Goal: Task Accomplishment & Management: Manage account settings

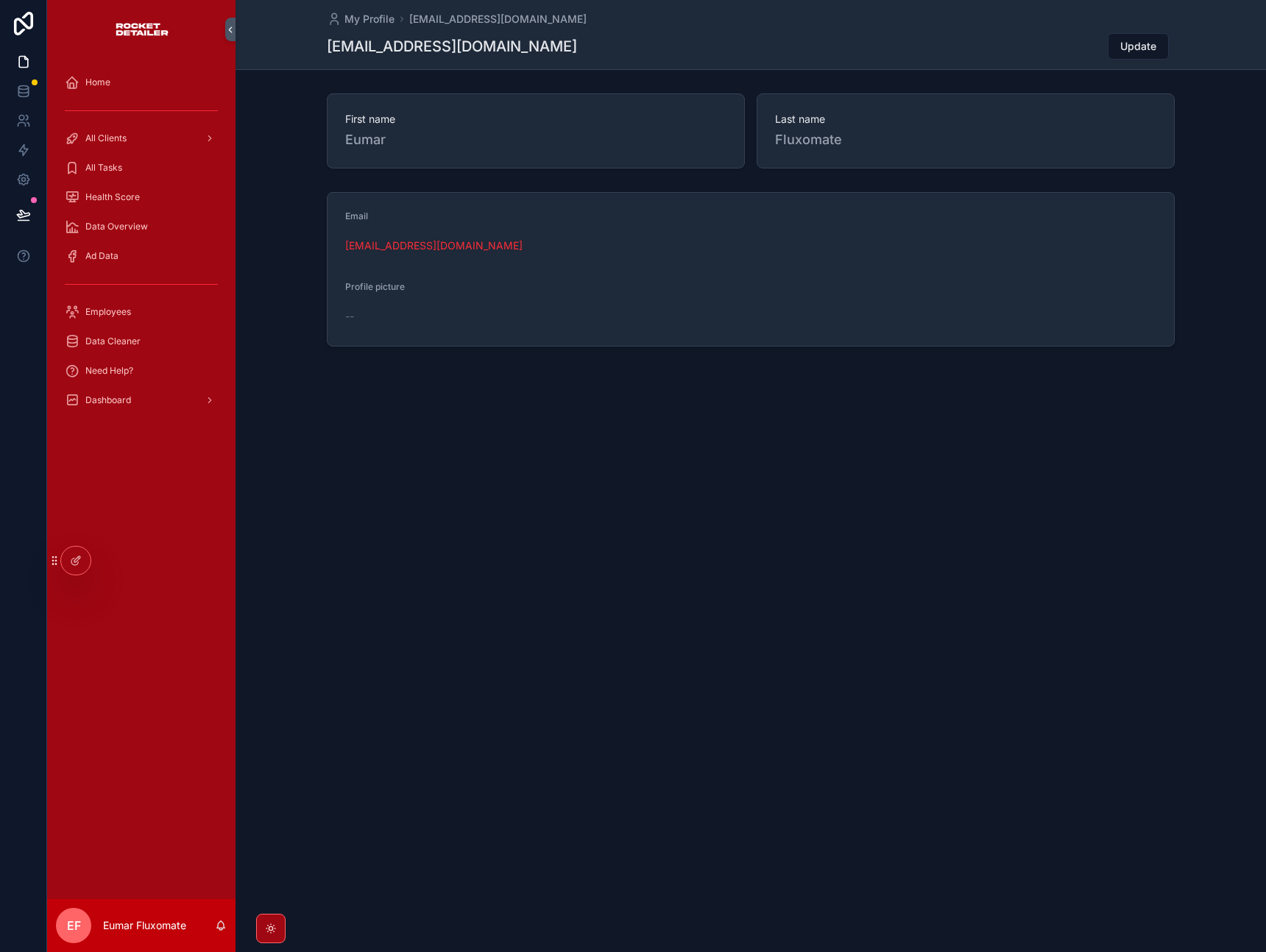
click at [171, 397] on div "Dashboard" at bounding box center [141, 401] width 153 height 24
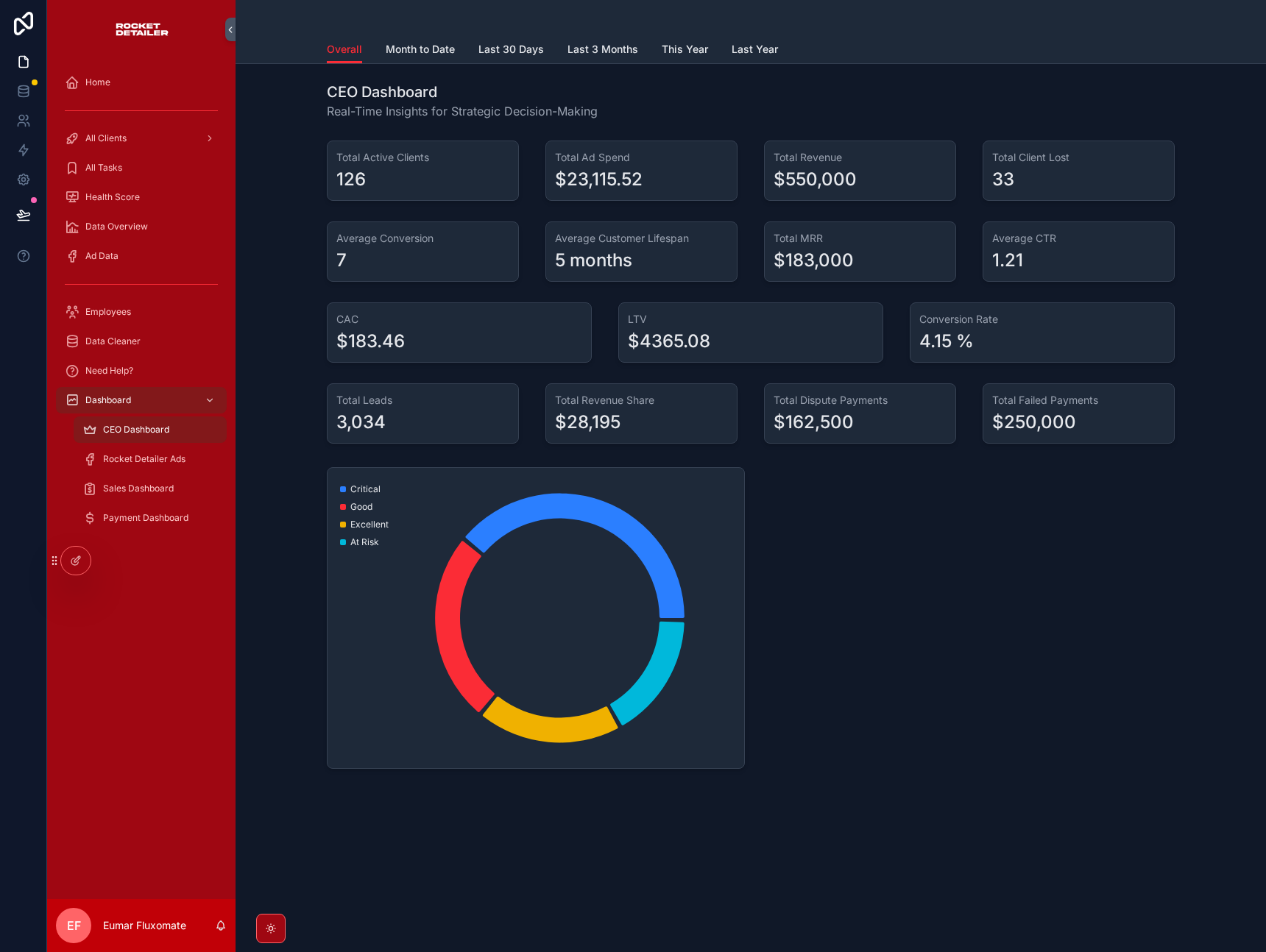
click at [79, 569] on div at bounding box center [76, 560] width 29 height 28
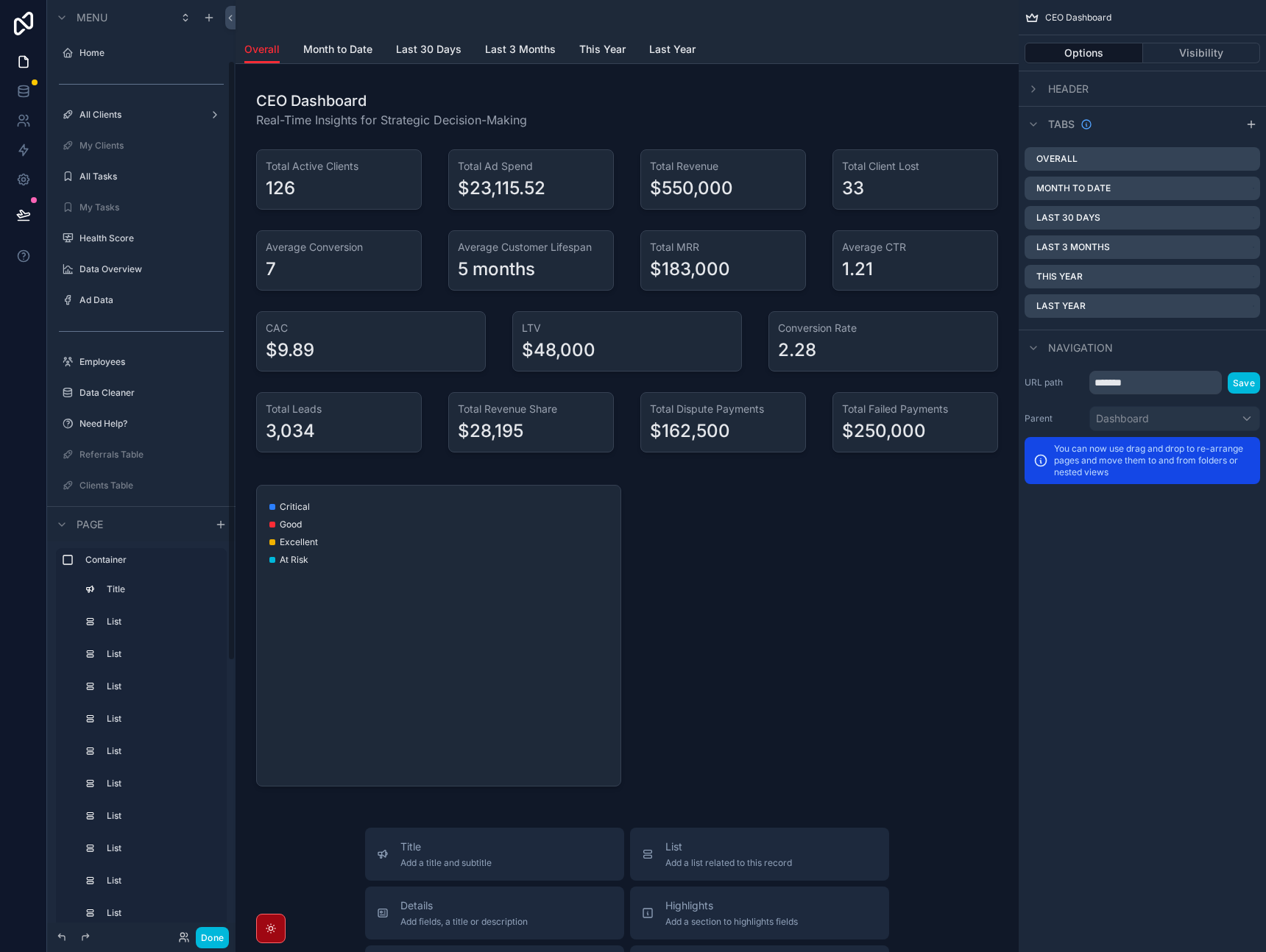
scroll to position [95, 0]
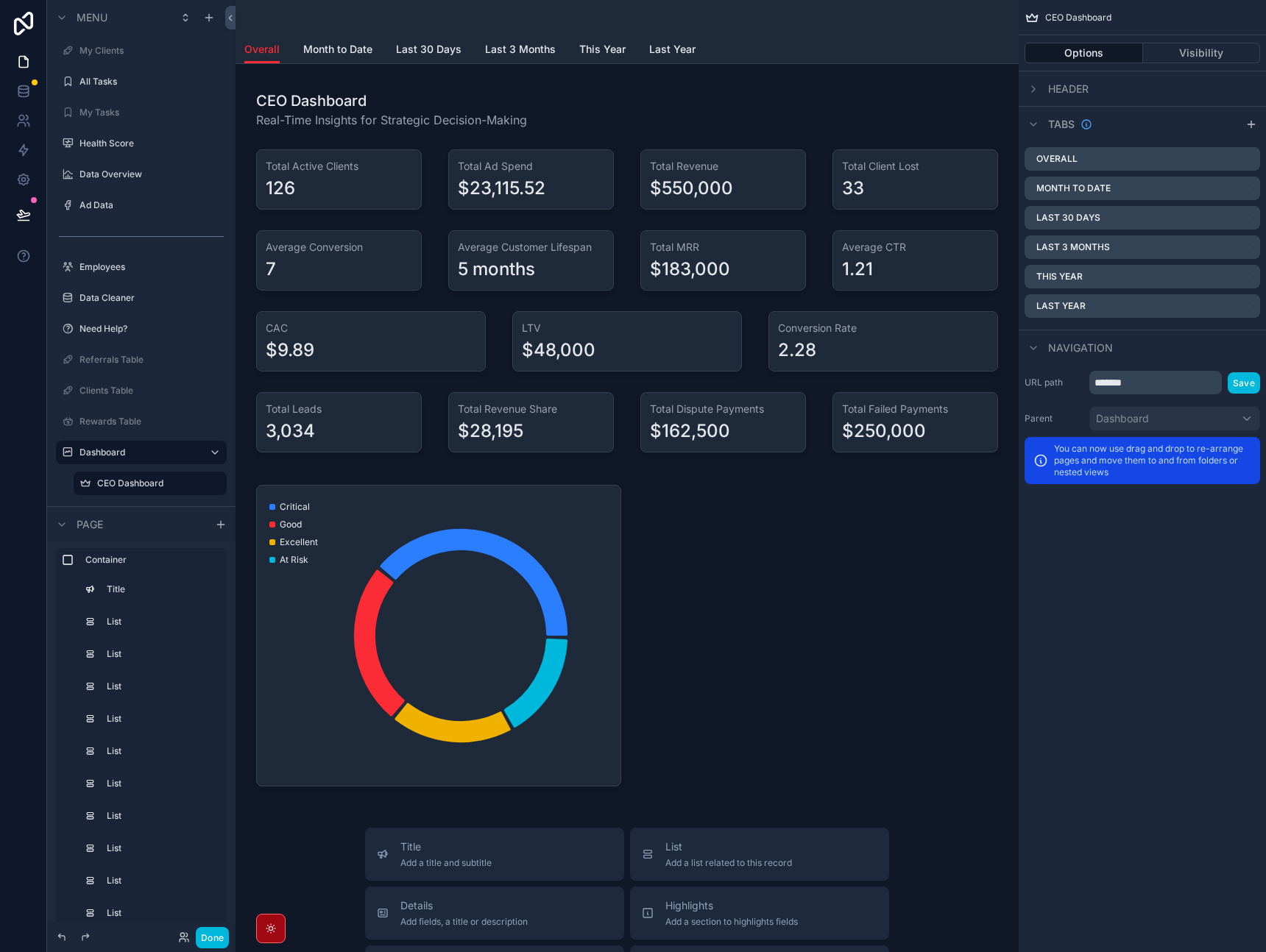
click at [666, 53] on span "Last Year" at bounding box center [672, 49] width 46 height 15
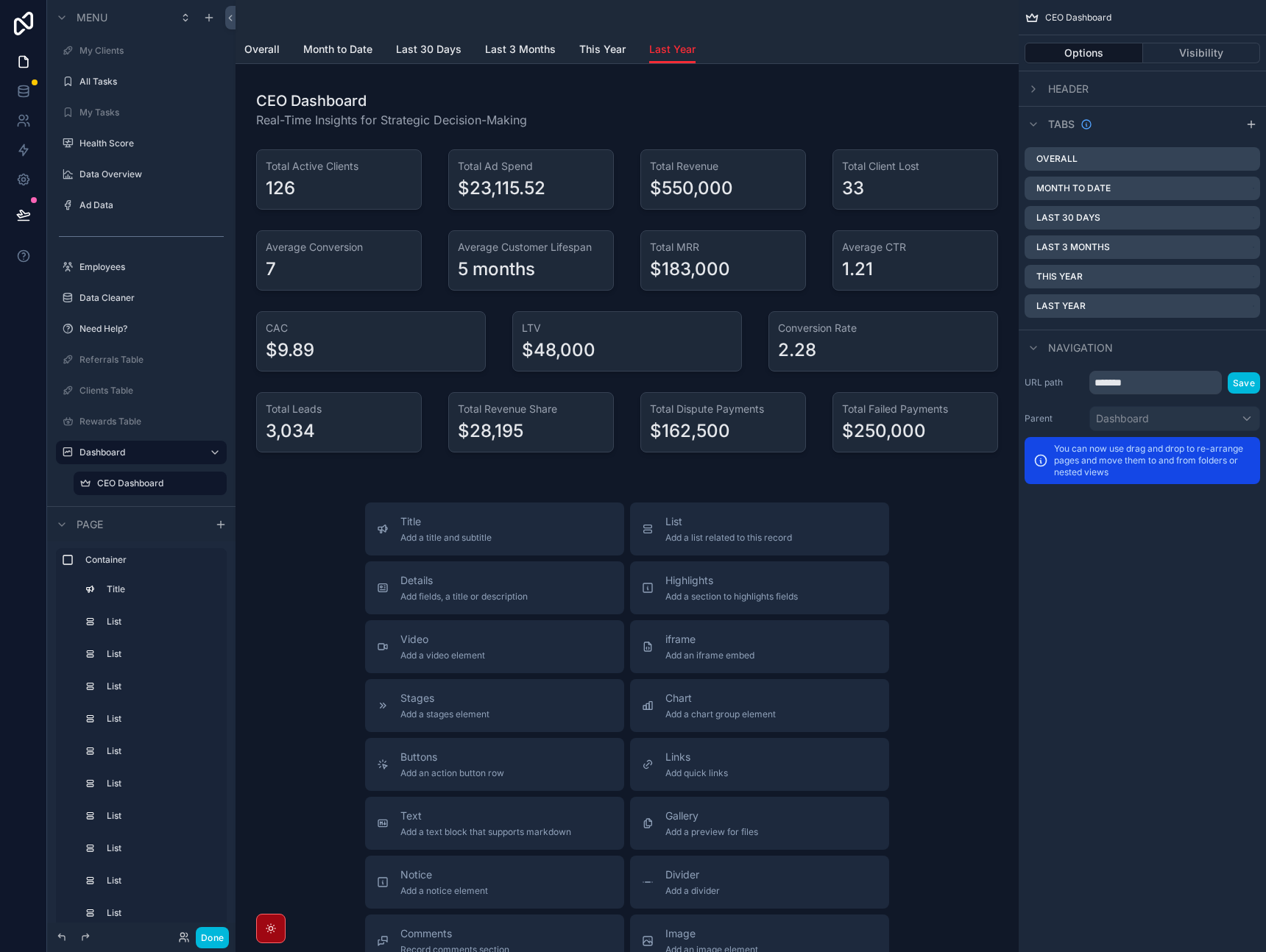
click at [612, 51] on span "This Year" at bounding box center [602, 49] width 46 height 15
click at [520, 49] on span "Last 3 Months" at bounding box center [520, 49] width 71 height 15
click at [430, 48] on span "Last 30 Days" at bounding box center [429, 49] width 65 height 15
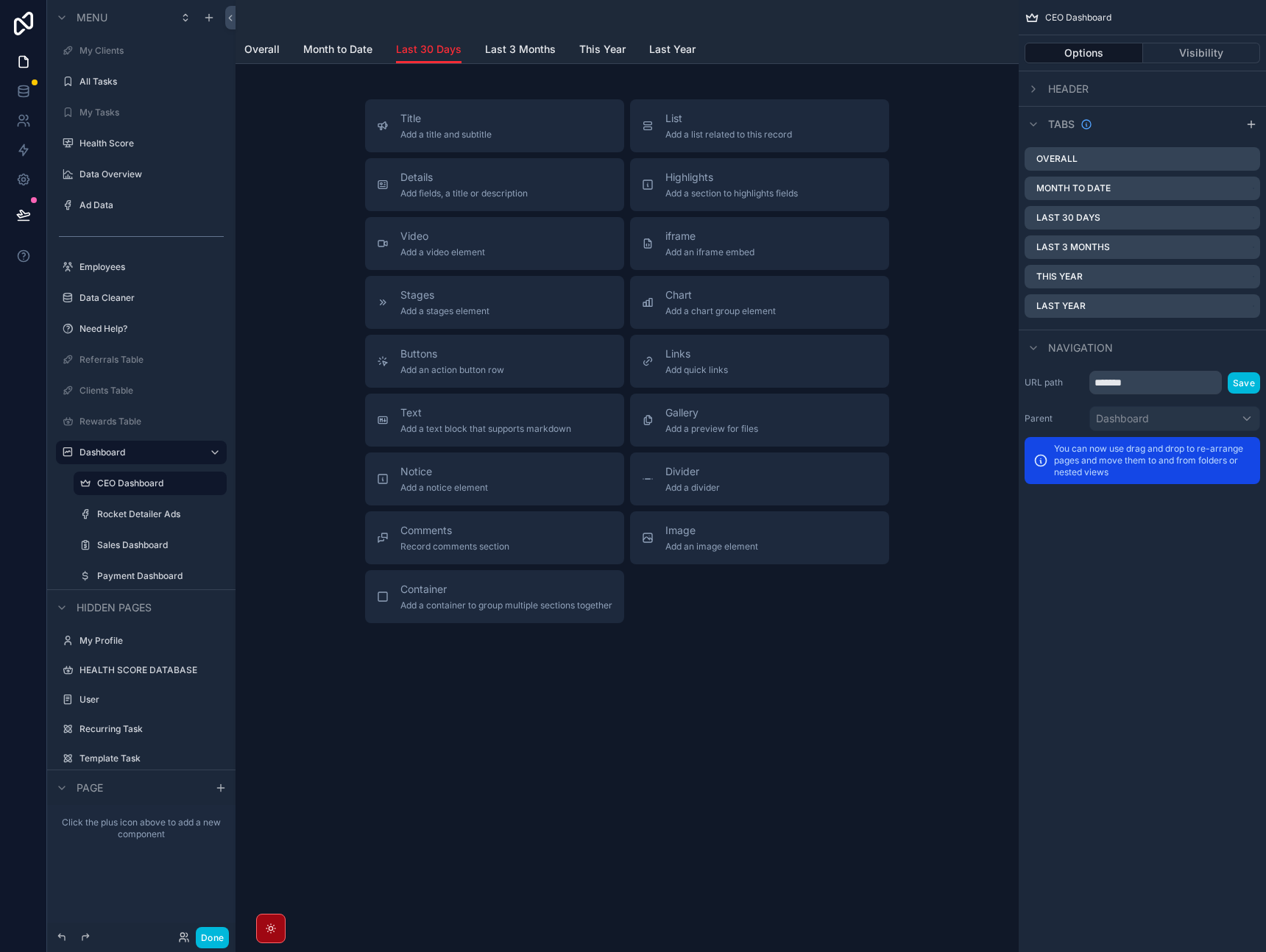
click at [340, 48] on span "Month to Date" at bounding box center [337, 49] width 69 height 15
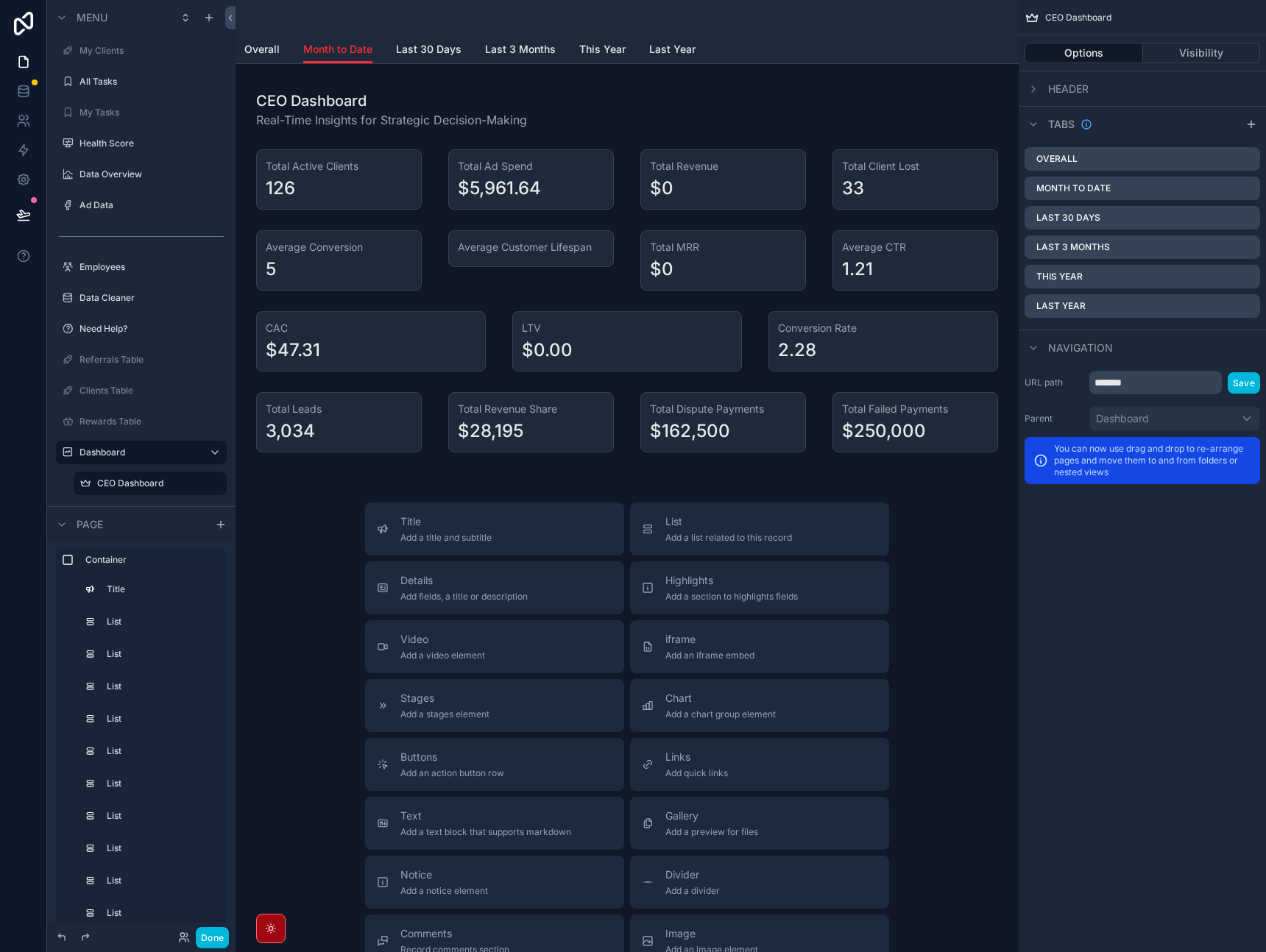
click at [255, 46] on span "Overall" at bounding box center [262, 49] width 35 height 15
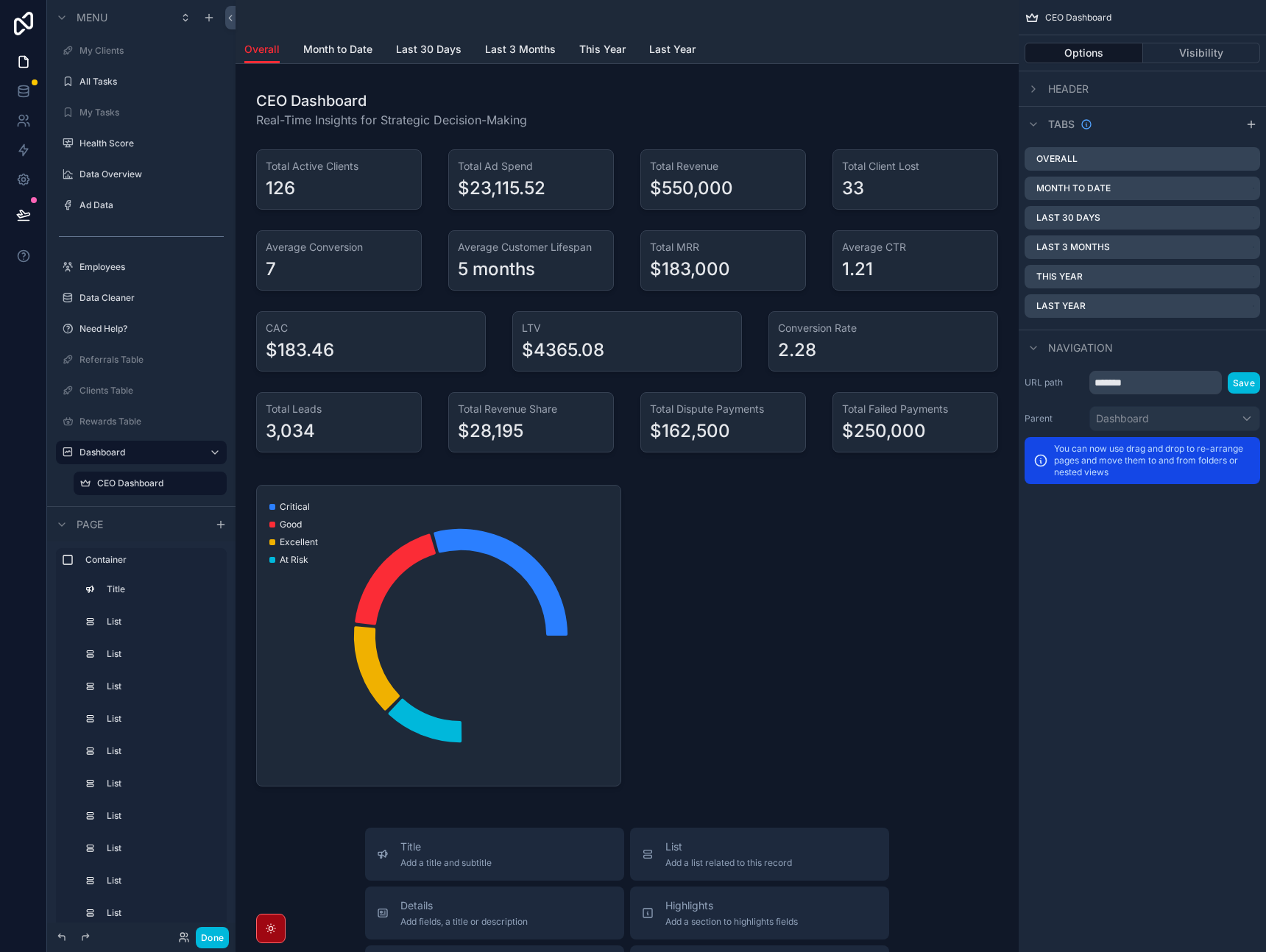
click at [428, 53] on span "Last 30 Days" at bounding box center [429, 49] width 65 height 15
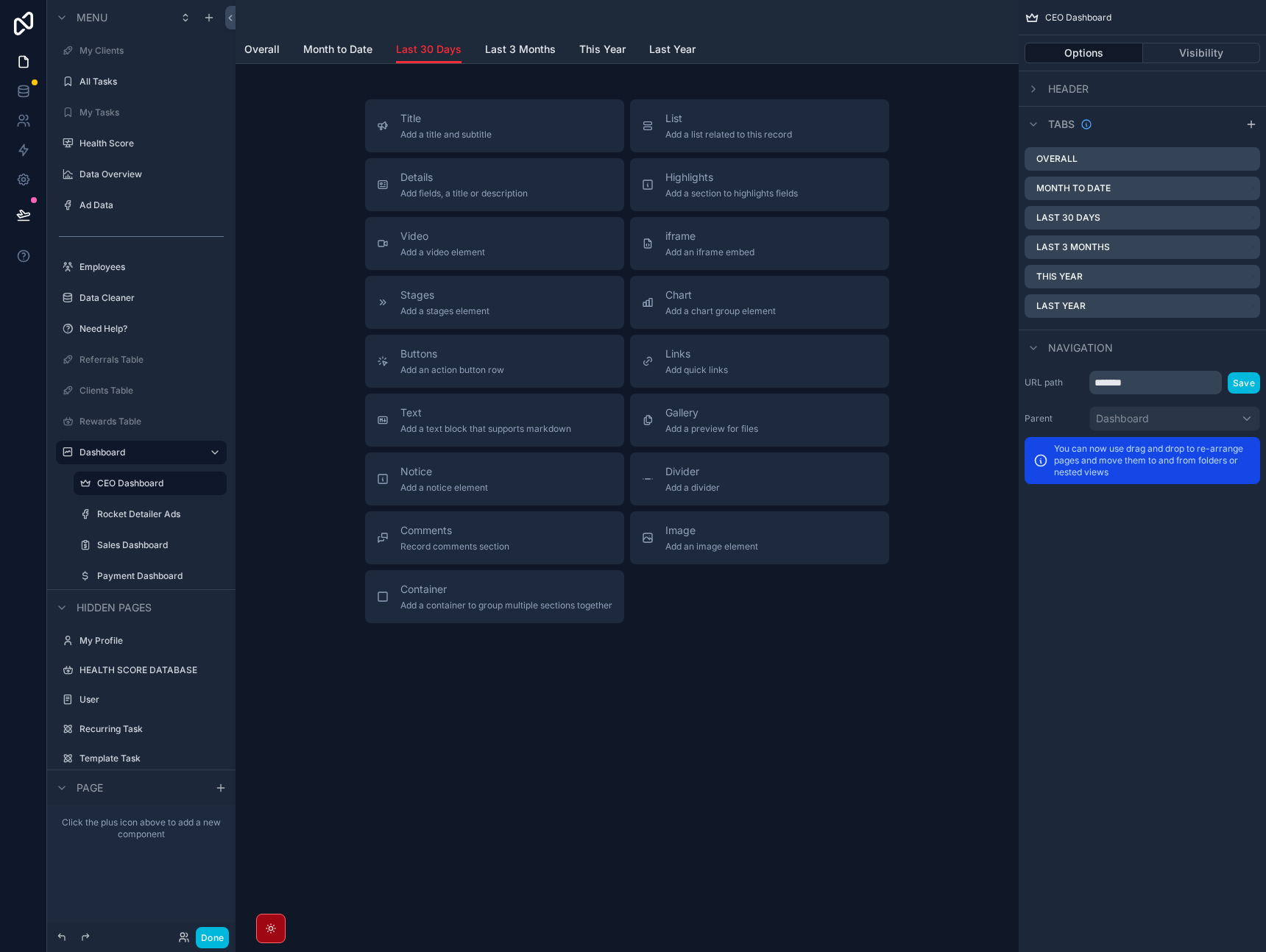
click at [552, 52] on span "Last 3 Months" at bounding box center [520, 49] width 71 height 15
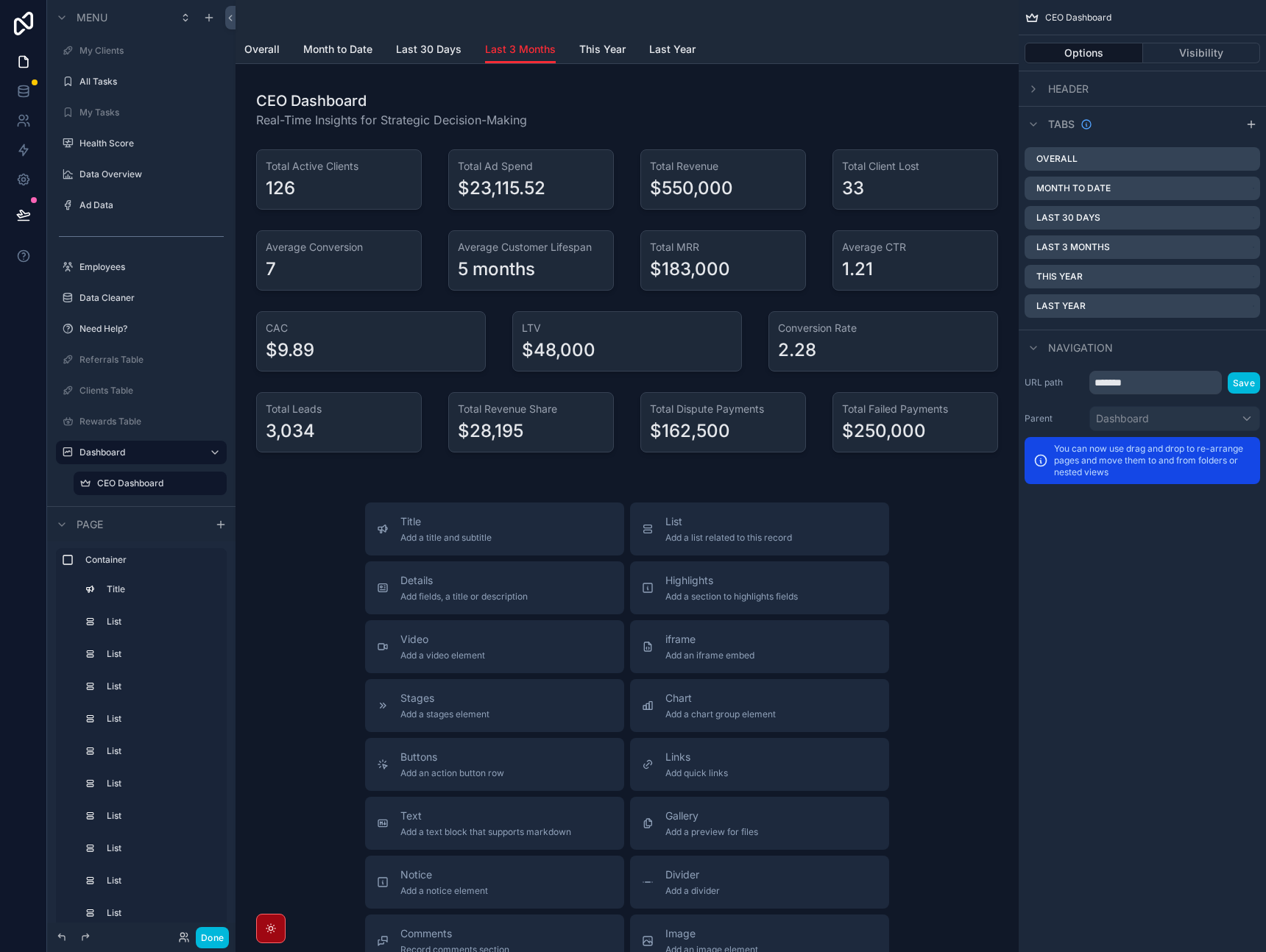
click at [616, 52] on span "This Year" at bounding box center [602, 49] width 46 height 15
click at [663, 52] on span "Last Year" at bounding box center [672, 49] width 46 height 15
click at [610, 46] on span "This Year" at bounding box center [602, 49] width 46 height 15
drag, startPoint x: 1248, startPoint y: 124, endPoint x: 1222, endPoint y: 172, distance: 54.6
click at [1248, 124] on icon "scrollable content" at bounding box center [1252, 124] width 12 height 12
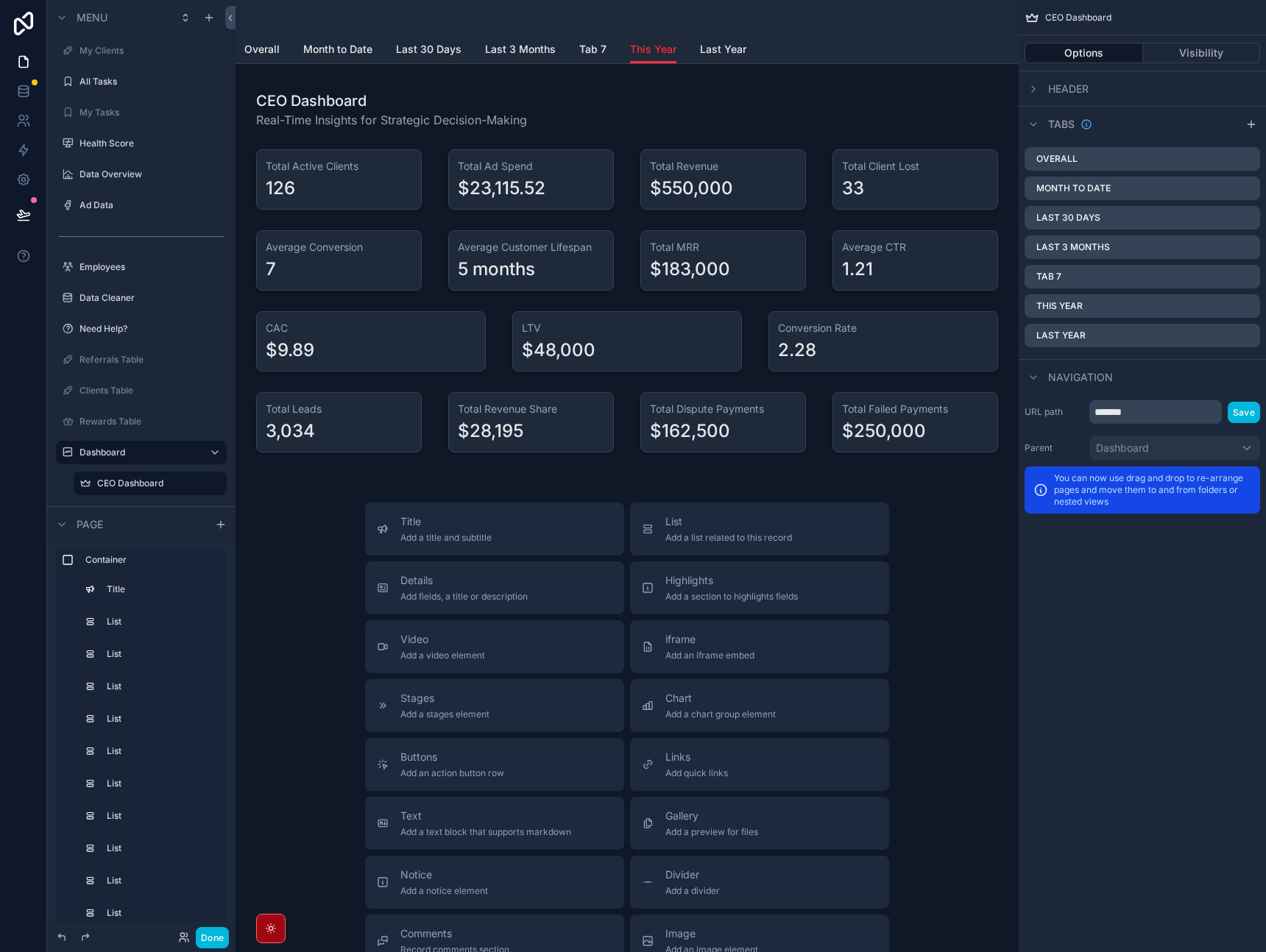
click at [0, 0] on icon "scrollable content" at bounding box center [0, 0] width 0 height 0
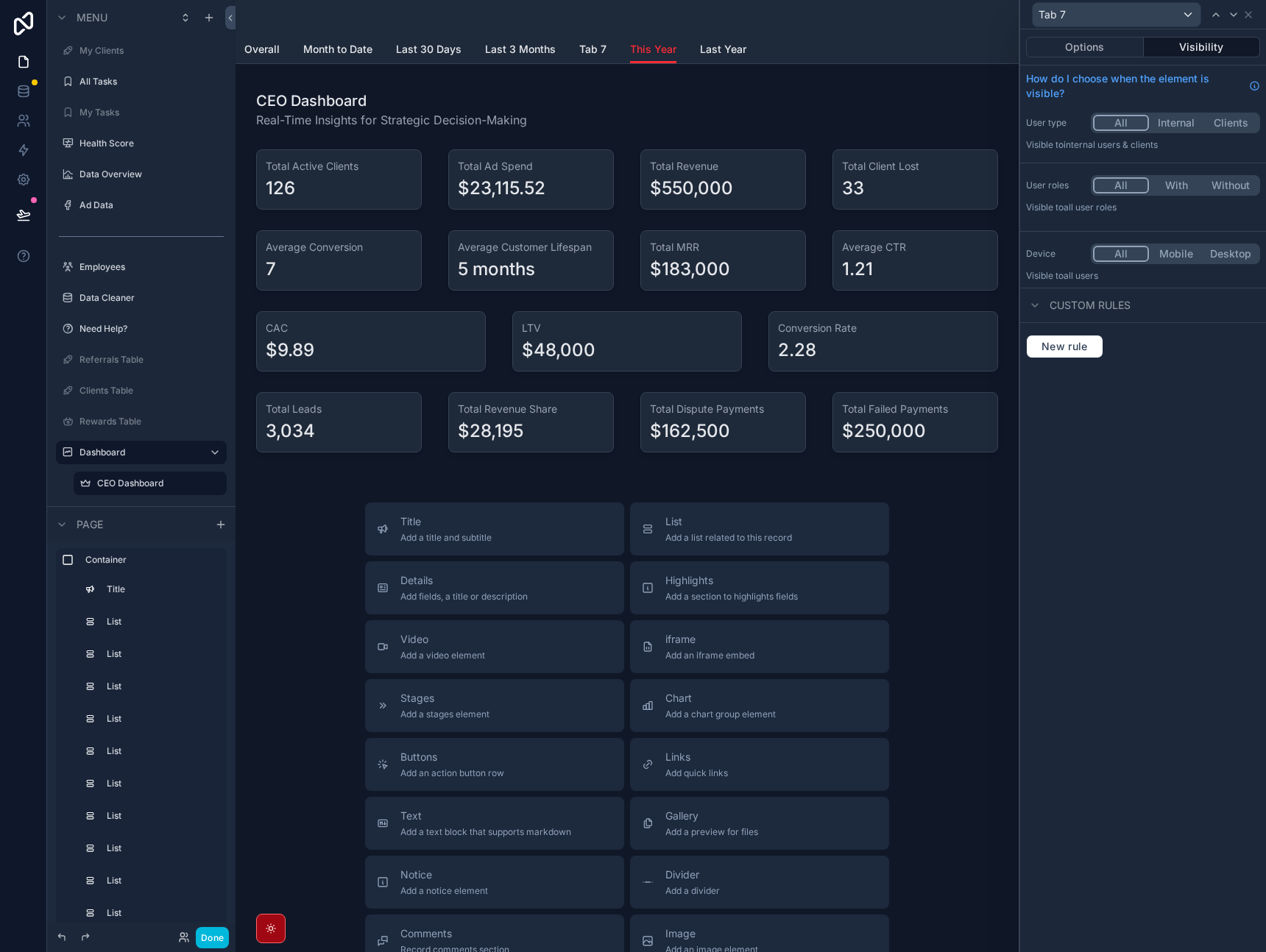
click at [1104, 45] on button "Options" at bounding box center [1085, 47] width 118 height 21
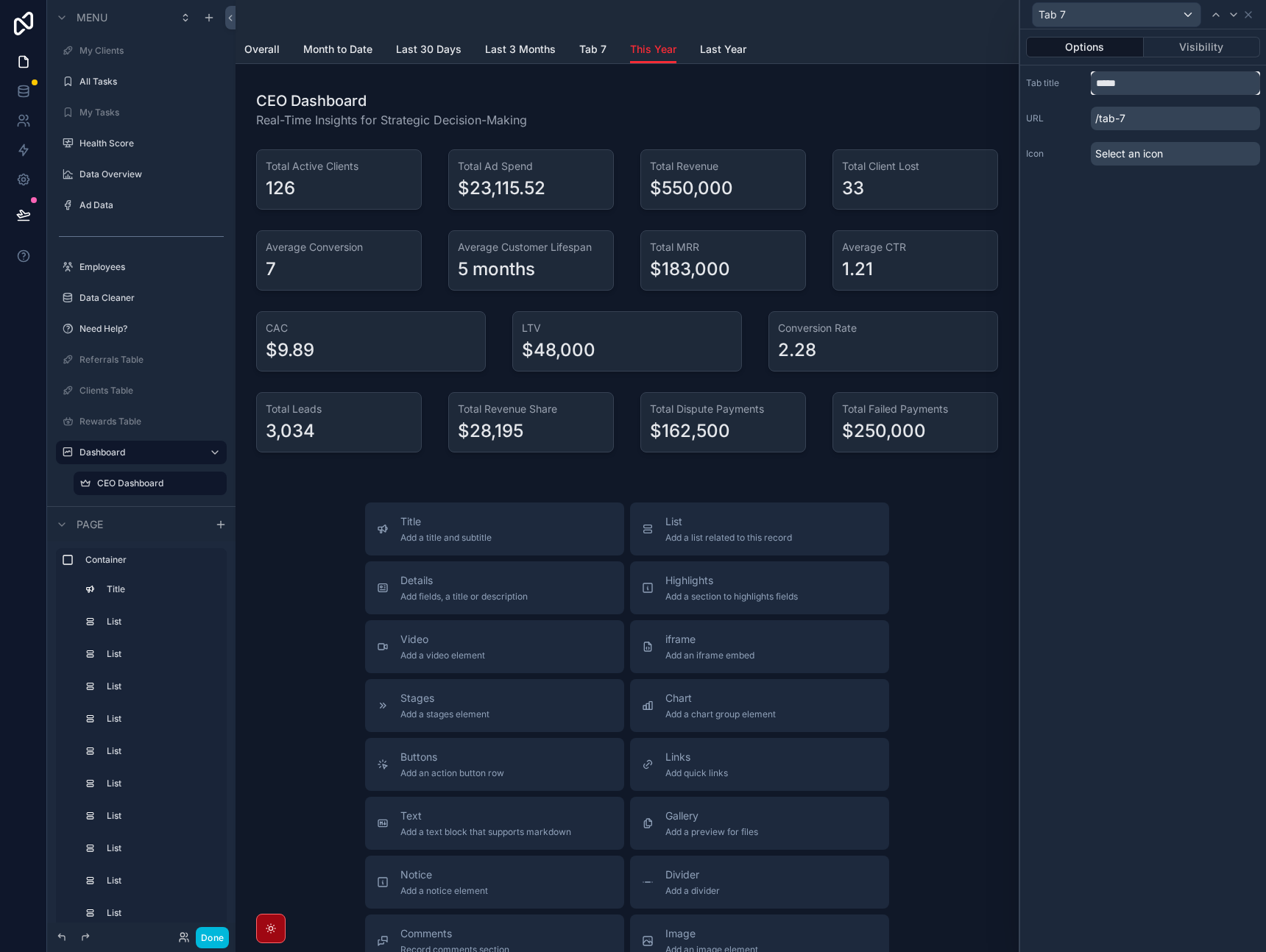
drag, startPoint x: 1138, startPoint y: 84, endPoint x: 1005, endPoint y: 84, distance: 133.0
click at [1005, 84] on div "Tab 7 Options Visibility Tab title ***** URL /tab-7 Icon Select an icon Menu Ho…" at bounding box center [633, 476] width 1266 height 952
type input "**********"
drag, startPoint x: 1117, startPoint y: 316, endPoint x: 1123, endPoint y: 310, distance: 8.5
click at [1118, 316] on div "**********" at bounding box center [1143, 491] width 246 height 923
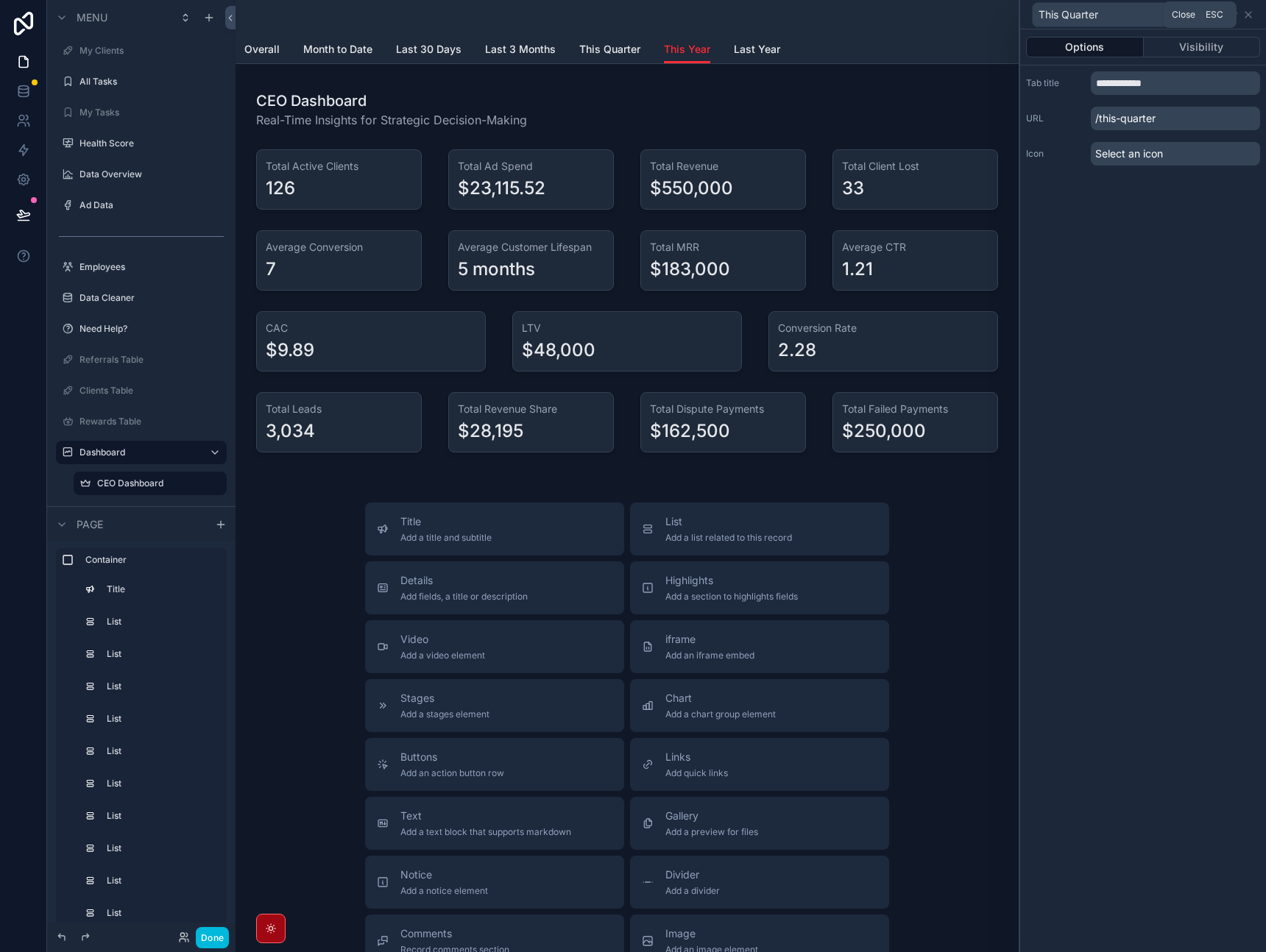
click at [1250, 14] on icon at bounding box center [1248, 14] width 12 height 12
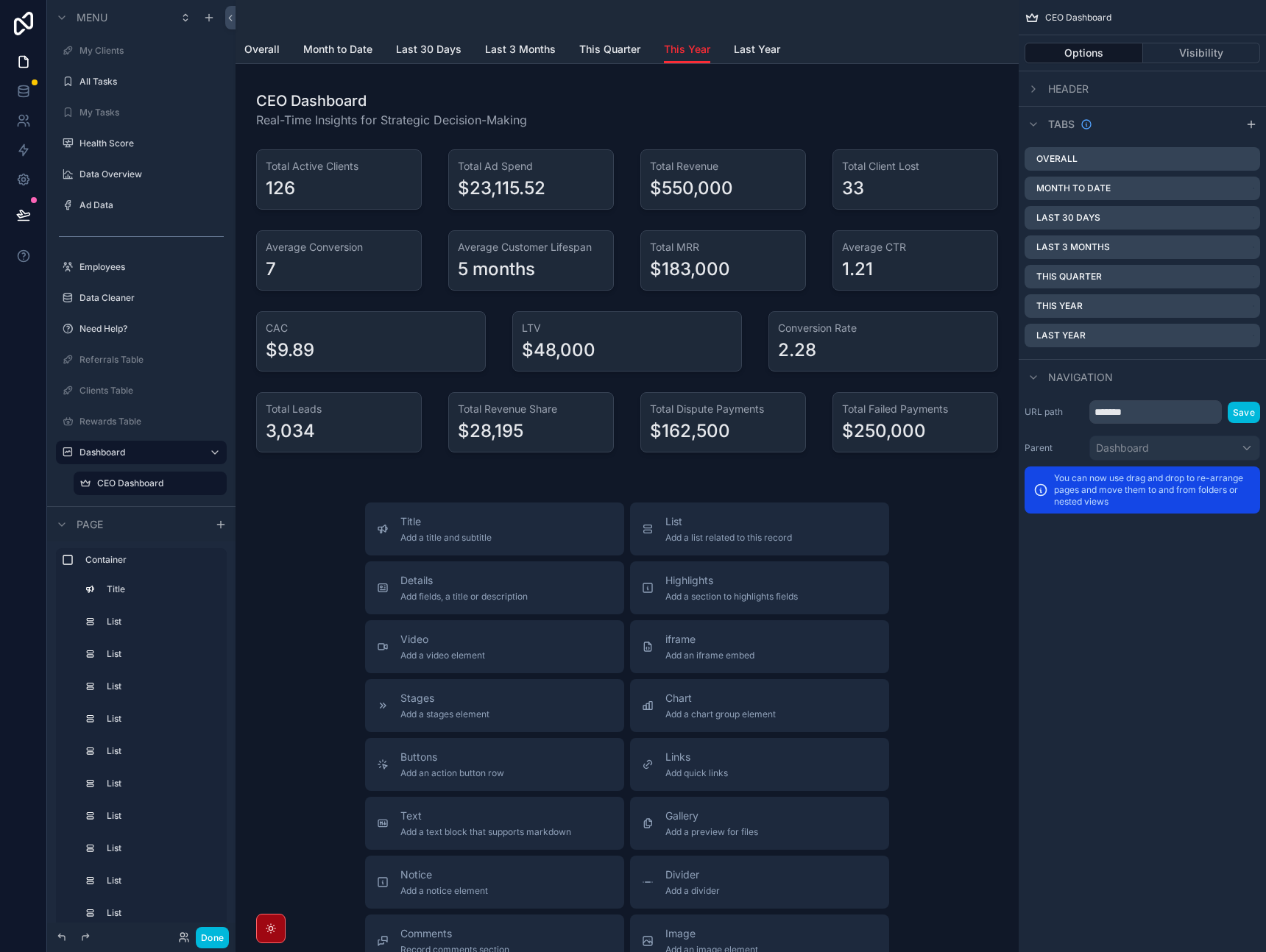
click at [0, 0] on icon "scrollable content" at bounding box center [0, 0] width 0 height 0
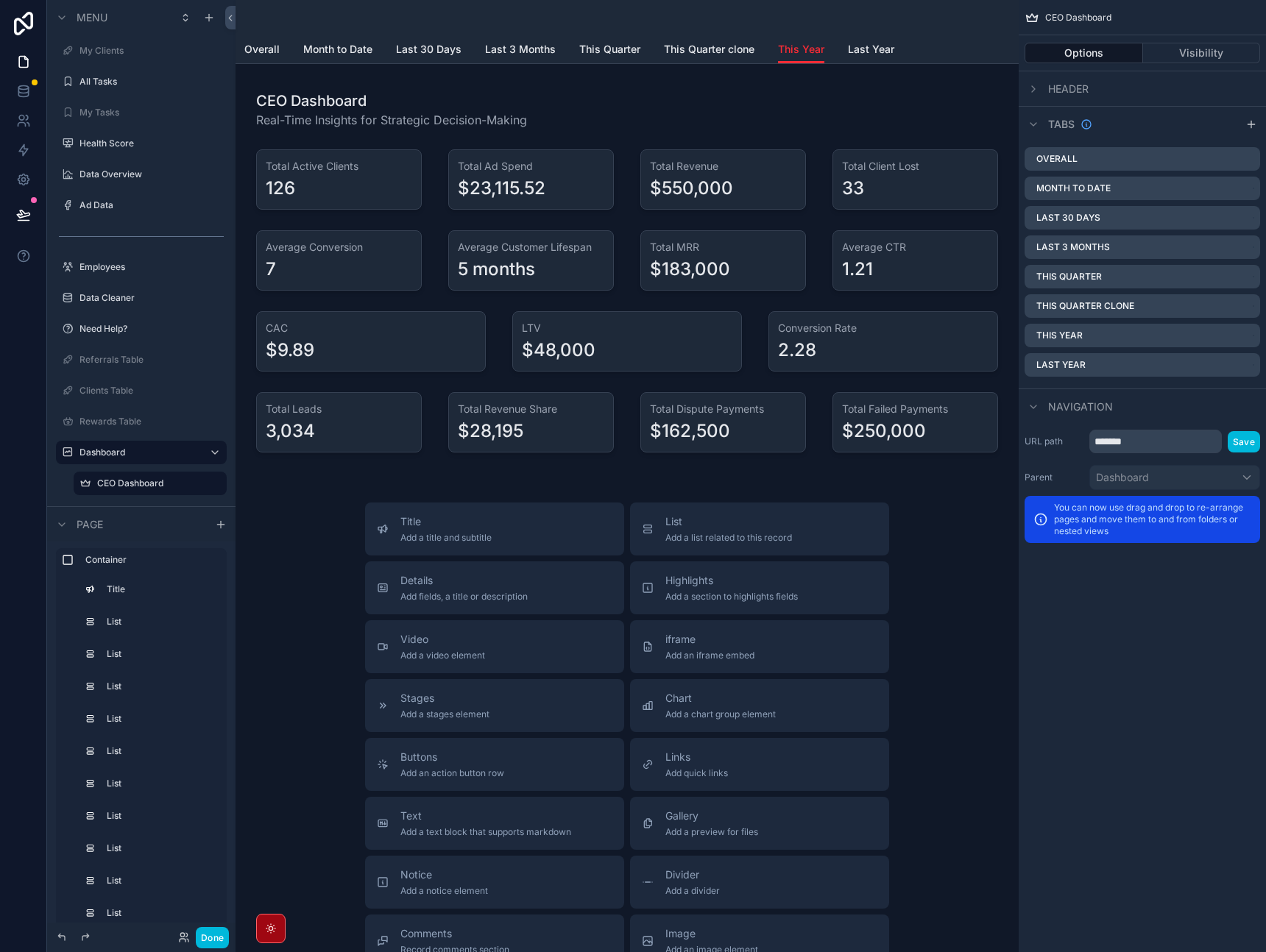
click at [0, 0] on icon "scrollable content" at bounding box center [0, 0] width 0 height 0
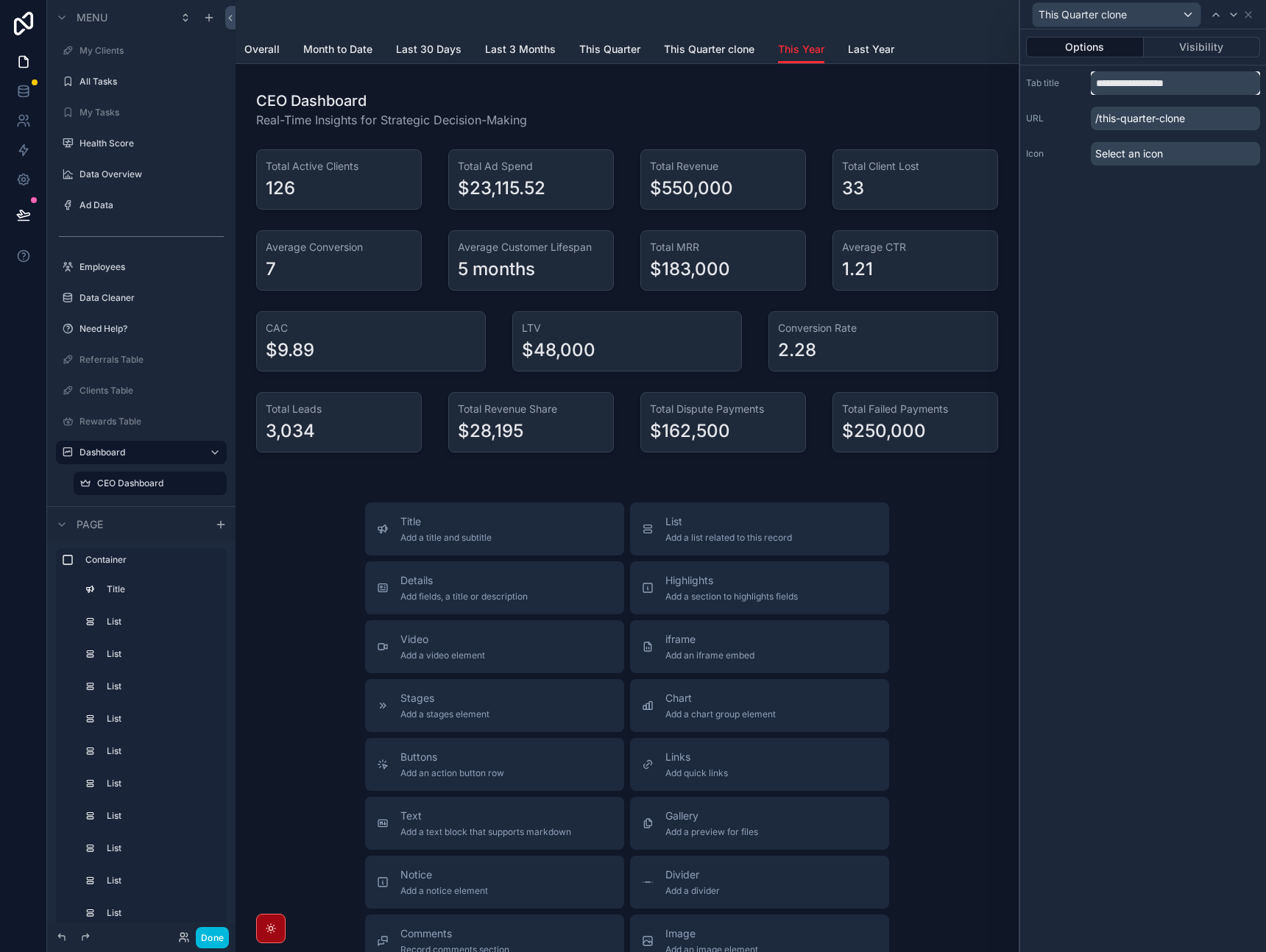
drag, startPoint x: 1197, startPoint y: 82, endPoint x: 1022, endPoint y: 81, distance: 175.0
click at [1022, 81] on div "**********" at bounding box center [1143, 118] width 246 height 106
type input "**********"
click at [1251, 16] on icon at bounding box center [1248, 14] width 12 height 12
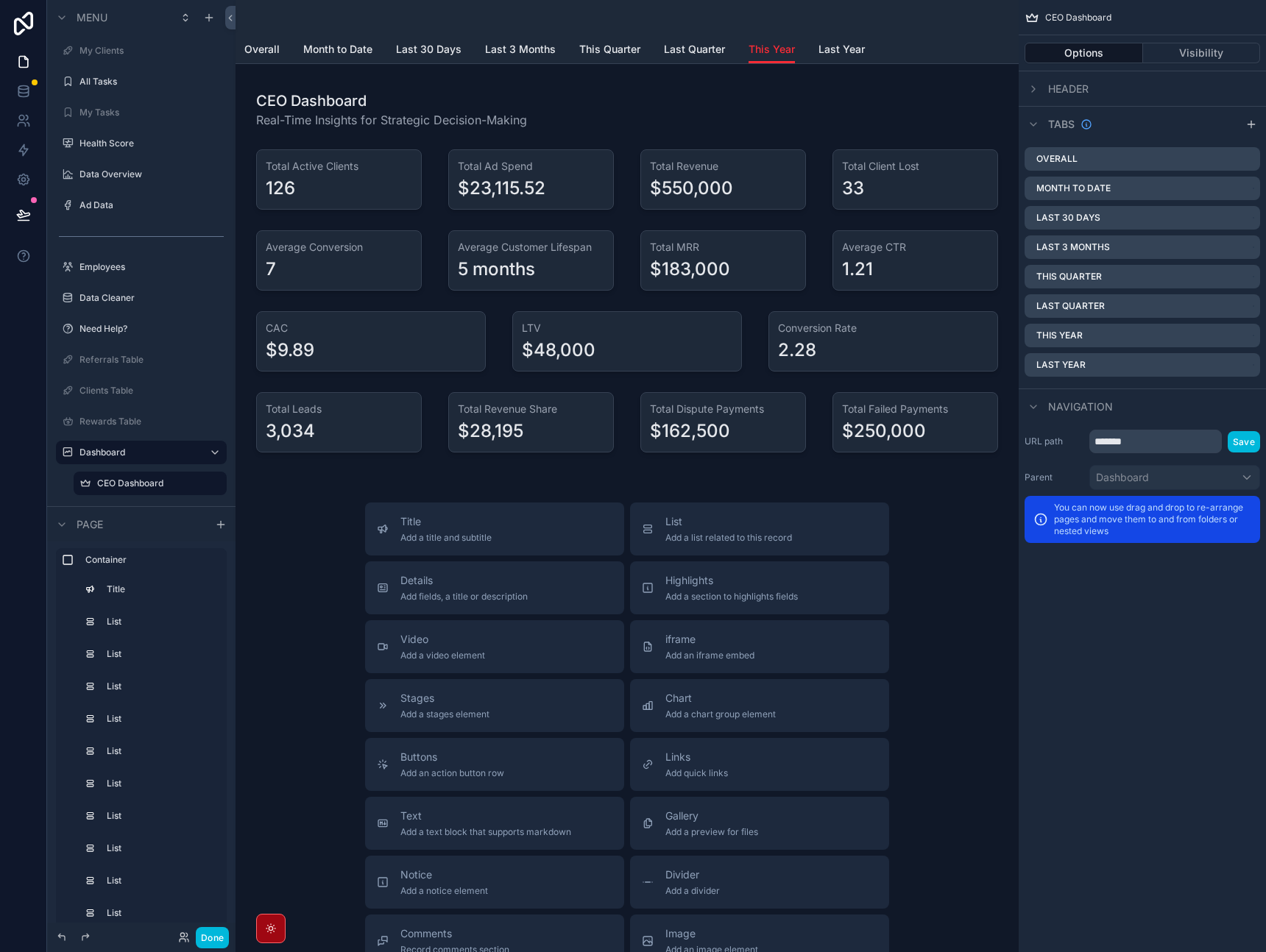
click at [947, 17] on div "scrollable content" at bounding box center [627, 17] width 765 height 35
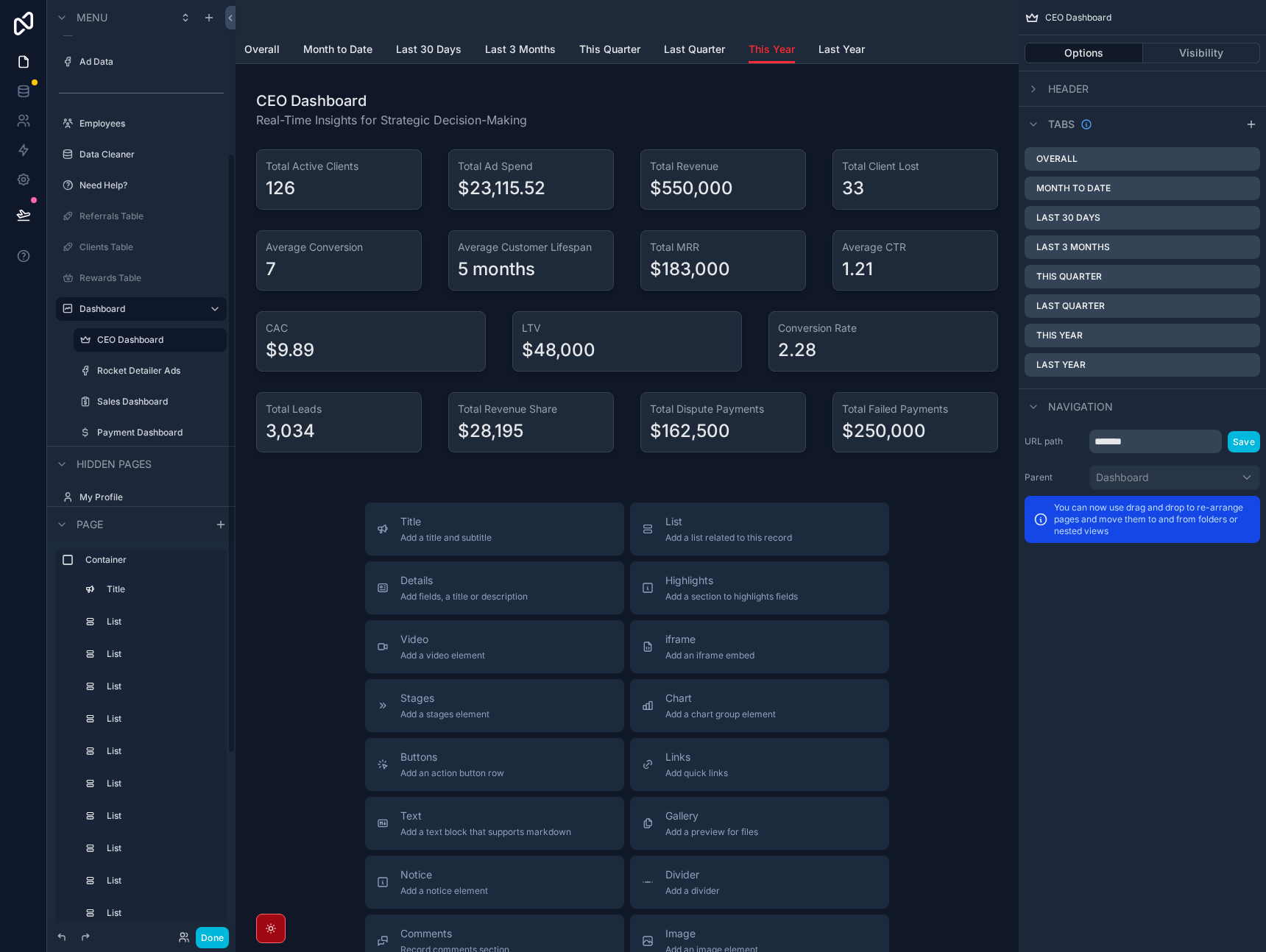
click at [131, 374] on label "Rocket Detailer Ads" at bounding box center [158, 371] width 121 height 12
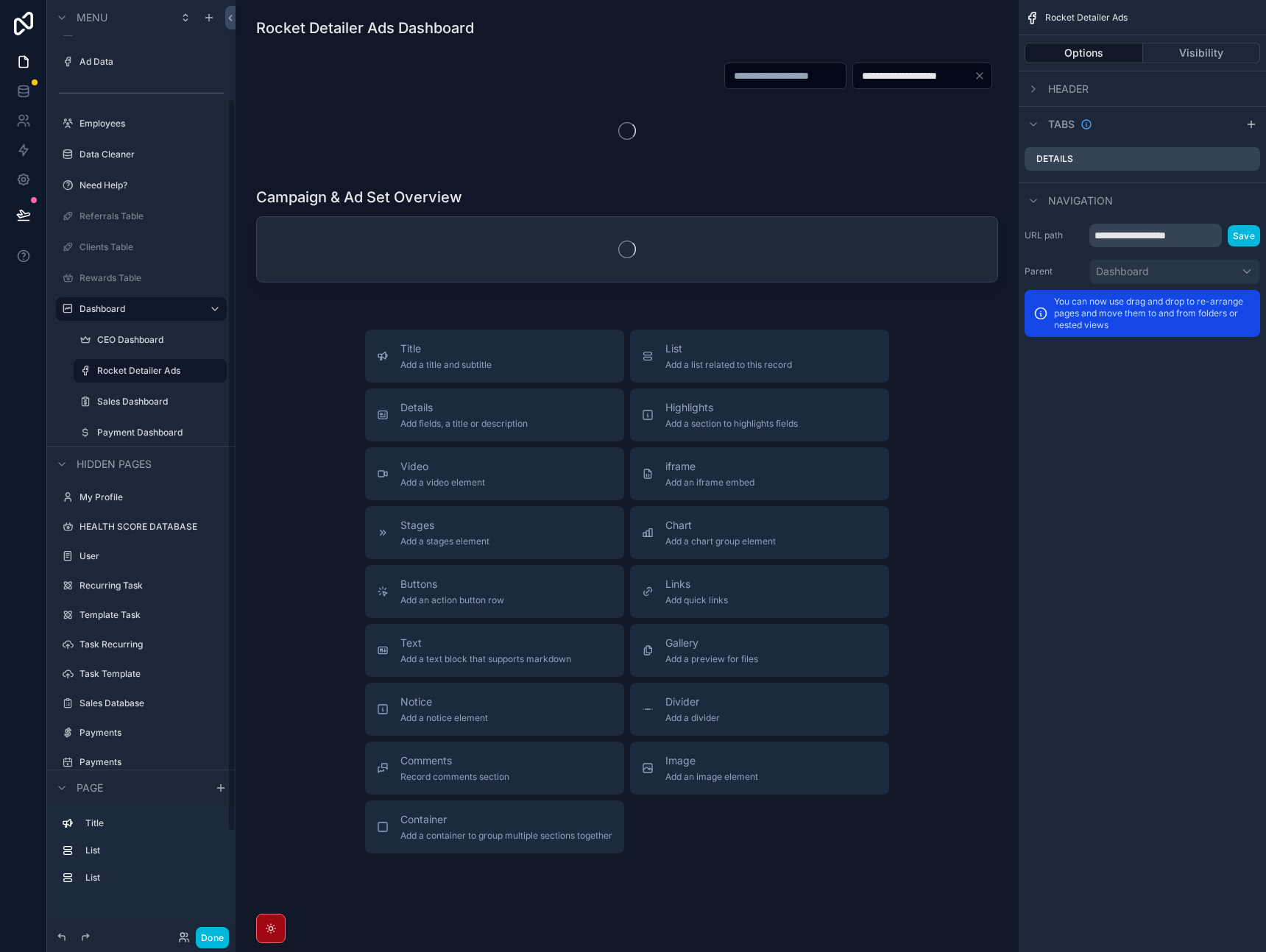
scroll to position [126, 0]
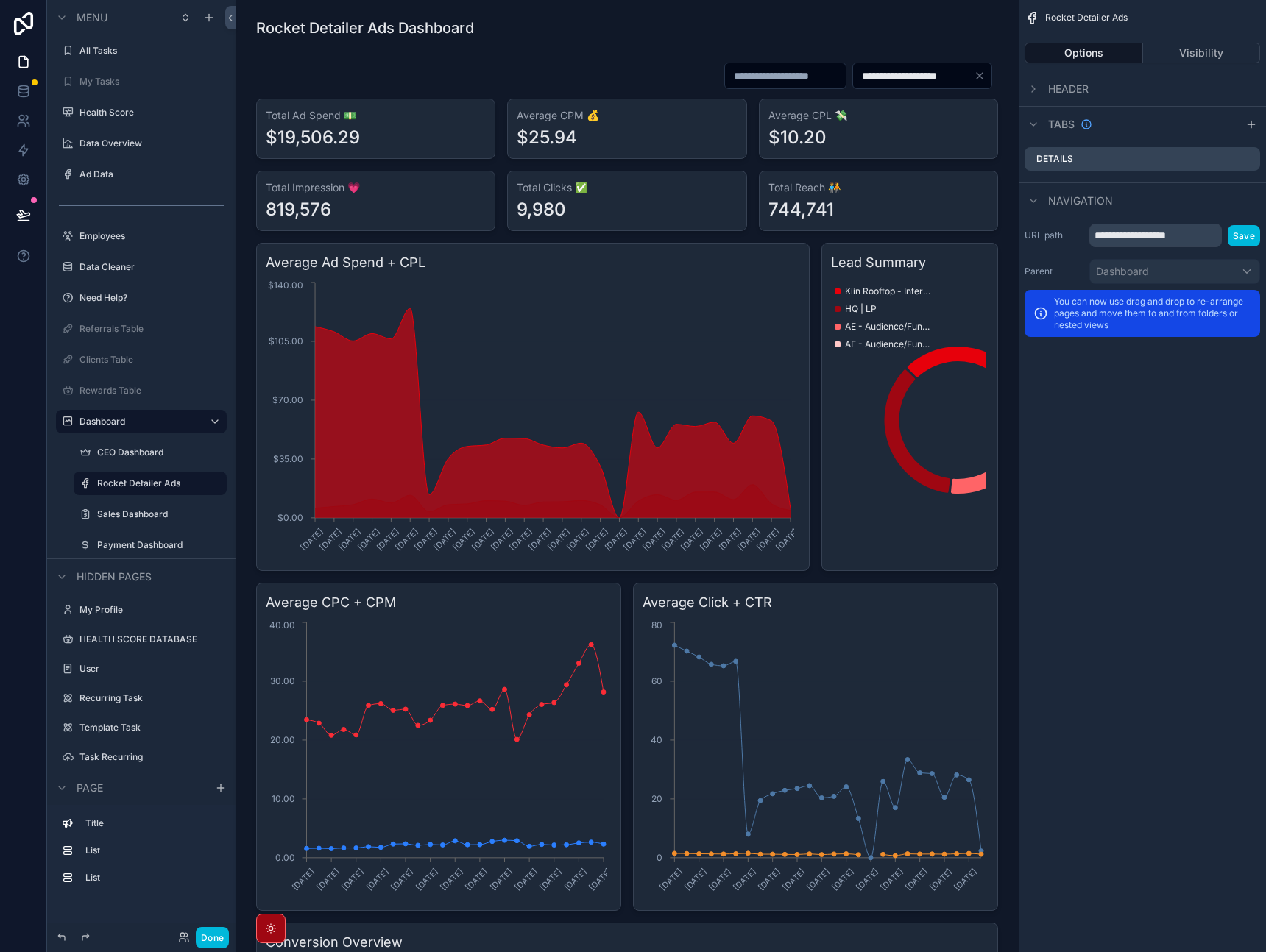
click at [125, 555] on div "Payment Dashboard" at bounding box center [150, 546] width 147 height 24
click at [128, 548] on label "Payment Dashboard" at bounding box center [158, 545] width 121 height 12
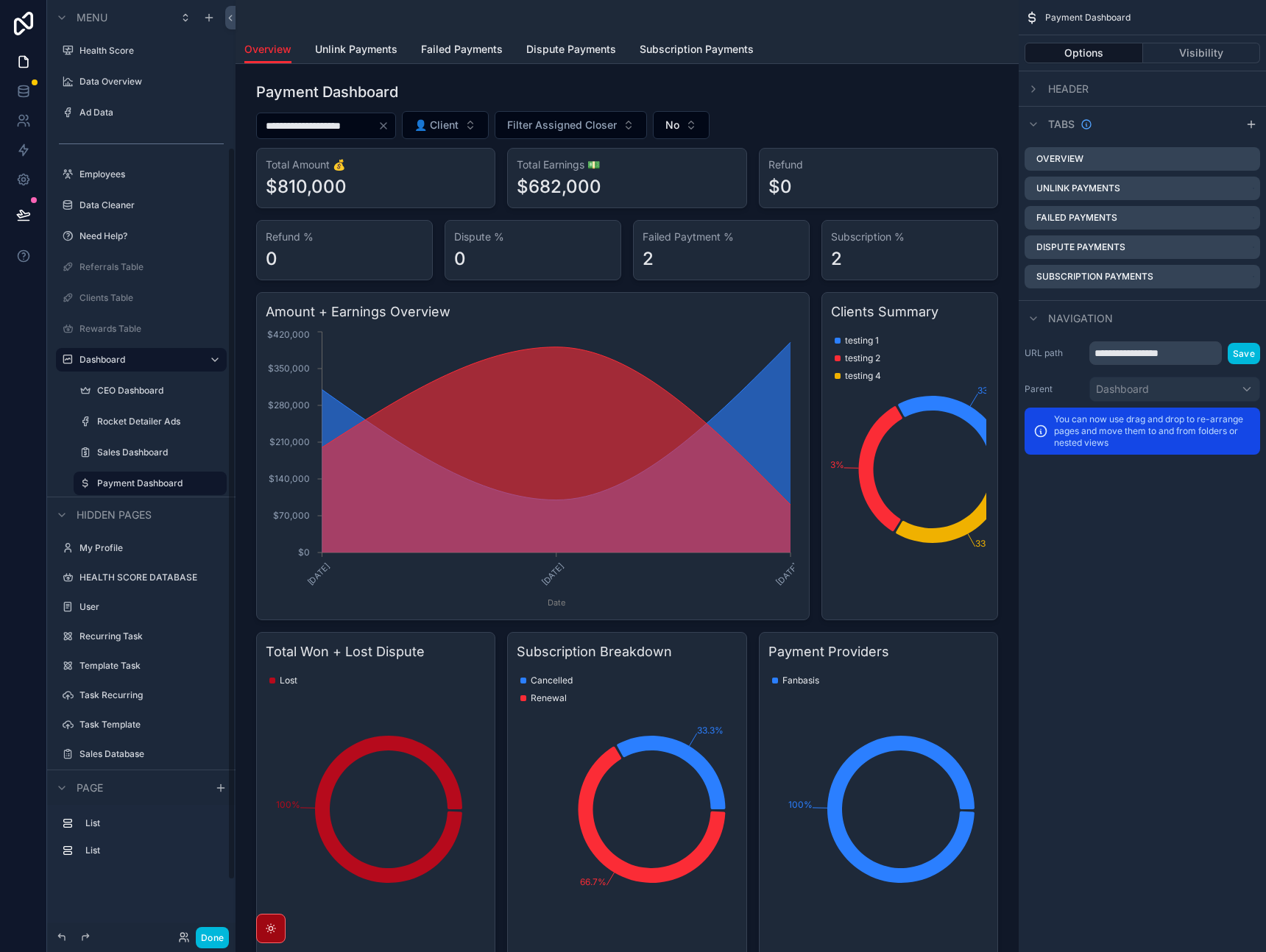
click at [376, 48] on span "Unlink Payments" at bounding box center [356, 49] width 83 height 15
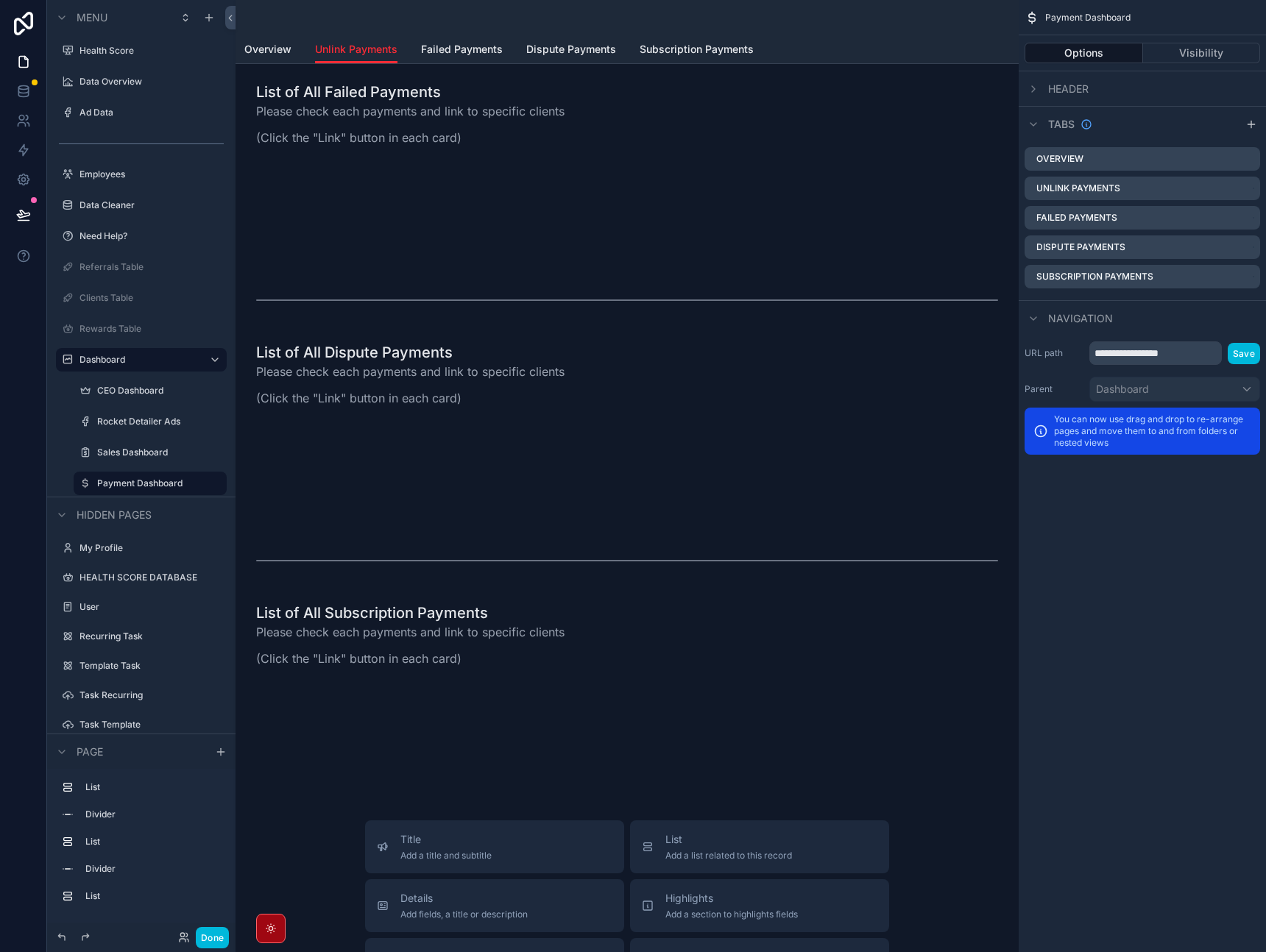
click at [751, 221] on div "scrollable content" at bounding box center [627, 169] width 760 height 188
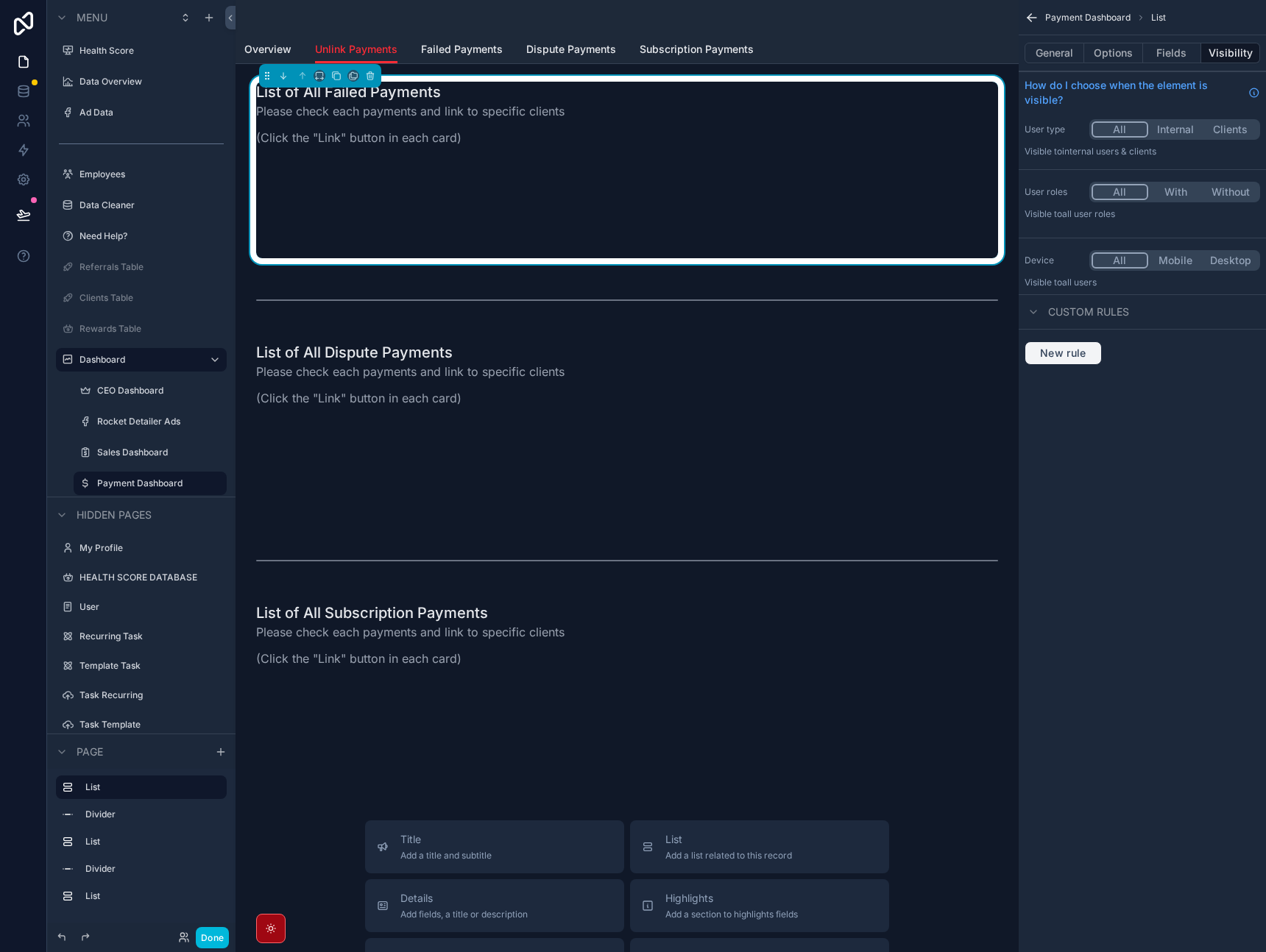
click at [1089, 360] on button "New rule" at bounding box center [1063, 353] width 77 height 24
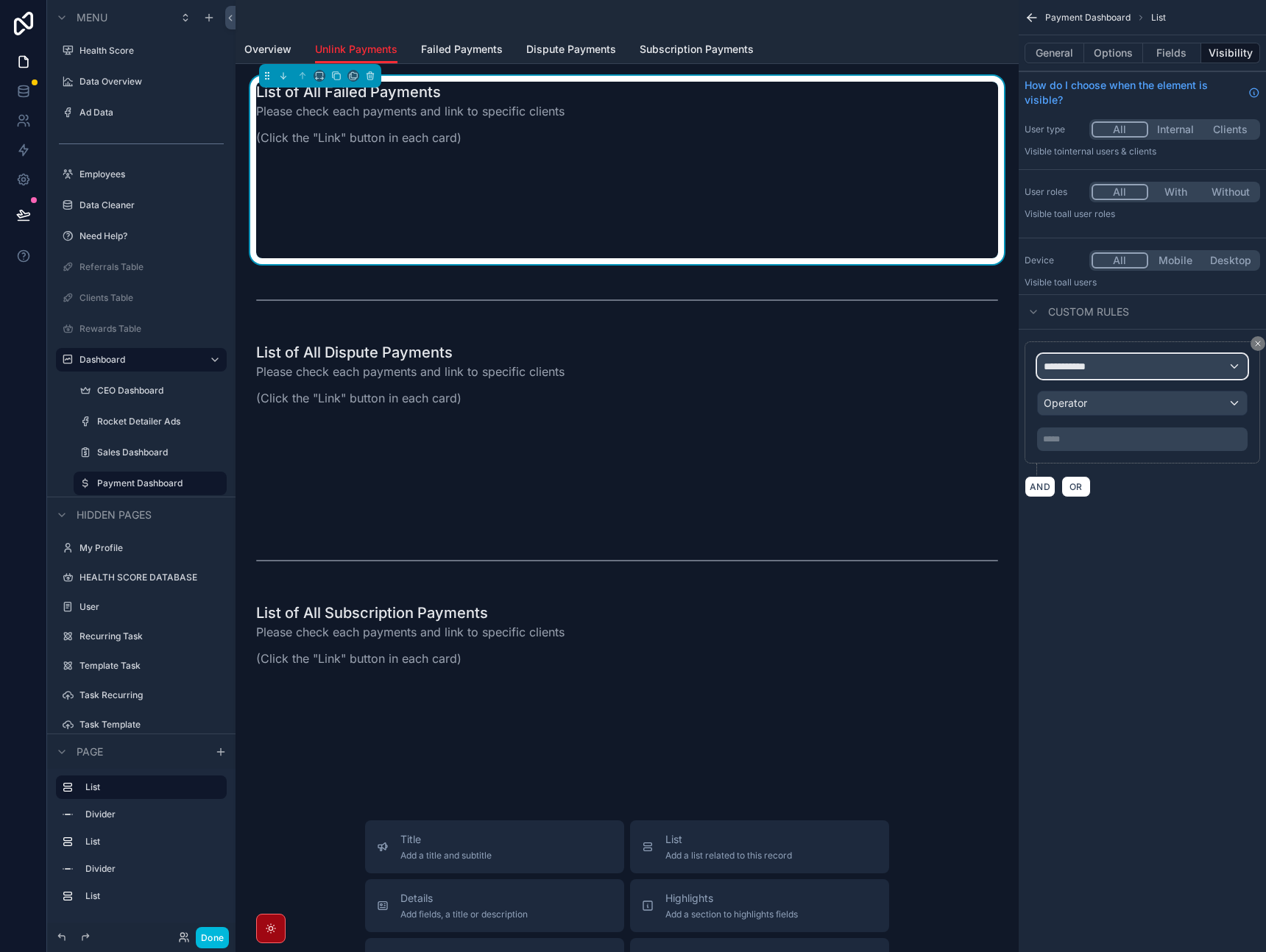
click at [1092, 363] on span "**********" at bounding box center [1071, 367] width 54 height 15
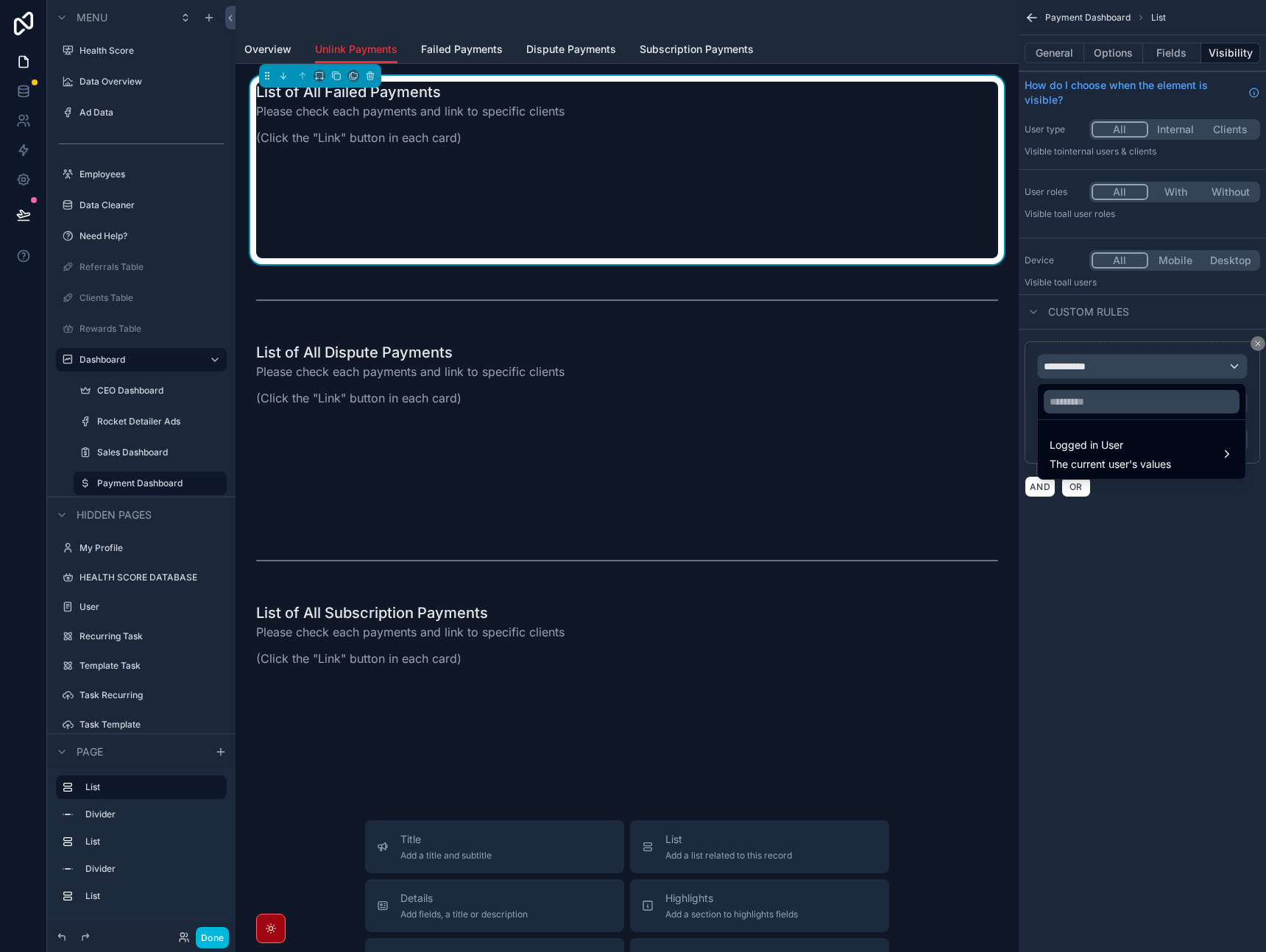
click at [1123, 459] on span "The current user's values" at bounding box center [1110, 464] width 122 height 15
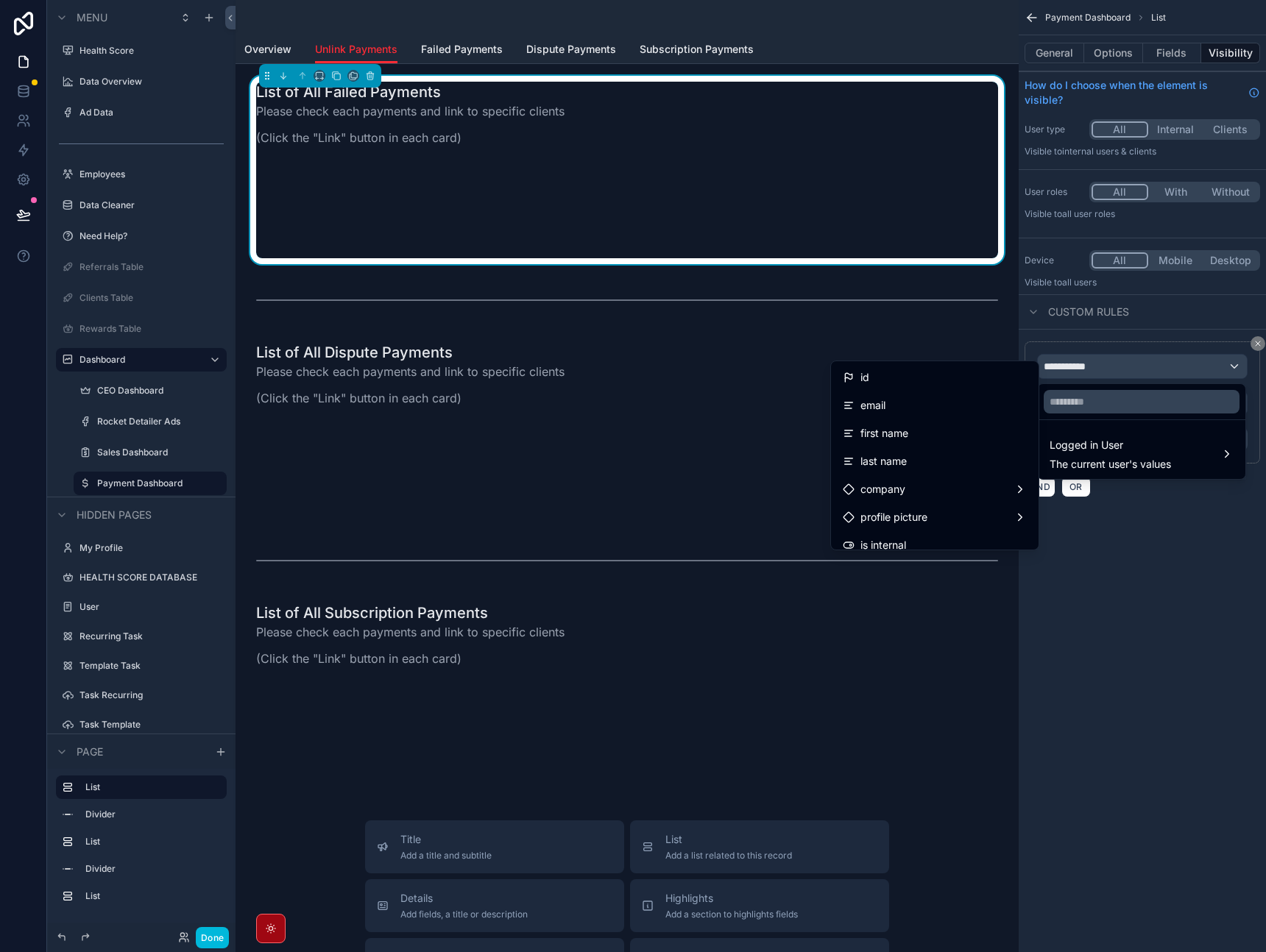
drag, startPoint x: 1173, startPoint y: 576, endPoint x: 1191, endPoint y: 515, distance: 63.6
click at [1173, 576] on div "scrollable content" at bounding box center [633, 476] width 1266 height 952
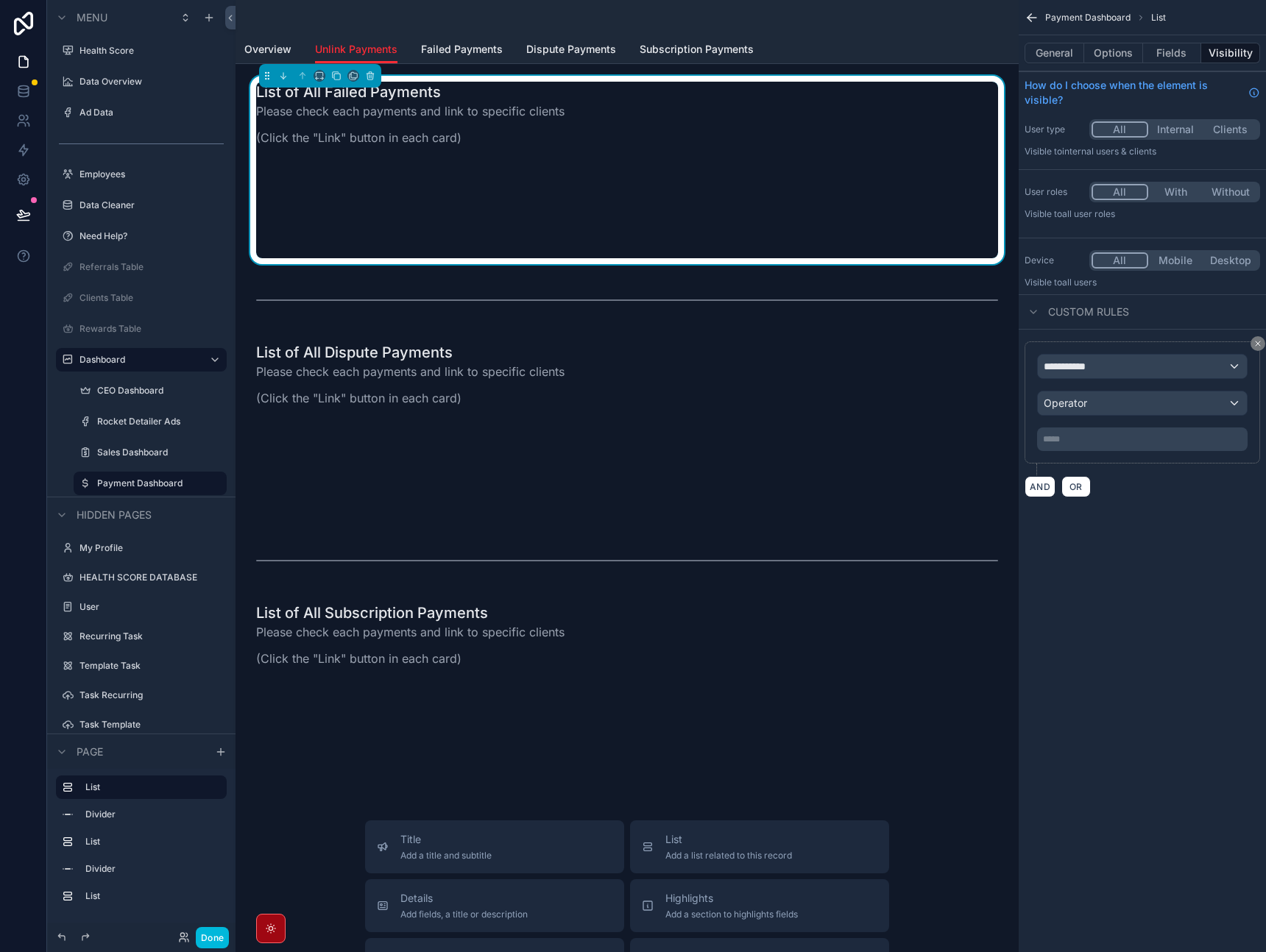
click at [1058, 64] on div "General Options Fields Visibility" at bounding box center [1143, 52] width 247 height 35
click at [1059, 58] on button "General" at bounding box center [1054, 53] width 60 height 21
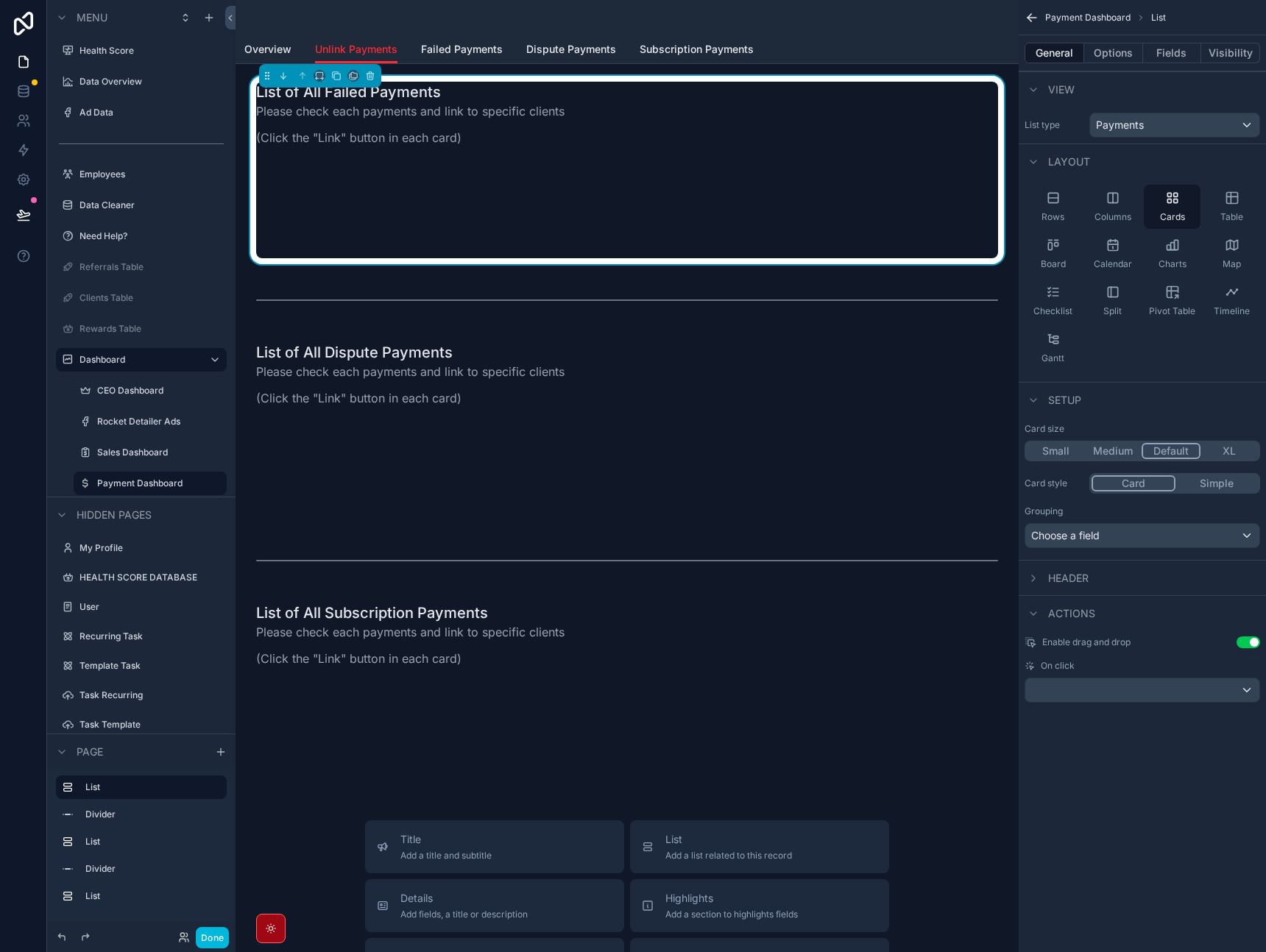
click at [1108, 54] on button "Options" at bounding box center [1114, 53] width 59 height 21
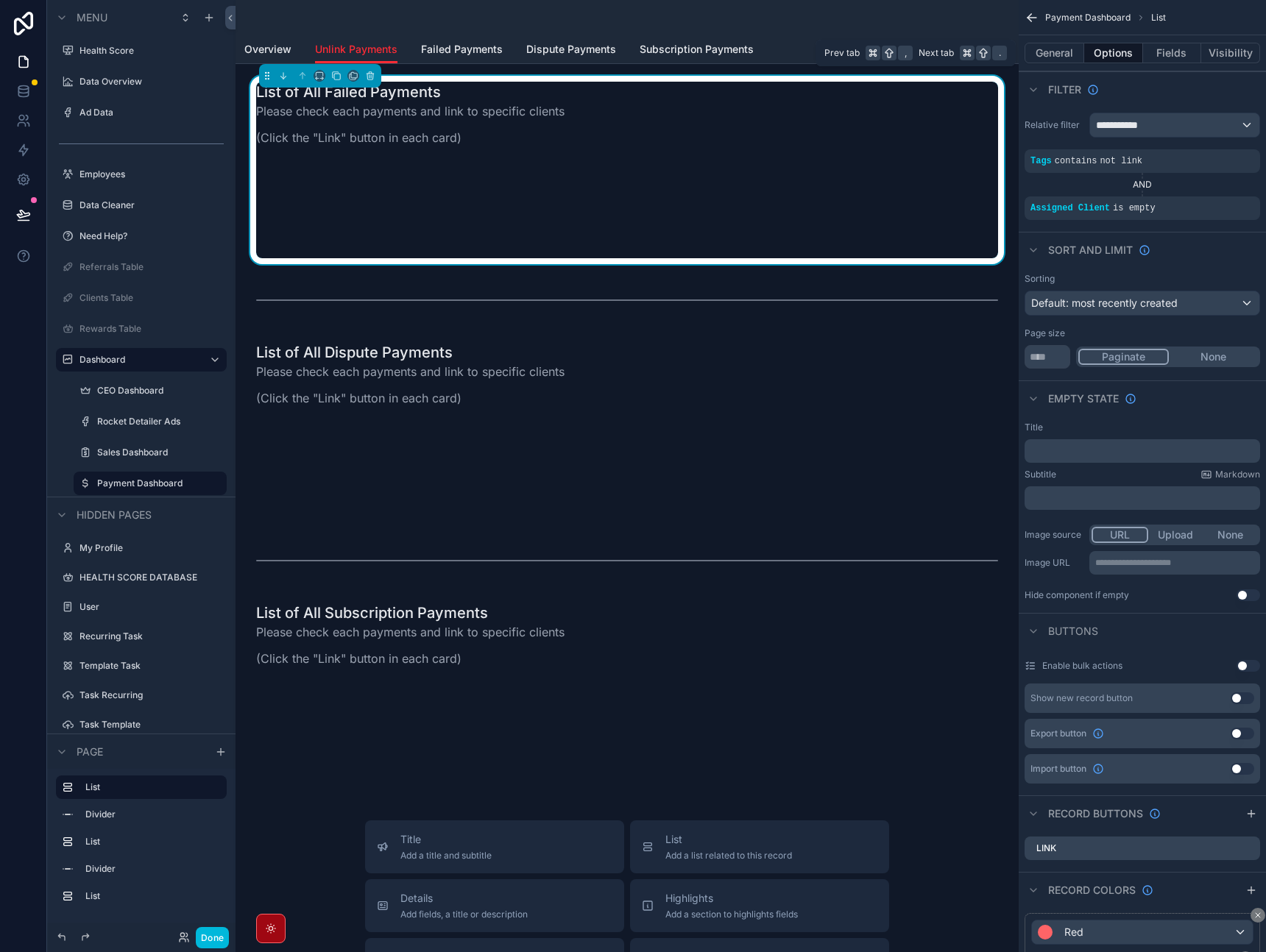
click at [1164, 52] on button "Fields" at bounding box center [1173, 53] width 59 height 21
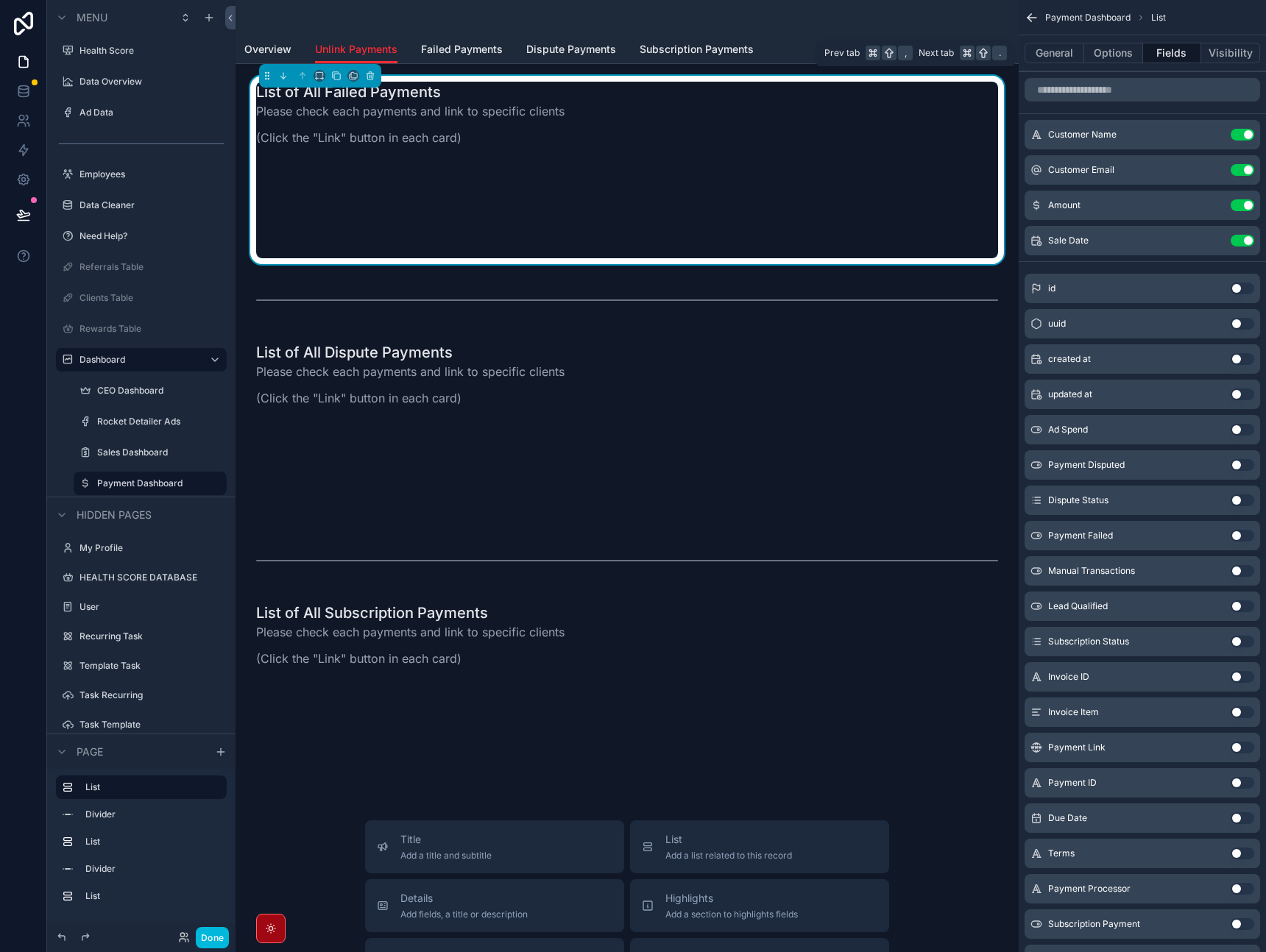
click at [1210, 56] on button "Visibility" at bounding box center [1231, 53] width 59 height 21
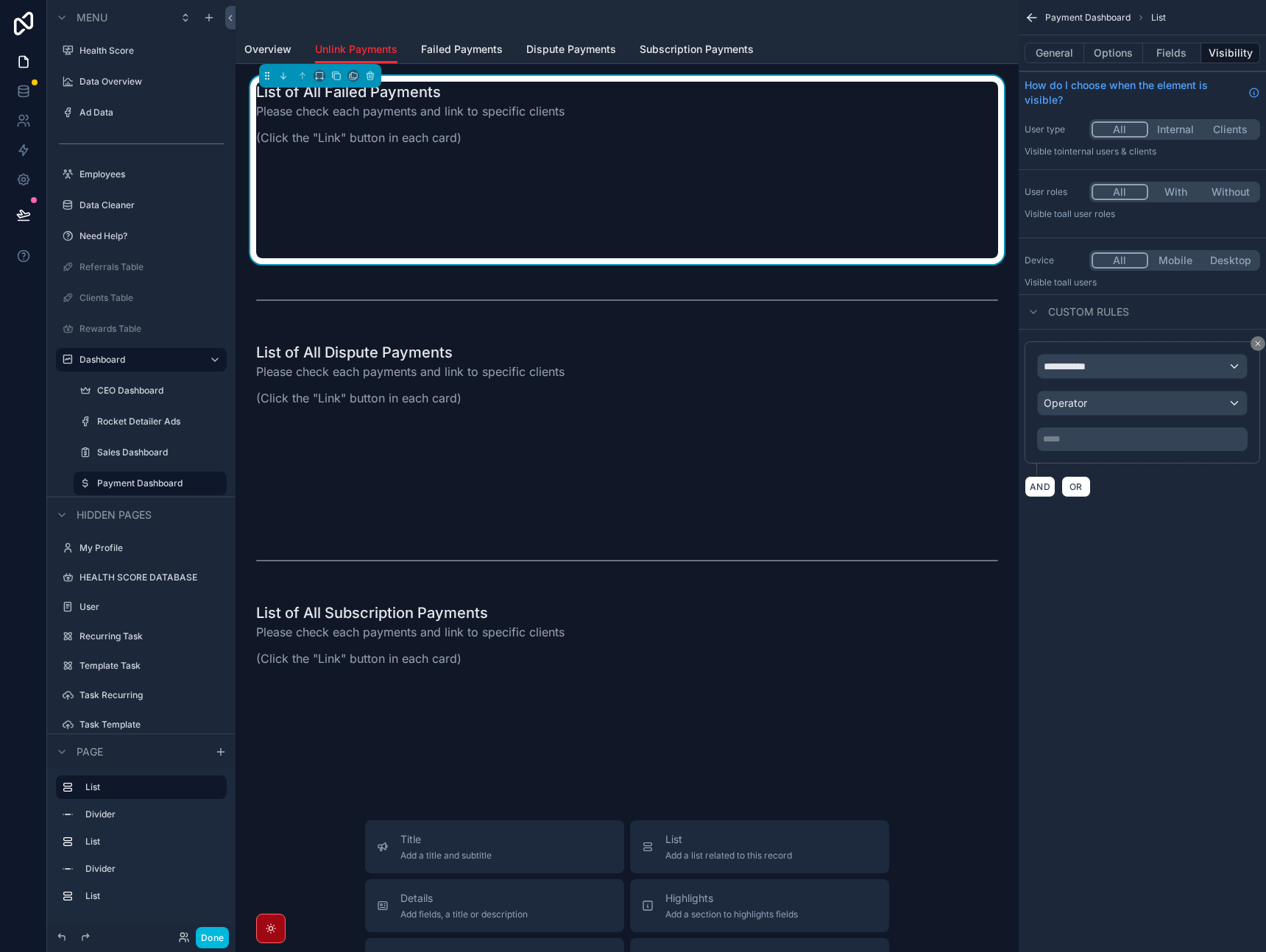
click at [1138, 597] on div "**********" at bounding box center [1143, 476] width 247 height 952
click at [1102, 406] on div "Operator" at bounding box center [1143, 403] width 209 height 24
click at [1134, 356] on div "scrollable content" at bounding box center [633, 476] width 1266 height 952
click at [1129, 360] on div "**********" at bounding box center [1143, 367] width 209 height 24
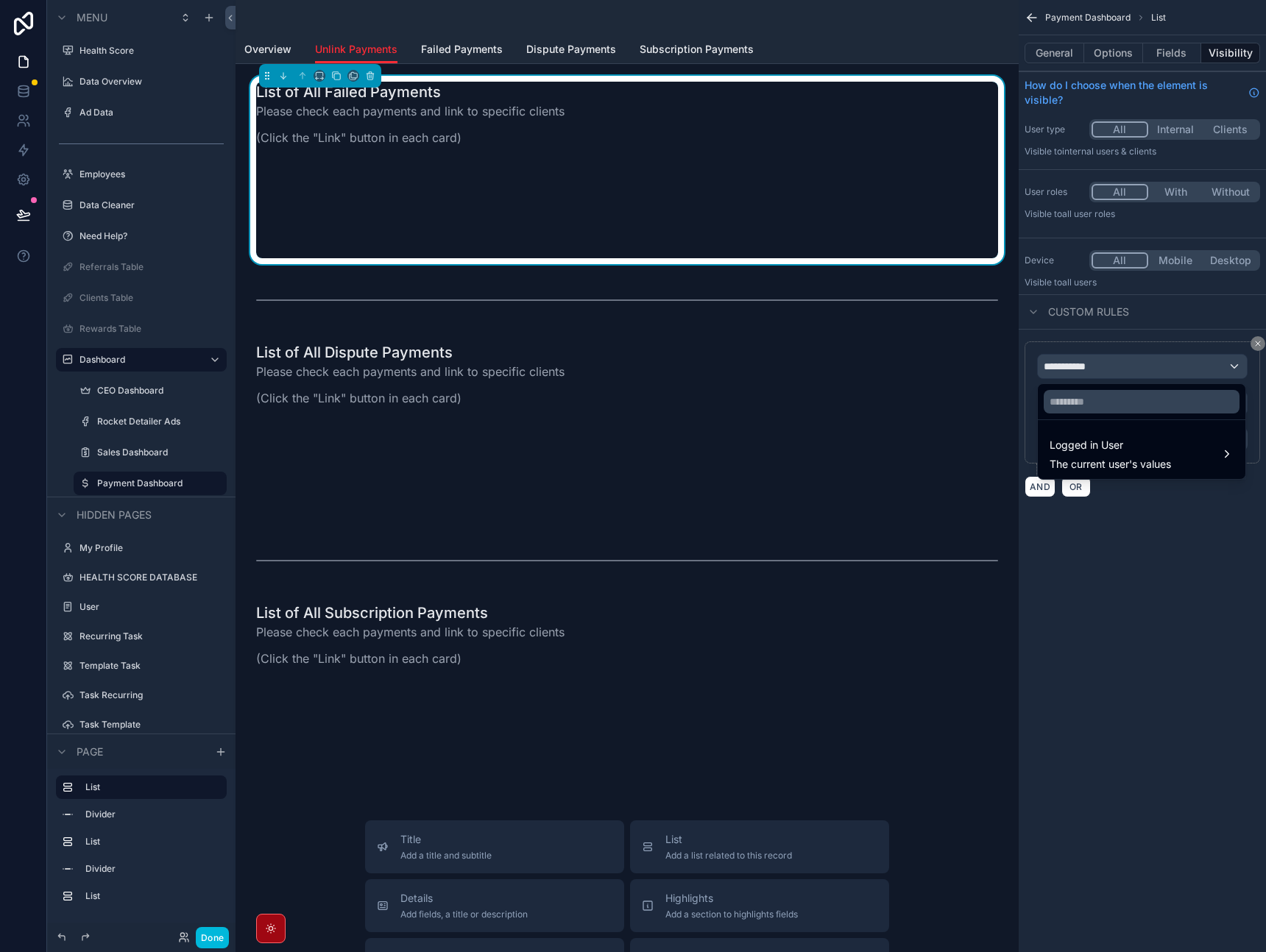
click at [1092, 445] on span "Logged in User" at bounding box center [1110, 445] width 122 height 17
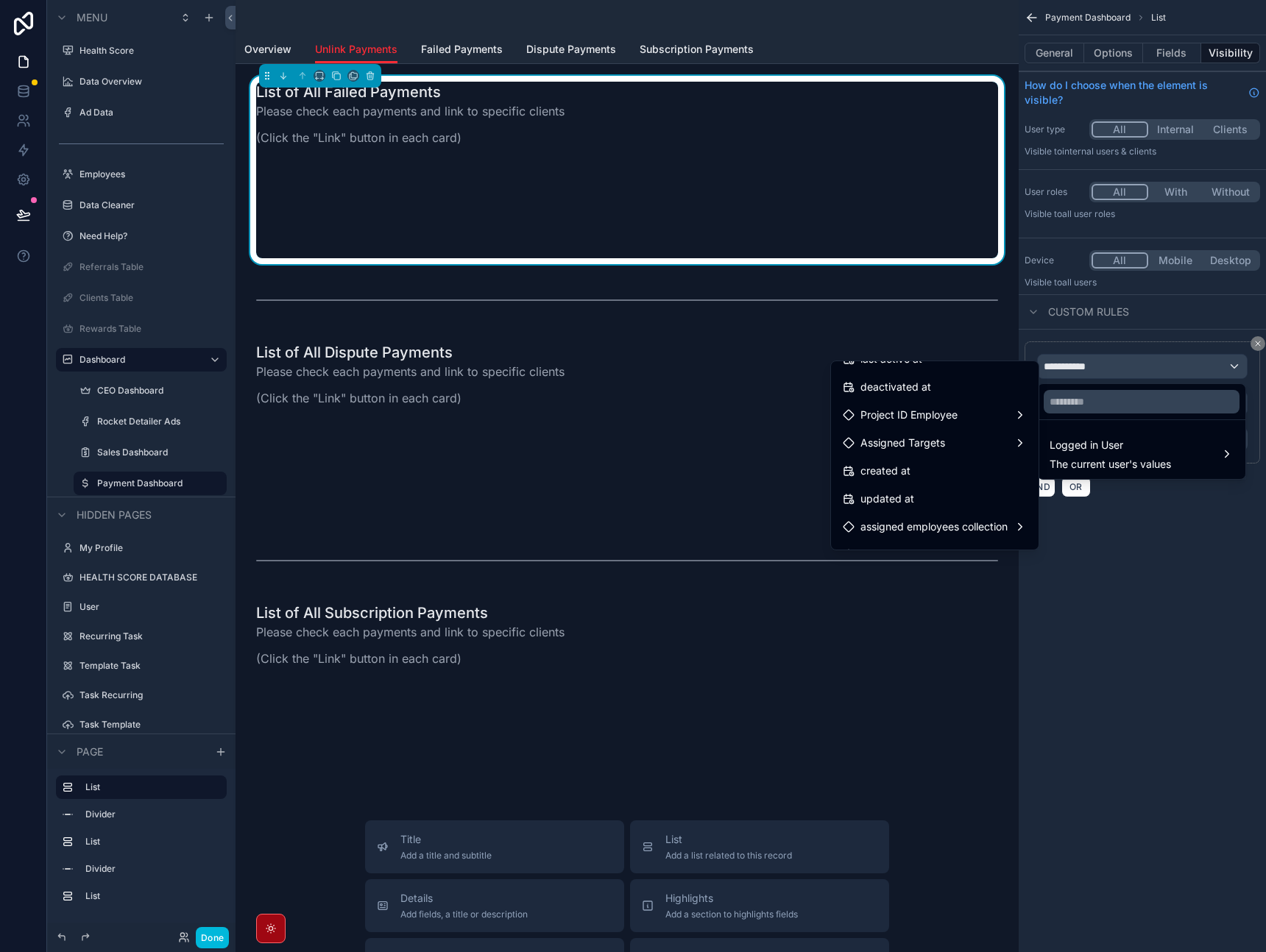
scroll to position [320, 0]
click at [946, 499] on span "assigned employees collection" at bounding box center [934, 506] width 147 height 17
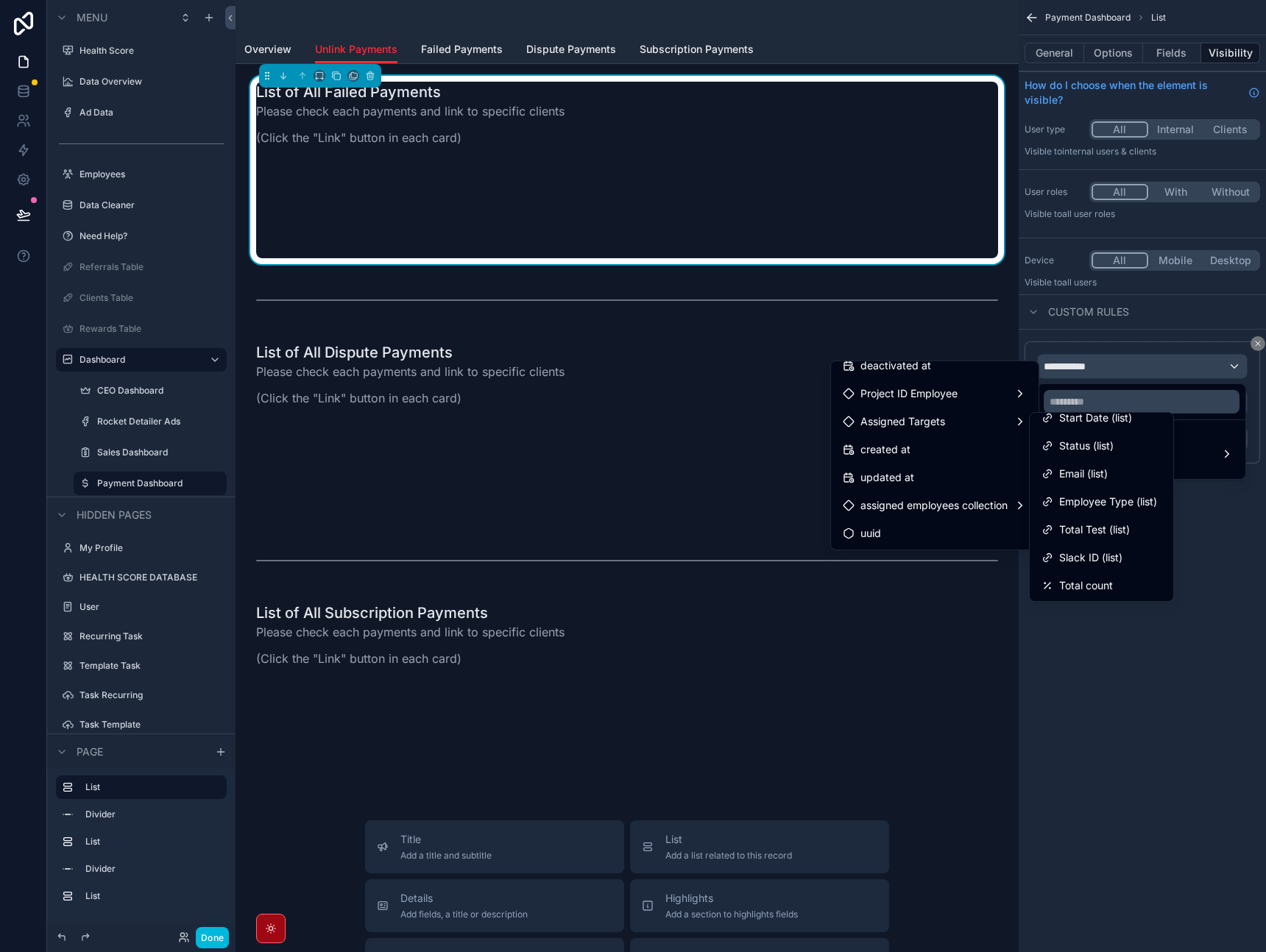
scroll to position [208, 0]
click at [962, 429] on div "Assigned Targets" at bounding box center [934, 422] width 184 height 17
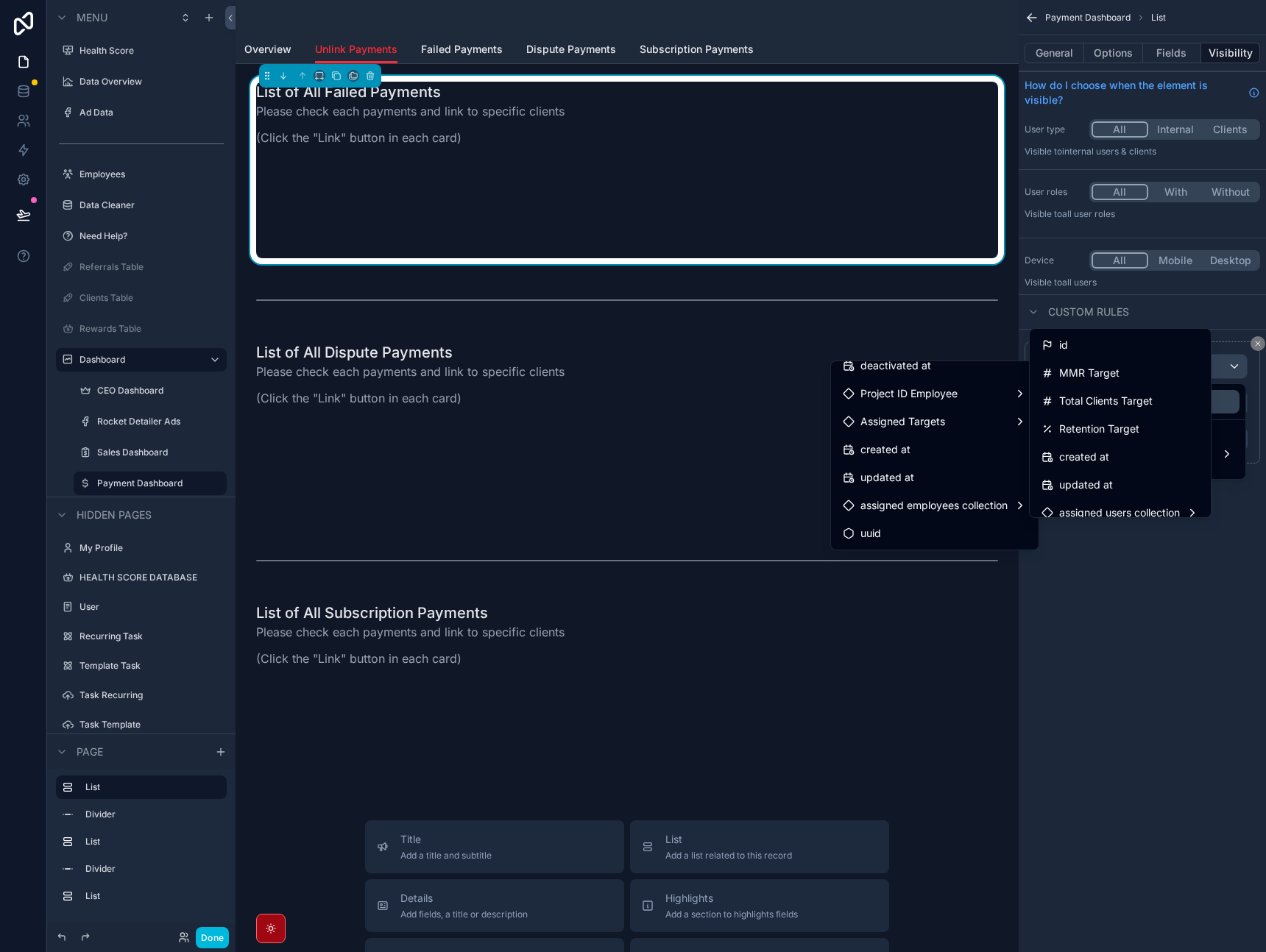
click at [971, 387] on div "Project ID Employee" at bounding box center [934, 394] width 184 height 17
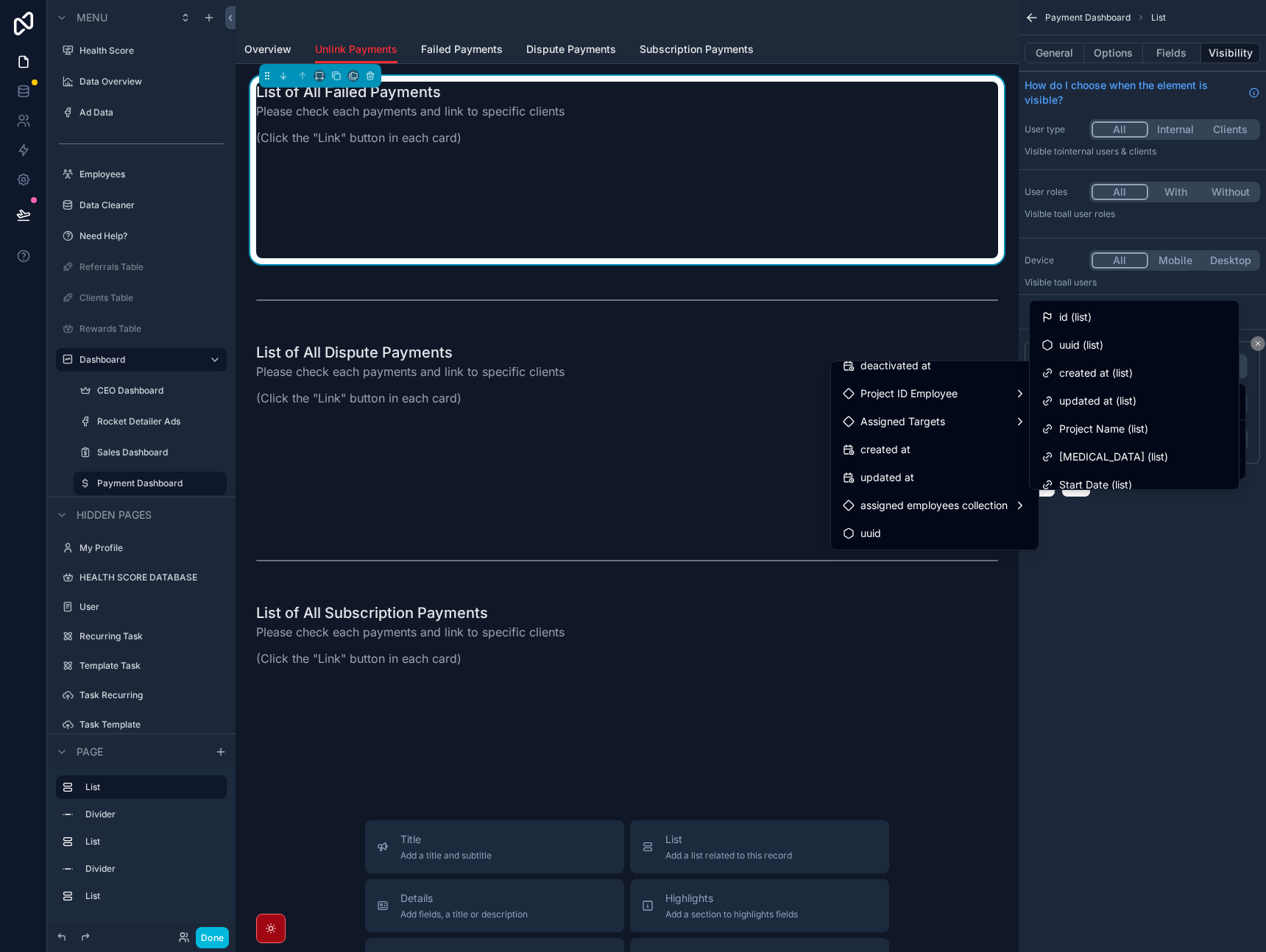
click at [947, 409] on div "Assigned Targets" at bounding box center [935, 422] width 202 height 26
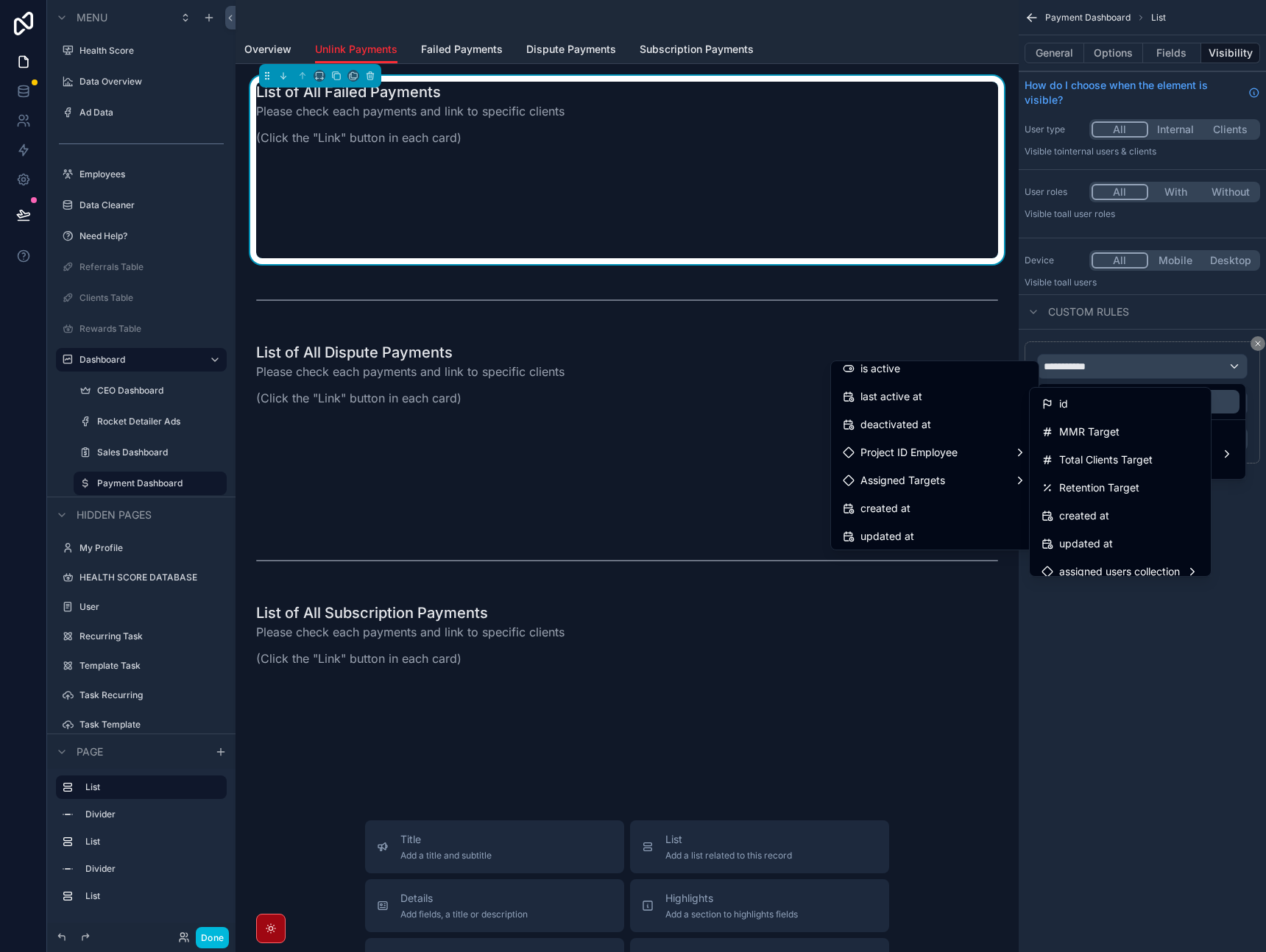
scroll to position [252, 0]
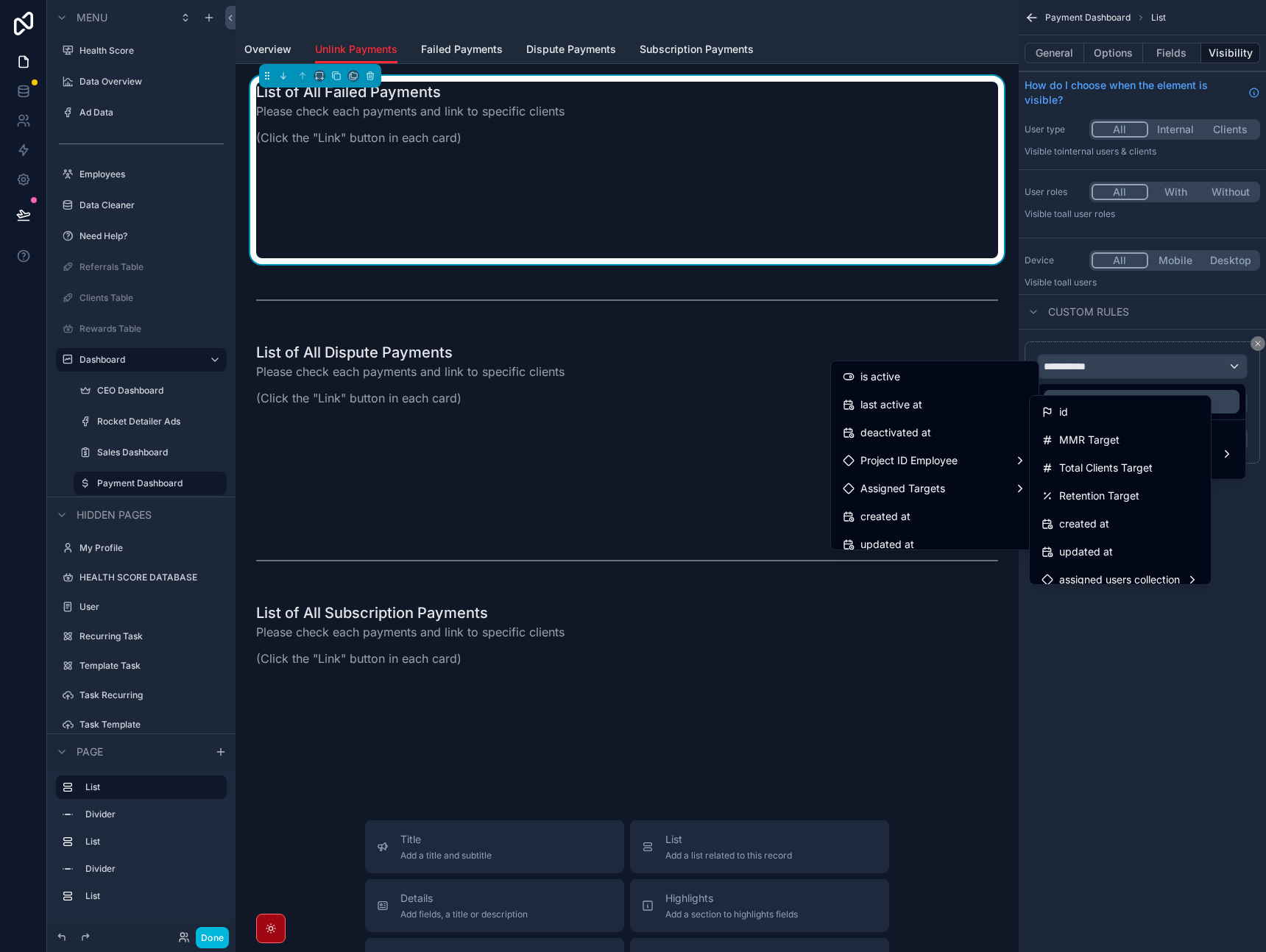
click at [960, 455] on div "Project ID Employee" at bounding box center [934, 460] width 184 height 17
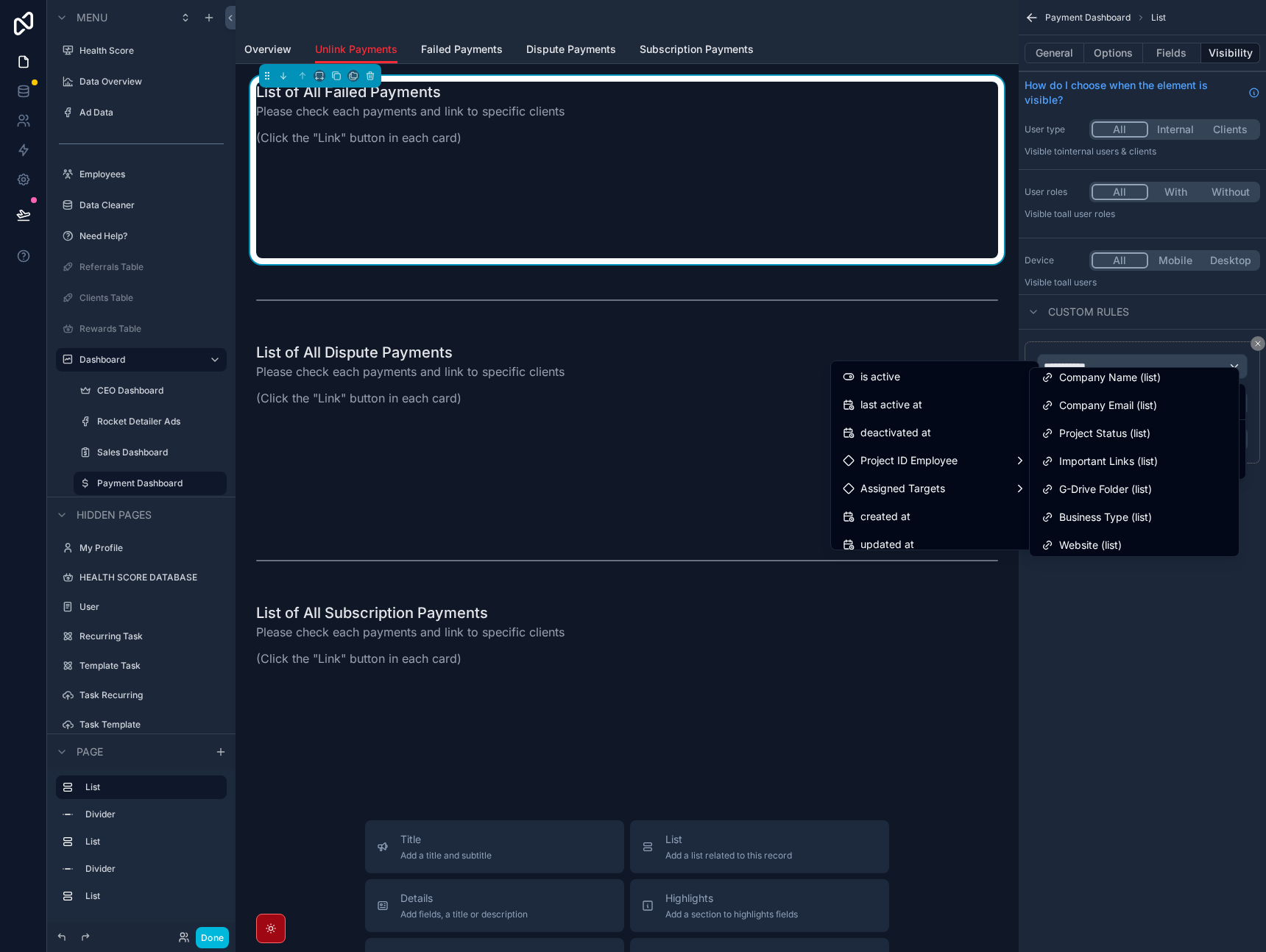
scroll to position [275, 0]
click at [996, 453] on div "Project ID Employee" at bounding box center [934, 460] width 184 height 17
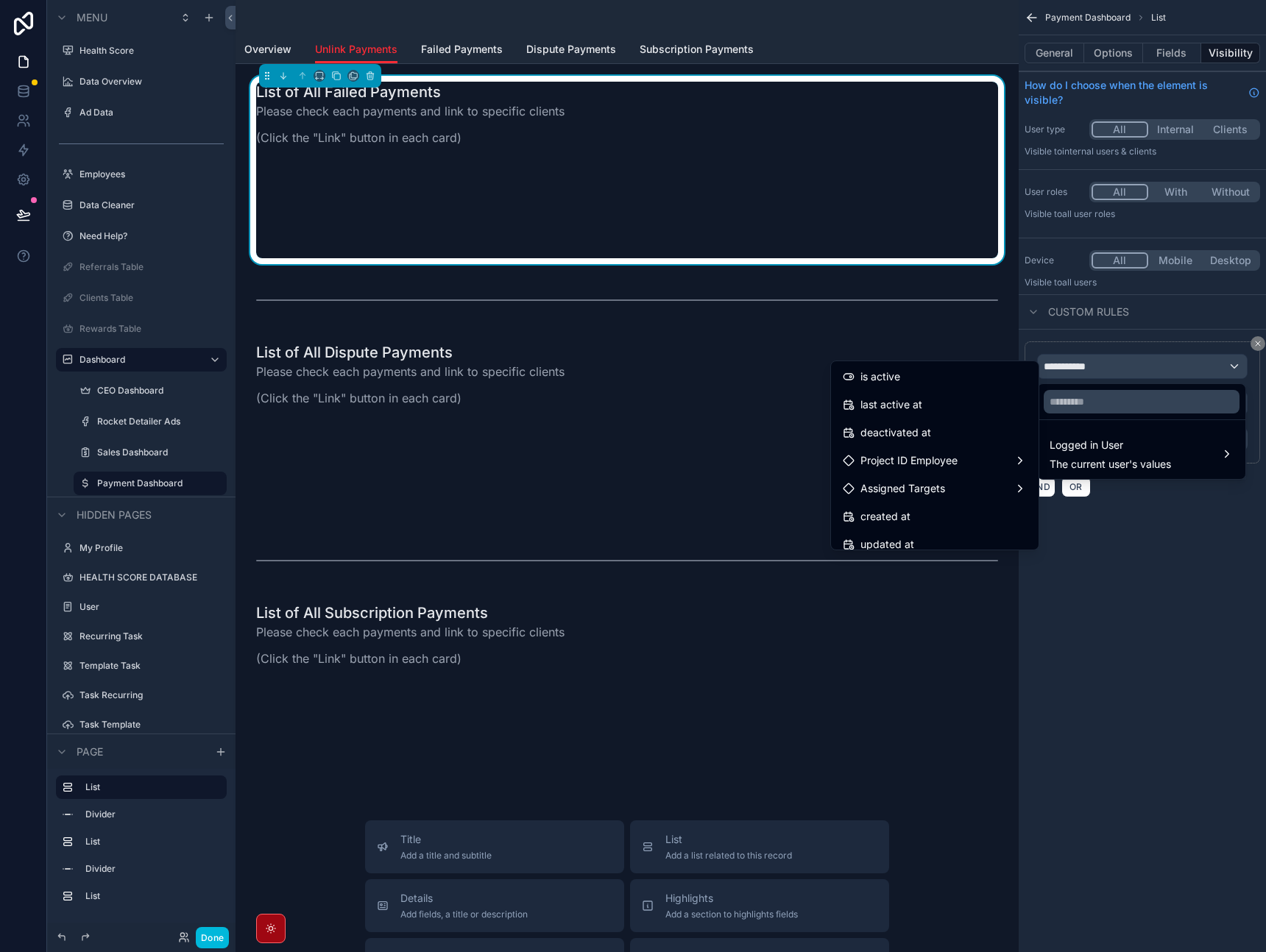
click at [992, 456] on div "Project ID Employee" at bounding box center [934, 460] width 184 height 17
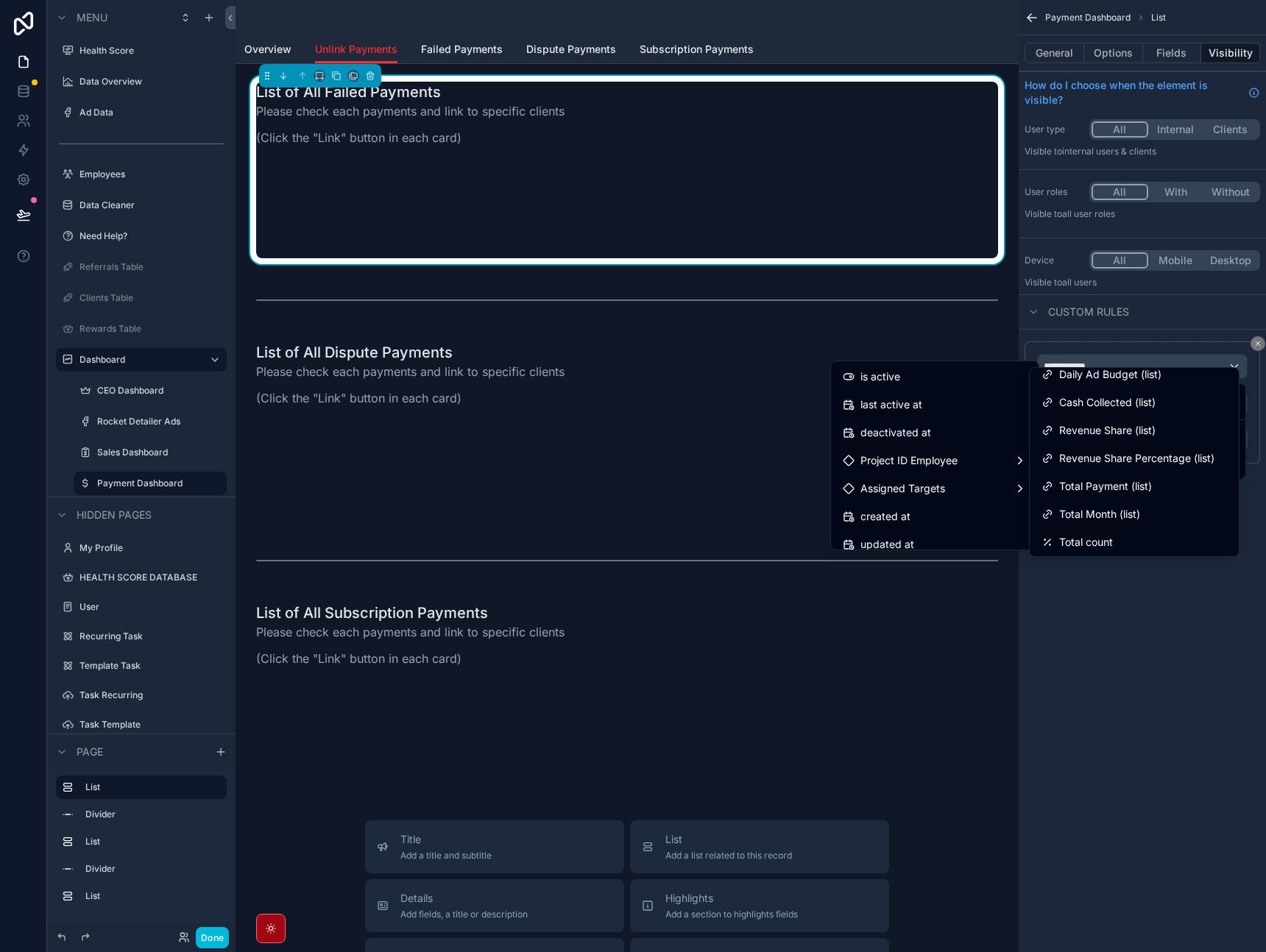
scroll to position [1102, 0]
click at [34, 96] on div "scrollable content" at bounding box center [633, 476] width 1266 height 952
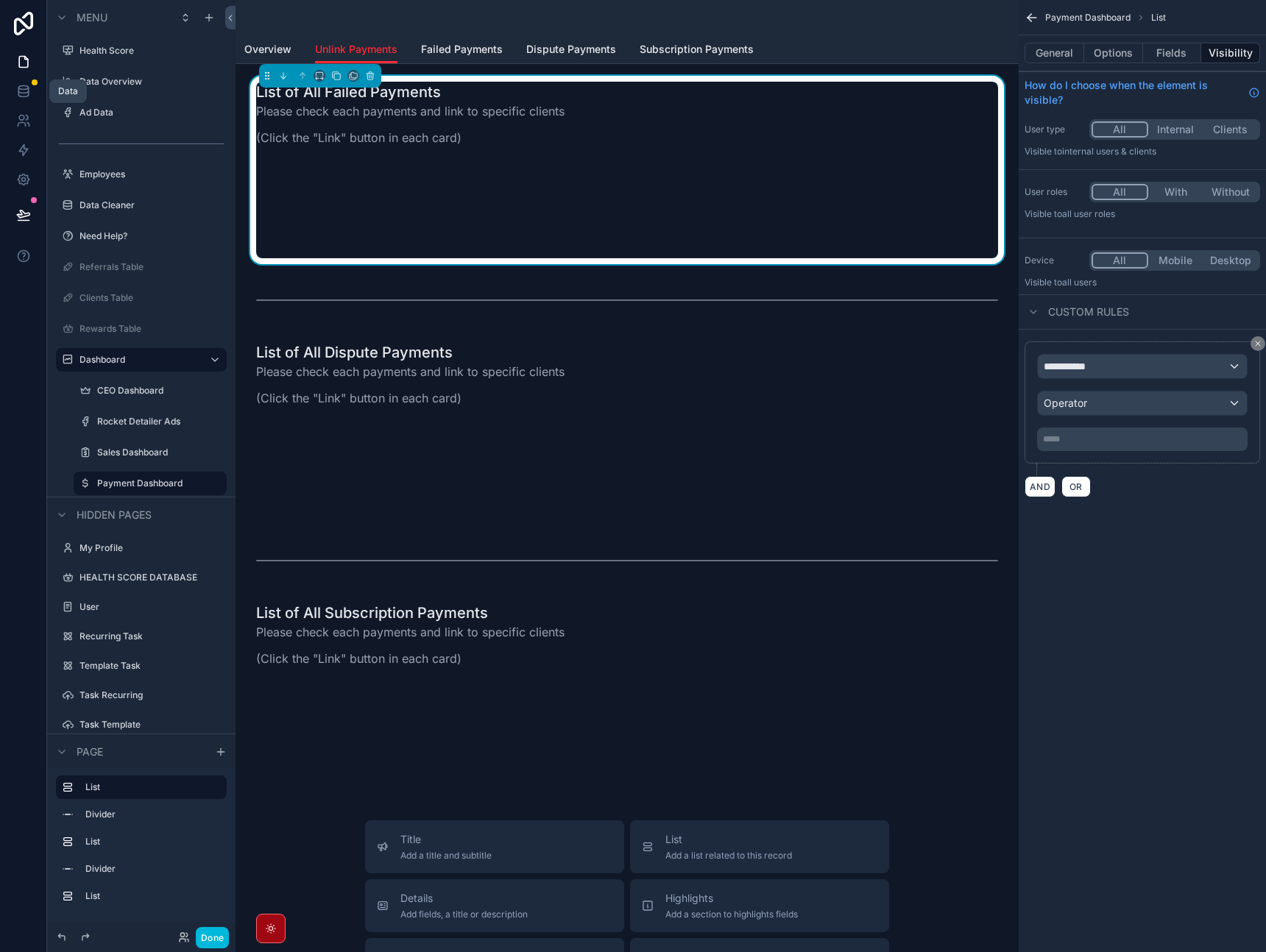
click at [32, 95] on link at bounding box center [23, 91] width 46 height 29
click at [1132, 369] on div "**********" at bounding box center [1143, 367] width 209 height 24
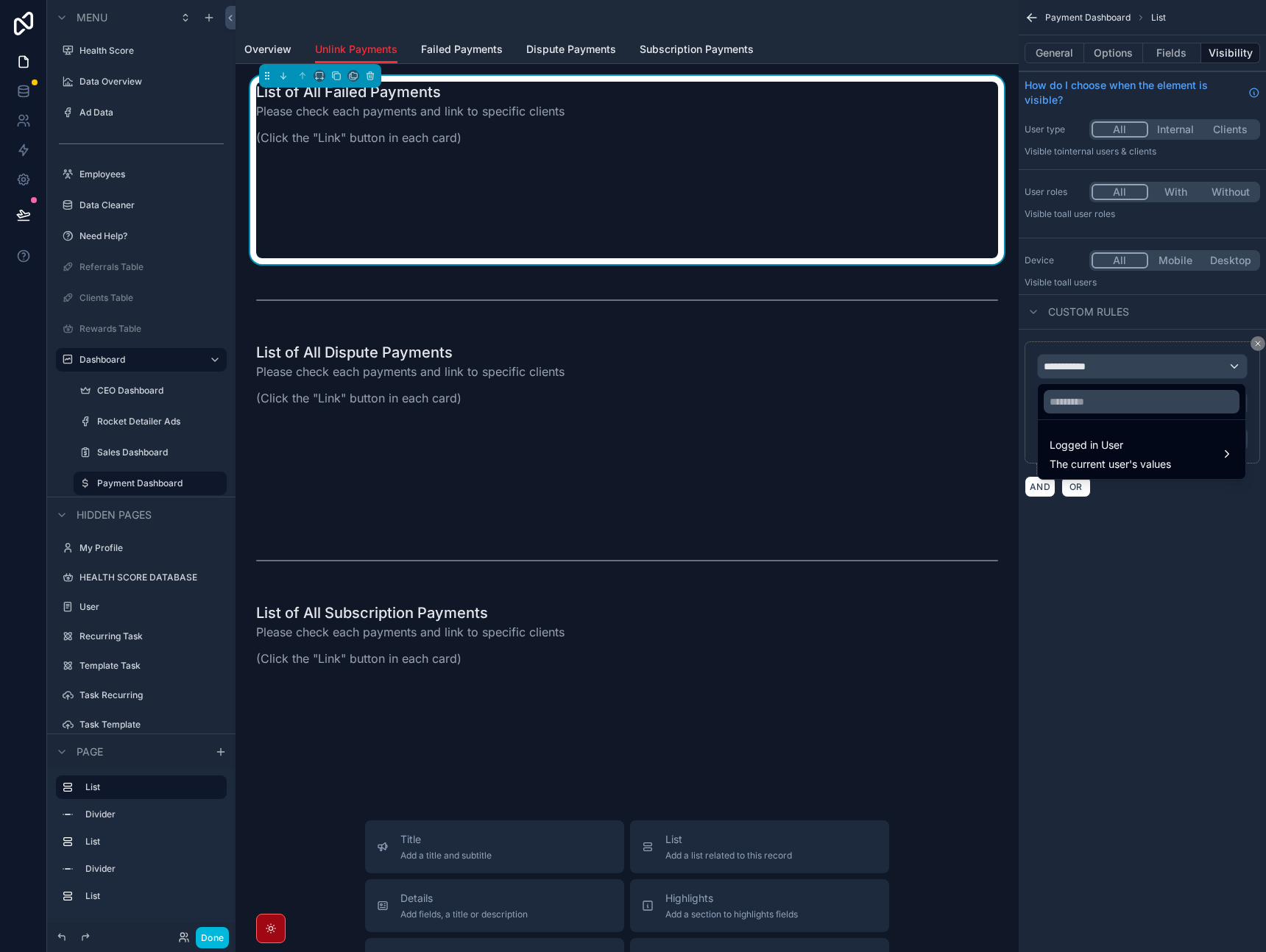
click at [1089, 445] on span "Logged in User" at bounding box center [1110, 445] width 122 height 17
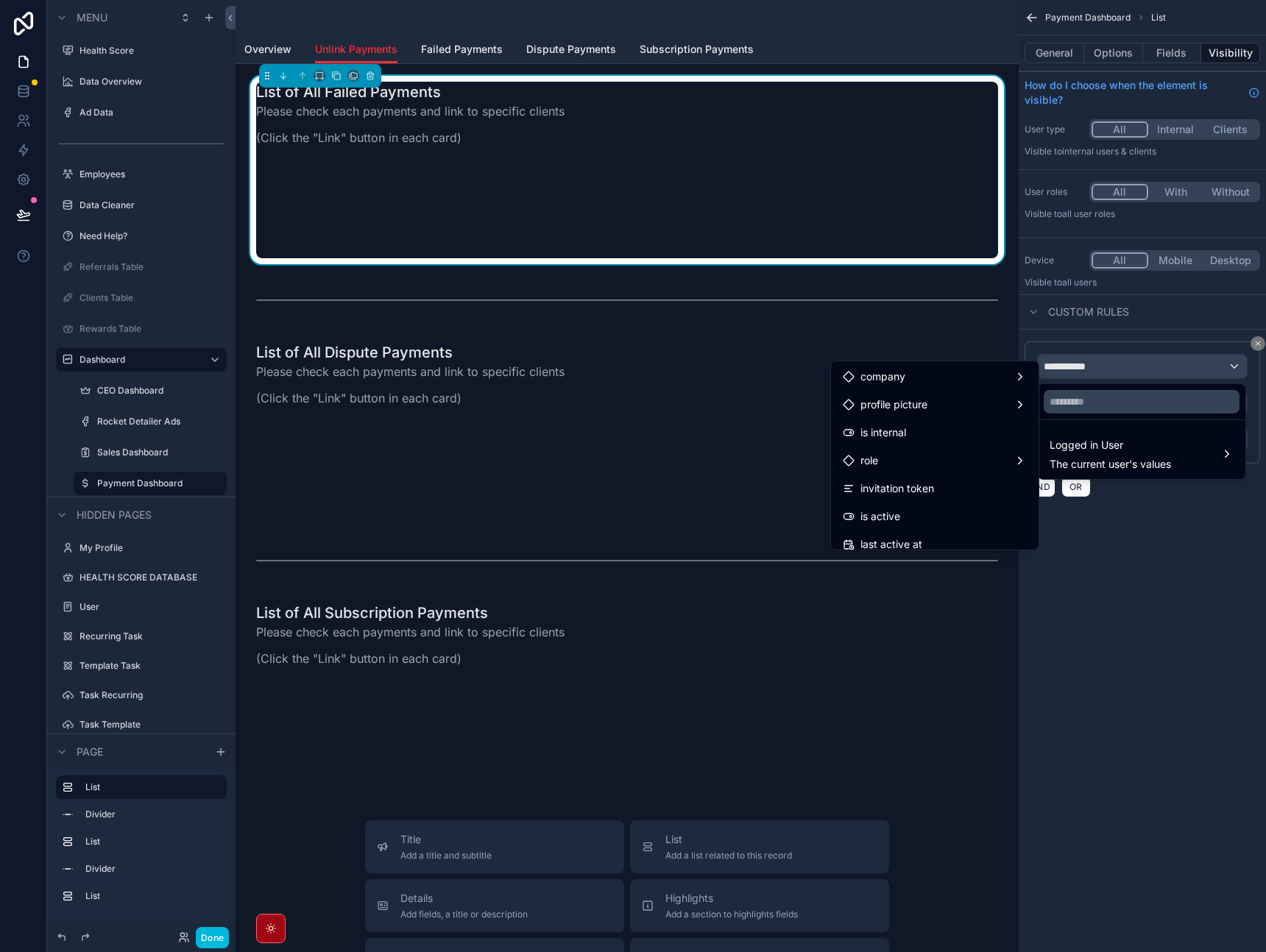
scroll to position [320, 0]
click at [984, 386] on div "Project ID Employee" at bounding box center [934, 394] width 184 height 17
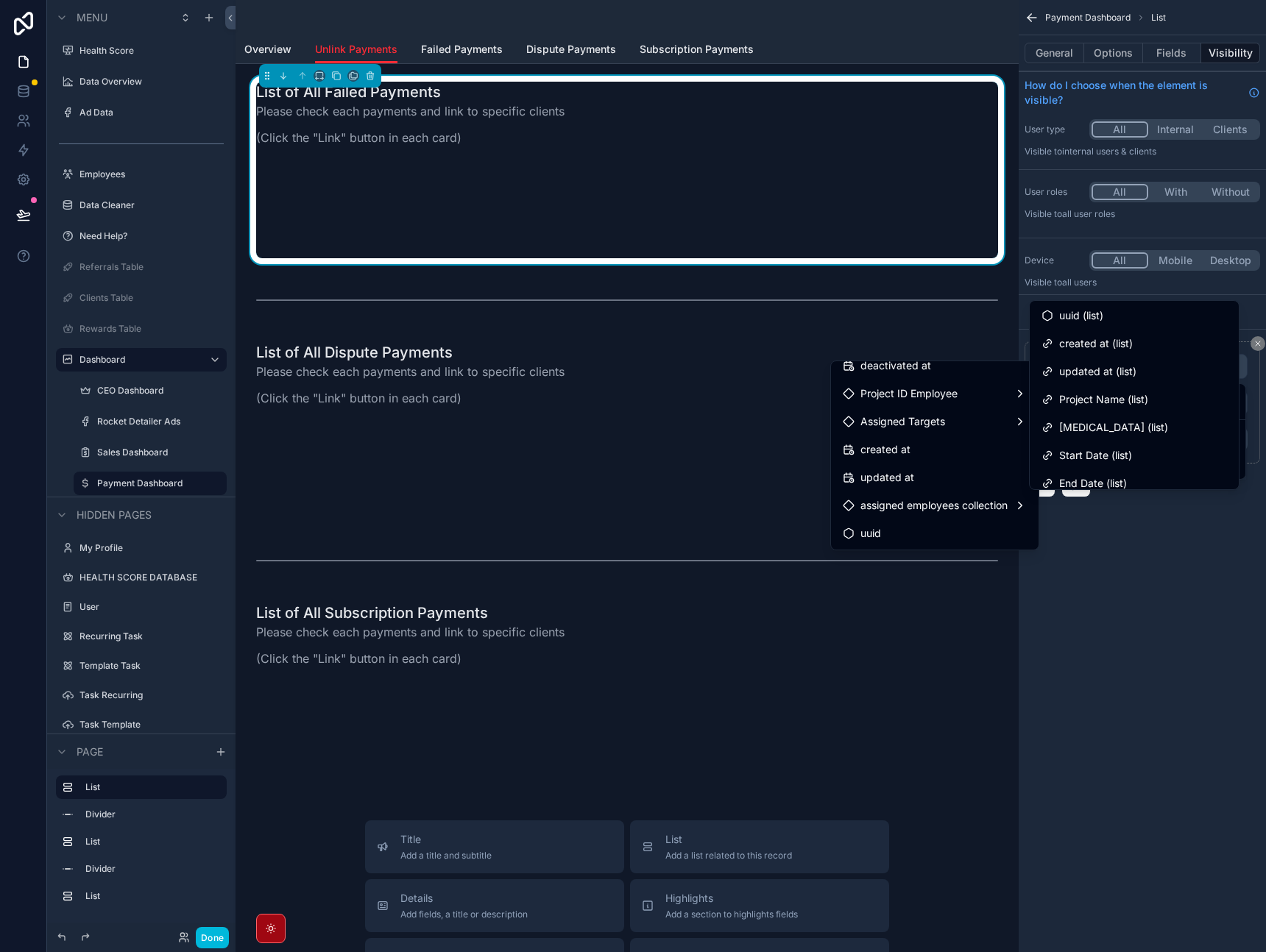
scroll to position [0, 0]
click at [948, 422] on div "Assigned Targets" at bounding box center [934, 422] width 184 height 17
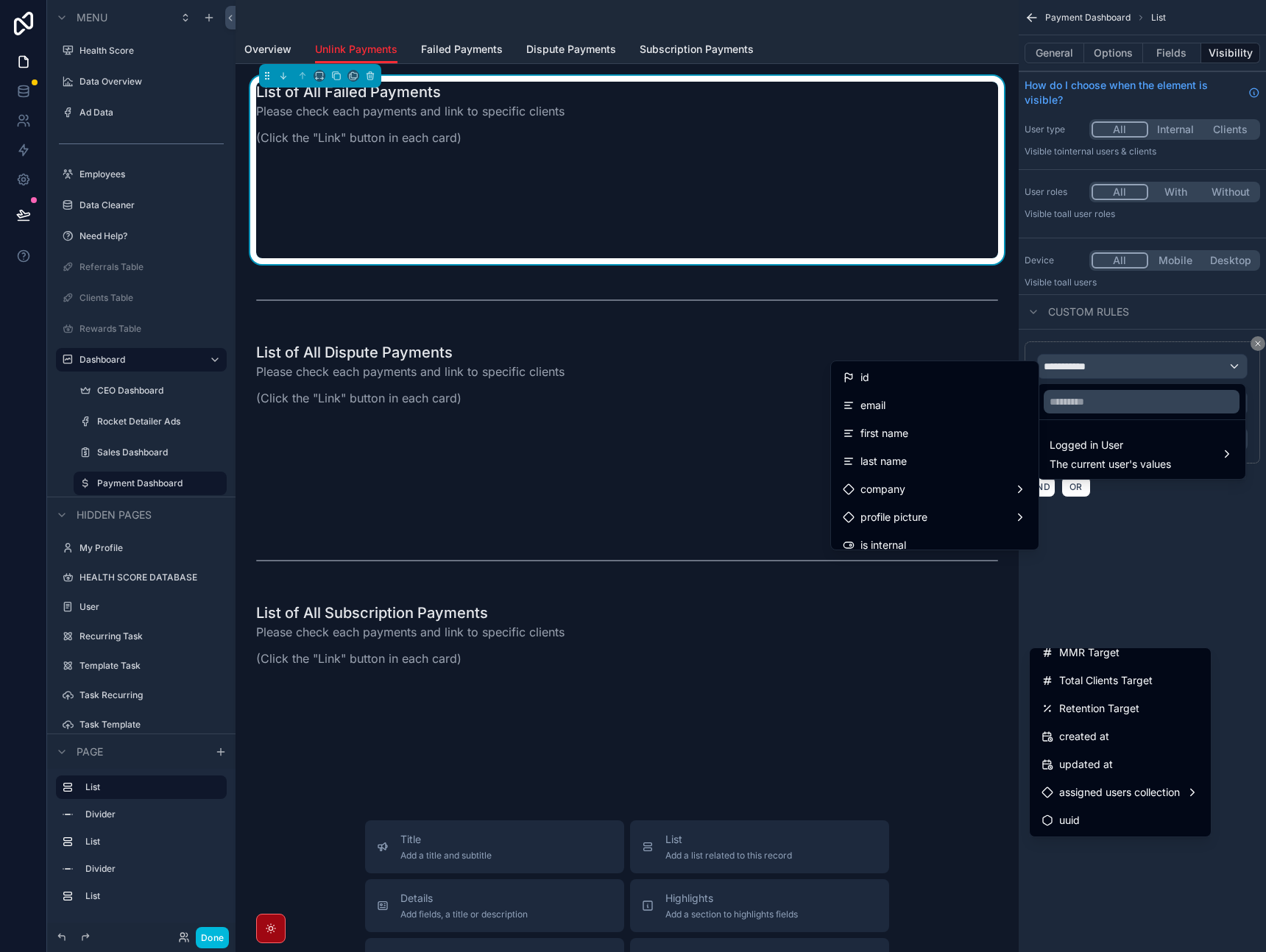
click at [1164, 527] on div "scrollable content" at bounding box center [633, 476] width 1266 height 952
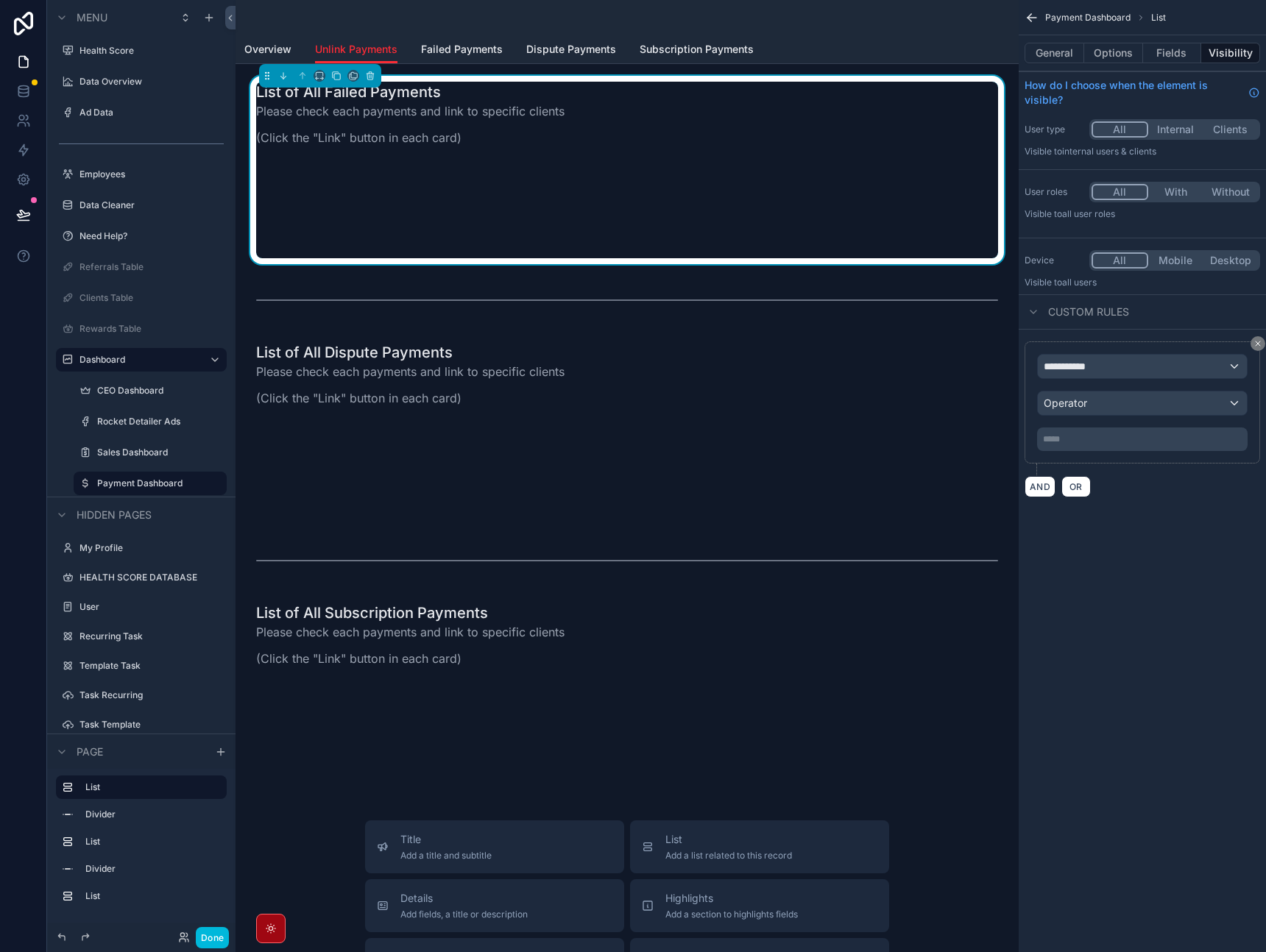
click at [1164, 527] on div "**********" at bounding box center [1143, 266] width 247 height 533
click at [1255, 347] on icon "scrollable content" at bounding box center [1258, 344] width 9 height 9
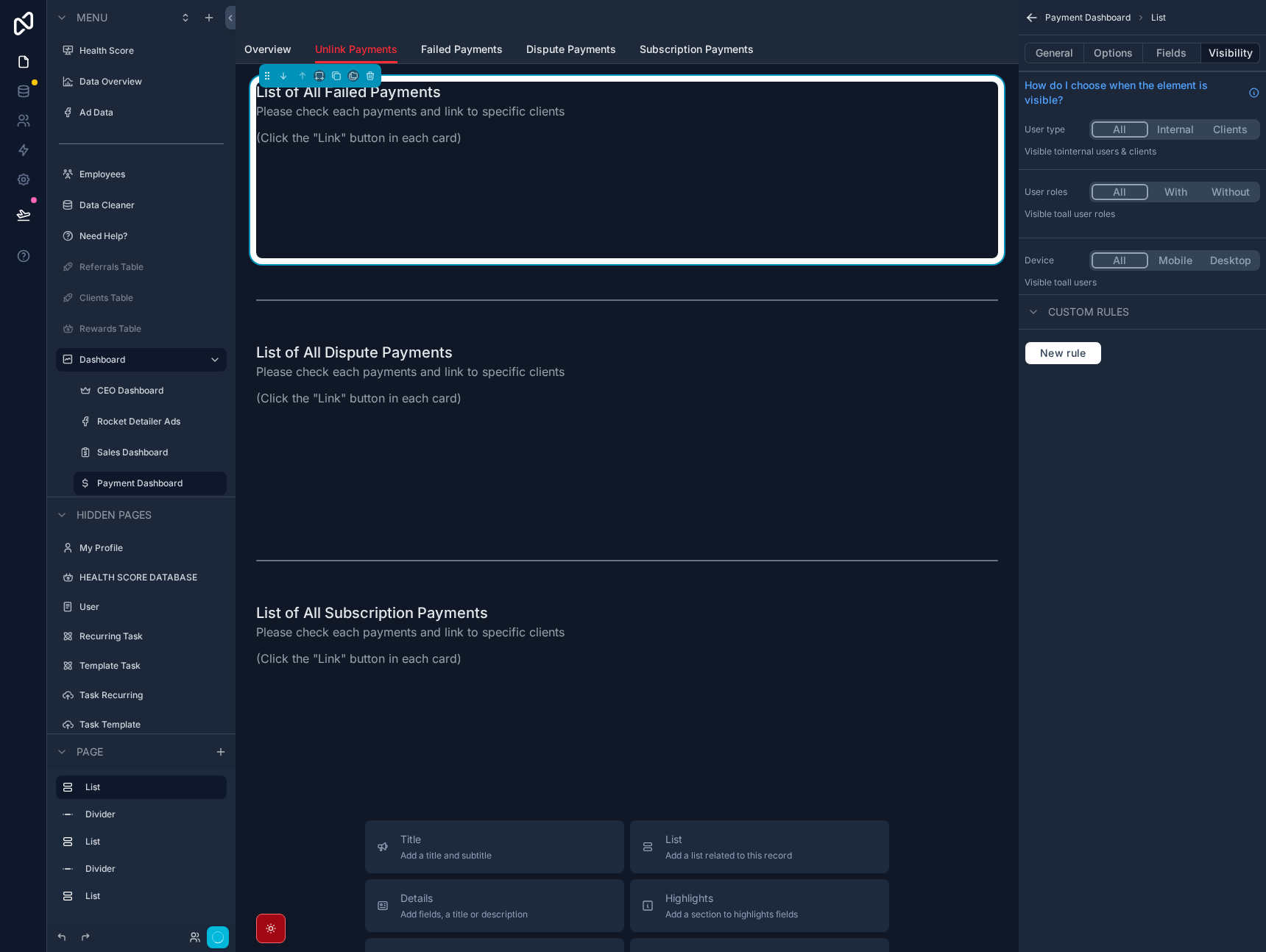
click at [1159, 473] on div "Payment Dashboard List General Options Fields Visibility How do I choose when t…" at bounding box center [1143, 476] width 247 height 952
click at [1034, 20] on icon "scrollable content" at bounding box center [1032, 17] width 15 height 15
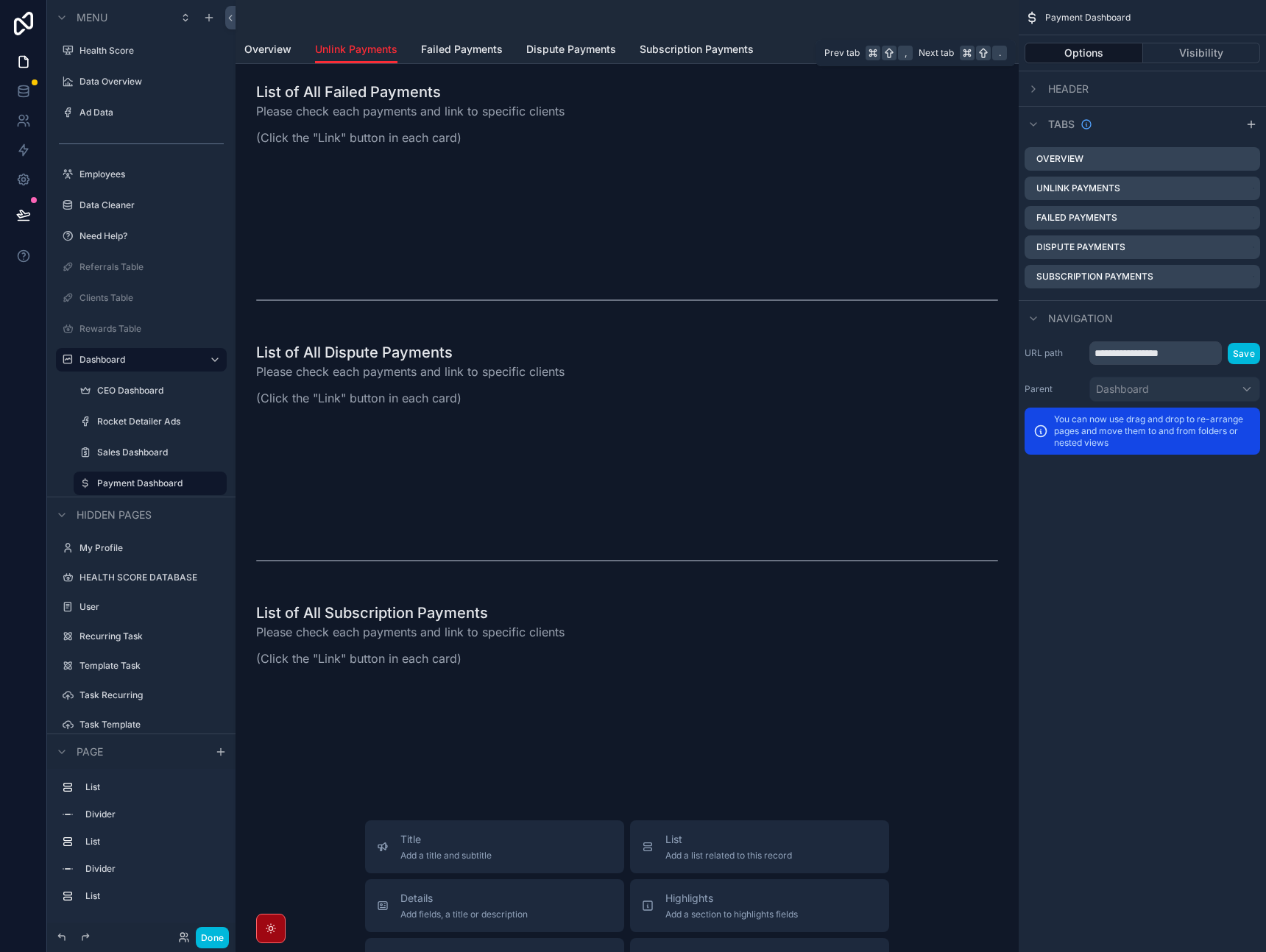
click at [1208, 60] on button "Visibility" at bounding box center [1202, 53] width 118 height 21
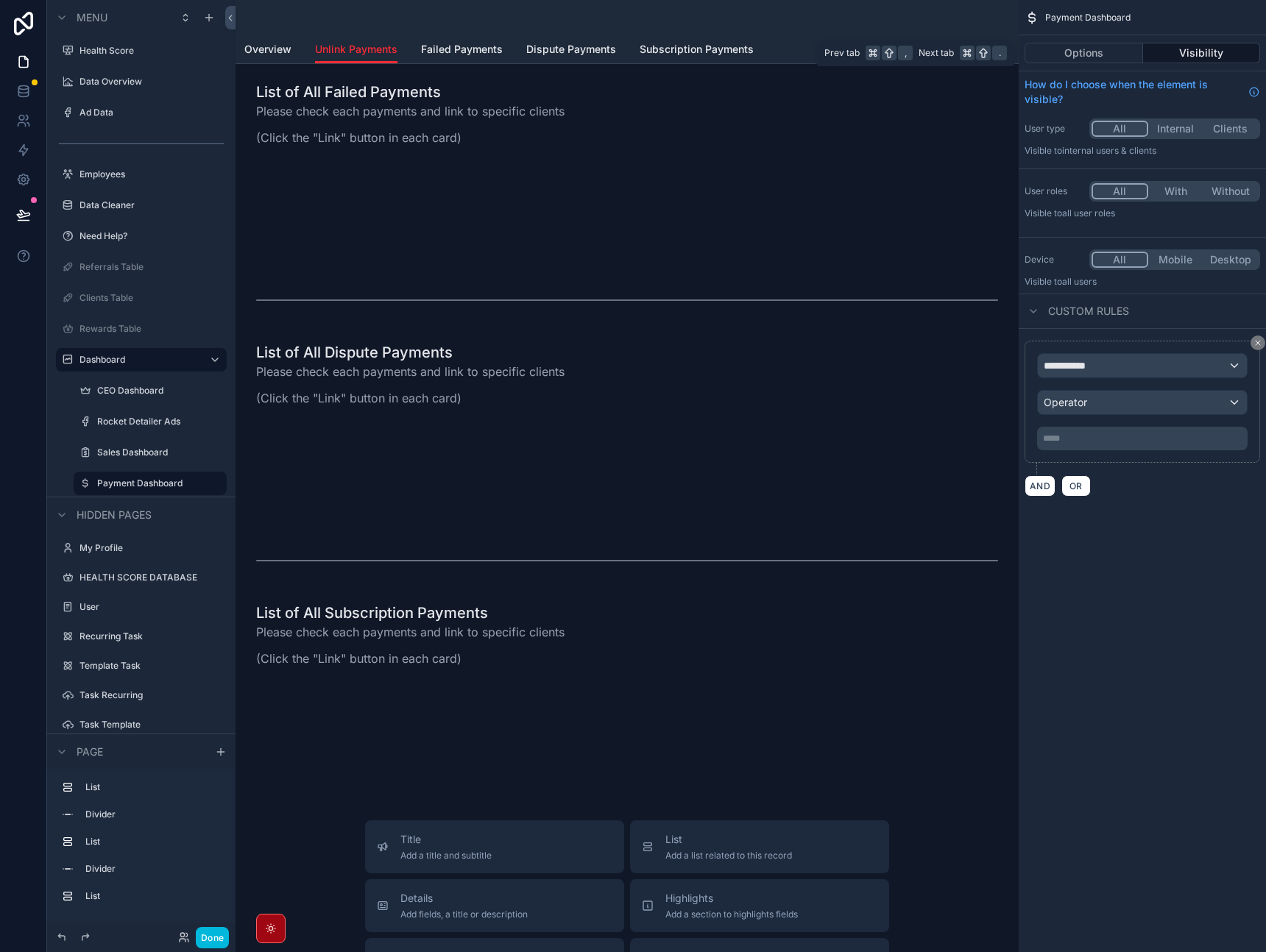
click at [1091, 56] on button "Options" at bounding box center [1084, 53] width 119 height 21
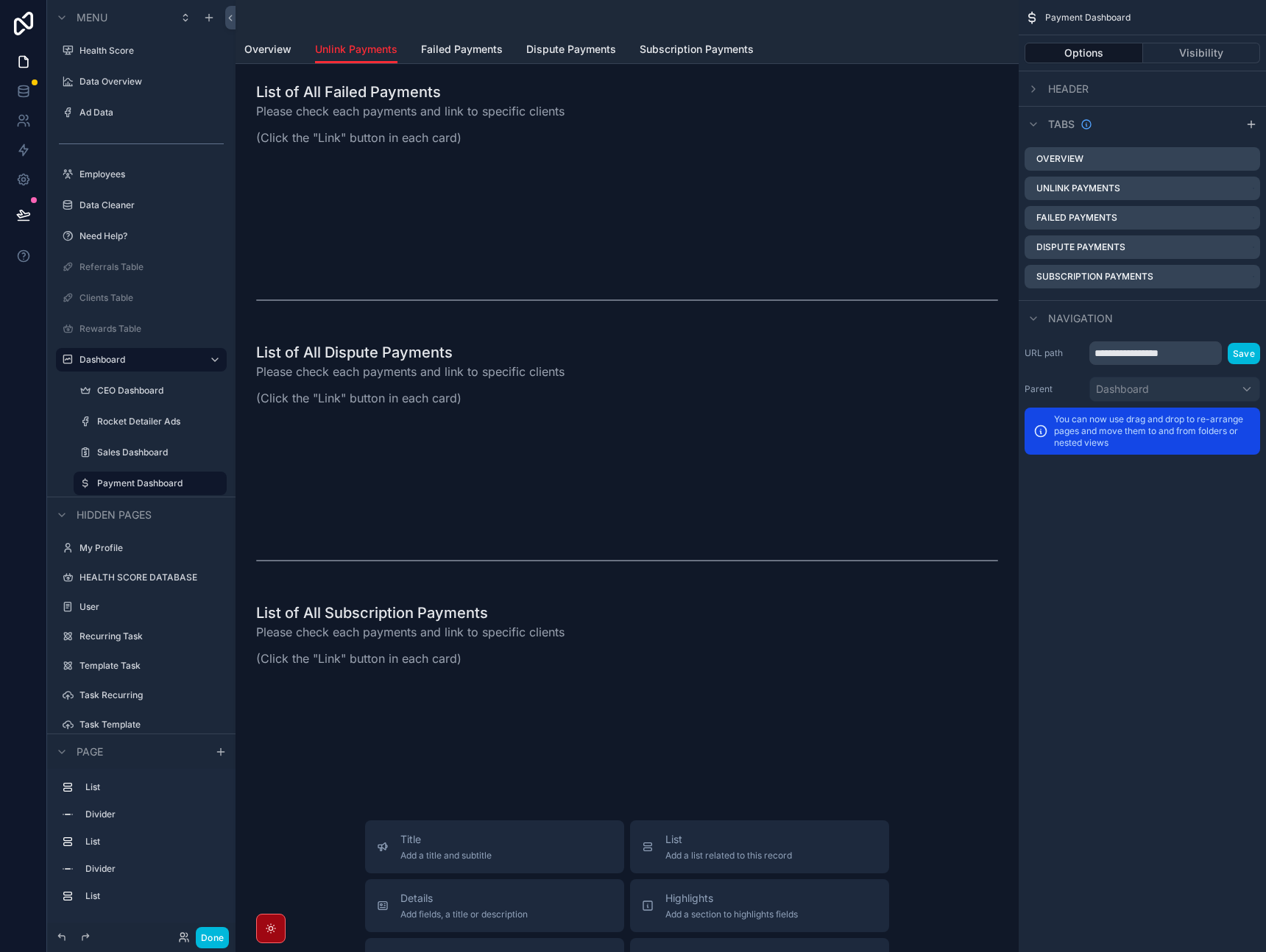
click at [0, 0] on icon "scrollable content" at bounding box center [0, 0] width 0 height 0
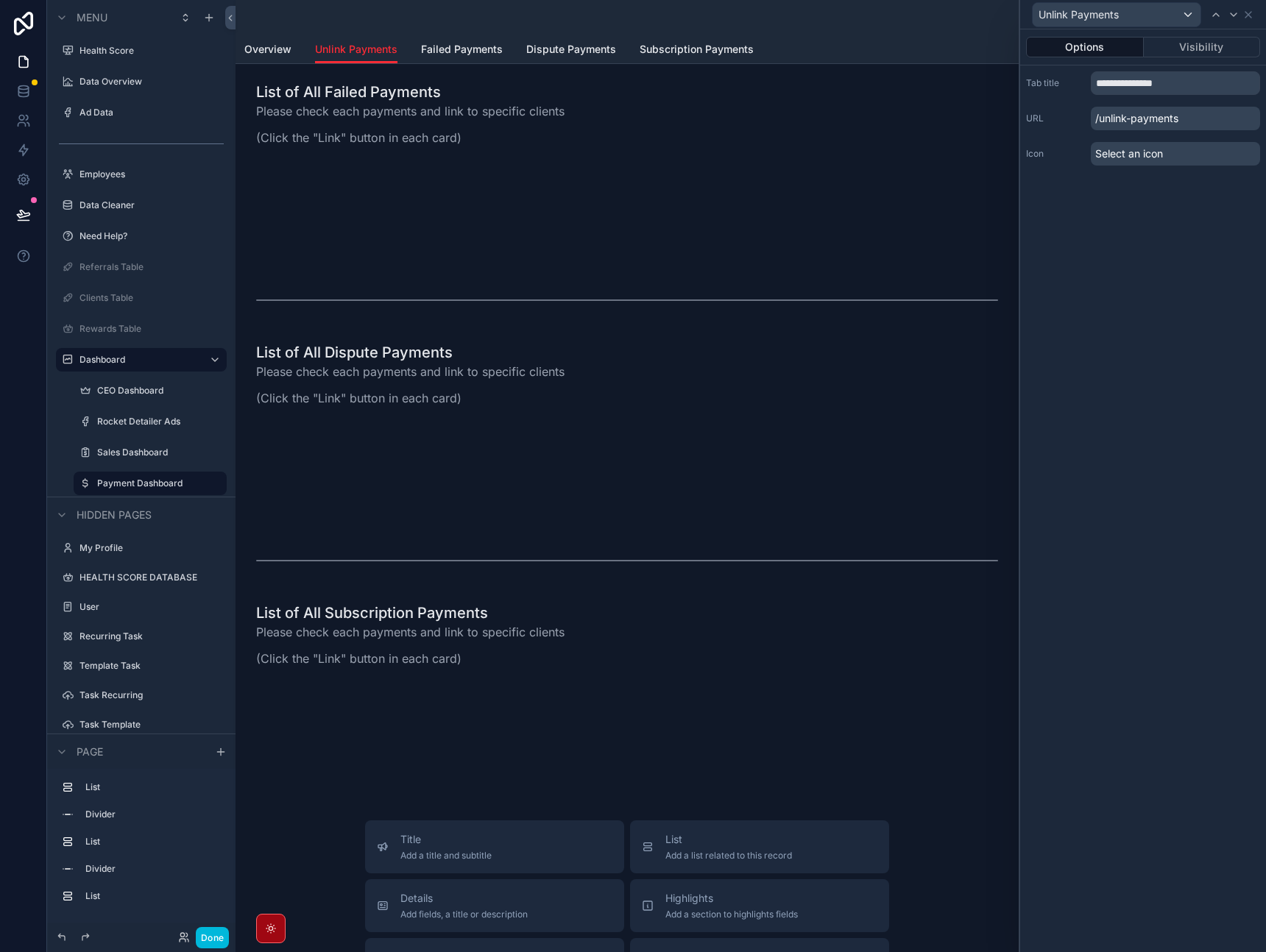
click at [1200, 60] on div "Options Visibility" at bounding box center [1143, 47] width 246 height 35
click at [1202, 54] on button "Visibility" at bounding box center [1202, 47] width 117 height 21
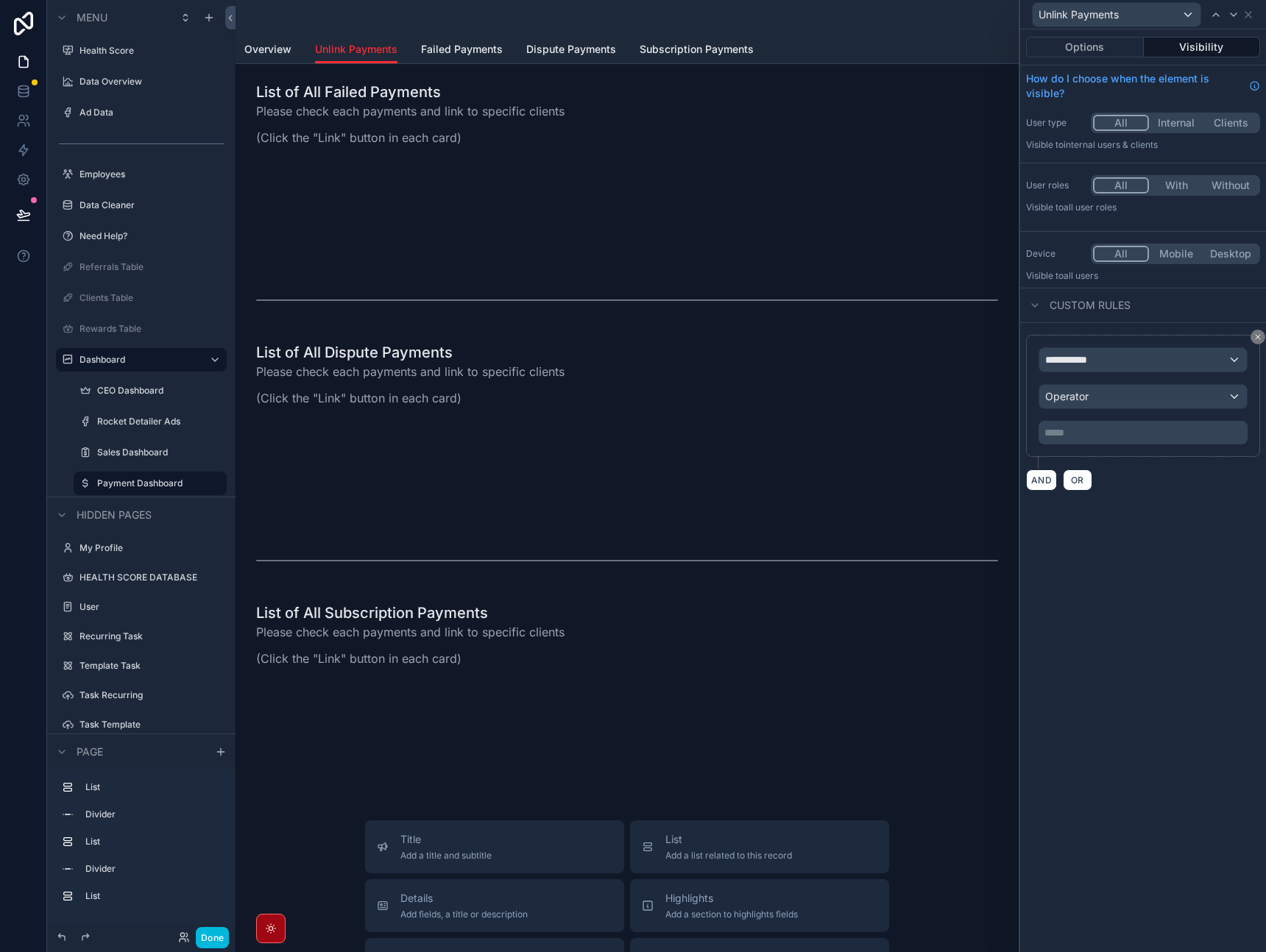
click at [1100, 375] on div "**********" at bounding box center [1143, 396] width 209 height 97
click at [1108, 369] on div "**********" at bounding box center [1143, 360] width 208 height 24
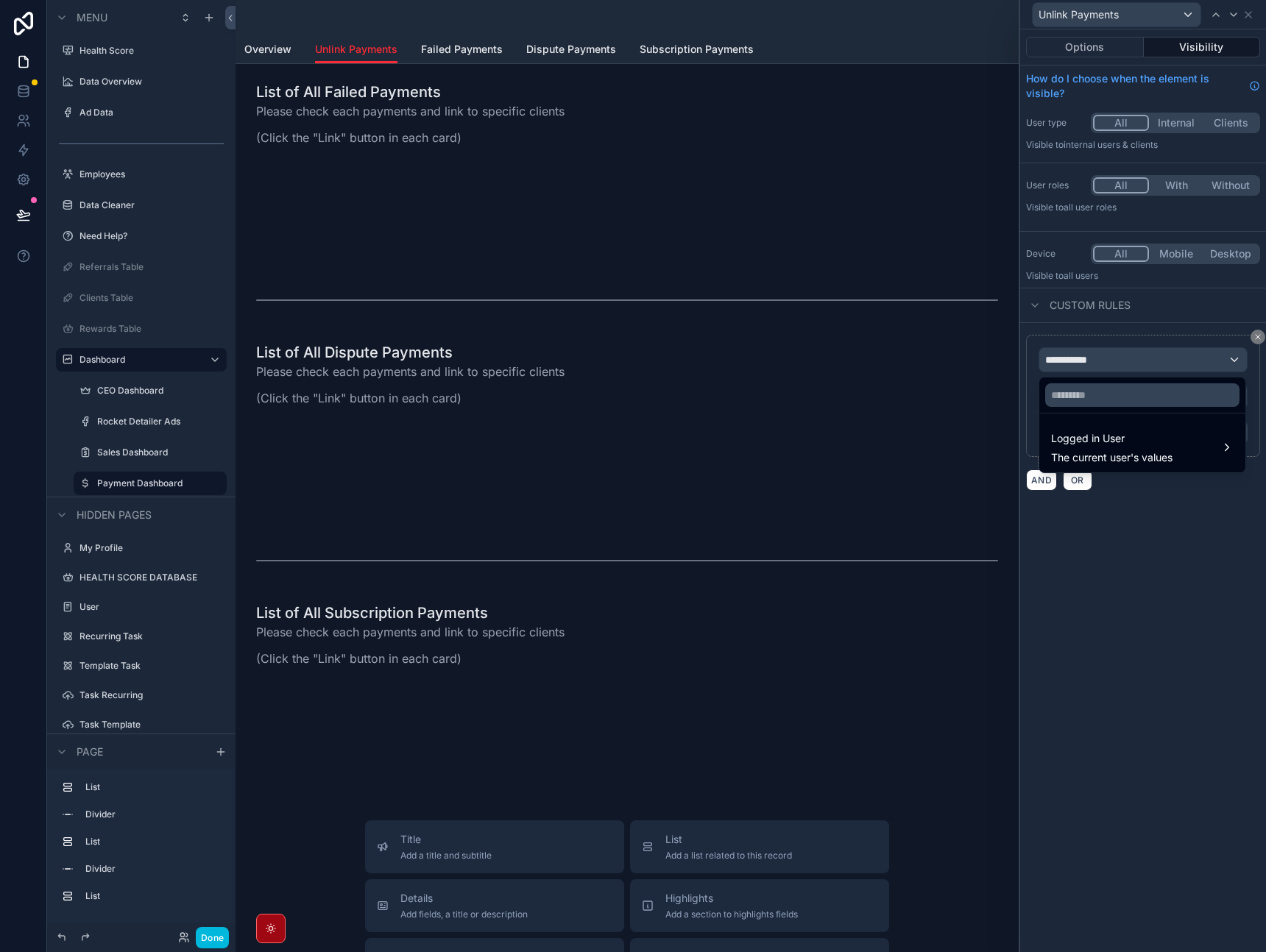
click at [1069, 441] on span "Logged in User" at bounding box center [1112, 438] width 122 height 17
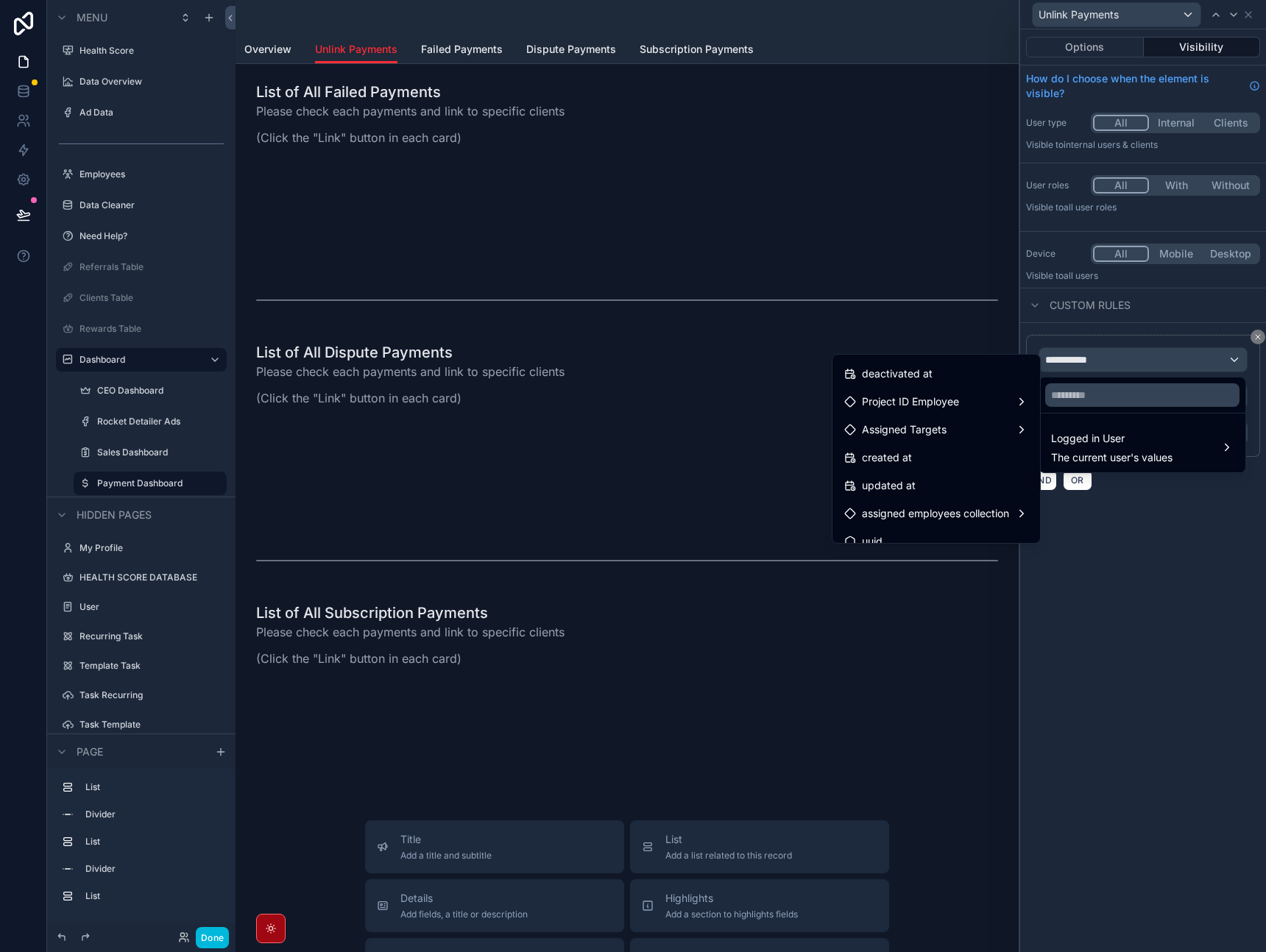
scroll to position [320, 0]
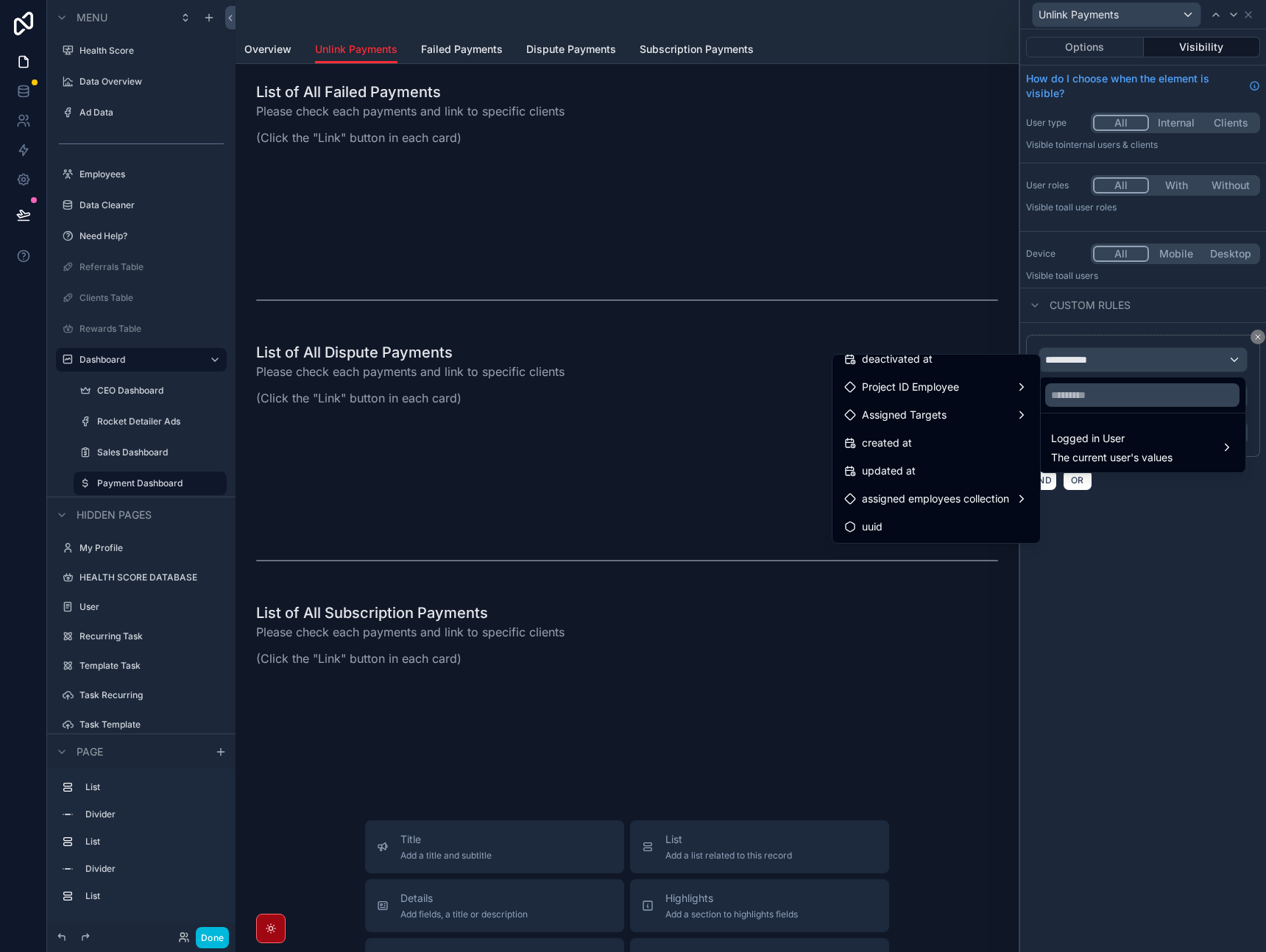
click at [1153, 567] on div at bounding box center [1143, 476] width 246 height 952
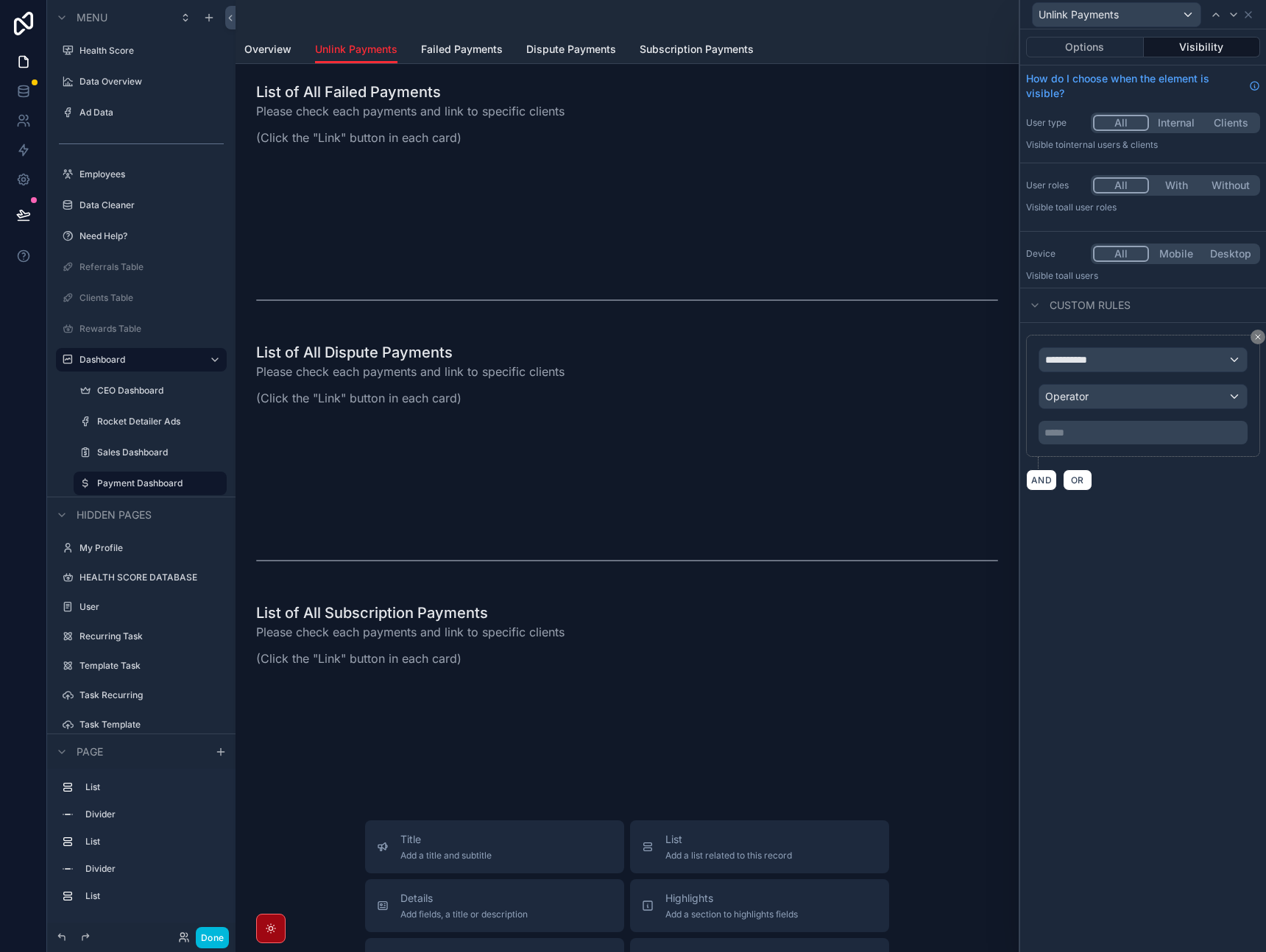
click at [1251, 335] on button at bounding box center [1258, 337] width 15 height 15
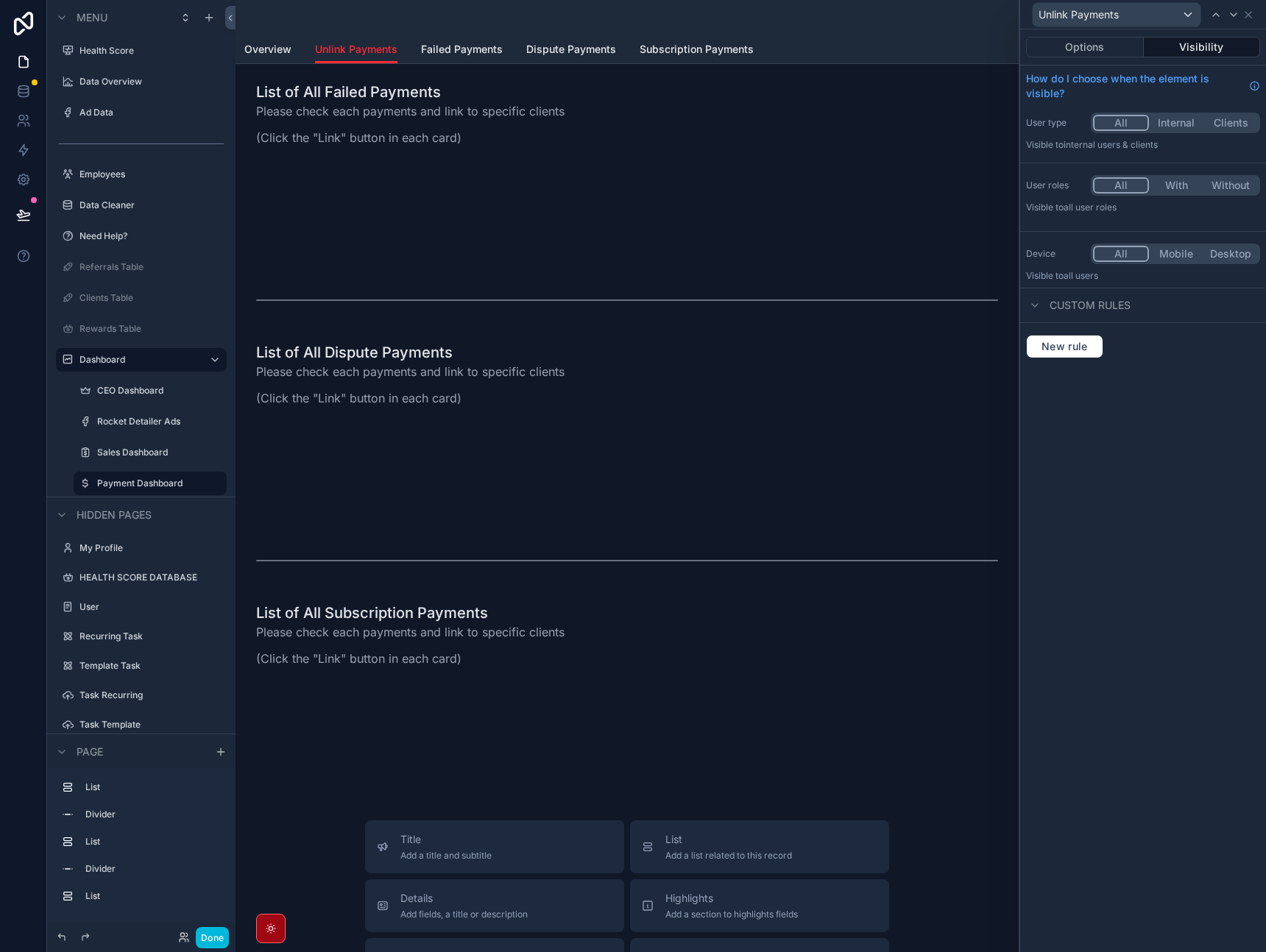
click at [882, 39] on div "Overview Unlink Payments Failed Payments Dispute Payments Subscription Payments" at bounding box center [627, 49] width 765 height 28
click at [263, 47] on span "Overview" at bounding box center [267, 49] width 47 height 15
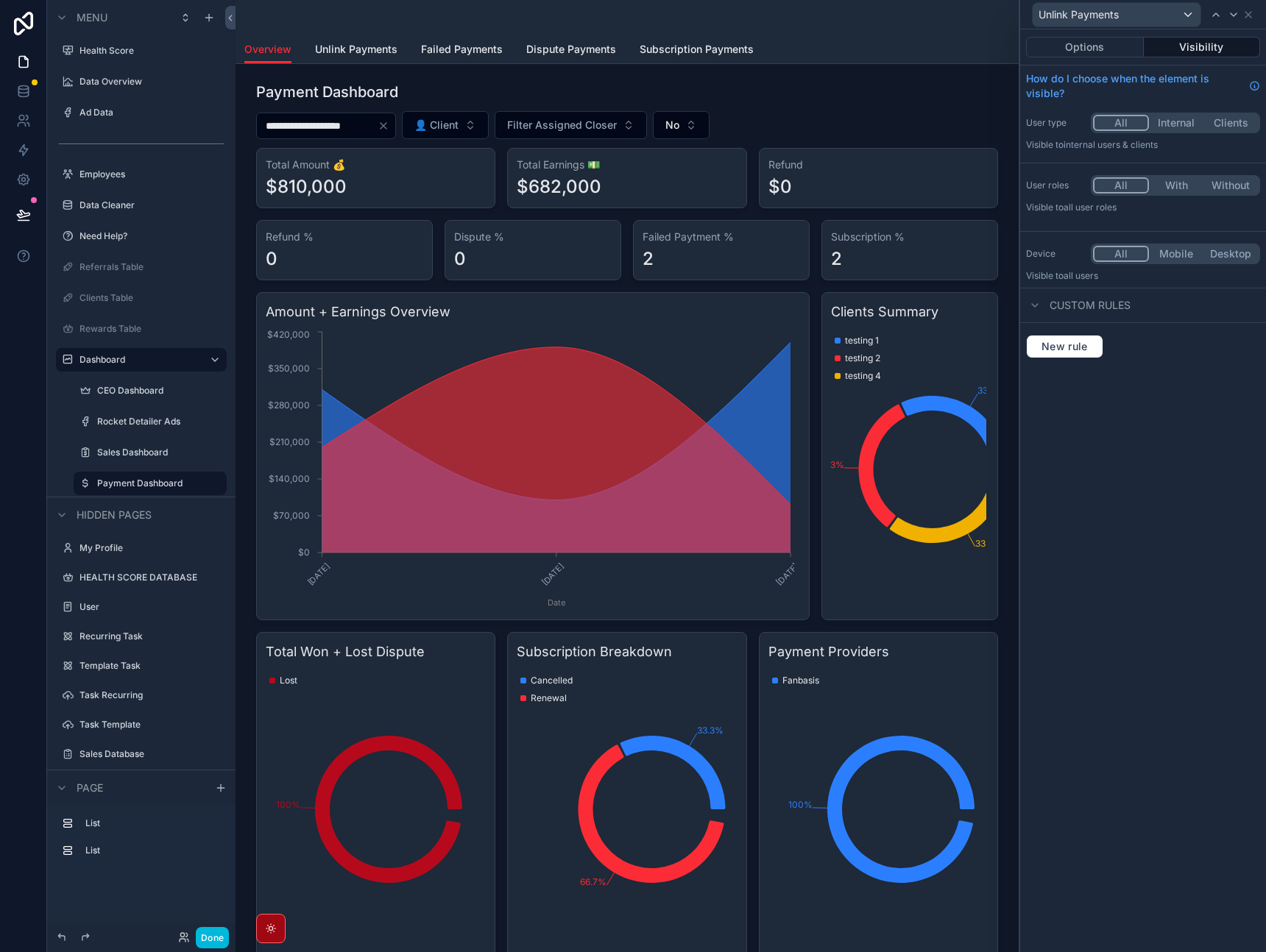
click at [422, 98] on div "scrollable content" at bounding box center [627, 593] width 760 height 1035
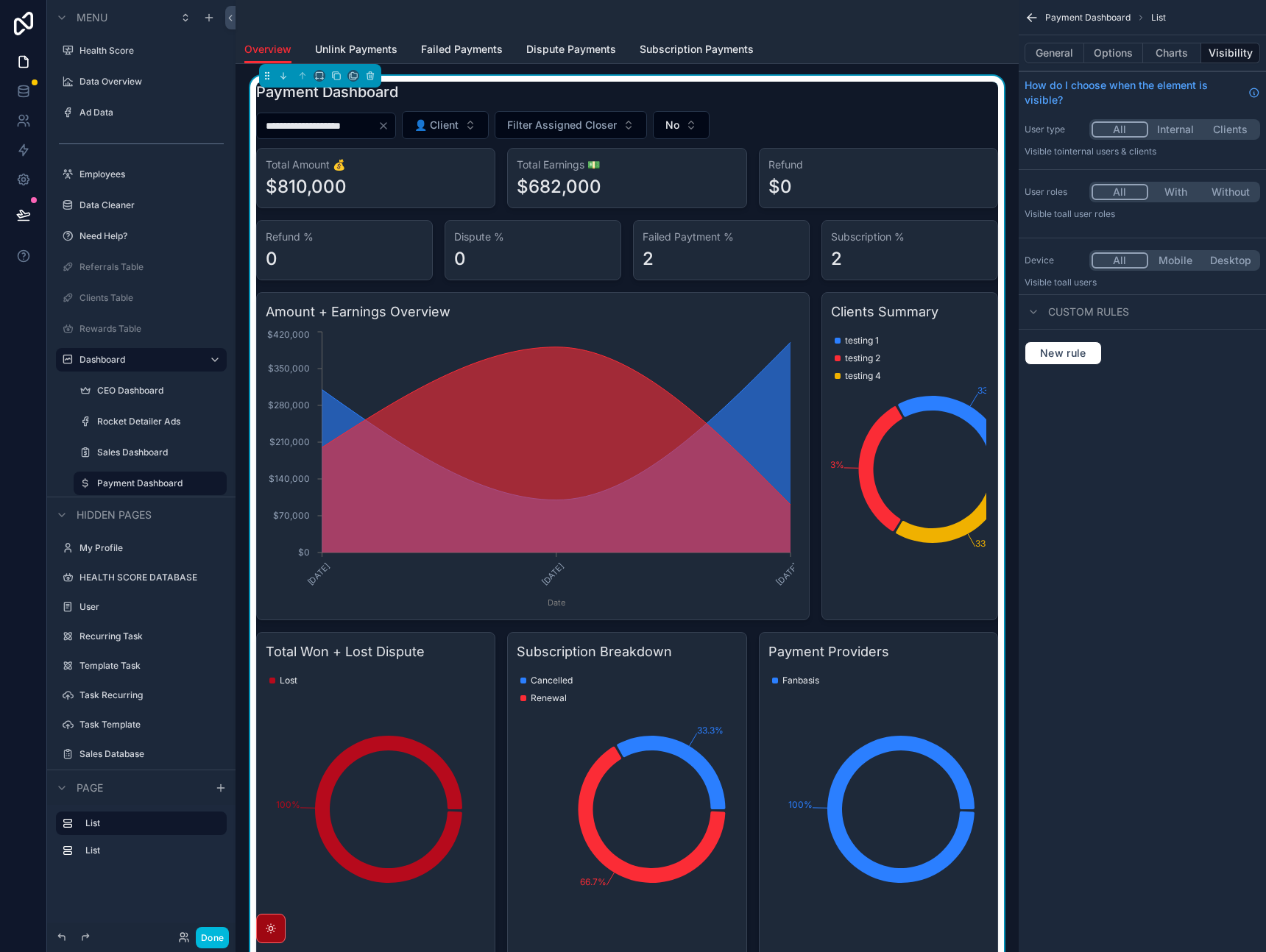
click at [324, 12] on div "scrollable content" at bounding box center [627, 17] width 765 height 35
click at [340, 45] on span "Unlink Payments" at bounding box center [356, 49] width 83 height 15
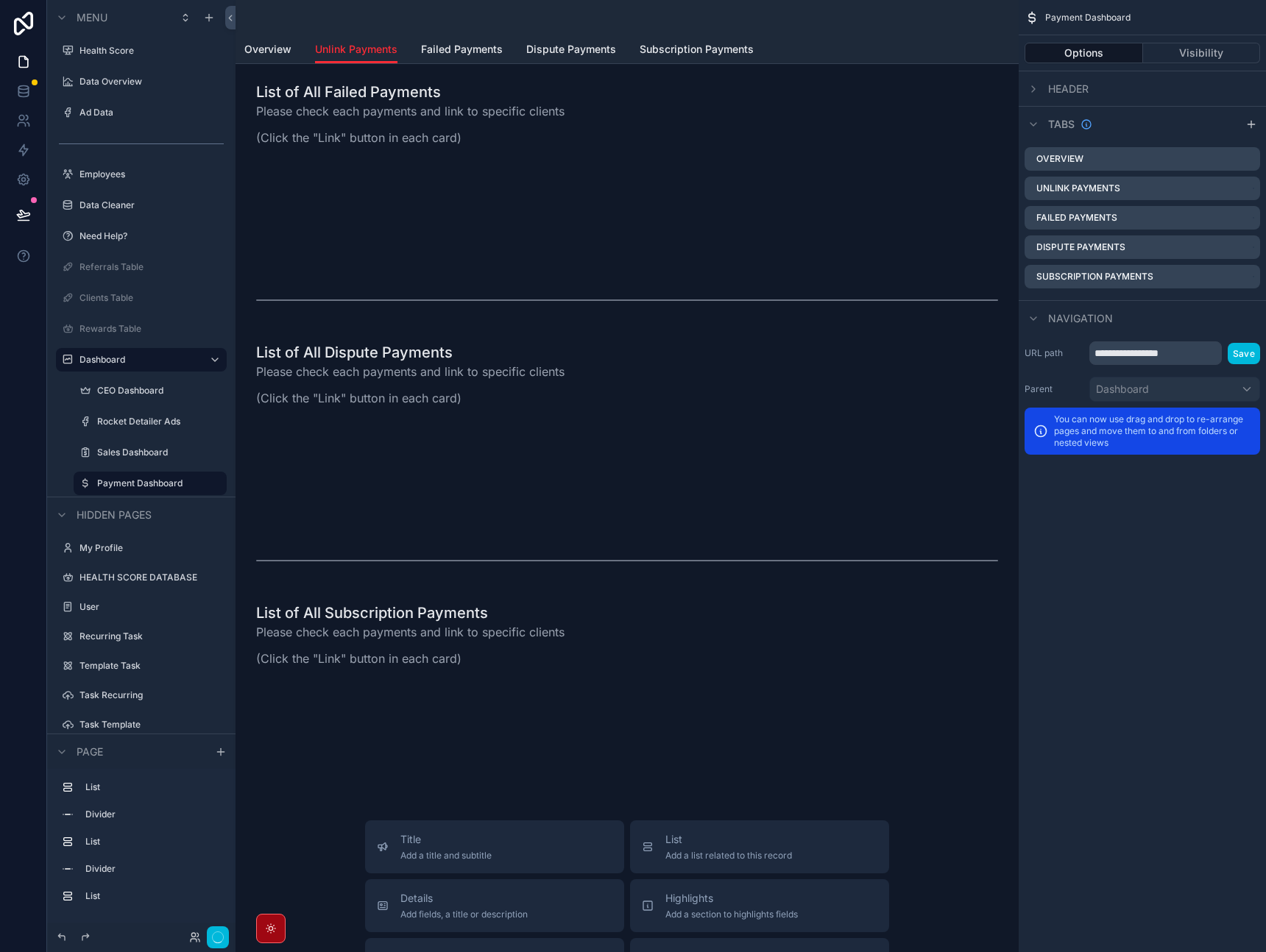
click at [524, 114] on div "scrollable content" at bounding box center [627, 169] width 760 height 188
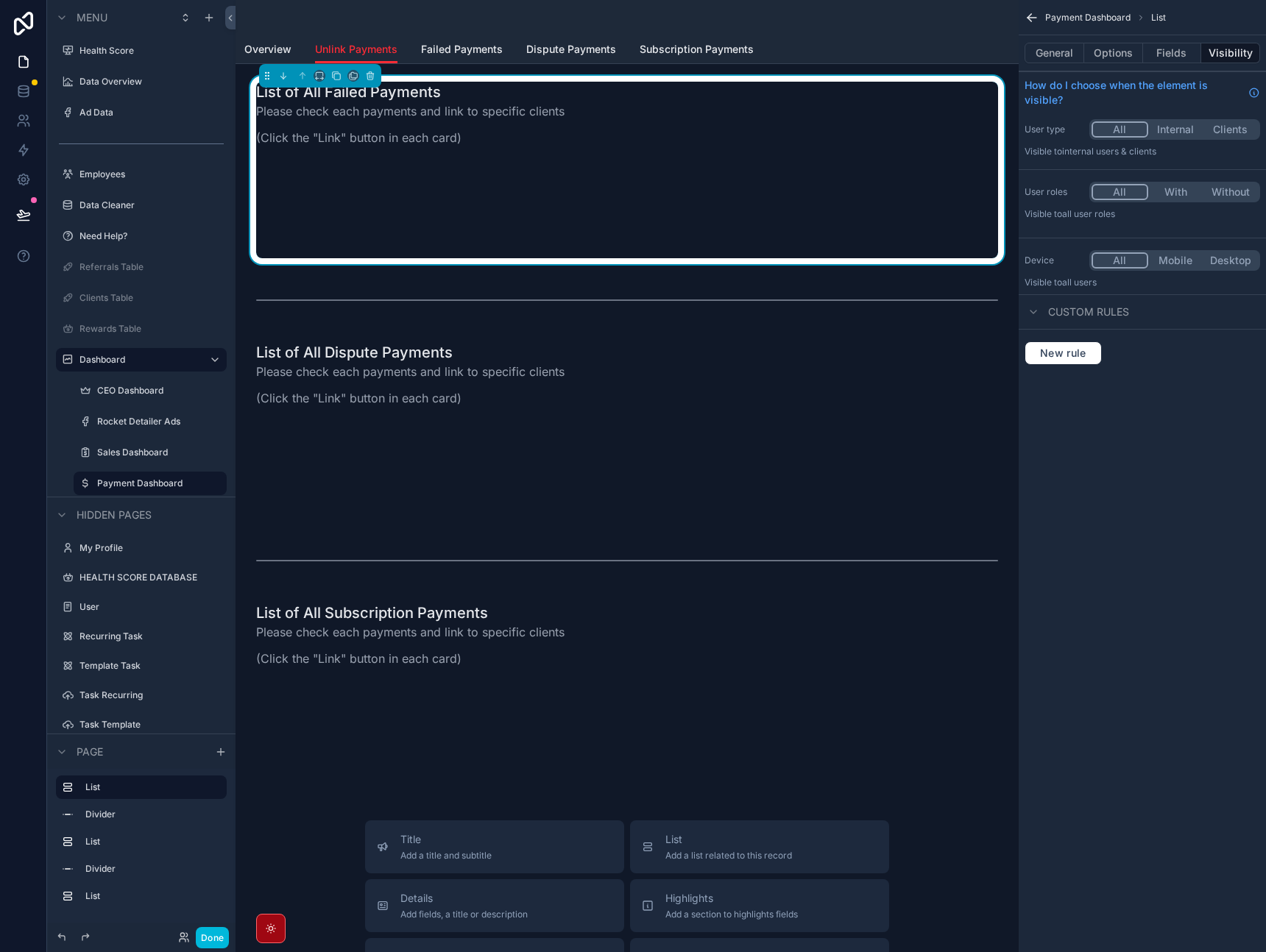
click at [1064, 62] on button "General" at bounding box center [1054, 53] width 60 height 21
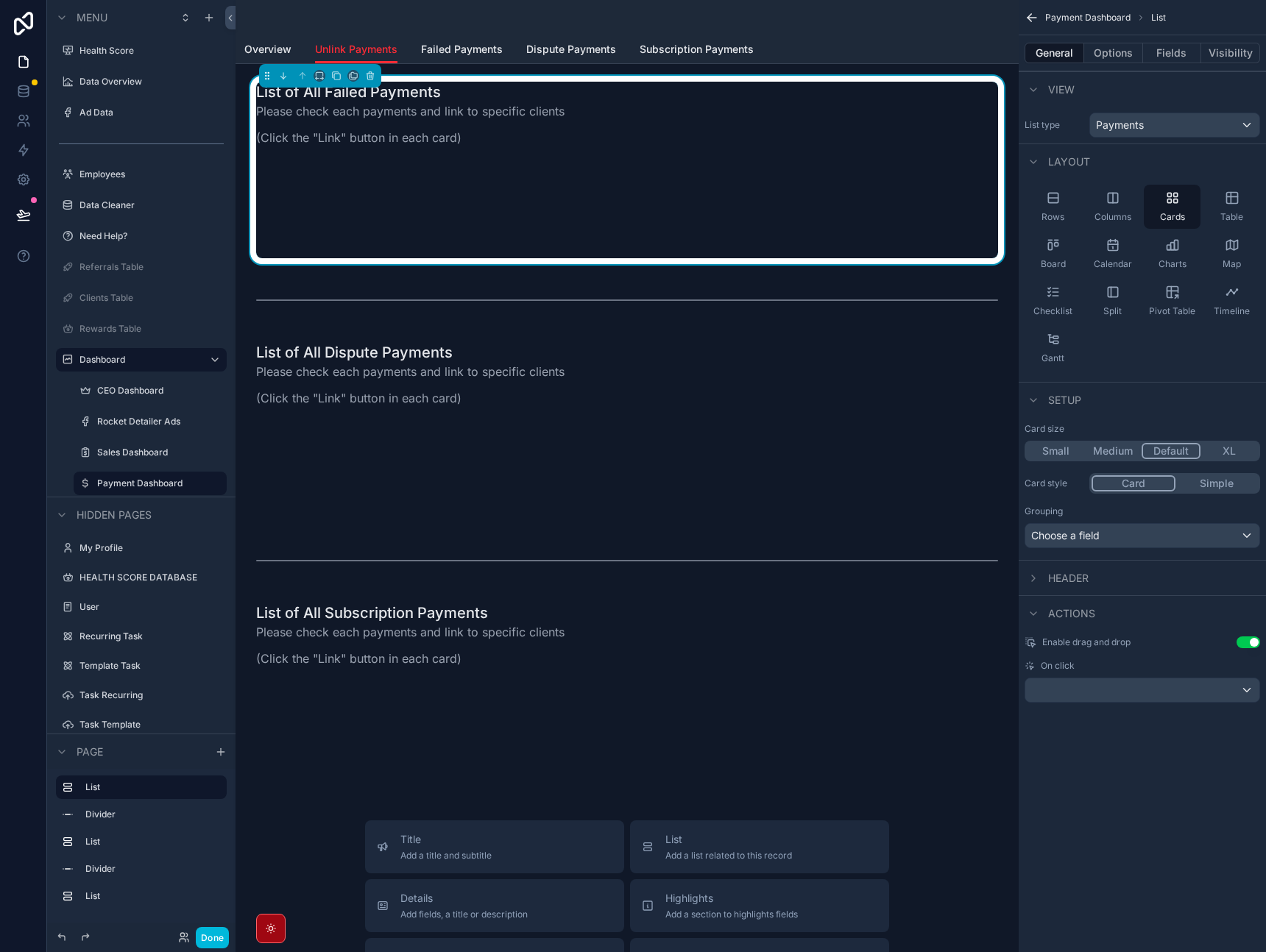
click at [1095, 60] on button "Options" at bounding box center [1114, 53] width 59 height 21
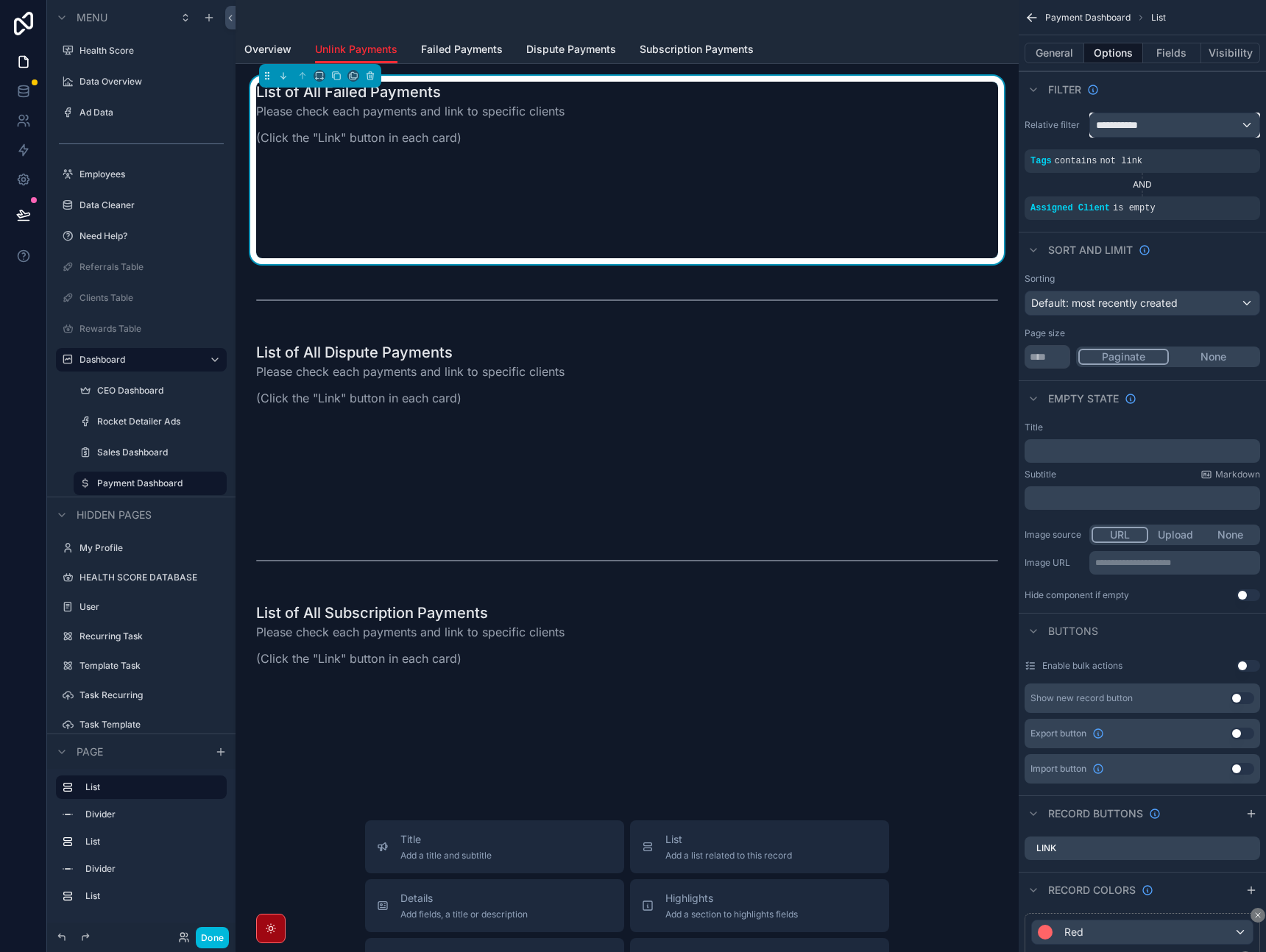
click at [1244, 132] on div "**********" at bounding box center [1174, 125] width 169 height 24
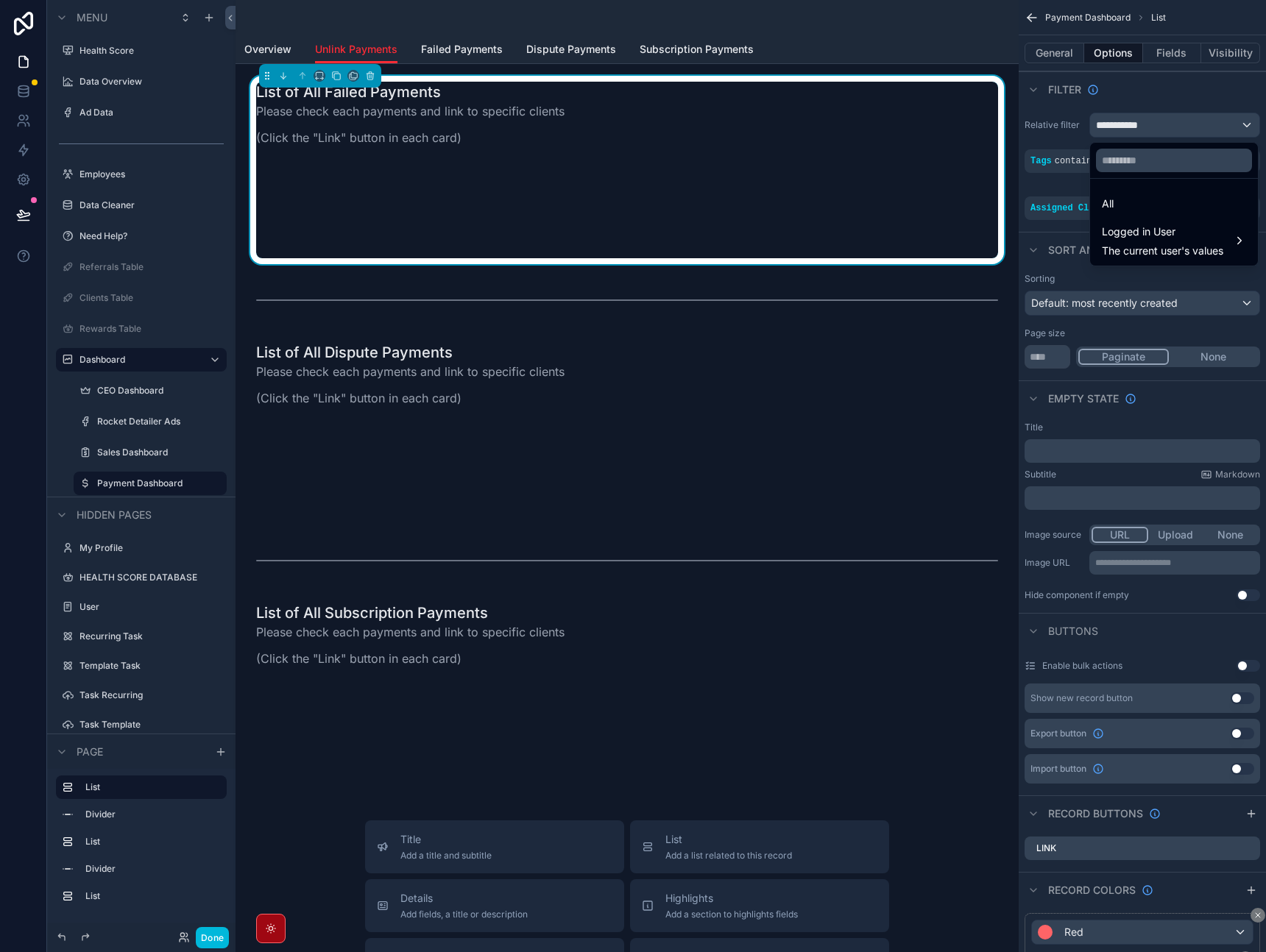
click at [1167, 192] on div "All" at bounding box center [1174, 204] width 162 height 26
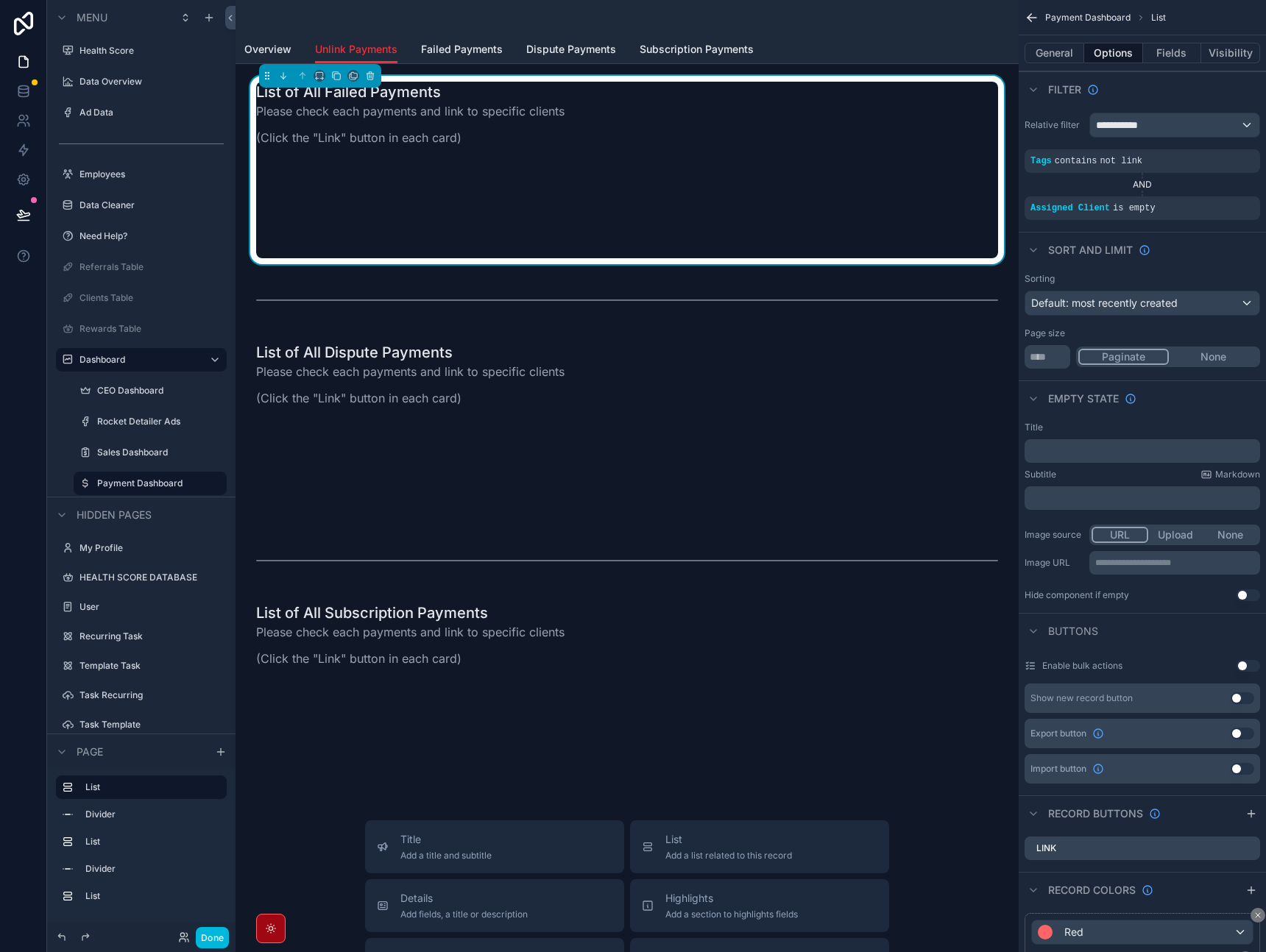
click at [1175, 88] on div "Filter" at bounding box center [1143, 89] width 247 height 35
click at [1198, 132] on div "**********" at bounding box center [1174, 125] width 169 height 24
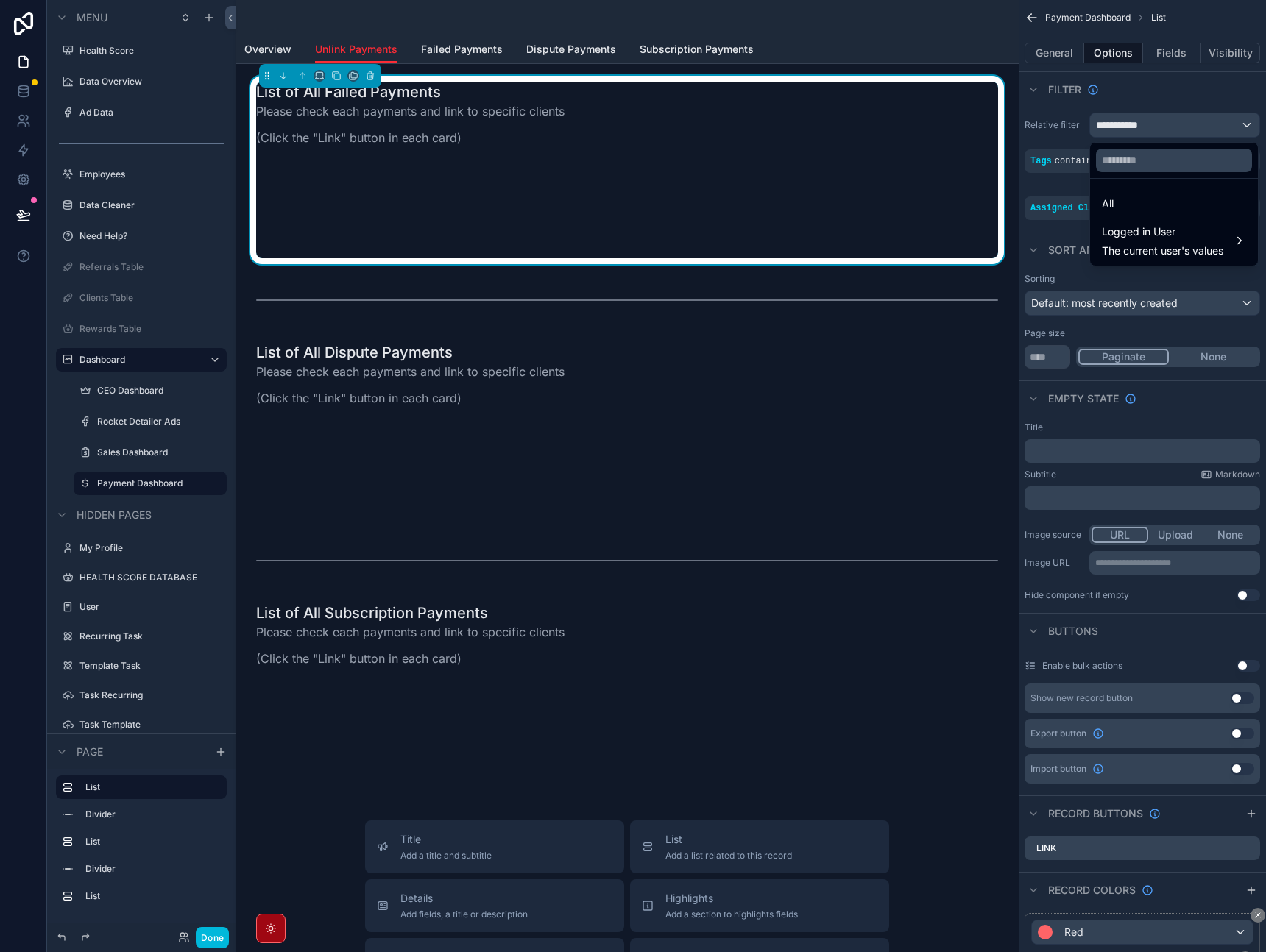
click at [1139, 204] on div "All" at bounding box center [1174, 204] width 144 height 17
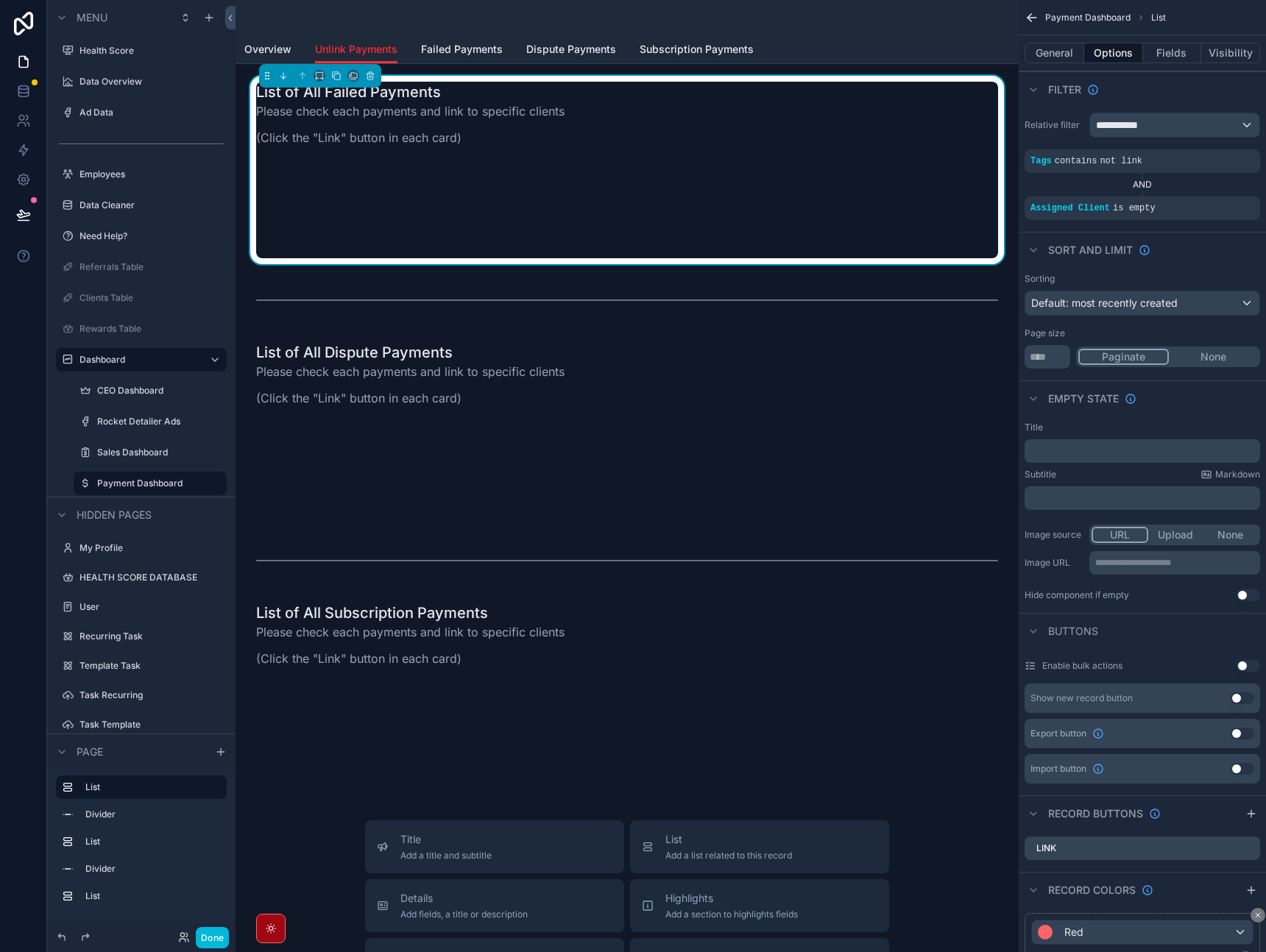
click at [1159, 51] on button "Fields" at bounding box center [1173, 53] width 59 height 21
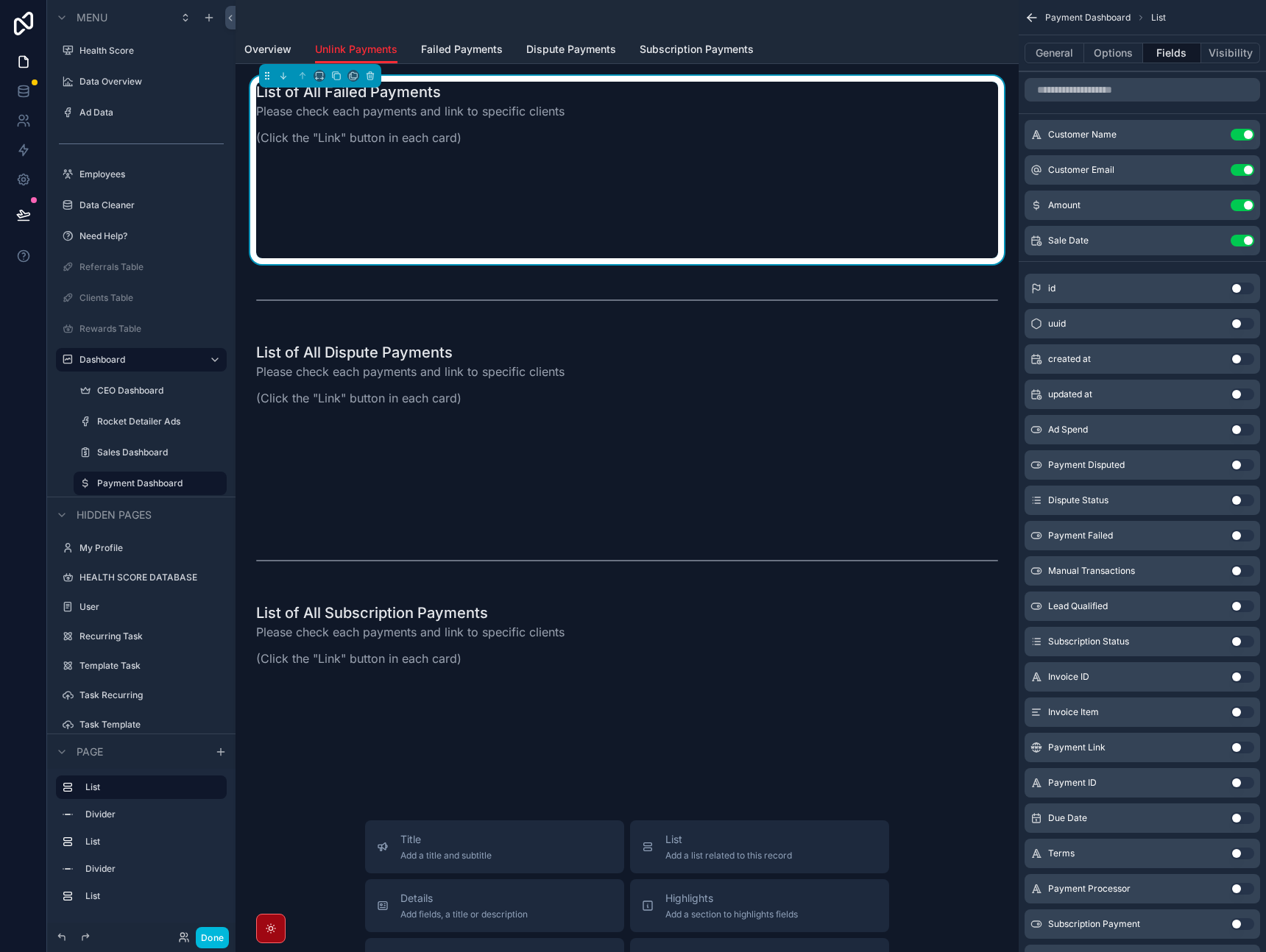
click at [1230, 55] on button "Visibility" at bounding box center [1231, 53] width 59 height 21
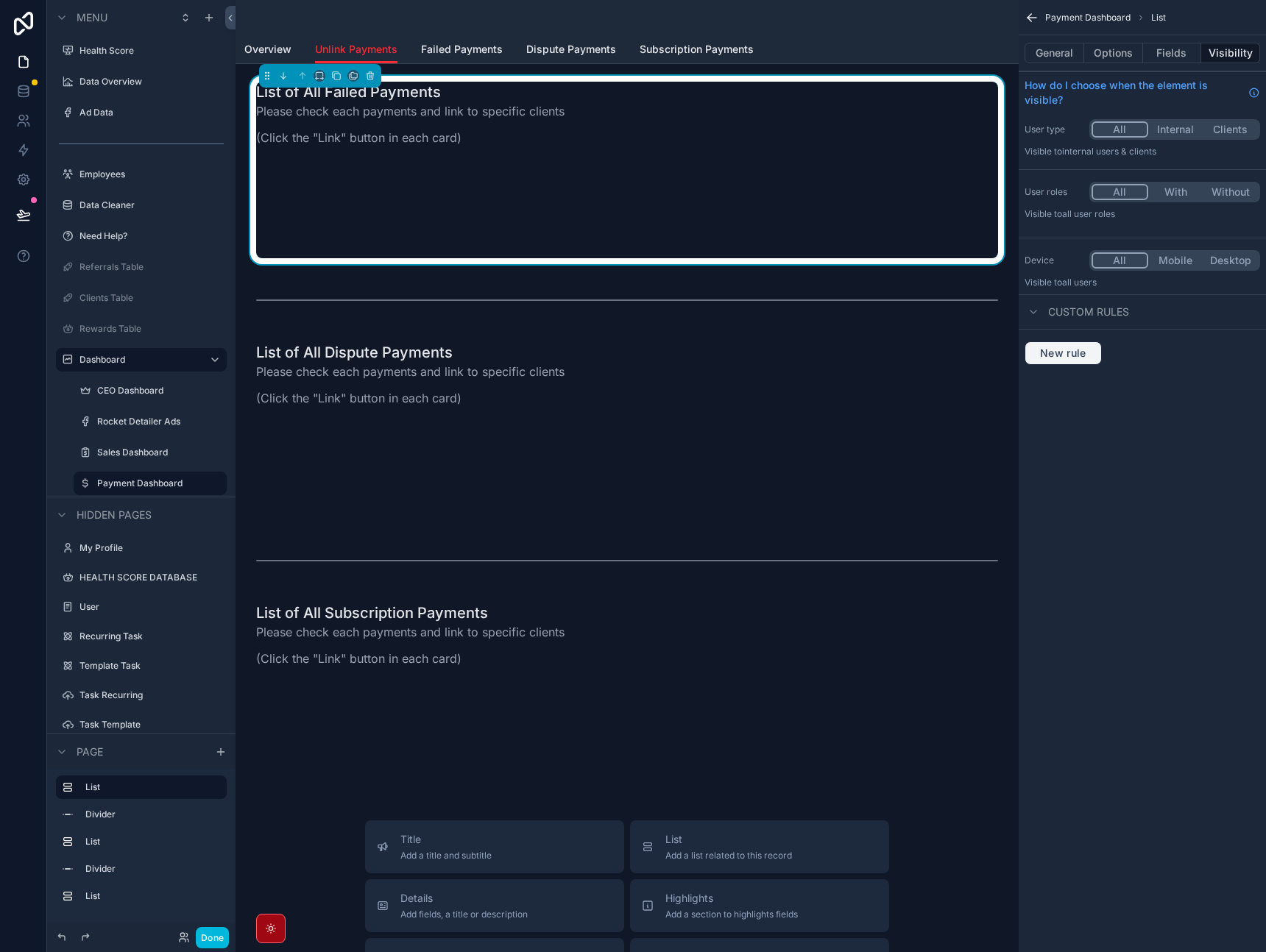
click at [1067, 354] on span "New rule" at bounding box center [1063, 353] width 58 height 14
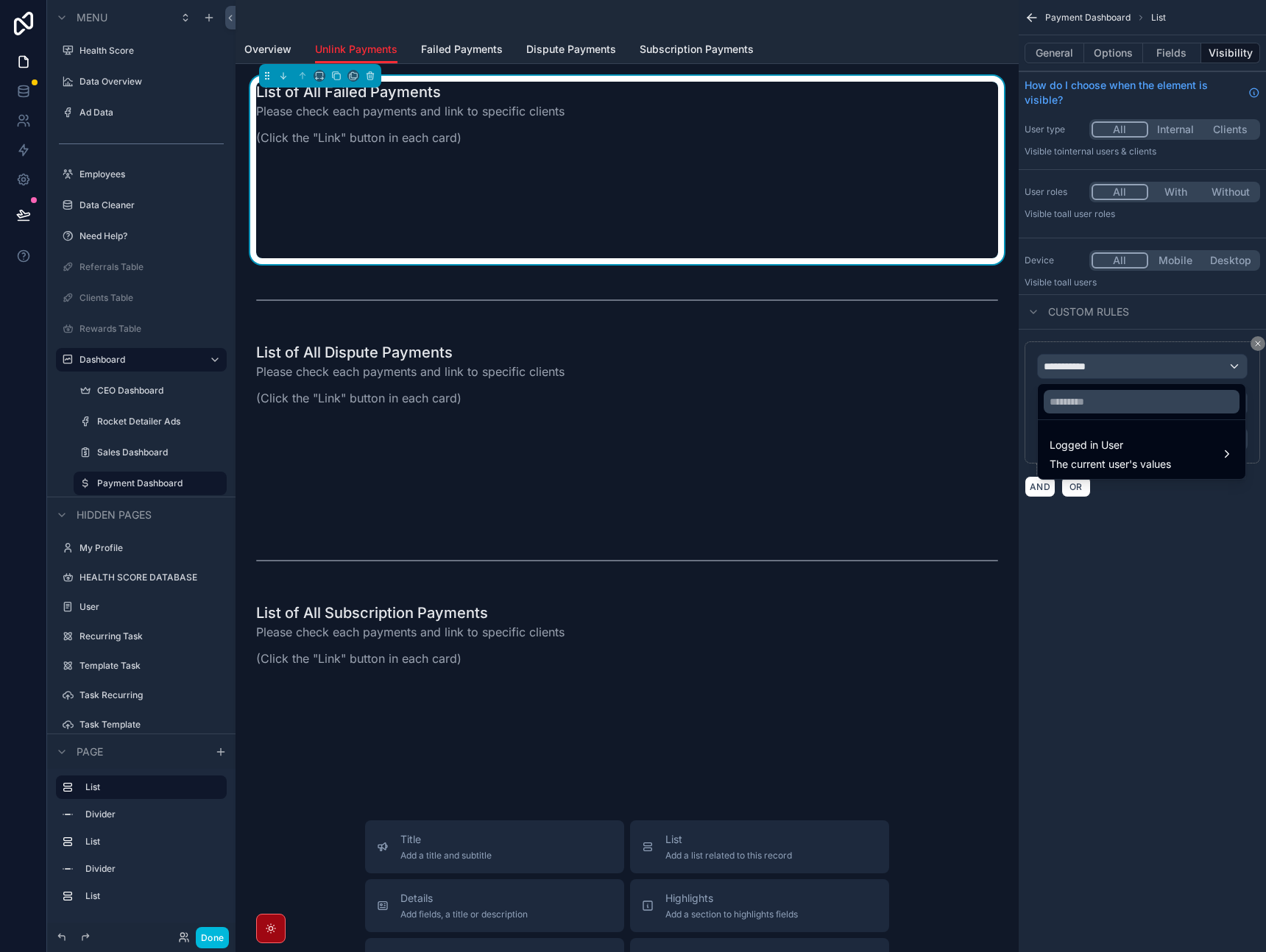
click at [1108, 468] on span "The current user's values" at bounding box center [1110, 464] width 122 height 15
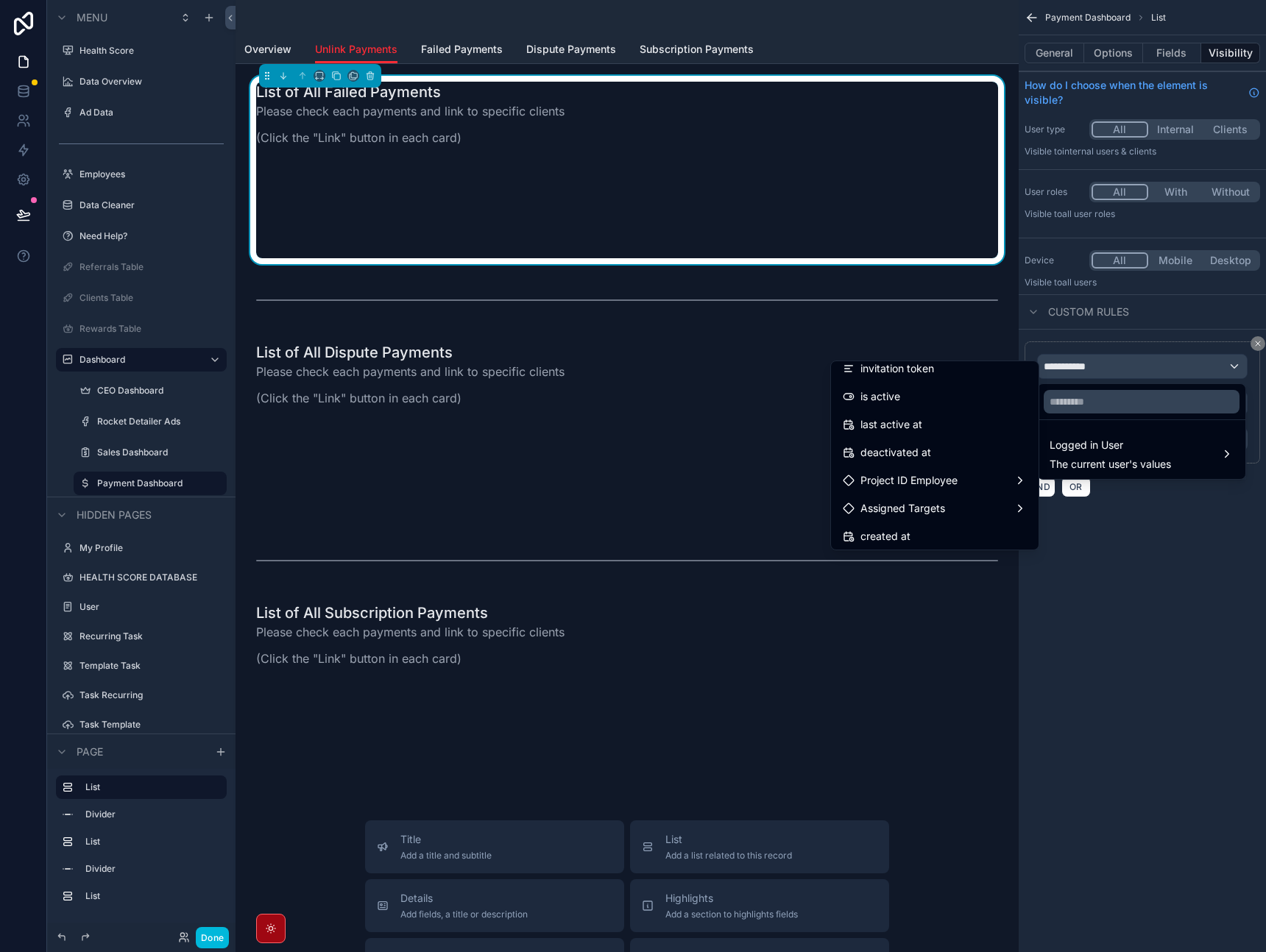
scroll to position [247, 0]
click at [948, 463] on span "Project ID Employee" at bounding box center [910, 466] width 97 height 17
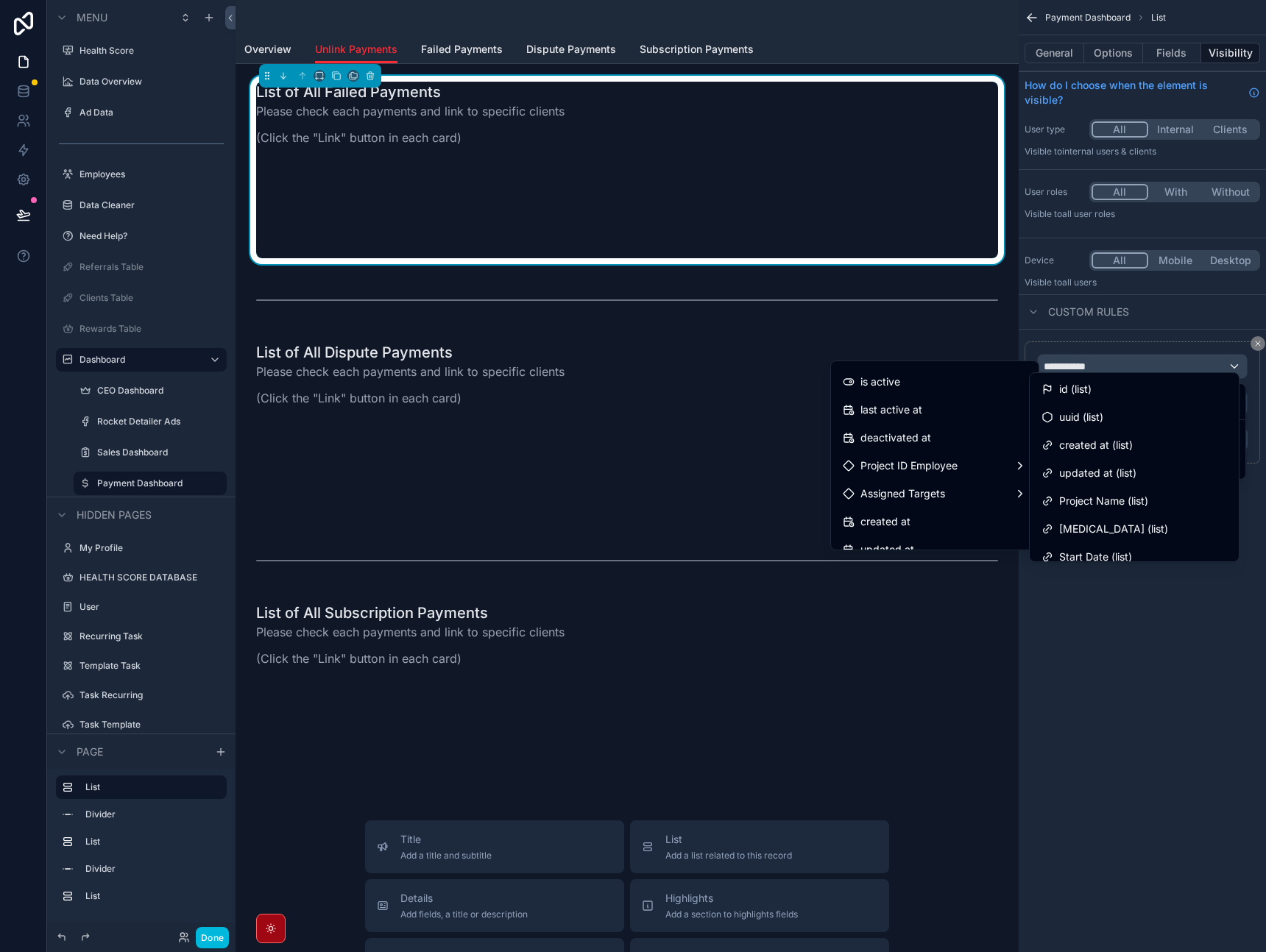
click at [1097, 395] on div "id (list)" at bounding box center [1134, 389] width 185 height 17
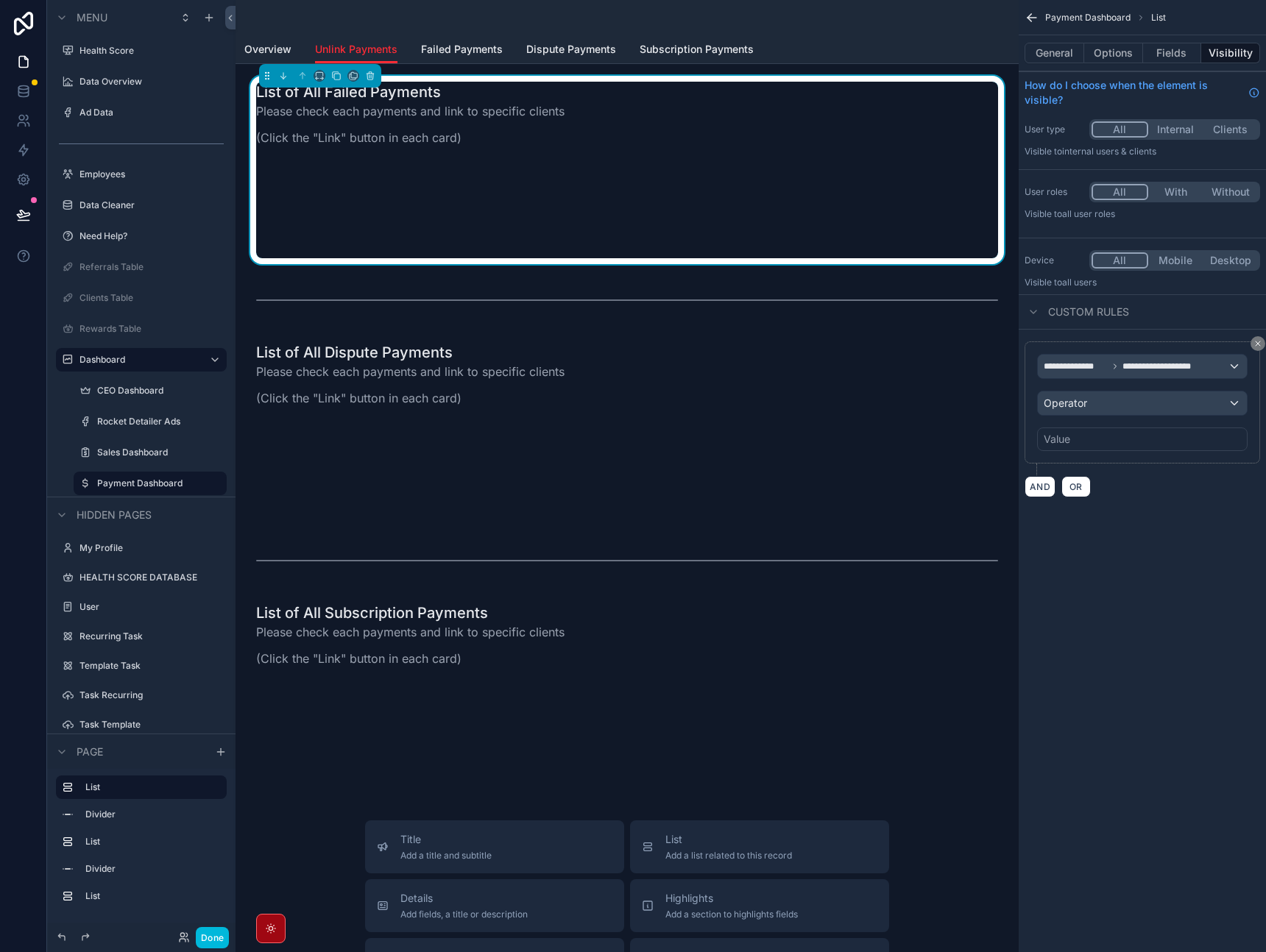
click at [1126, 379] on div "**********" at bounding box center [1143, 402] width 211 height 97
click at [1138, 377] on div "**********" at bounding box center [1143, 367] width 209 height 24
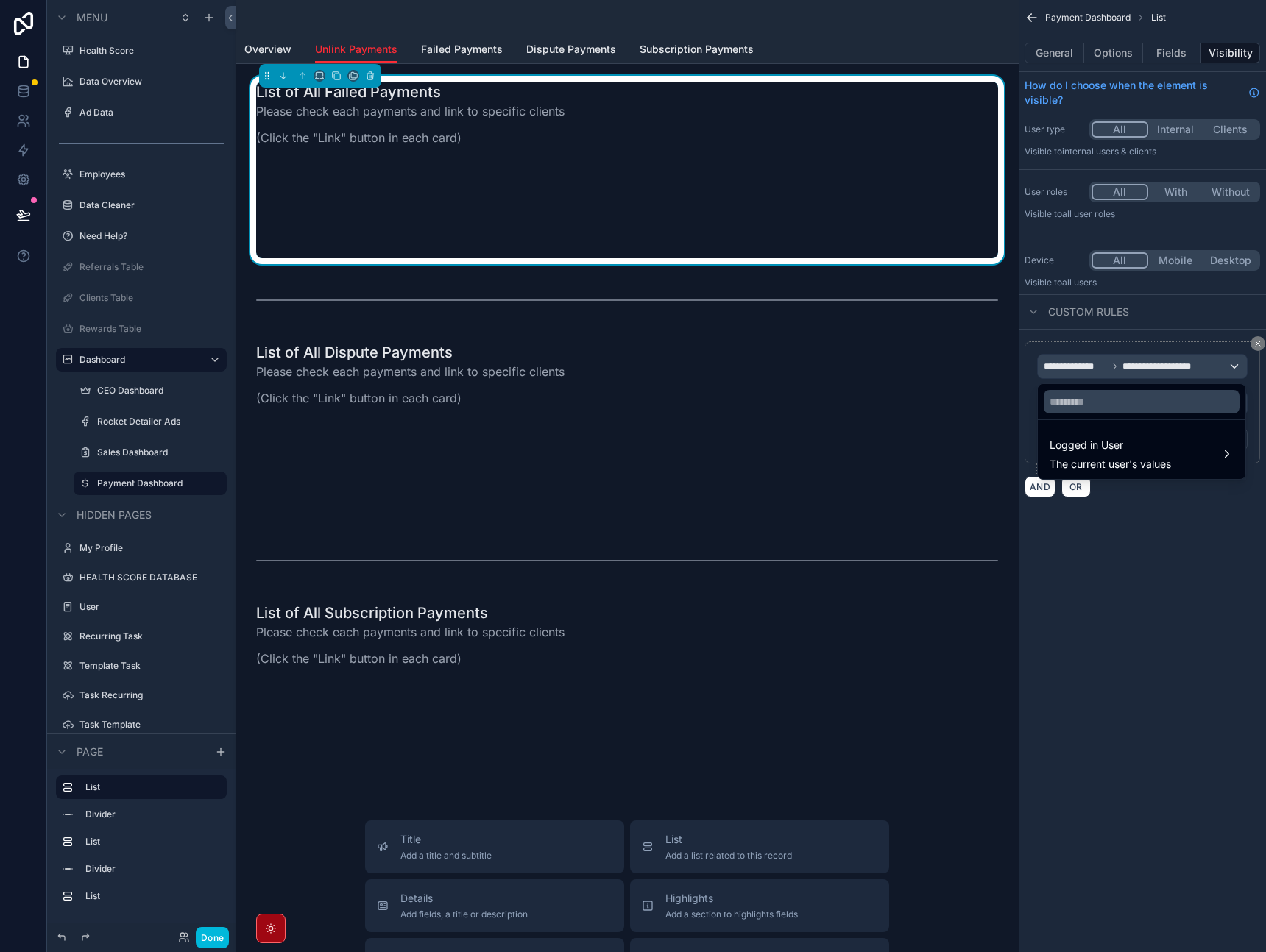
click at [1254, 347] on div "scrollable content" at bounding box center [633, 476] width 1266 height 952
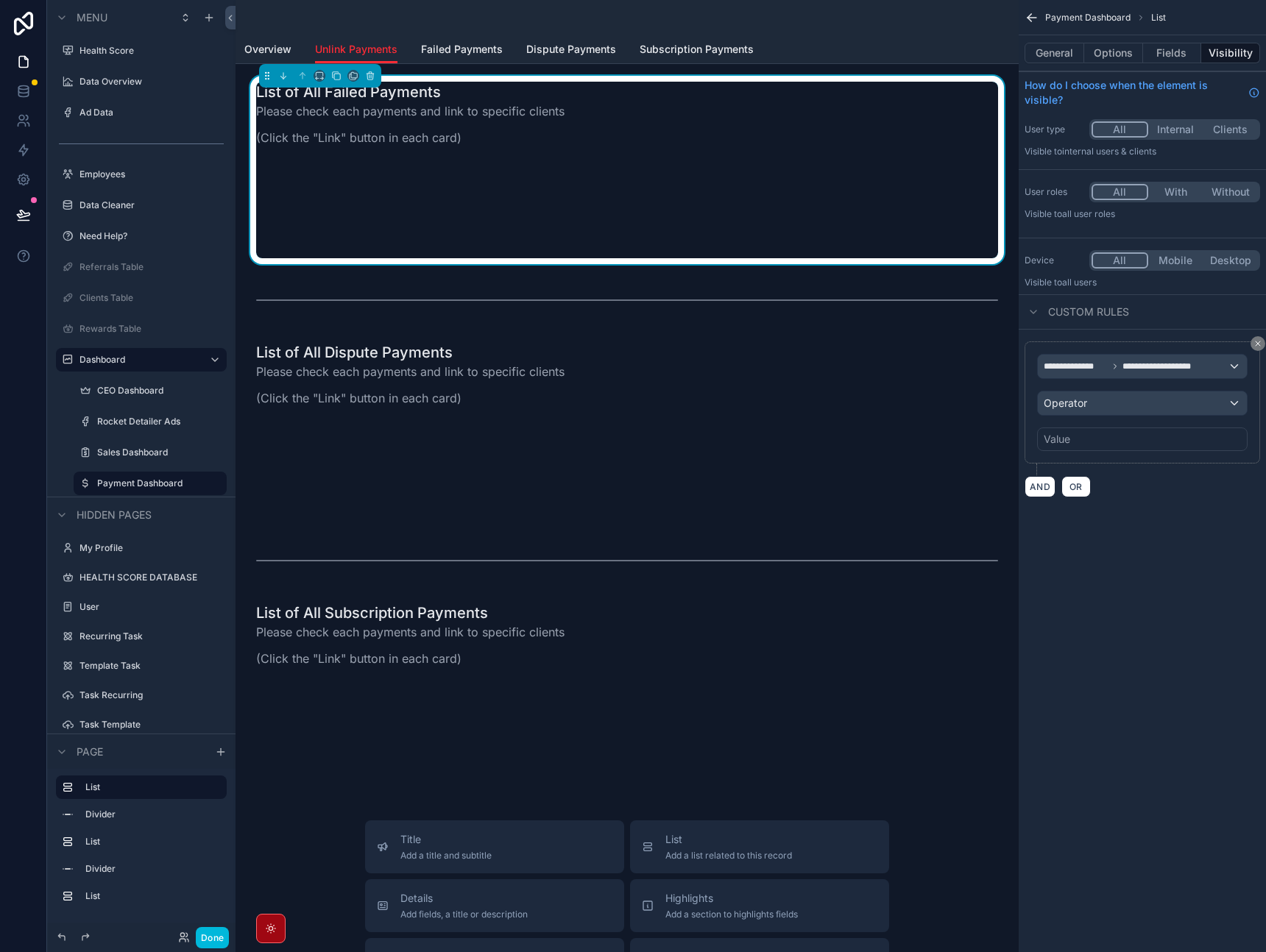
click at [1258, 344] on icon "scrollable content" at bounding box center [1258, 344] width 9 height 9
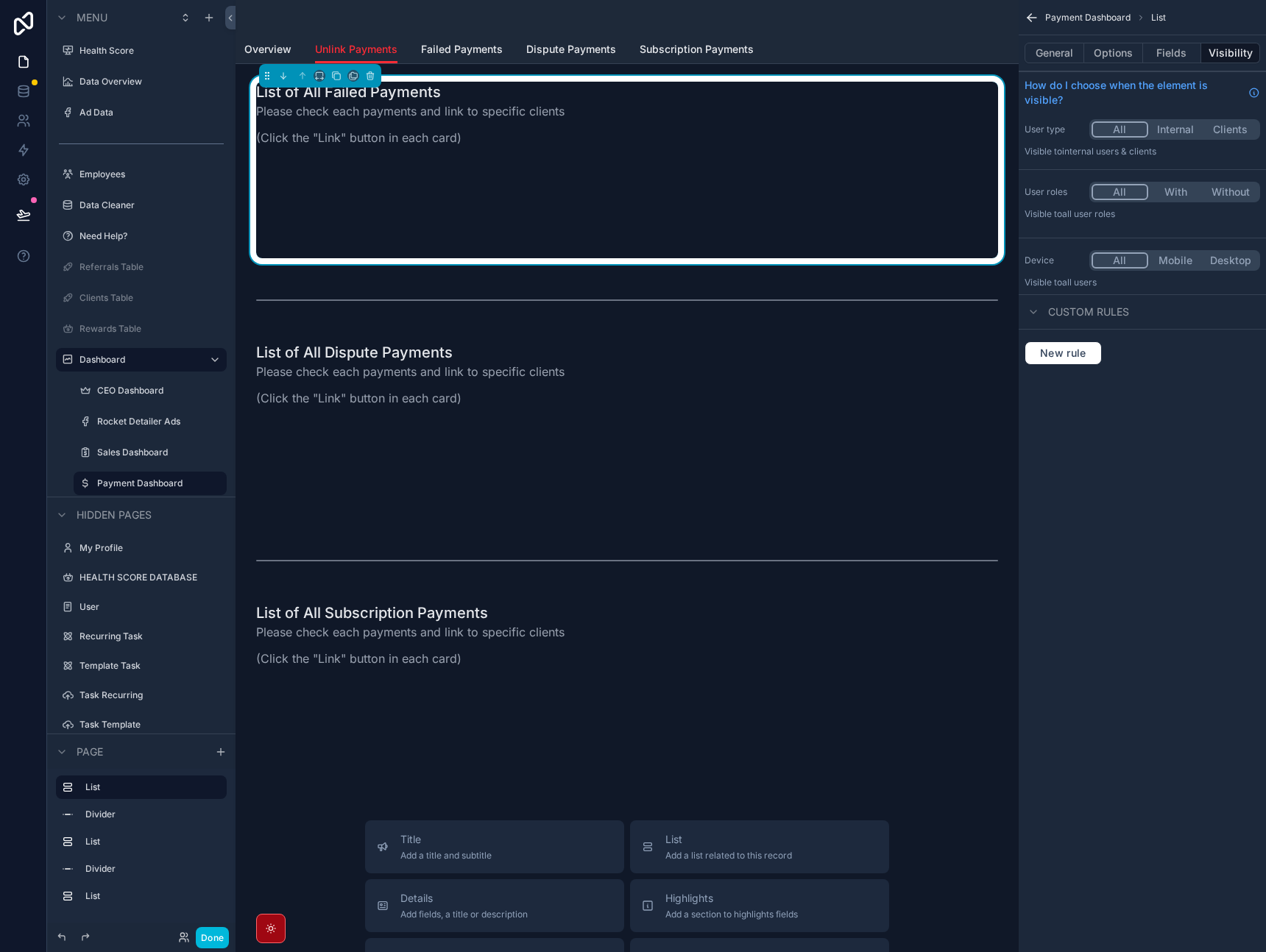
click at [1121, 495] on div "Payment Dashboard List General Options Fields Visibility How do I choose when t…" at bounding box center [1143, 476] width 247 height 952
click at [281, 50] on span "Overview" at bounding box center [267, 49] width 47 height 15
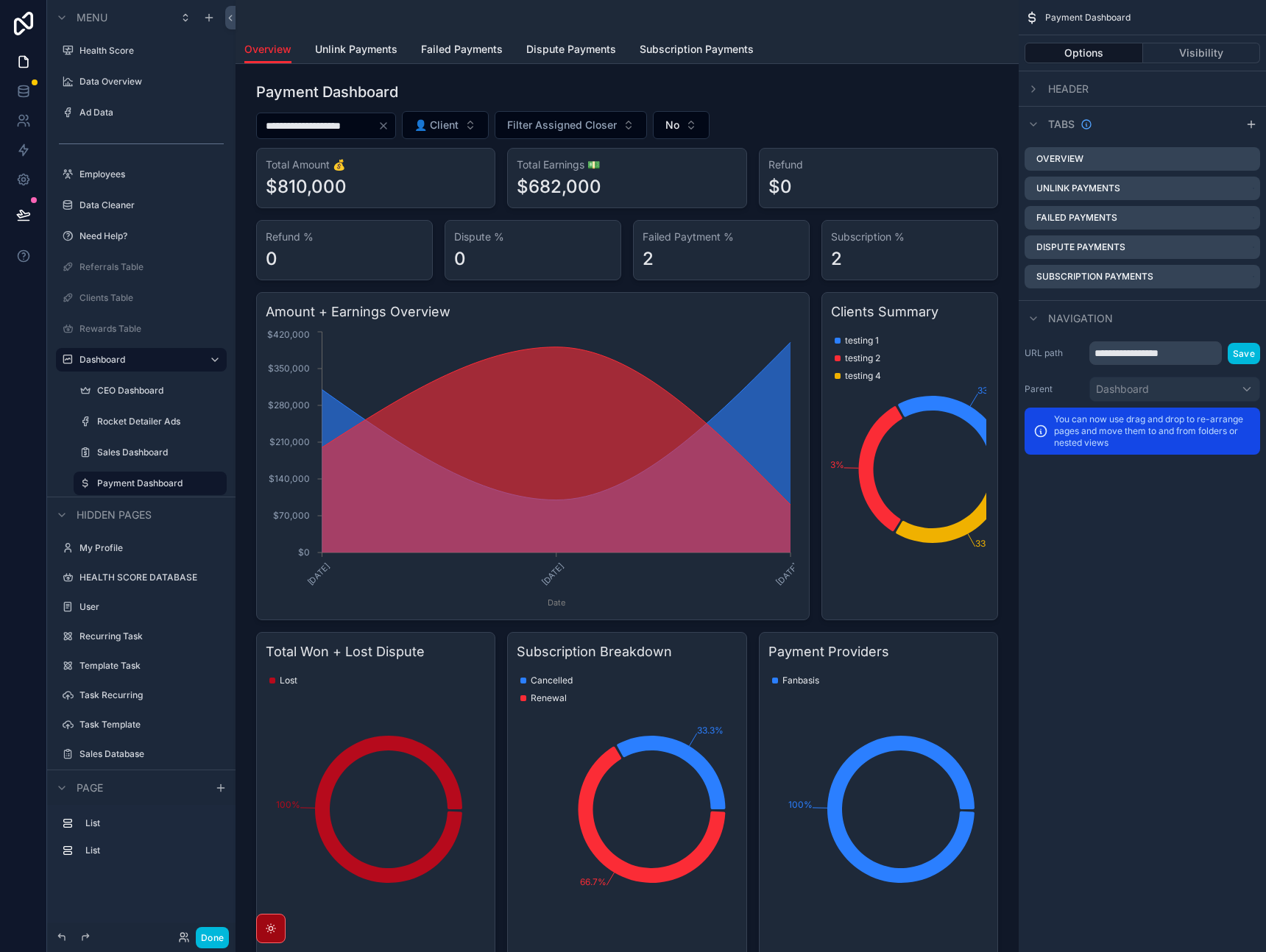
click at [375, 49] on span "Unlink Payments" at bounding box center [356, 49] width 83 height 15
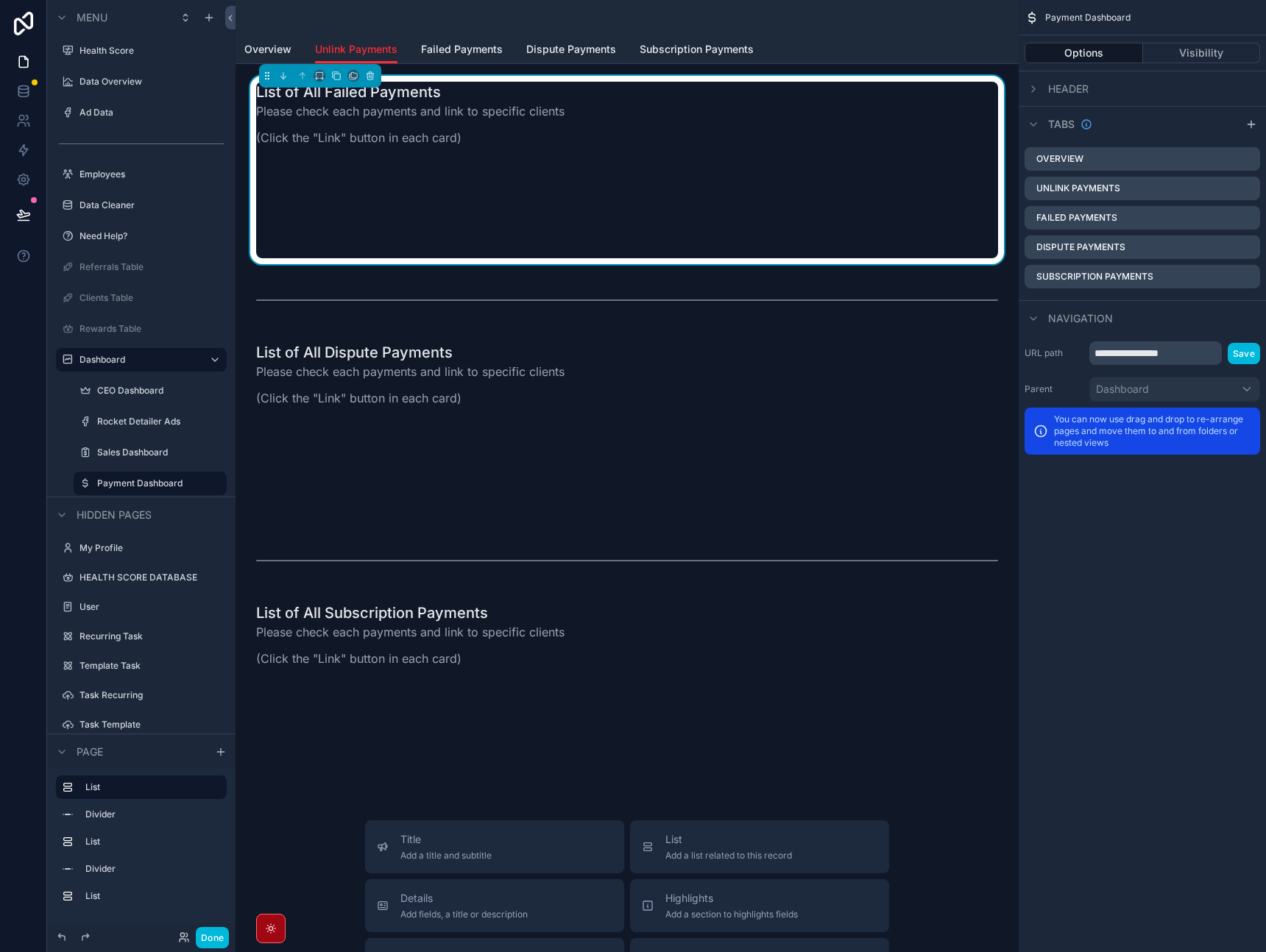
click at [691, 180] on div "scrollable content" at bounding box center [627, 211] width 742 height 94
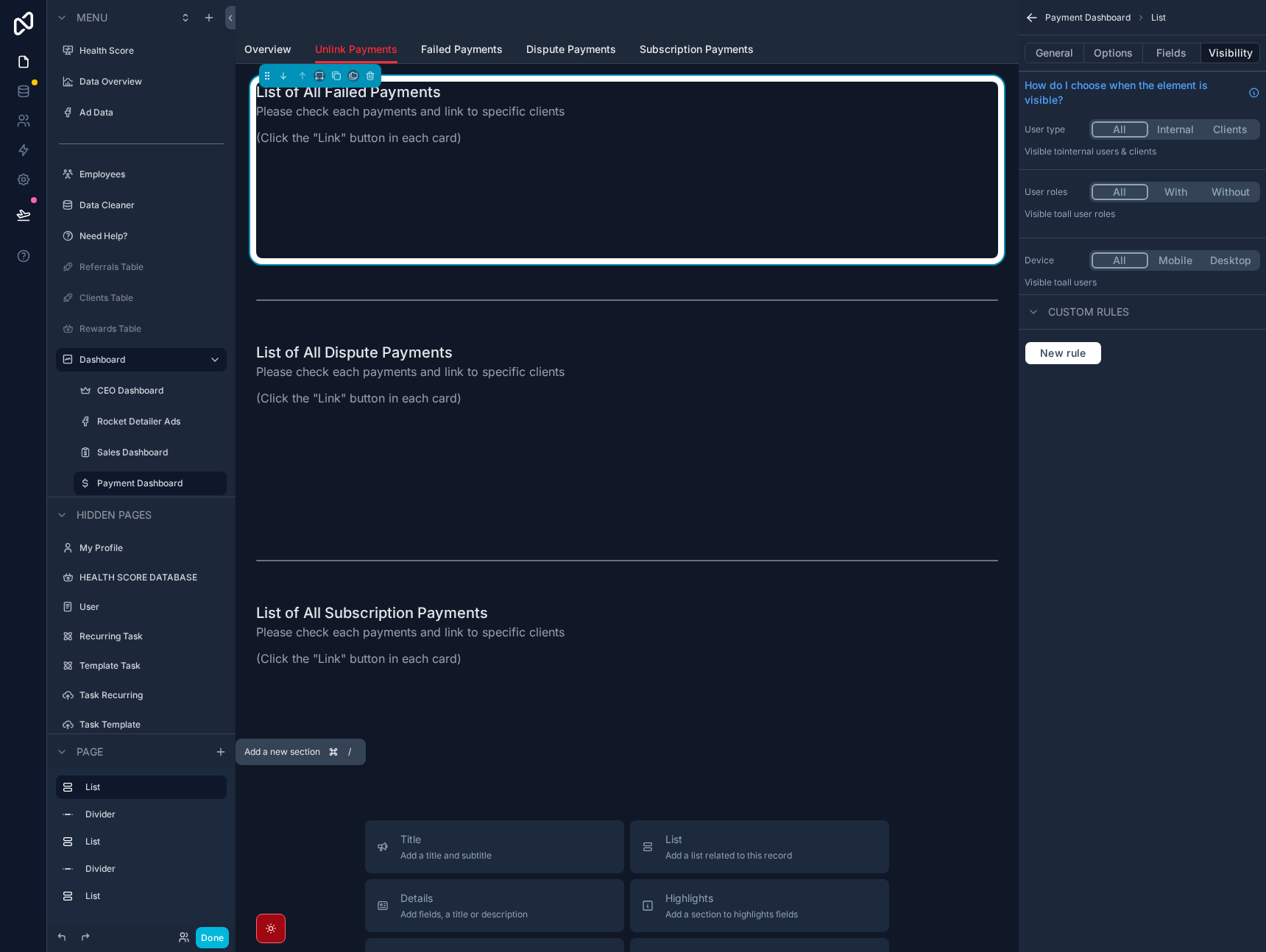
click at [220, 752] on icon "scrollable content" at bounding box center [220, 752] width 12 height 12
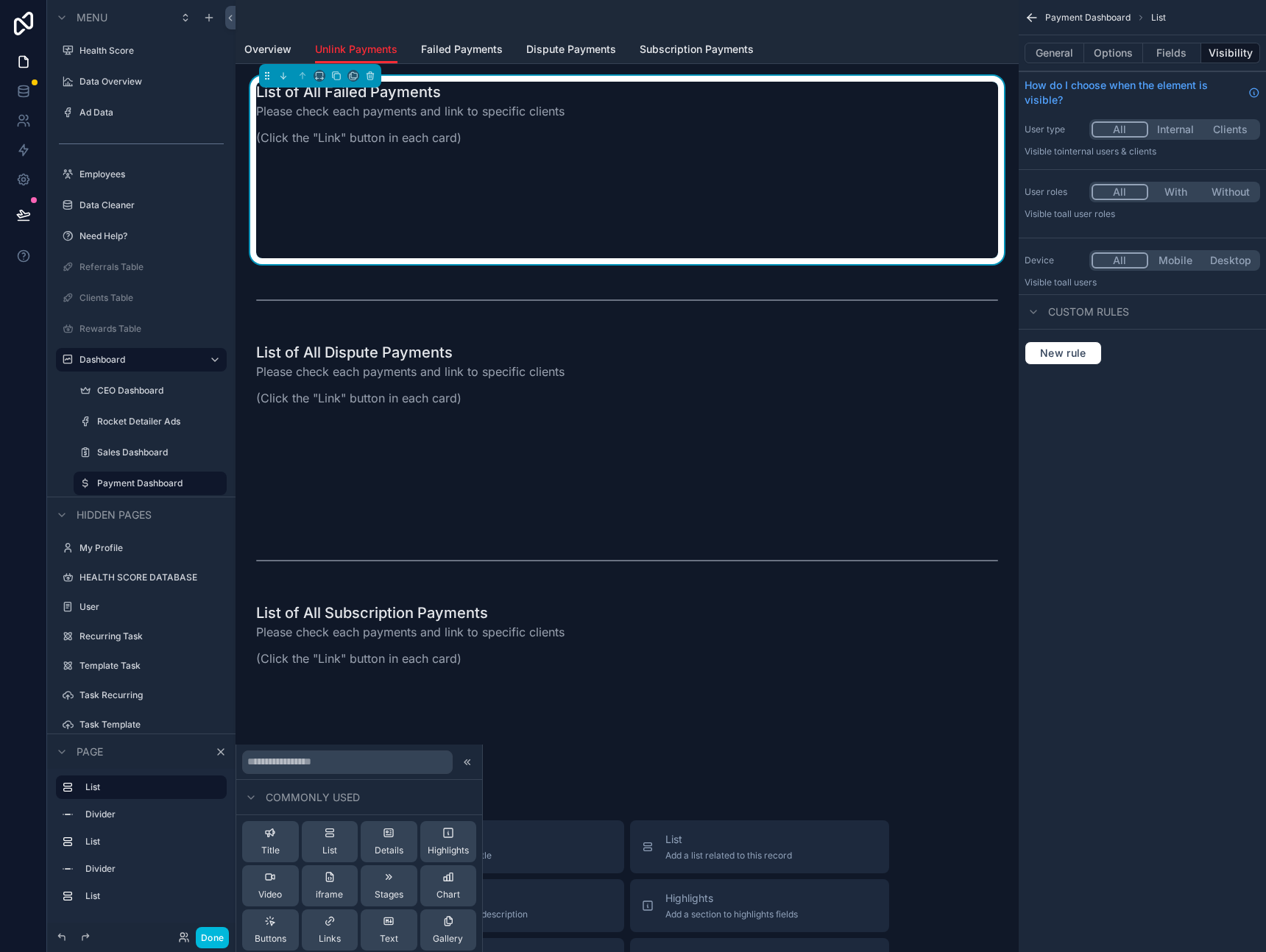
scroll to position [271, 0]
click at [224, 756] on icon "scrollable content" at bounding box center [220, 752] width 12 height 12
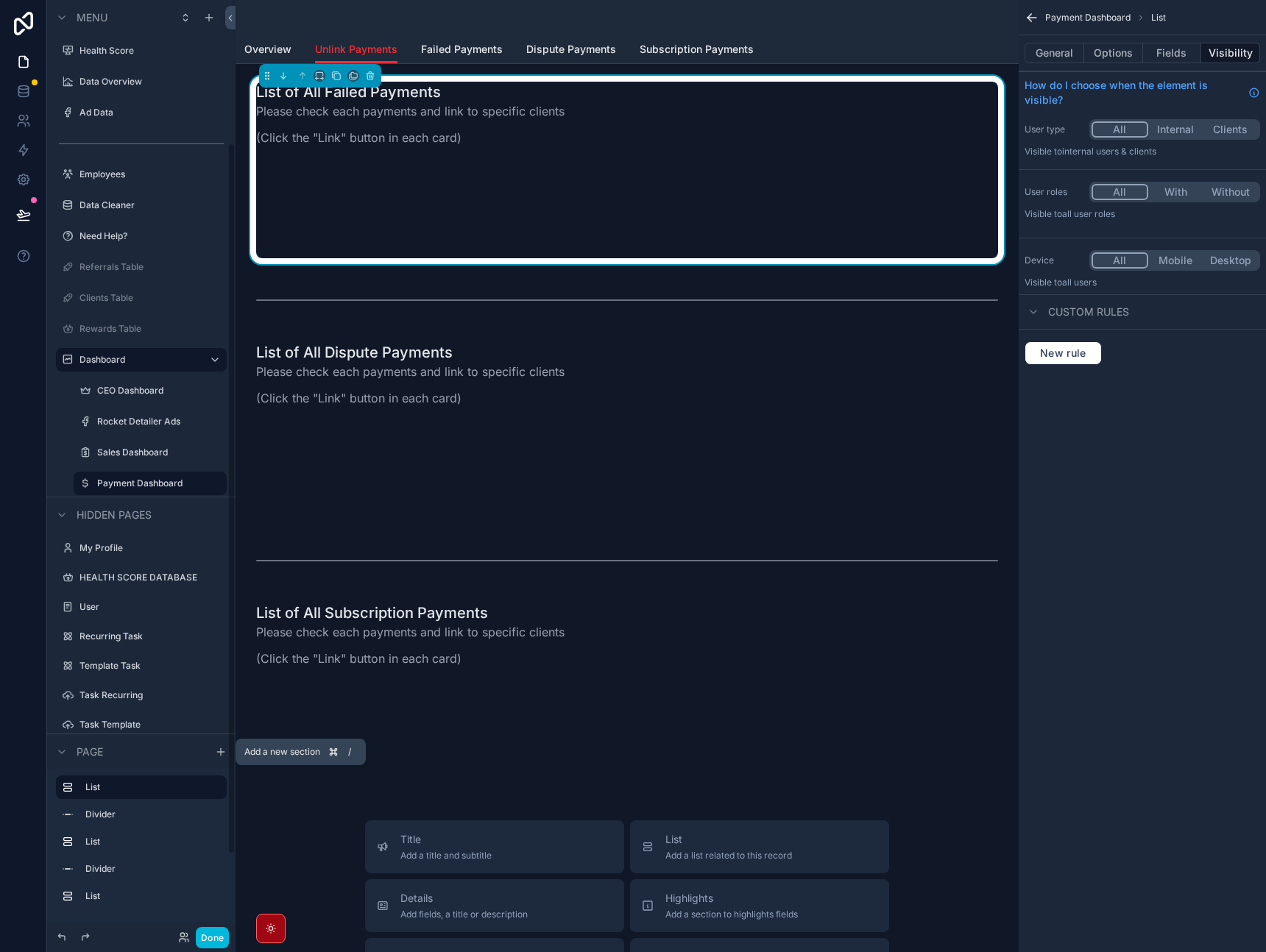
click at [222, 755] on icon "scrollable content" at bounding box center [220, 752] width 12 height 12
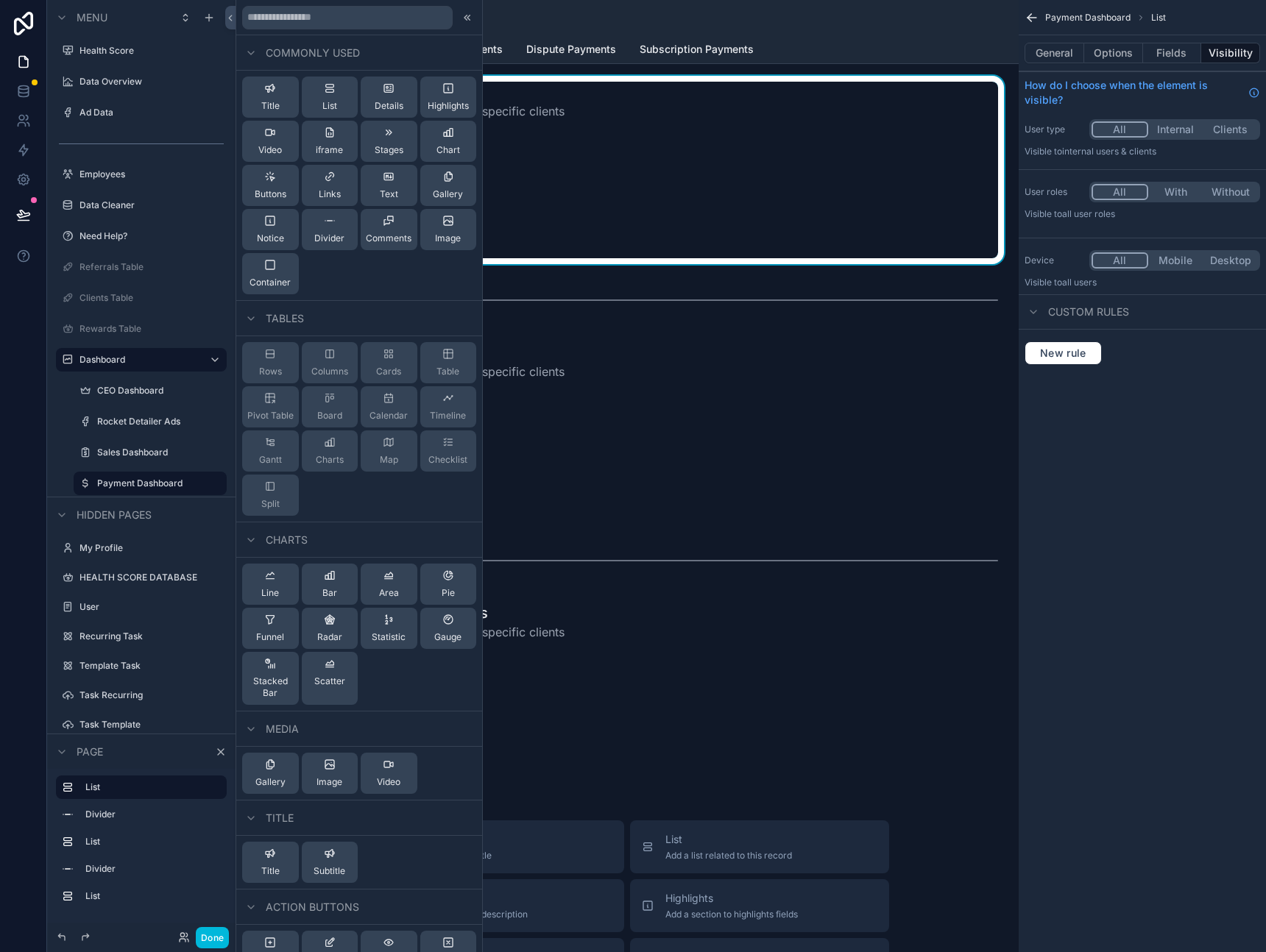
click at [389, 102] on span "Details" at bounding box center [389, 106] width 29 height 12
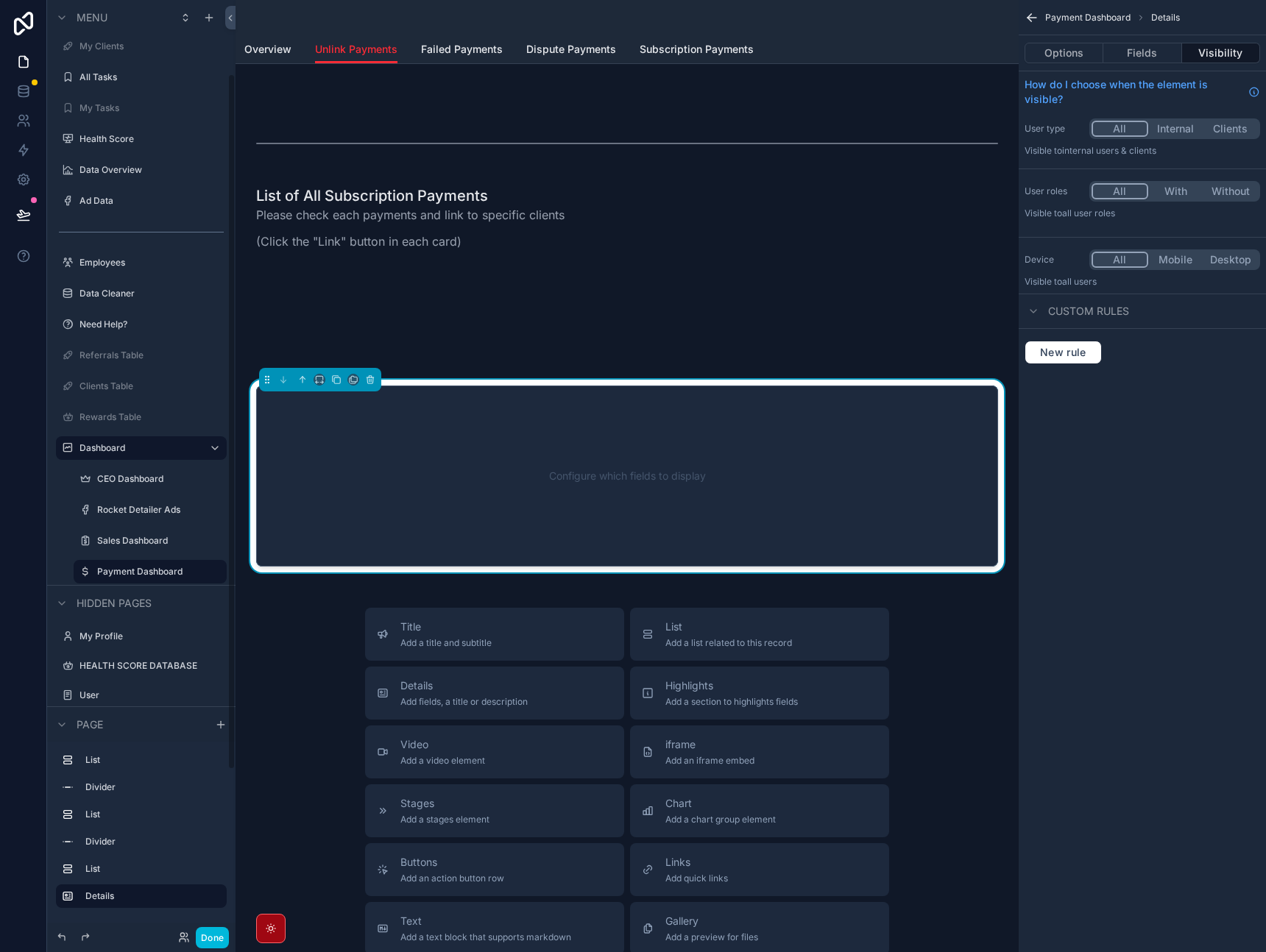
scroll to position [0, 0]
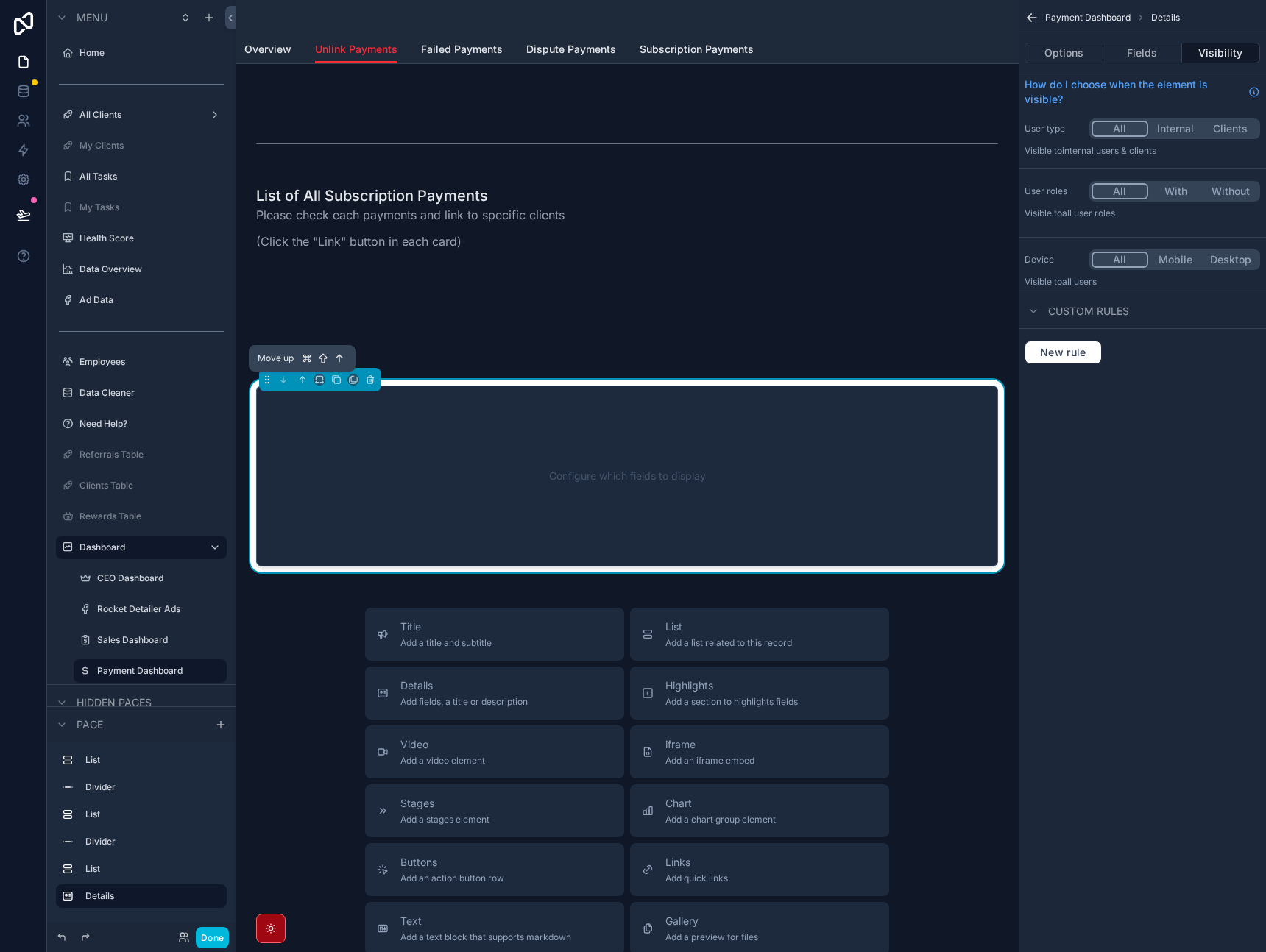
click at [301, 379] on icon "scrollable content" at bounding box center [302, 379] width 10 height 10
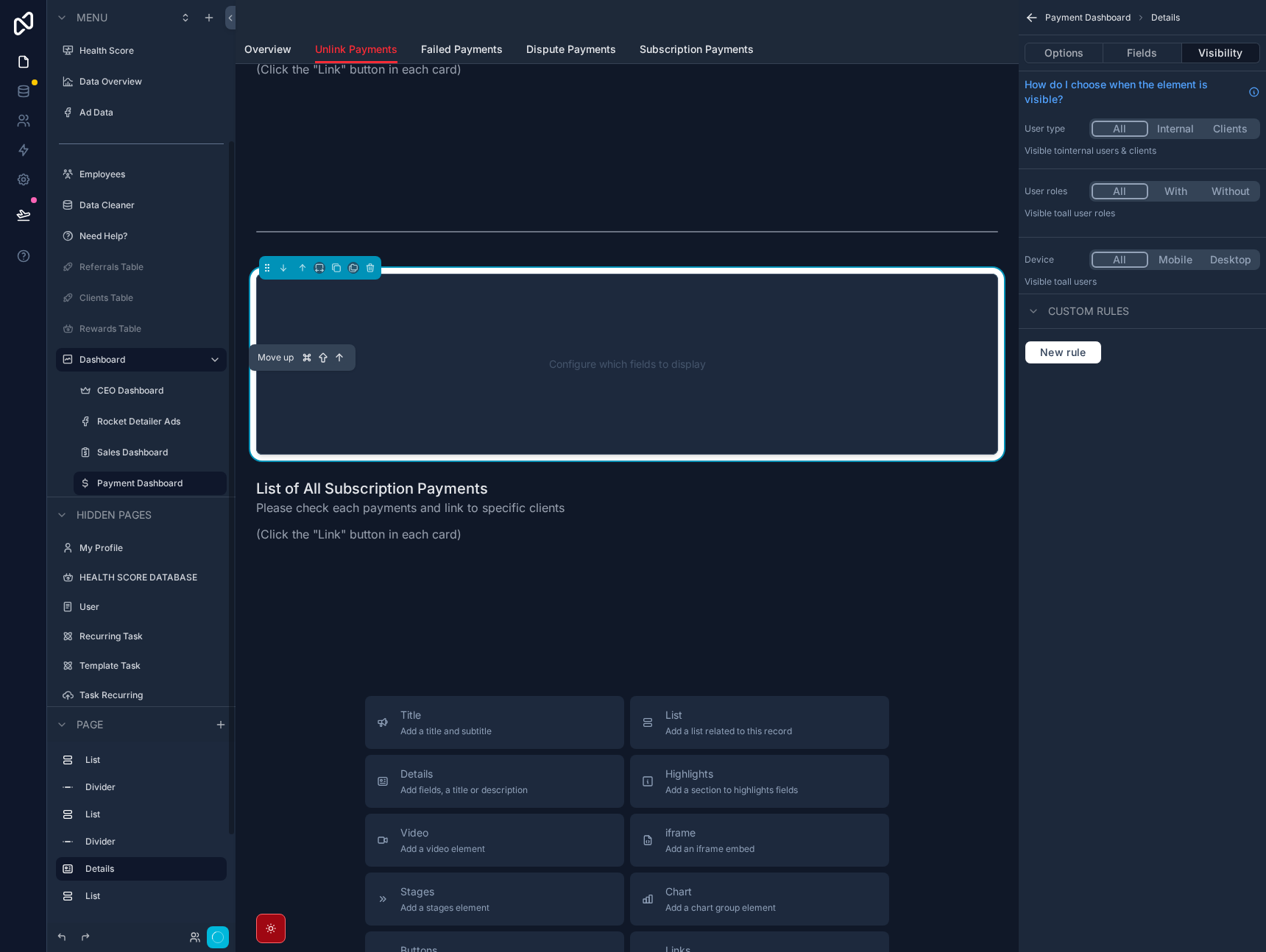
scroll to position [143, 0]
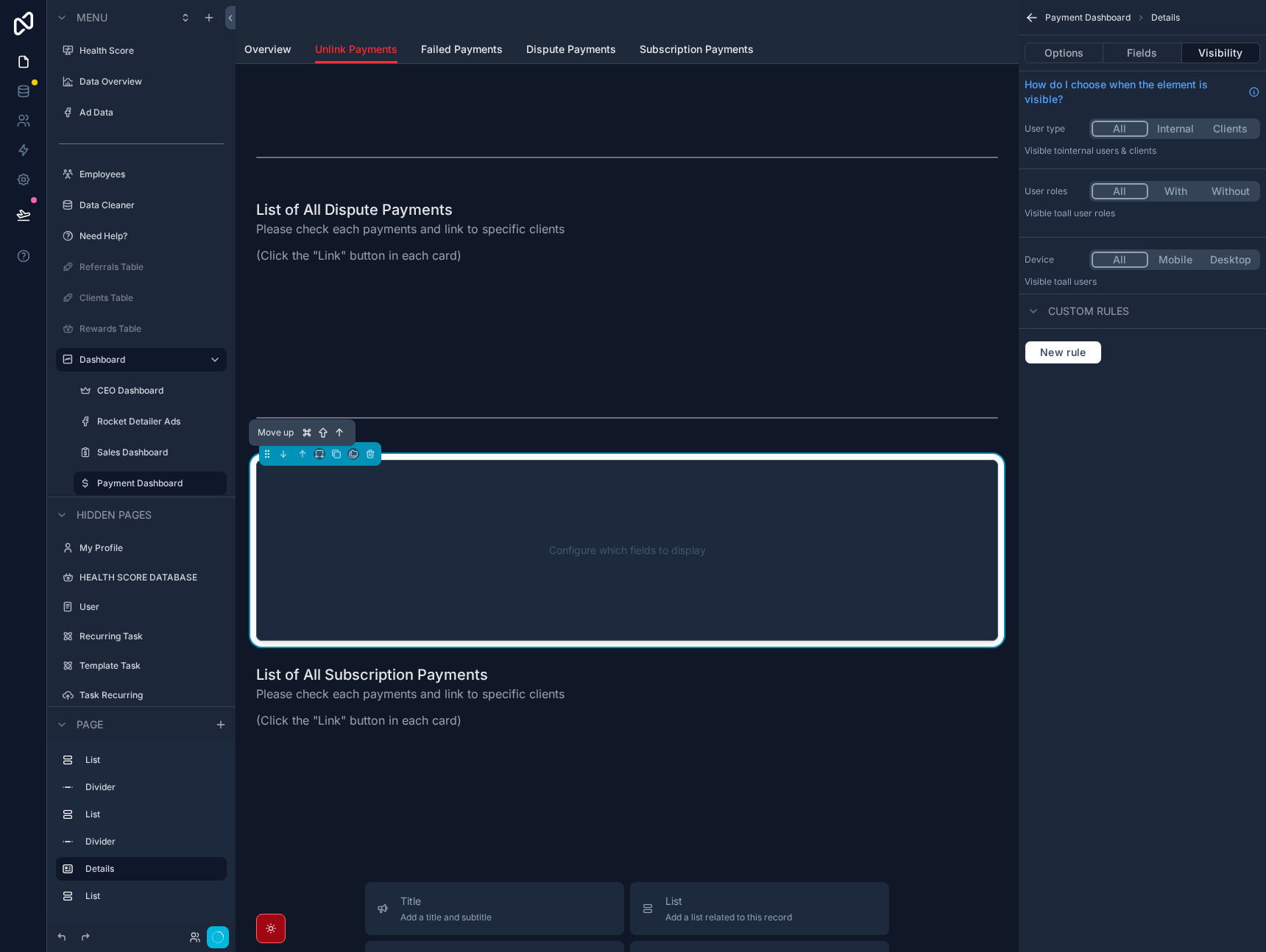
click at [298, 452] on icon "scrollable content" at bounding box center [302, 453] width 10 height 10
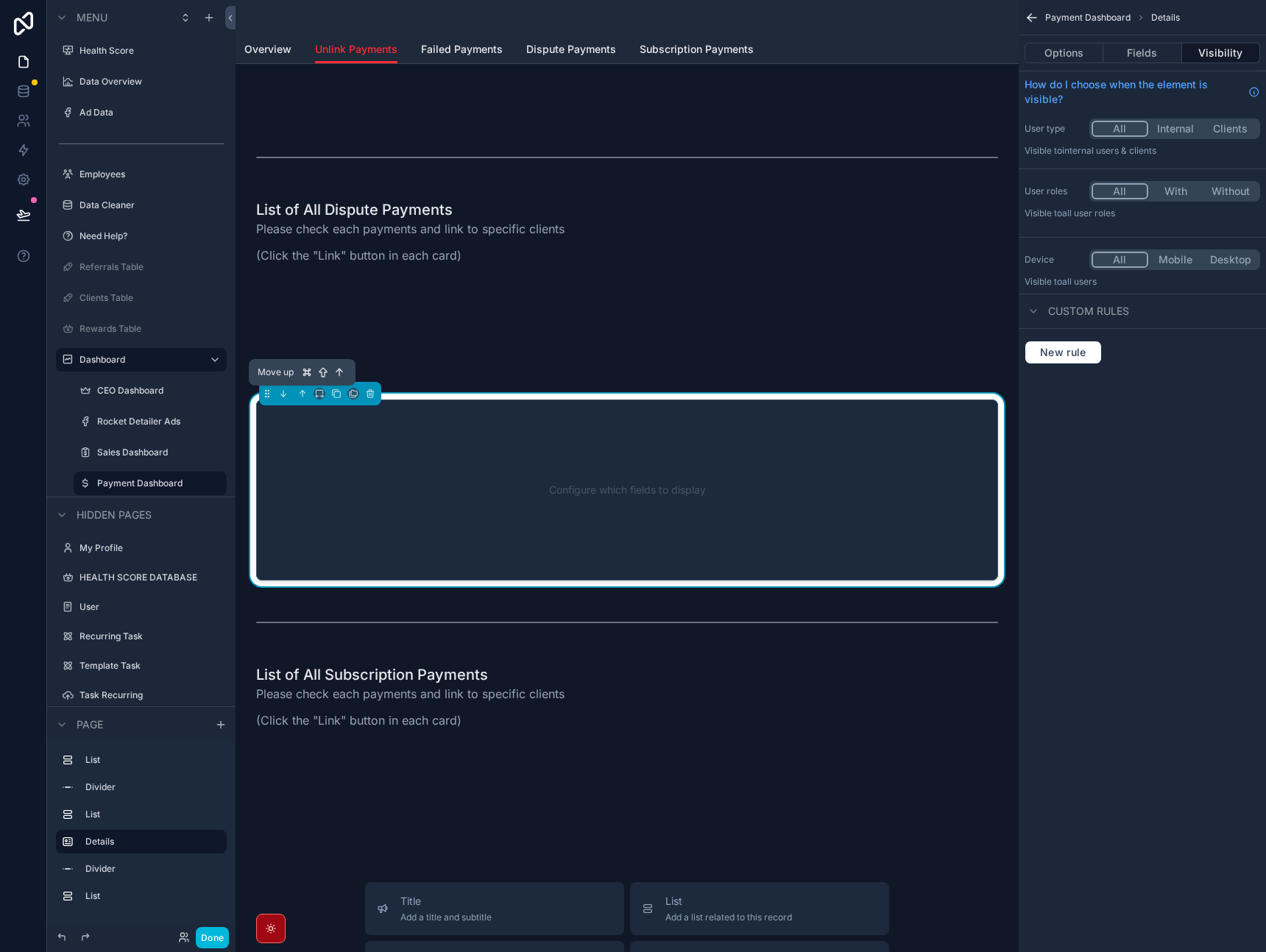
click at [306, 395] on icon "scrollable content" at bounding box center [302, 394] width 10 height 10
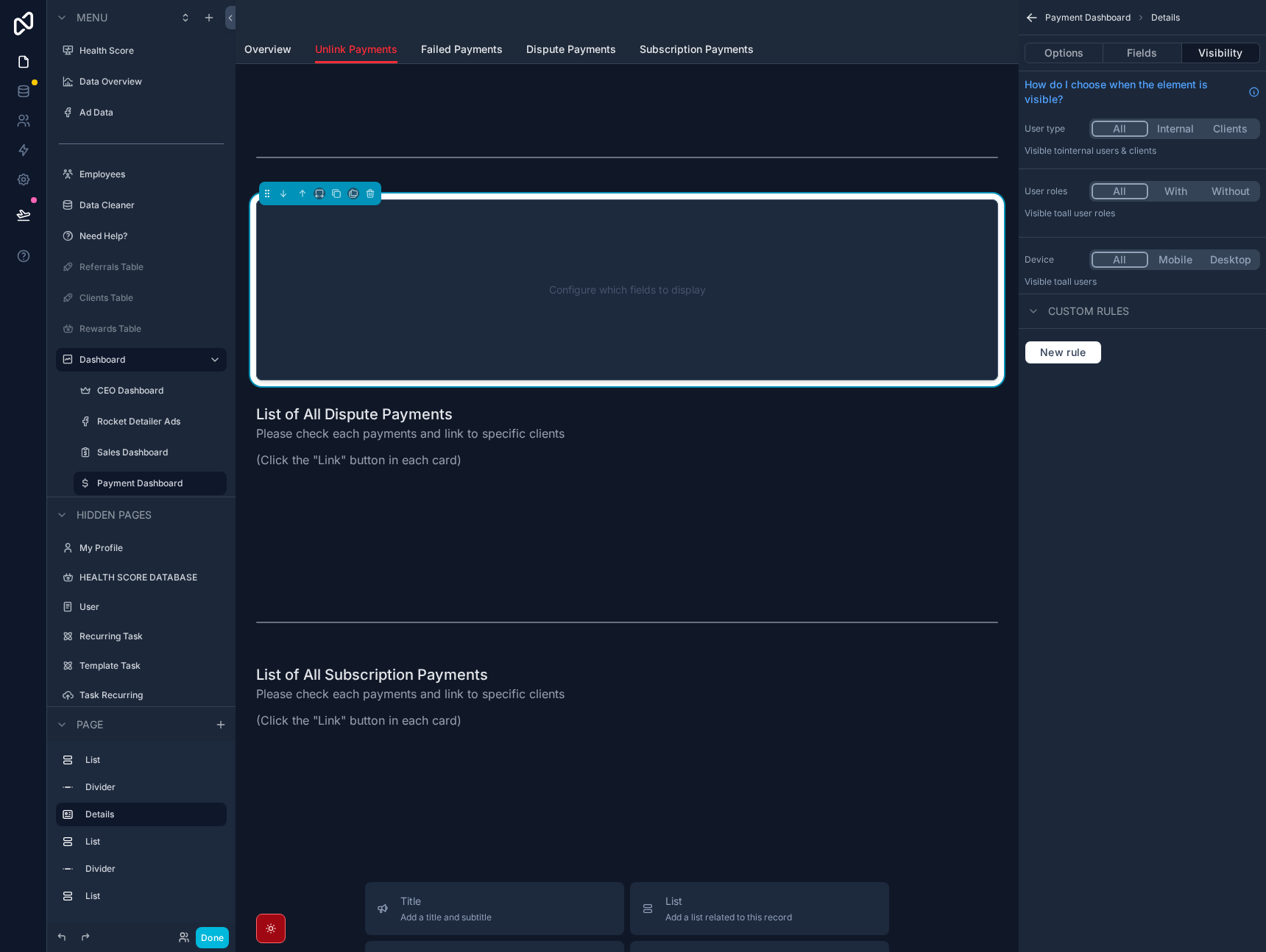
scroll to position [37, 0]
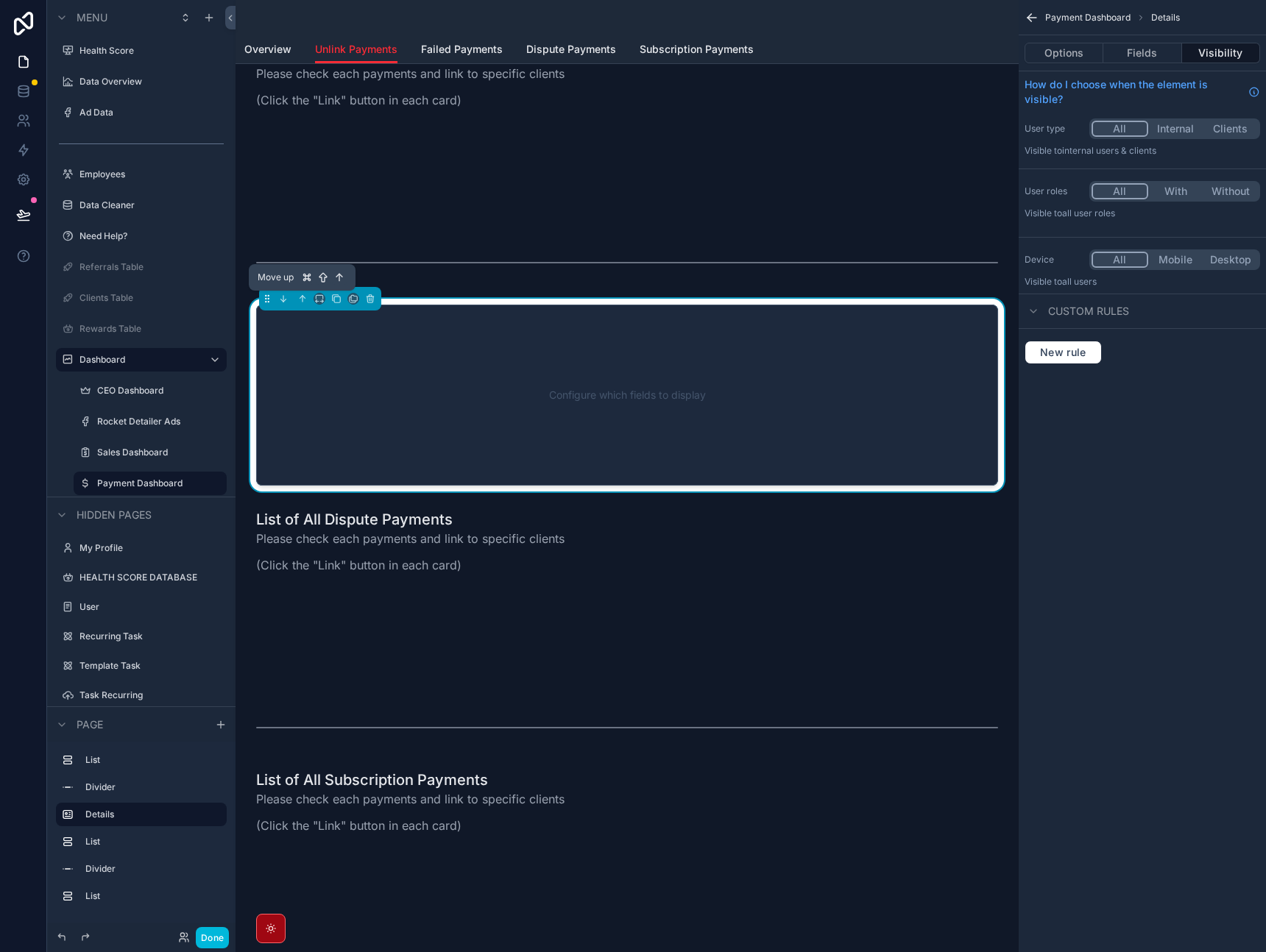
click at [302, 302] on icon "scrollable content" at bounding box center [302, 298] width 10 height 10
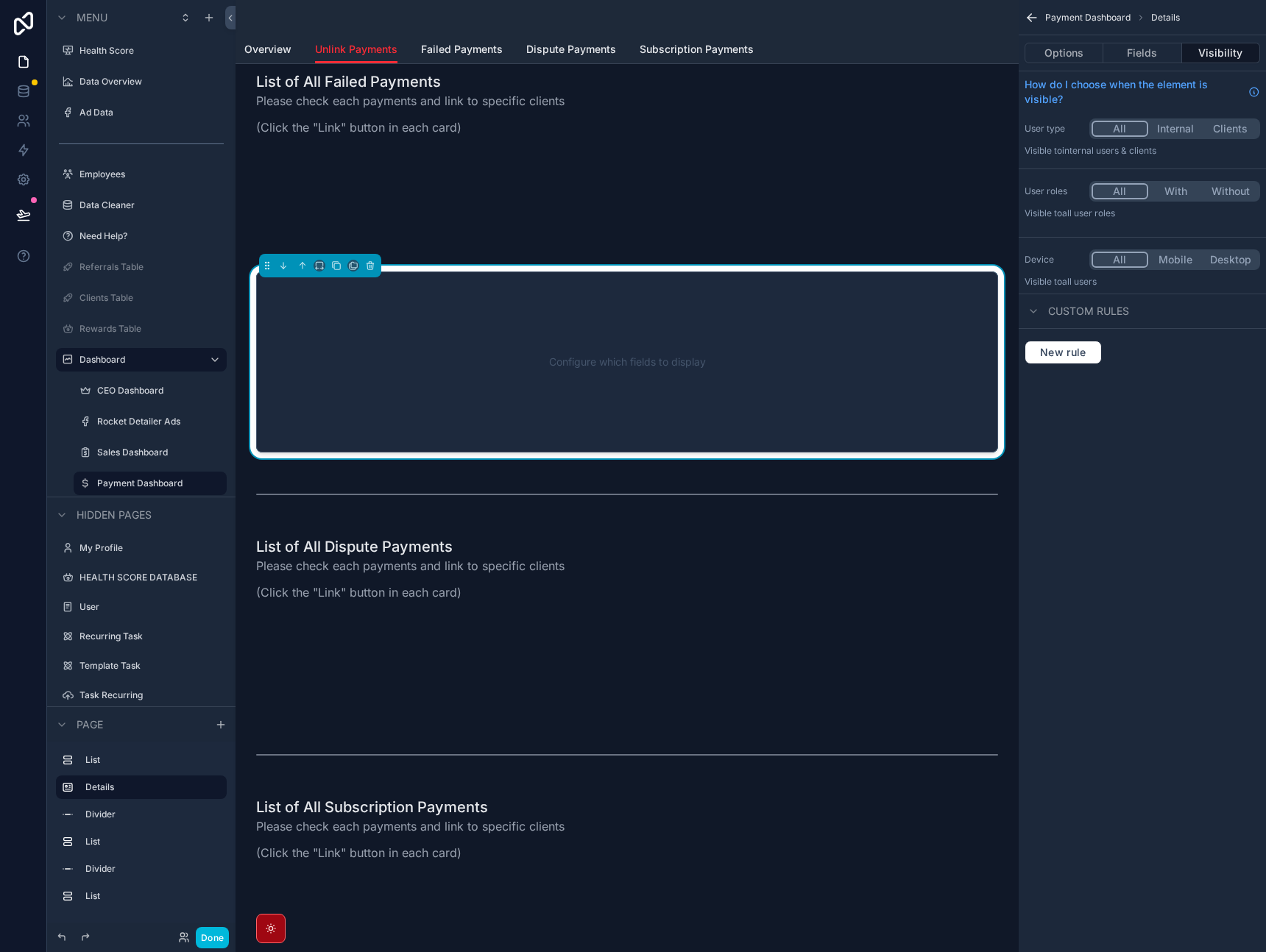
scroll to position [0, 0]
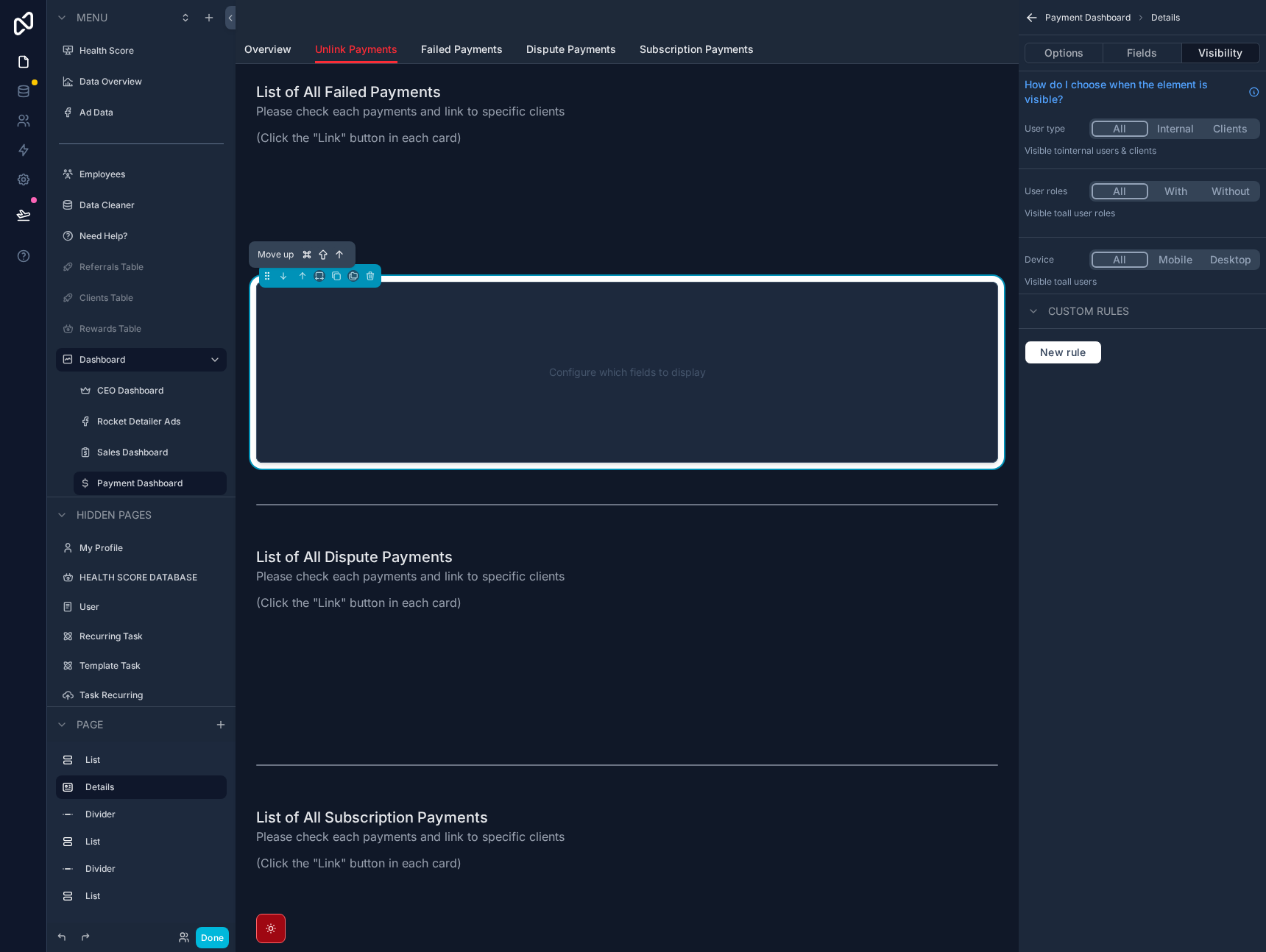
click at [301, 280] on icon "scrollable content" at bounding box center [302, 276] width 10 height 10
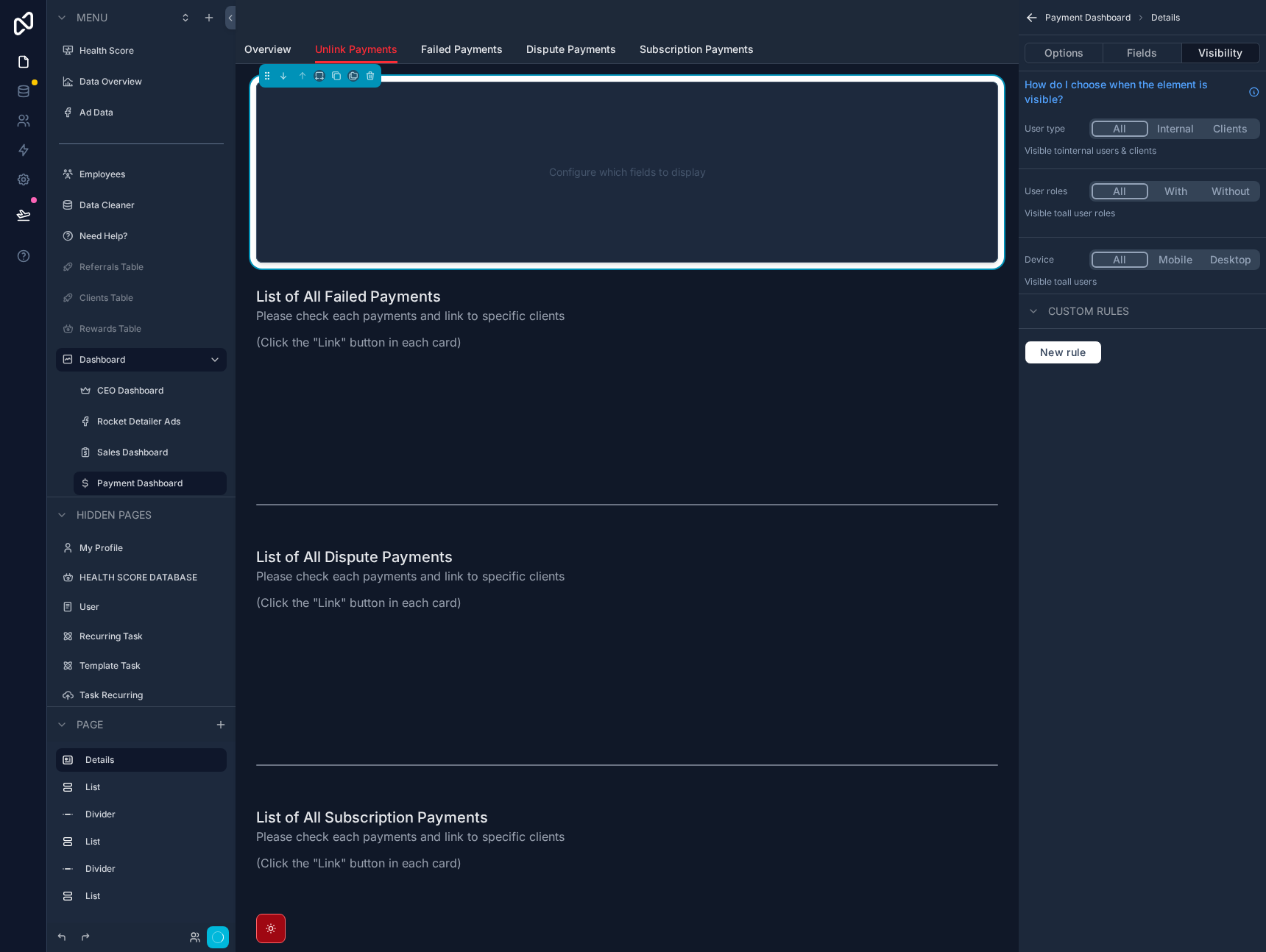
click at [517, 162] on div "Configure which fields to display" at bounding box center [628, 172] width 694 height 133
click at [1073, 52] on button "Options" at bounding box center [1064, 53] width 79 height 21
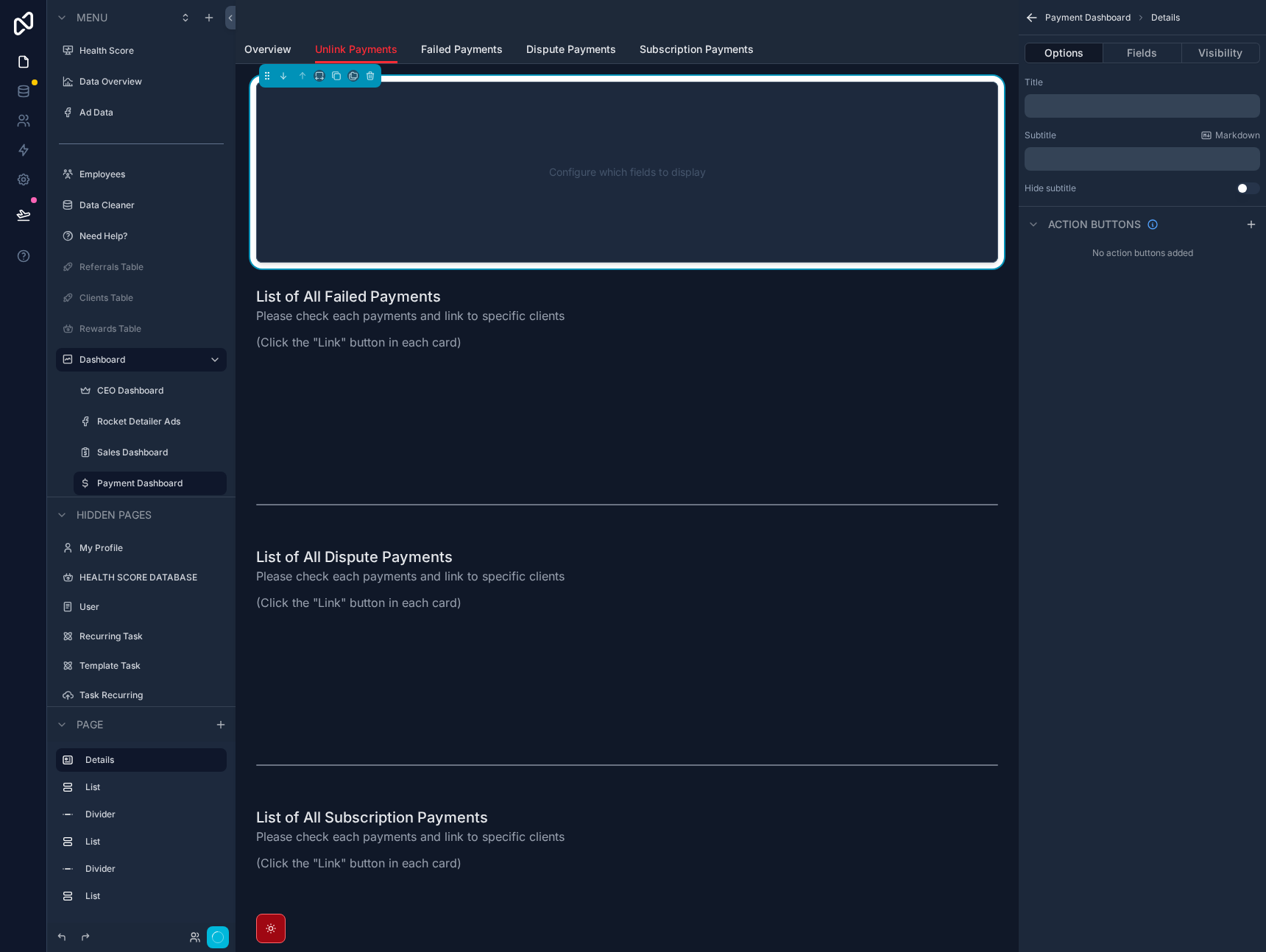
click at [1139, 59] on button "Fields" at bounding box center [1143, 53] width 78 height 21
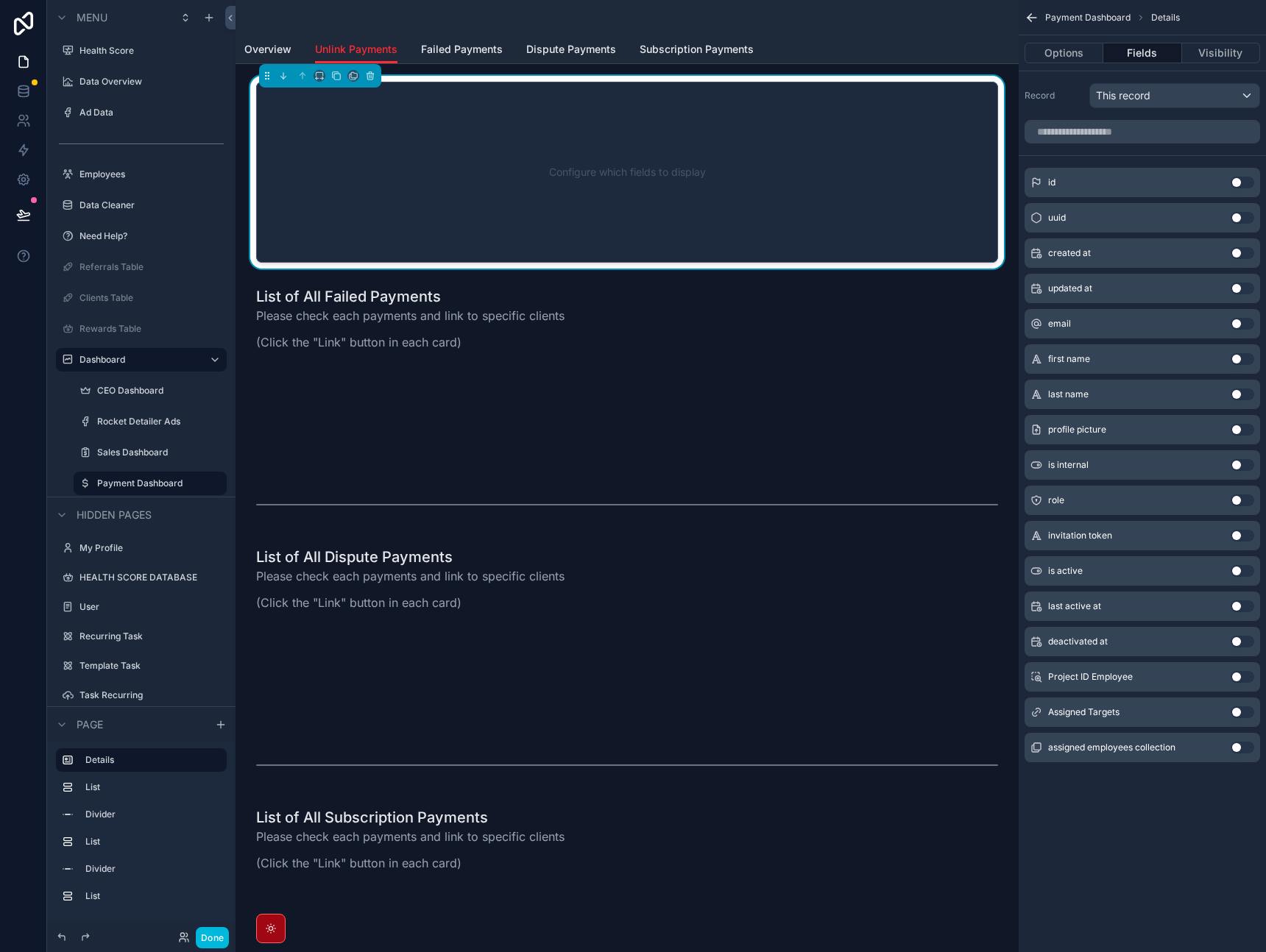
click at [645, 123] on div "Configure which fields to display" at bounding box center [628, 172] width 694 height 133
click at [369, 76] on icon "scrollable content" at bounding box center [369, 76] width 0 height 3
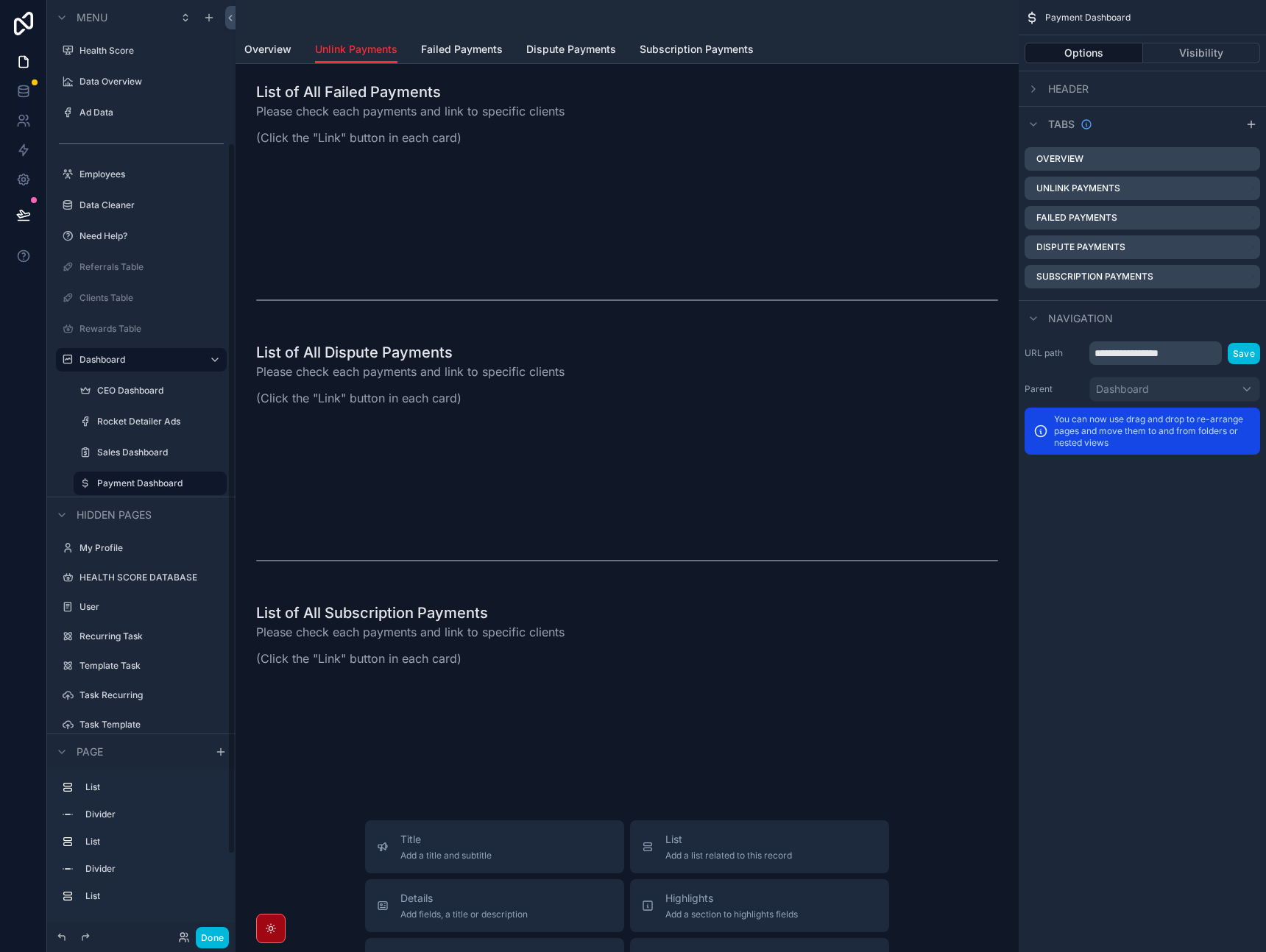
click at [143, 488] on label "Payment Dashboard" at bounding box center [158, 484] width 121 height 12
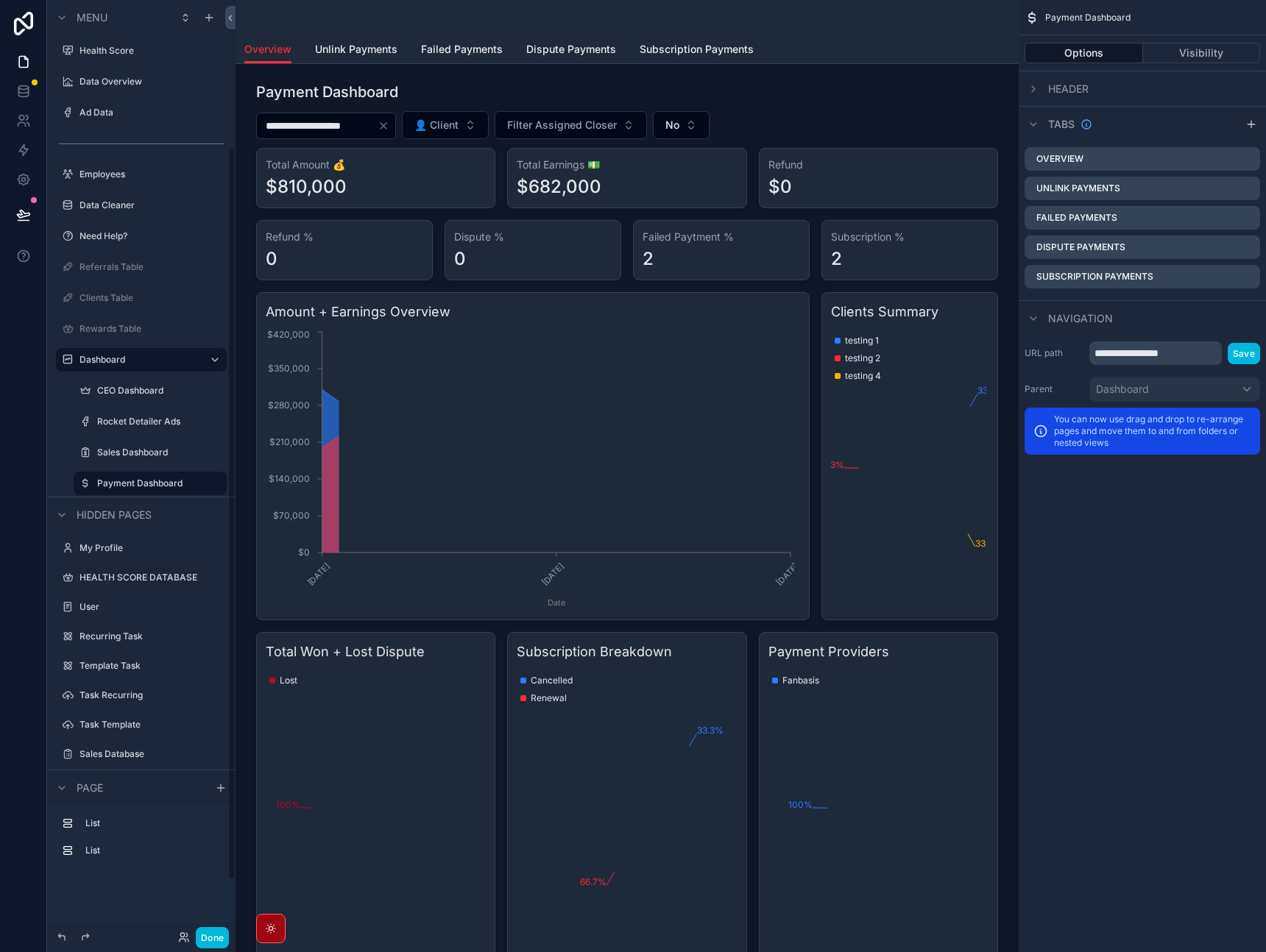
click at [150, 449] on label "Sales Dashboard" at bounding box center [158, 453] width 121 height 12
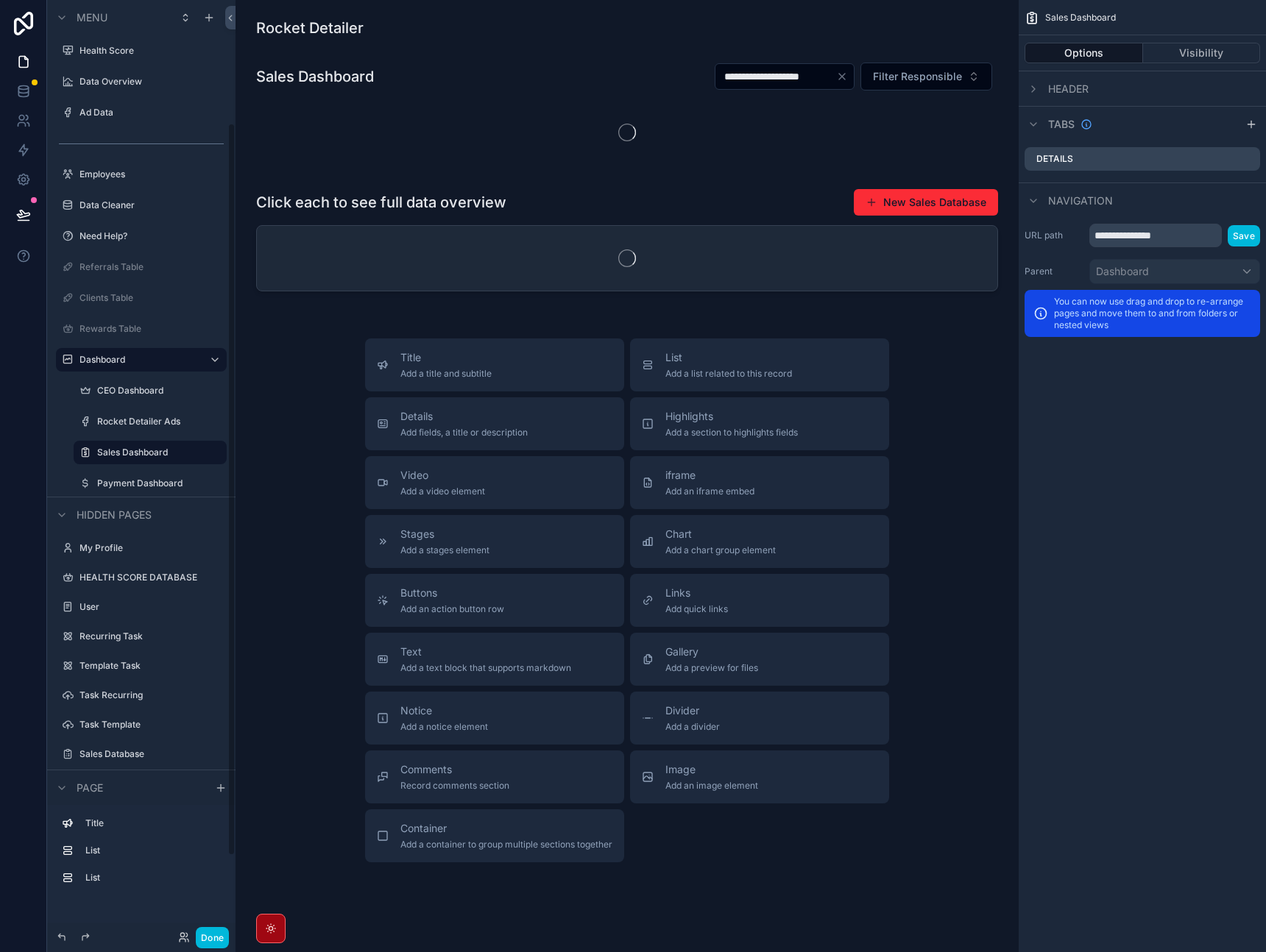
scroll to position [157, 0]
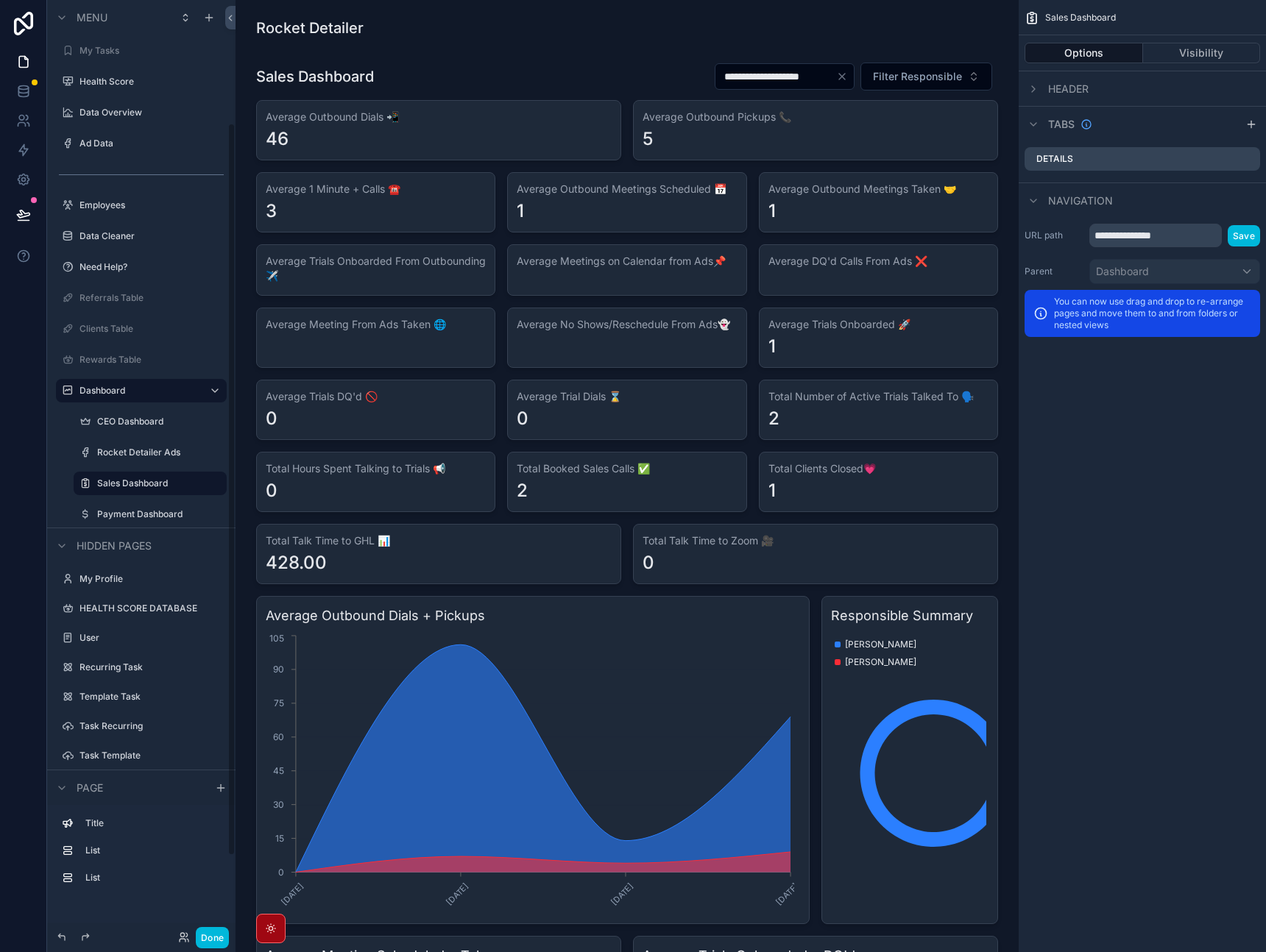
click at [140, 515] on label "Payment Dashboard" at bounding box center [158, 514] width 121 height 12
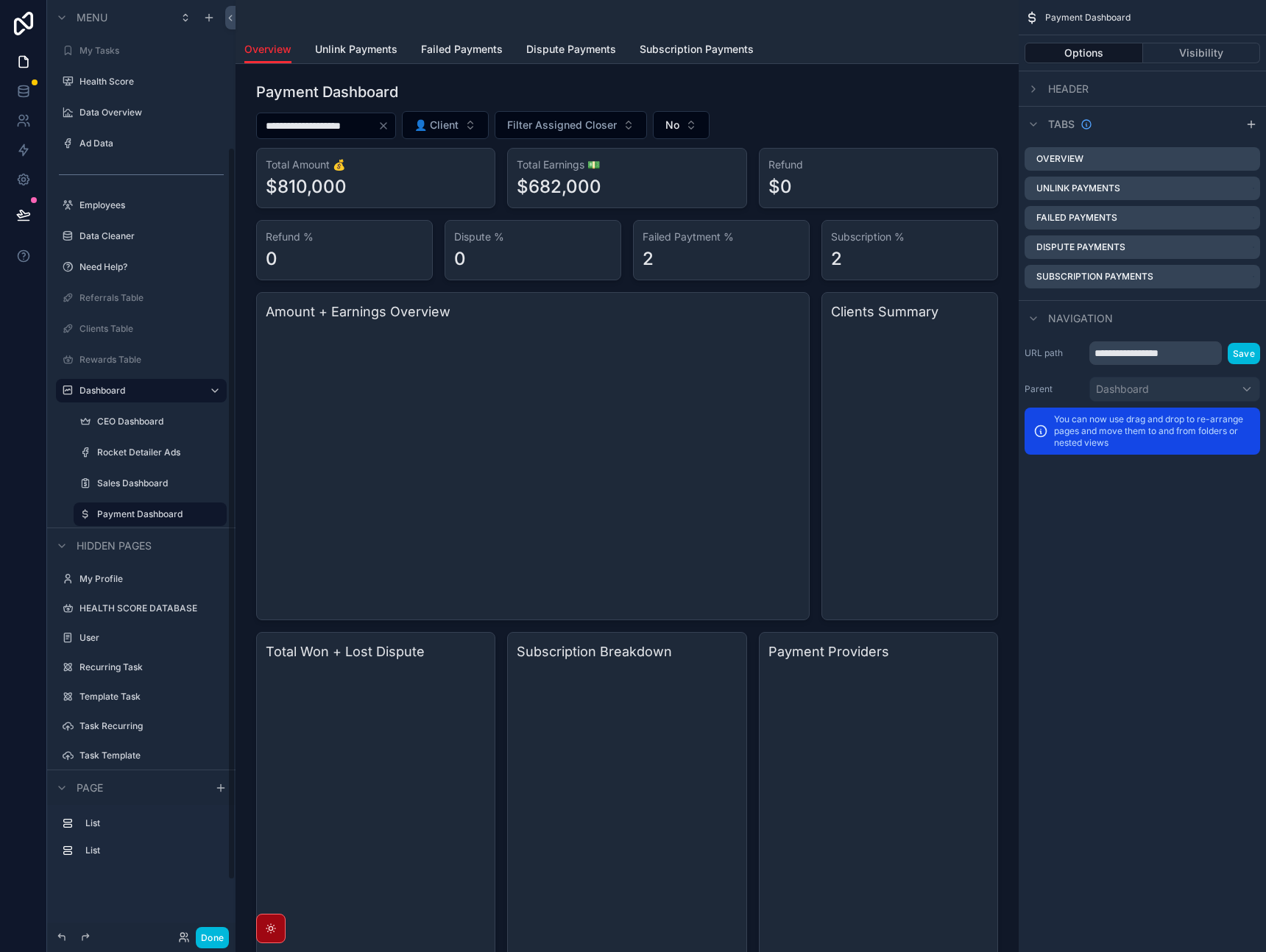
scroll to position [188, 0]
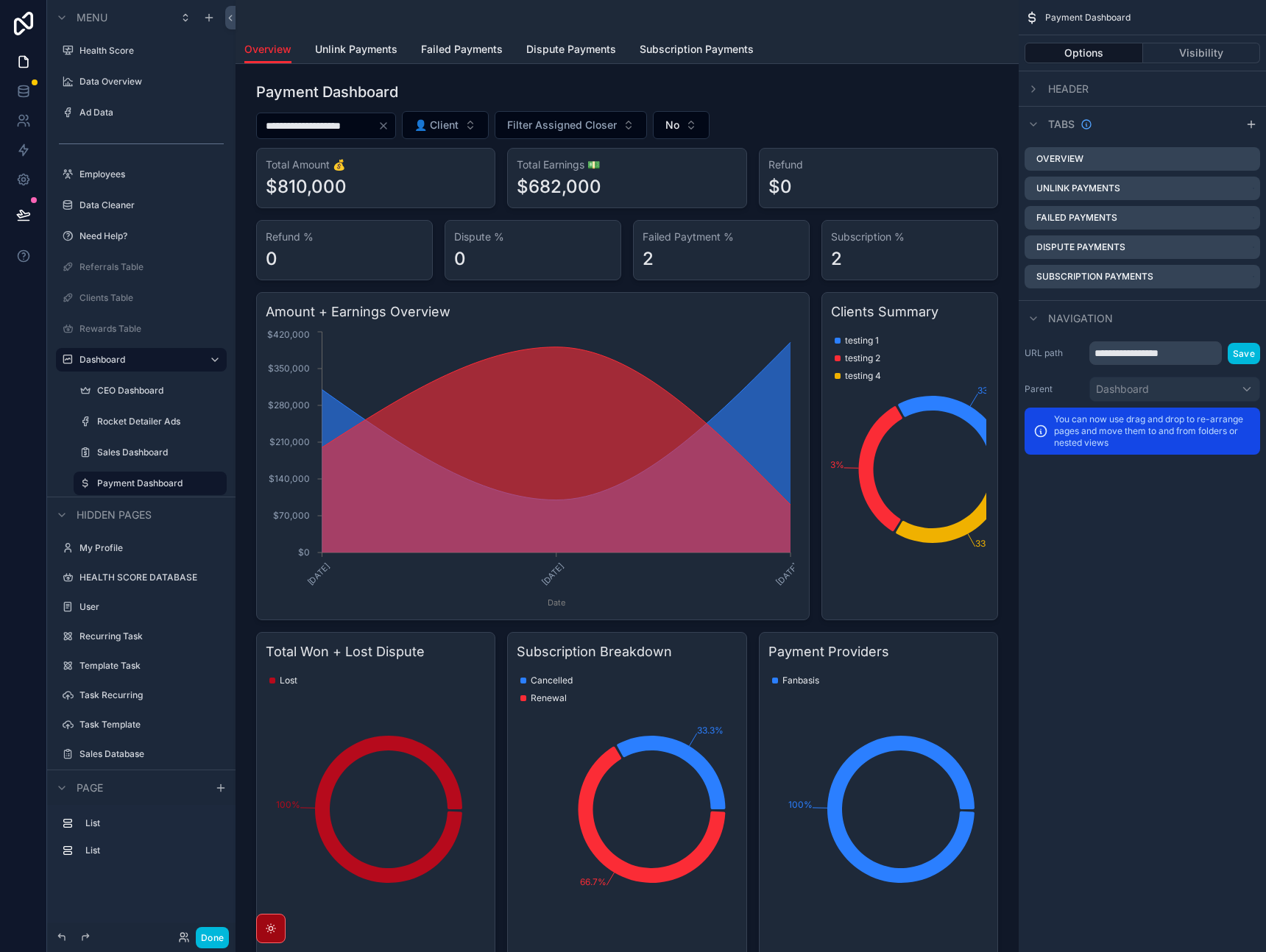
click at [871, 122] on div "scrollable content" at bounding box center [627, 593] width 760 height 1035
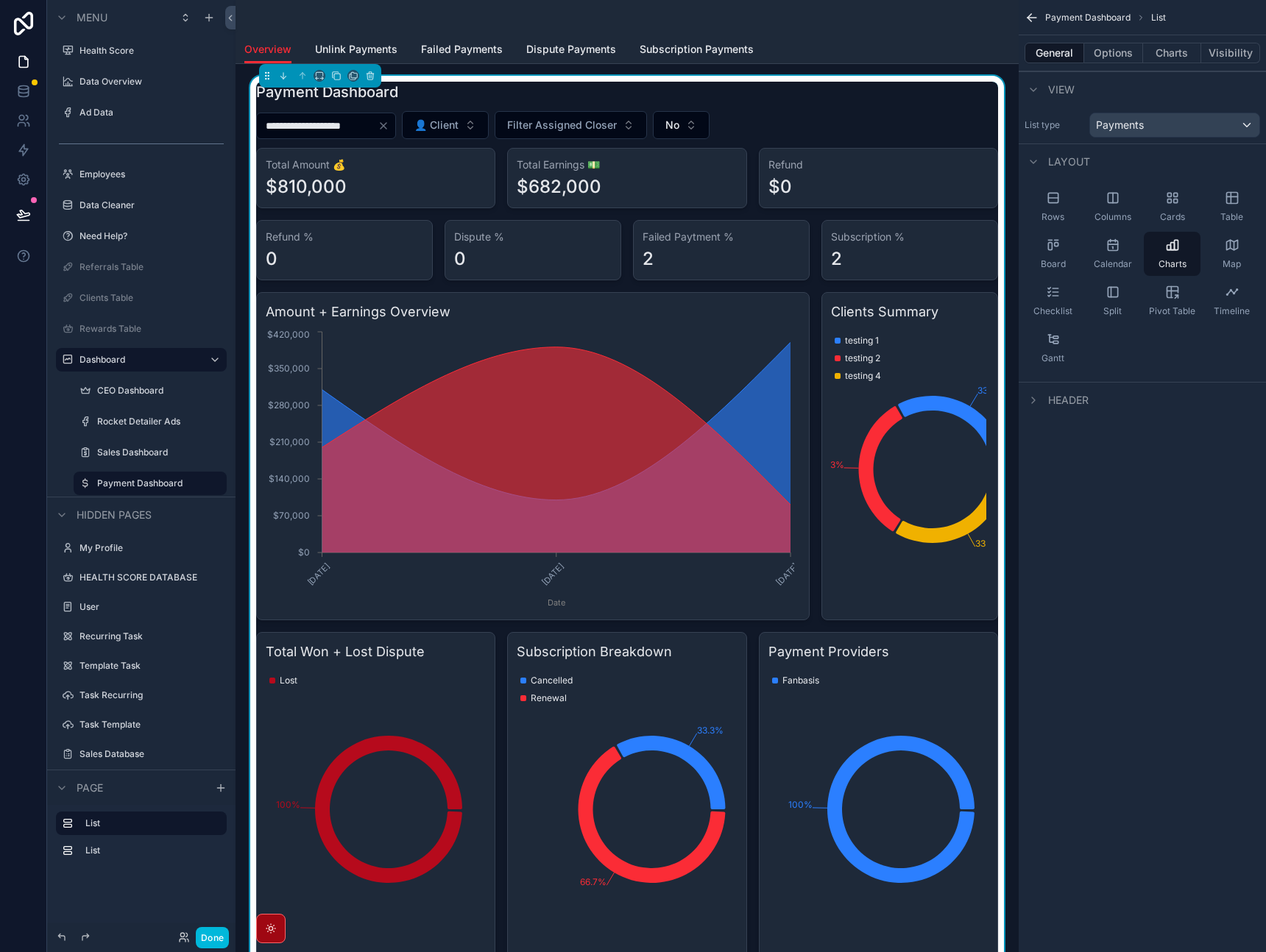
click at [889, 33] on div "scrollable content" at bounding box center [627, 17] width 765 height 35
click at [1029, 17] on icon "scrollable content" at bounding box center [1030, 19] width 4 height 4
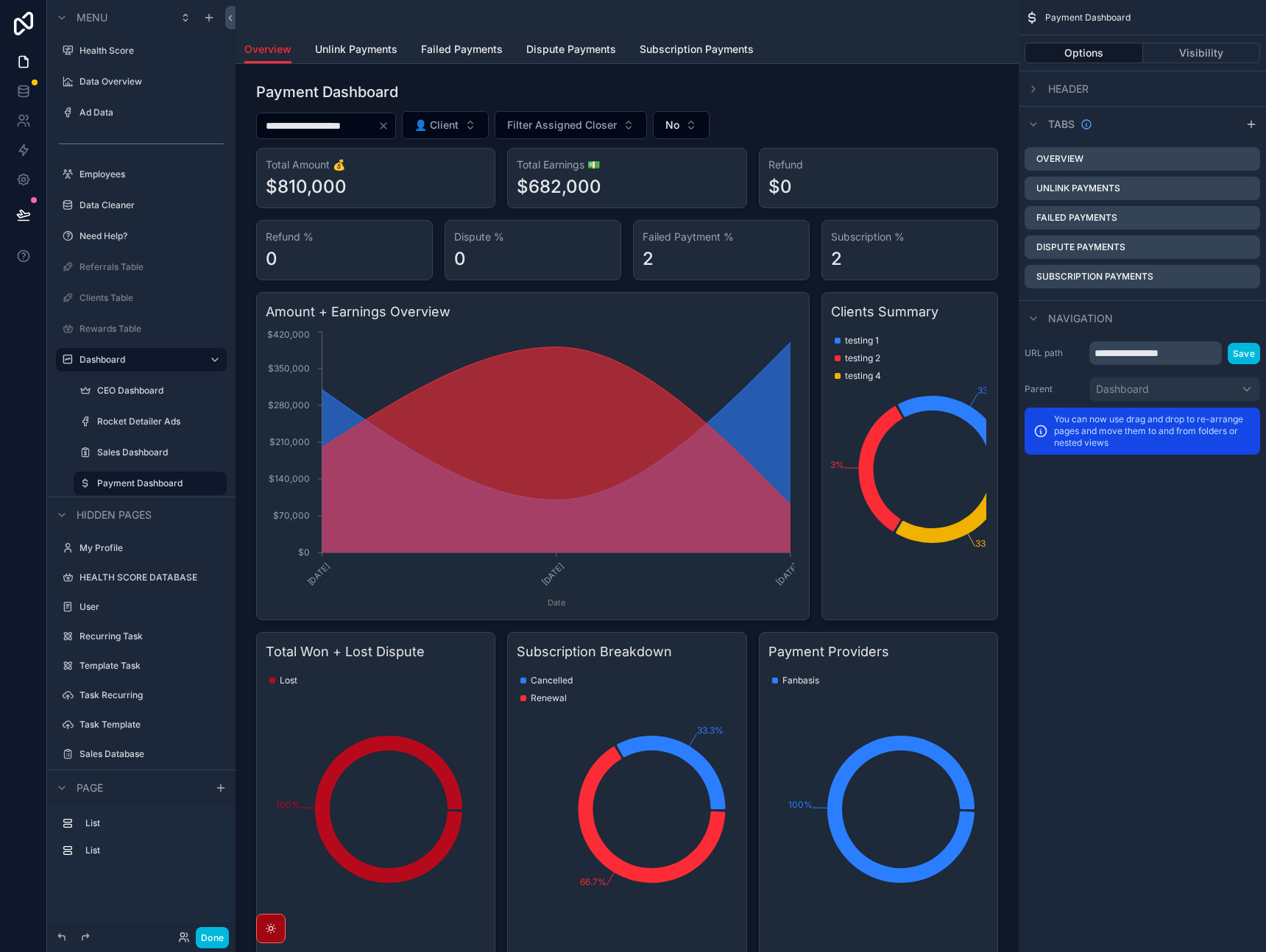
click at [1037, 17] on icon "scrollable content" at bounding box center [1032, 17] width 15 height 15
click at [1034, 92] on icon "scrollable content" at bounding box center [1034, 89] width 12 height 12
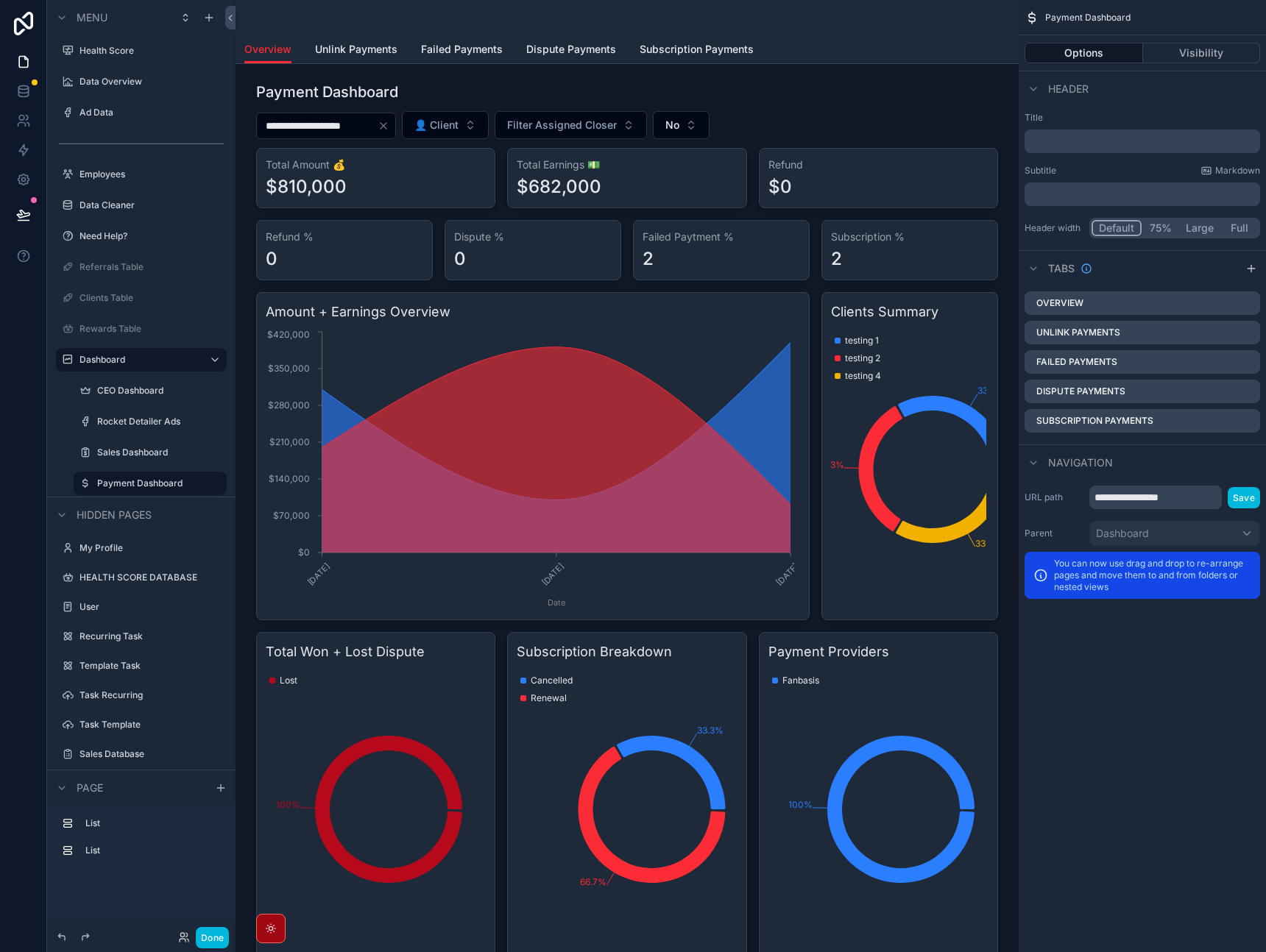
click at [1034, 92] on icon "scrollable content" at bounding box center [1034, 89] width 12 height 12
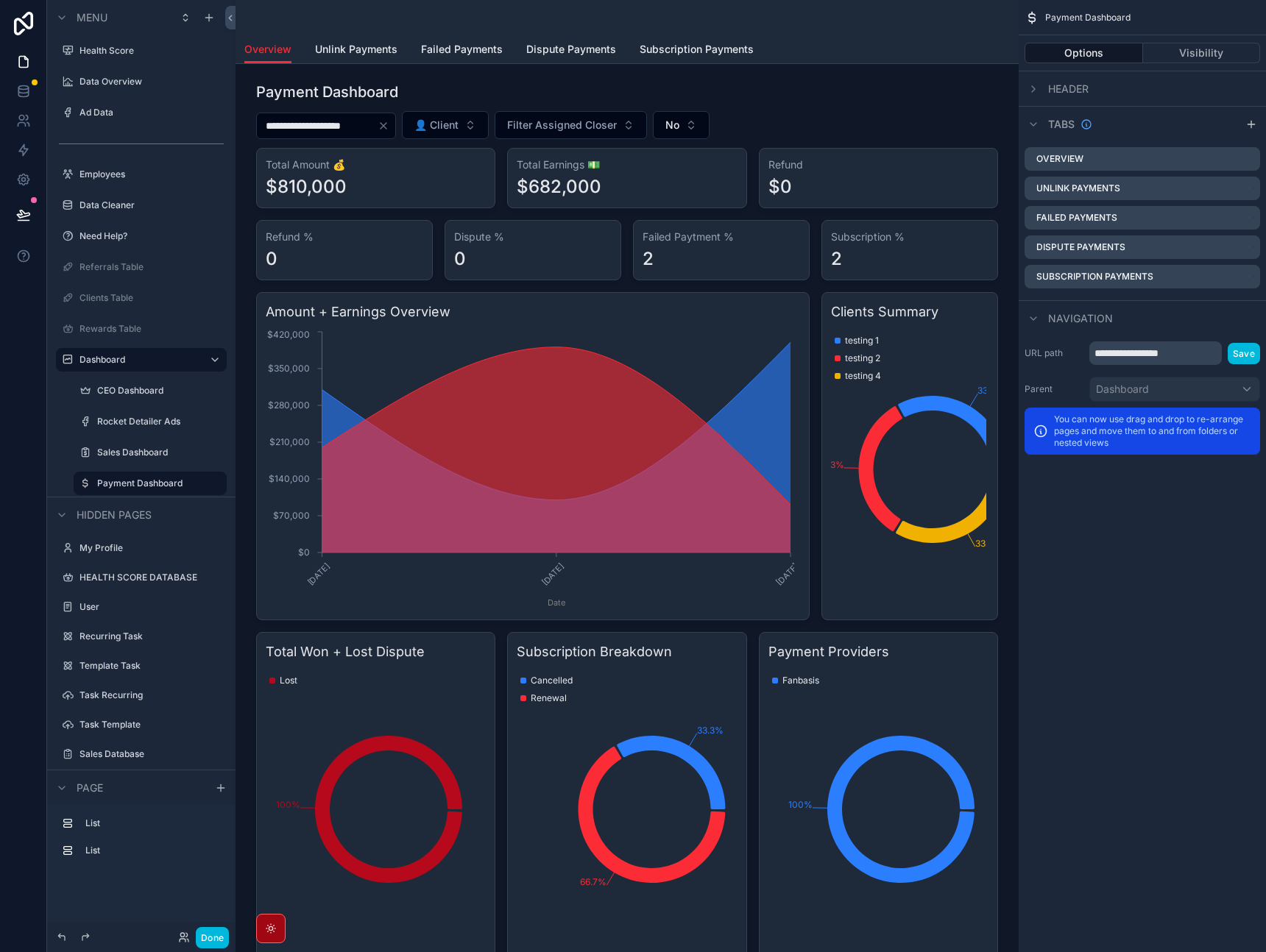
click at [1034, 92] on icon "scrollable content" at bounding box center [1034, 89] width 12 height 12
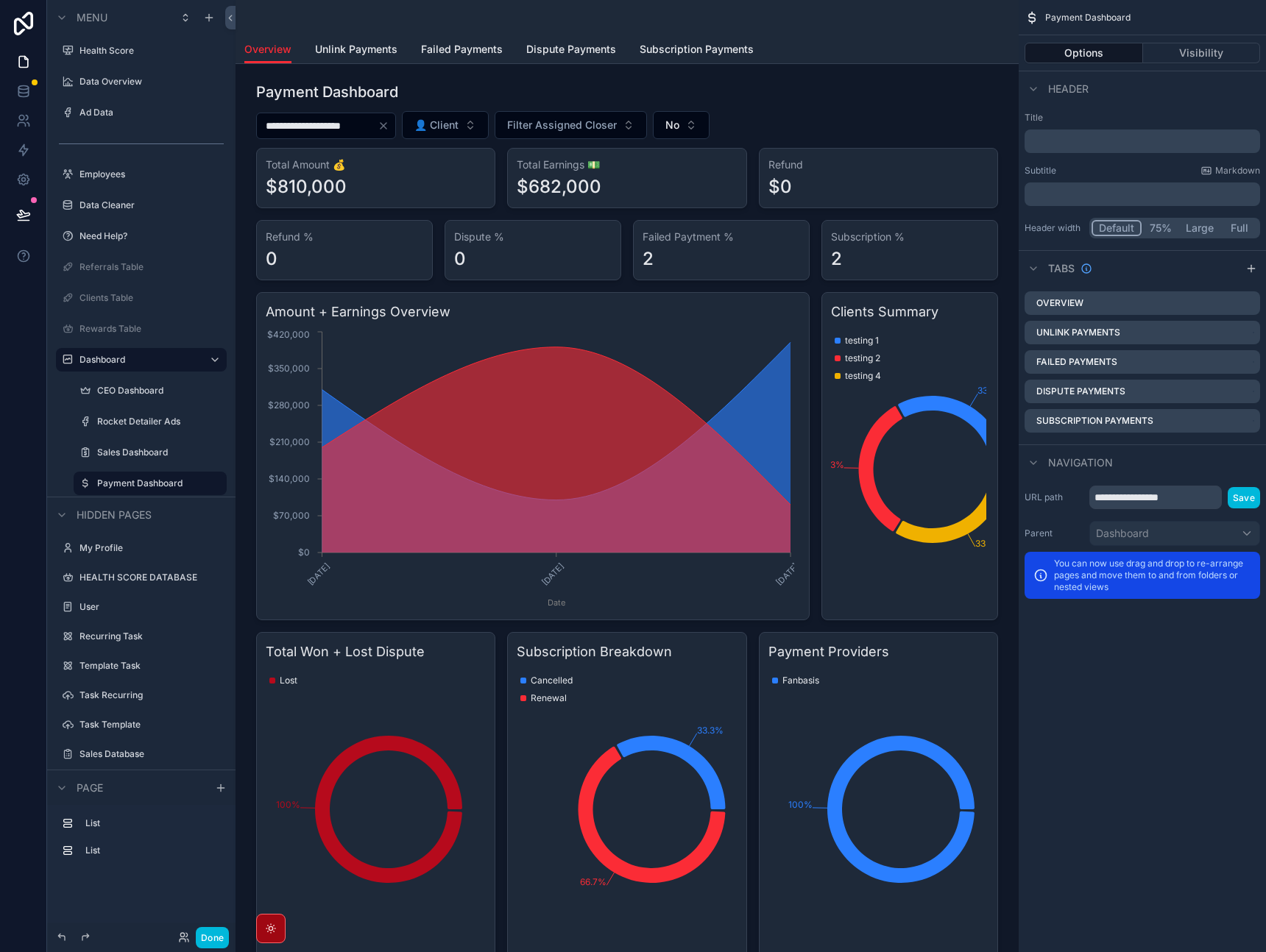
click at [1034, 92] on icon "scrollable content" at bounding box center [1034, 89] width 12 height 12
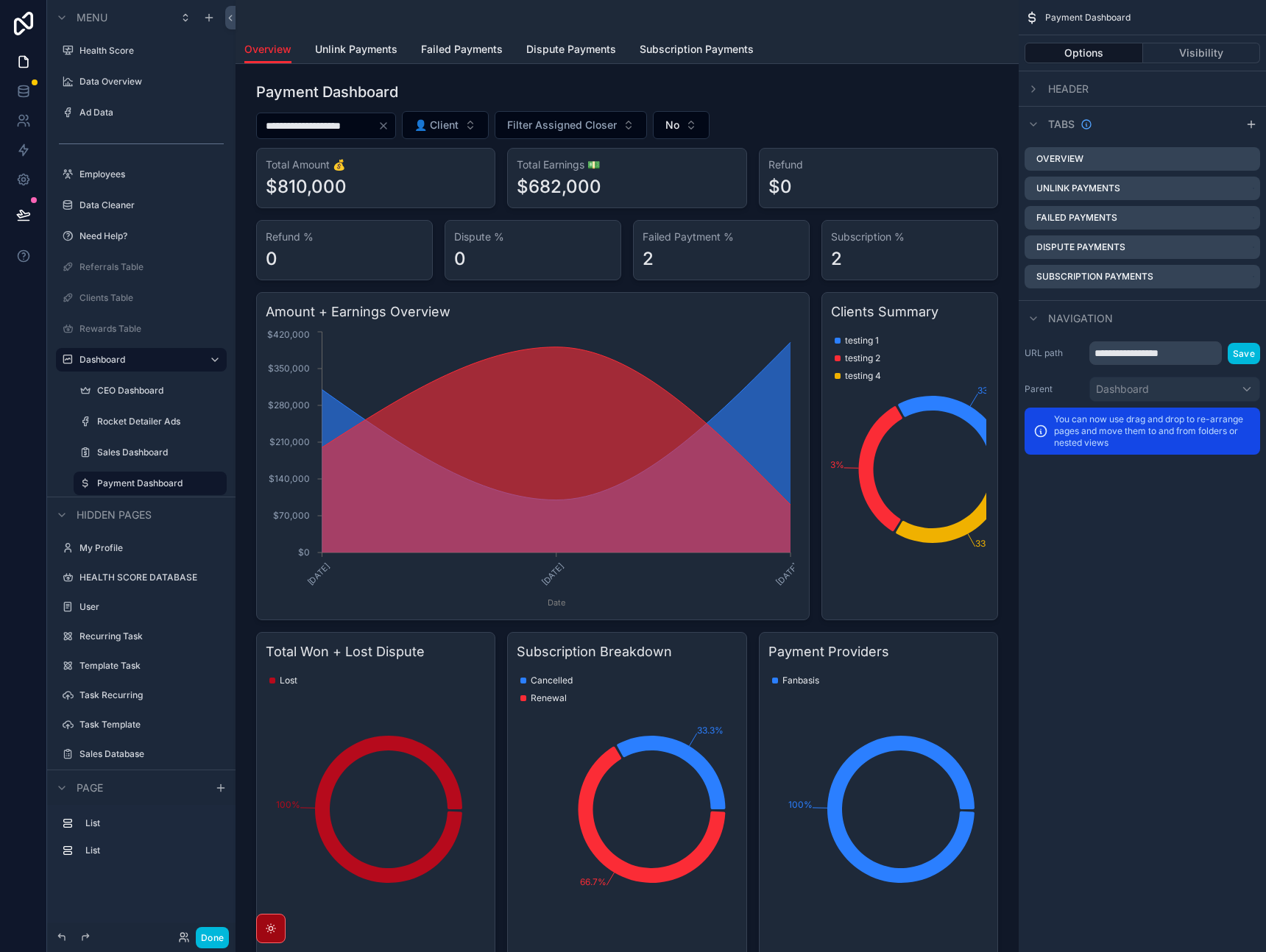
click at [1029, 17] on icon "scrollable content" at bounding box center [1032, 17] width 15 height 15
click at [781, 25] on div "scrollable content" at bounding box center [627, 17] width 765 height 35
click at [331, 16] on div "scrollable content" at bounding box center [627, 17] width 765 height 35
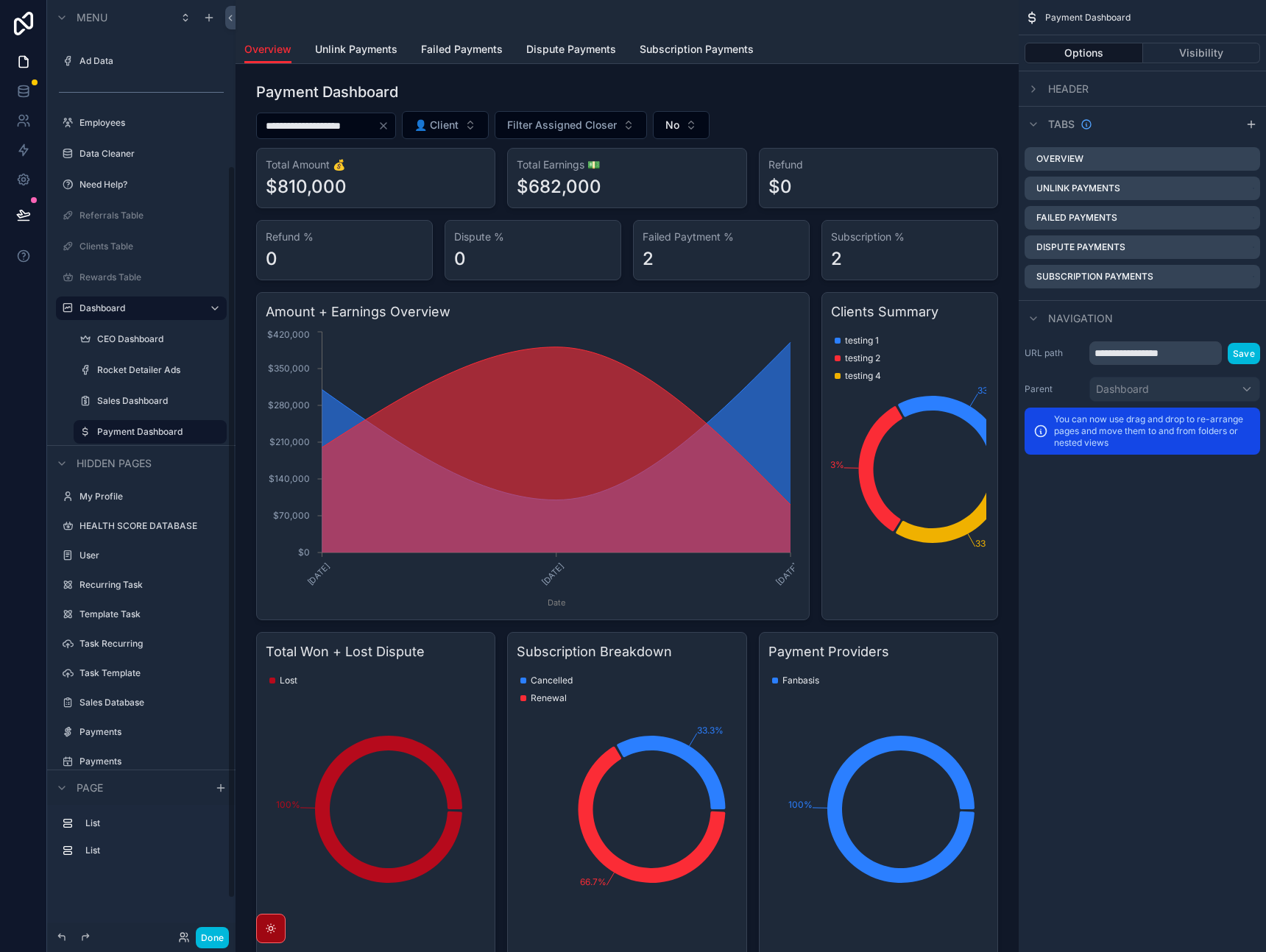
scroll to position [256, 0]
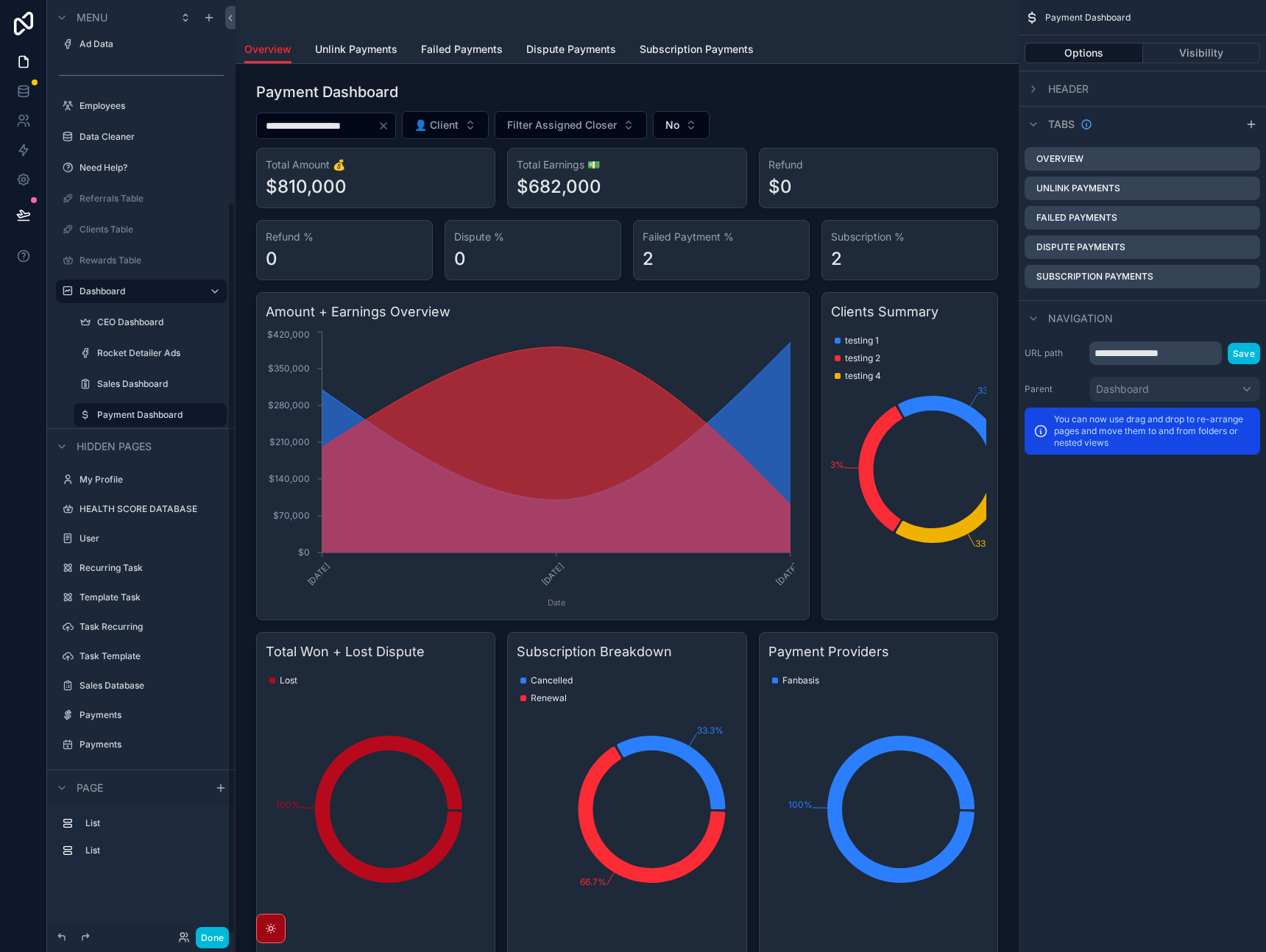
click at [384, 45] on span "Unlink Payments" at bounding box center [356, 49] width 83 height 15
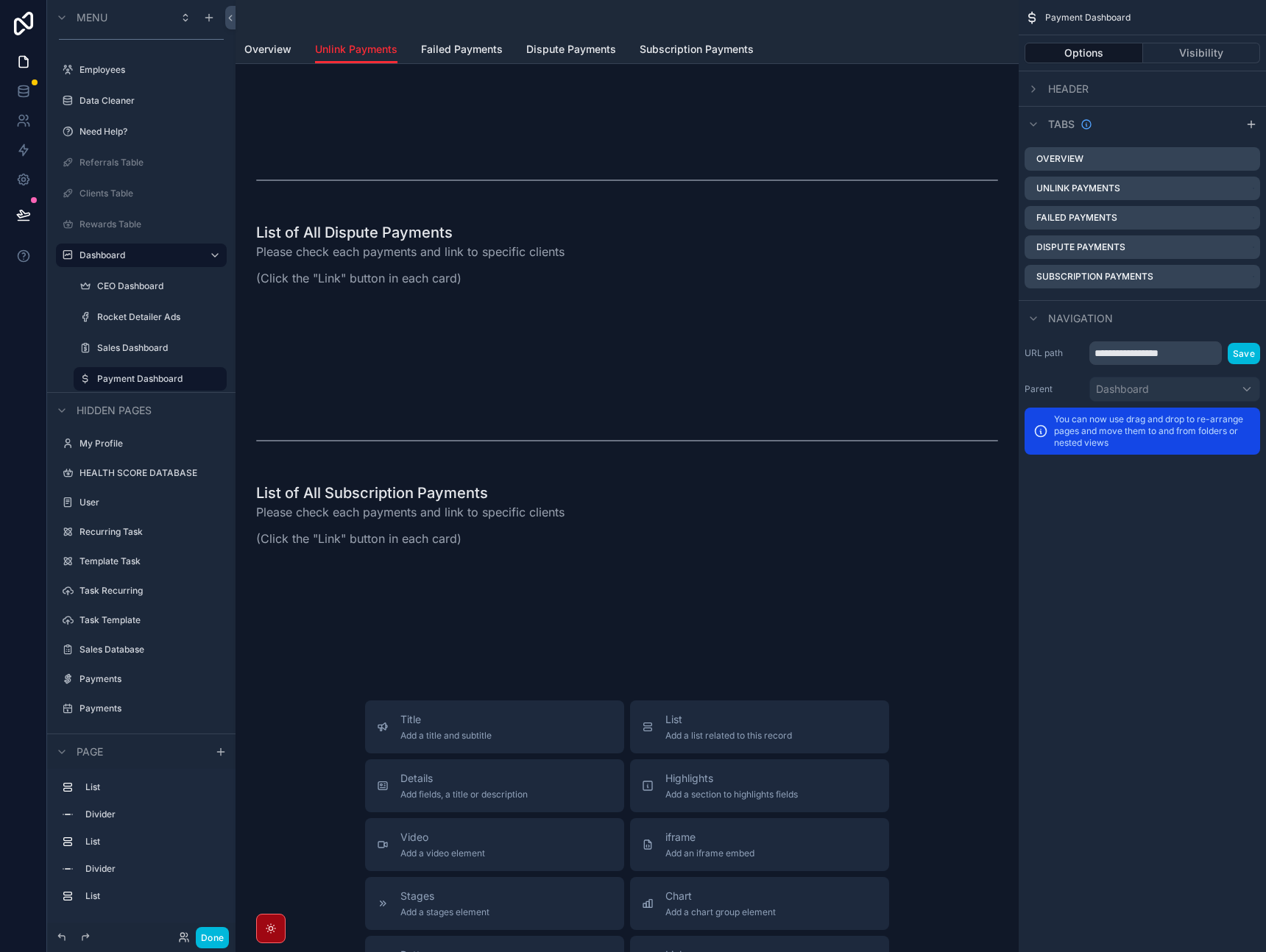
scroll to position [122, 0]
click at [719, 724] on span "List" at bounding box center [728, 718] width 127 height 15
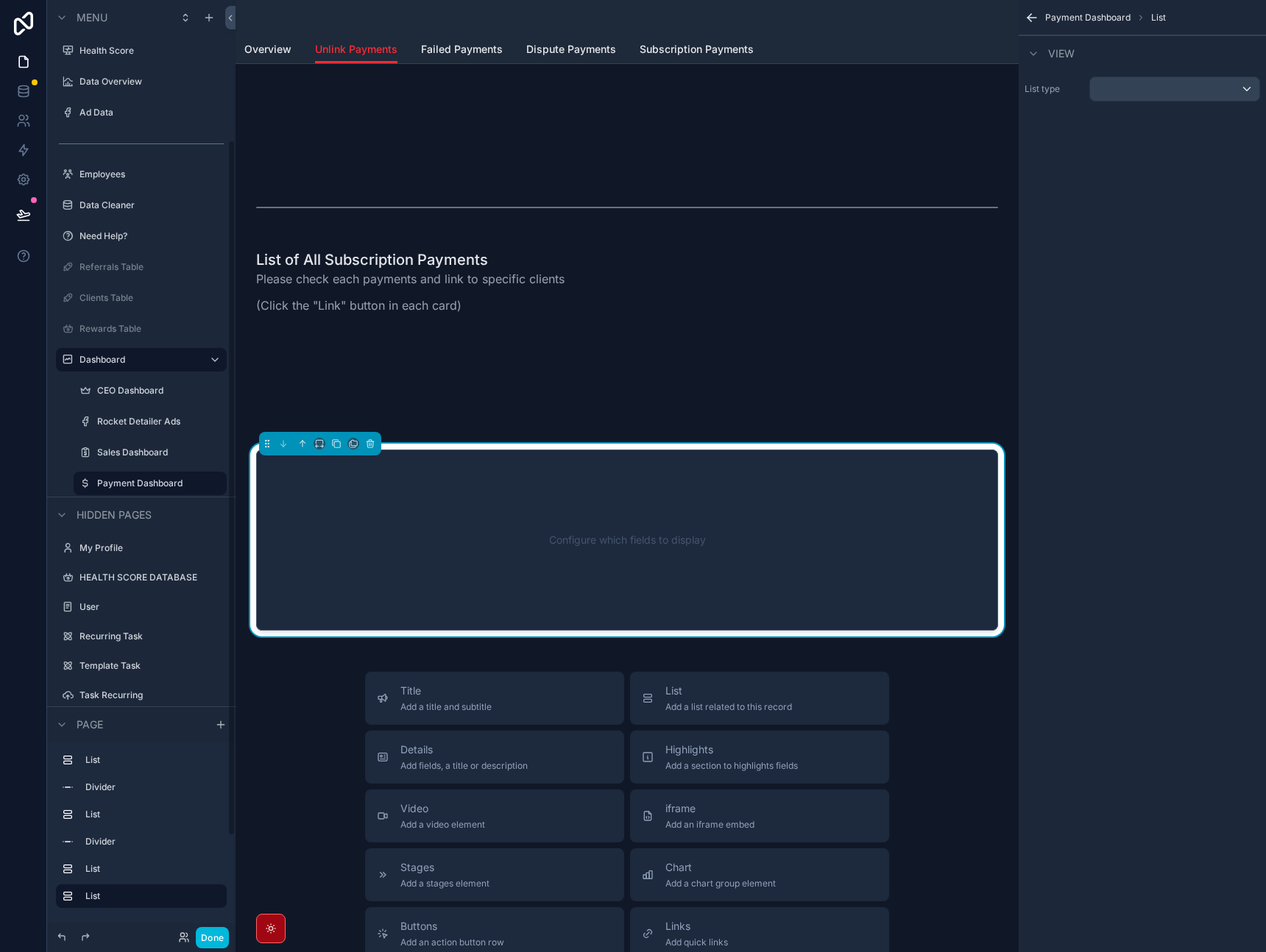
scroll to position [418, 0]
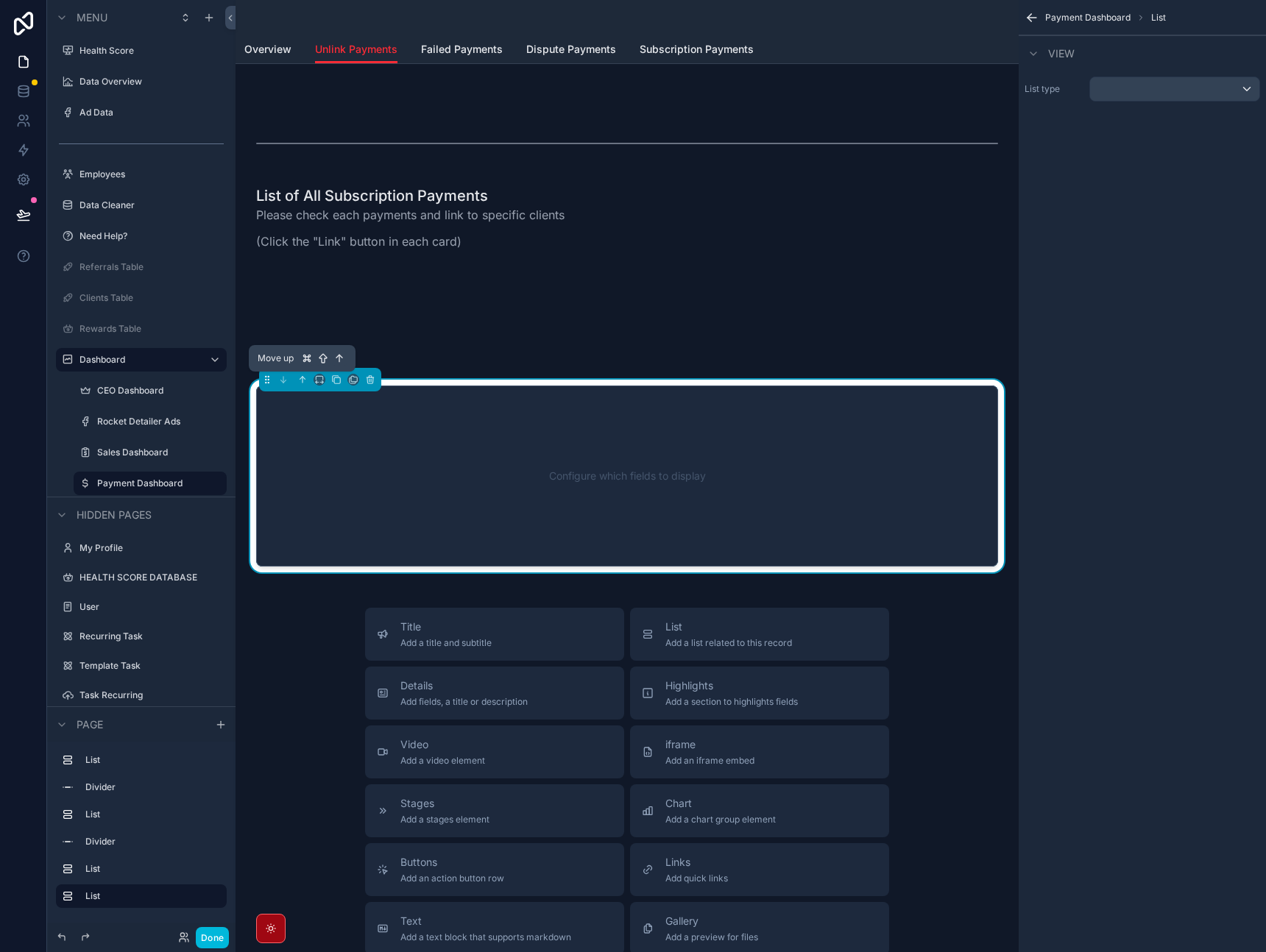
click at [305, 382] on icon "scrollable content" at bounding box center [302, 379] width 10 height 10
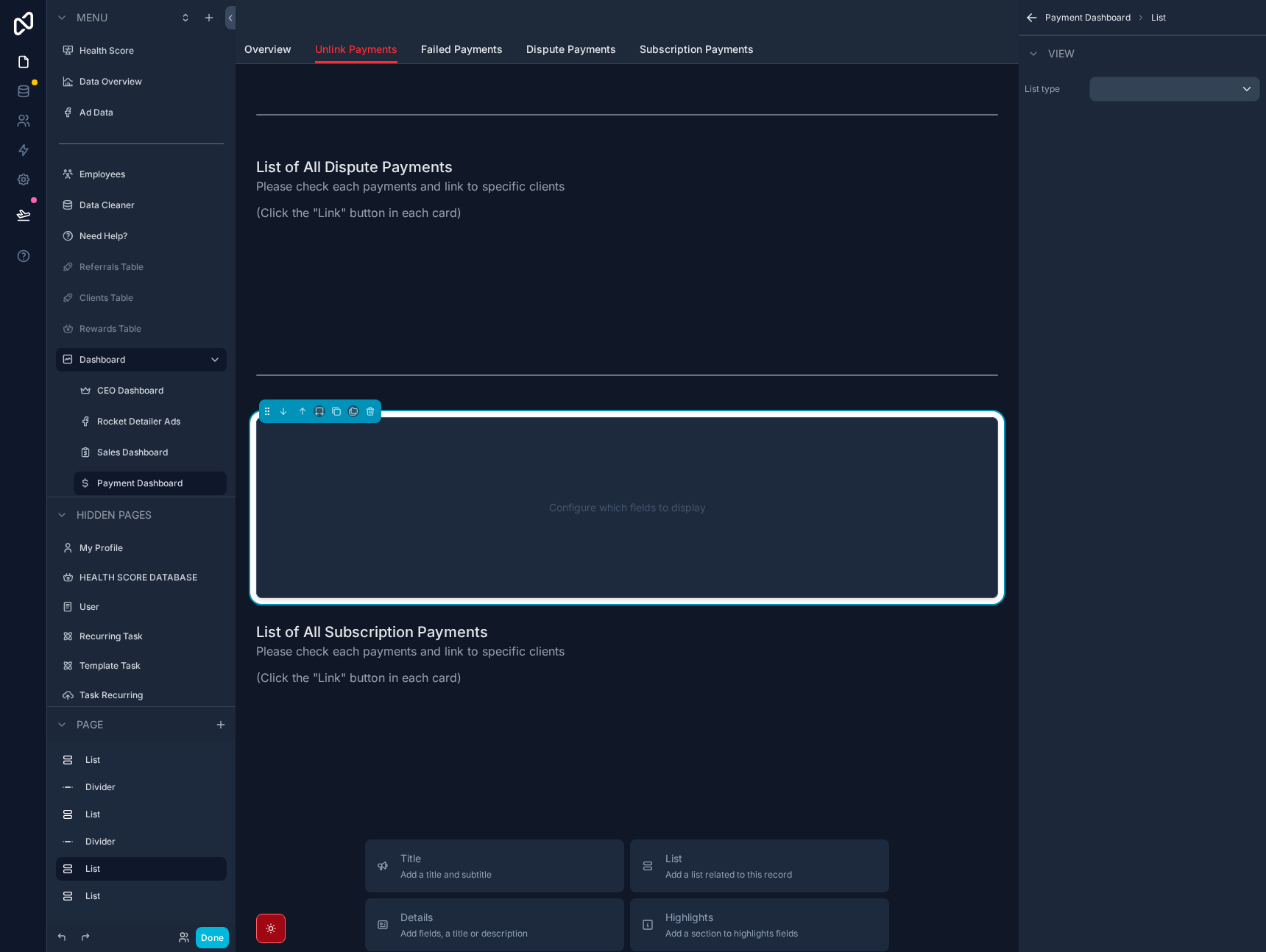
scroll to position [118, 0]
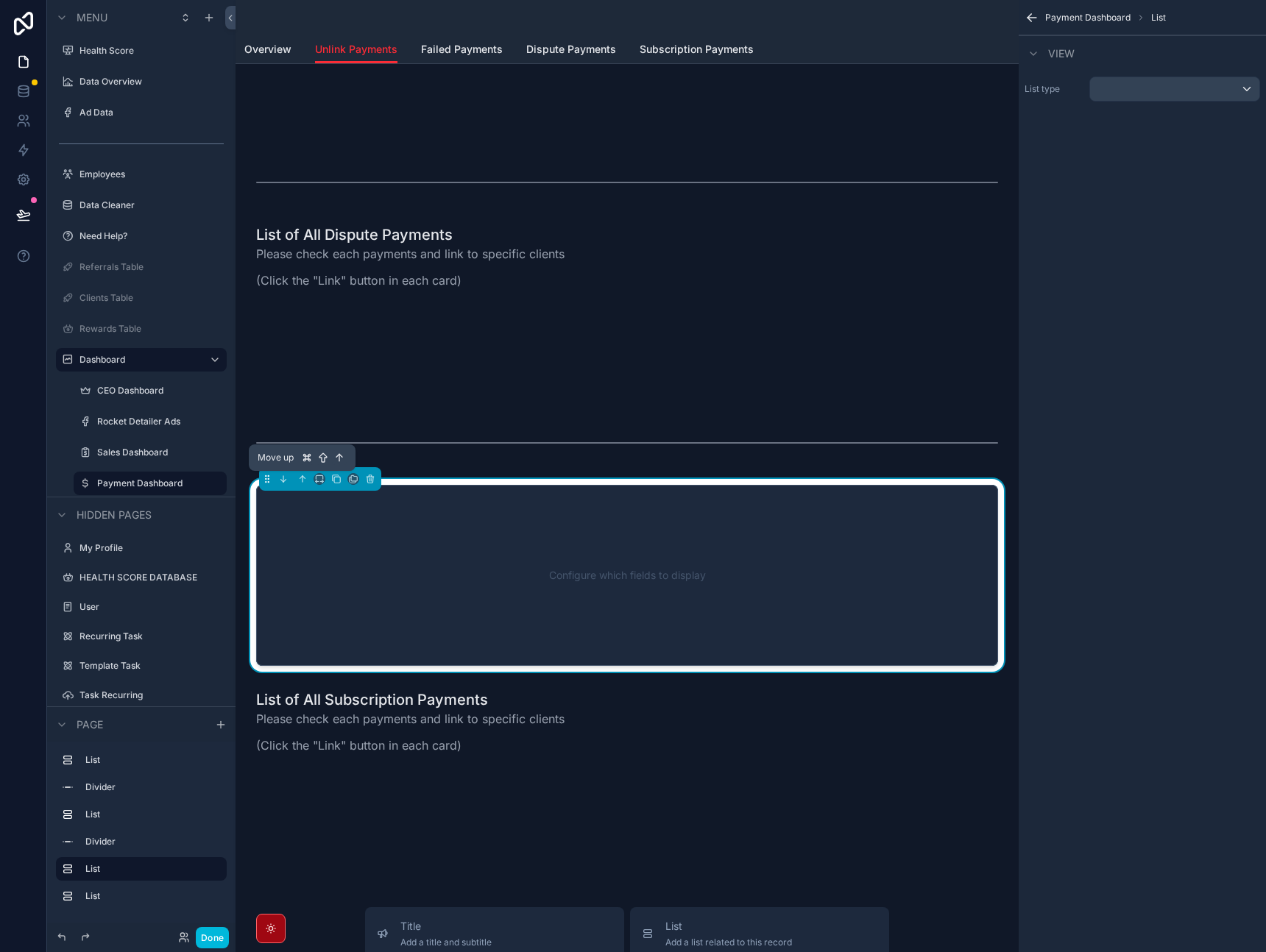
click at [309, 472] on button "scrollable content" at bounding box center [302, 479] width 16 height 16
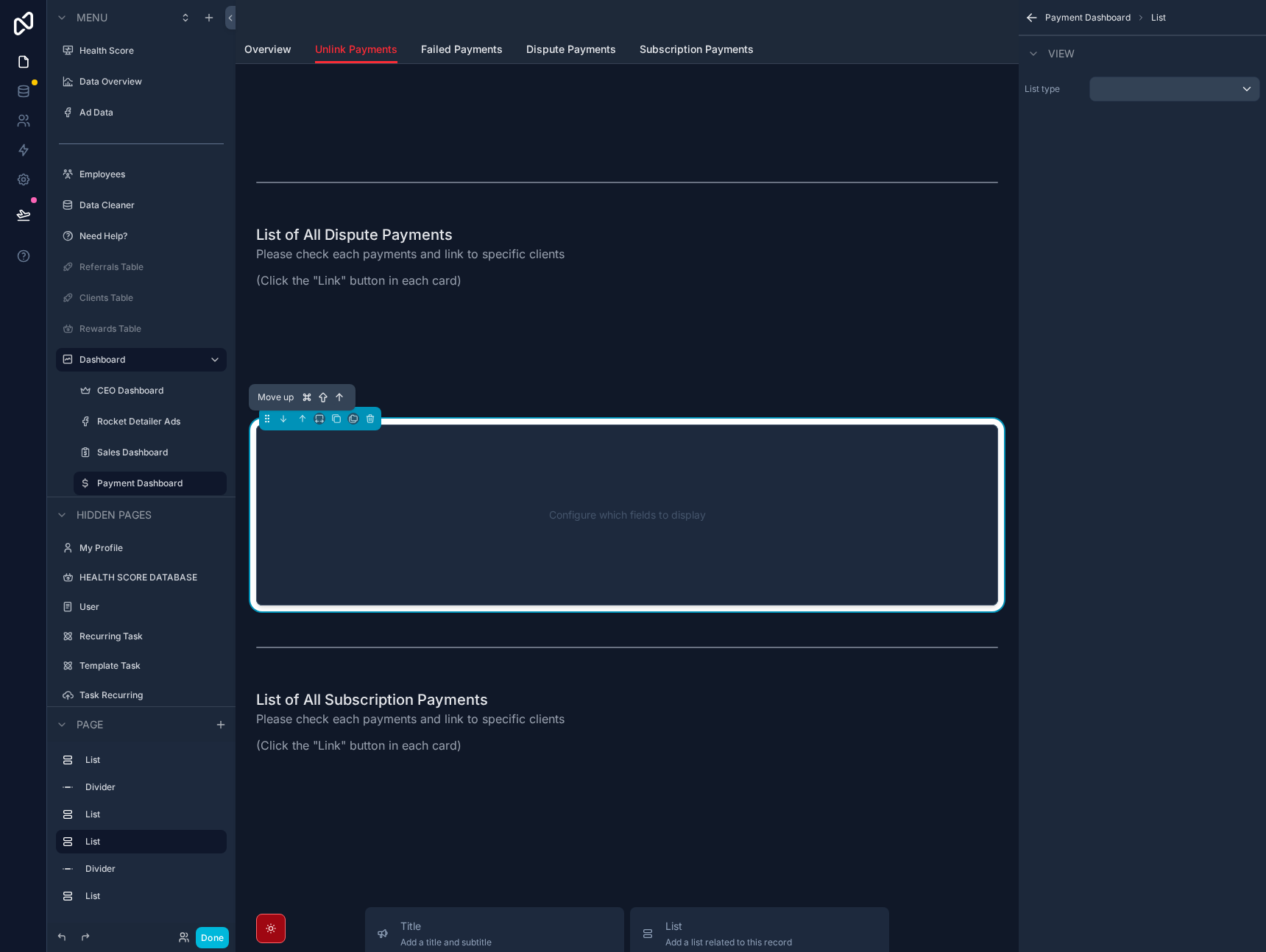
click at [301, 416] on icon "scrollable content" at bounding box center [302, 418] width 10 height 10
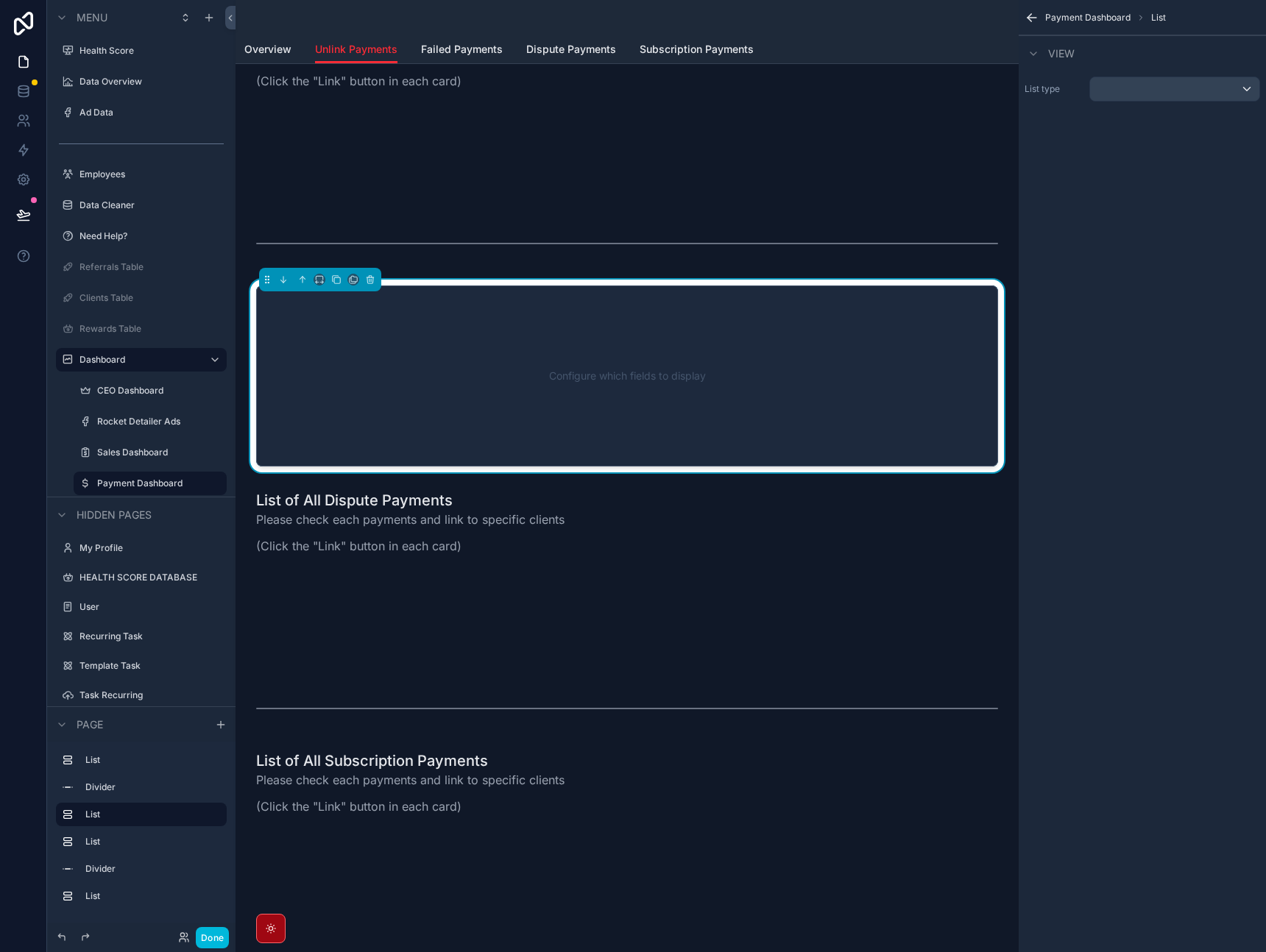
scroll to position [0, 0]
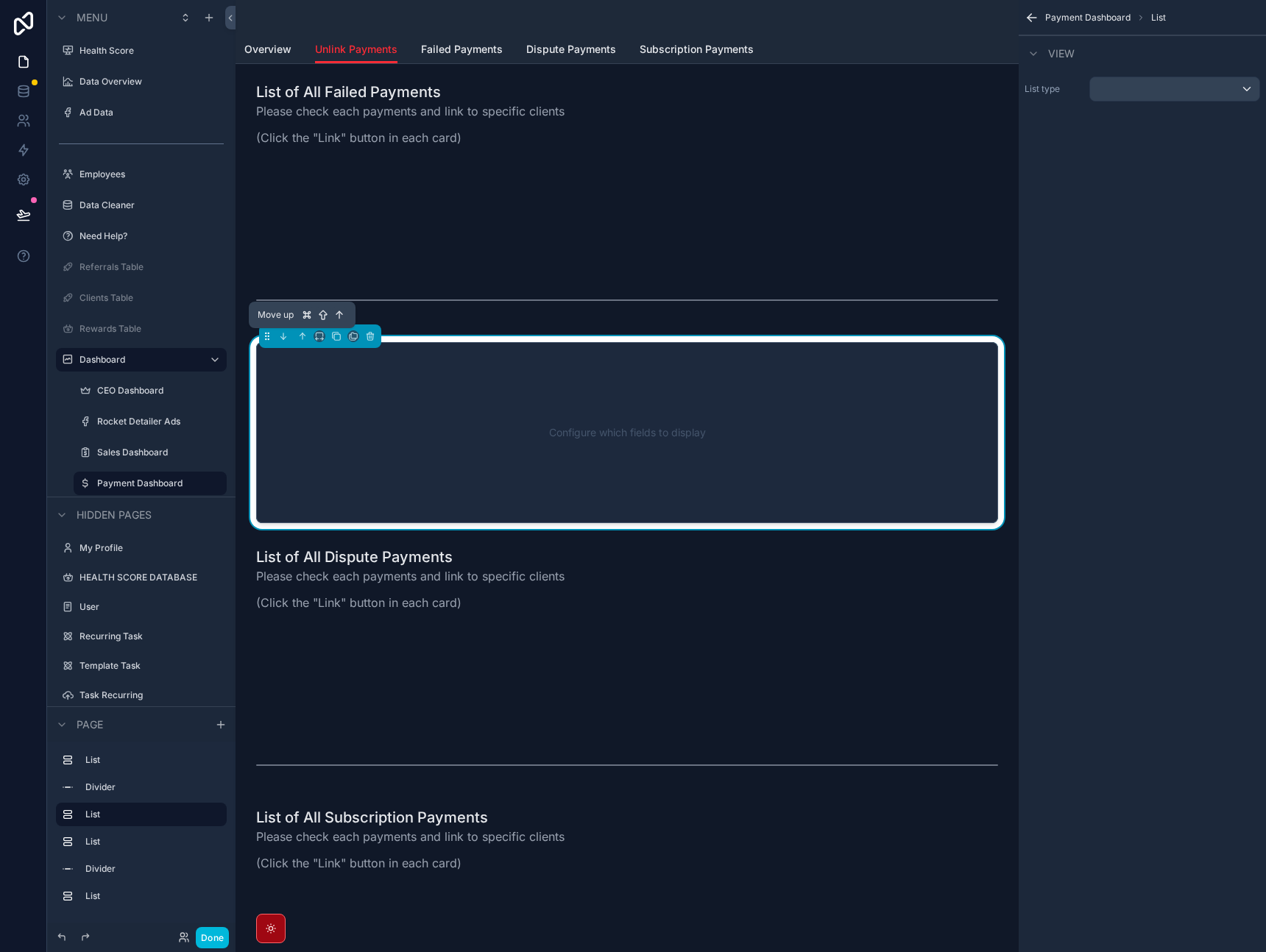
click at [305, 329] on button "scrollable content" at bounding box center [302, 336] width 16 height 16
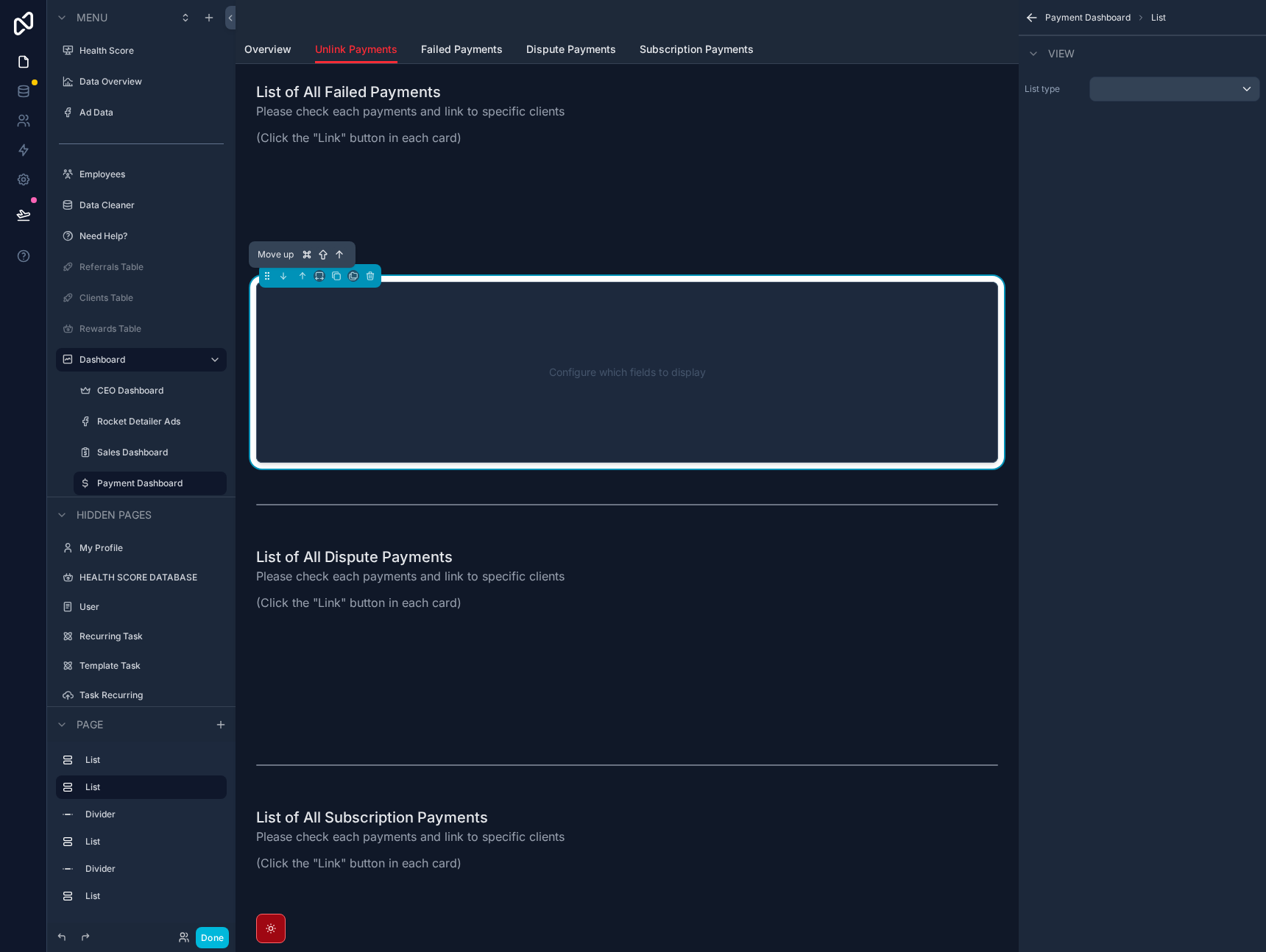
click at [305, 278] on icon "scrollable content" at bounding box center [302, 276] width 10 height 10
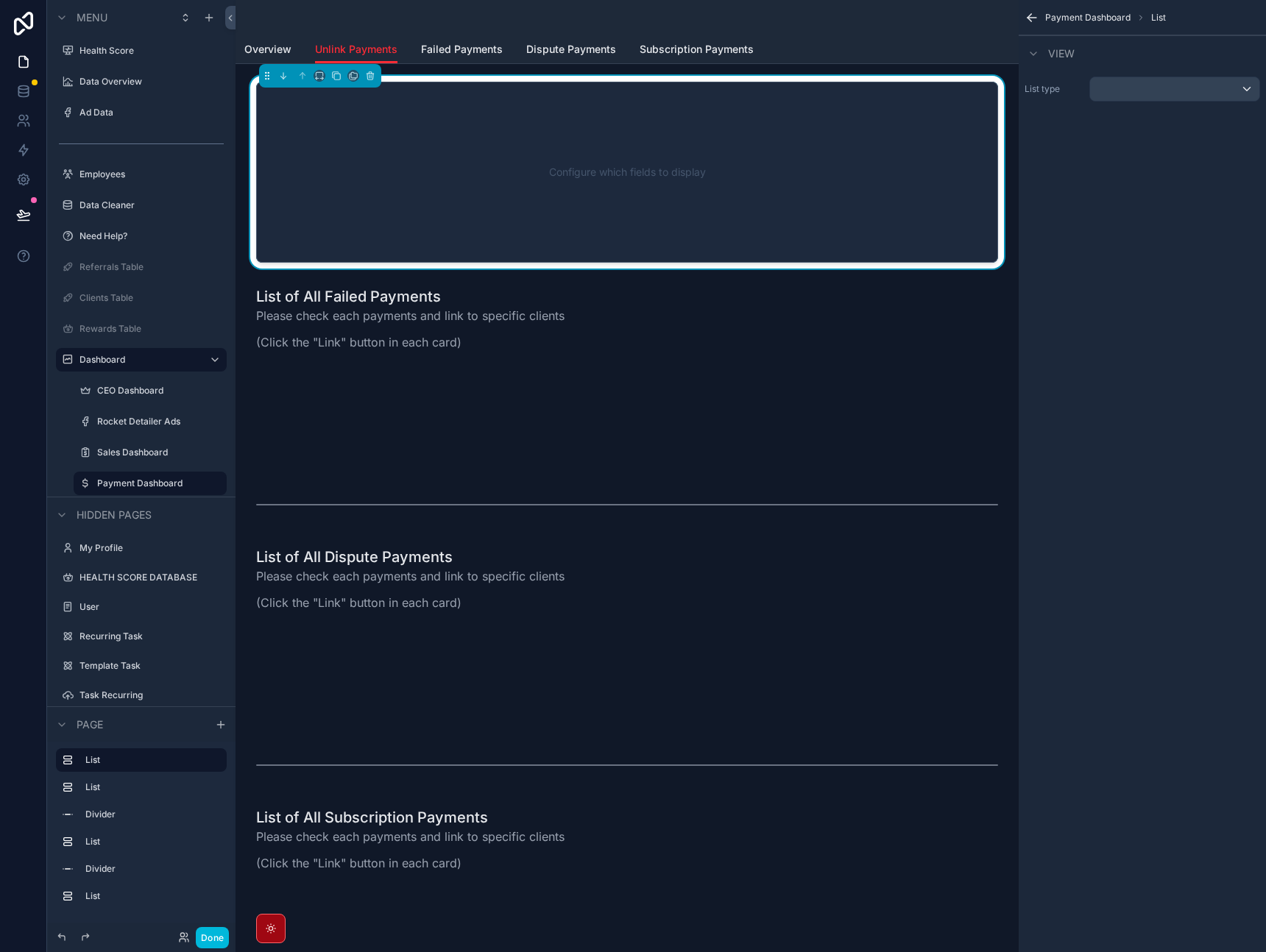
click at [579, 165] on div "Configure which fields to display" at bounding box center [628, 172] width 694 height 133
click at [1166, 98] on div "scrollable content" at bounding box center [1174, 89] width 169 height 24
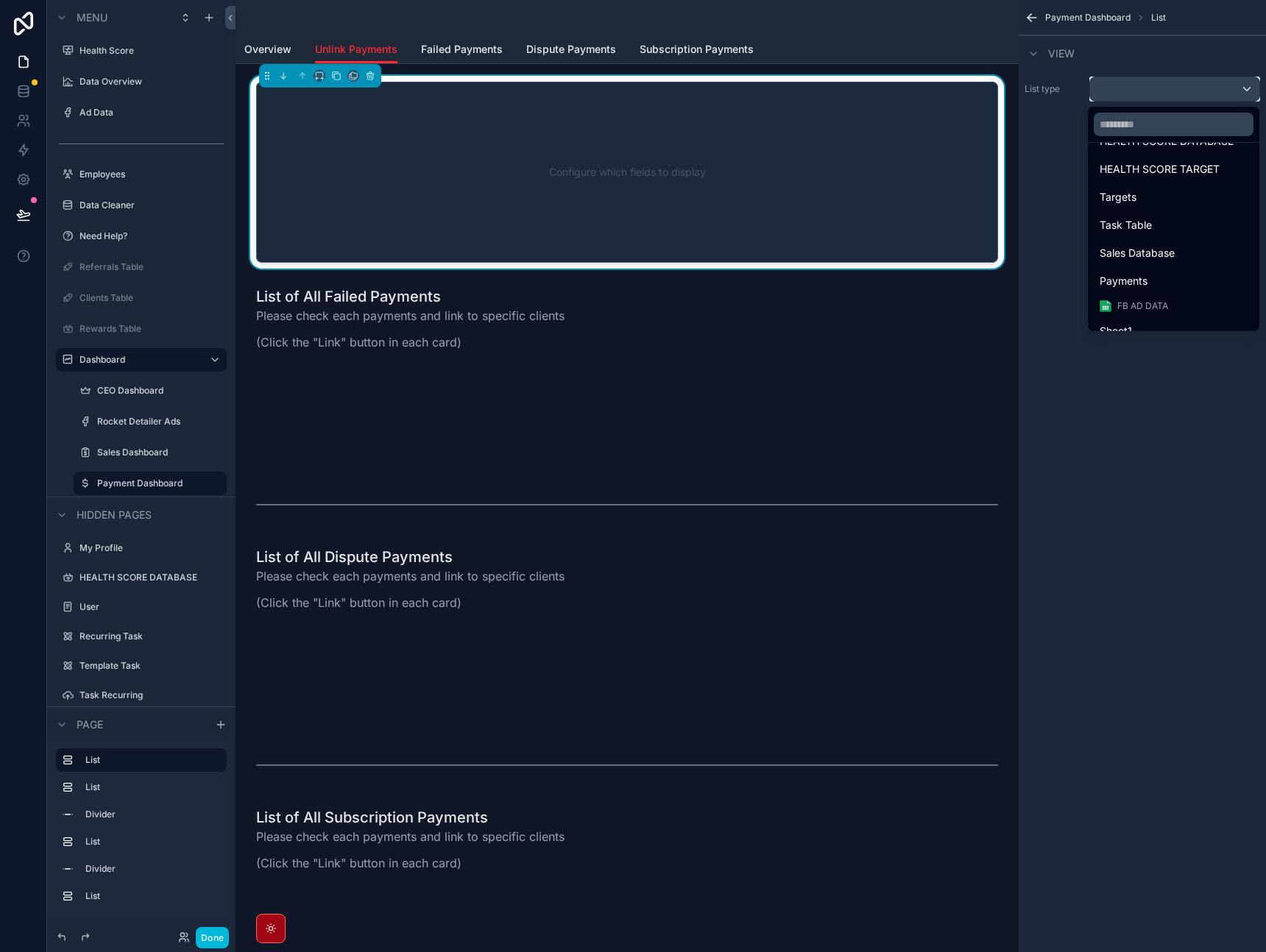
scroll to position [138, 0]
click at [1155, 277] on div "Payments" at bounding box center [1174, 275] width 148 height 17
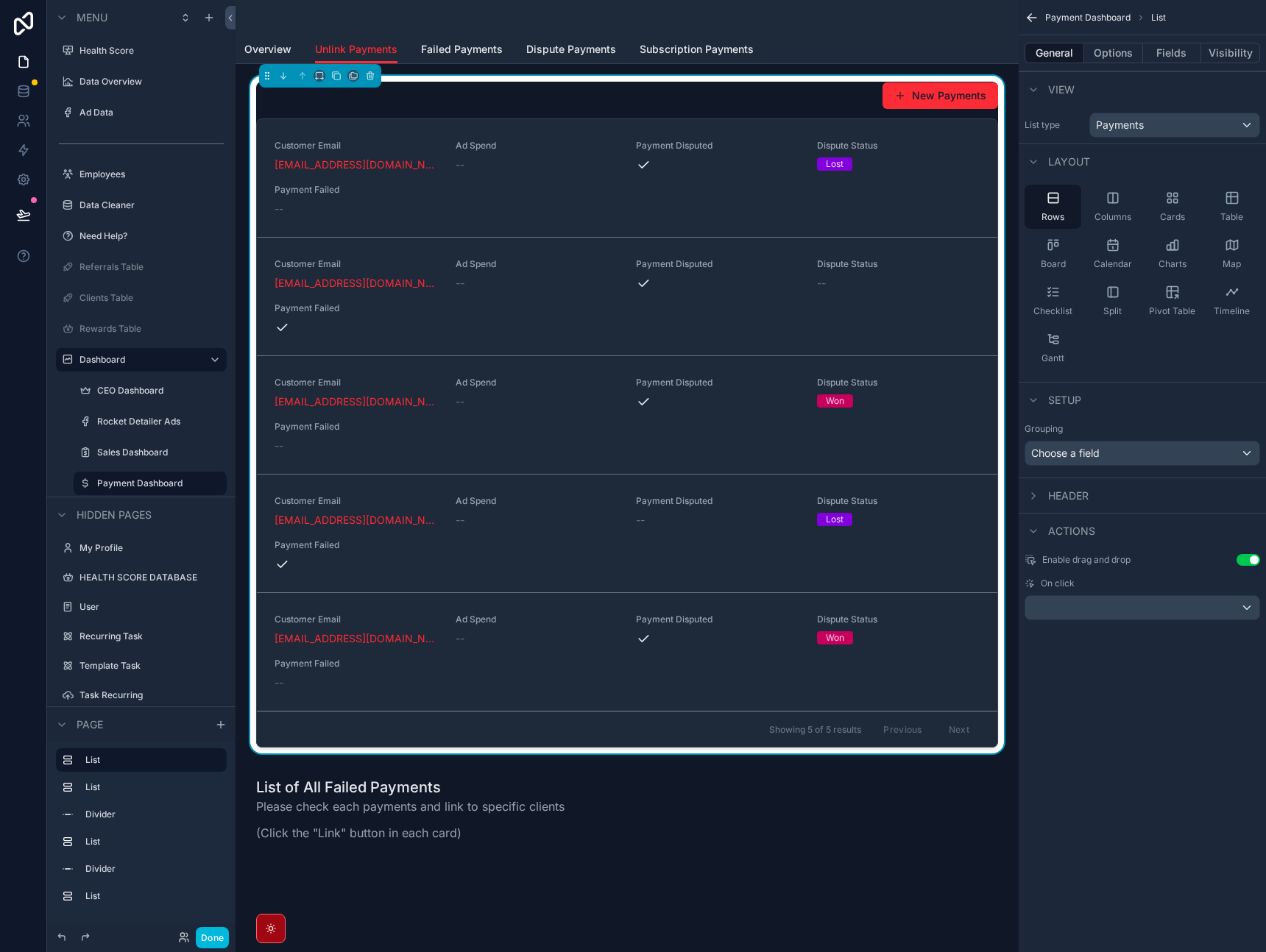
click at [1101, 60] on button "Options" at bounding box center [1114, 53] width 59 height 21
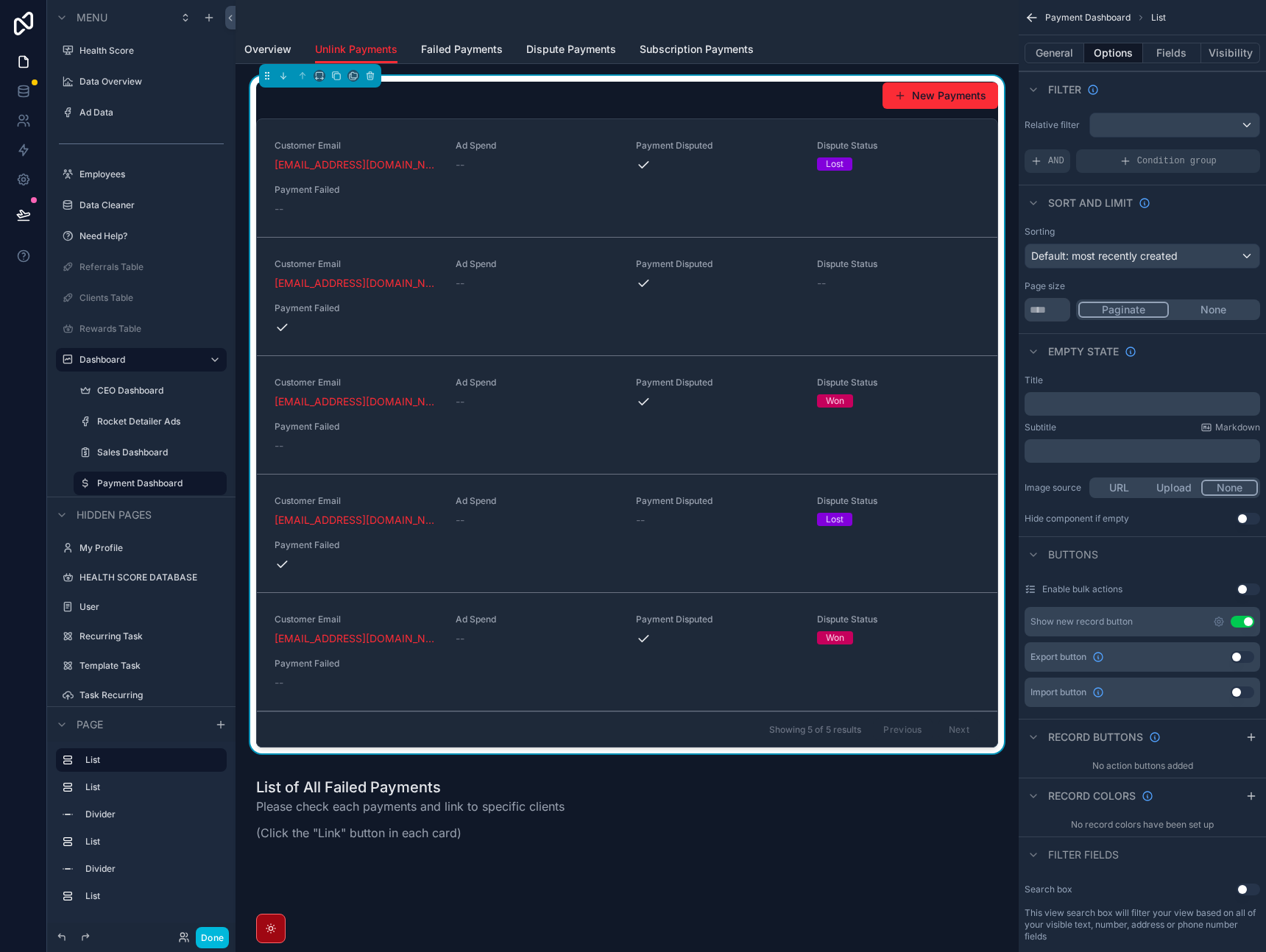
click at [1243, 621] on button "Use setting" at bounding box center [1243, 621] width 24 height 12
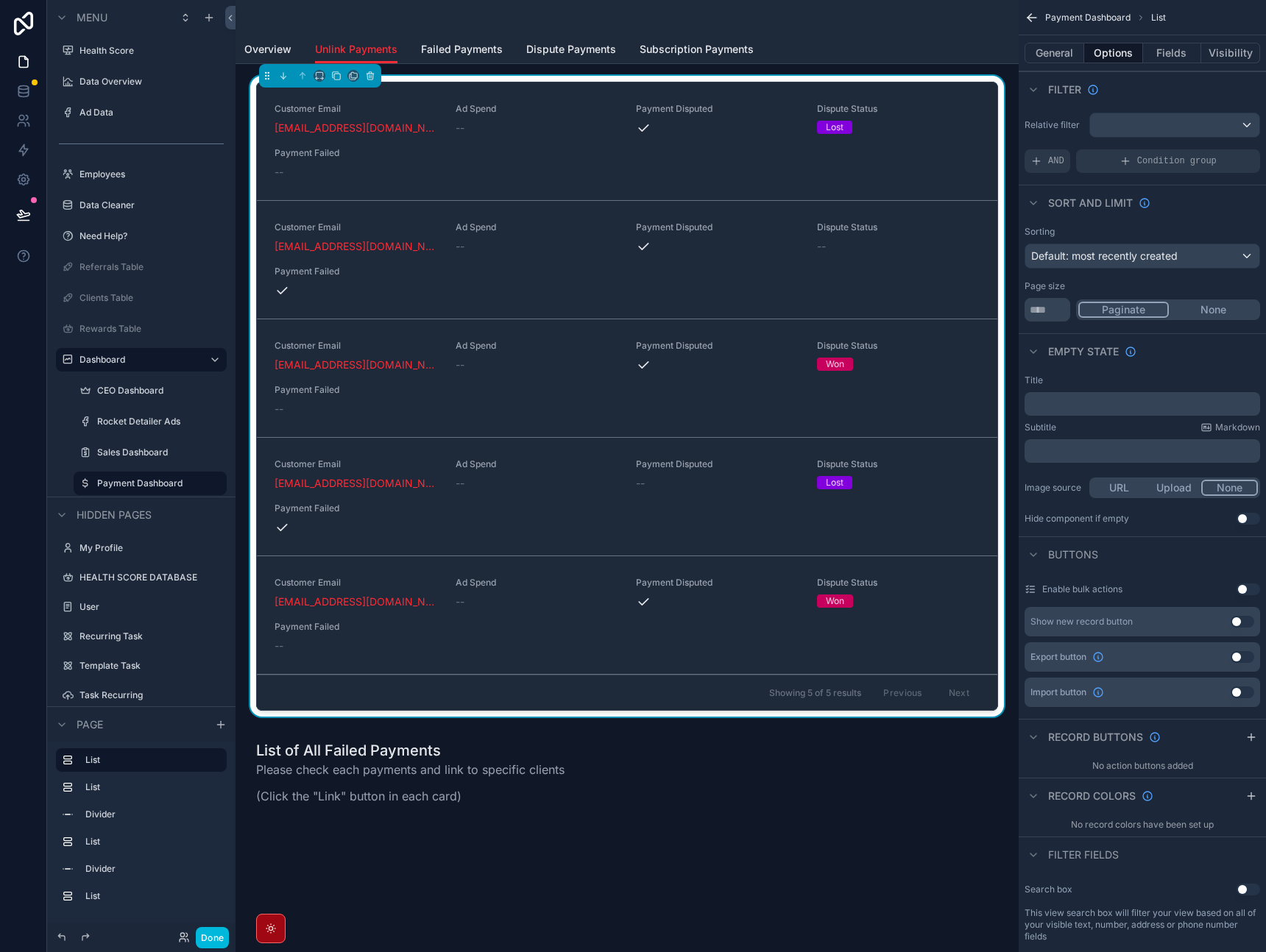
click at [1036, 48] on button "General" at bounding box center [1054, 53] width 60 height 21
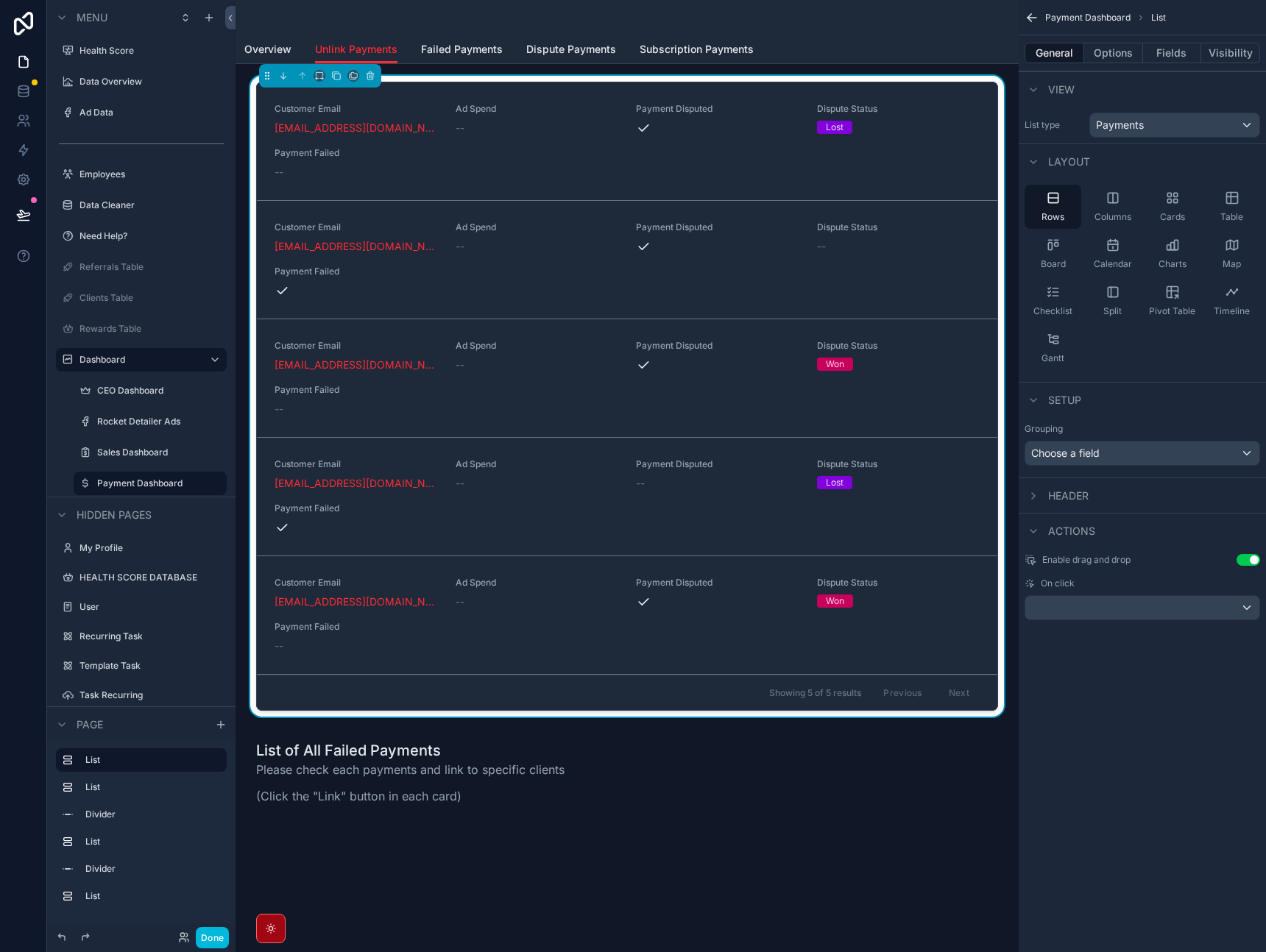
click at [1165, 236] on div "Charts" at bounding box center [1172, 254] width 56 height 45
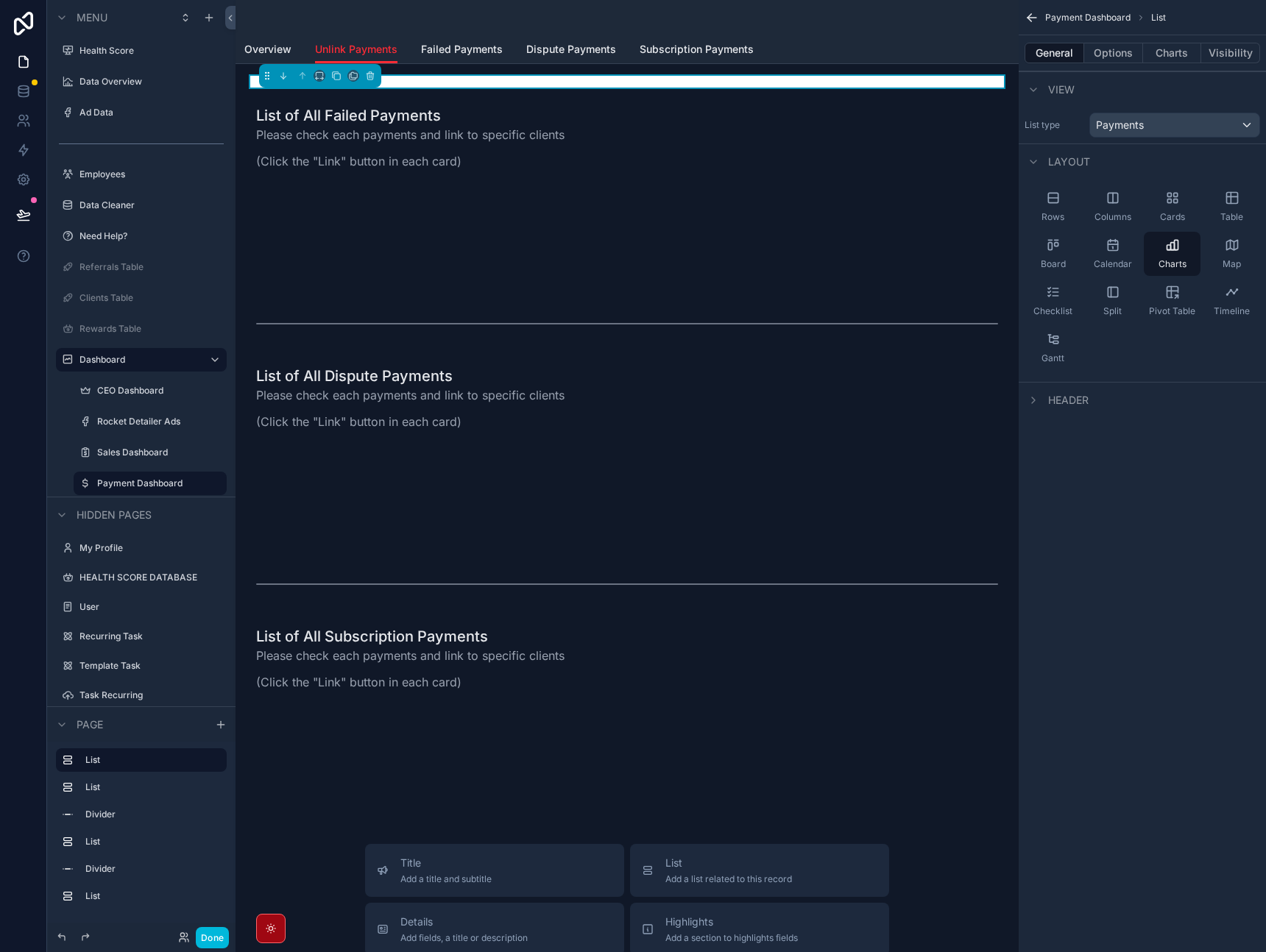
click at [1178, 55] on button "Charts" at bounding box center [1173, 53] width 59 height 21
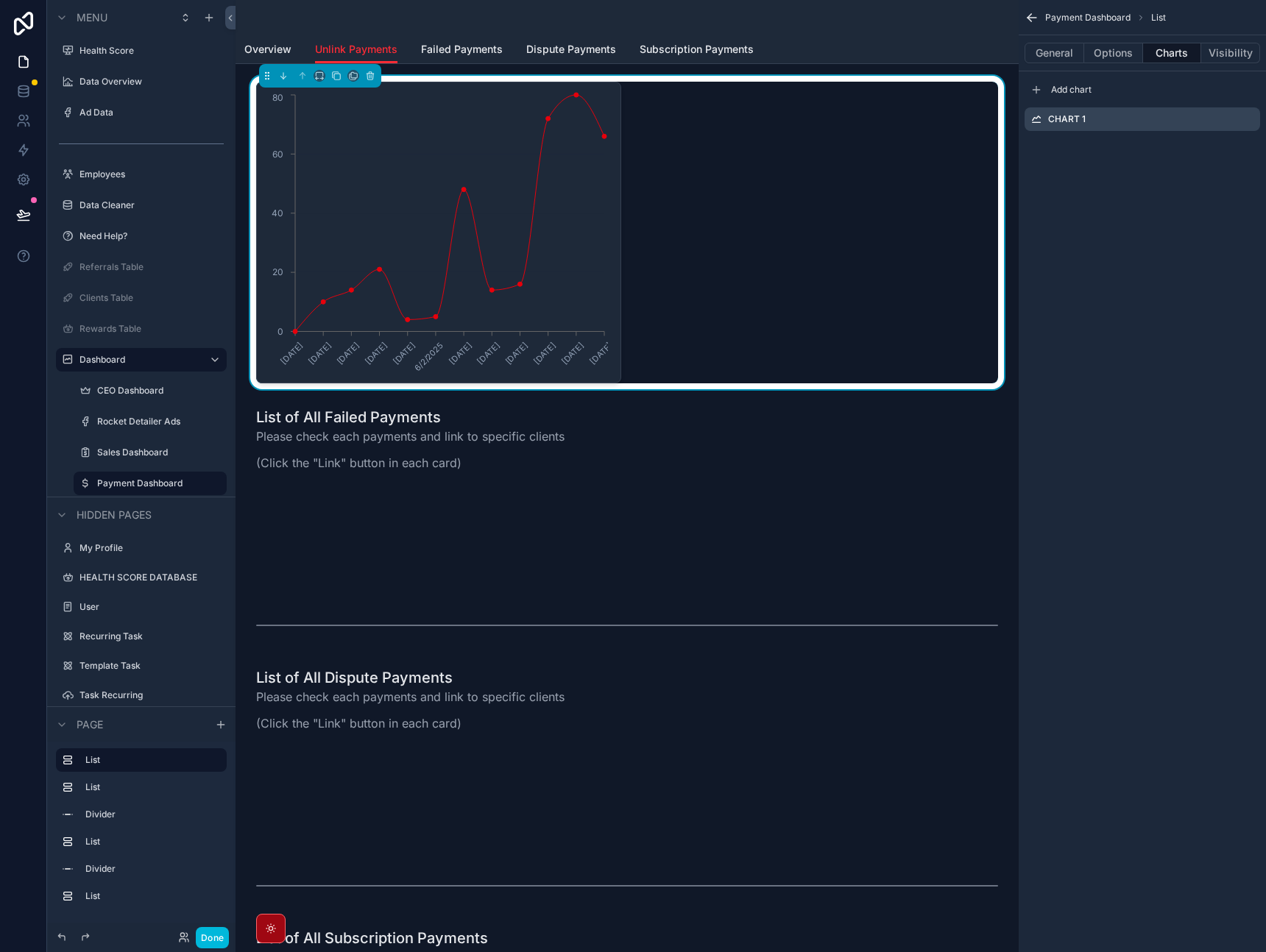
click at [0, 0] on icon "scrollable content" at bounding box center [0, 0] width 0 height 0
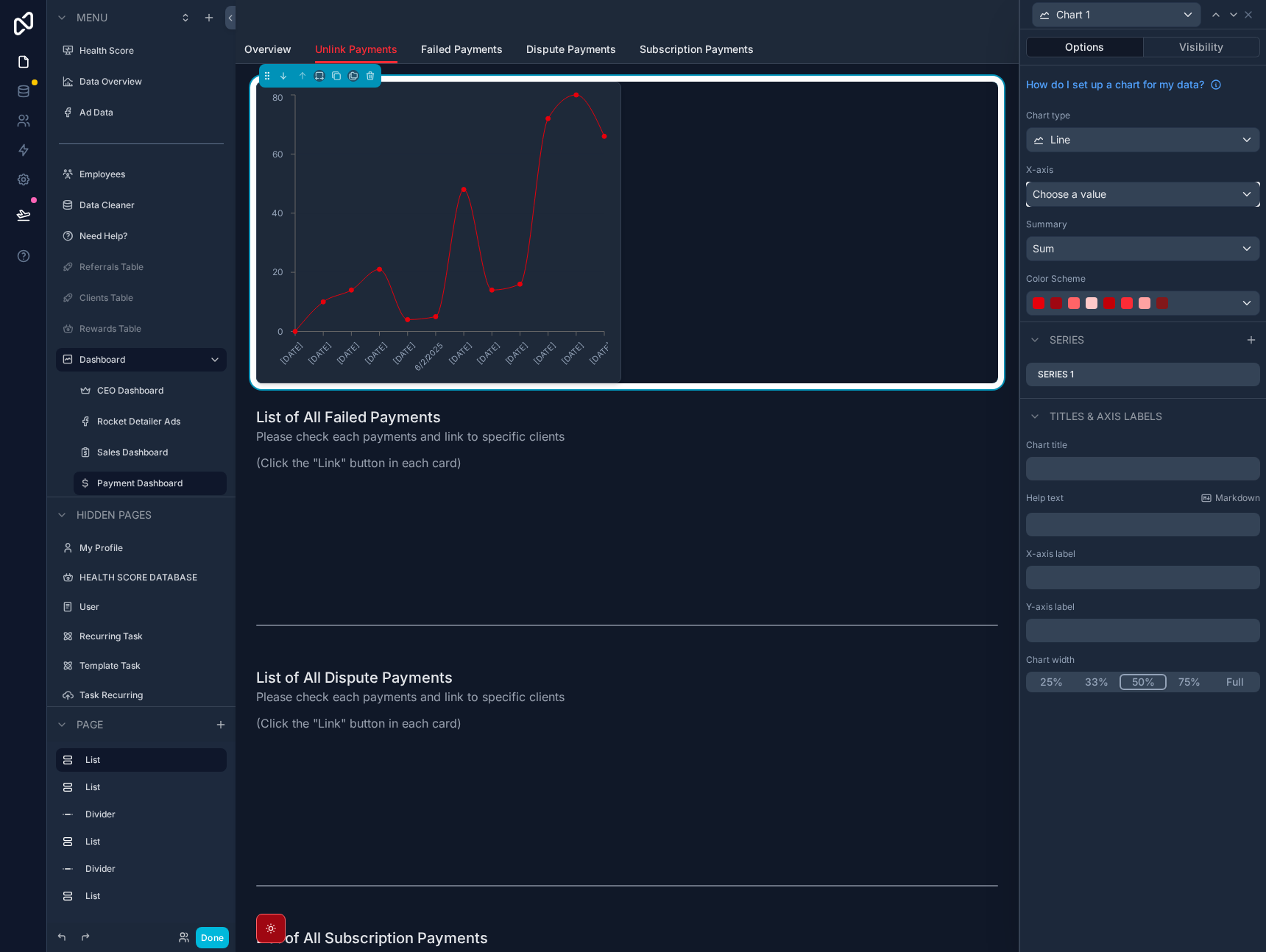
click at [1130, 192] on div "Choose a value" at bounding box center [1143, 194] width 232 height 24
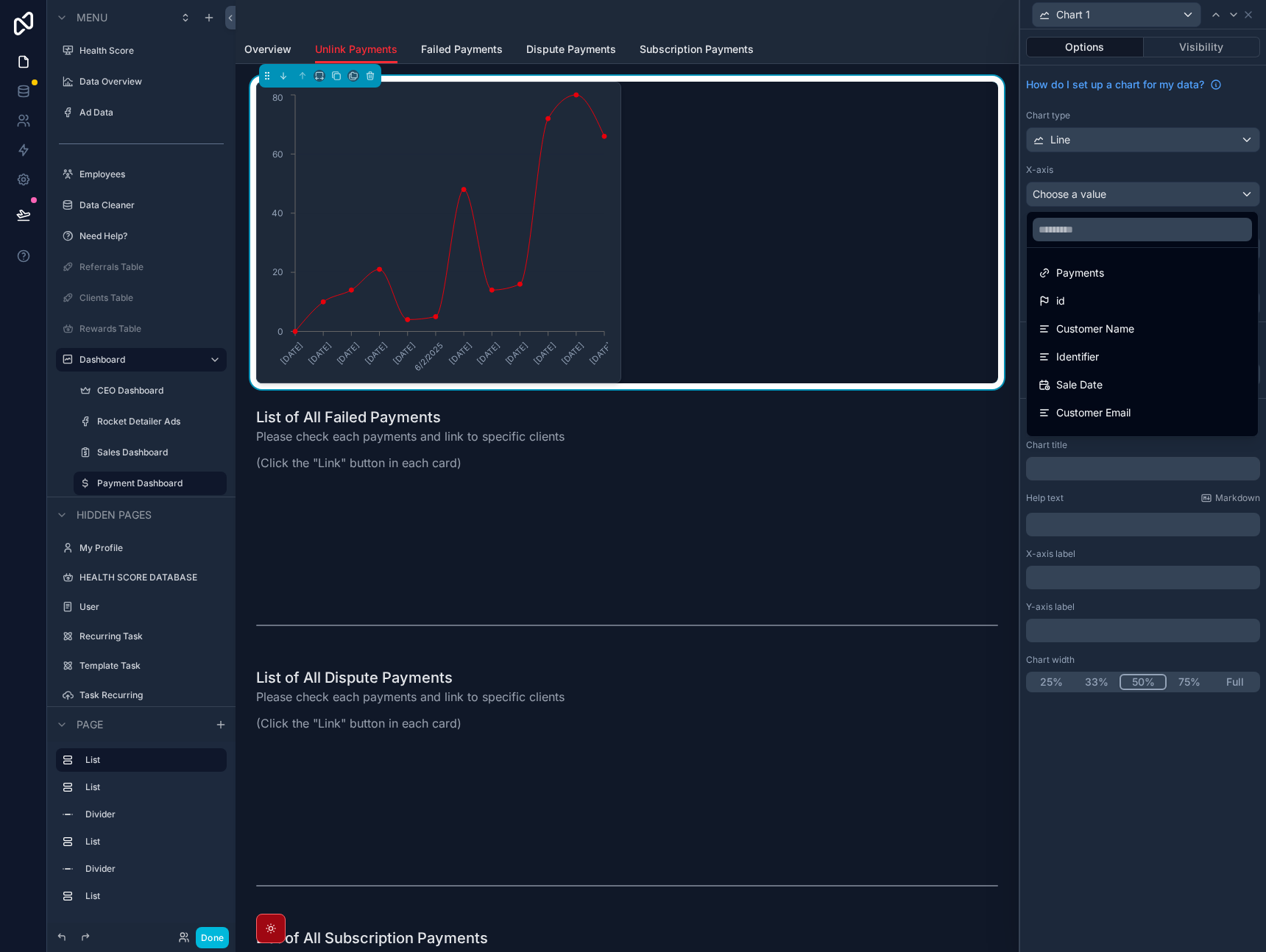
click at [1123, 274] on div "Payments" at bounding box center [1143, 273] width 208 height 17
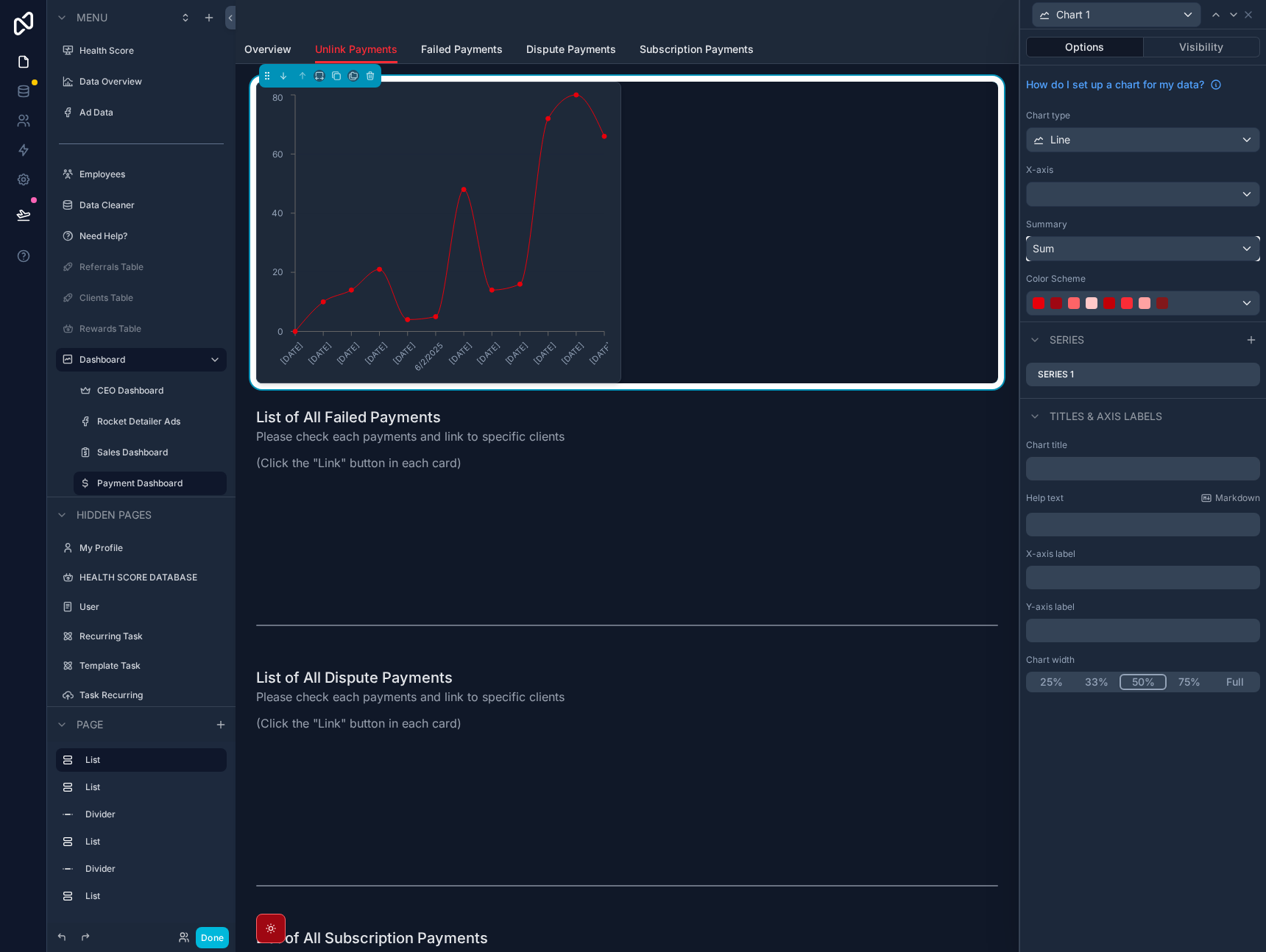
drag, startPoint x: 1128, startPoint y: 250, endPoint x: 1147, endPoint y: 252, distance: 19.1
click at [1147, 252] on div "Sum" at bounding box center [1143, 249] width 232 height 24
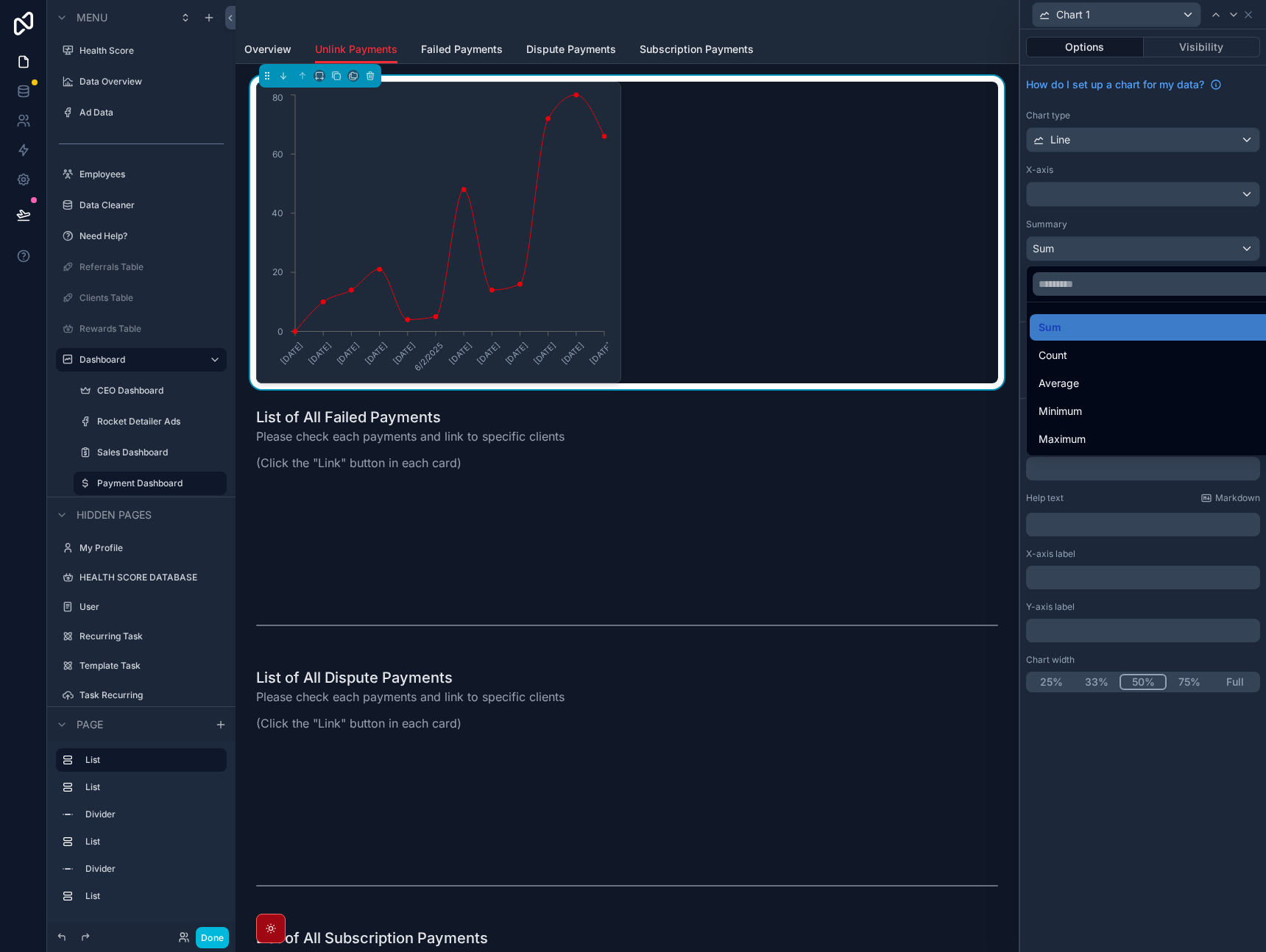
click at [1147, 252] on div at bounding box center [1143, 476] width 246 height 952
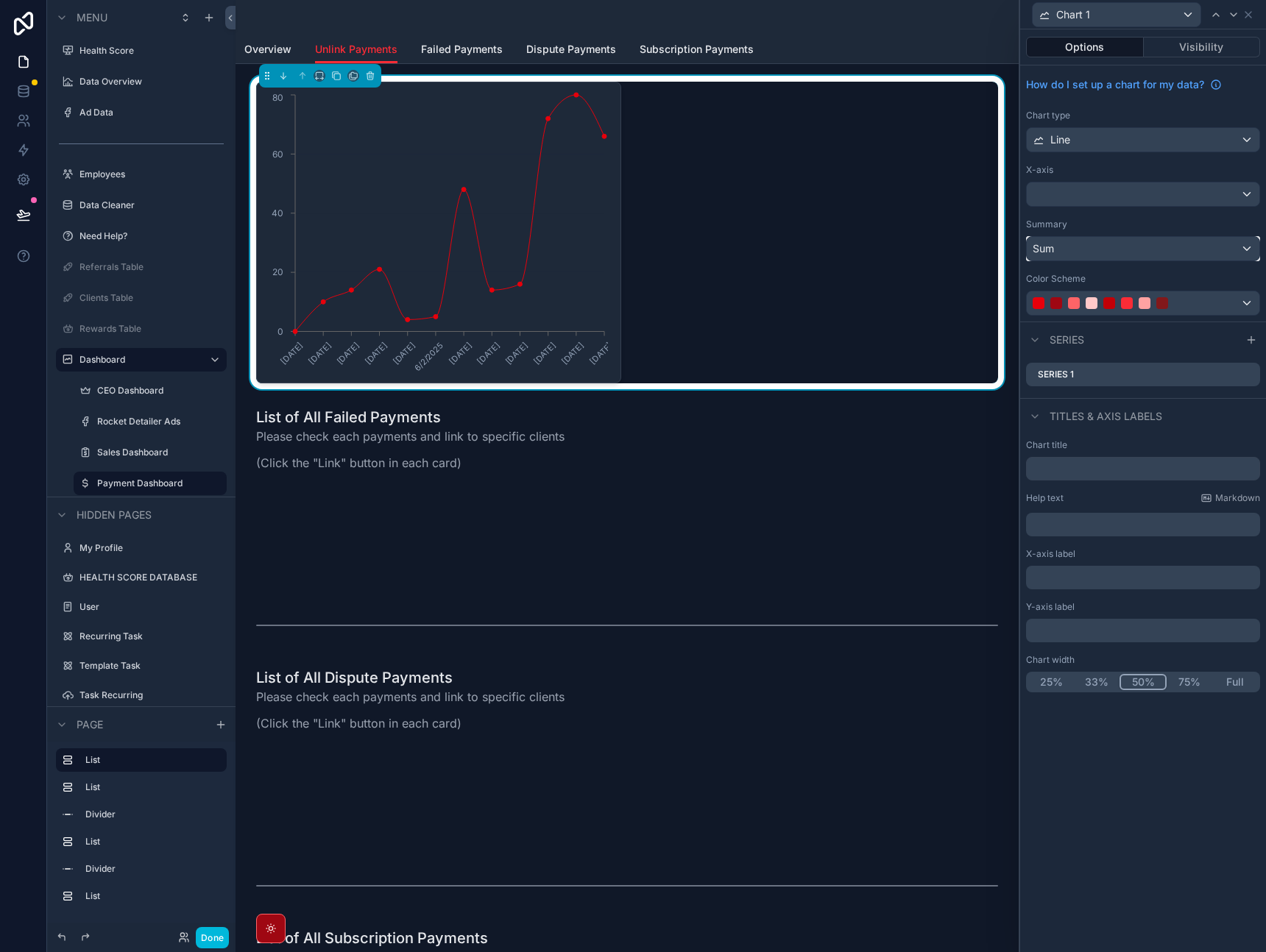
click at [1157, 237] on div "Sum" at bounding box center [1143, 249] width 232 height 24
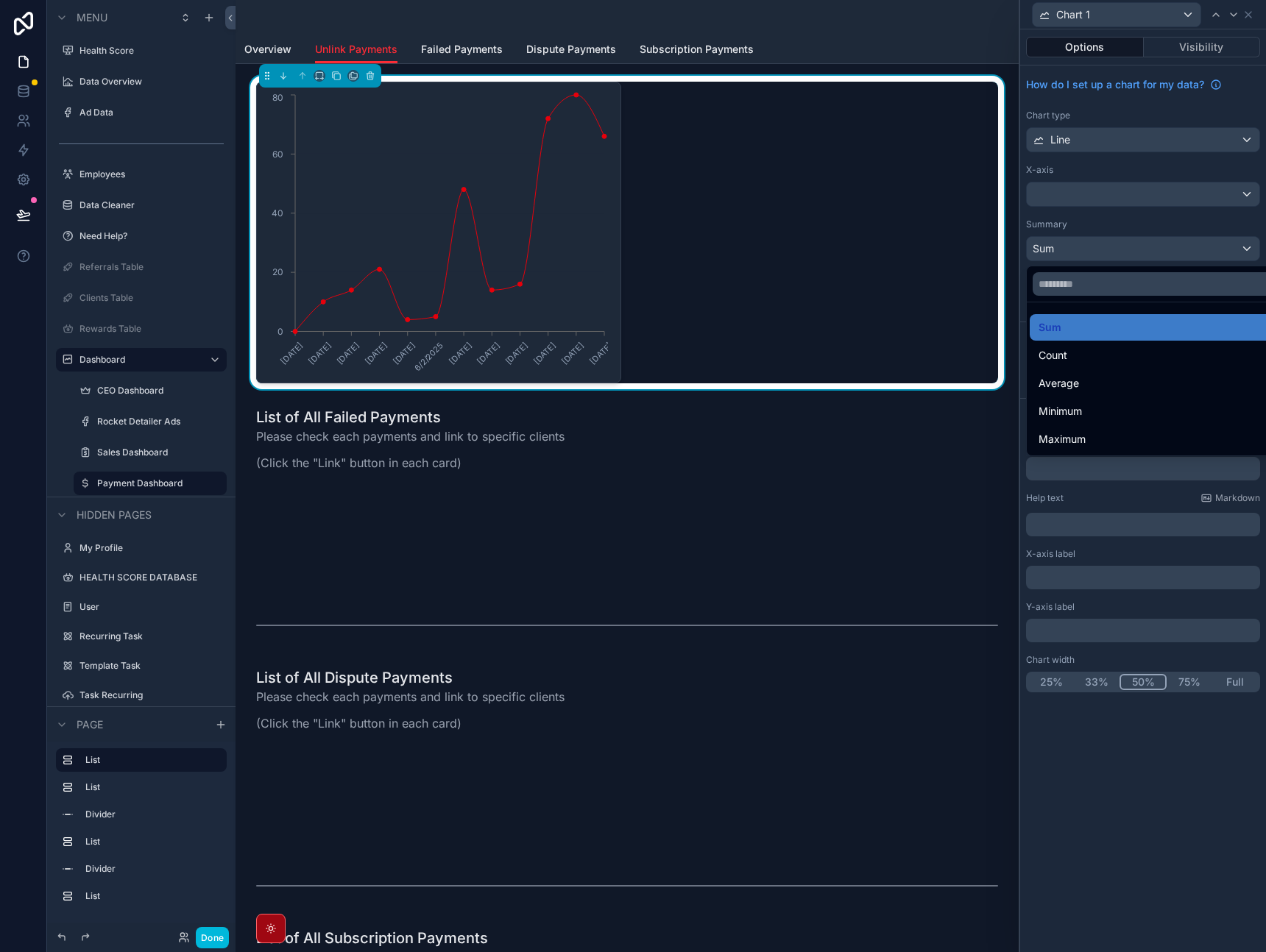
click at [1190, 134] on div at bounding box center [1143, 476] width 246 height 952
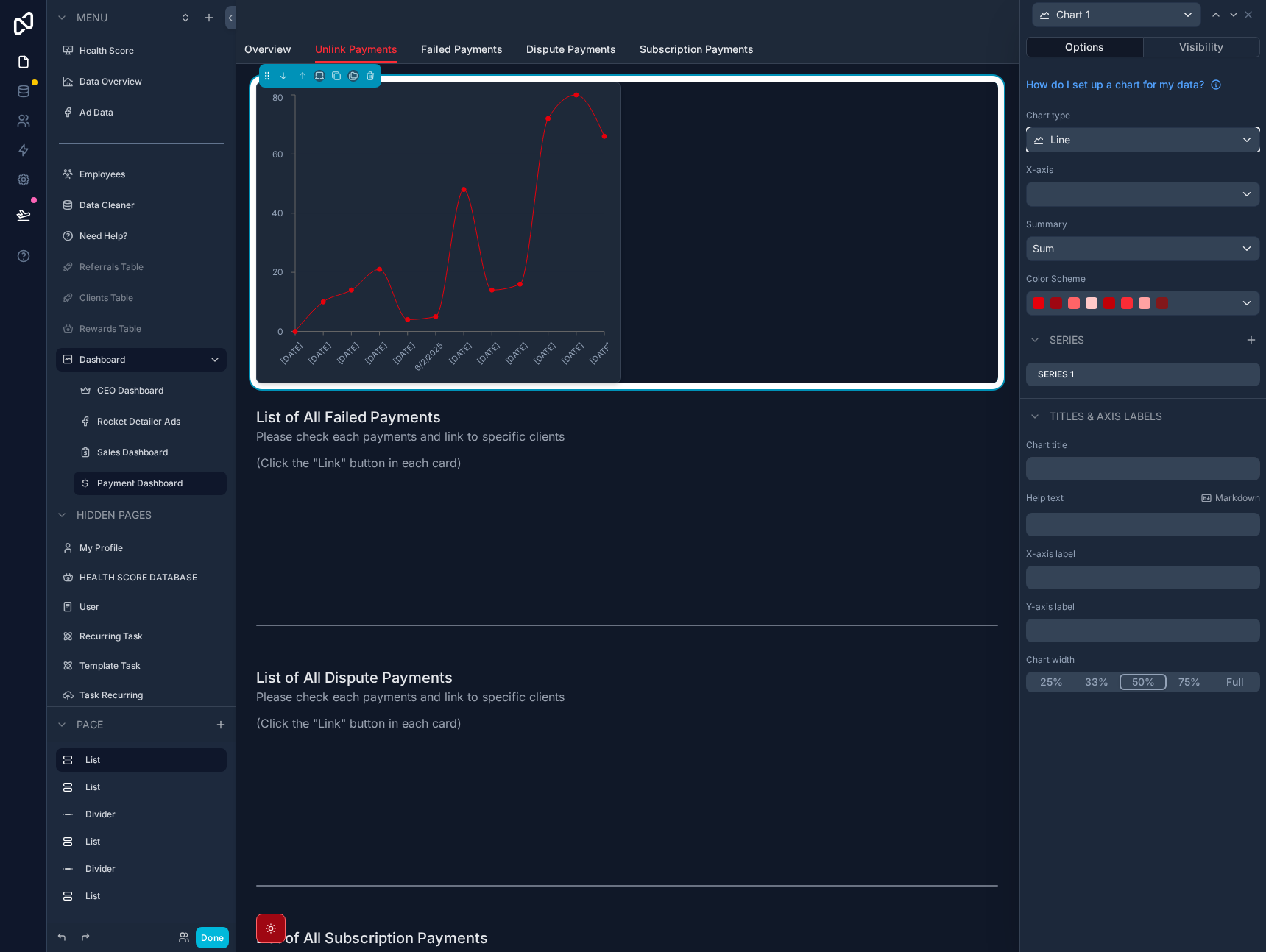
click at [1190, 134] on div "Line" at bounding box center [1143, 140] width 232 height 24
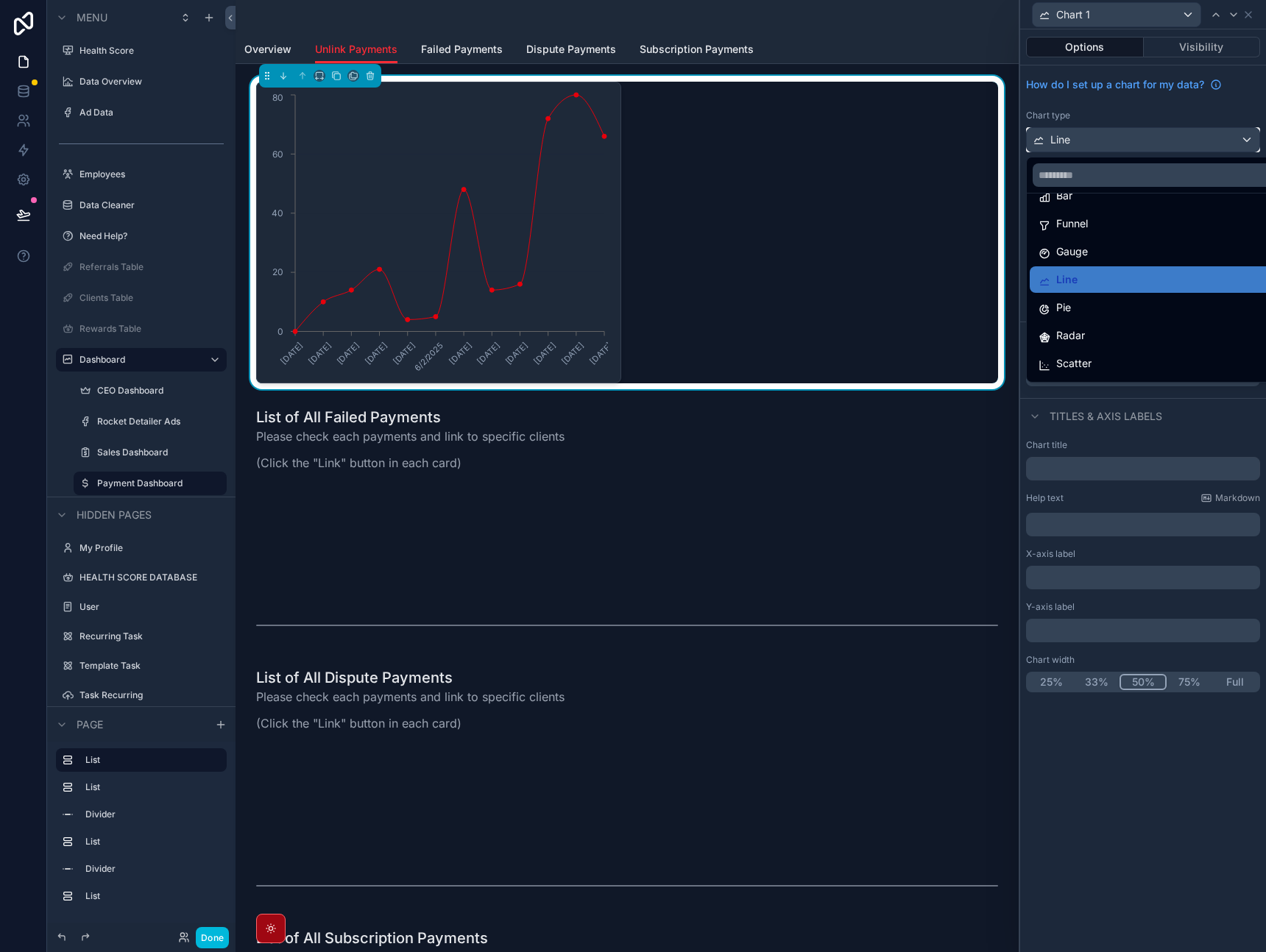
scroll to position [104, 0]
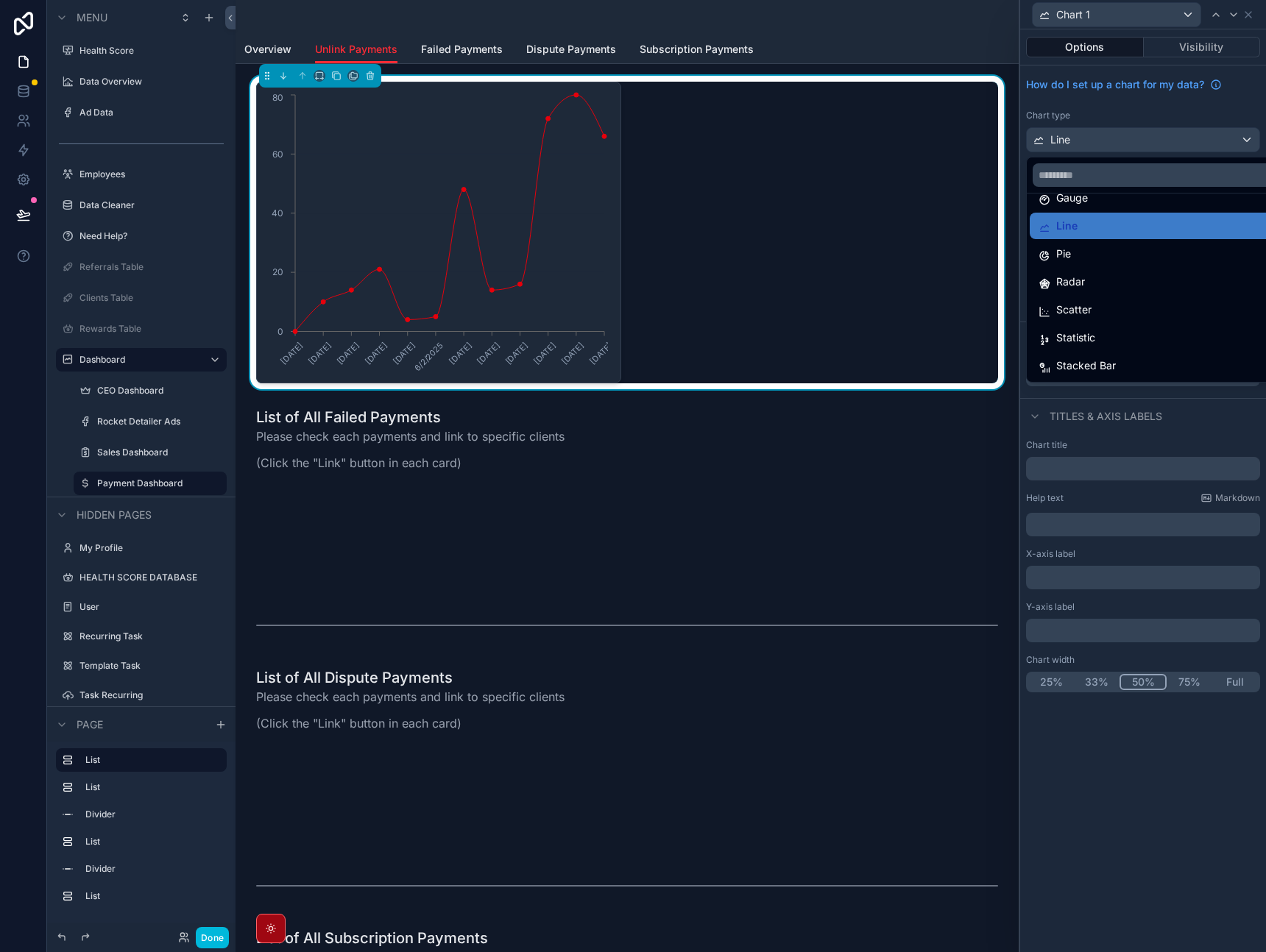
click at [1132, 330] on div "Statistic" at bounding box center [1160, 338] width 243 height 17
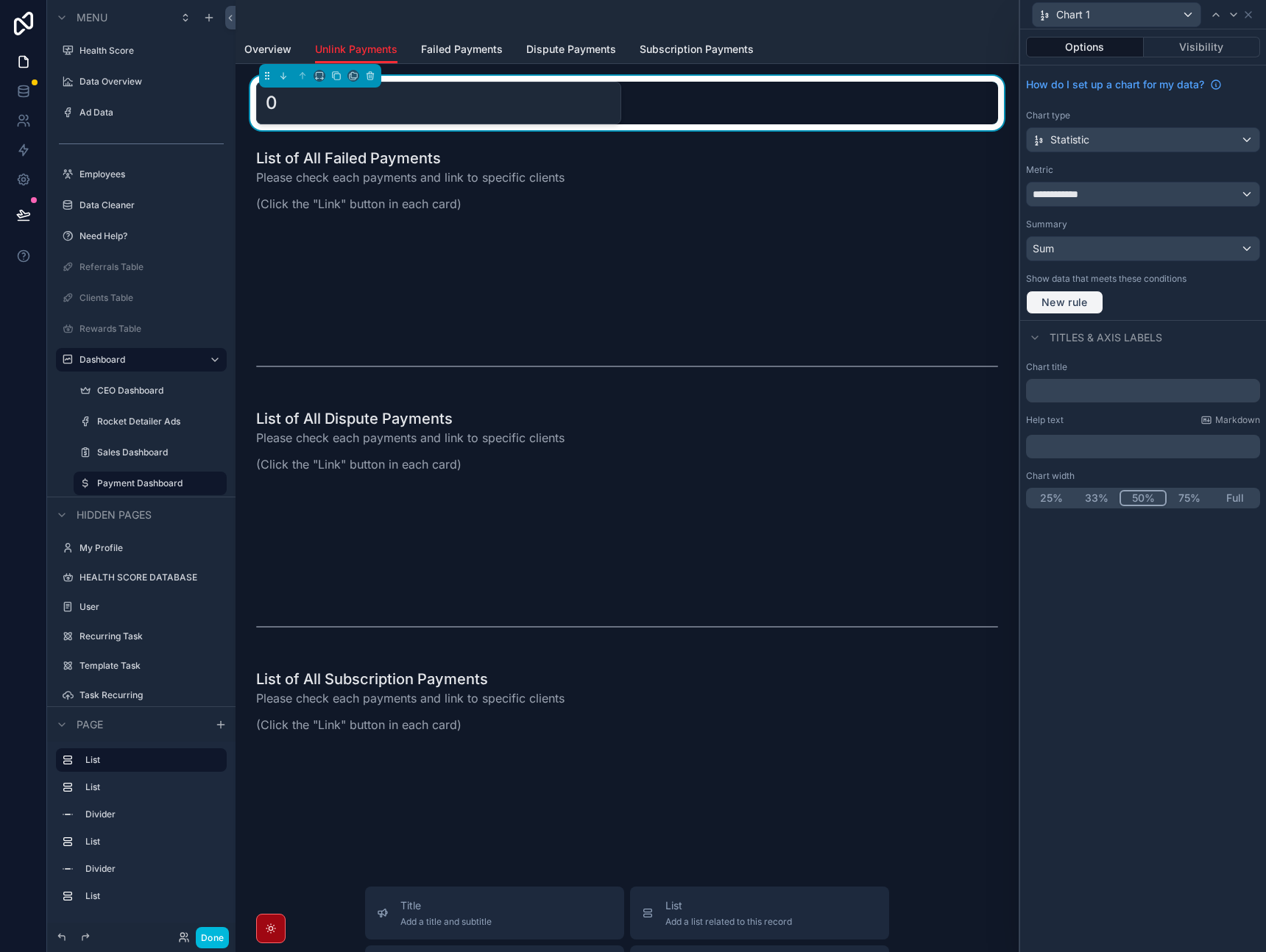
click at [1084, 300] on span "New rule" at bounding box center [1065, 302] width 58 height 14
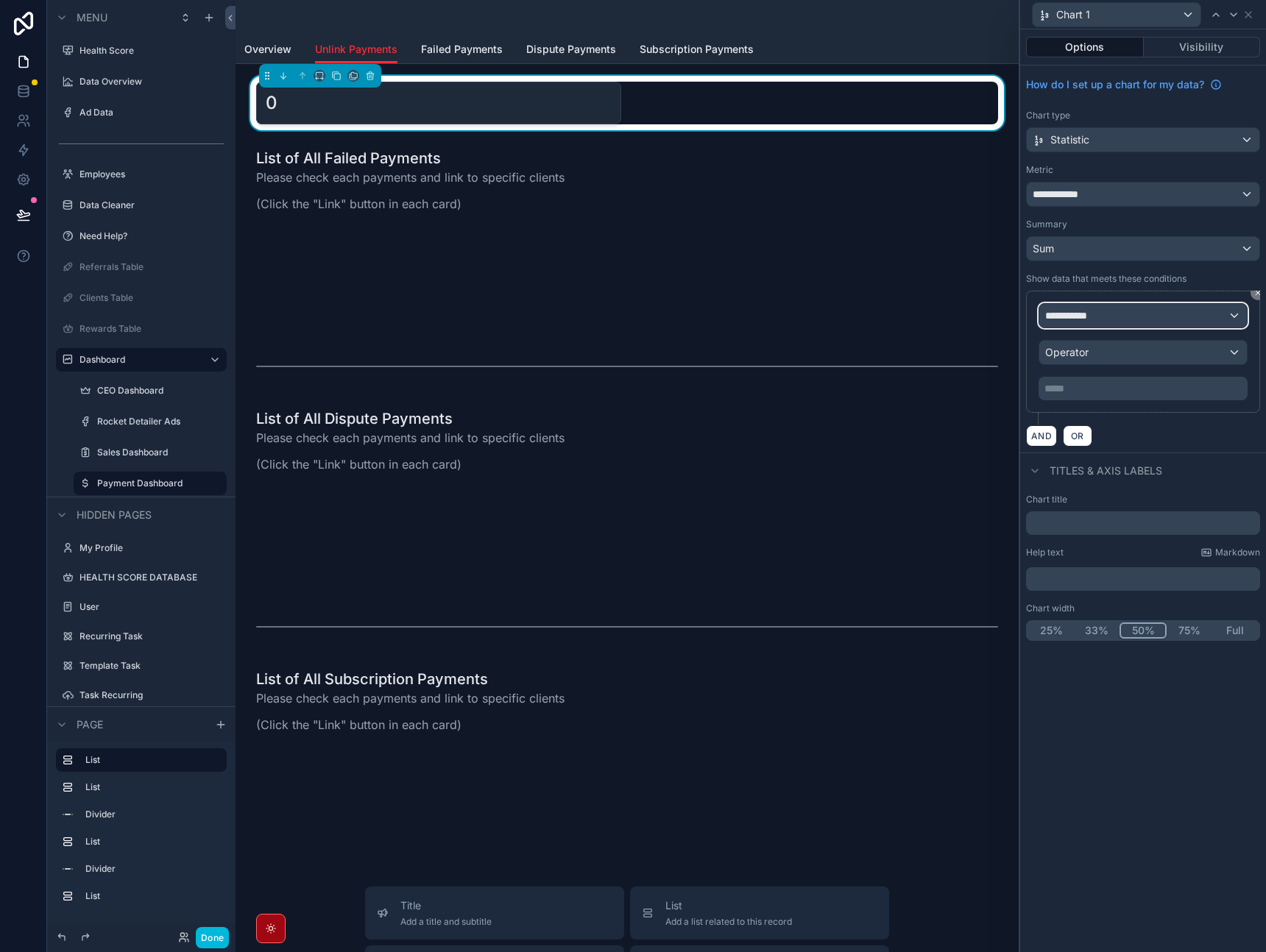
click at [1105, 310] on div "**********" at bounding box center [1143, 316] width 208 height 24
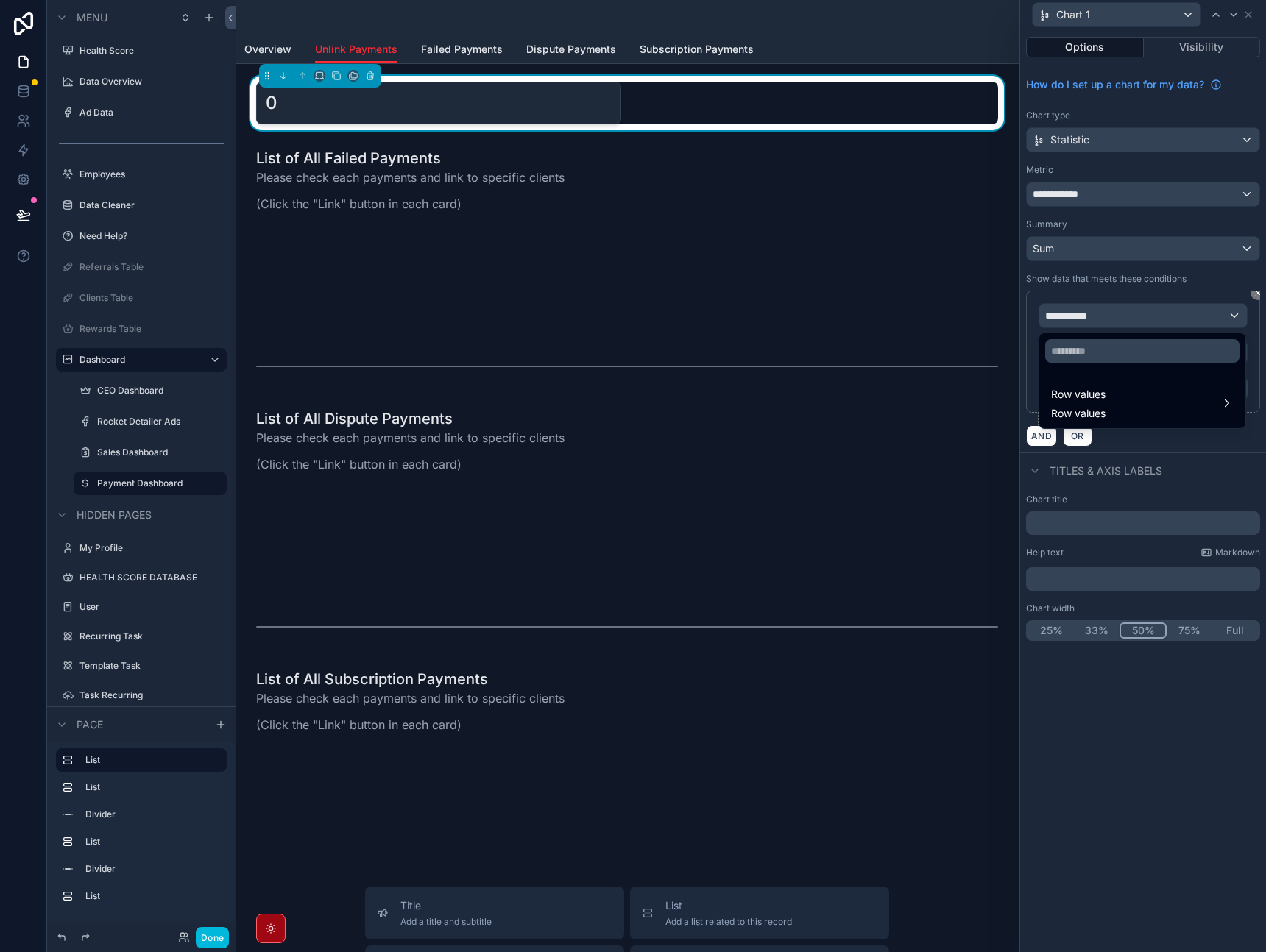
click at [1139, 386] on div "Row values Row values" at bounding box center [1142, 403] width 182 height 35
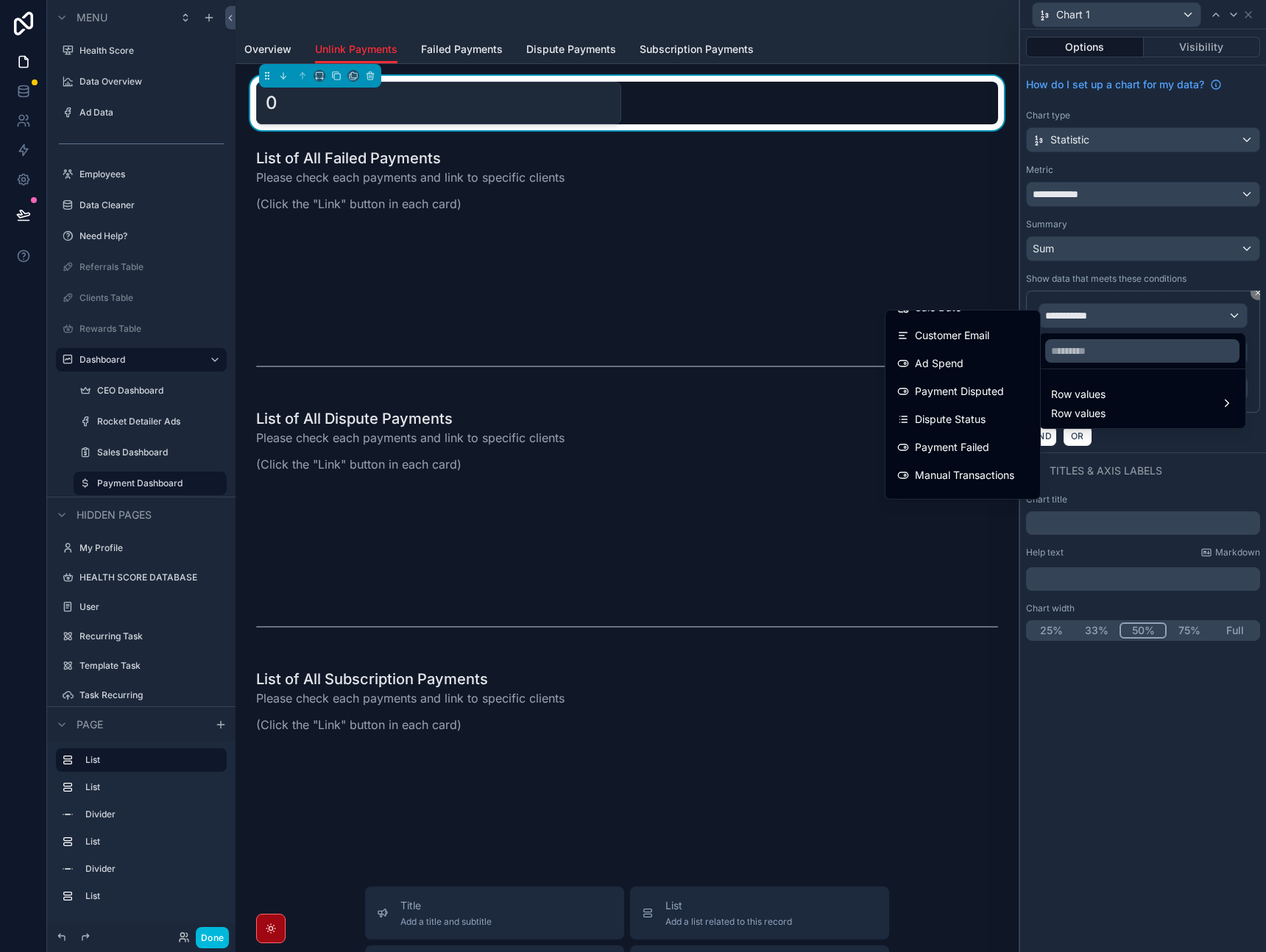
scroll to position [109, 0]
click at [946, 444] on span "Payment Failed" at bounding box center [952, 441] width 74 height 17
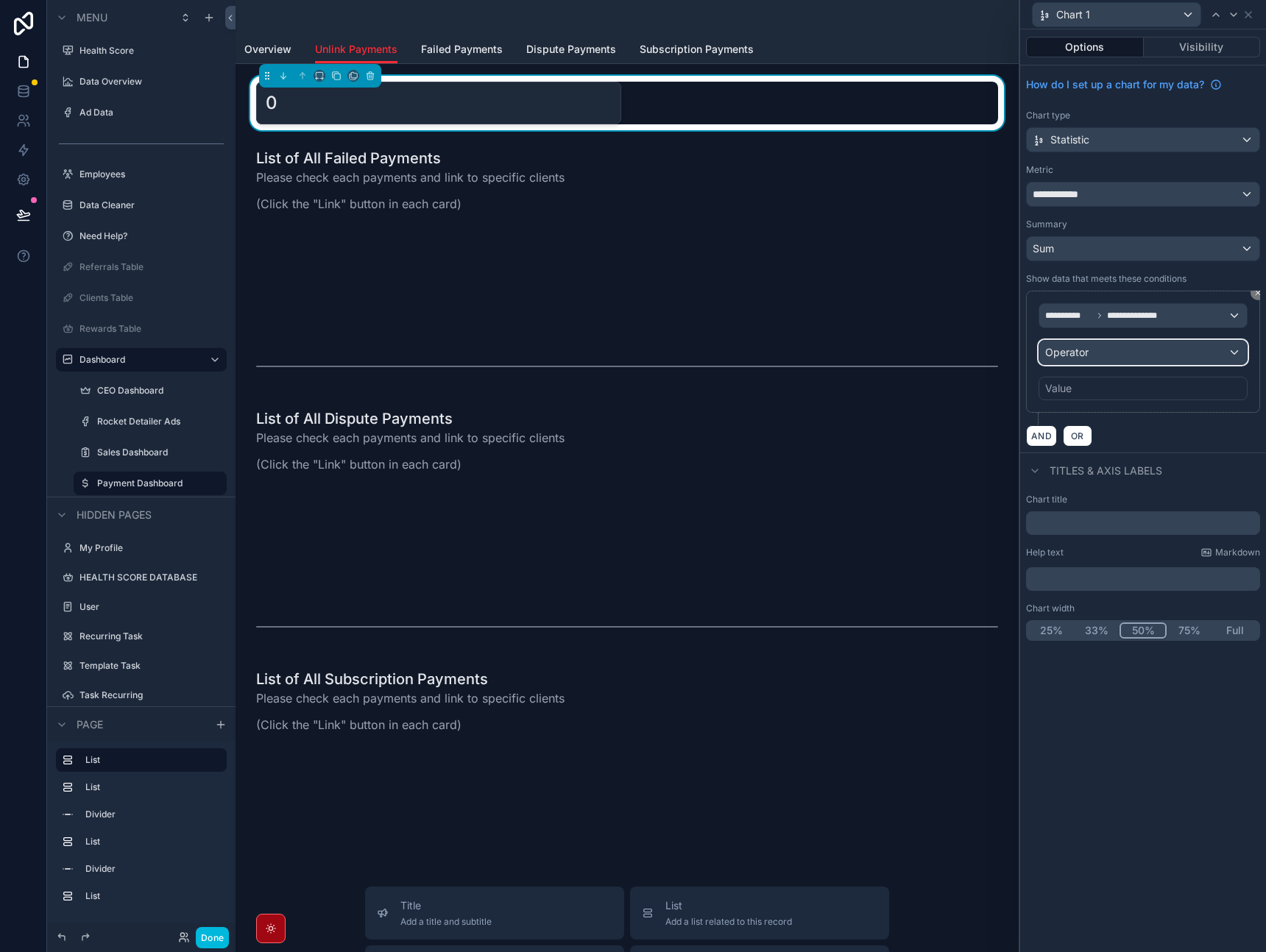
click at [1125, 359] on div "Operator" at bounding box center [1143, 352] width 208 height 24
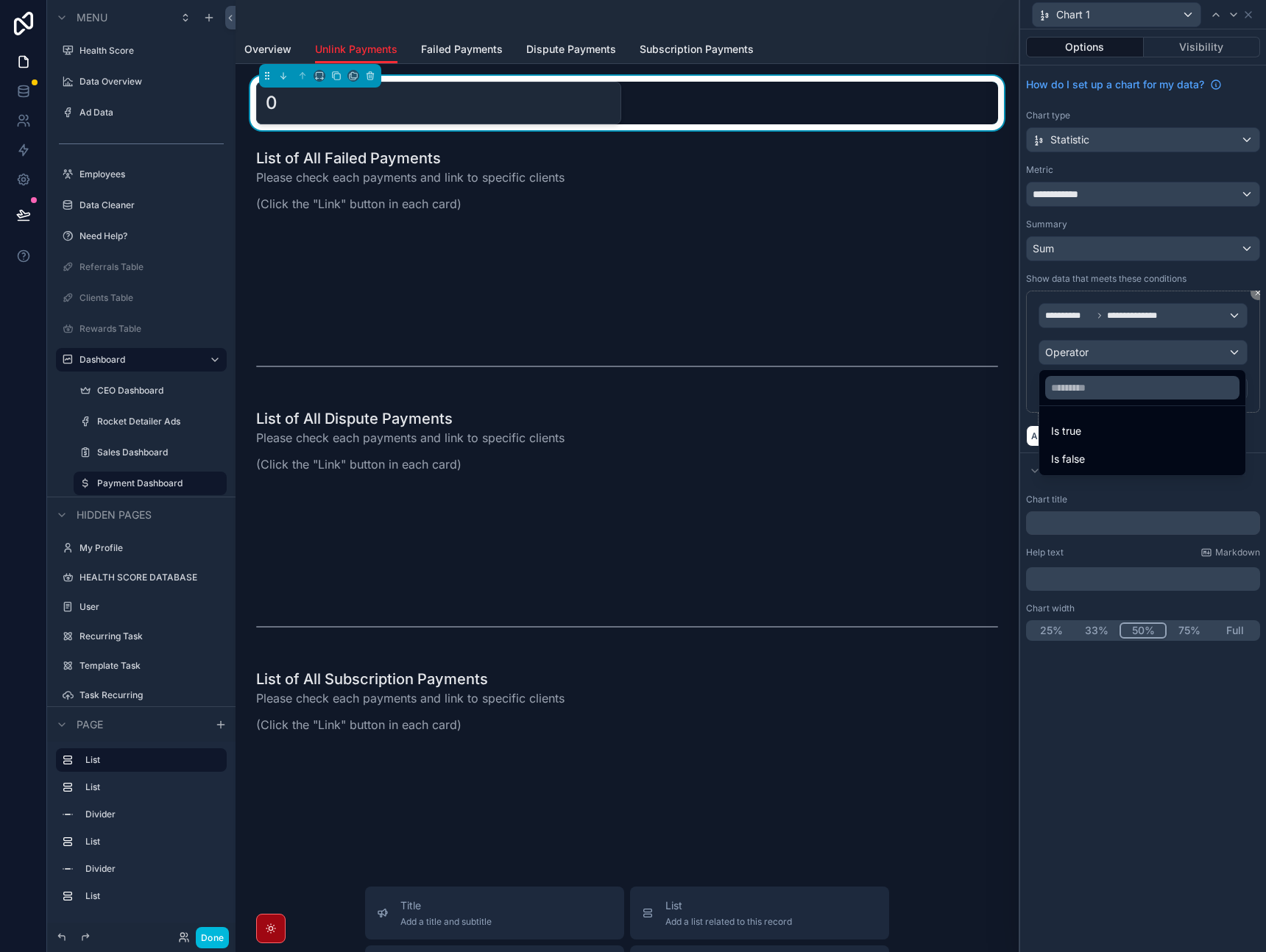
click at [1090, 432] on div "Is true" at bounding box center [1142, 431] width 182 height 17
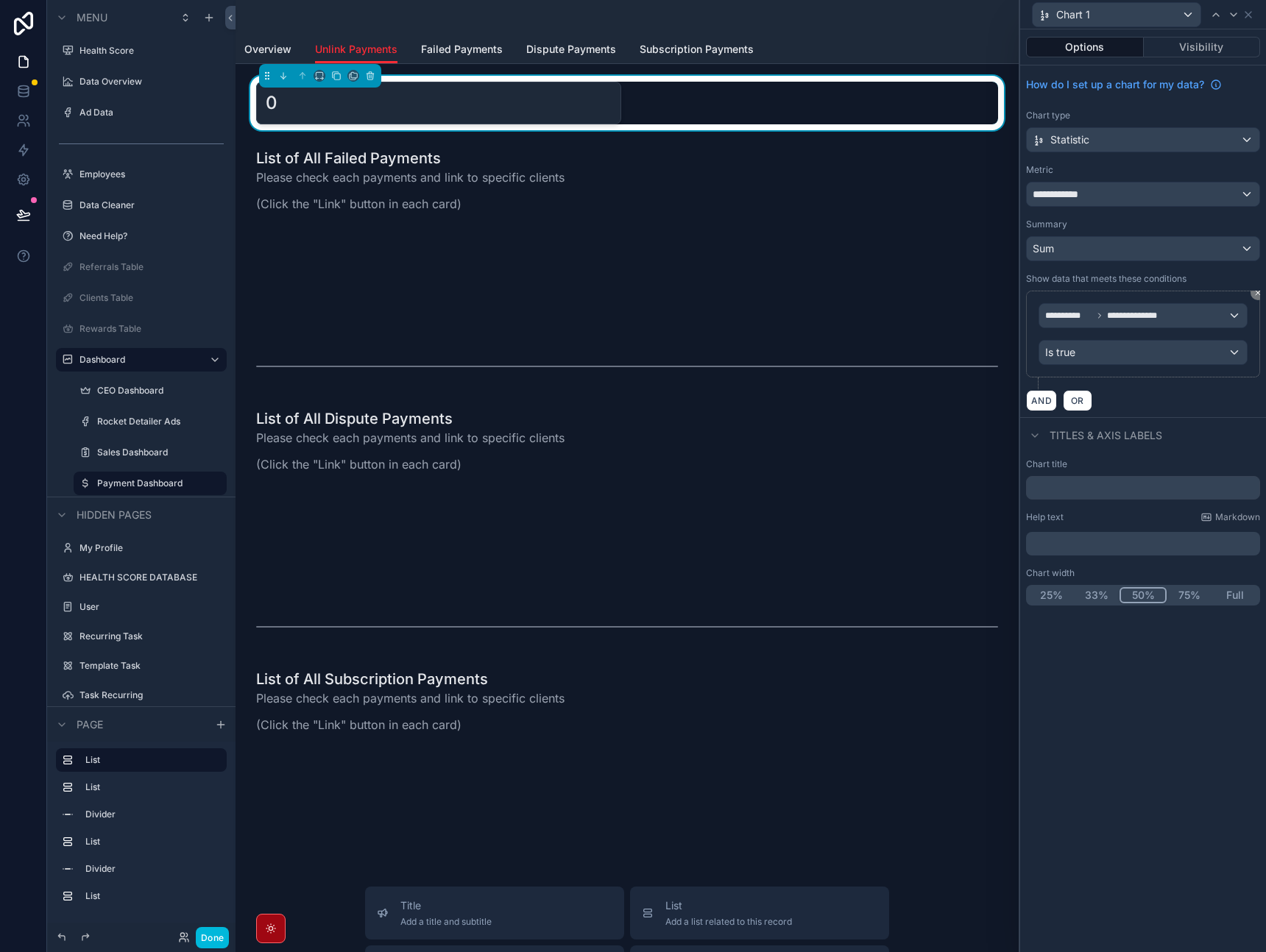
click at [1222, 413] on div "**********" at bounding box center [1143, 241] width 246 height 352
click at [1126, 177] on div "**********" at bounding box center [1143, 185] width 234 height 43
click at [1127, 196] on div "**********" at bounding box center [1143, 194] width 232 height 24
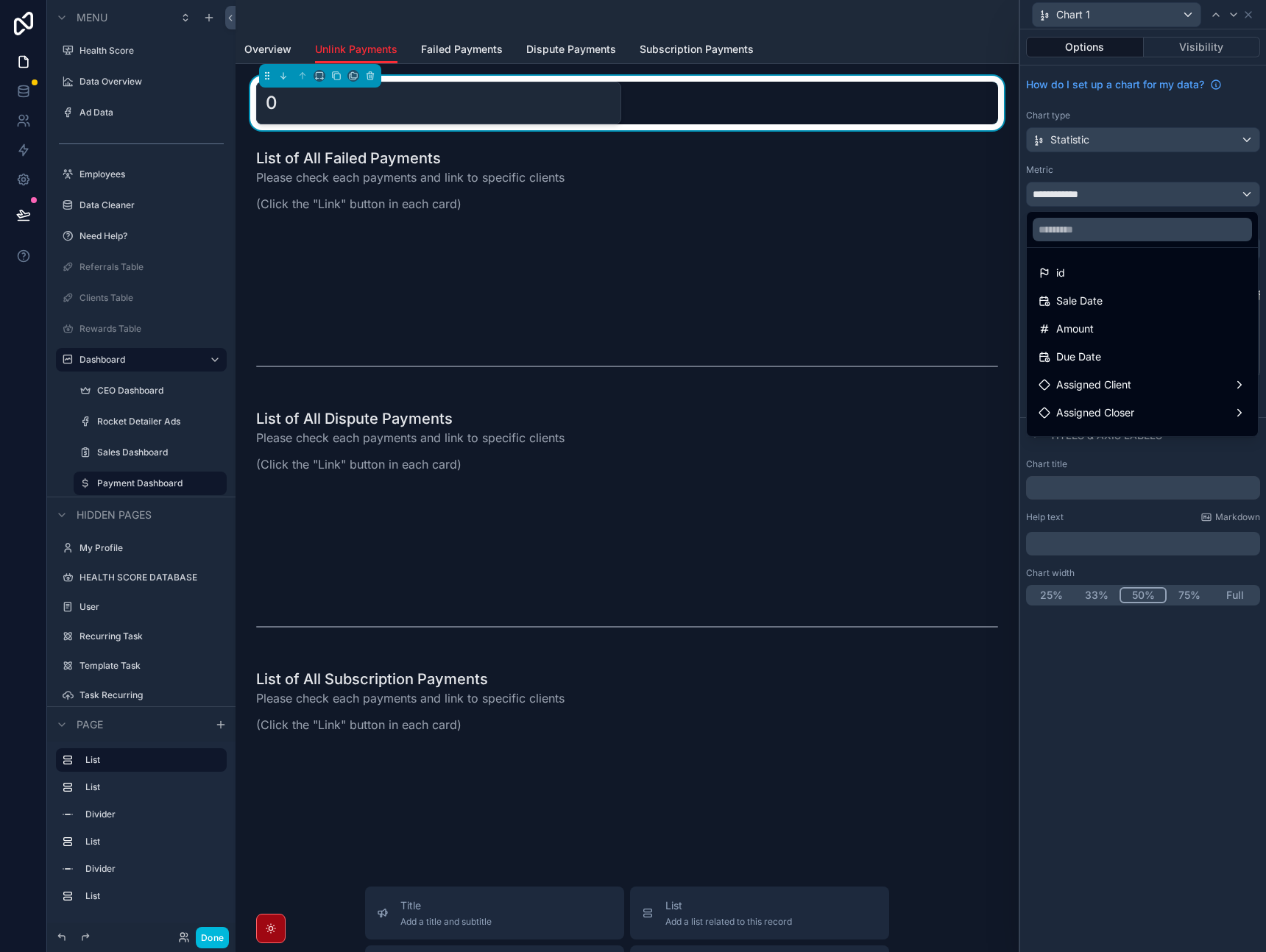
click at [1117, 270] on div "id" at bounding box center [1143, 273] width 208 height 17
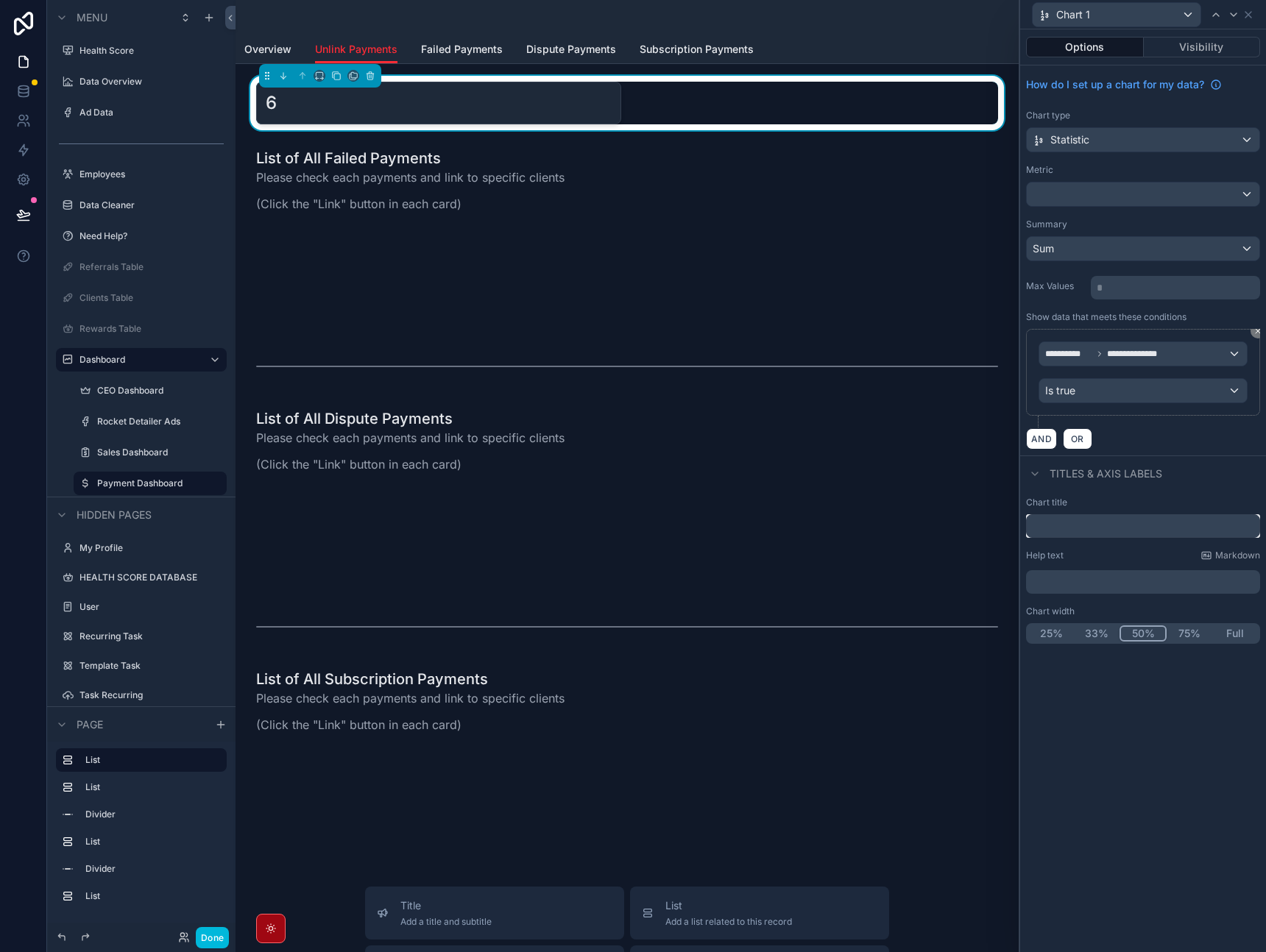
click at [1112, 522] on input "text" at bounding box center [1143, 527] width 234 height 24
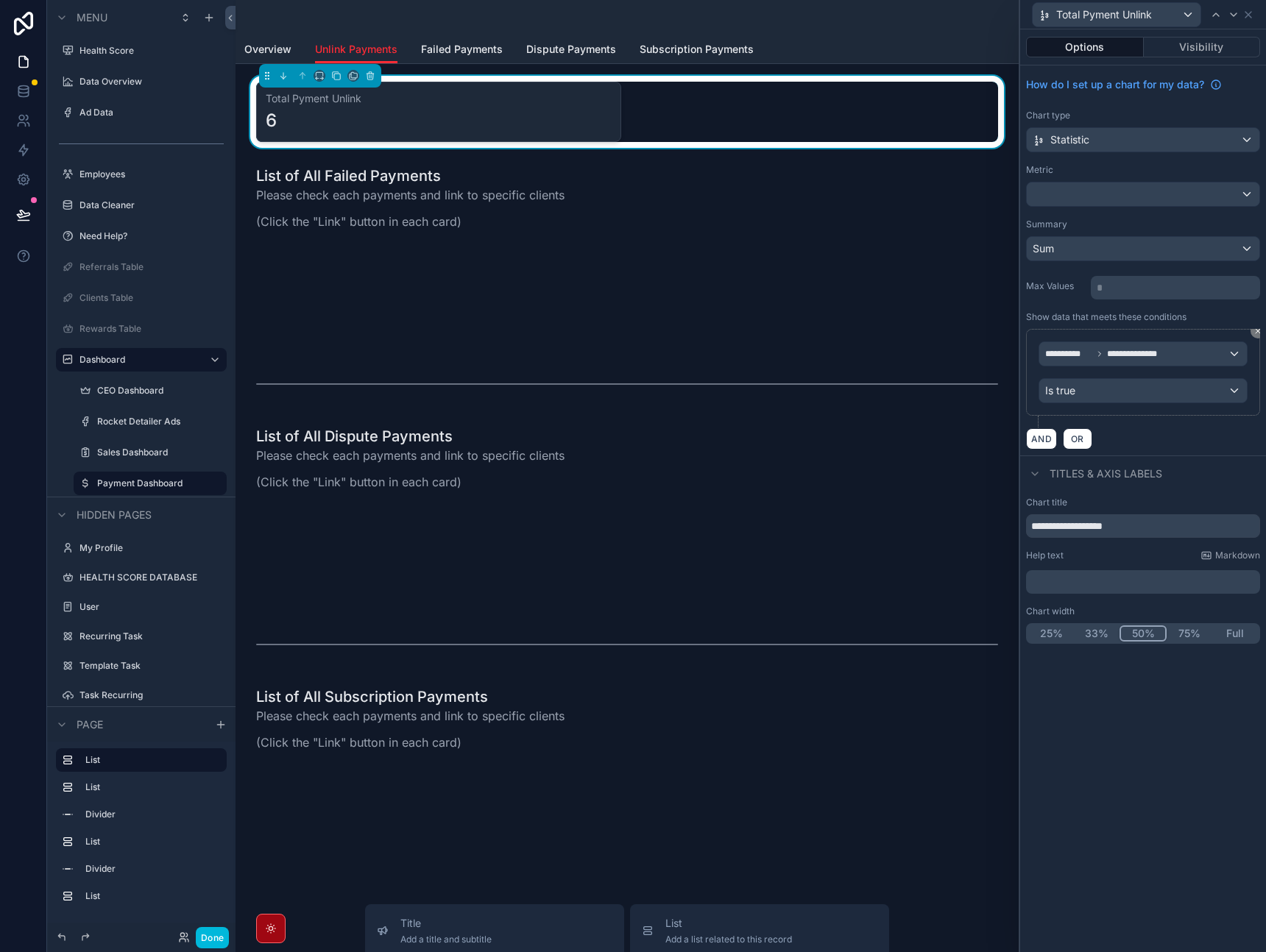
click at [601, 113] on div "6" at bounding box center [438, 121] width 346 height 24
click at [626, 121] on div "Total Pyment Unlink 6" at bounding box center [627, 112] width 742 height 60
click at [1066, 528] on input "**********" at bounding box center [1143, 527] width 234 height 24
click at [1063, 528] on input "**********" at bounding box center [1143, 527] width 234 height 24
click at [1059, 530] on input "**********" at bounding box center [1143, 527] width 234 height 24
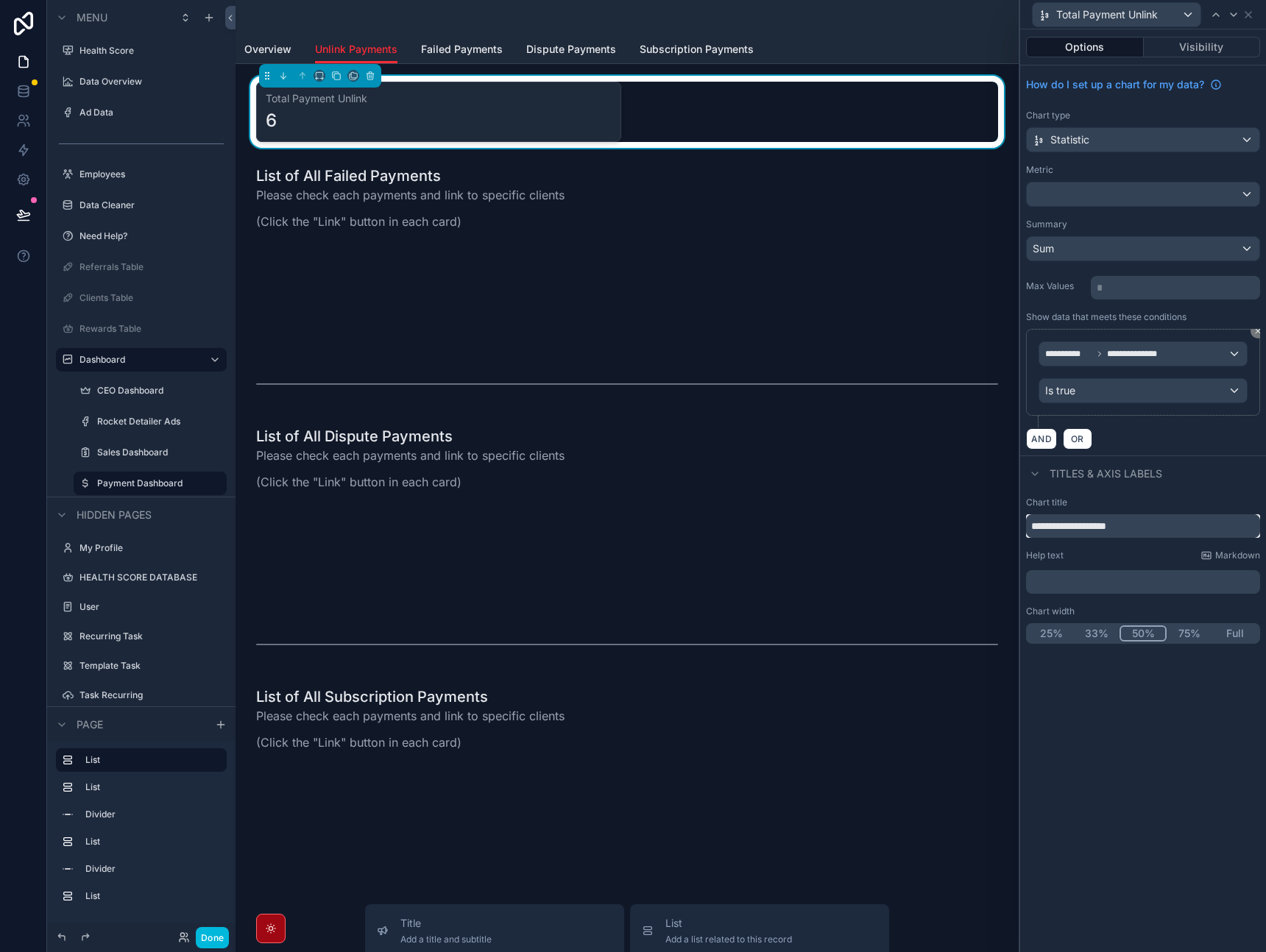
drag, startPoint x: 1141, startPoint y: 526, endPoint x: 1149, endPoint y: 527, distance: 8.1
click at [1149, 527] on input "**********" at bounding box center [1143, 527] width 234 height 24
drag, startPoint x: 1147, startPoint y: 527, endPoint x: 1059, endPoint y: 525, distance: 88.0
click at [1059, 525] on input "**********" at bounding box center [1143, 527] width 234 height 24
click at [1140, 533] on input "**********" at bounding box center [1143, 527] width 234 height 24
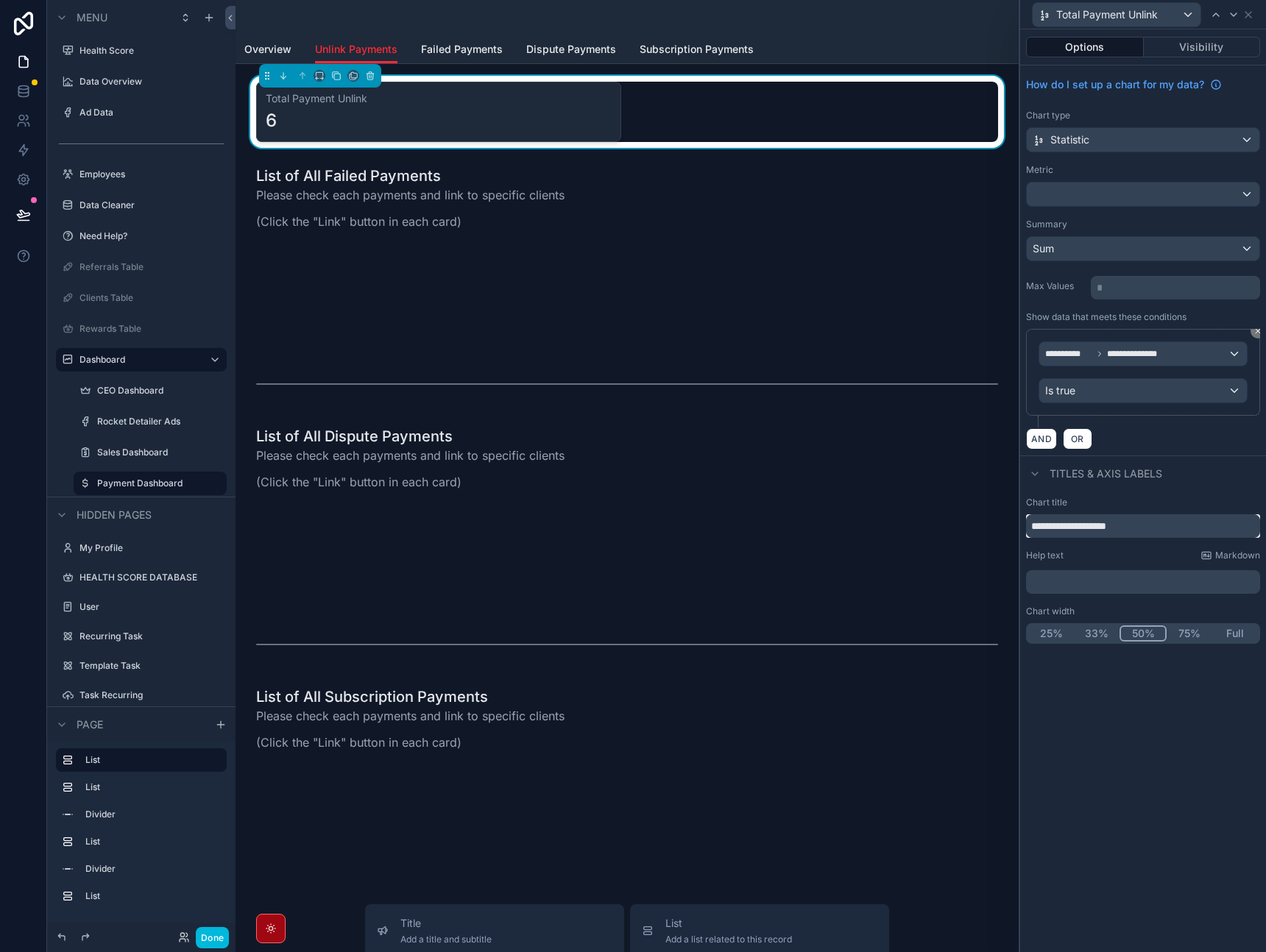
drag, startPoint x: 1143, startPoint y: 530, endPoint x: 1060, endPoint y: 529, distance: 83.0
click at [1060, 529] on input "**********" at bounding box center [1143, 527] width 234 height 24
type input "**********"
click at [1118, 204] on div at bounding box center [1143, 194] width 232 height 24
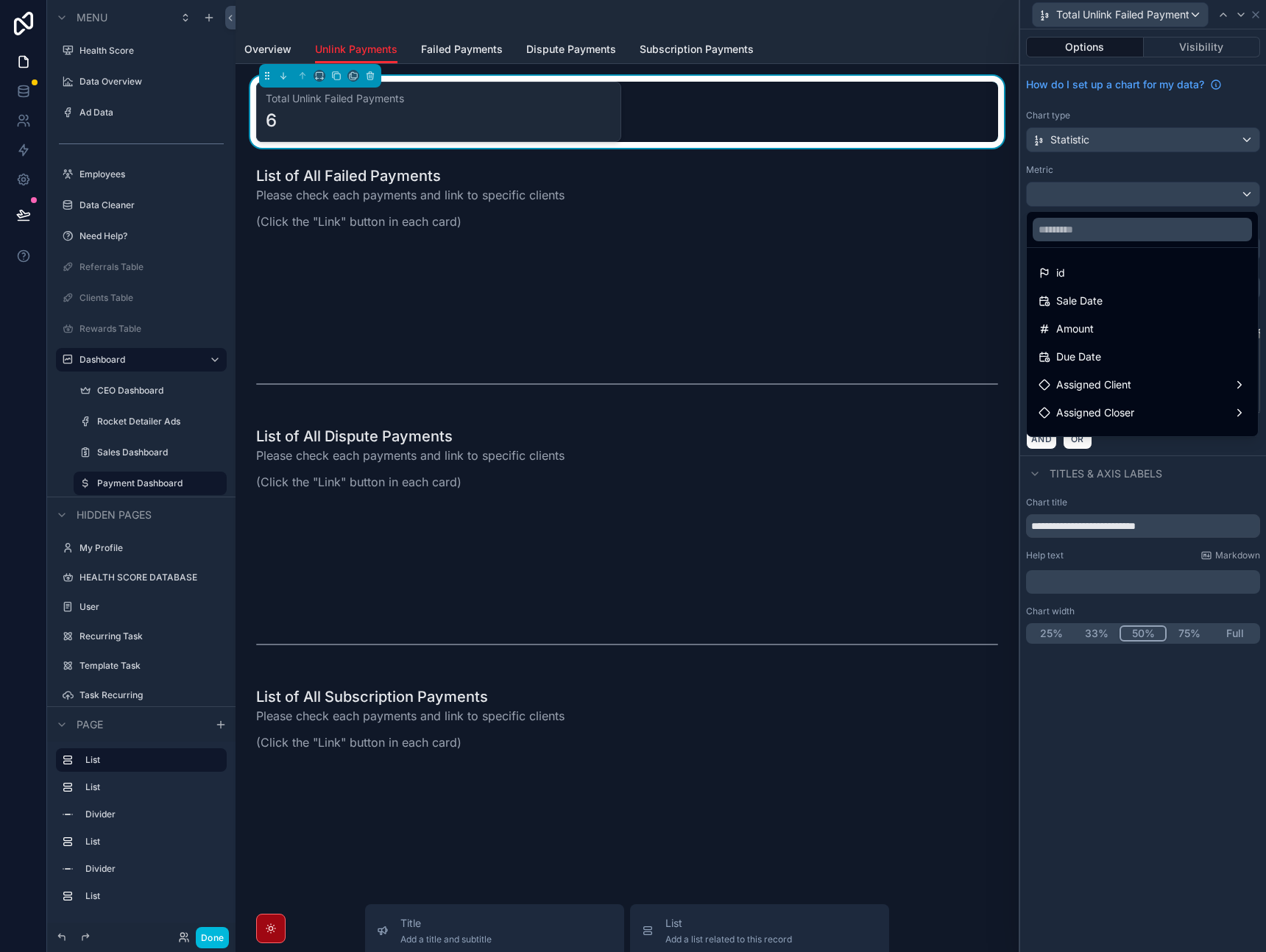
click at [1155, 162] on div at bounding box center [1143, 476] width 246 height 952
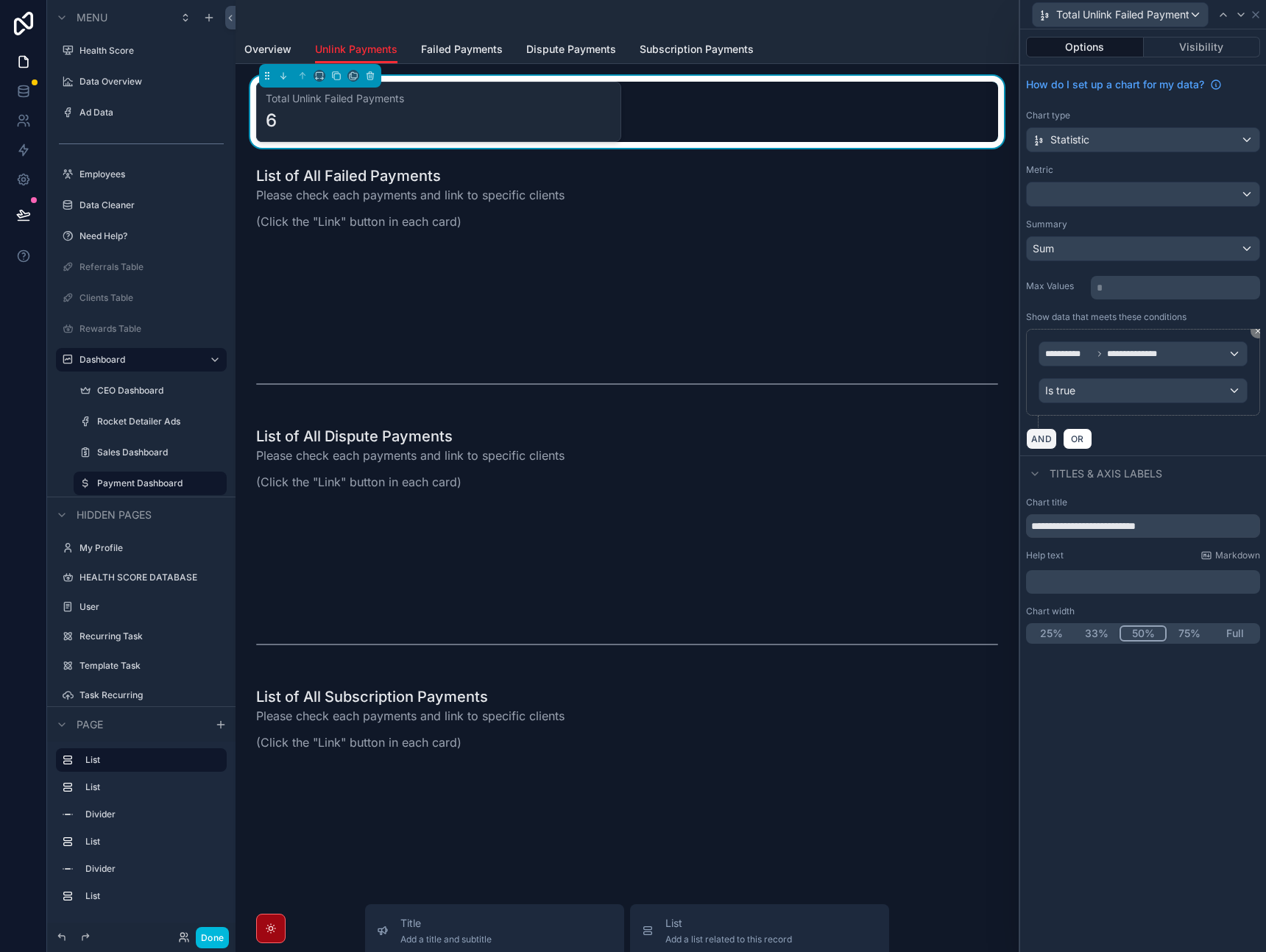
click at [1046, 442] on button "AND" at bounding box center [1042, 439] width 31 height 21
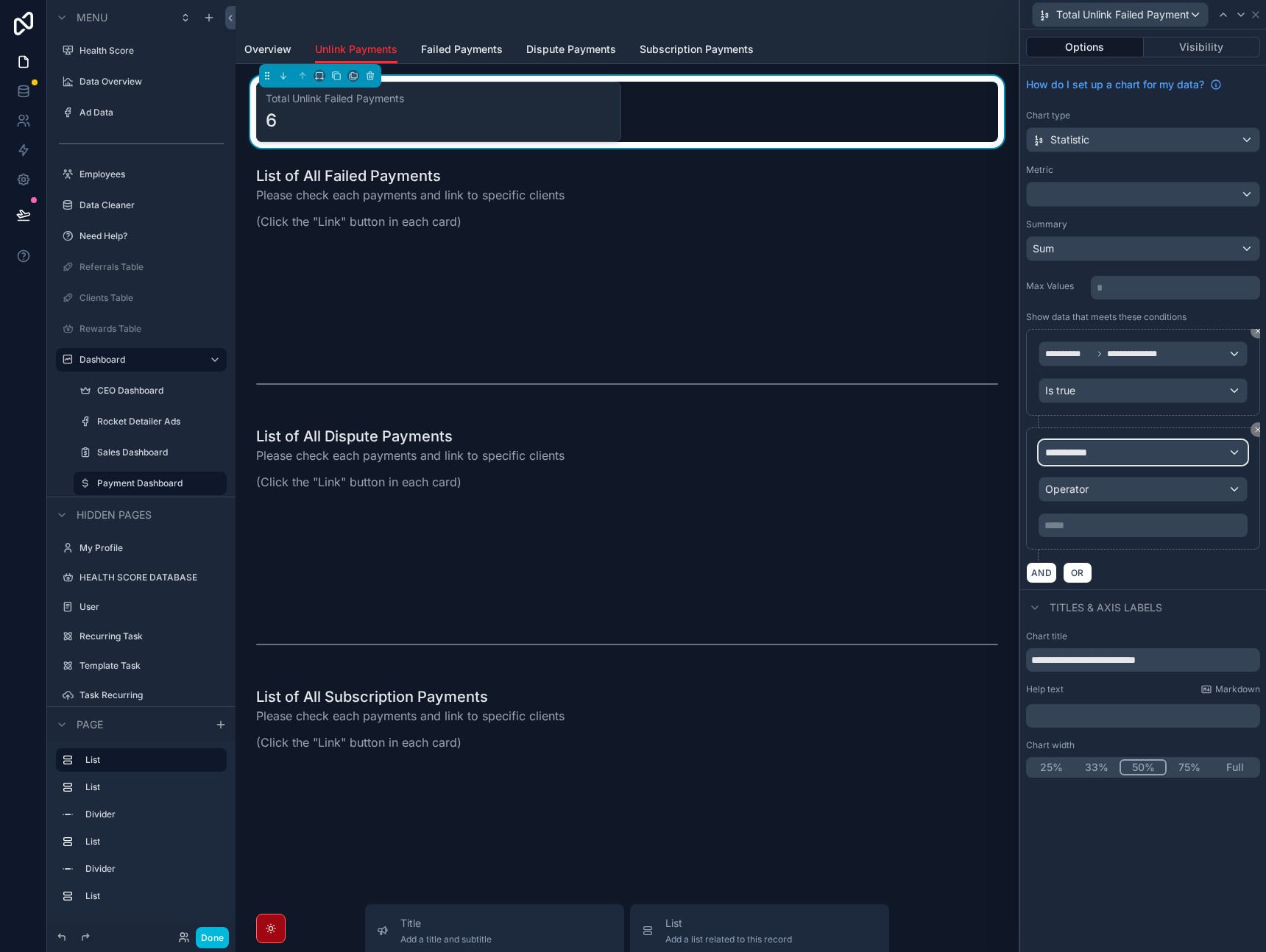
click at [1108, 446] on div "**********" at bounding box center [1143, 453] width 208 height 24
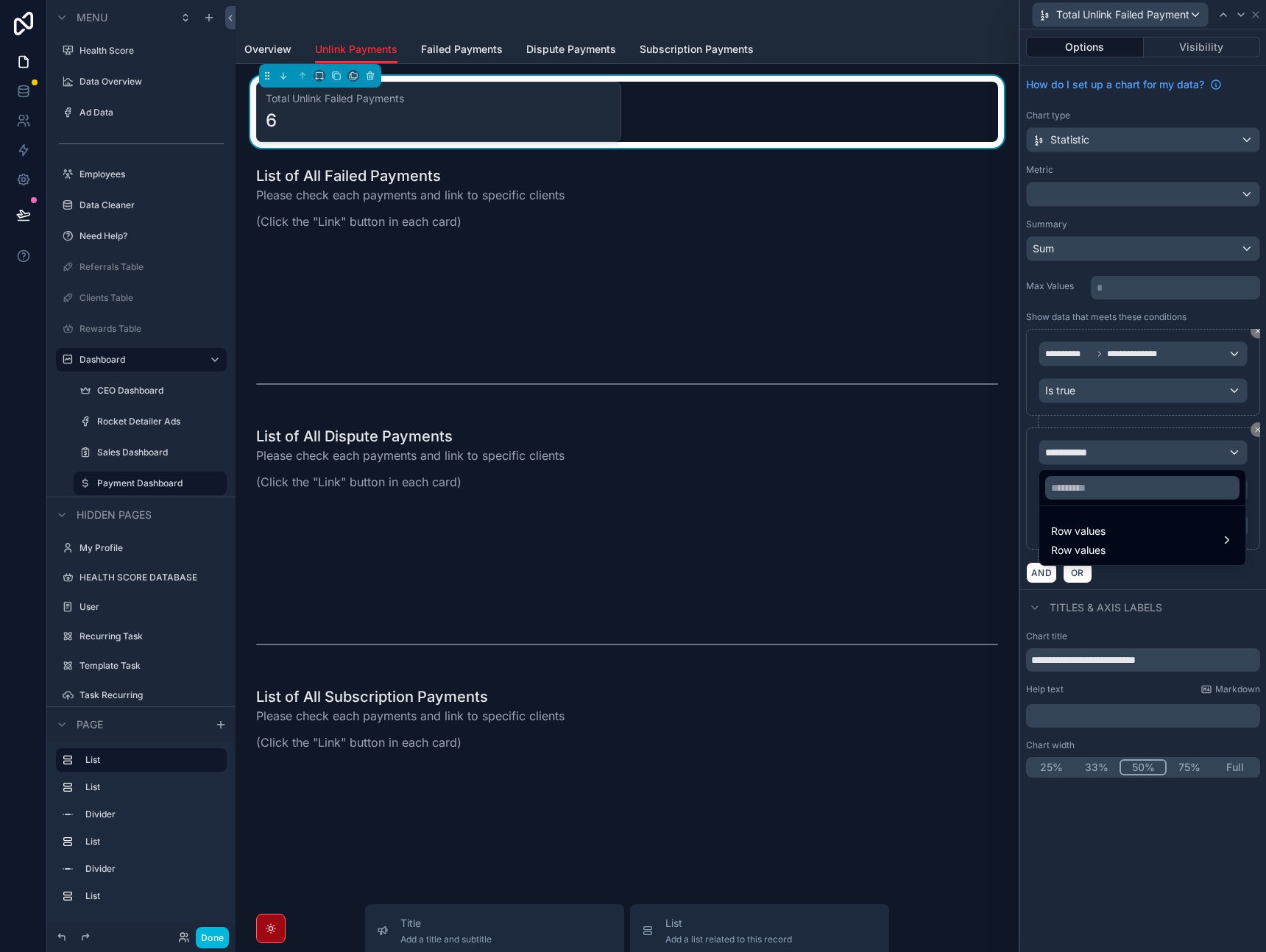
click at [1114, 532] on div "Row values Row values" at bounding box center [1142, 540] width 182 height 35
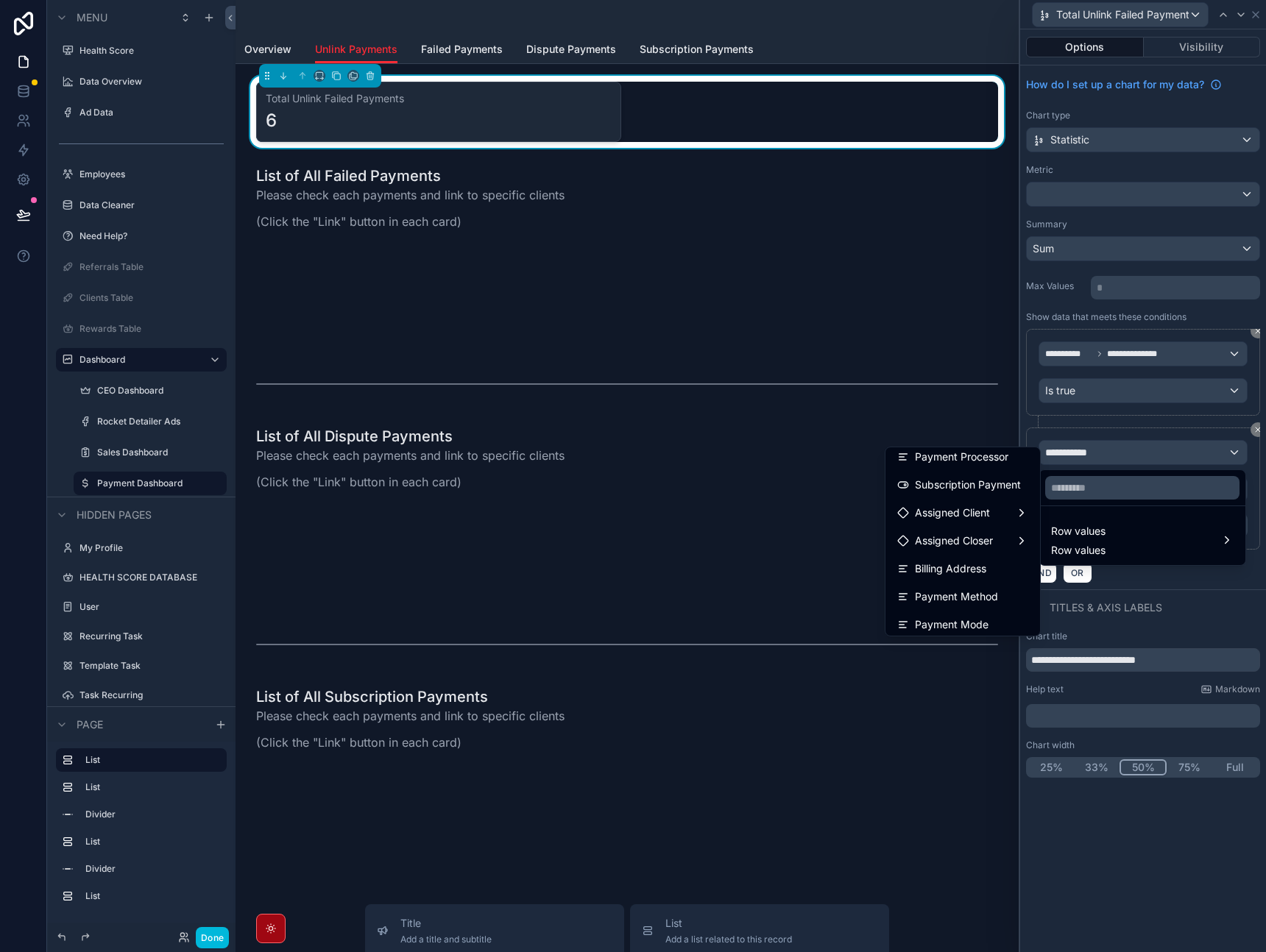
scroll to position [528, 0]
click at [968, 527] on span "Assigned Client" at bounding box center [952, 523] width 75 height 17
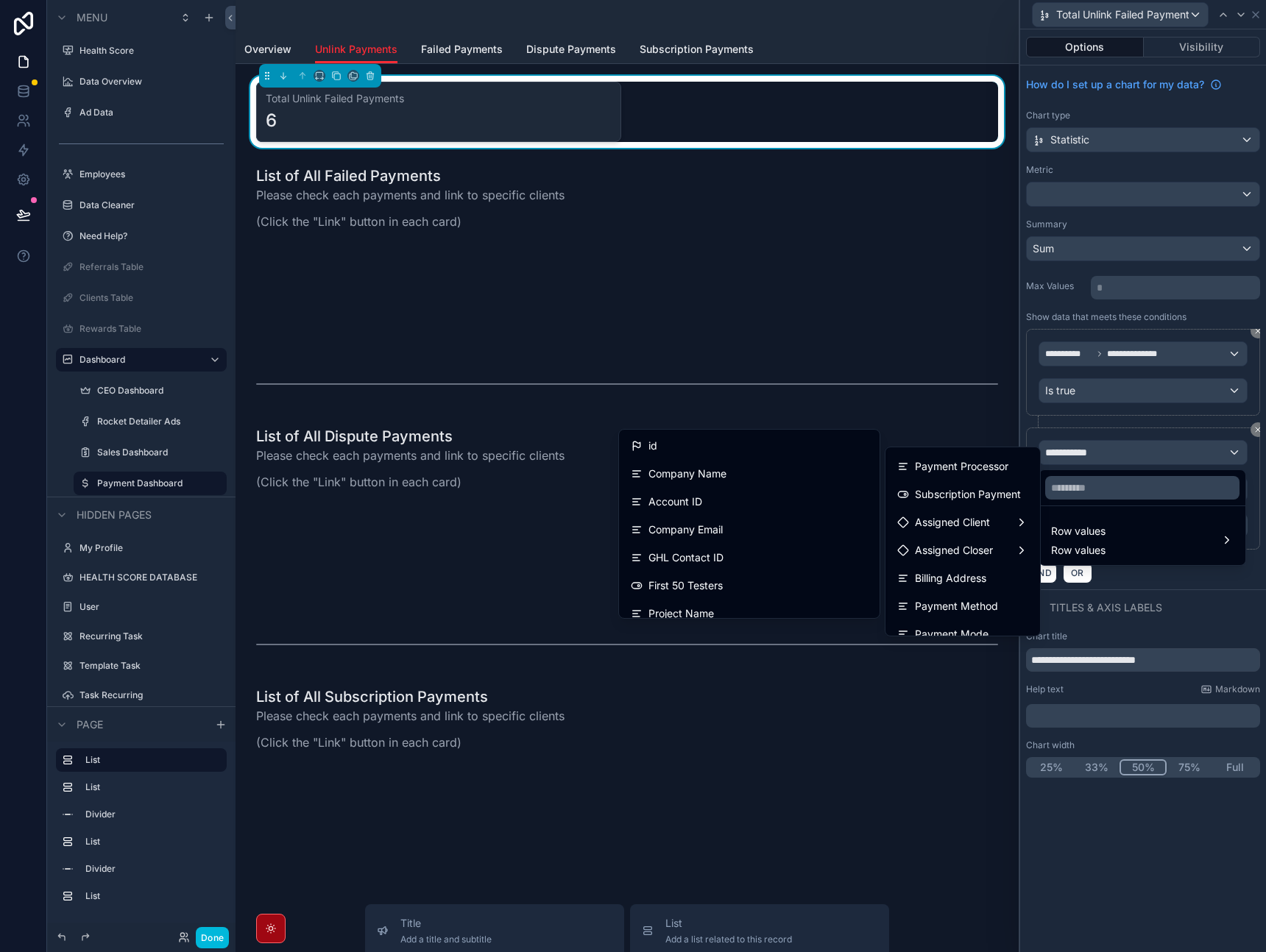
click at [730, 448] on div "id" at bounding box center [750, 446] width 237 height 17
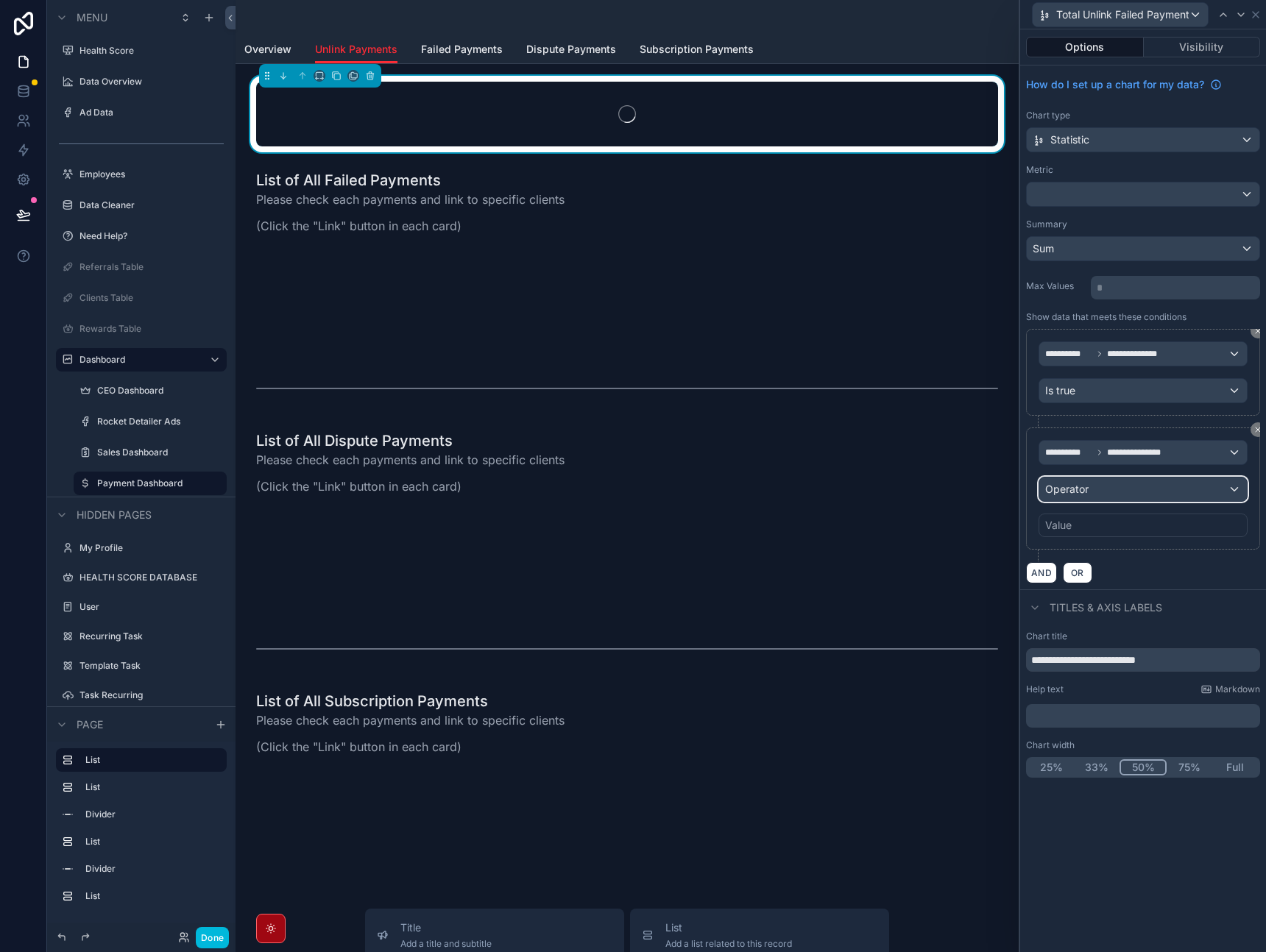
click at [1099, 488] on div "Operator" at bounding box center [1143, 490] width 208 height 24
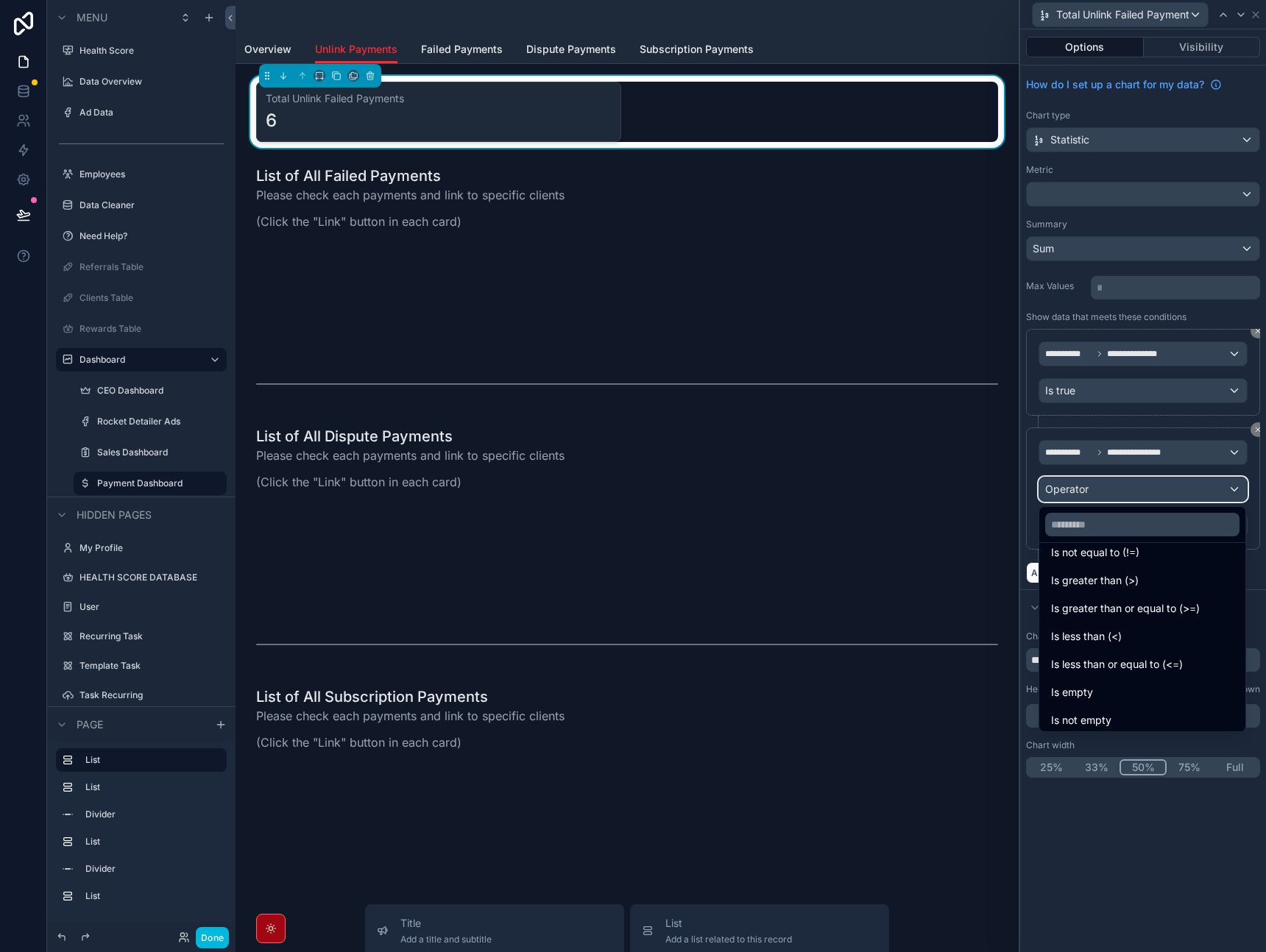
scroll to position [104, 0]
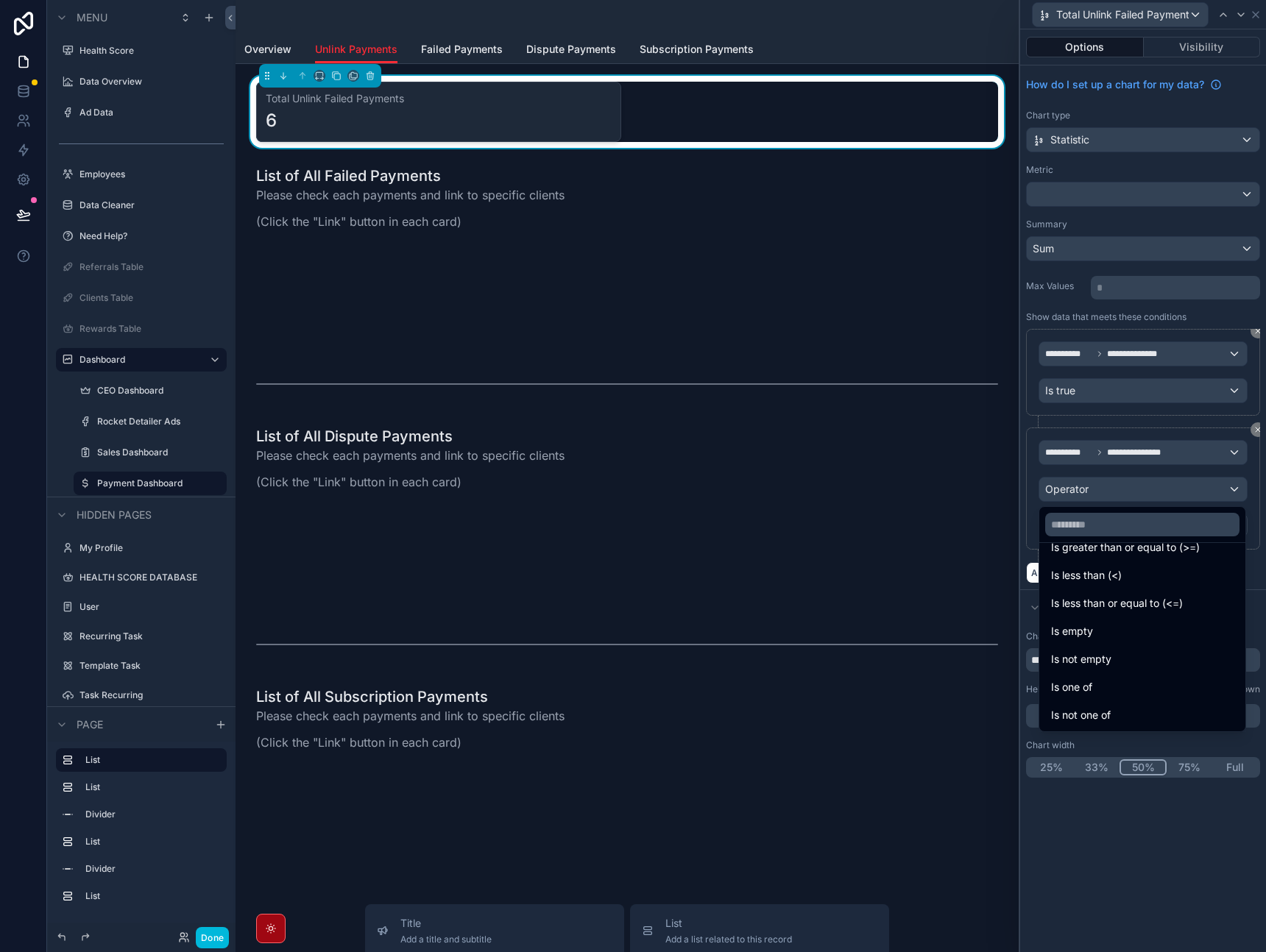
click at [1109, 639] on div "Is empty" at bounding box center [1142, 631] width 182 height 17
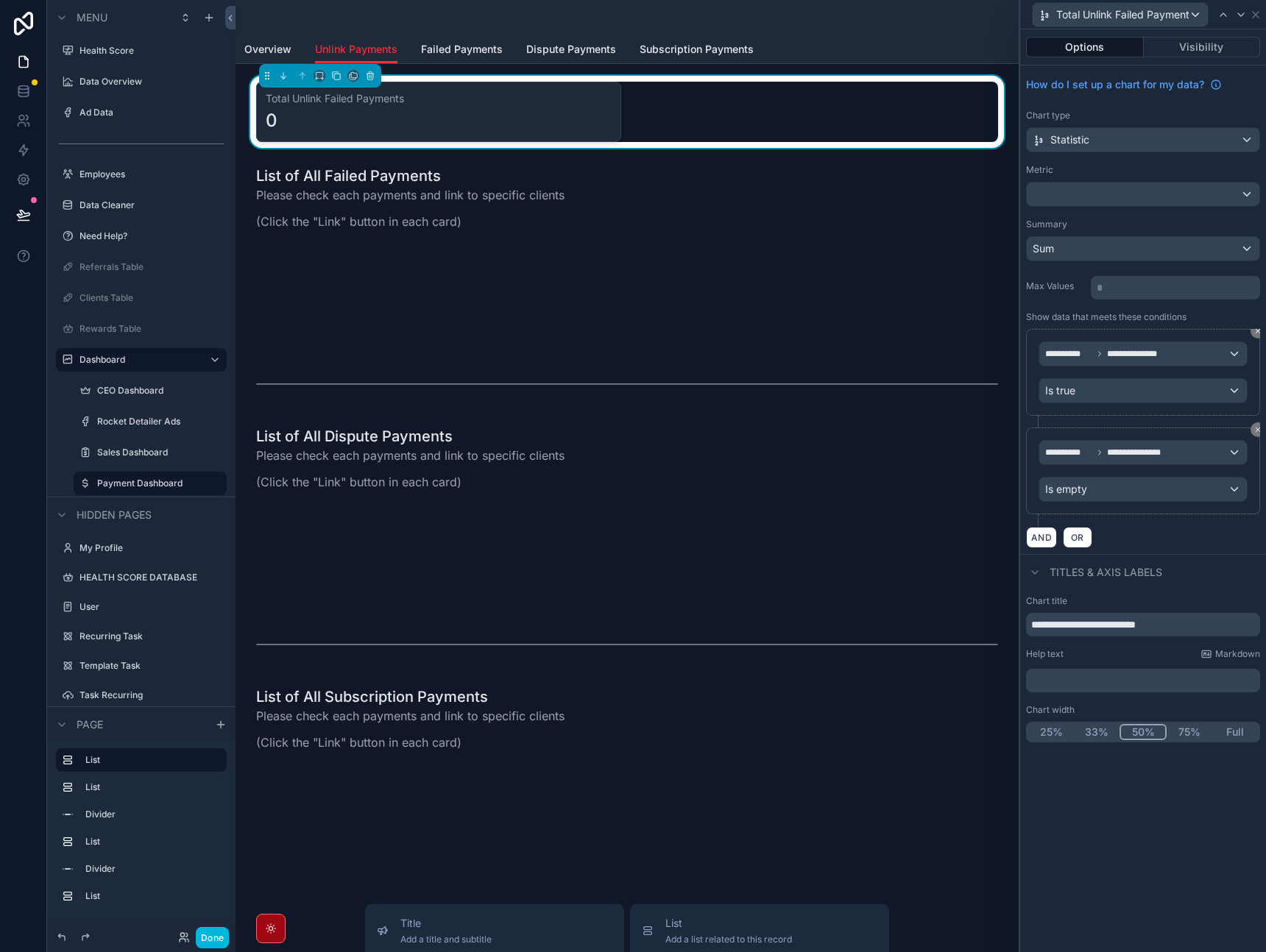
click at [1192, 557] on div "Titles & Axis labels" at bounding box center [1143, 572] width 246 height 35
click at [1108, 729] on button "33%" at bounding box center [1097, 732] width 45 height 16
click at [1259, 16] on icon at bounding box center [1256, 14] width 12 height 12
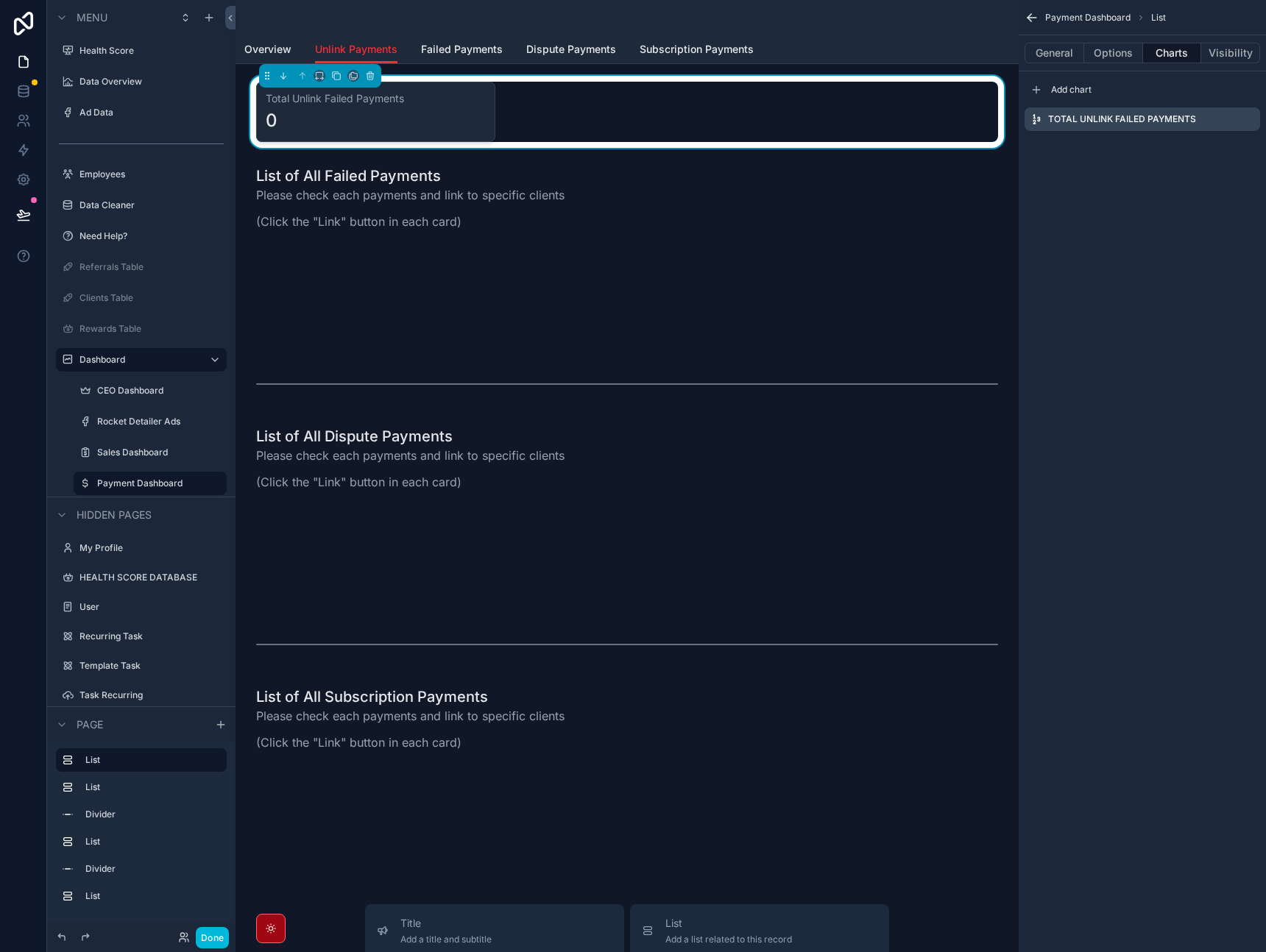
click at [0, 0] on icon "scrollable content" at bounding box center [0, 0] width 0 height 0
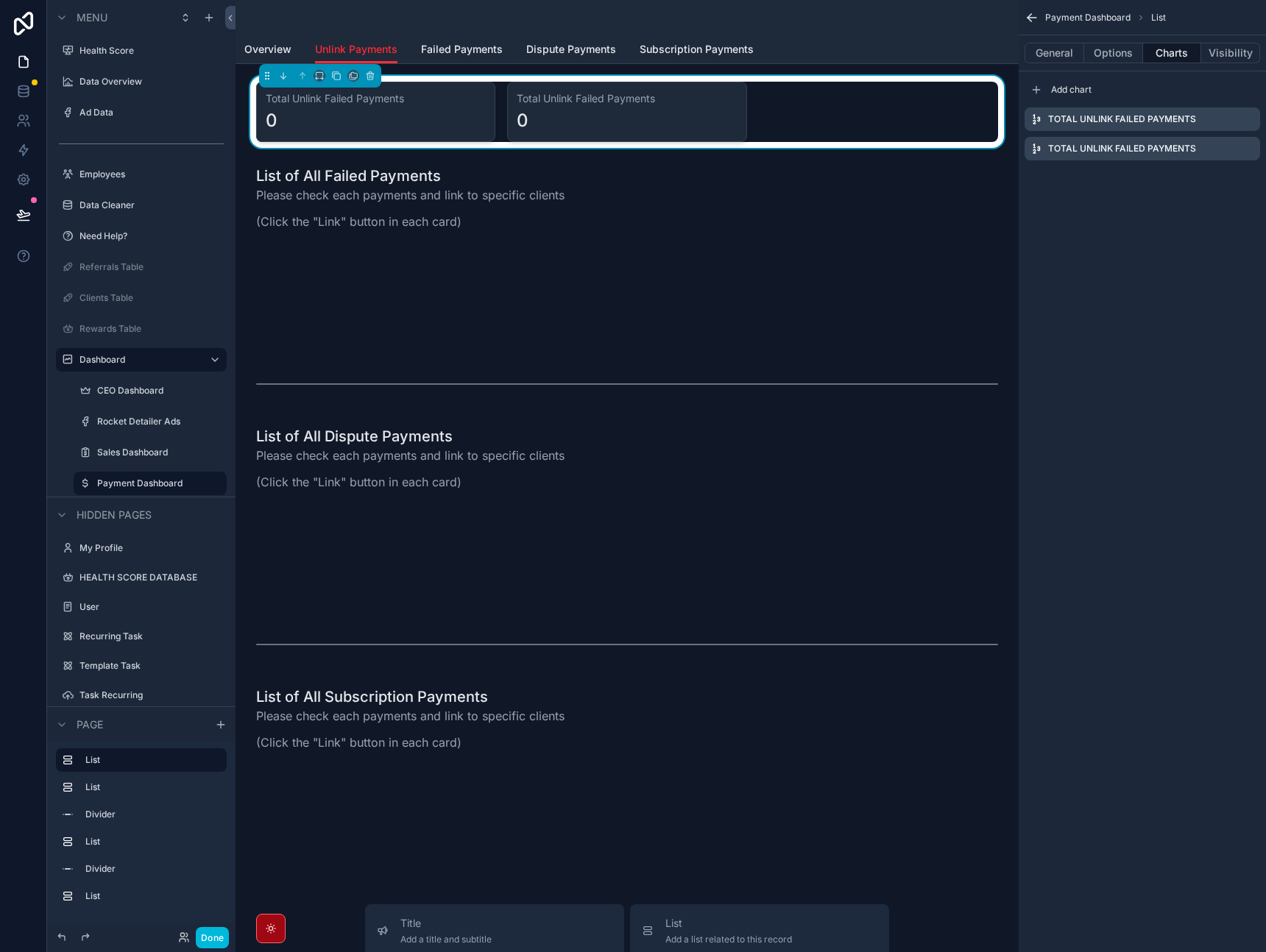
click at [0, 0] on icon "scrollable content" at bounding box center [0, 0] width 0 height 0
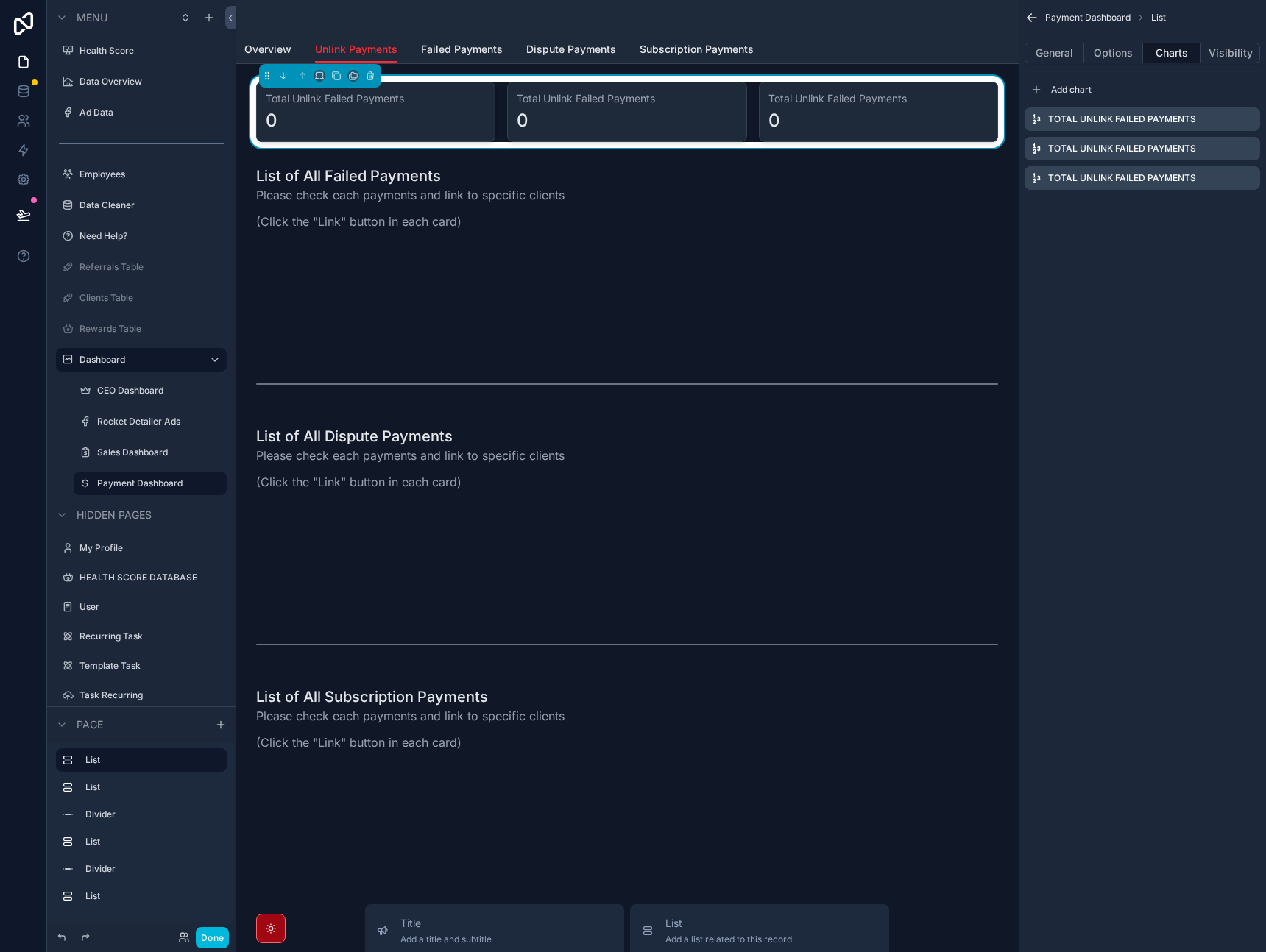
click at [0, 0] on icon "scrollable content" at bounding box center [0, 0] width 0 height 0
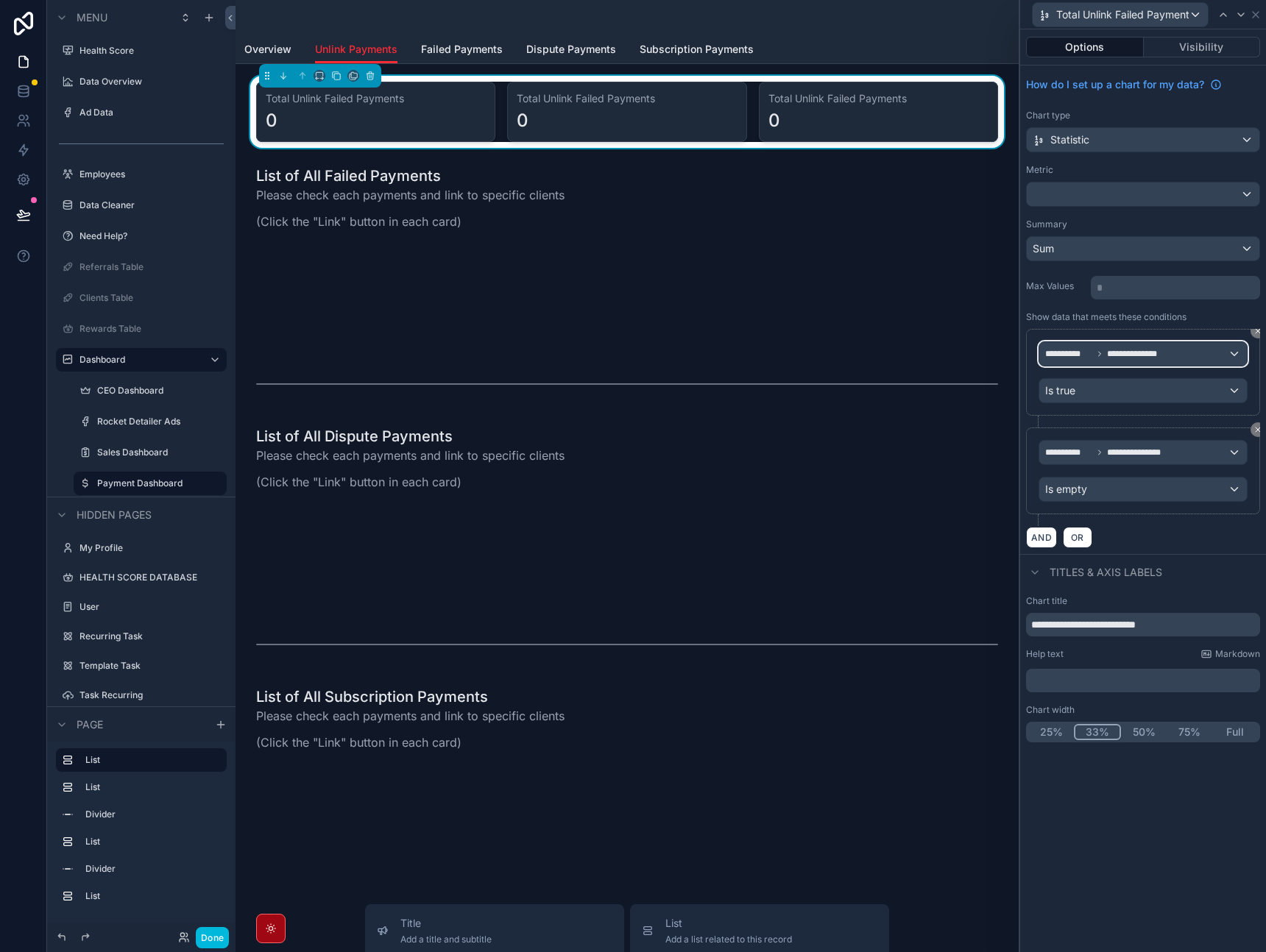
click at [1148, 363] on div "**********" at bounding box center [1143, 354] width 208 height 24
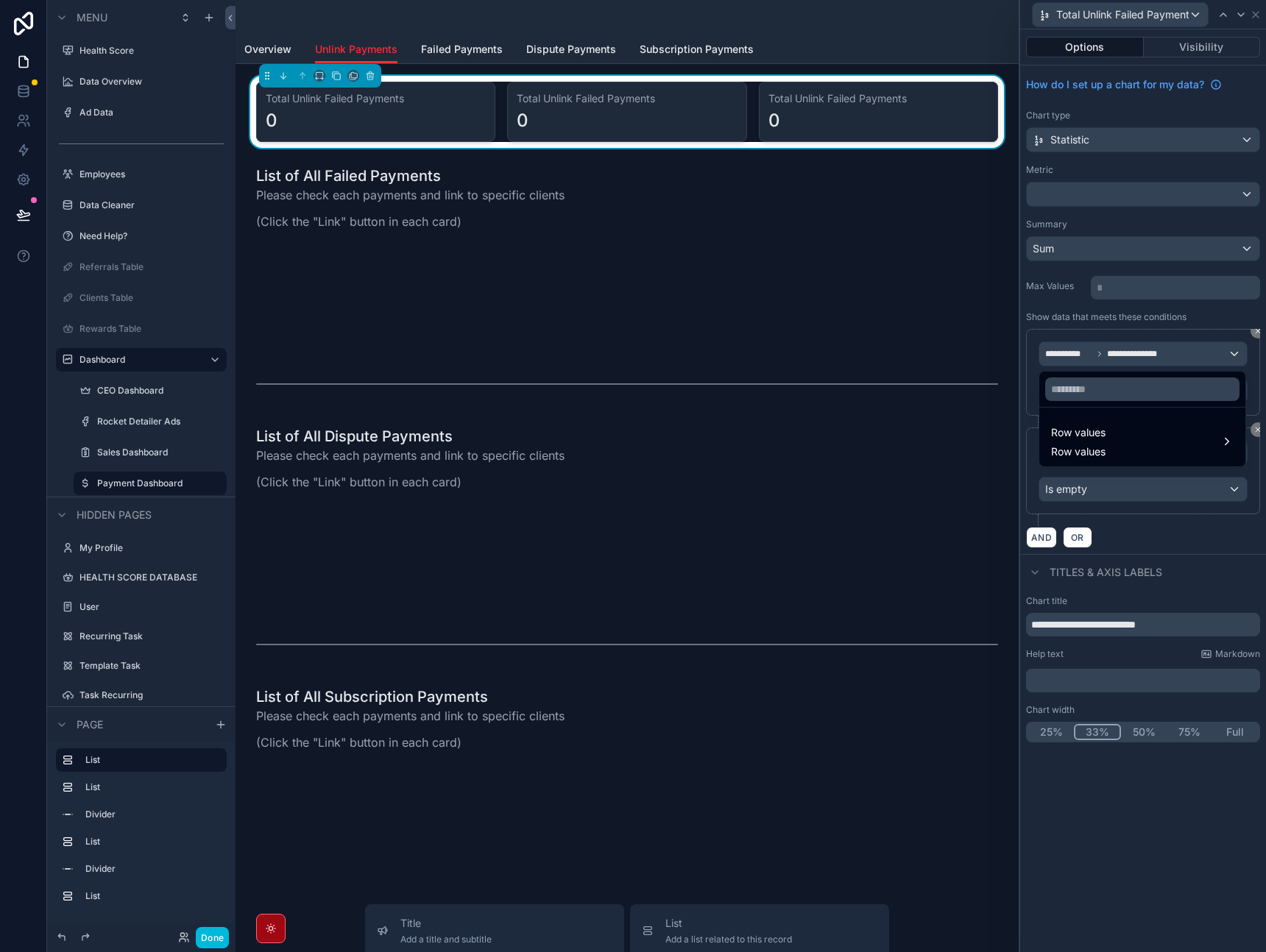
click at [1089, 441] on span "Row values" at bounding box center [1078, 433] width 54 height 17
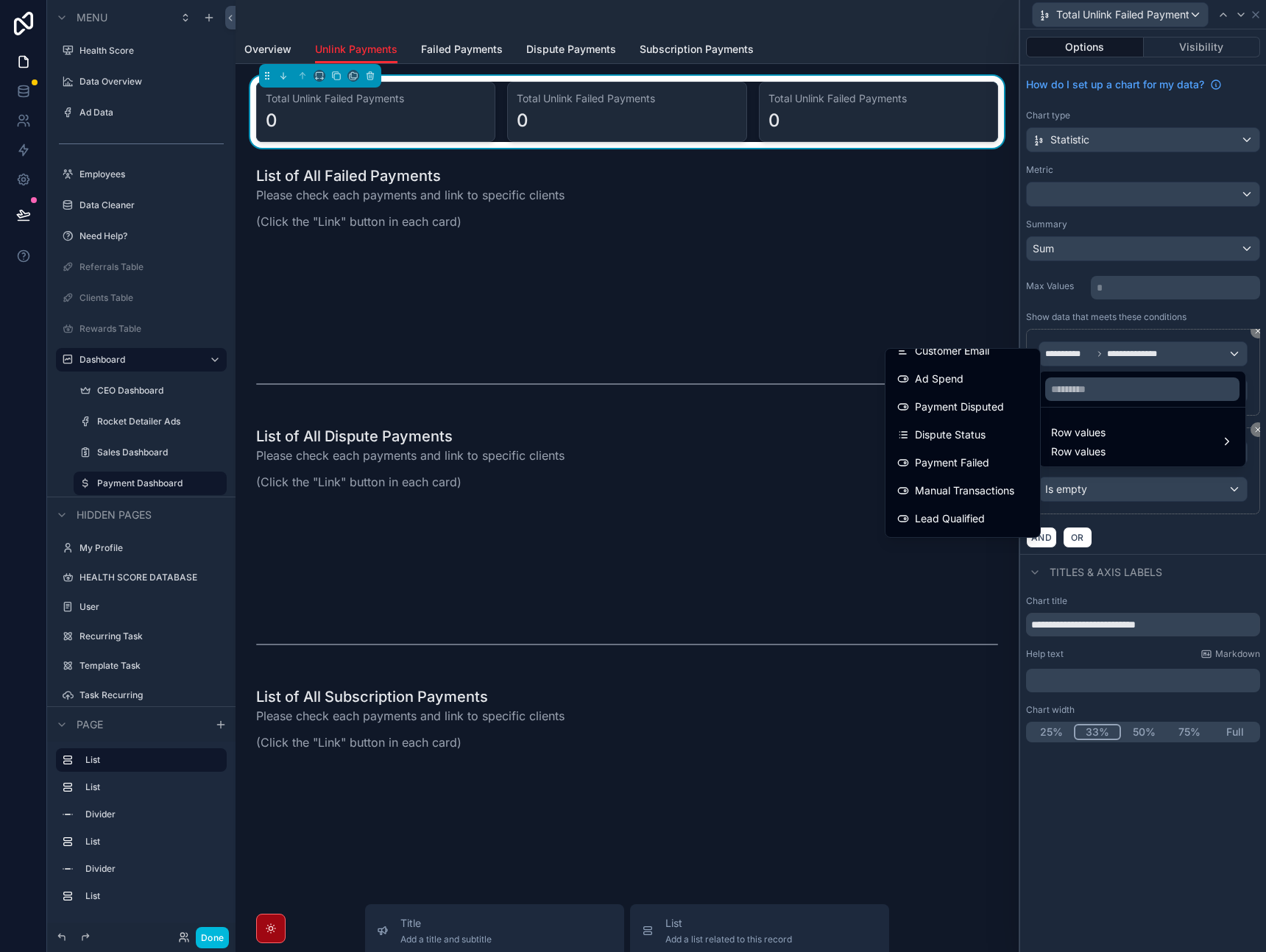
scroll to position [131, 0]
click at [960, 408] on span "Payment Disputed" at bounding box center [960, 402] width 89 height 17
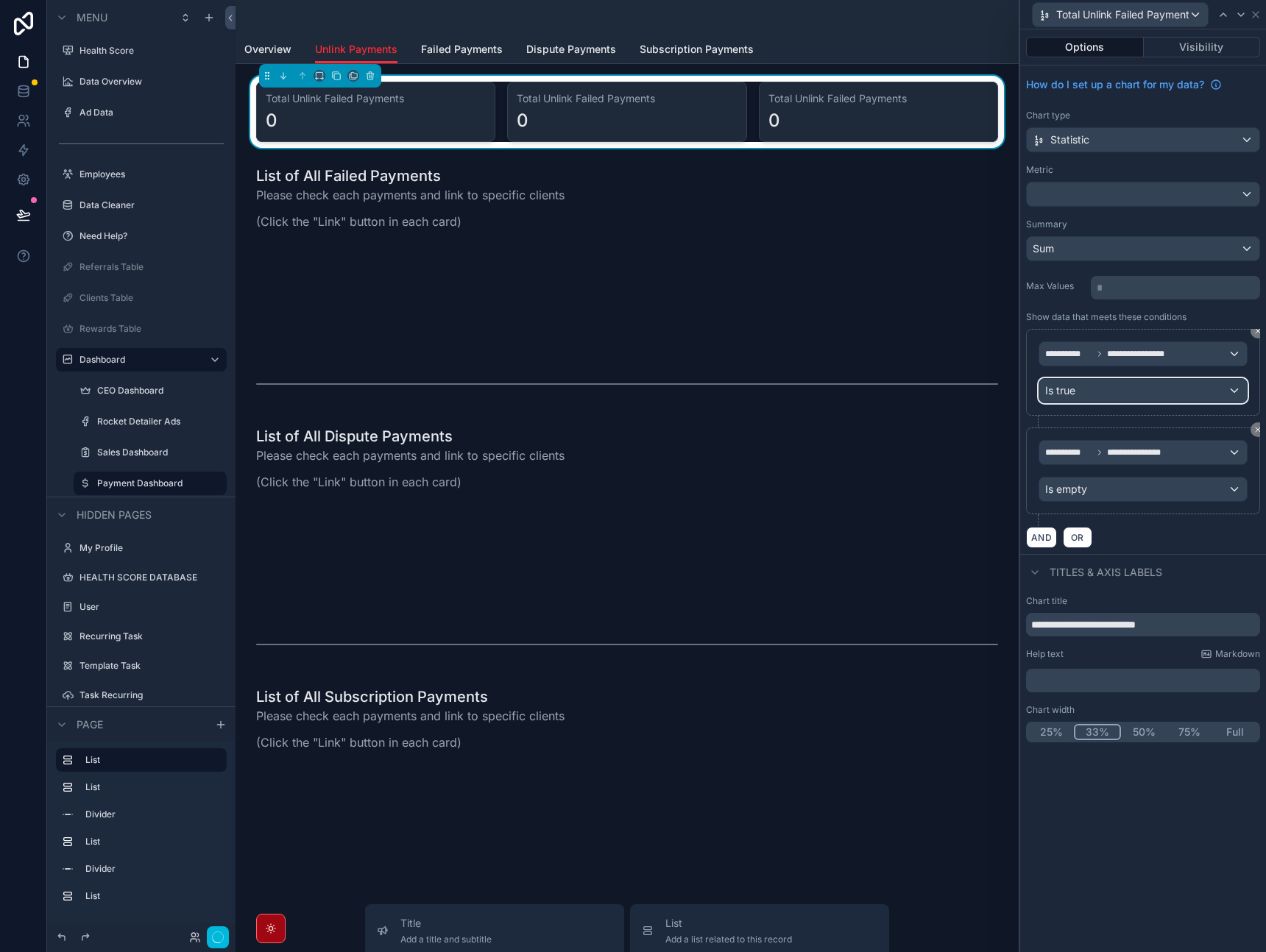
click at [1100, 392] on div "Is true" at bounding box center [1143, 391] width 208 height 24
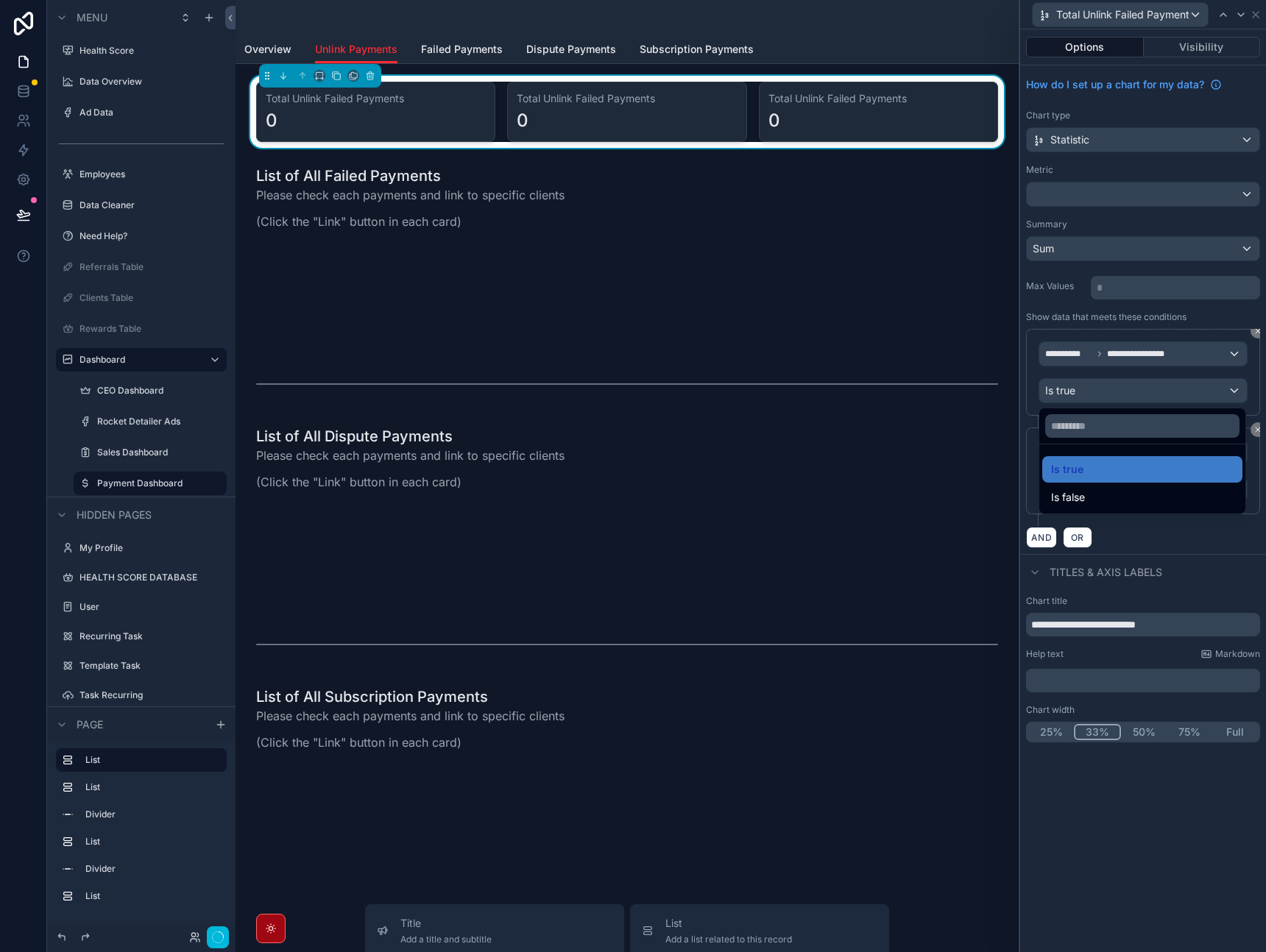
click at [1100, 392] on div at bounding box center [1143, 476] width 246 height 952
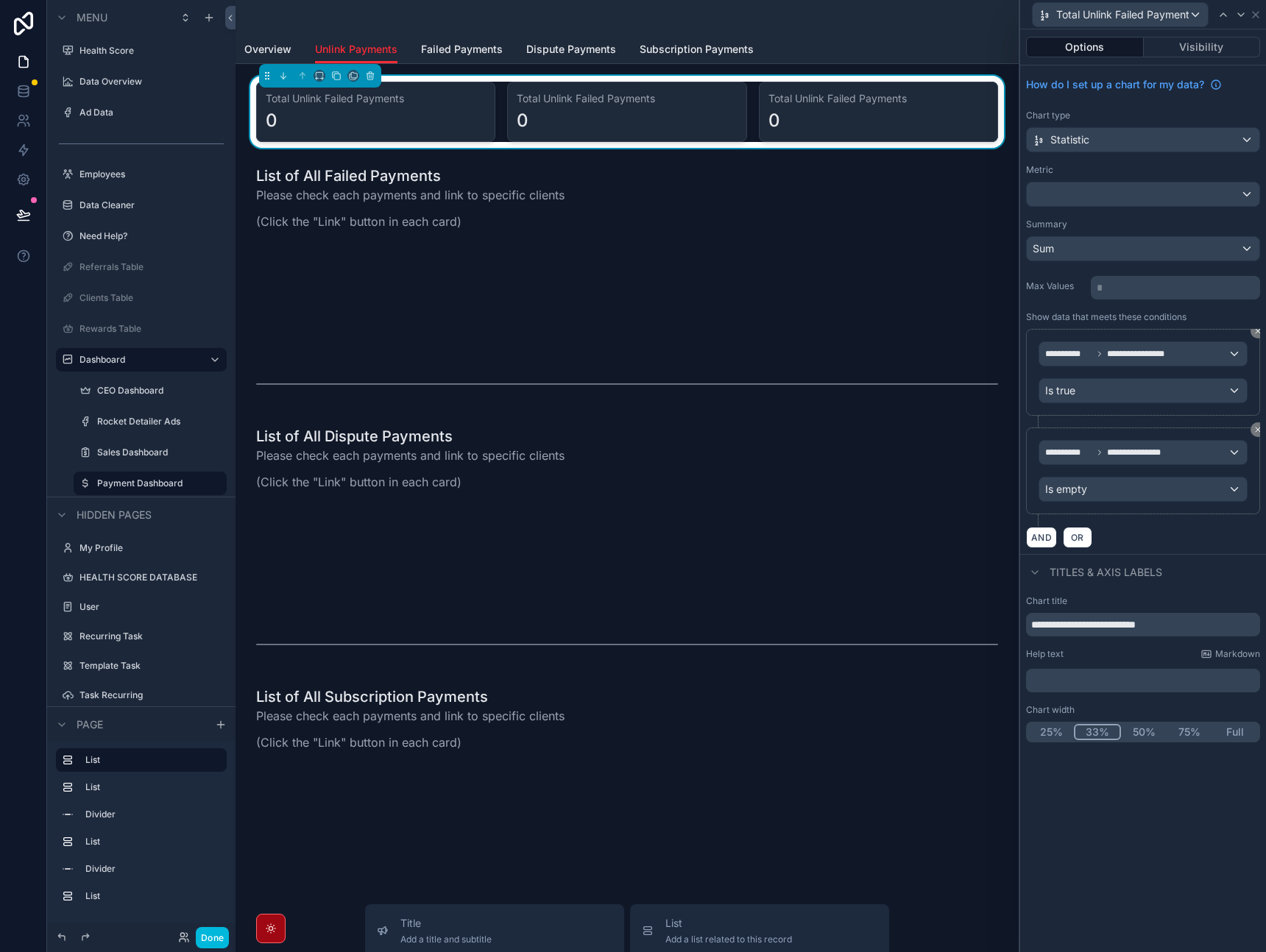
click at [1202, 557] on div "Titles & Axis labels" at bounding box center [1143, 572] width 246 height 35
drag, startPoint x: 1120, startPoint y: 628, endPoint x: 1093, endPoint y: 629, distance: 27.0
click at [1093, 629] on input "**********" at bounding box center [1143, 625] width 234 height 24
type input "**********"
click at [1180, 537] on div "AND OR" at bounding box center [1143, 538] width 234 height 22
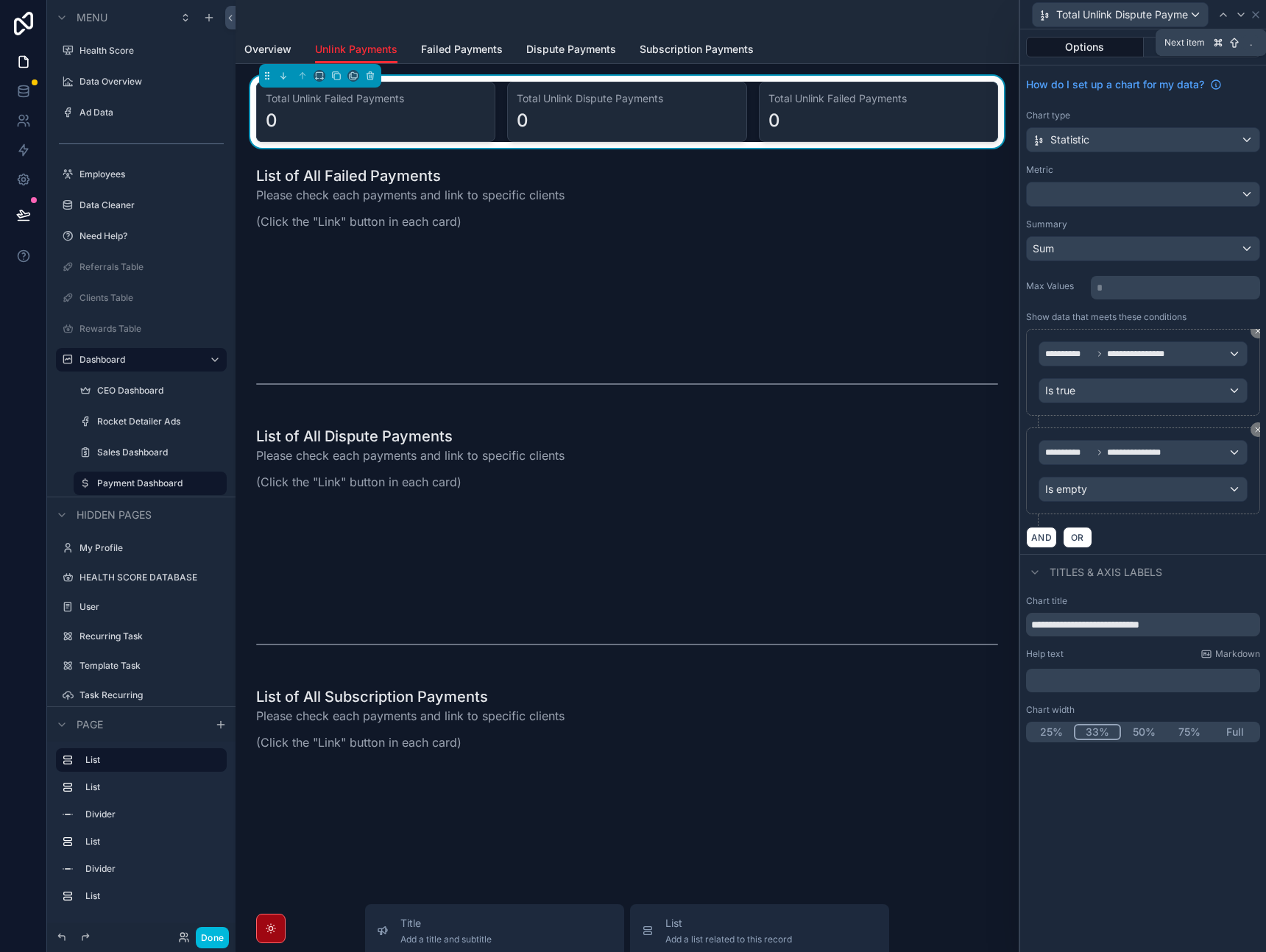
click at [1240, 18] on icon at bounding box center [1241, 14] width 12 height 12
click at [1159, 358] on span "**********" at bounding box center [1139, 354] width 64 height 12
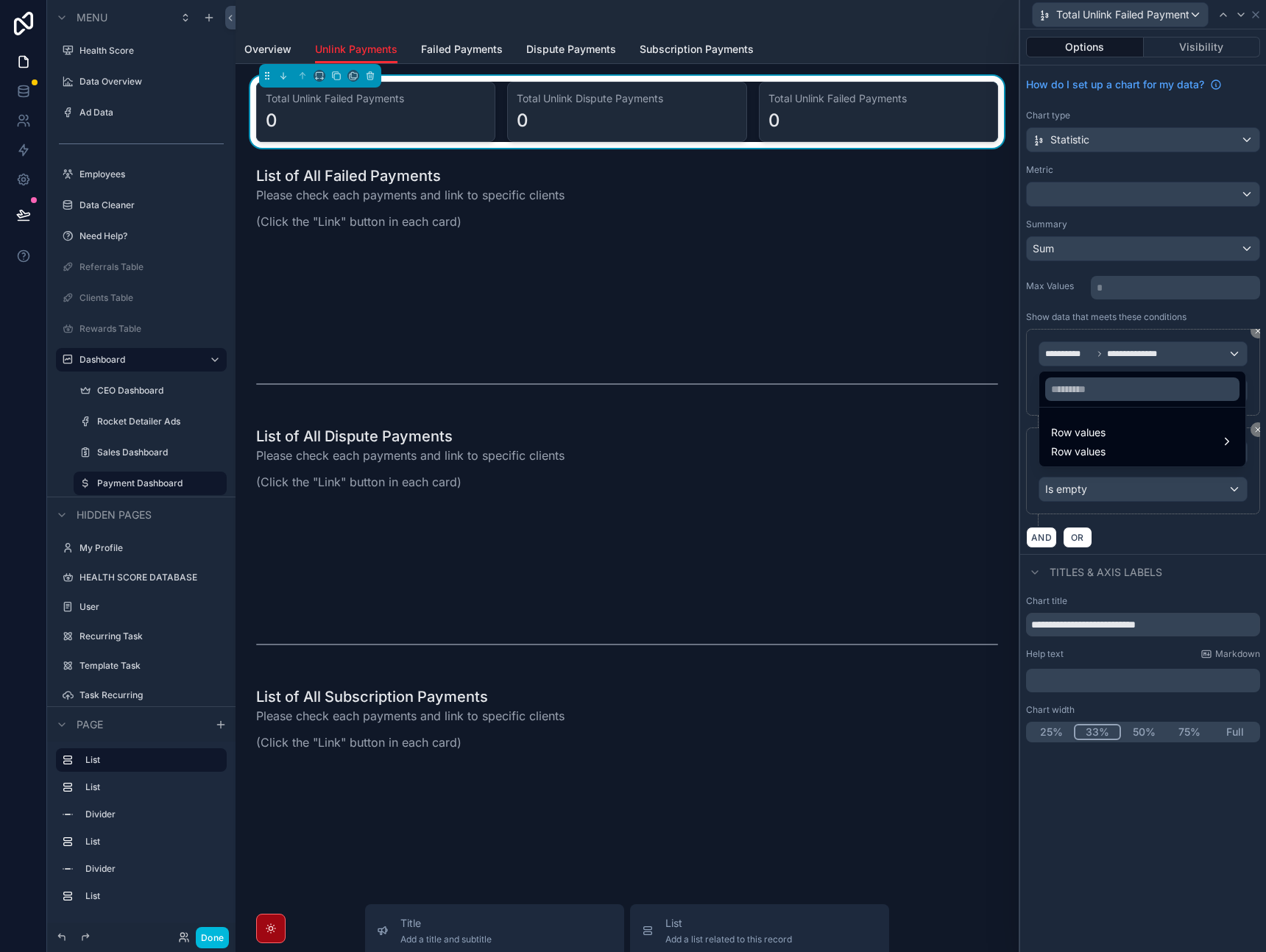
click at [1115, 433] on div "Row values Row values" at bounding box center [1142, 441] width 182 height 35
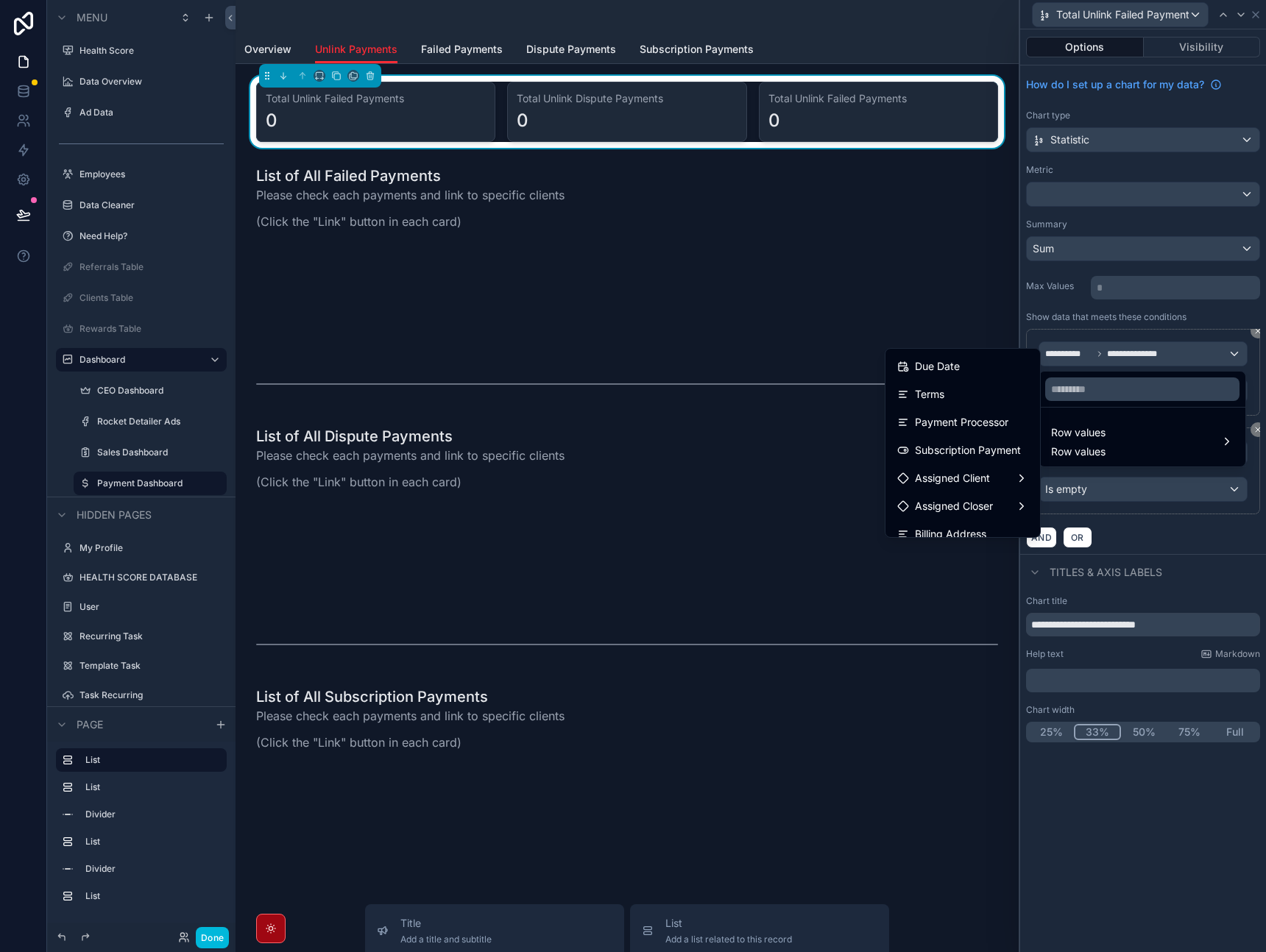
scroll to position [475, 0]
click at [944, 451] on span "Subscription Payment" at bounding box center [968, 449] width 106 height 17
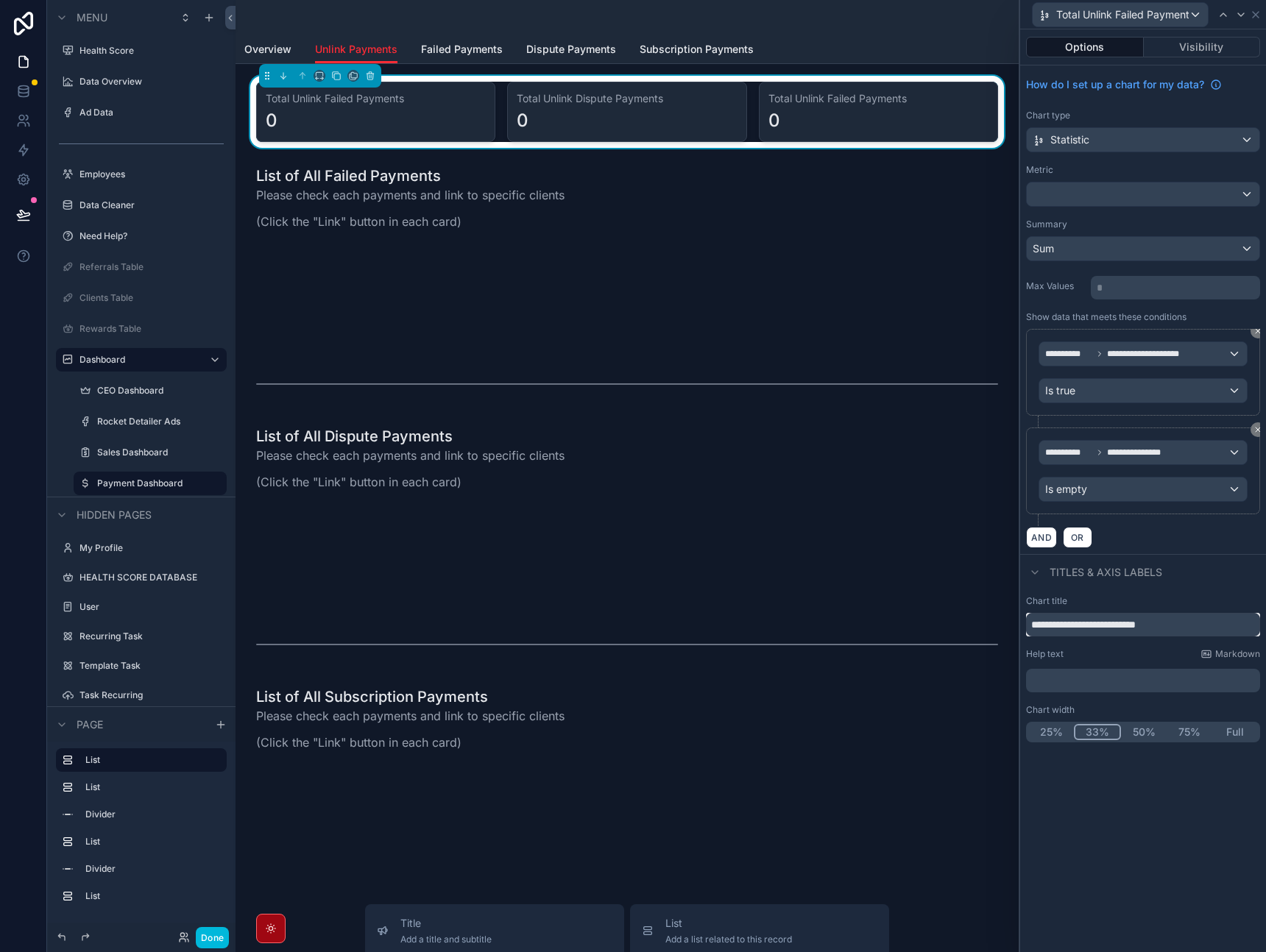
drag, startPoint x: 1120, startPoint y: 626, endPoint x: 1093, endPoint y: 623, distance: 27.2
click at [1093, 623] on input "**********" at bounding box center [1143, 625] width 234 height 24
click at [1122, 622] on input "**********" at bounding box center [1143, 625] width 234 height 24
type input "**********"
click at [1186, 554] on div "Titles & Axis labels" at bounding box center [1143, 572] width 246 height 35
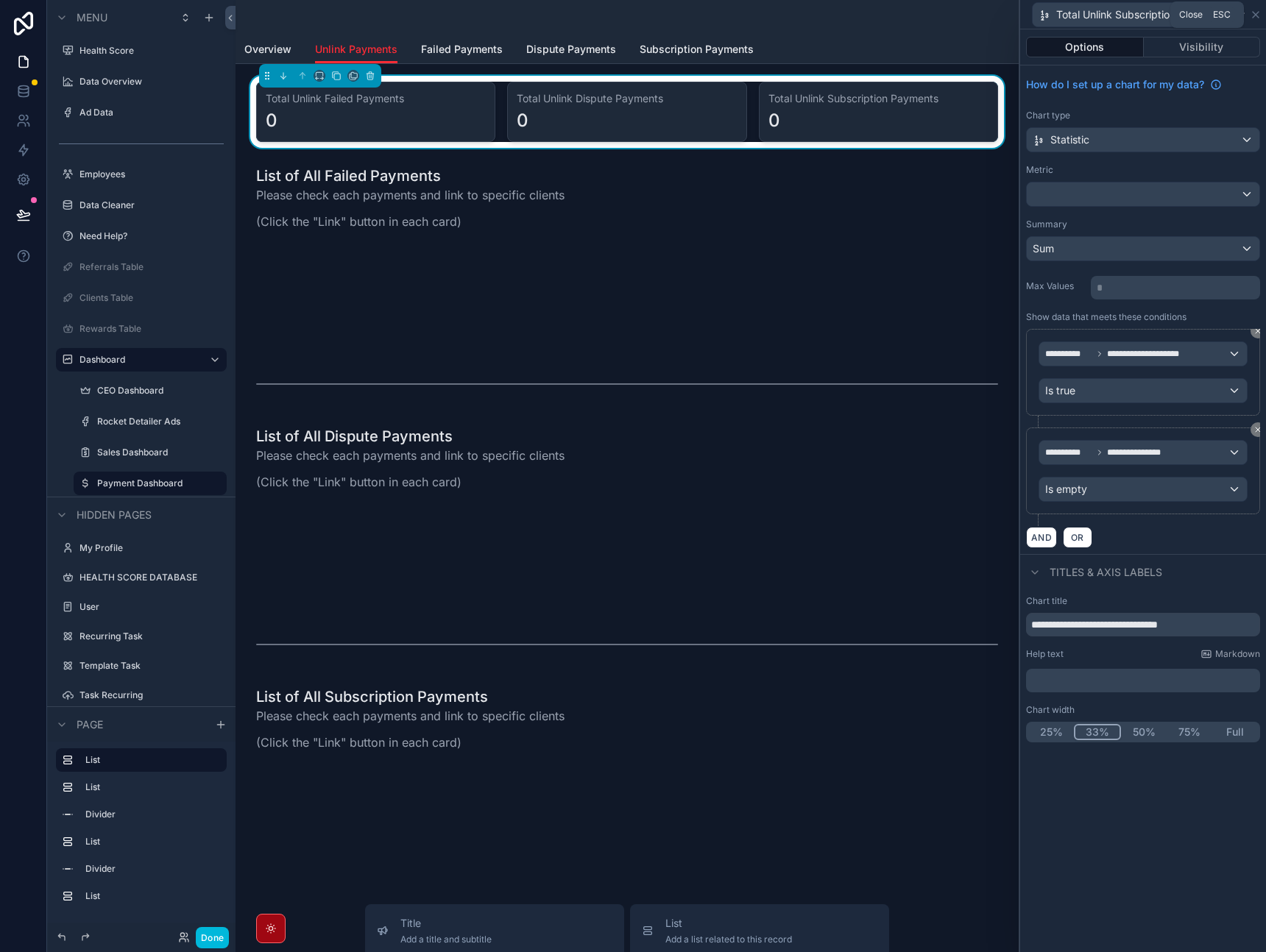
click at [1256, 18] on icon at bounding box center [1256, 14] width 12 height 12
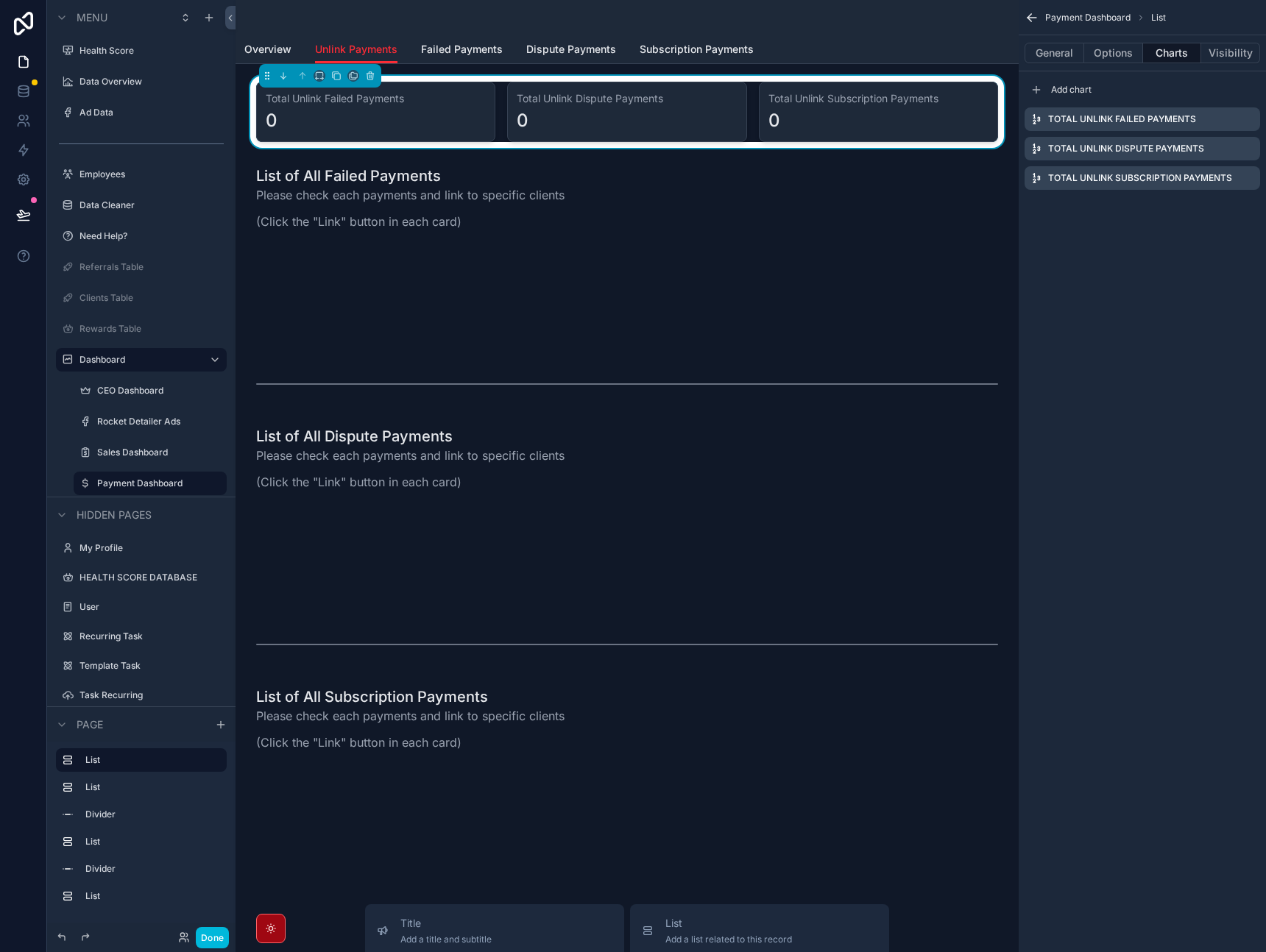
click at [1105, 394] on div "Payment Dashboard List General Options Charts Visibility Add chart Total Unlink…" at bounding box center [1143, 476] width 247 height 952
click at [733, 103] on div "Total Unlink Dispute Payments 0" at bounding box center [627, 112] width 240 height 60
click at [336, 76] on icon "scrollable content" at bounding box center [336, 76] width 10 height 10
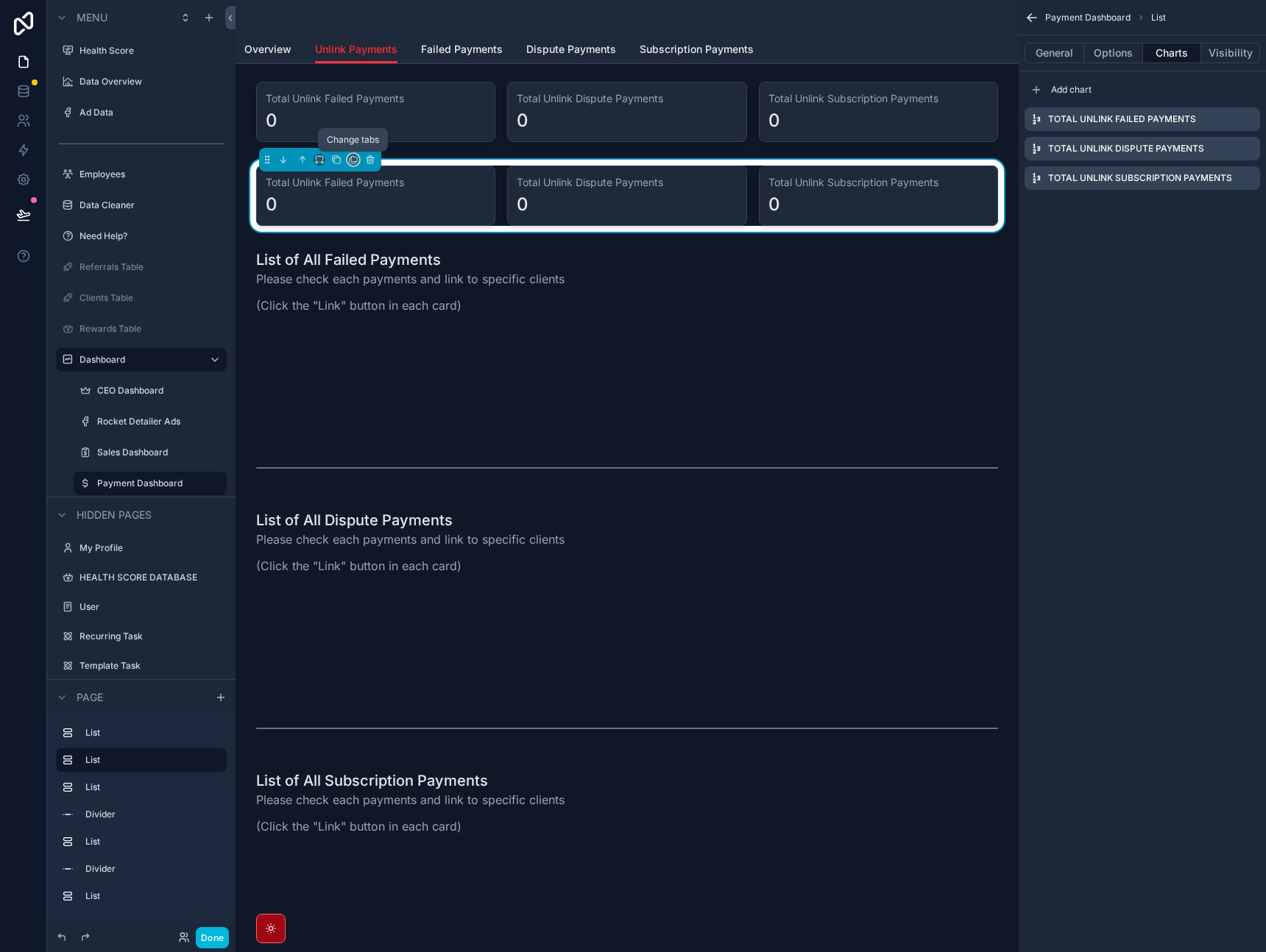
click at [352, 157] on icon "scrollable content" at bounding box center [353, 159] width 10 height 10
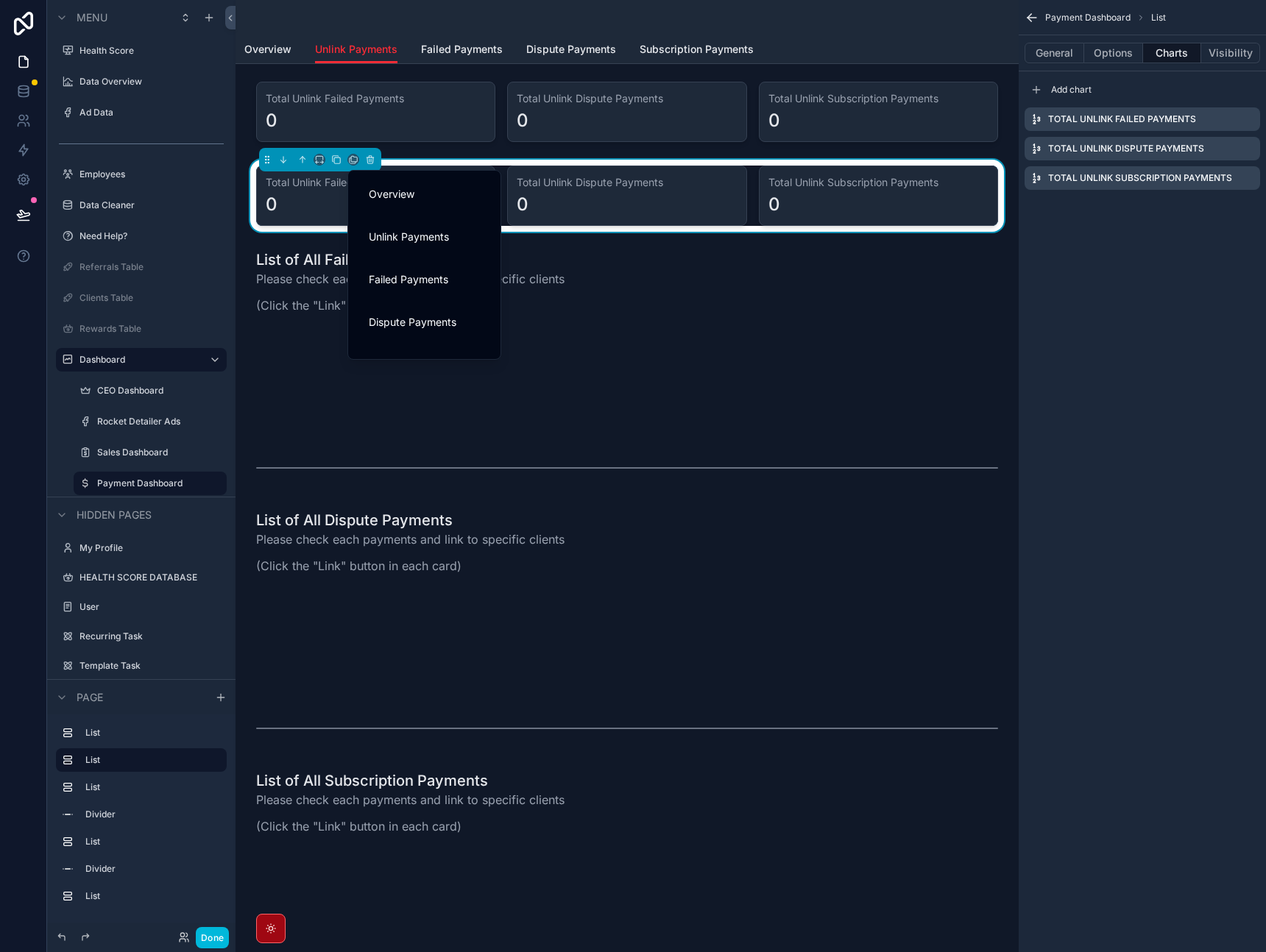
click at [405, 281] on span "Failed Payments" at bounding box center [409, 280] width 80 height 17
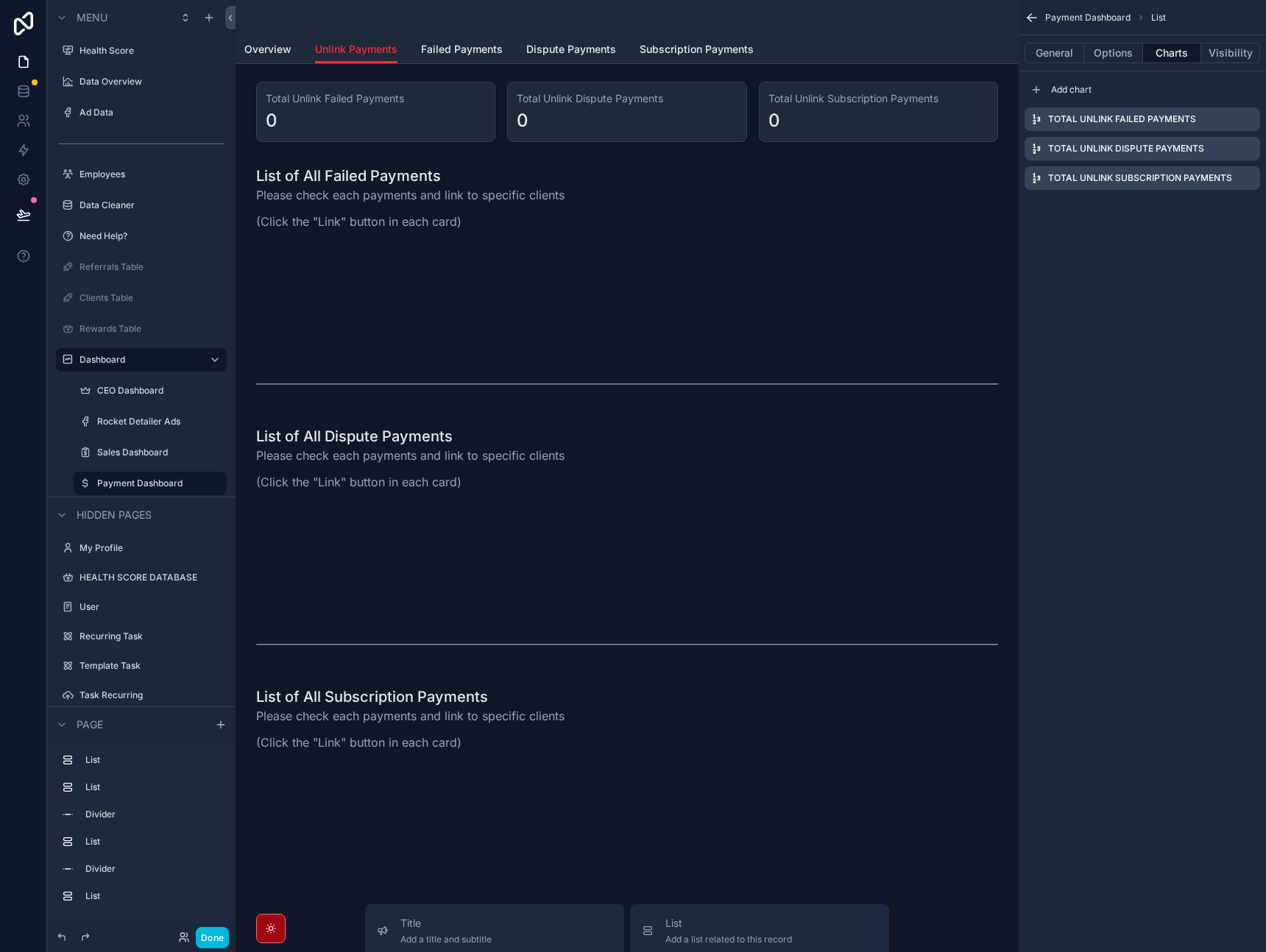
click at [384, 109] on div "scrollable content" at bounding box center [627, 111] width 760 height 72
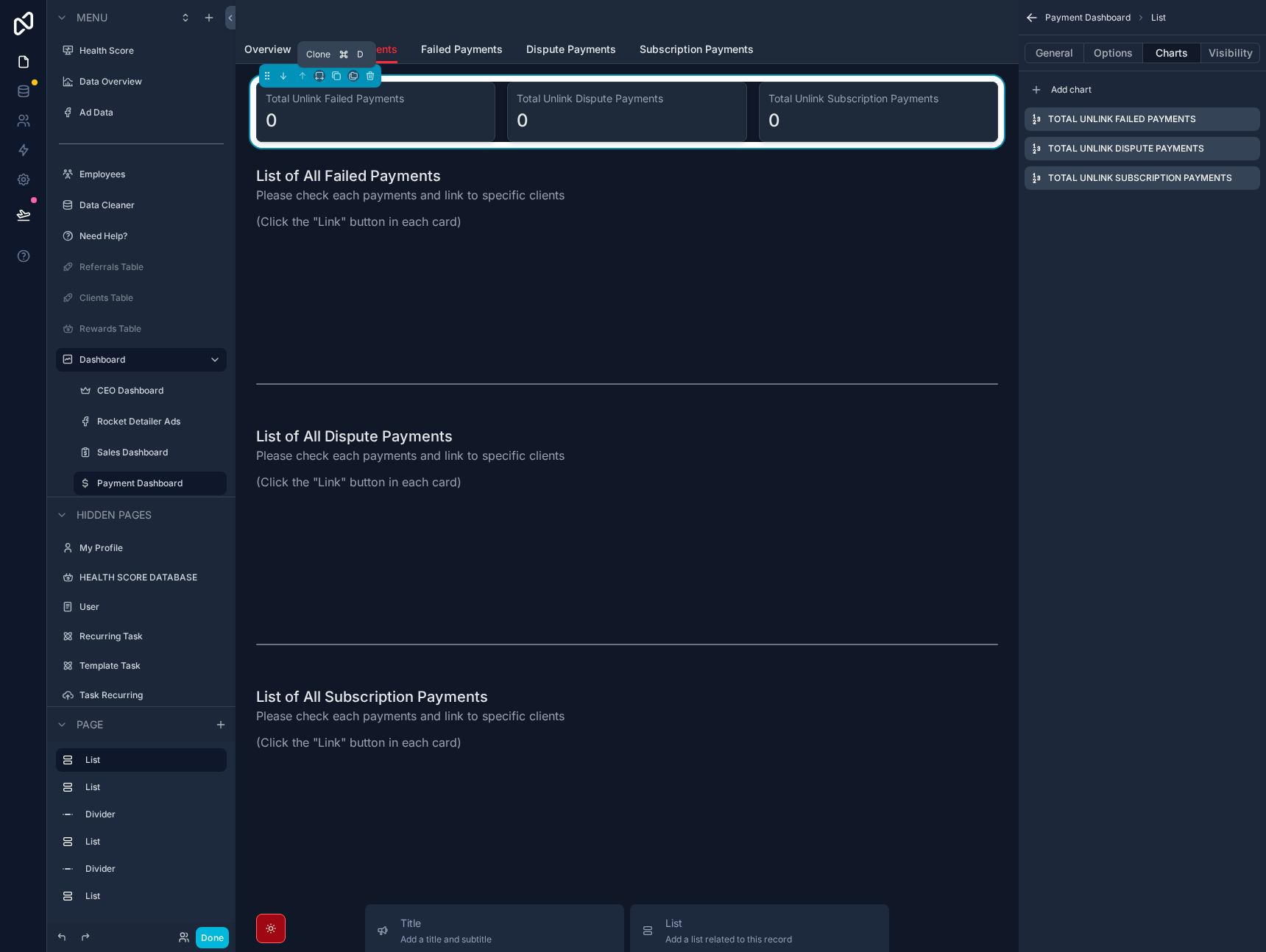
click at [340, 78] on icon "scrollable content" at bounding box center [336, 76] width 10 height 10
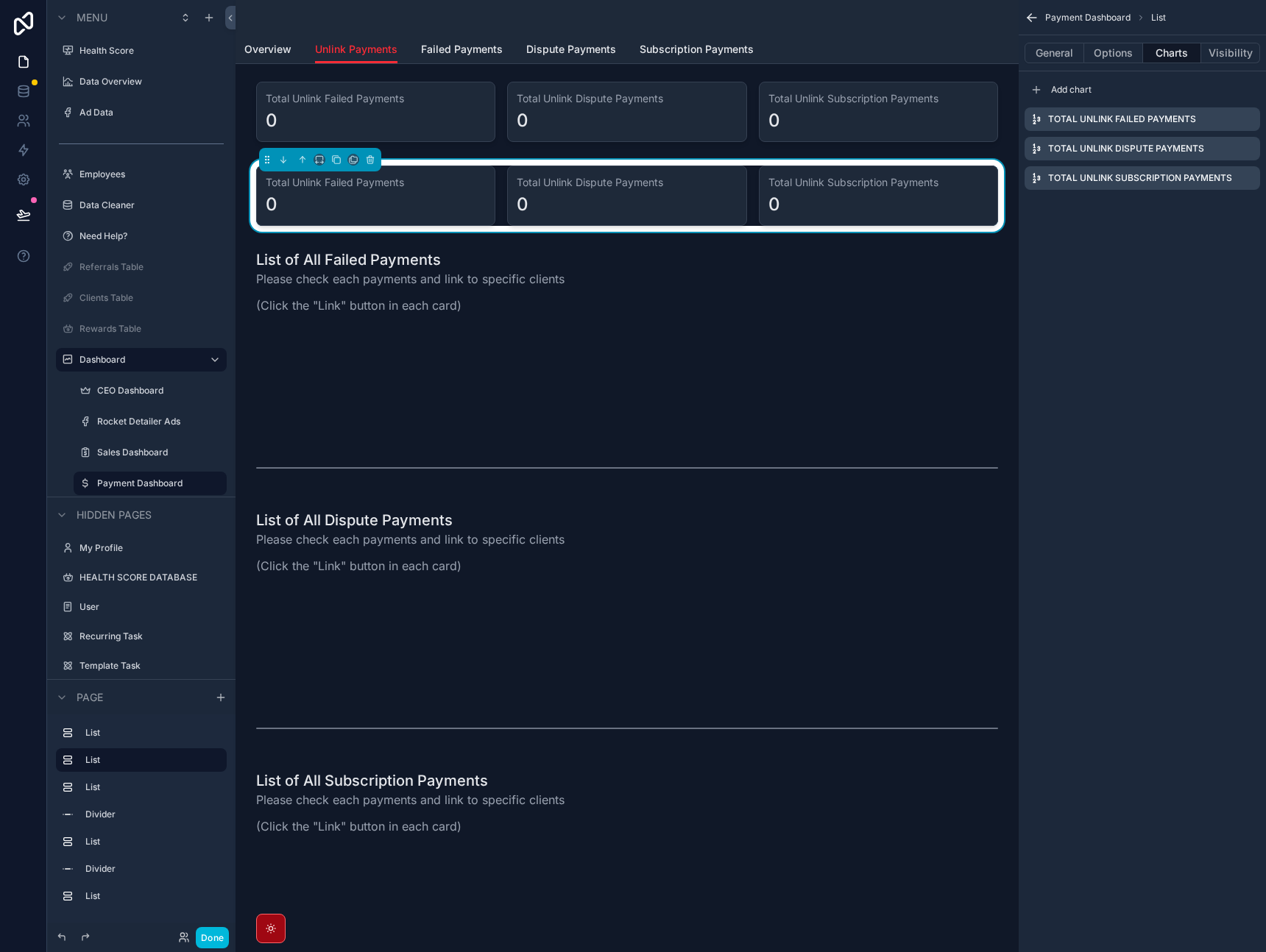
click at [408, 205] on div "0" at bounding box center [376, 204] width 220 height 24
click at [353, 161] on icon "scrollable content" at bounding box center [353, 158] width 6 height 6
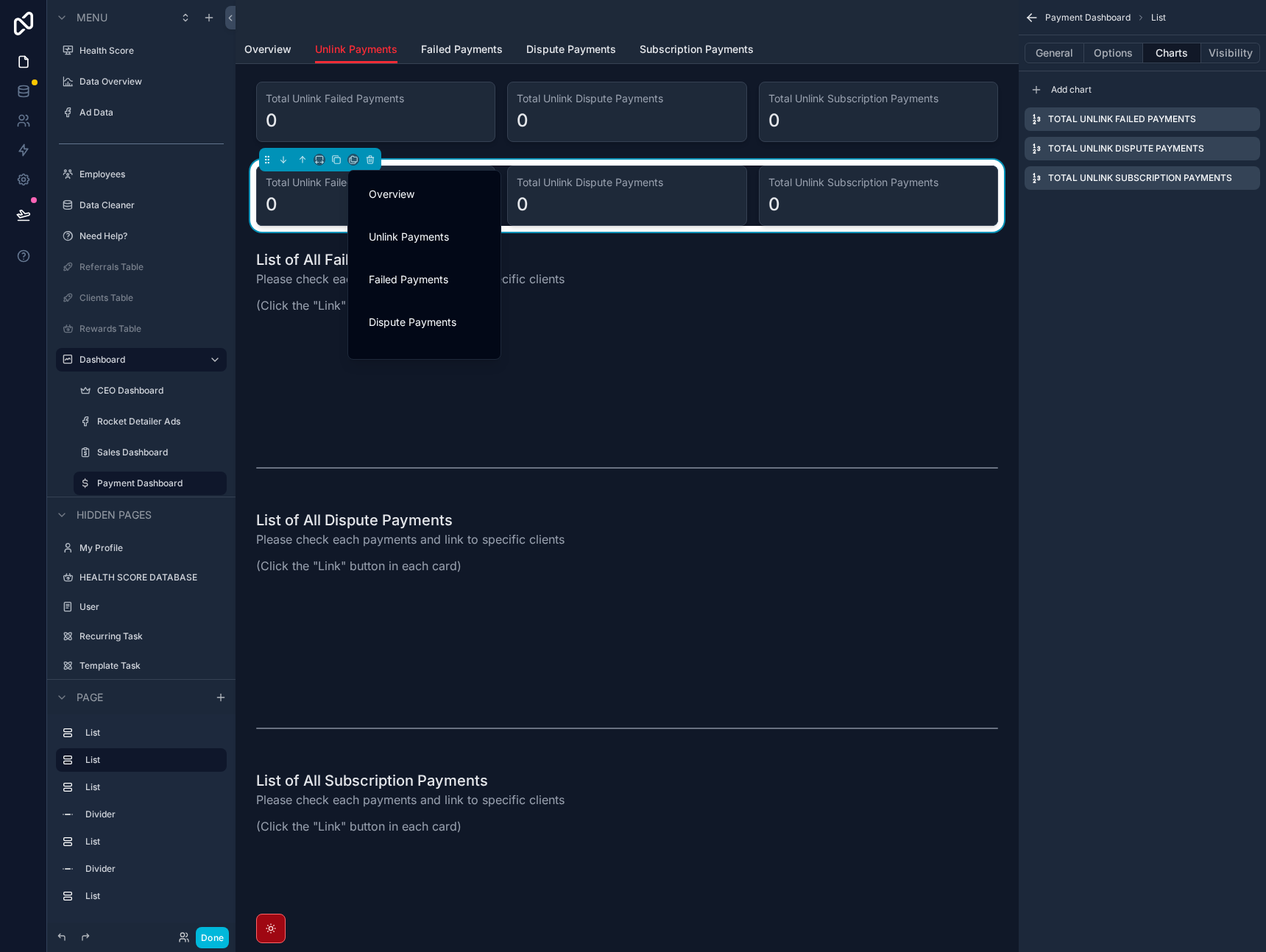
click at [399, 317] on span "Dispute Payments" at bounding box center [413, 322] width 88 height 17
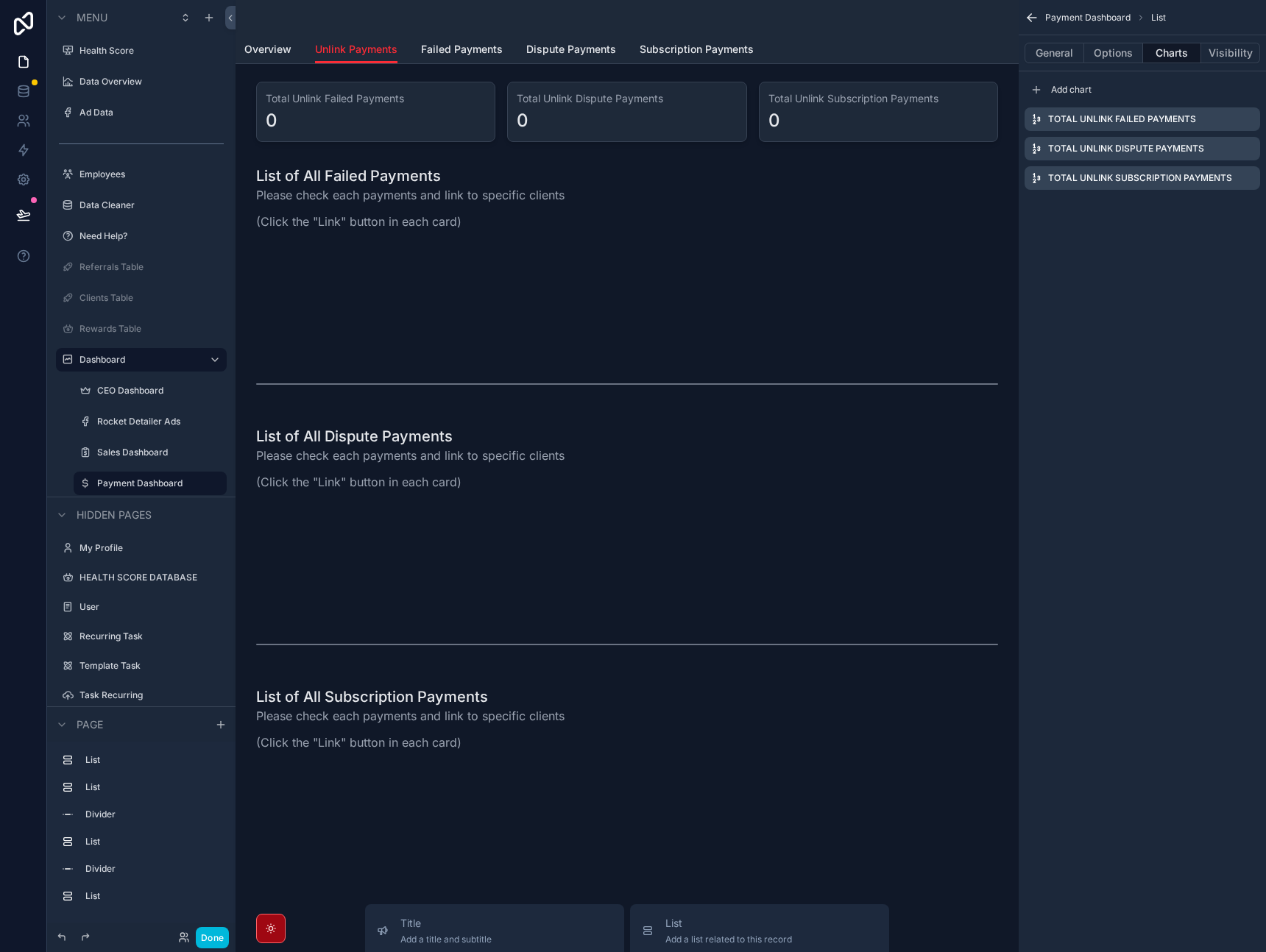
click at [420, 115] on div "scrollable content" at bounding box center [627, 111] width 760 height 72
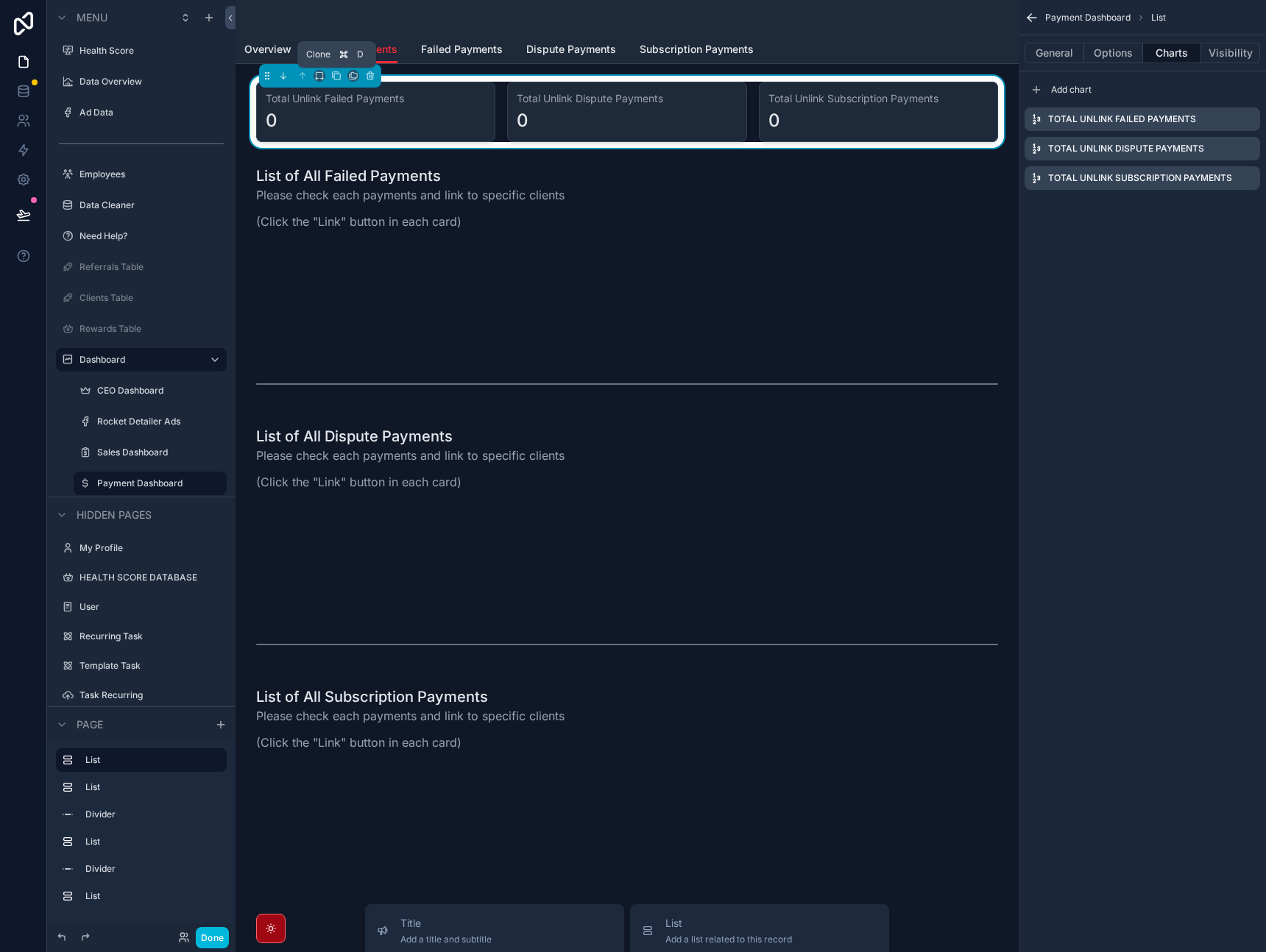
click at [337, 74] on icon "scrollable content" at bounding box center [336, 76] width 10 height 10
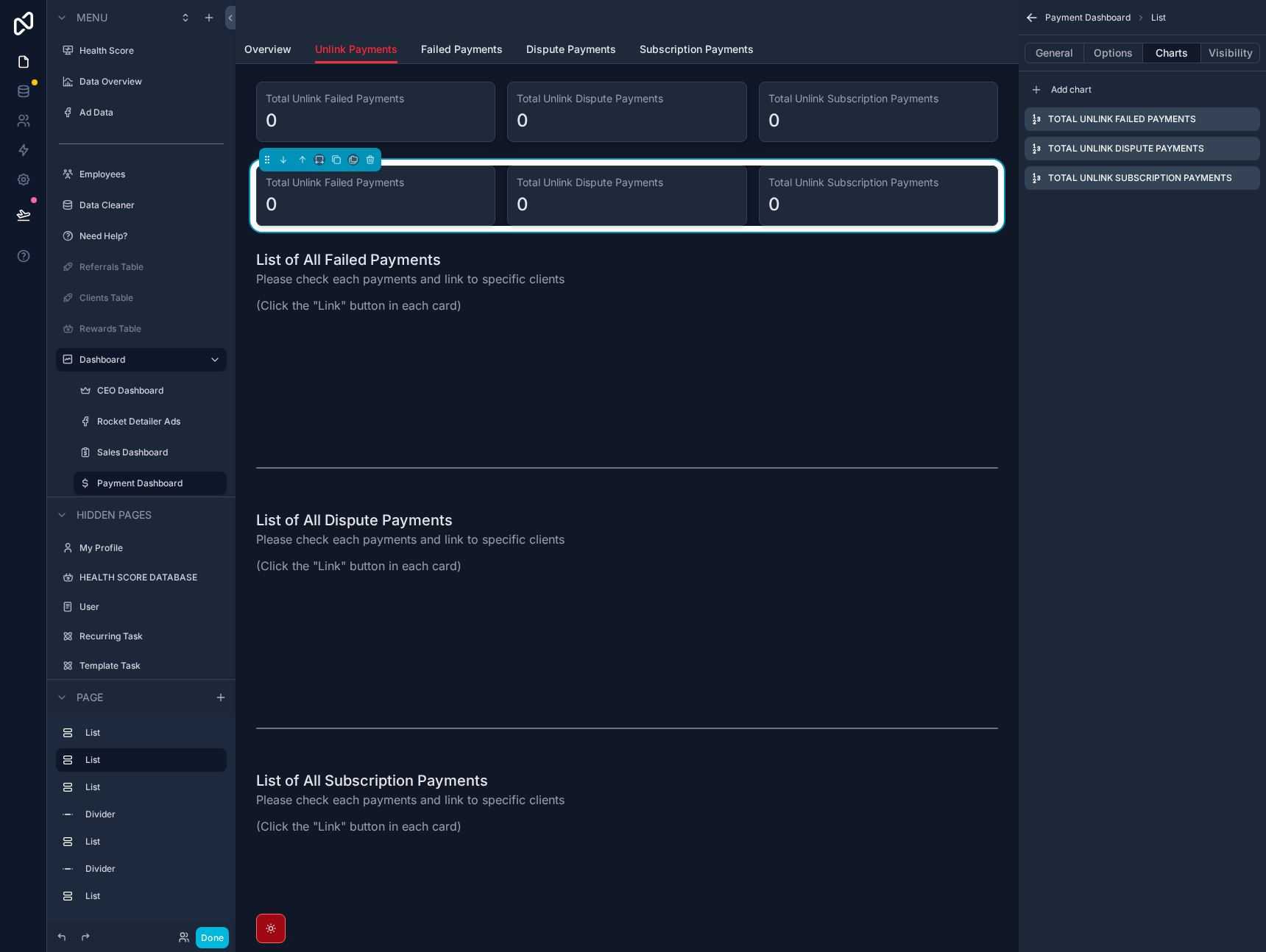
click at [423, 199] on div "0" at bounding box center [376, 204] width 220 height 24
click at [353, 157] on icon "scrollable content" at bounding box center [353, 159] width 10 height 10
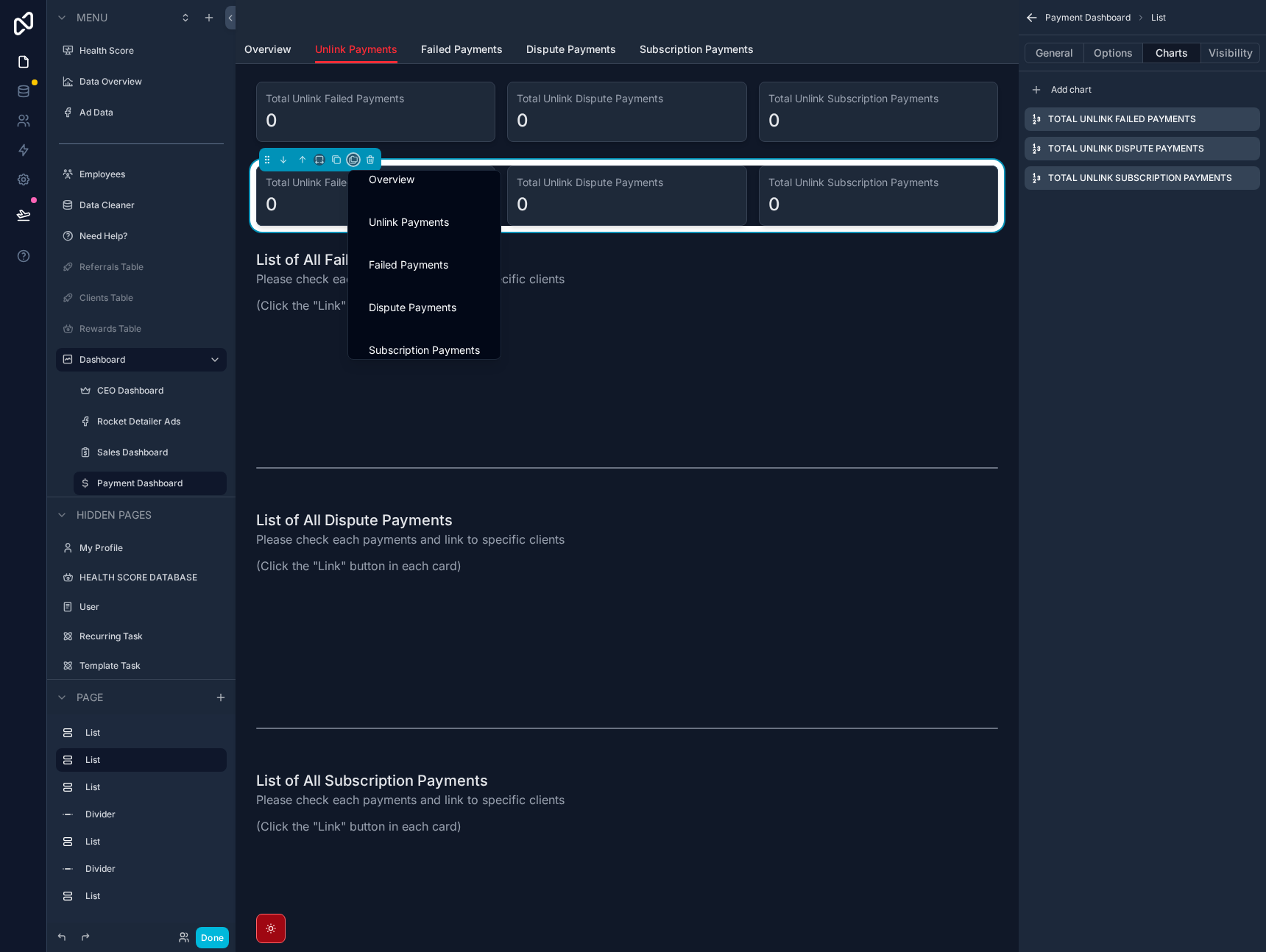
scroll to position [28, 0]
click at [432, 325] on div "Subscription Payments" at bounding box center [424, 337] width 146 height 41
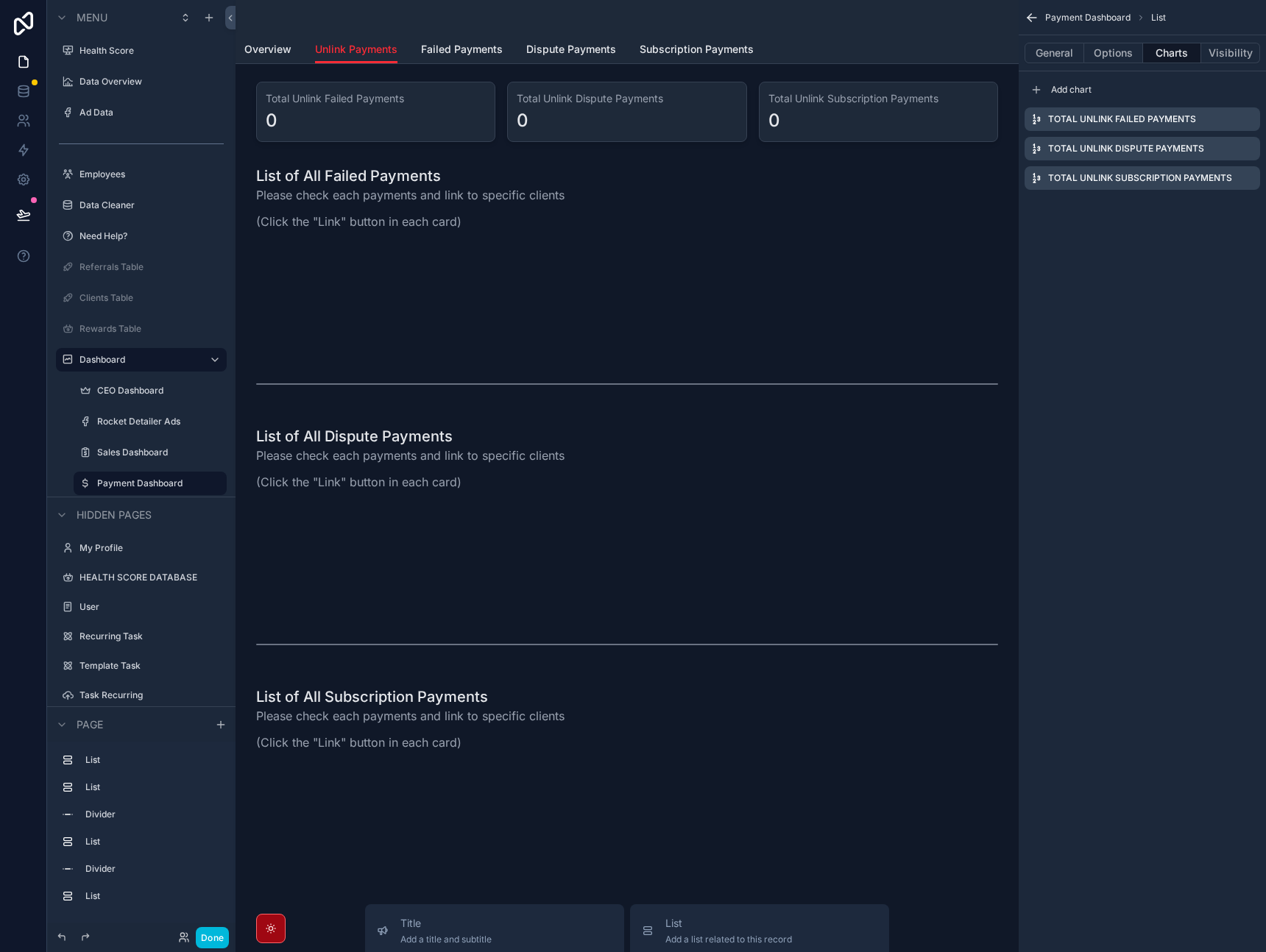
click at [469, 54] on span "Failed Payments" at bounding box center [462, 49] width 82 height 15
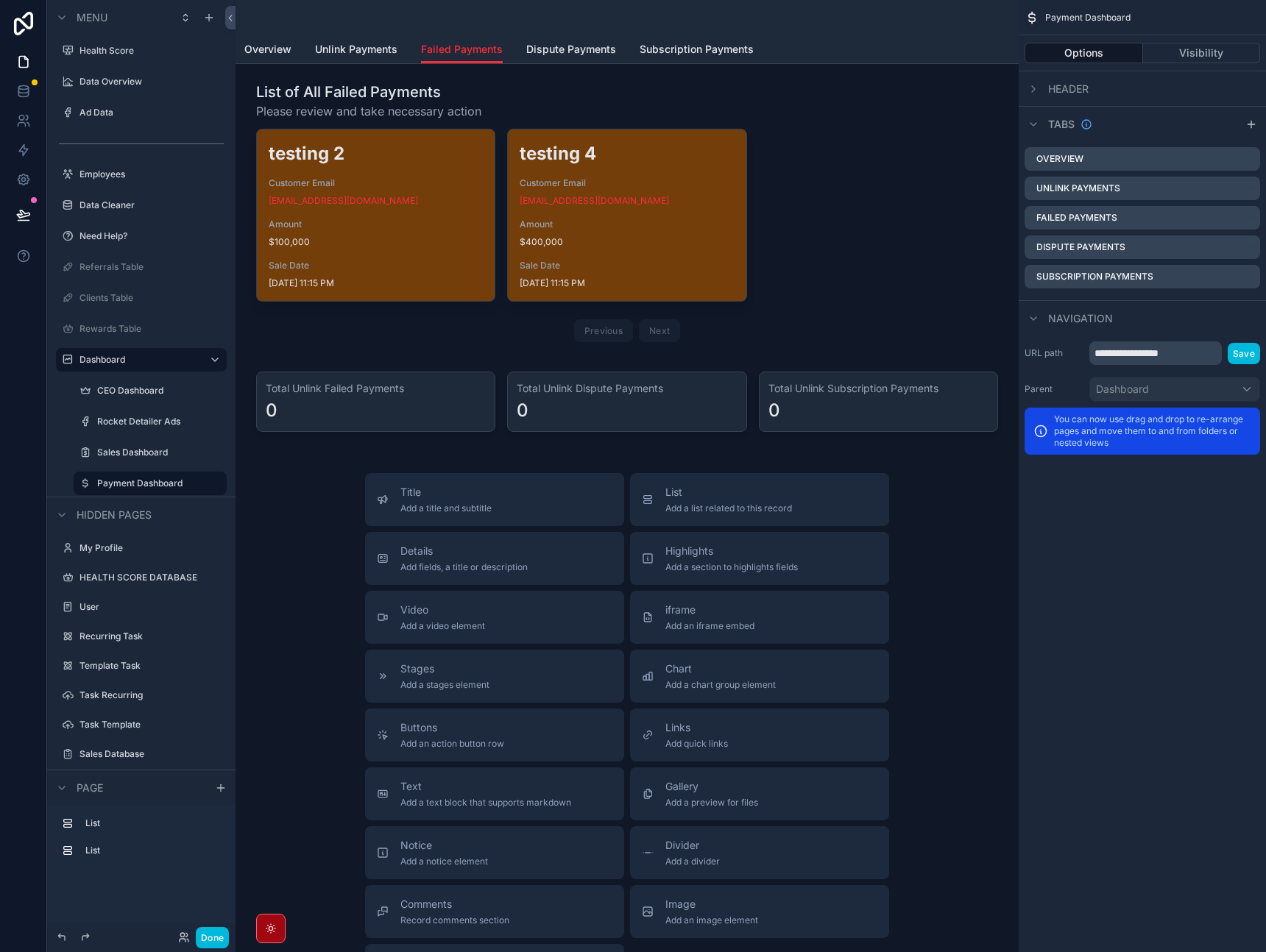
click at [349, 392] on div "scrollable content" at bounding box center [627, 402] width 760 height 72
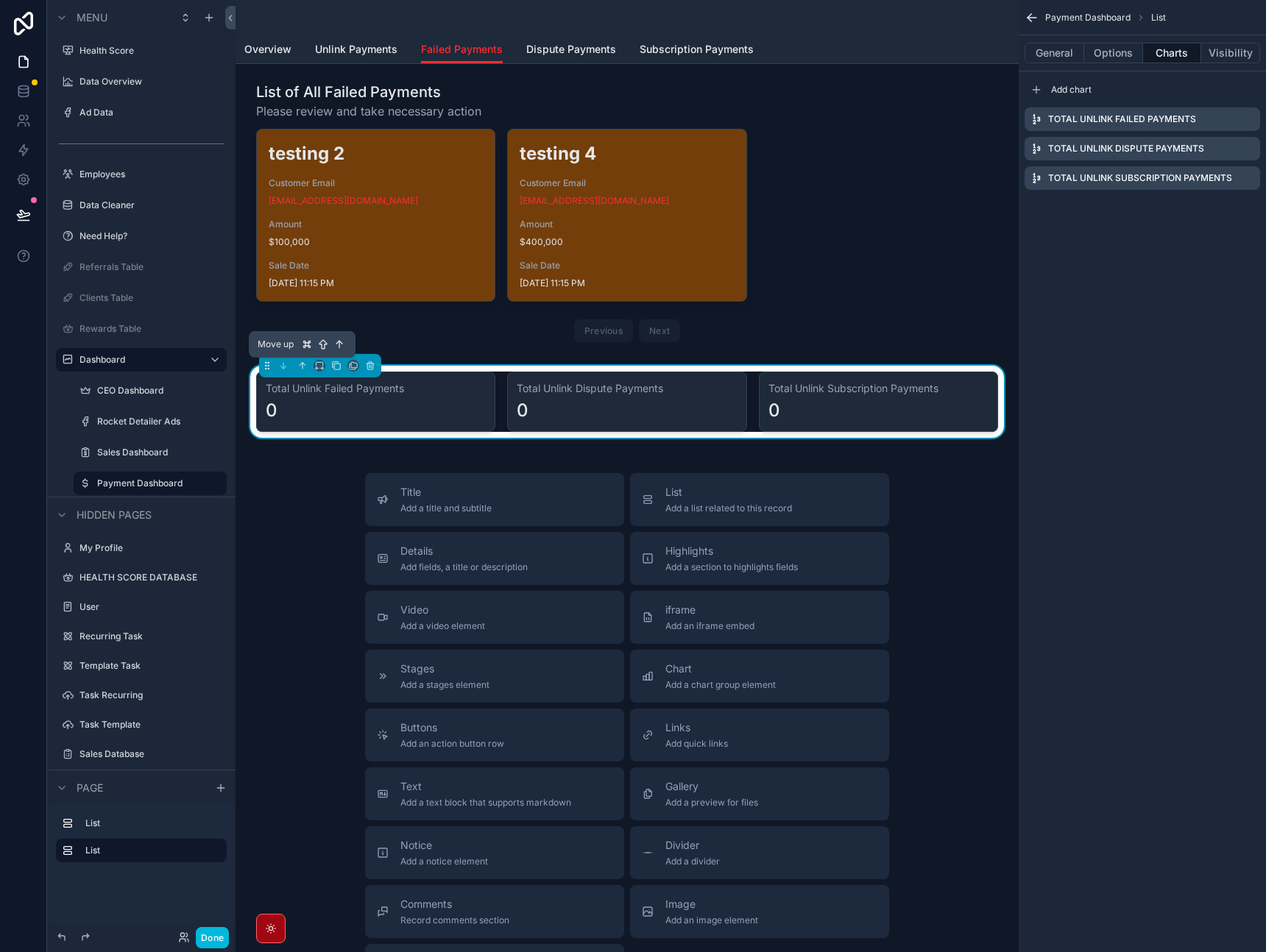
click at [300, 363] on icon "scrollable content" at bounding box center [302, 365] width 10 height 10
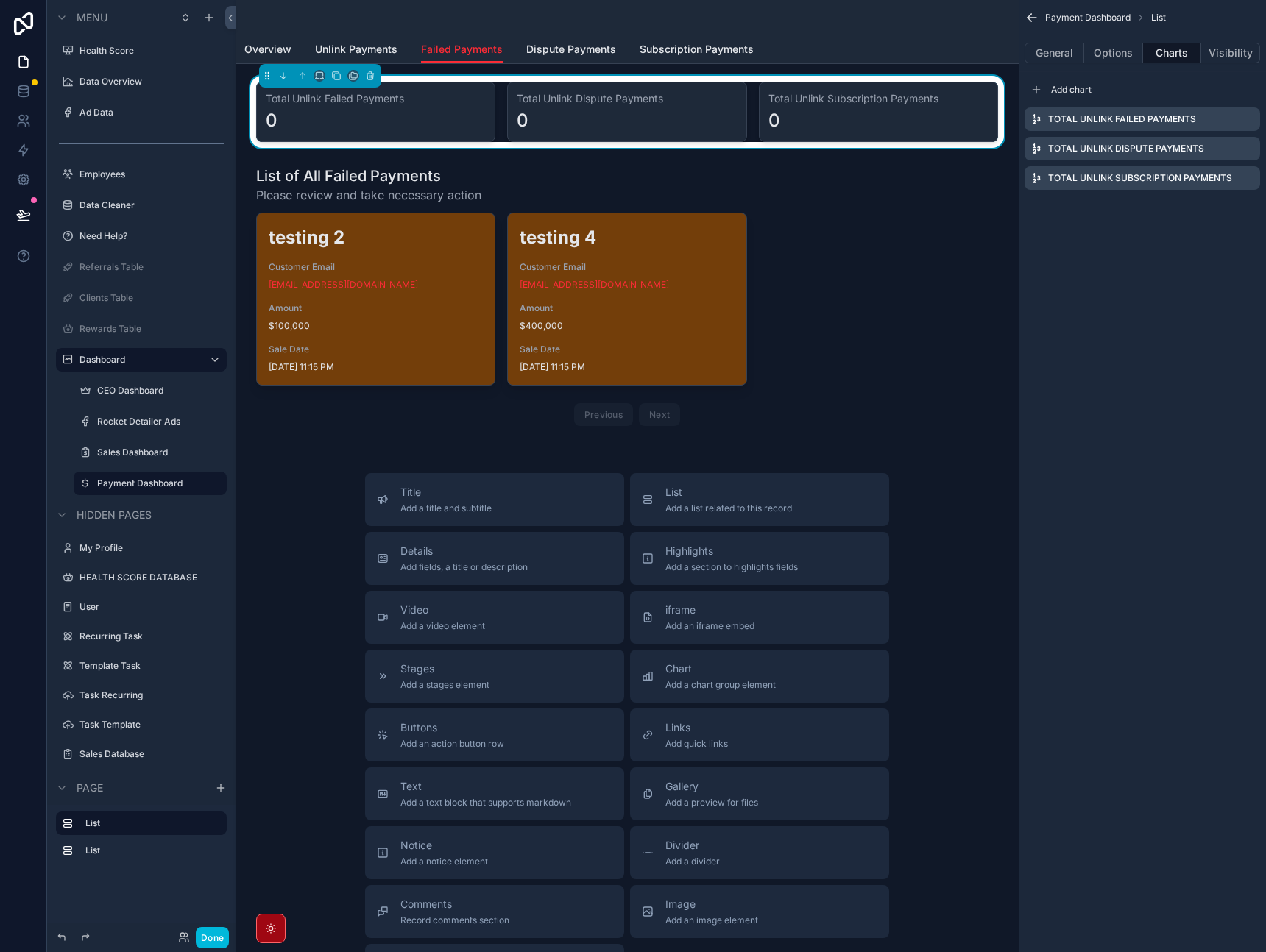
click at [536, 52] on span "Dispute Payments" at bounding box center [571, 49] width 90 height 15
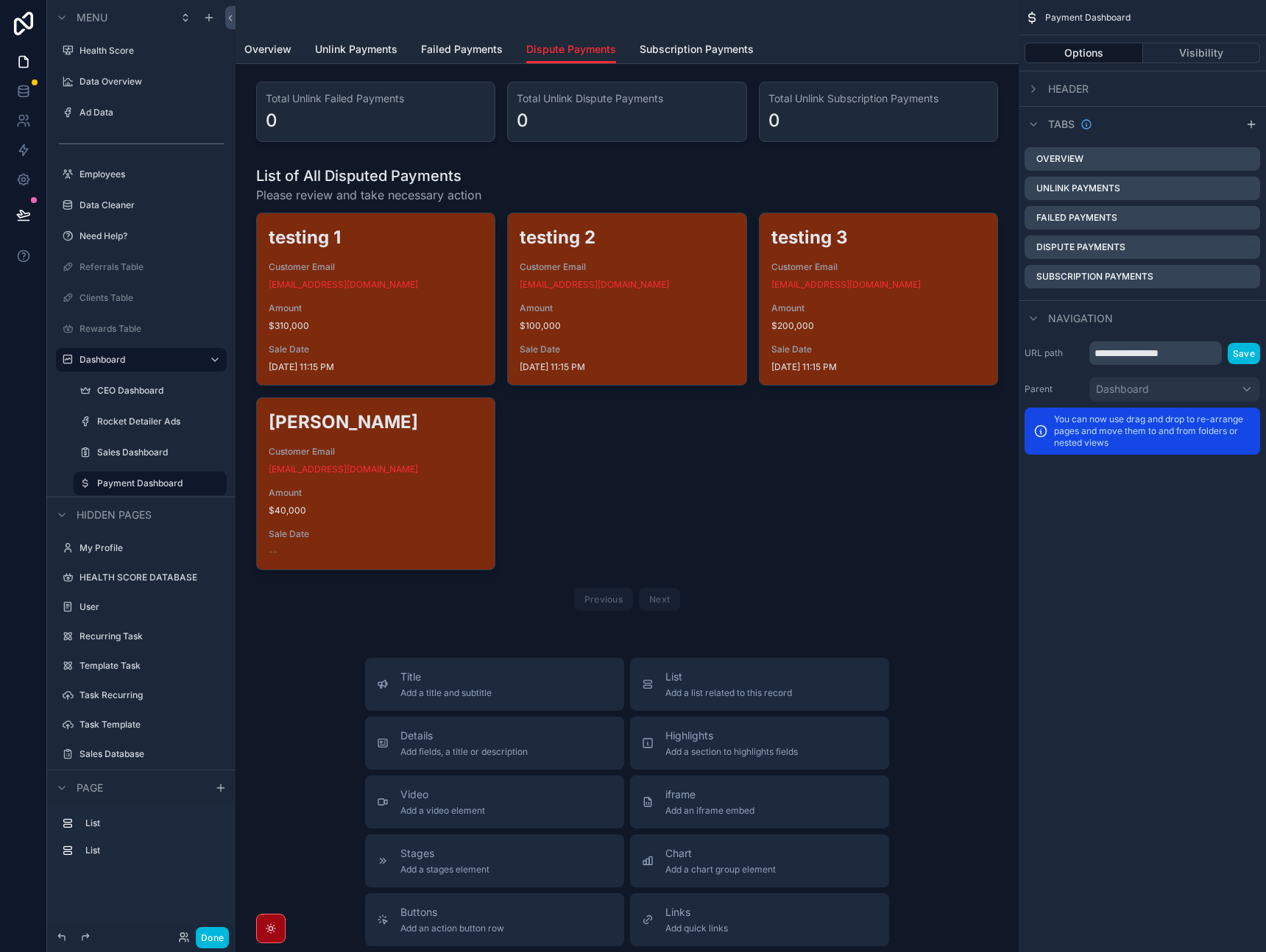
click at [664, 52] on span "Subscription Payments" at bounding box center [696, 49] width 114 height 15
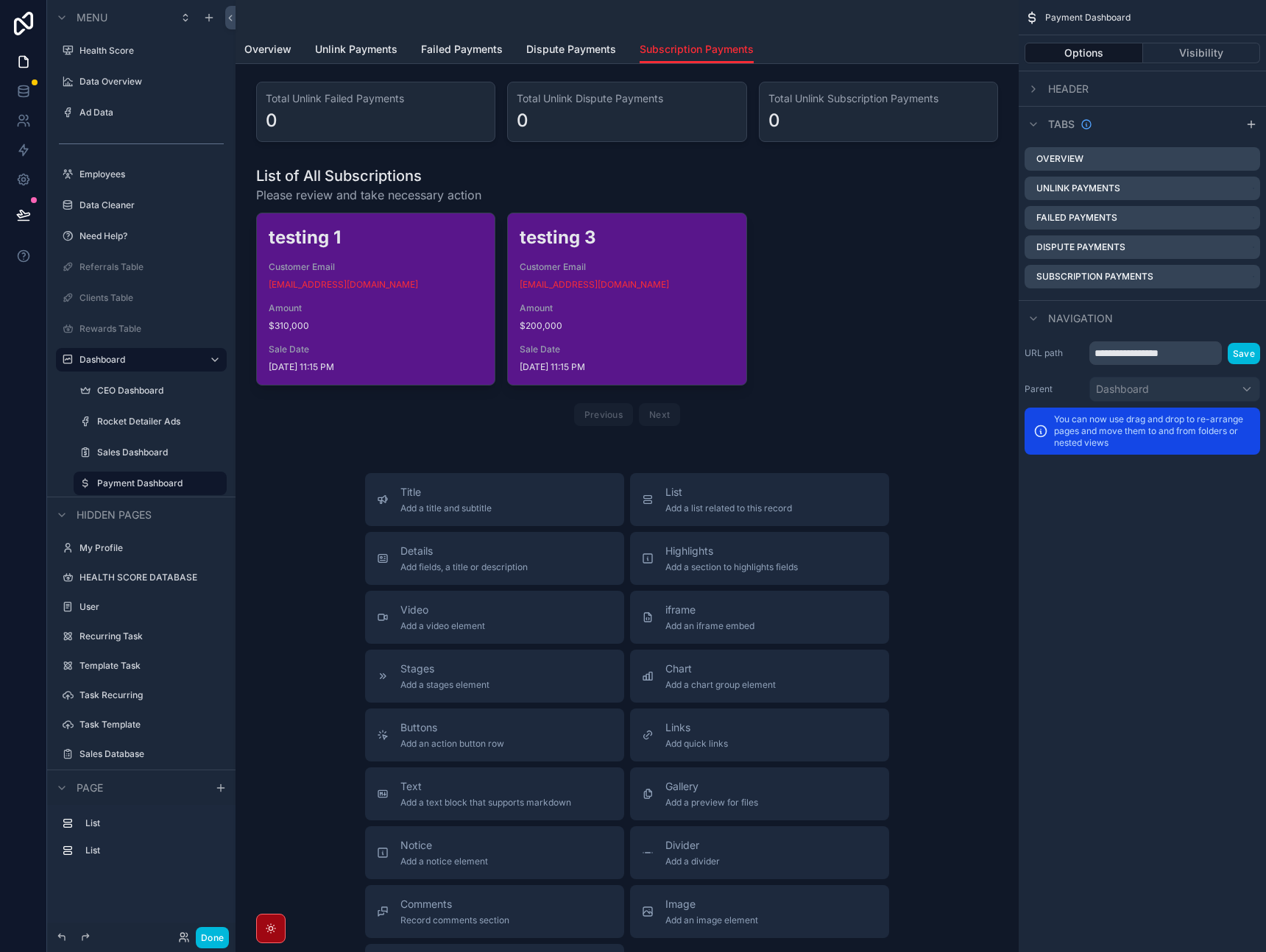
click at [470, 52] on span "Failed Payments" at bounding box center [462, 49] width 82 height 15
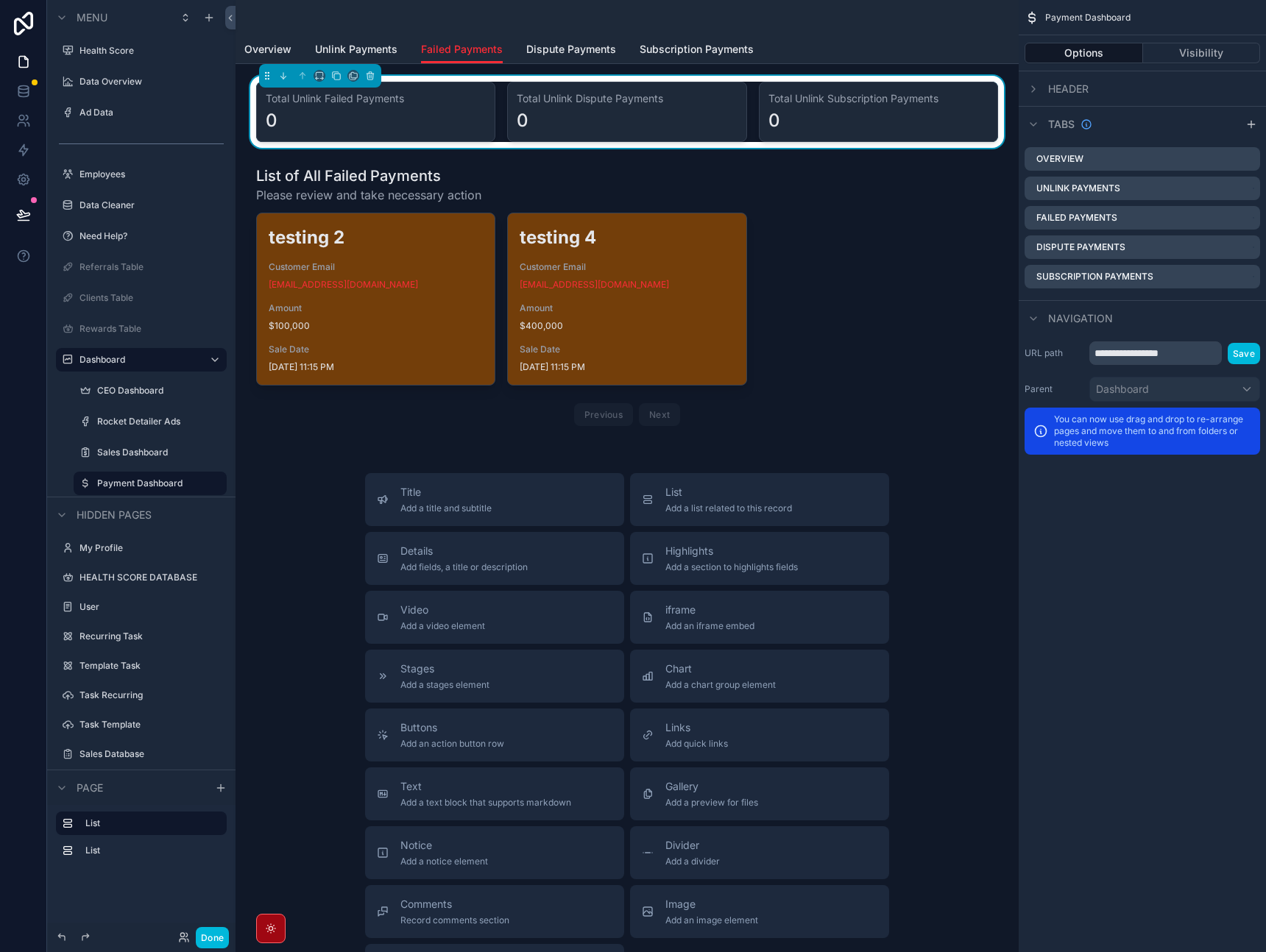
click at [454, 94] on h3 "Total Unlink Failed Payments" at bounding box center [376, 99] width 220 height 15
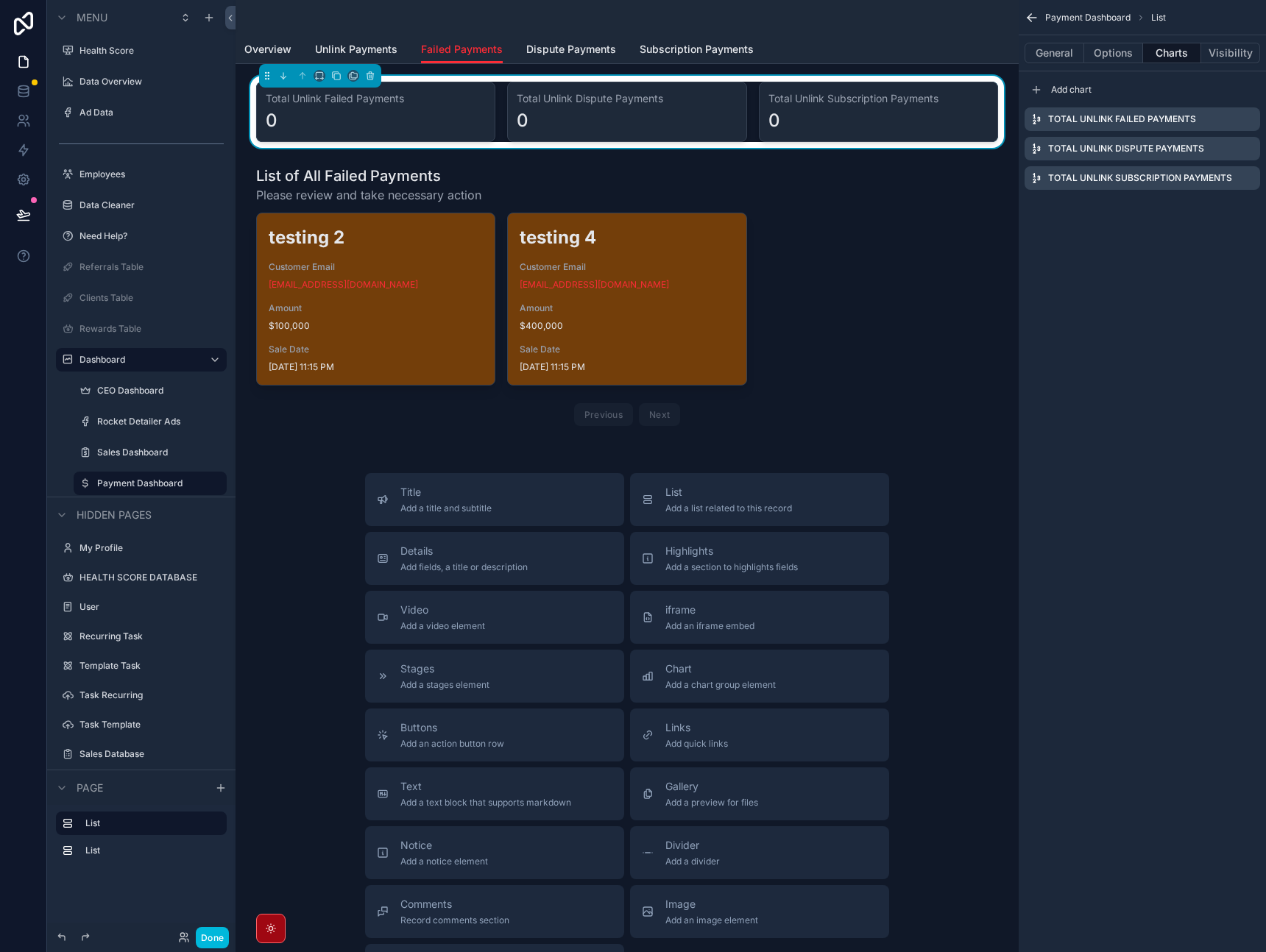
click at [590, 119] on div "0" at bounding box center [627, 121] width 220 height 24
click at [0, 0] on icon "scrollable content" at bounding box center [0, 0] width 0 height 0
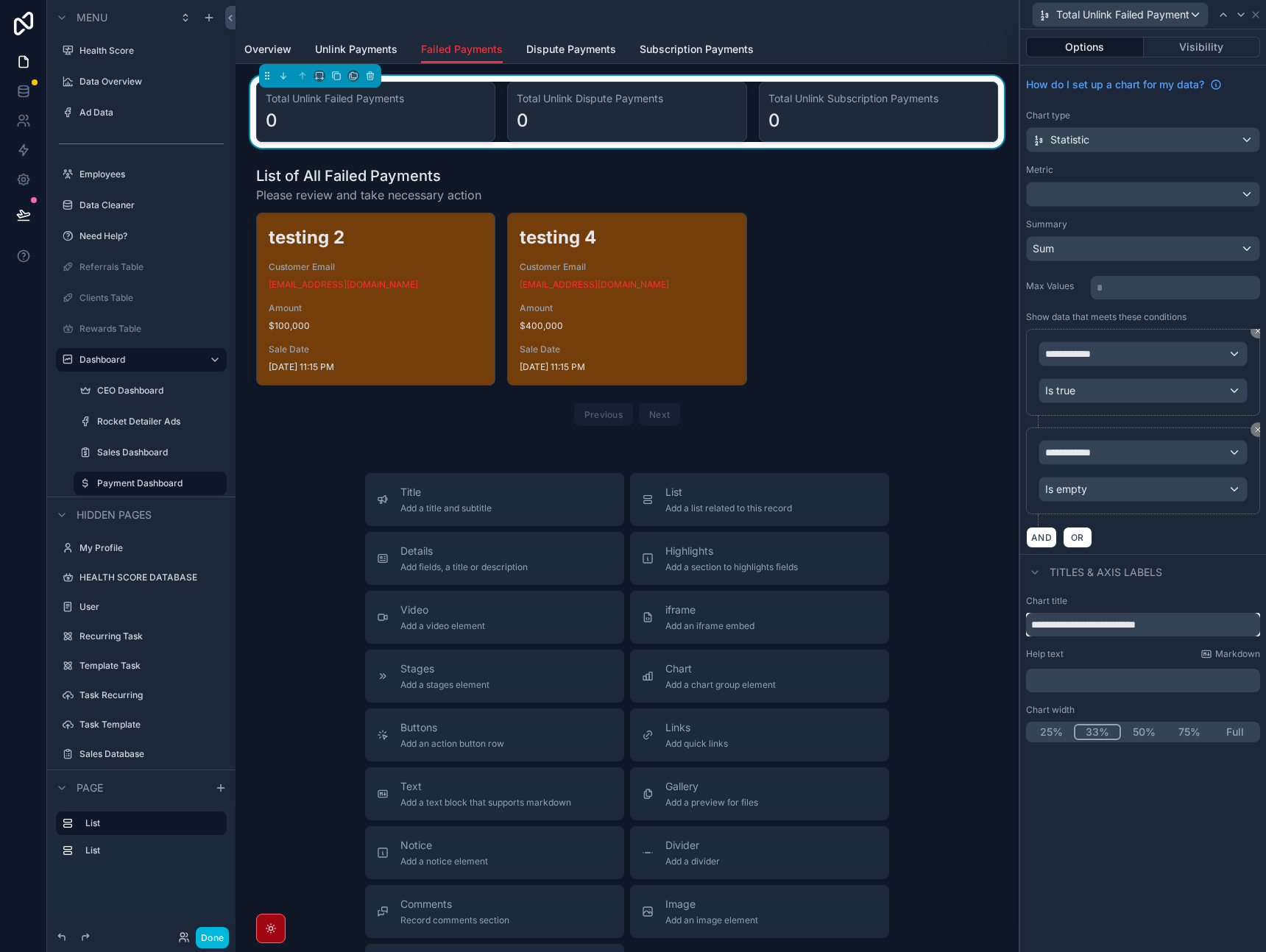
drag, startPoint x: 1093, startPoint y: 626, endPoint x: 1059, endPoint y: 625, distance: 34.0
click at [1059, 625] on input "**********" at bounding box center [1143, 625] width 234 height 24
type input "**********"
click at [1194, 571] on div "Titles & Axis labels" at bounding box center [1143, 572] width 246 height 35
click at [1171, 352] on div "**********" at bounding box center [1143, 354] width 208 height 24
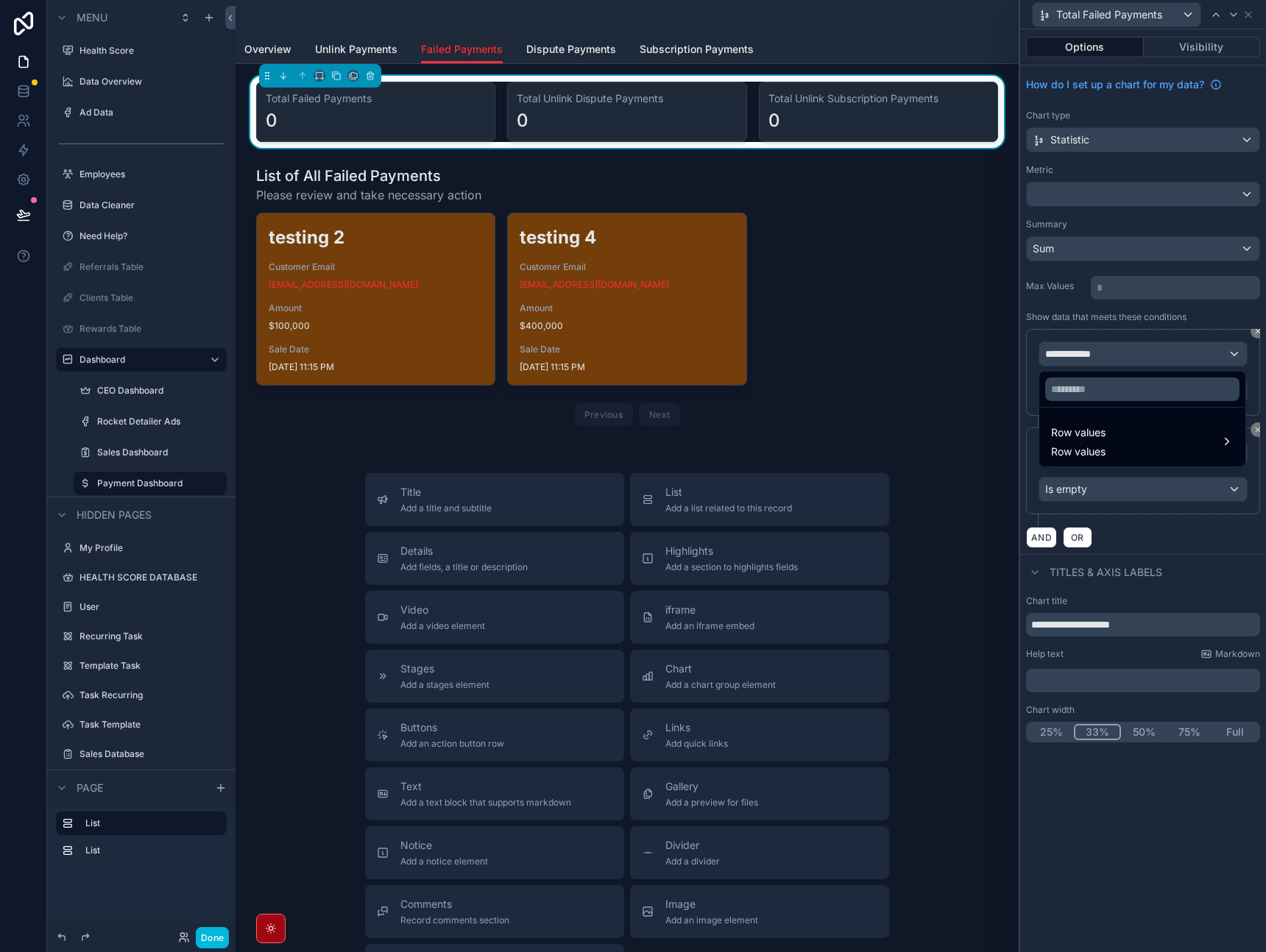
click at [1128, 437] on div "Row values Row values" at bounding box center [1142, 441] width 182 height 35
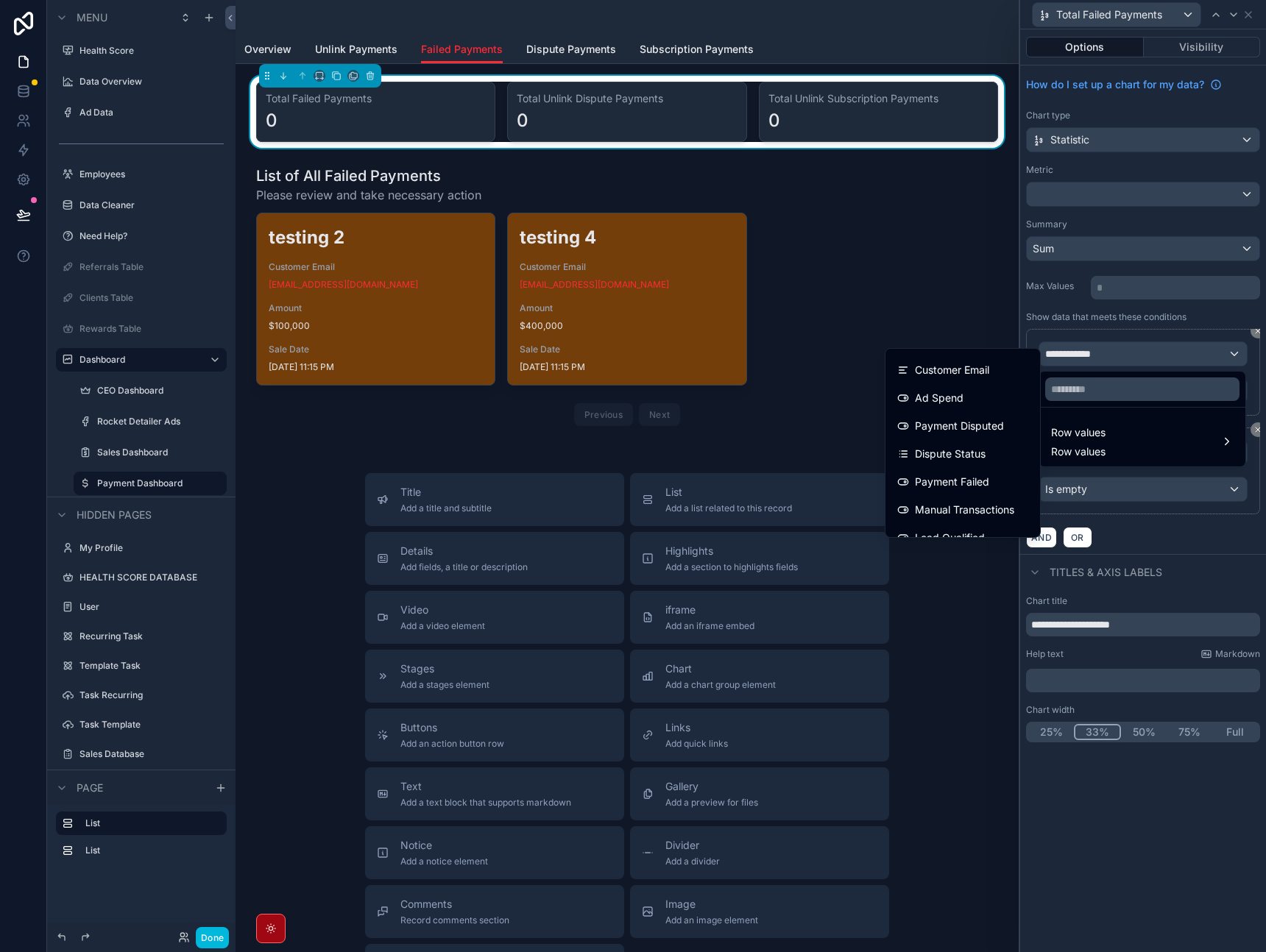
scroll to position [116, 0]
click at [962, 472] on span "Payment Failed" at bounding box center [952, 472] width 74 height 17
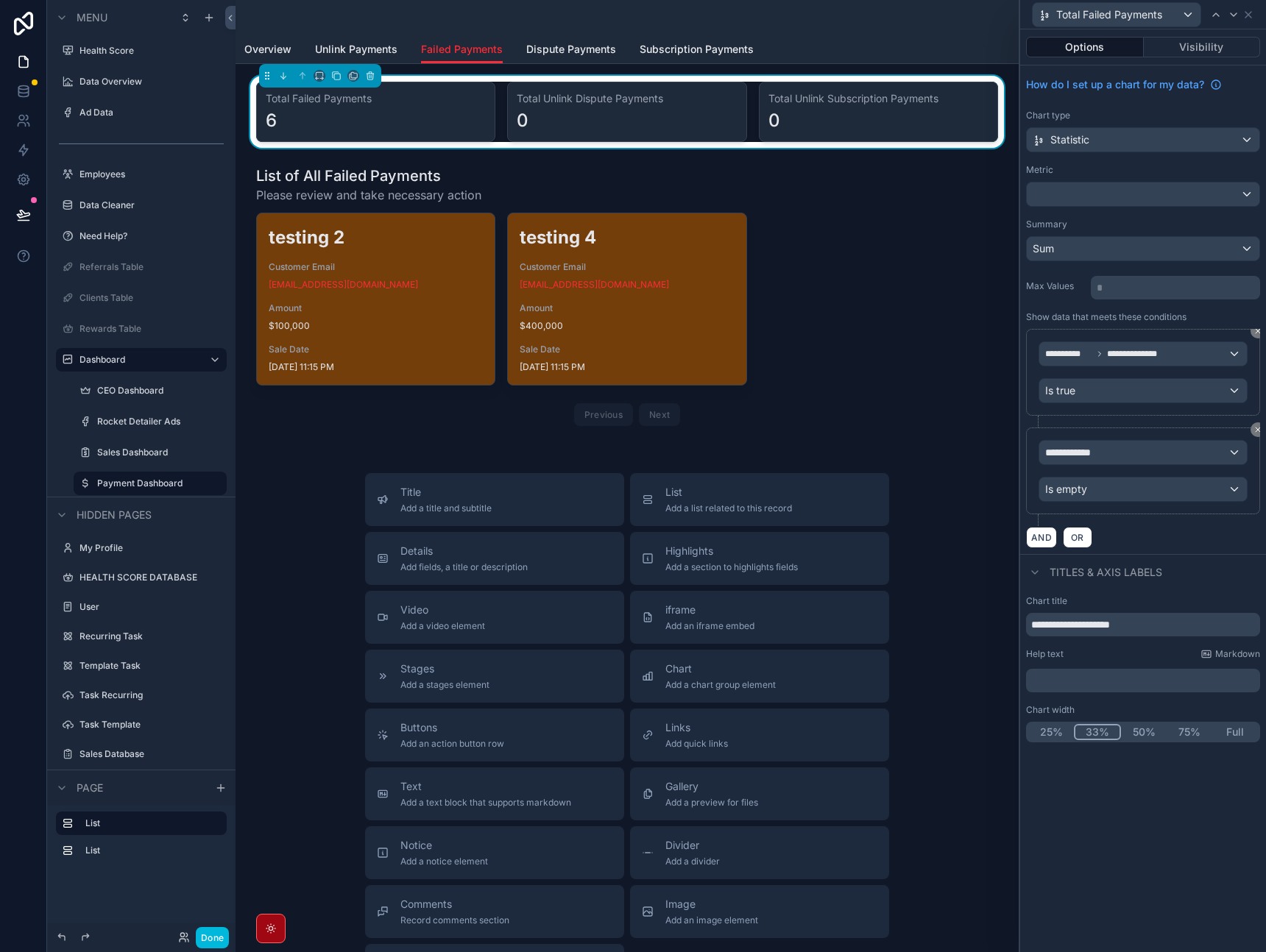
click at [1256, 429] on icon at bounding box center [1259, 430] width 5 height 5
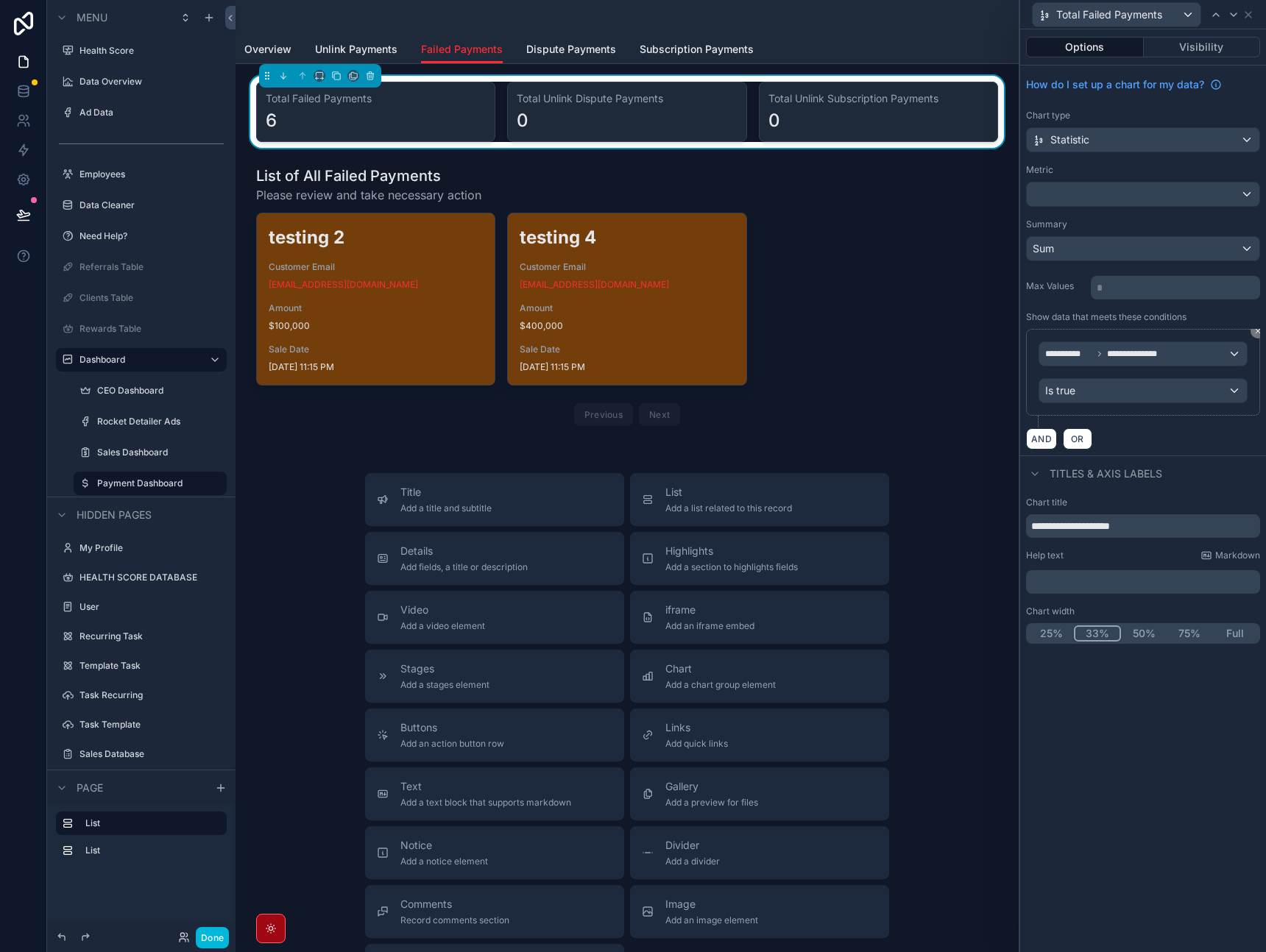
click at [1206, 468] on div "Titles & Axis labels" at bounding box center [1143, 473] width 246 height 35
click at [1143, 258] on div "Sum" at bounding box center [1143, 249] width 232 height 24
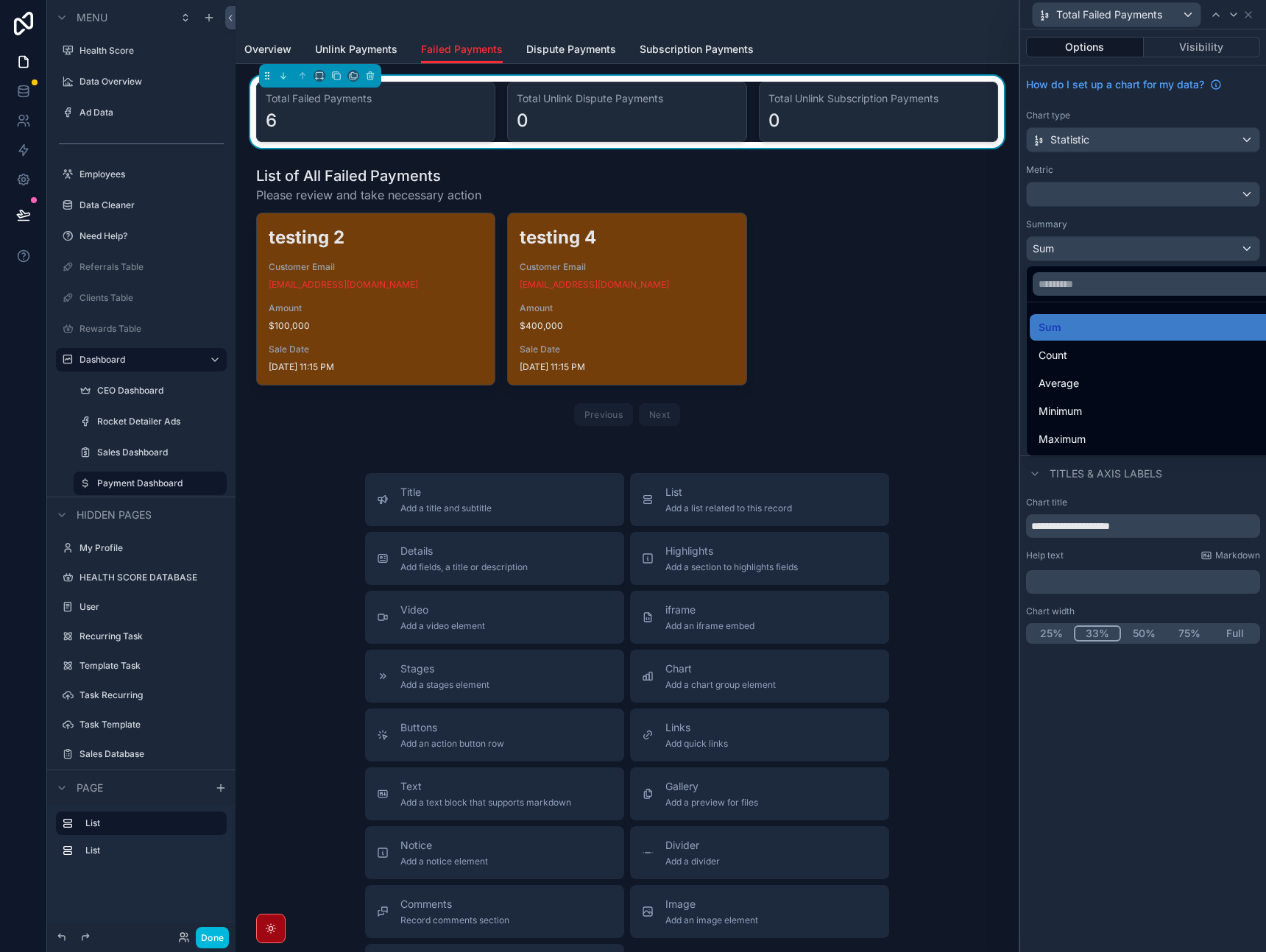
click at [1104, 359] on div "Count" at bounding box center [1160, 356] width 243 height 17
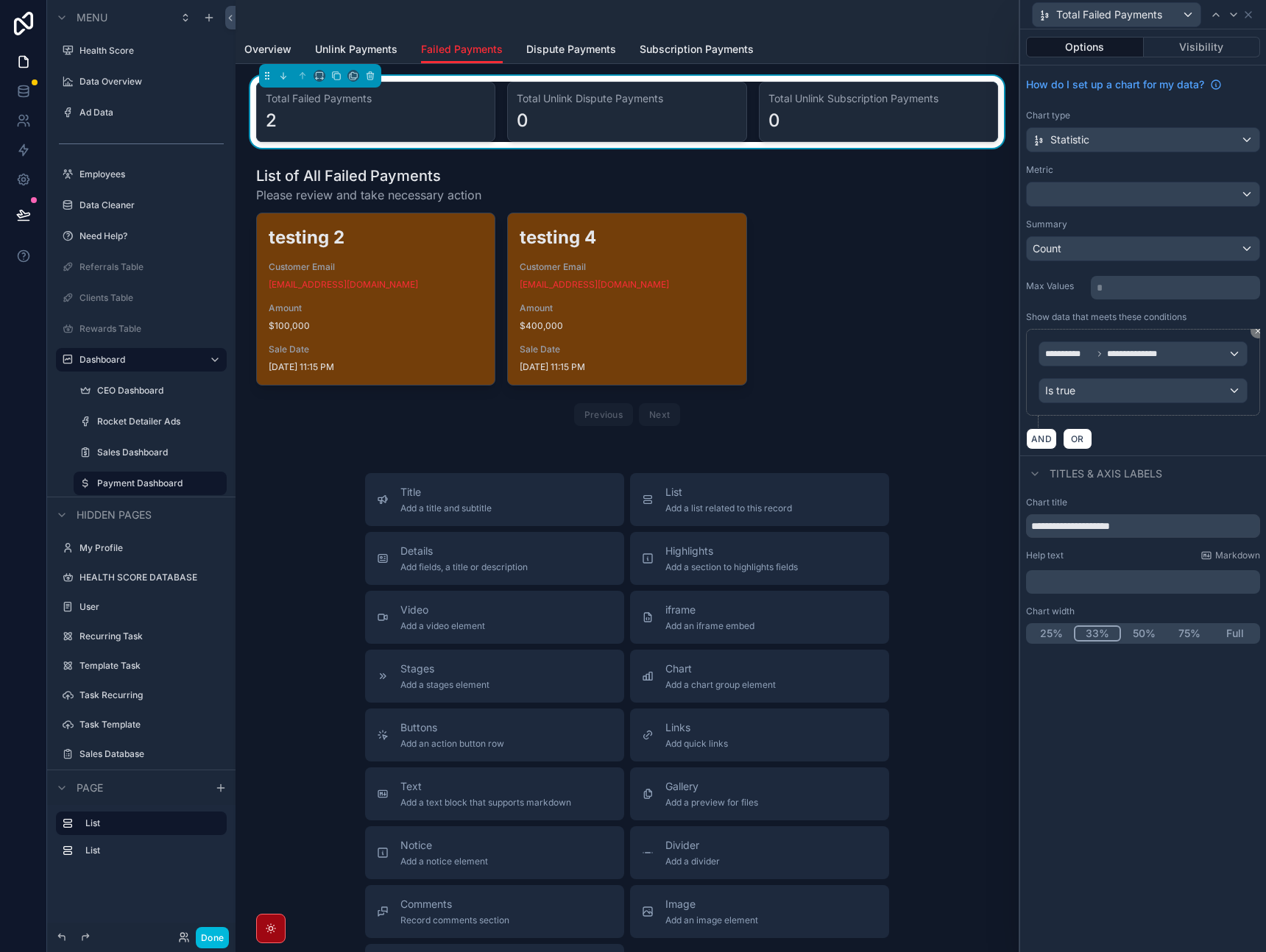
click at [1215, 468] on div "Titles & Axis labels" at bounding box center [1143, 473] width 246 height 35
click at [1217, 13] on icon at bounding box center [1216, 14] width 12 height 12
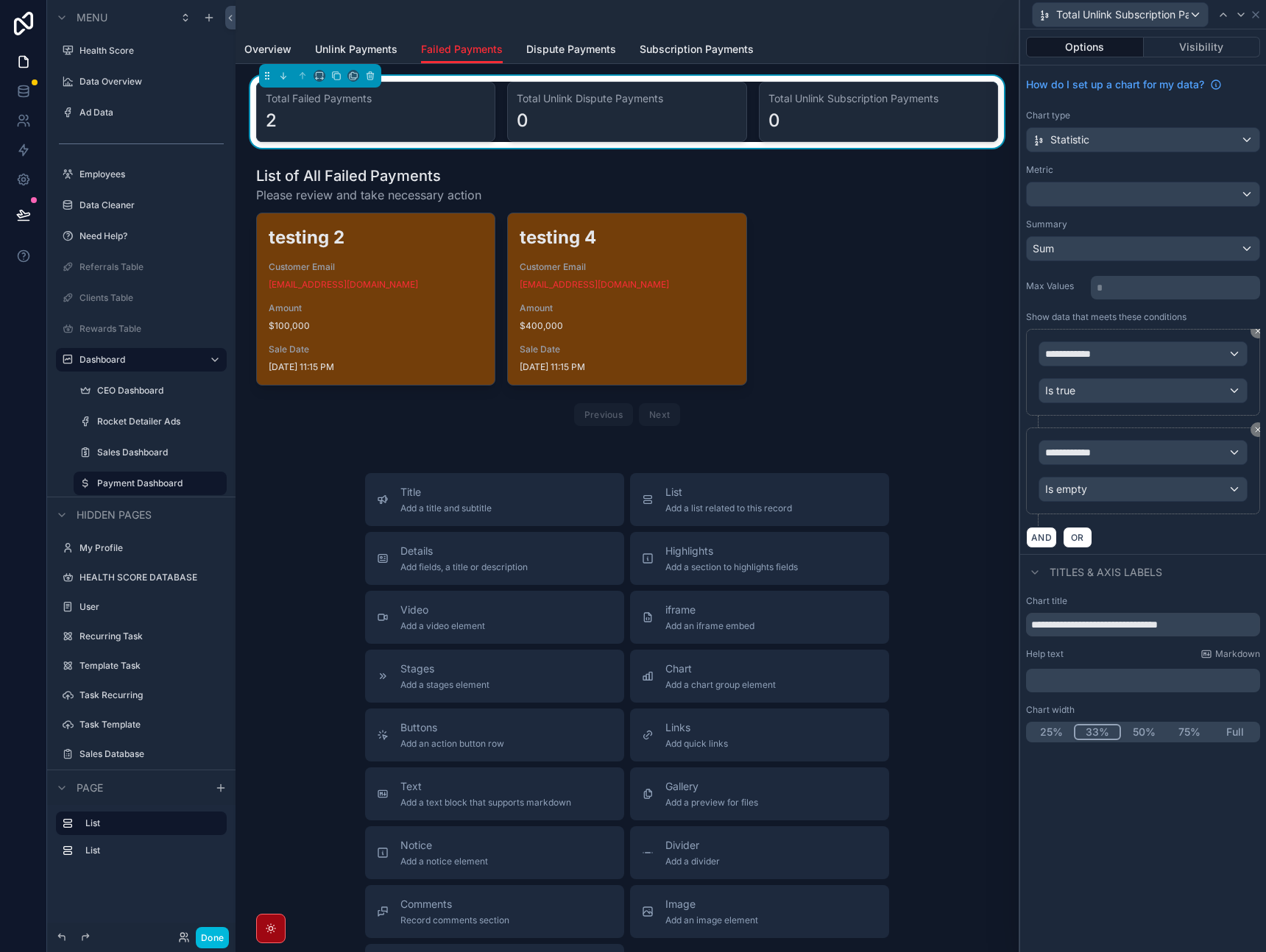
click at [330, 49] on span "Unlink Payments" at bounding box center [356, 49] width 83 height 15
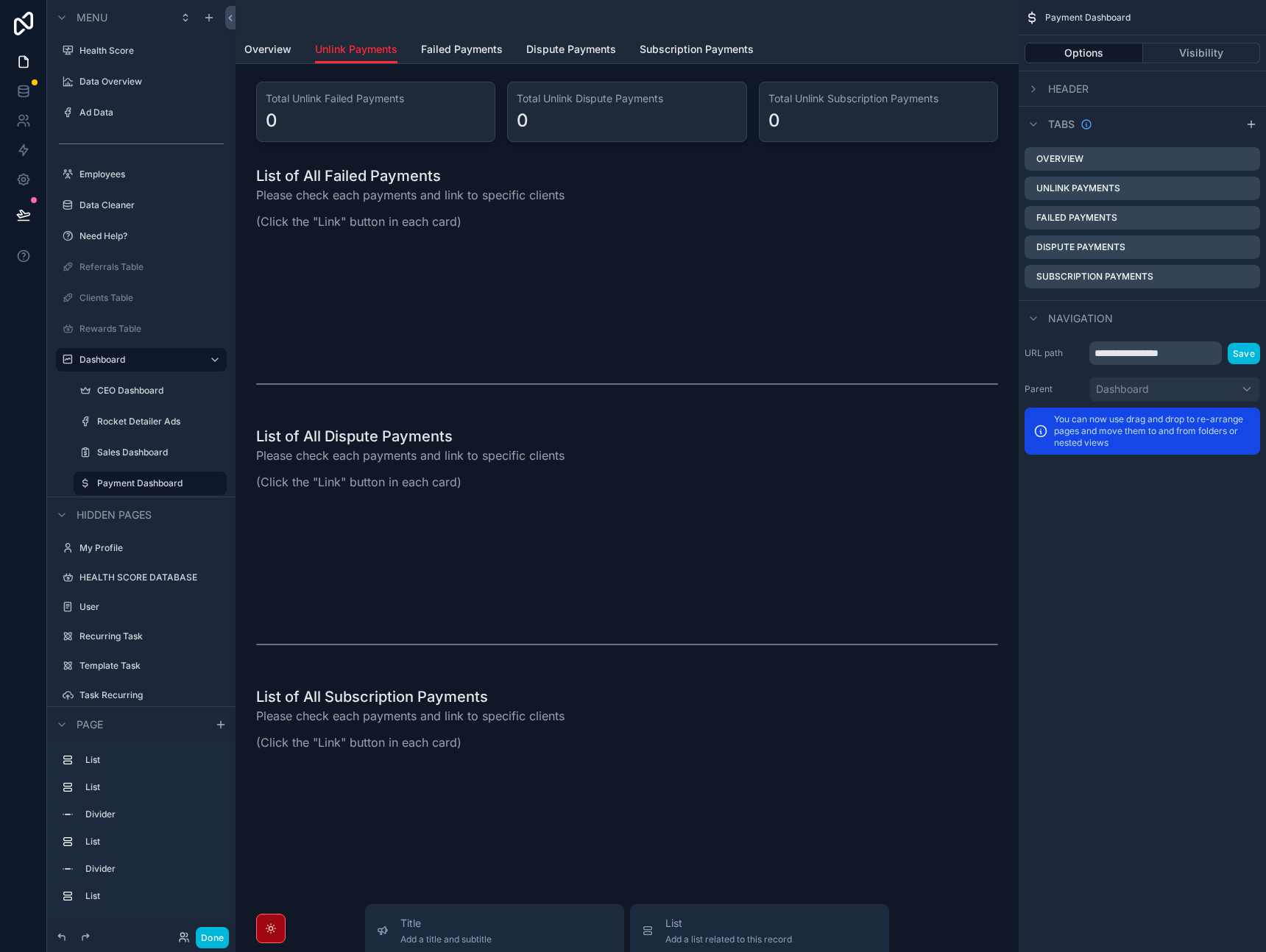
click at [543, 133] on div "scrollable content" at bounding box center [627, 111] width 760 height 72
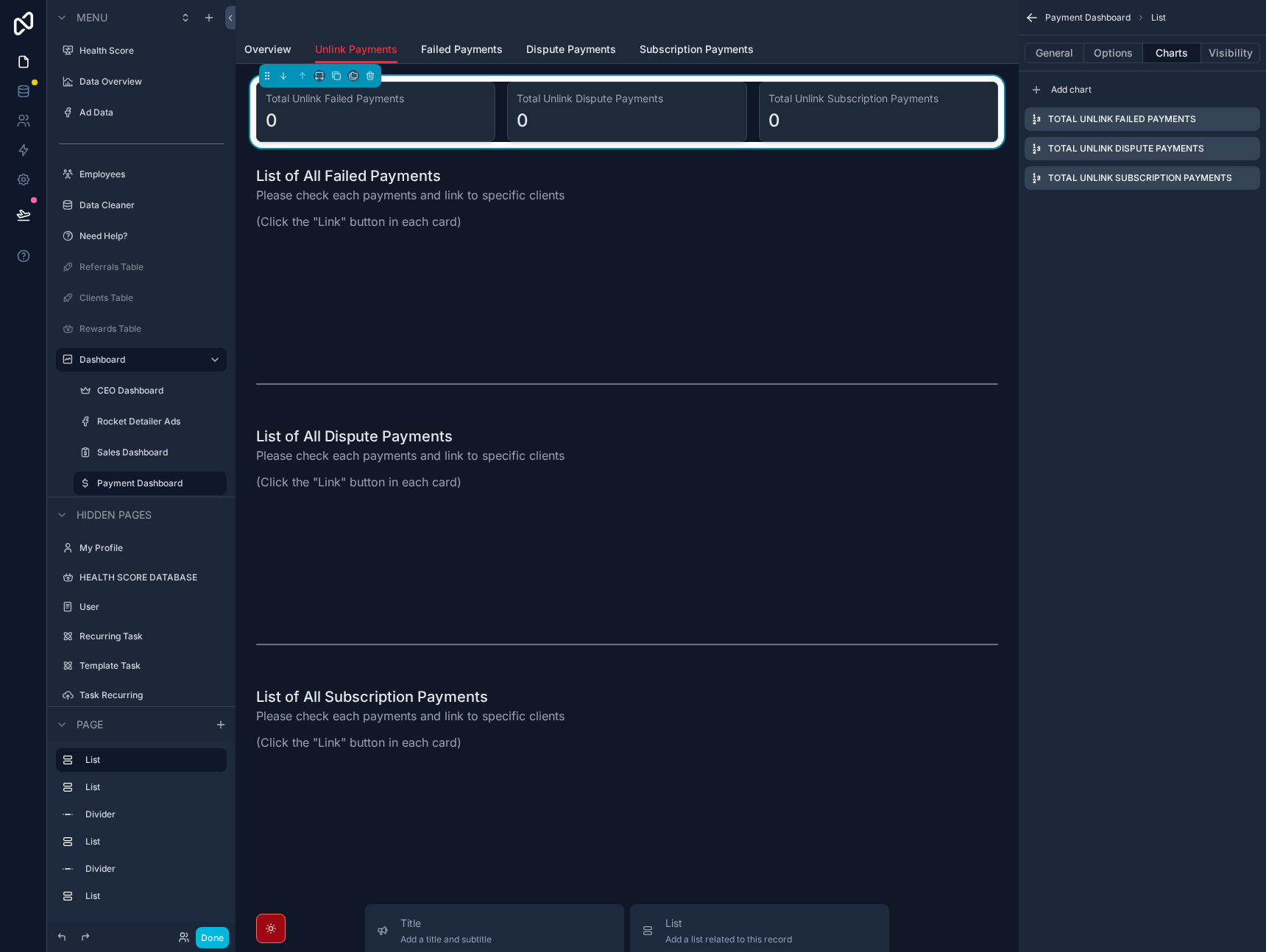
click at [0, 0] on icon "scrollable content" at bounding box center [0, 0] width 0 height 0
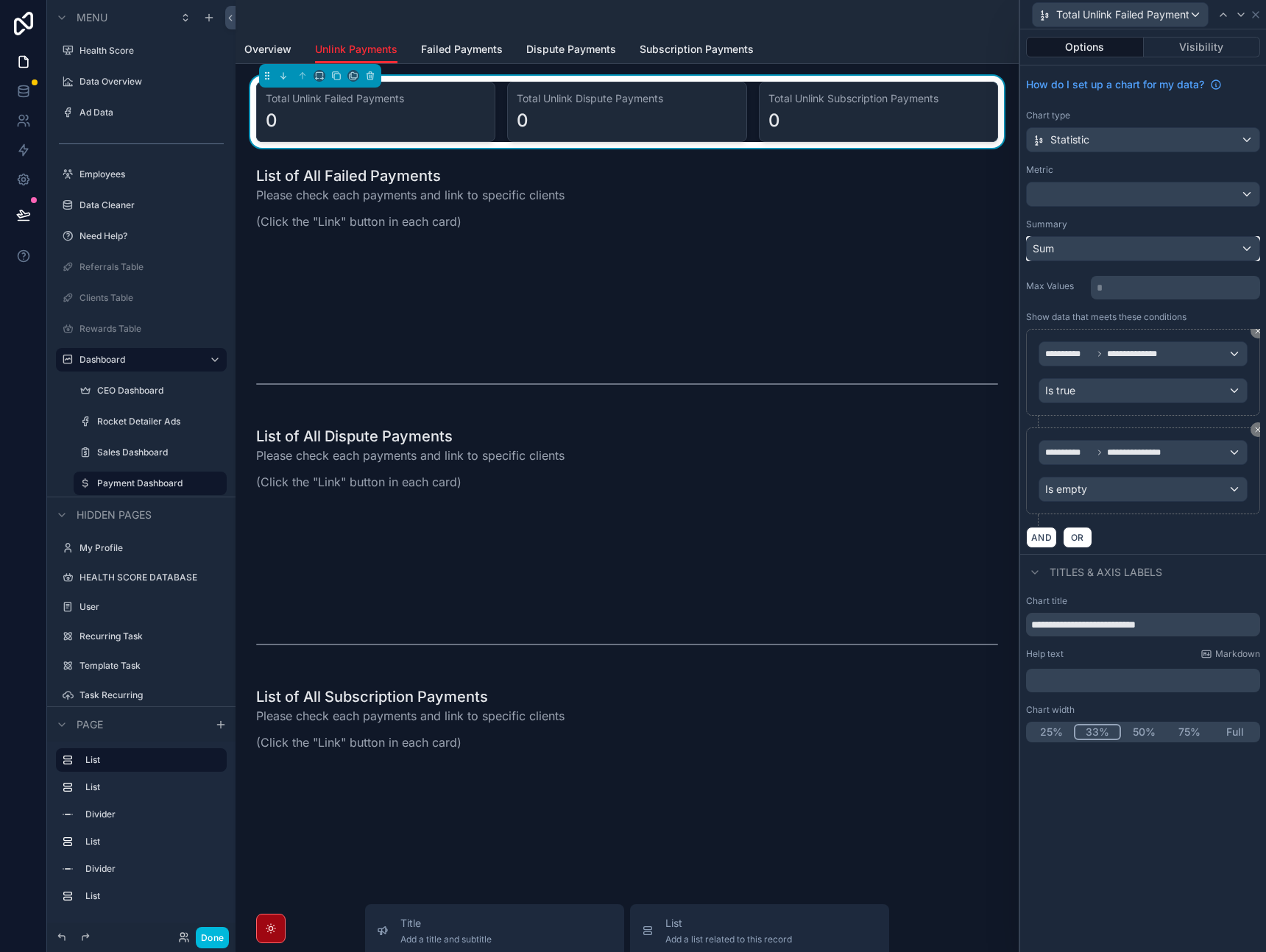
click at [1147, 241] on div "Sum" at bounding box center [1143, 249] width 232 height 24
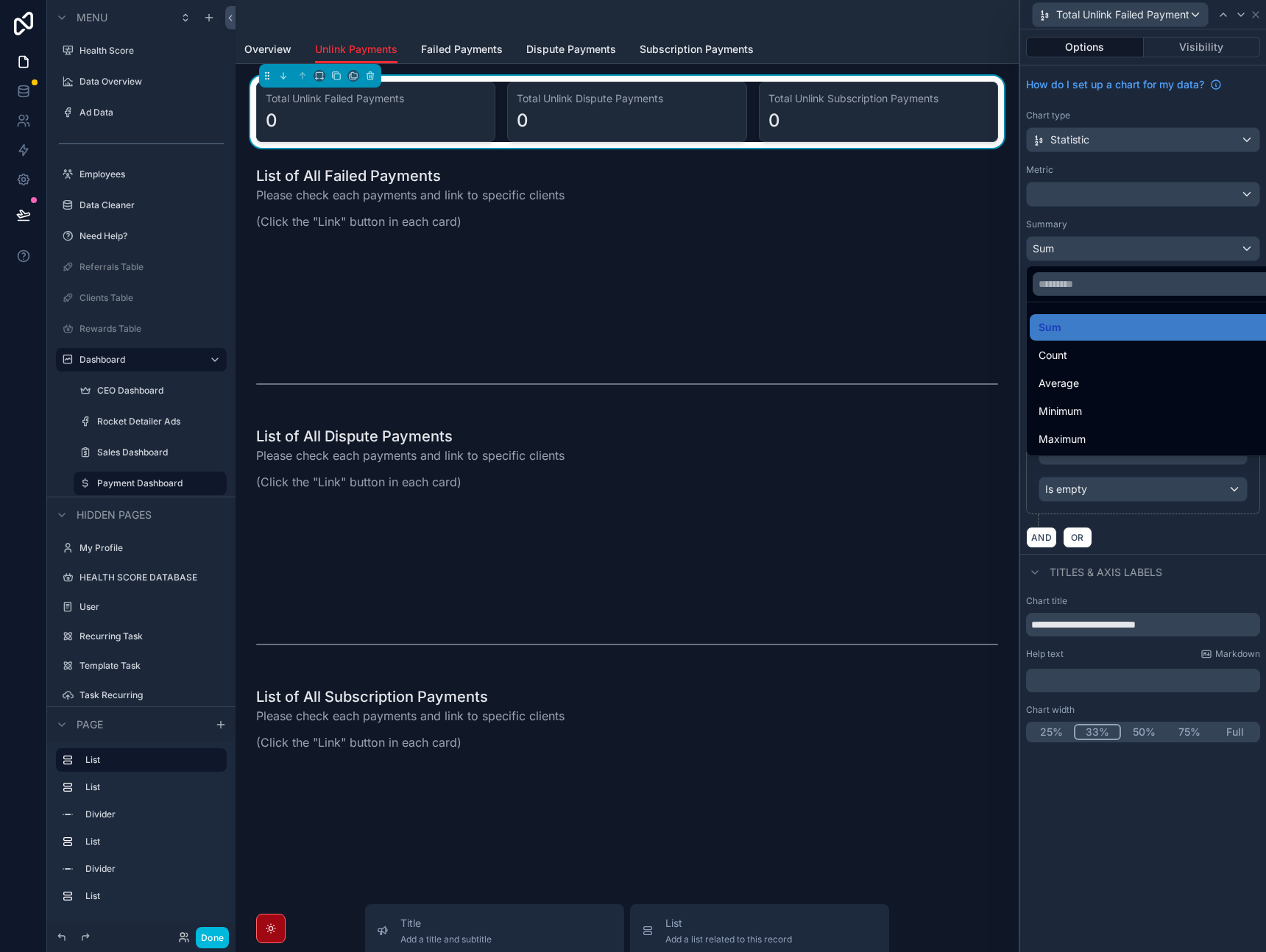
click at [1109, 359] on div "Count" at bounding box center [1160, 356] width 243 height 17
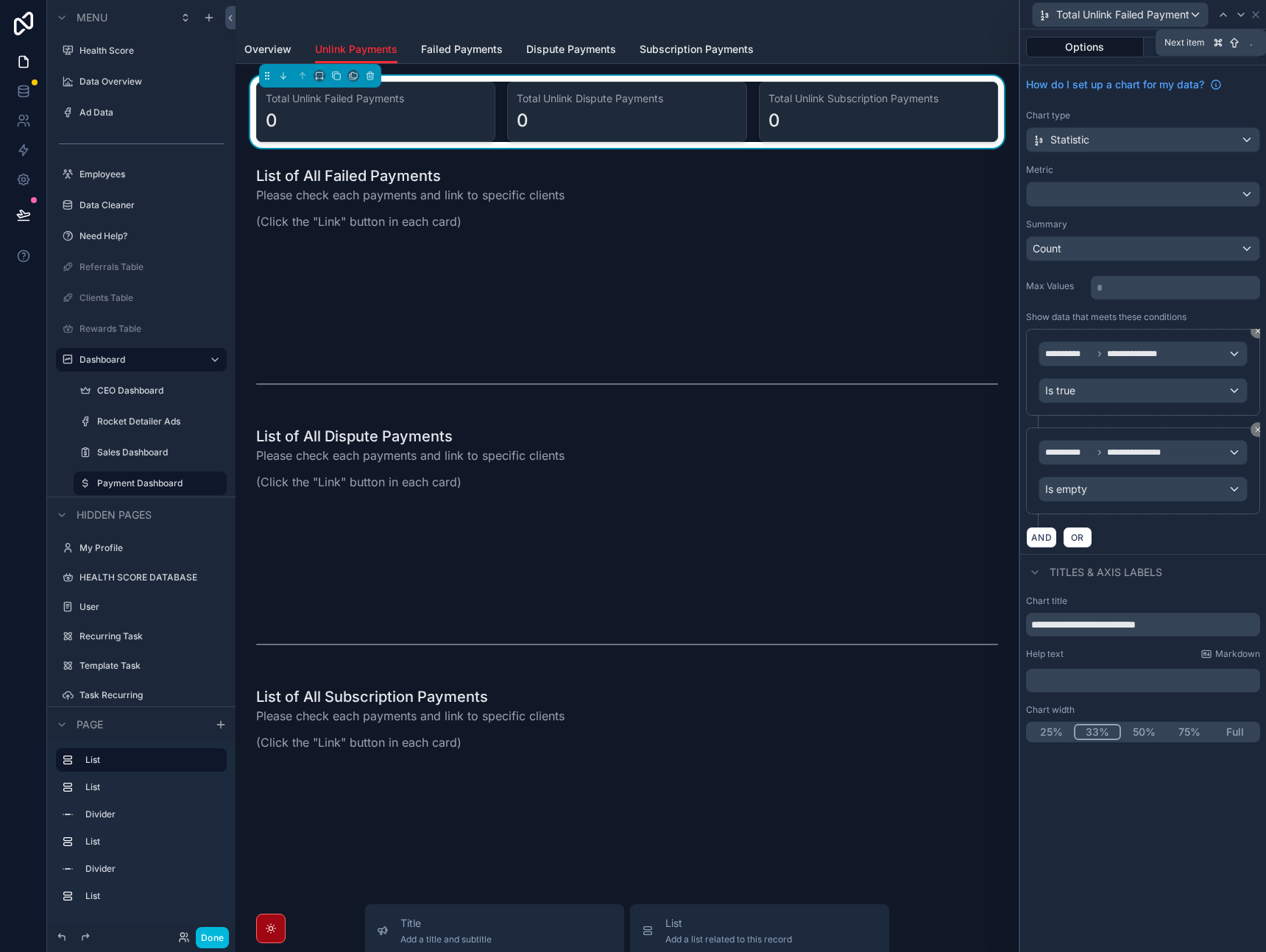
click at [1241, 18] on icon at bounding box center [1241, 14] width 12 height 12
click at [1133, 252] on div "Sum" at bounding box center [1143, 249] width 232 height 24
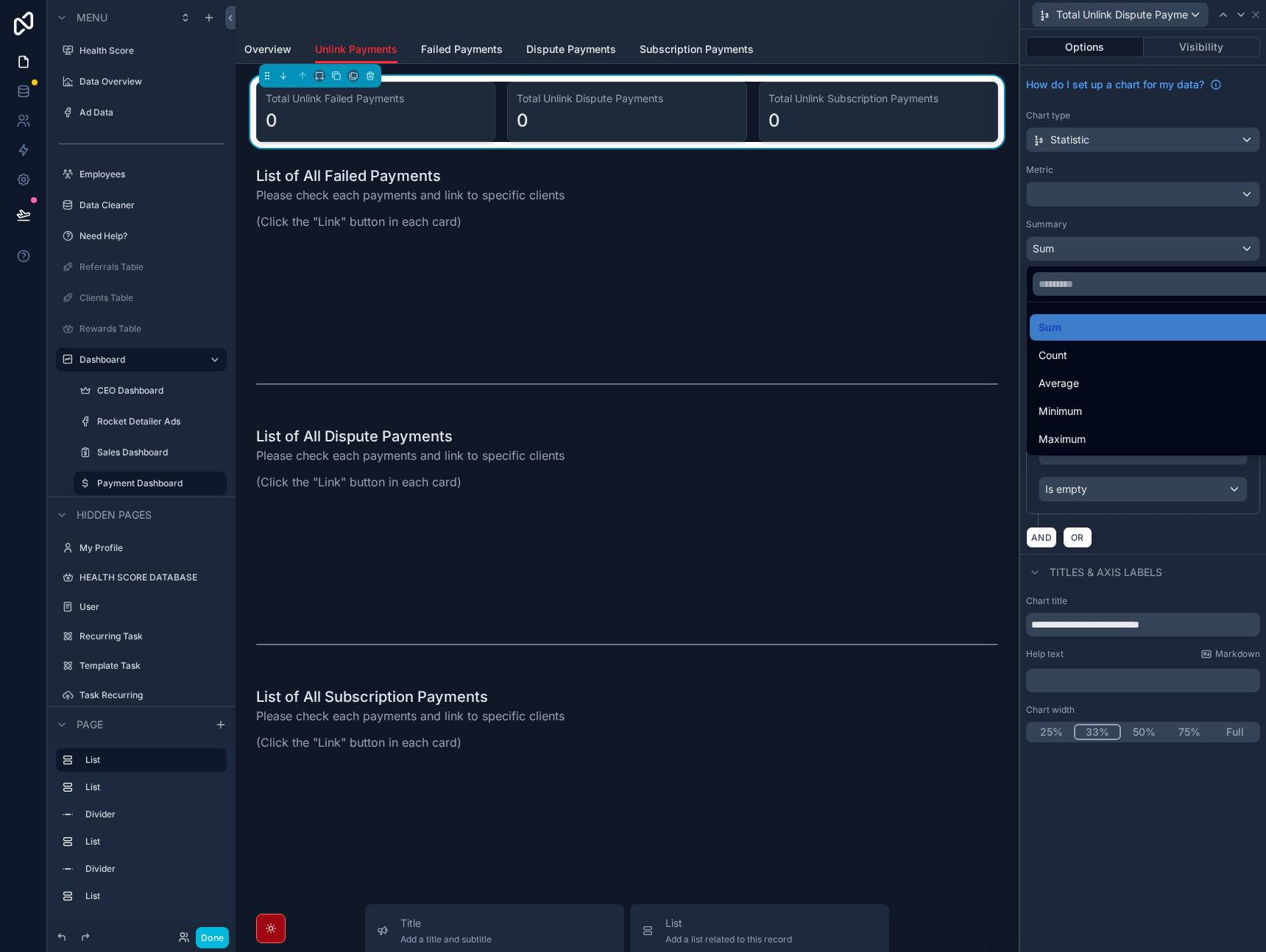
click at [1106, 352] on div "Count" at bounding box center [1160, 356] width 243 height 17
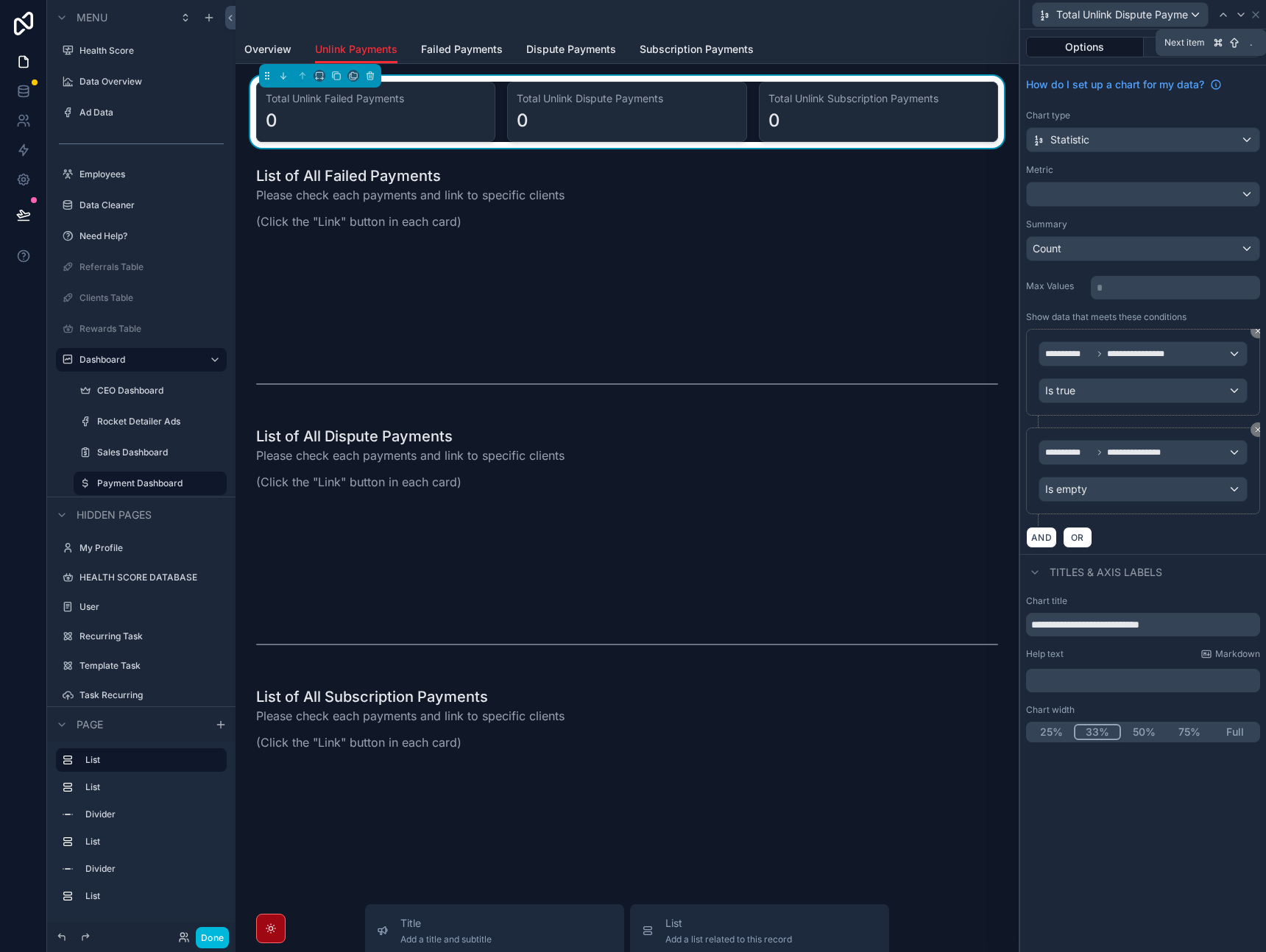
click at [1236, 16] on icon at bounding box center [1241, 14] width 12 height 12
click at [1167, 248] on div "Sum" at bounding box center [1143, 249] width 232 height 24
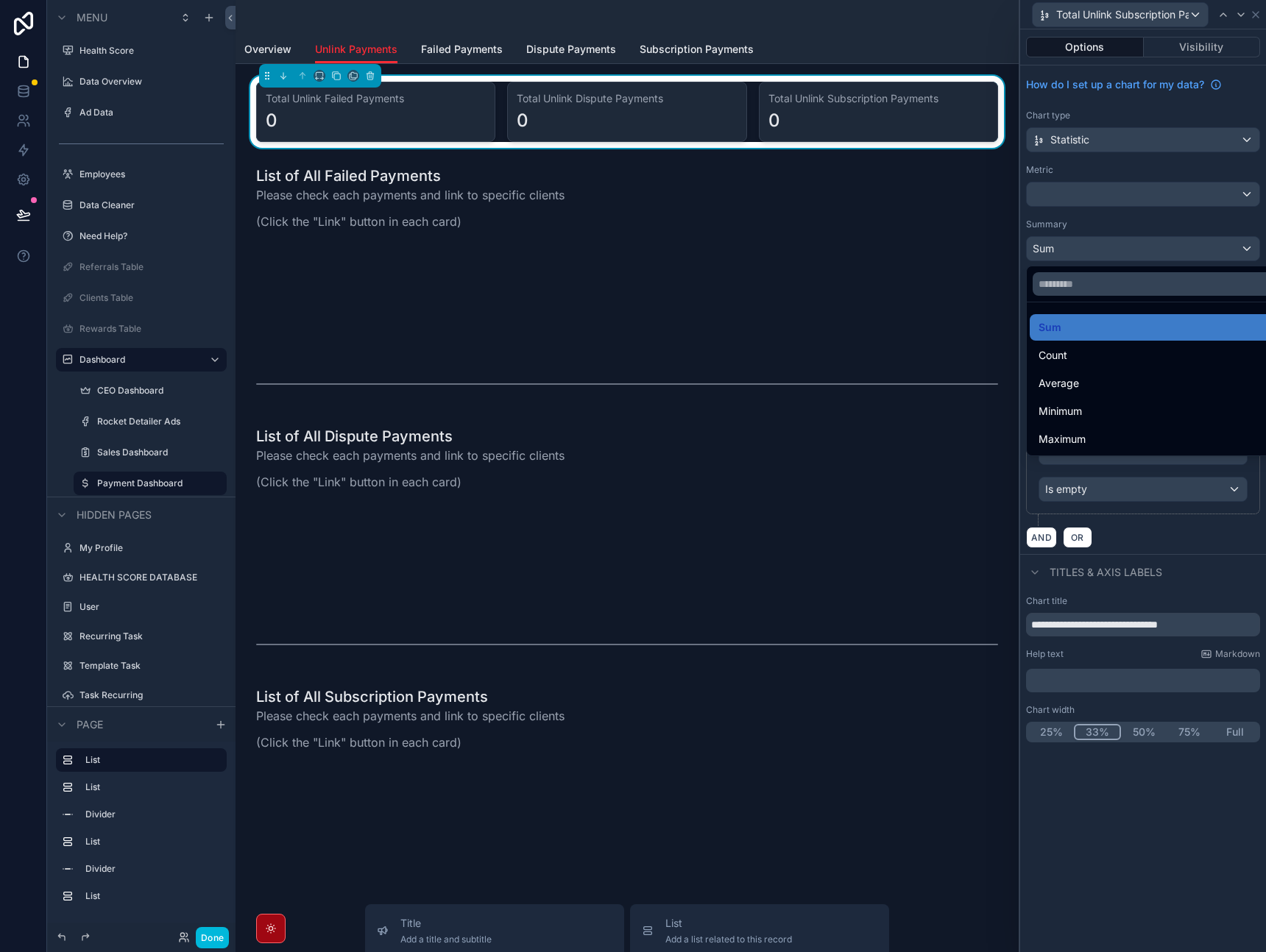
click at [1118, 348] on div "Count" at bounding box center [1160, 356] width 243 height 17
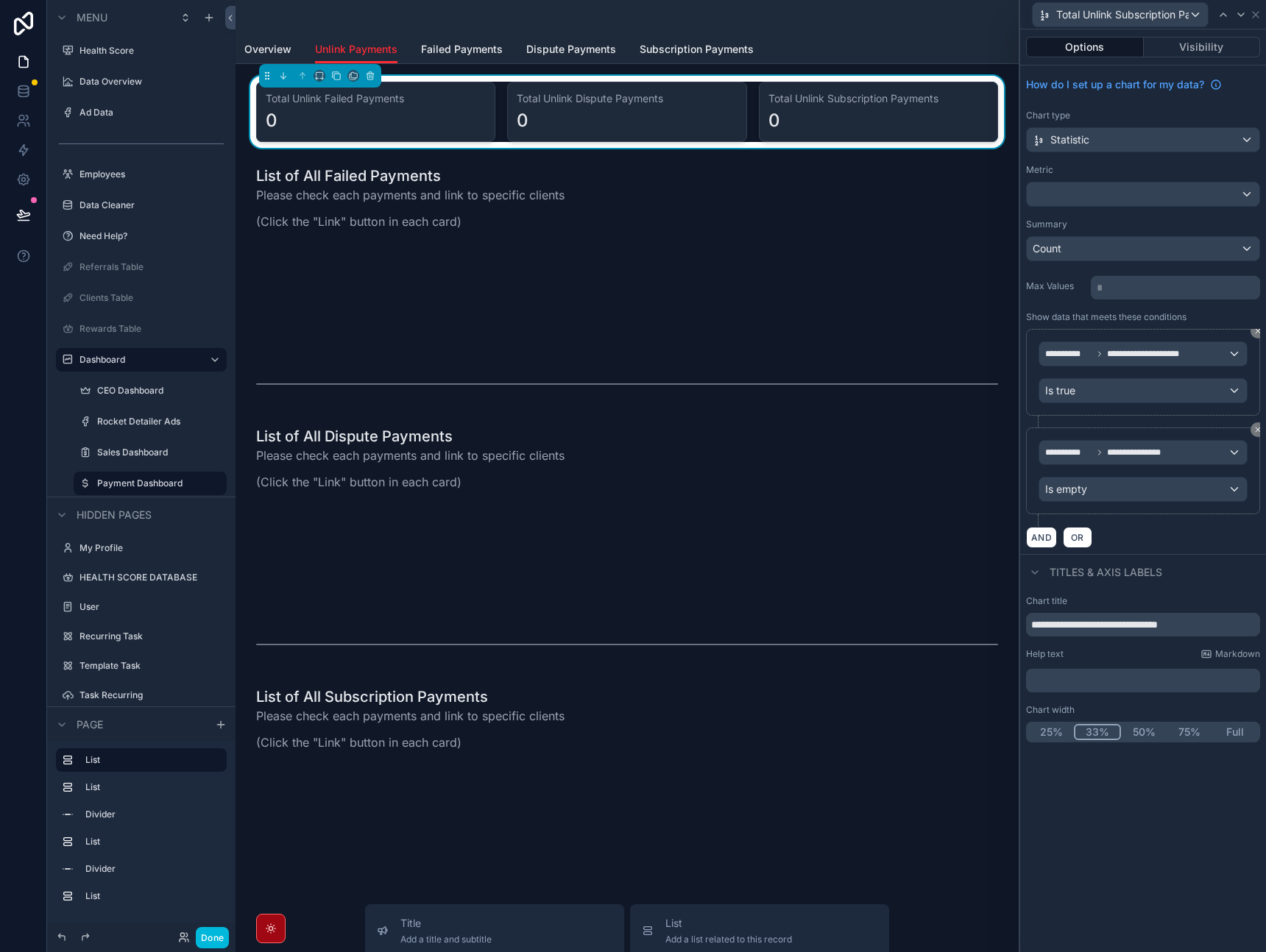
click at [1205, 224] on div "Summary" at bounding box center [1143, 224] width 234 height 12
click at [1255, 13] on icon at bounding box center [1256, 14] width 6 height 6
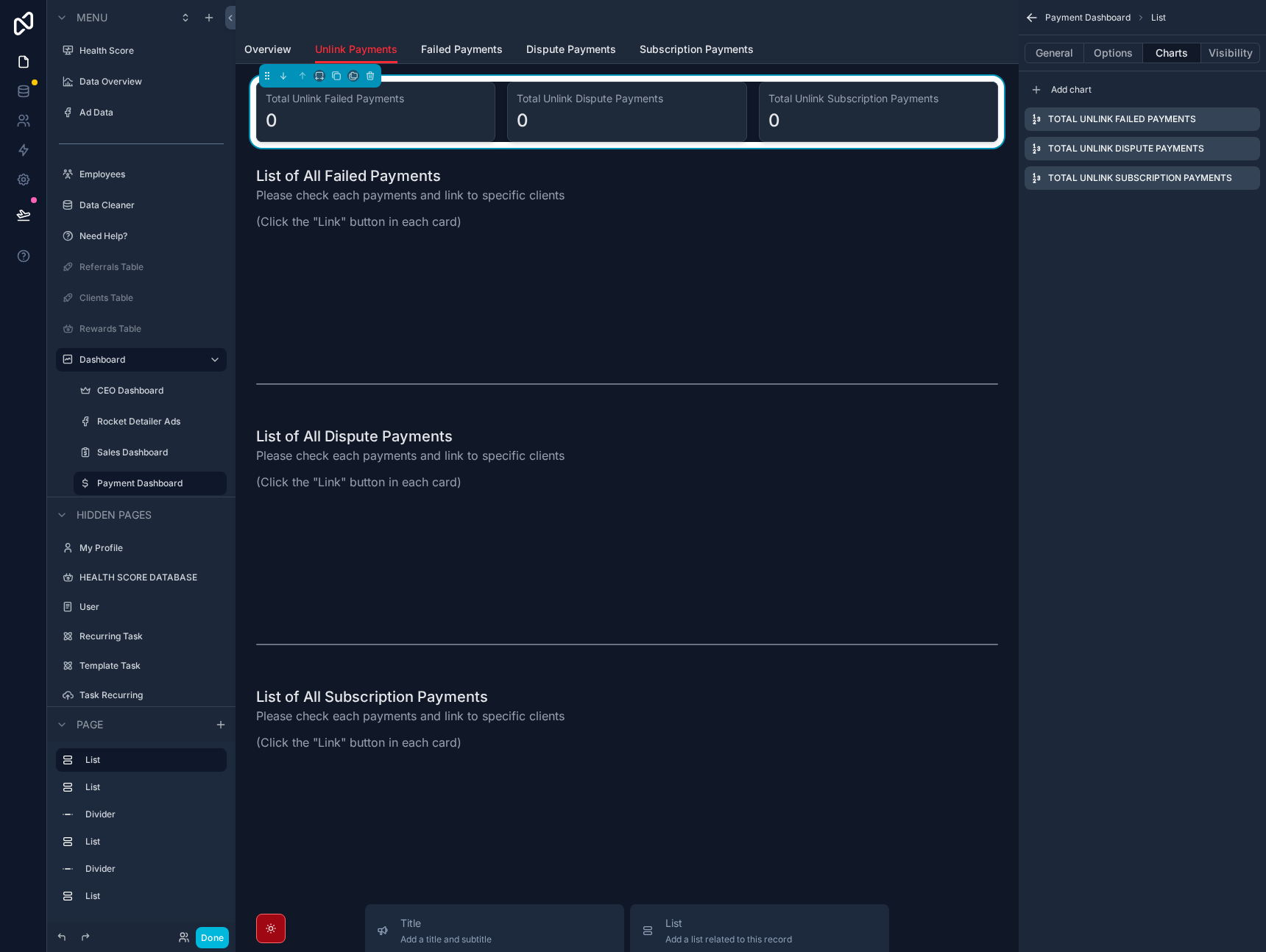
click at [473, 59] on link "Failed Payments" at bounding box center [462, 50] width 82 height 29
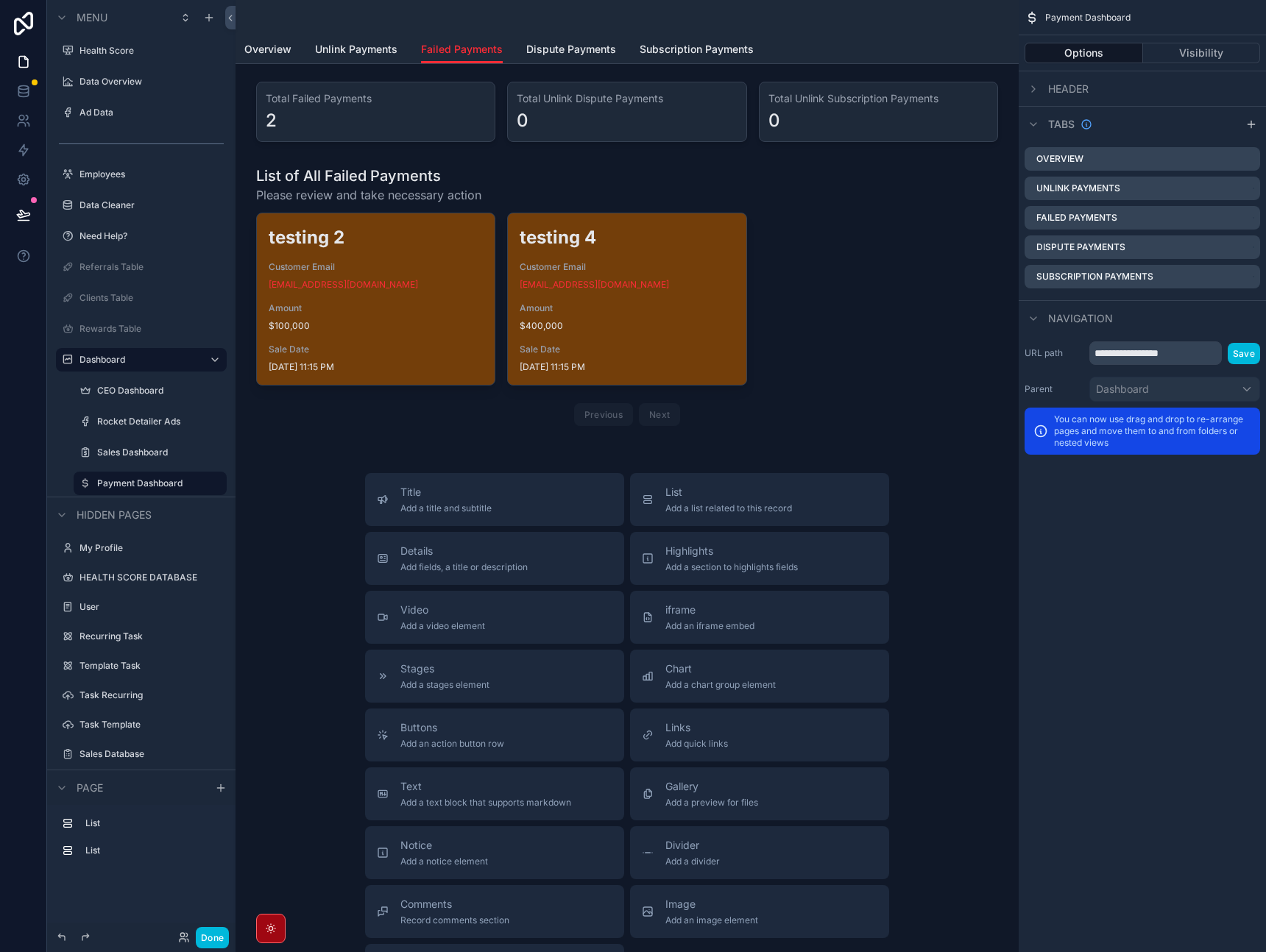
click at [474, 49] on span "Failed Payments" at bounding box center [462, 49] width 82 height 15
click at [656, 119] on div "scrollable content" at bounding box center [627, 111] width 760 height 72
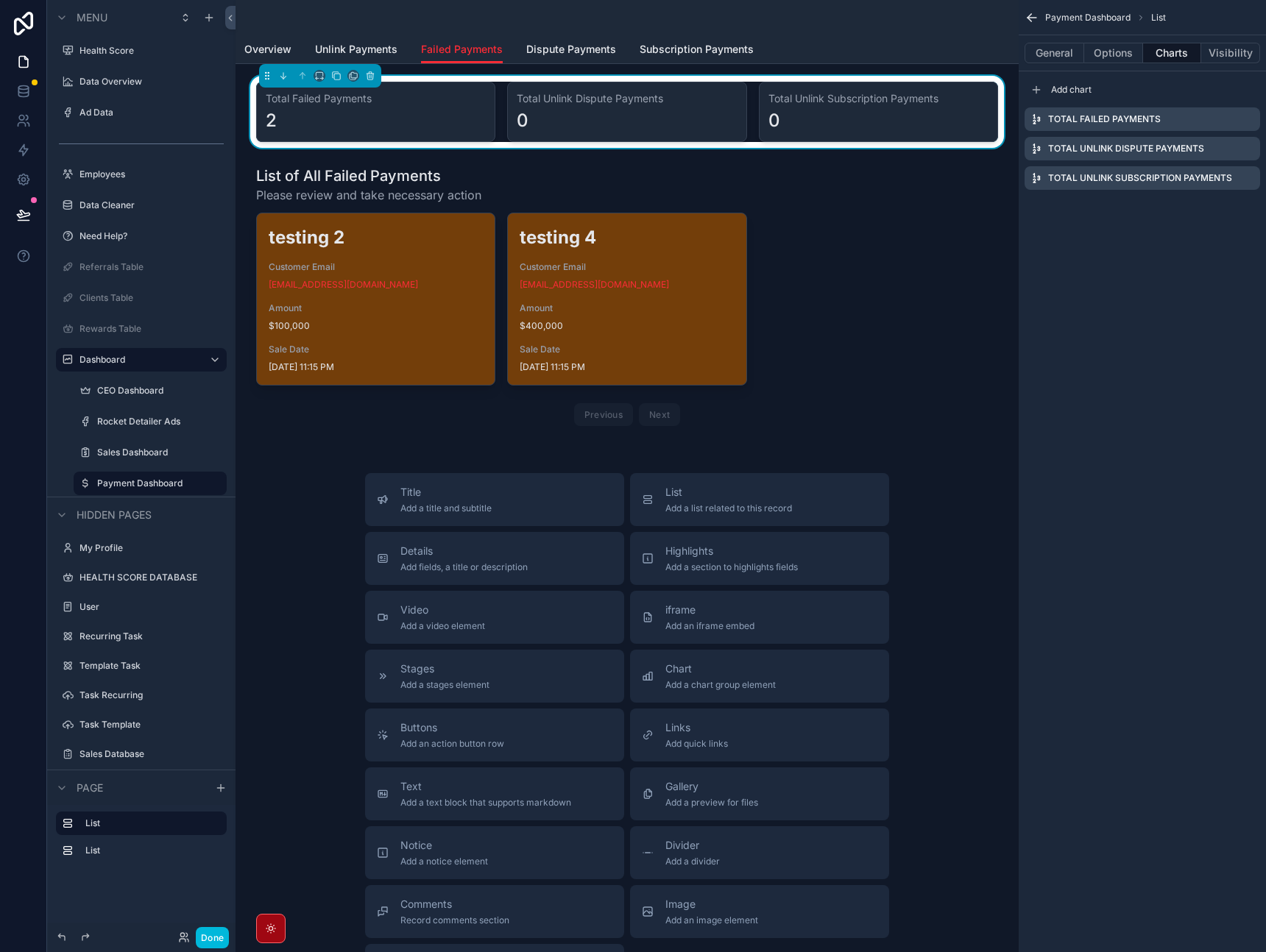
click at [0, 0] on icon "scrollable content" at bounding box center [0, 0] width 0 height 0
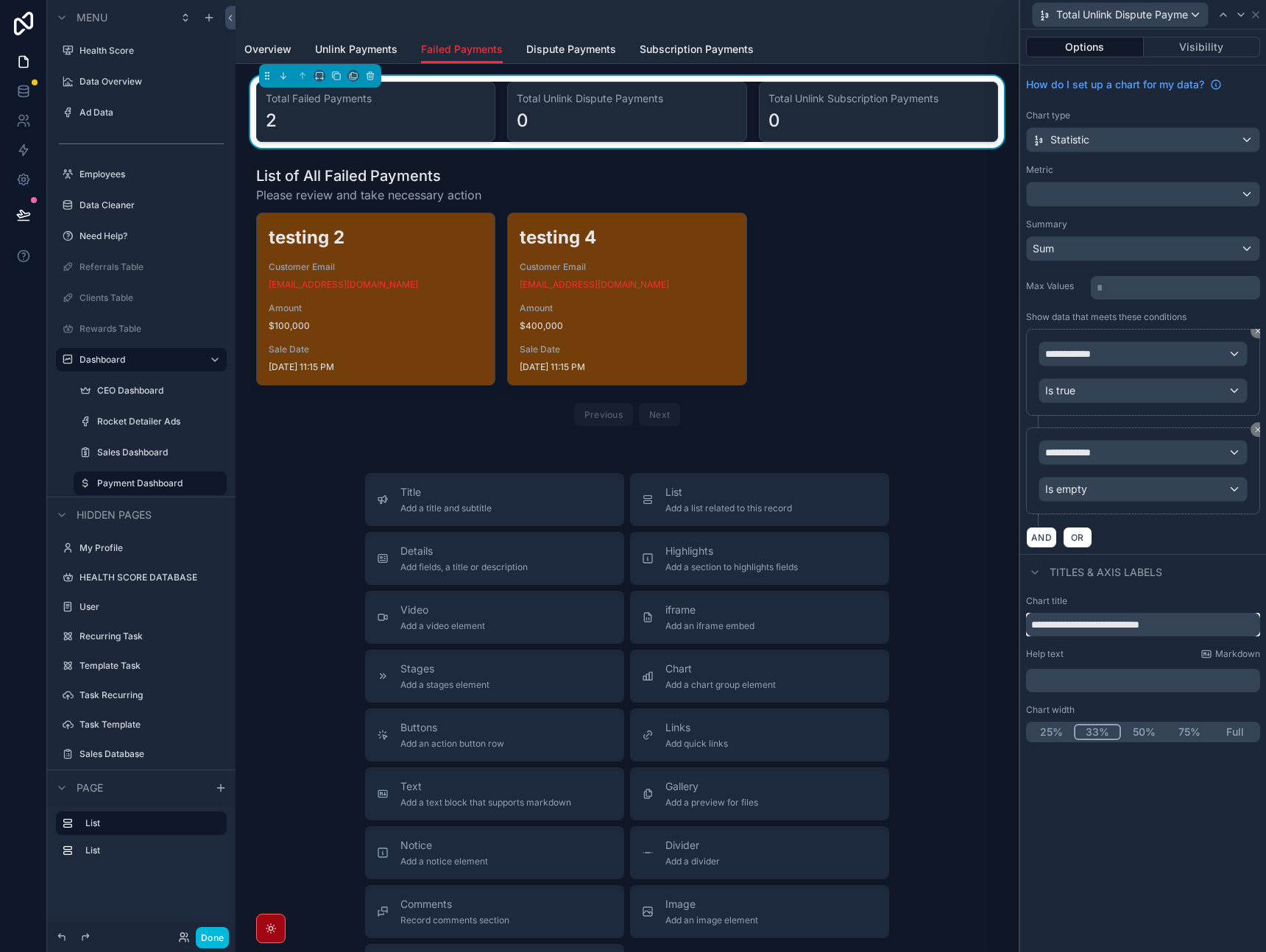
drag, startPoint x: 1128, startPoint y: 626, endPoint x: 1059, endPoint y: 626, distance: 69.0
click at [1059, 626] on input "**********" at bounding box center [1143, 625] width 234 height 24
click at [1256, 10] on icon at bounding box center [1256, 14] width 12 height 12
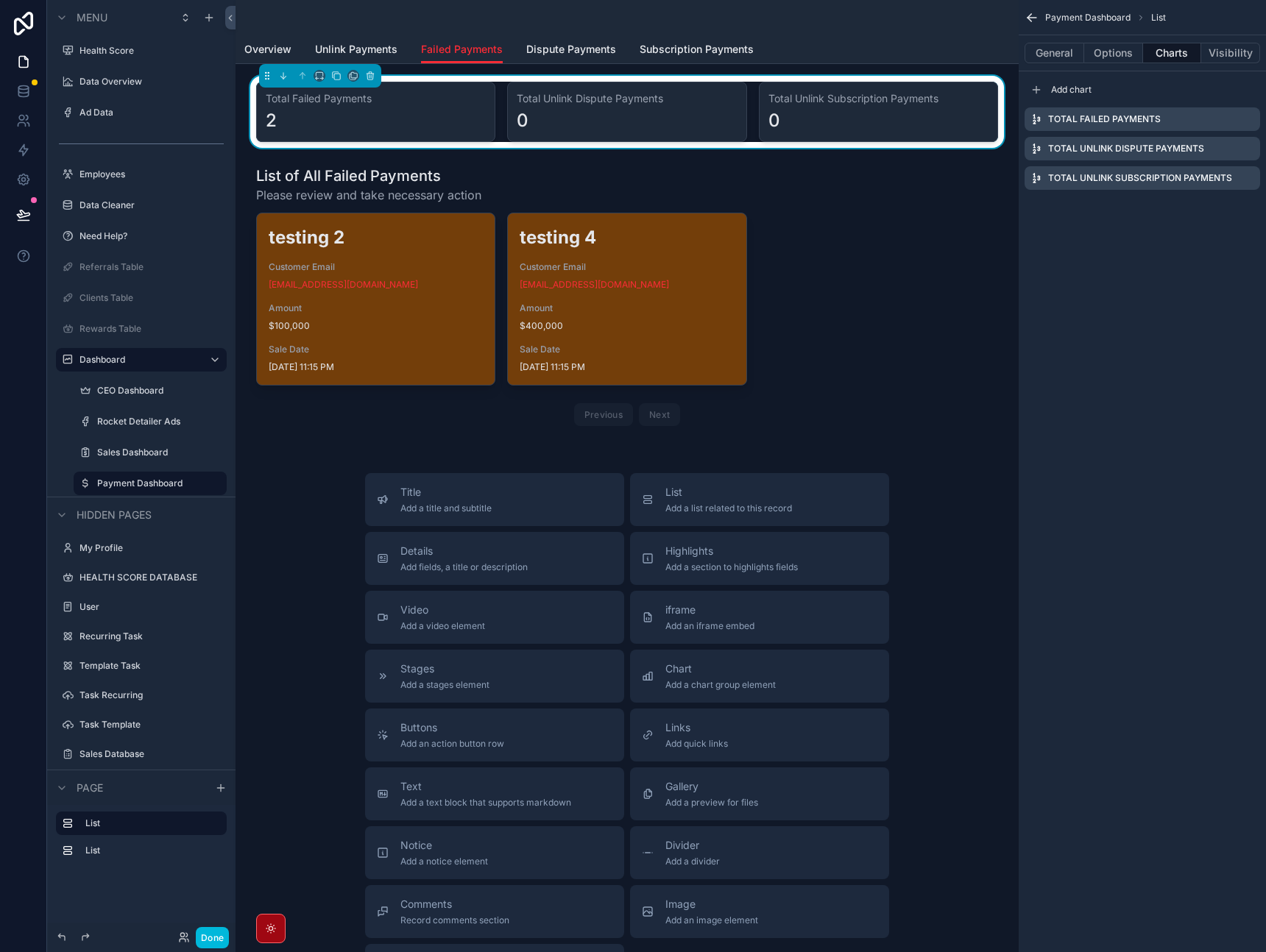
click at [1255, 149] on div "scrollable content" at bounding box center [1255, 149] width 0 height 0
click at [0, 0] on icon "scrollable content" at bounding box center [0, 0] width 0 height 0
click at [1221, 130] on icon at bounding box center [1225, 125] width 12 height 12
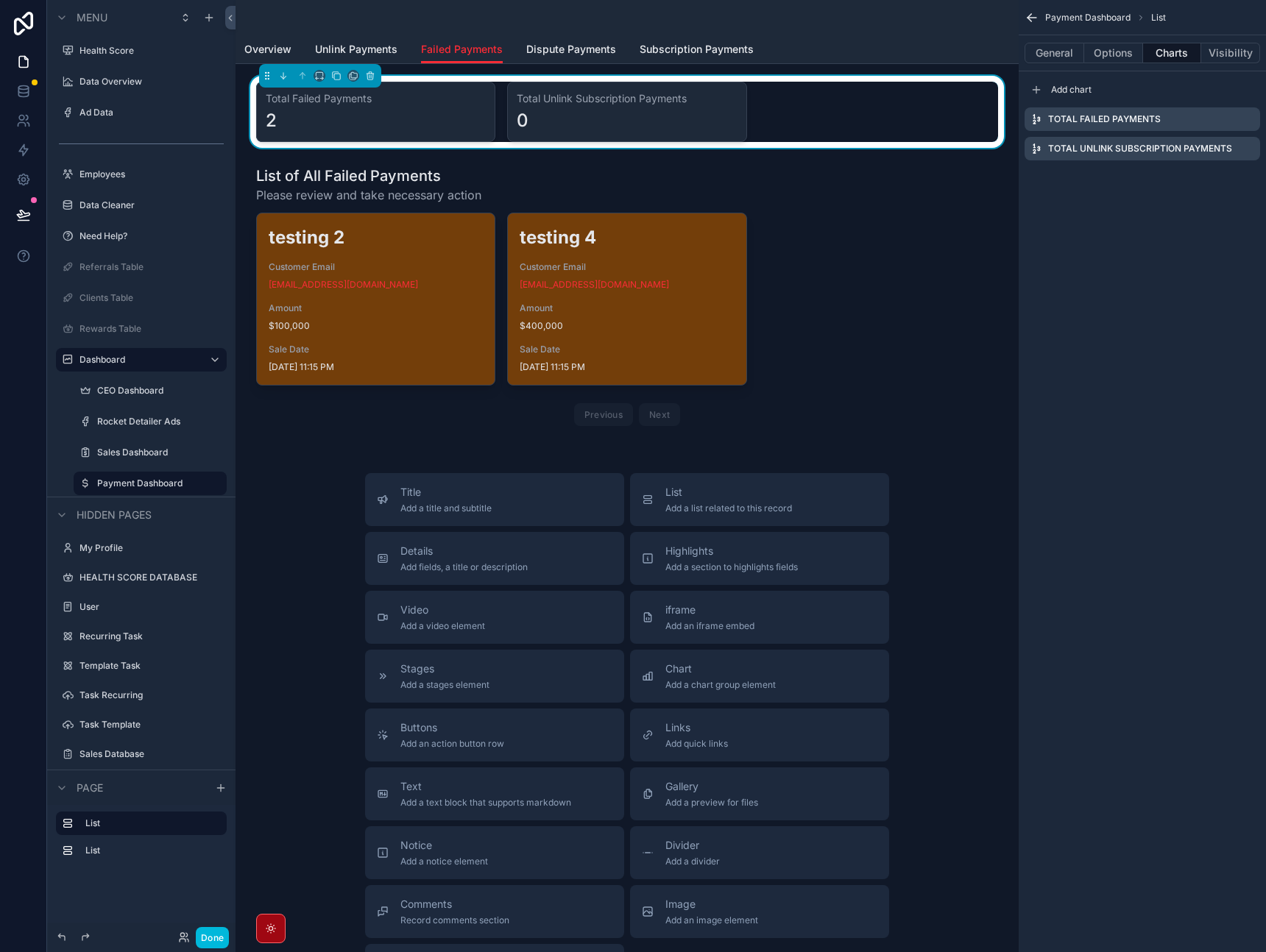
click at [0, 0] on icon "scrollable content" at bounding box center [0, 0] width 0 height 0
click at [1226, 128] on icon at bounding box center [1225, 125] width 12 height 12
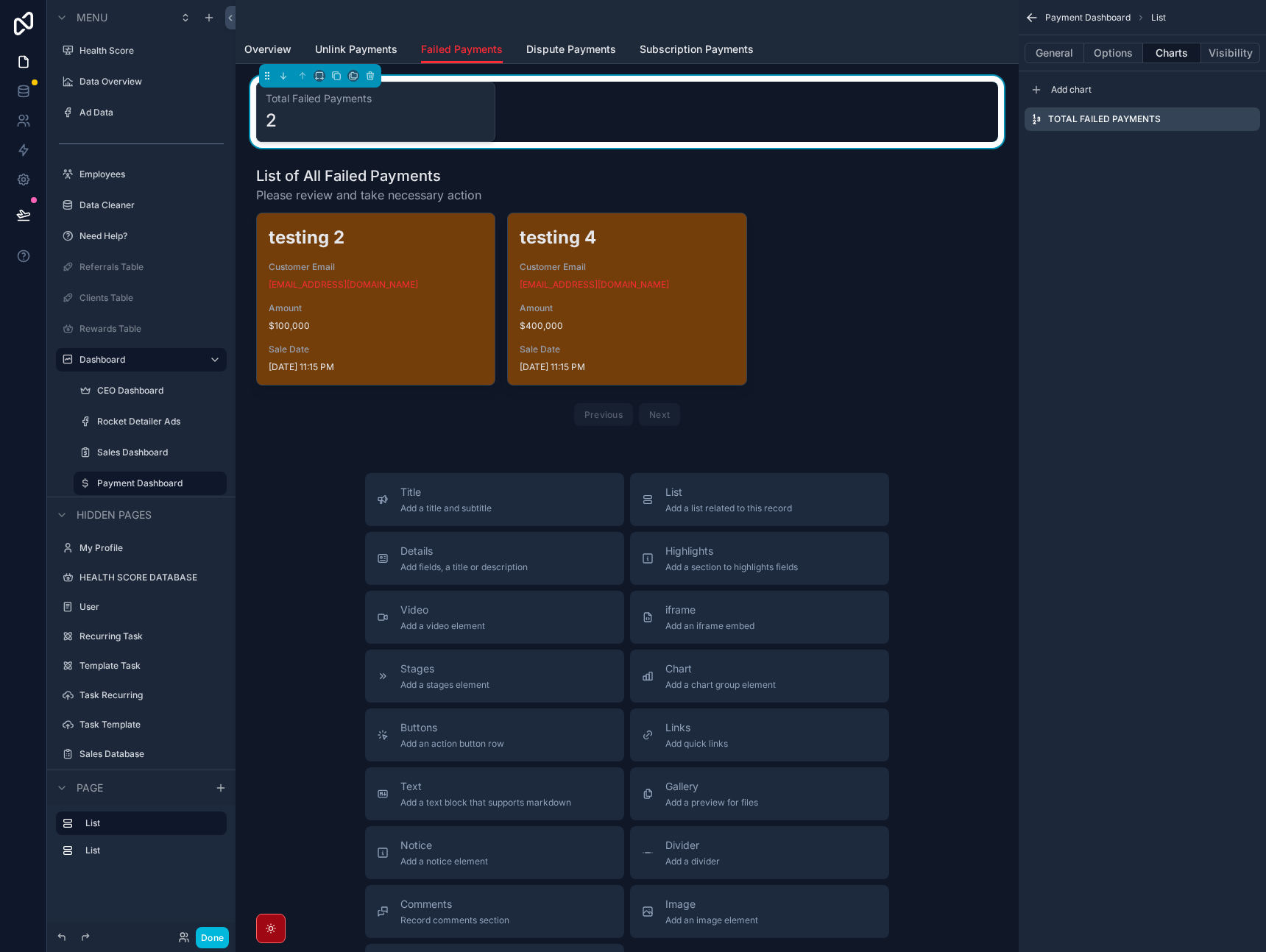
click at [0, 0] on icon "scrollable content" at bounding box center [0, 0] width 0 height 0
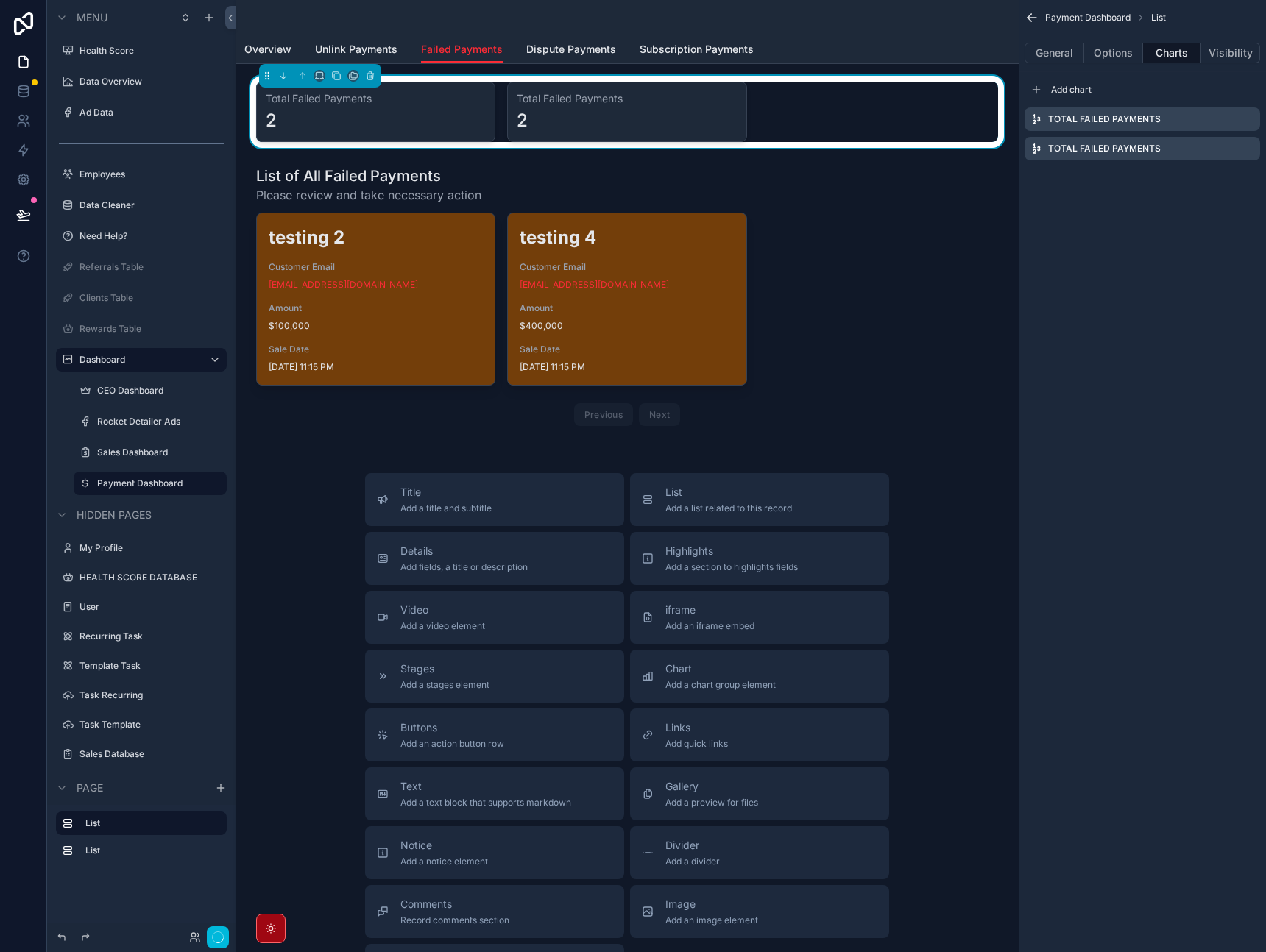
click at [0, 0] on icon "scrollable content" at bounding box center [0, 0] width 0 height 0
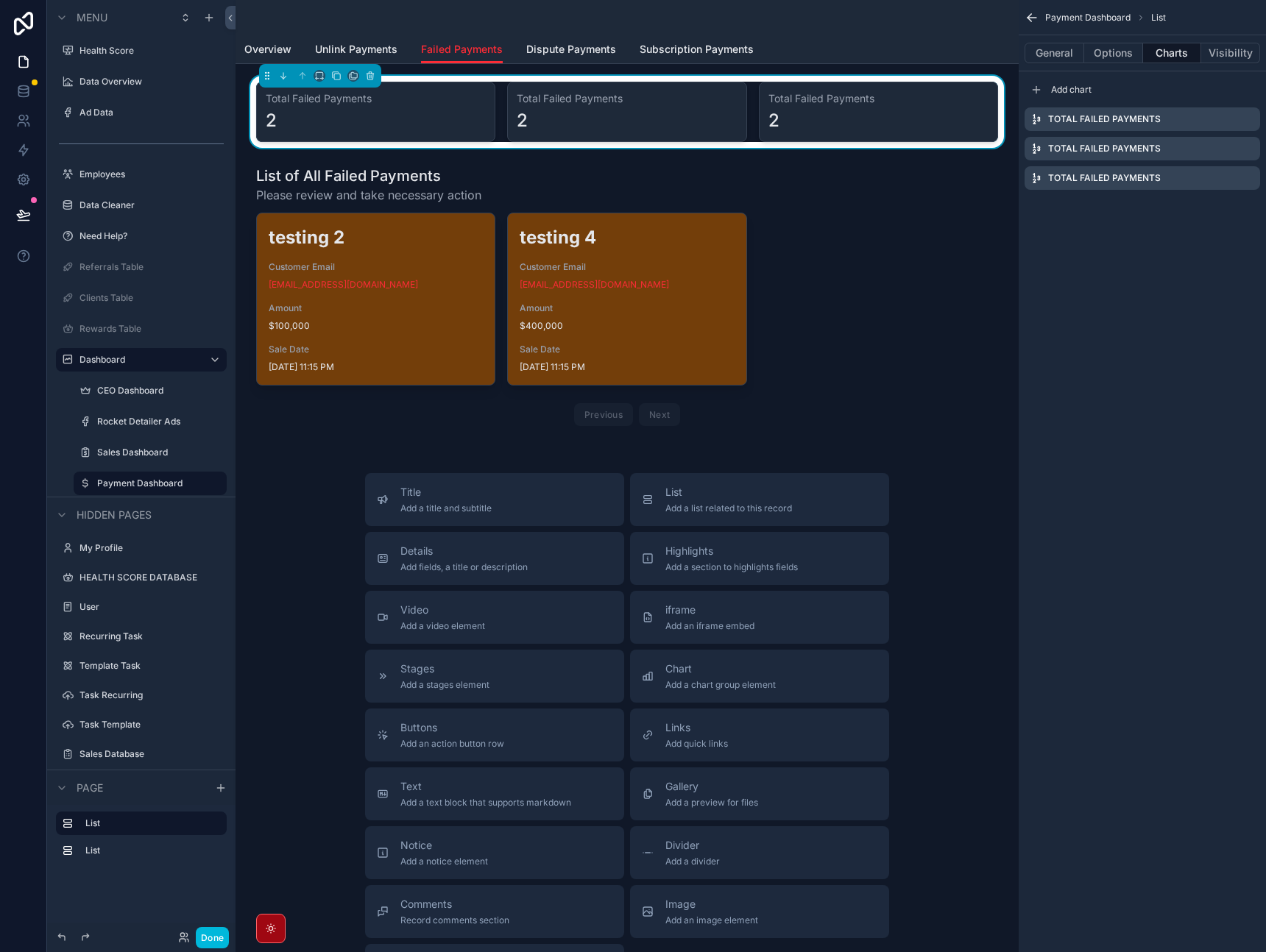
click at [0, 0] on icon "scrollable content" at bounding box center [0, 0] width 0 height 0
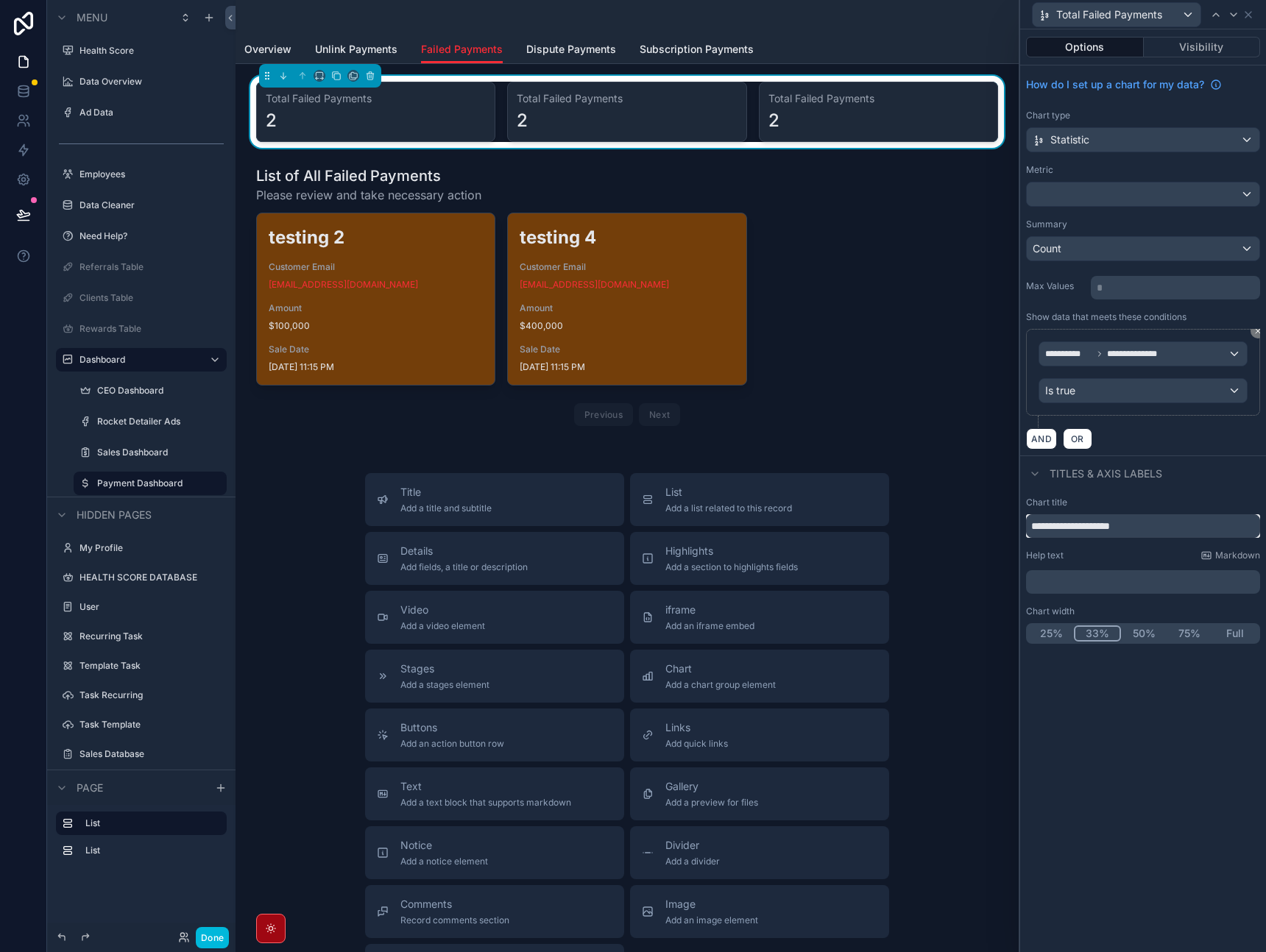
click at [1149, 529] on input "**********" at bounding box center [1143, 527] width 234 height 24
click at [1060, 527] on input "**********" at bounding box center [1143, 527] width 234 height 24
drag, startPoint x: 1096, startPoint y: 528, endPoint x: 1058, endPoint y: 526, distance: 38.1
click at [1058, 526] on input "**********" at bounding box center [1143, 527] width 234 height 24
click at [1171, 530] on input "**********" at bounding box center [1143, 527] width 234 height 24
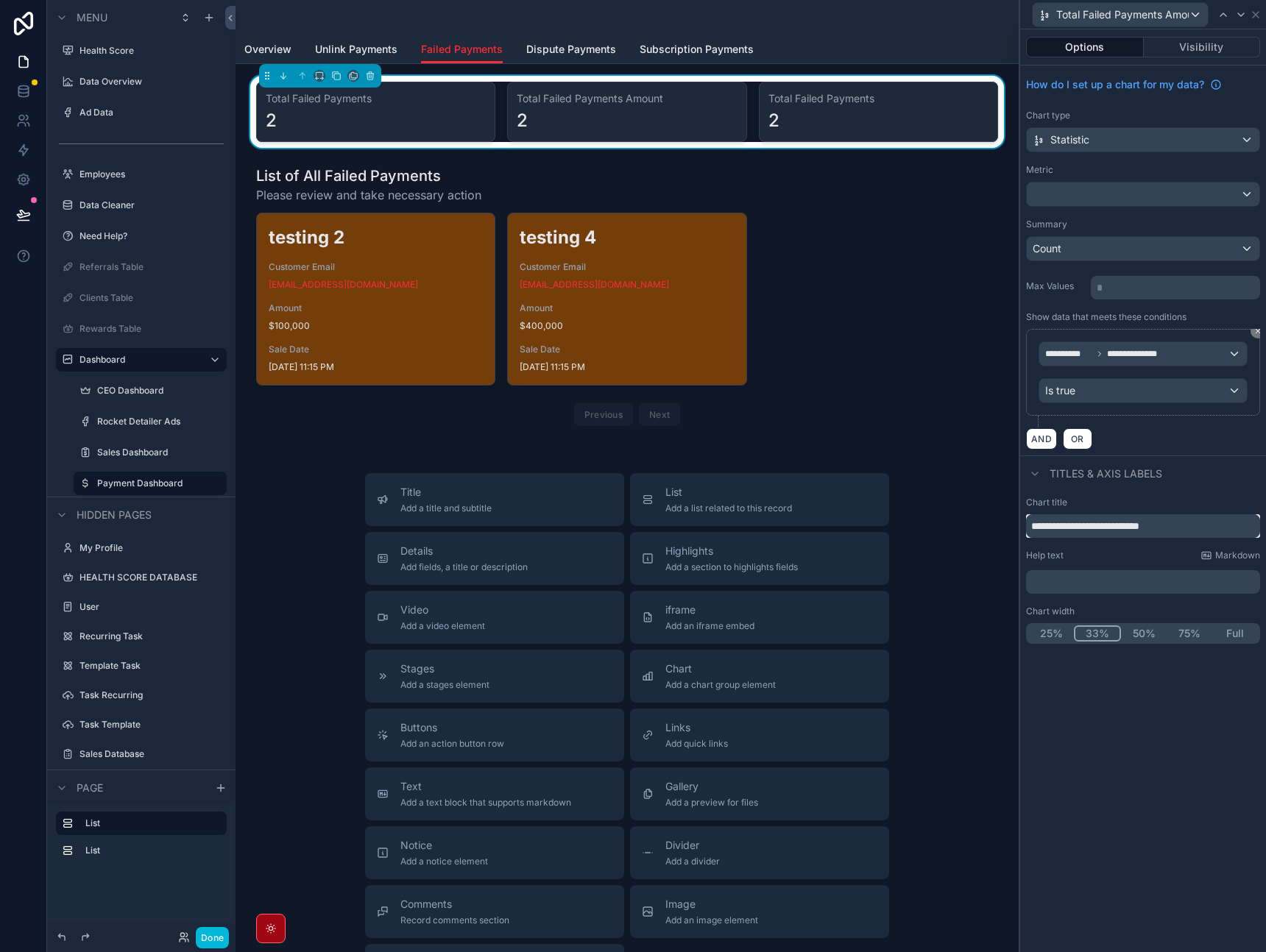
type input "**********"
click at [1136, 238] on div "Count" at bounding box center [1143, 249] width 232 height 24
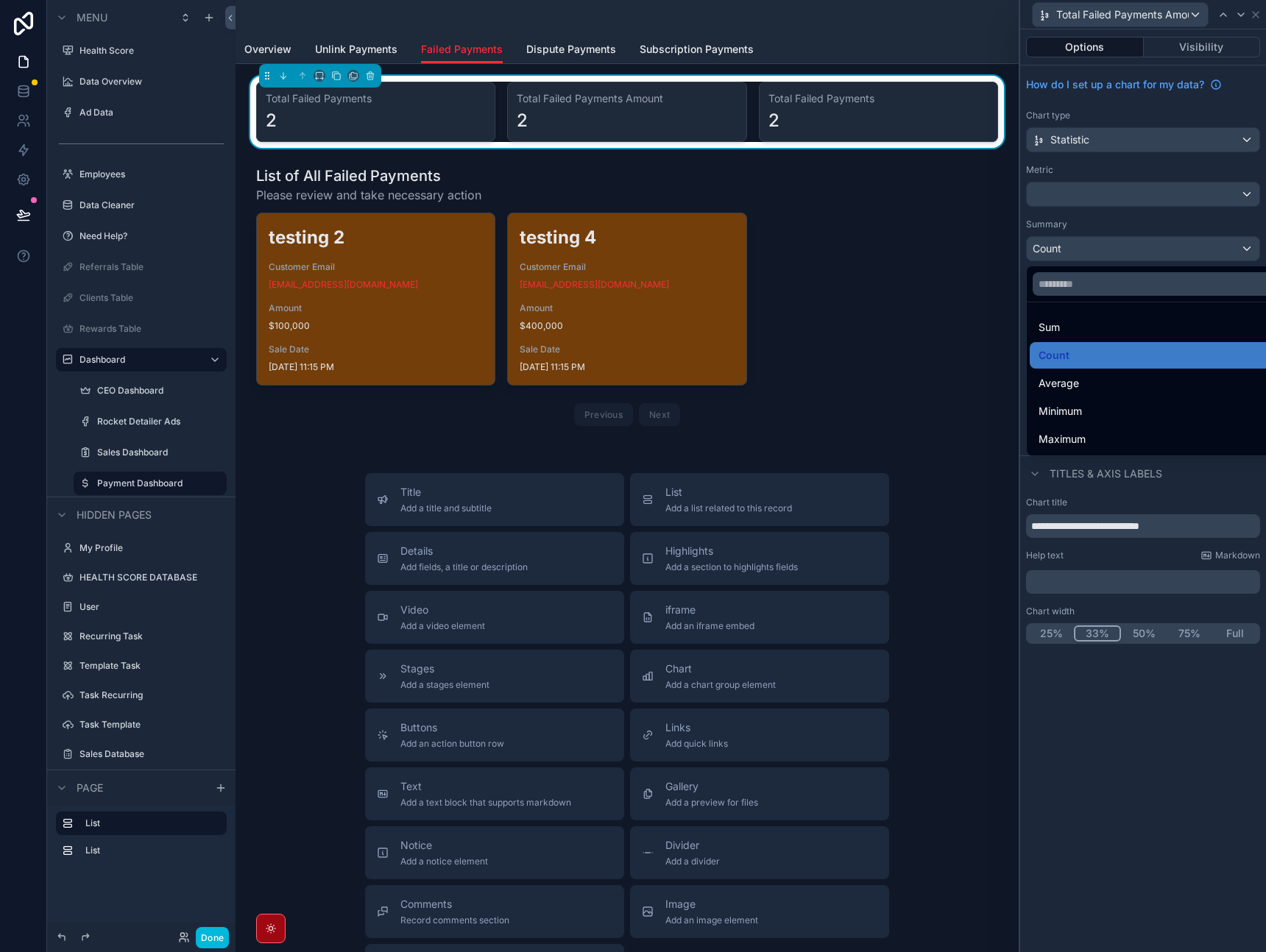
click at [1110, 319] on div "Sum" at bounding box center [1160, 328] width 243 height 17
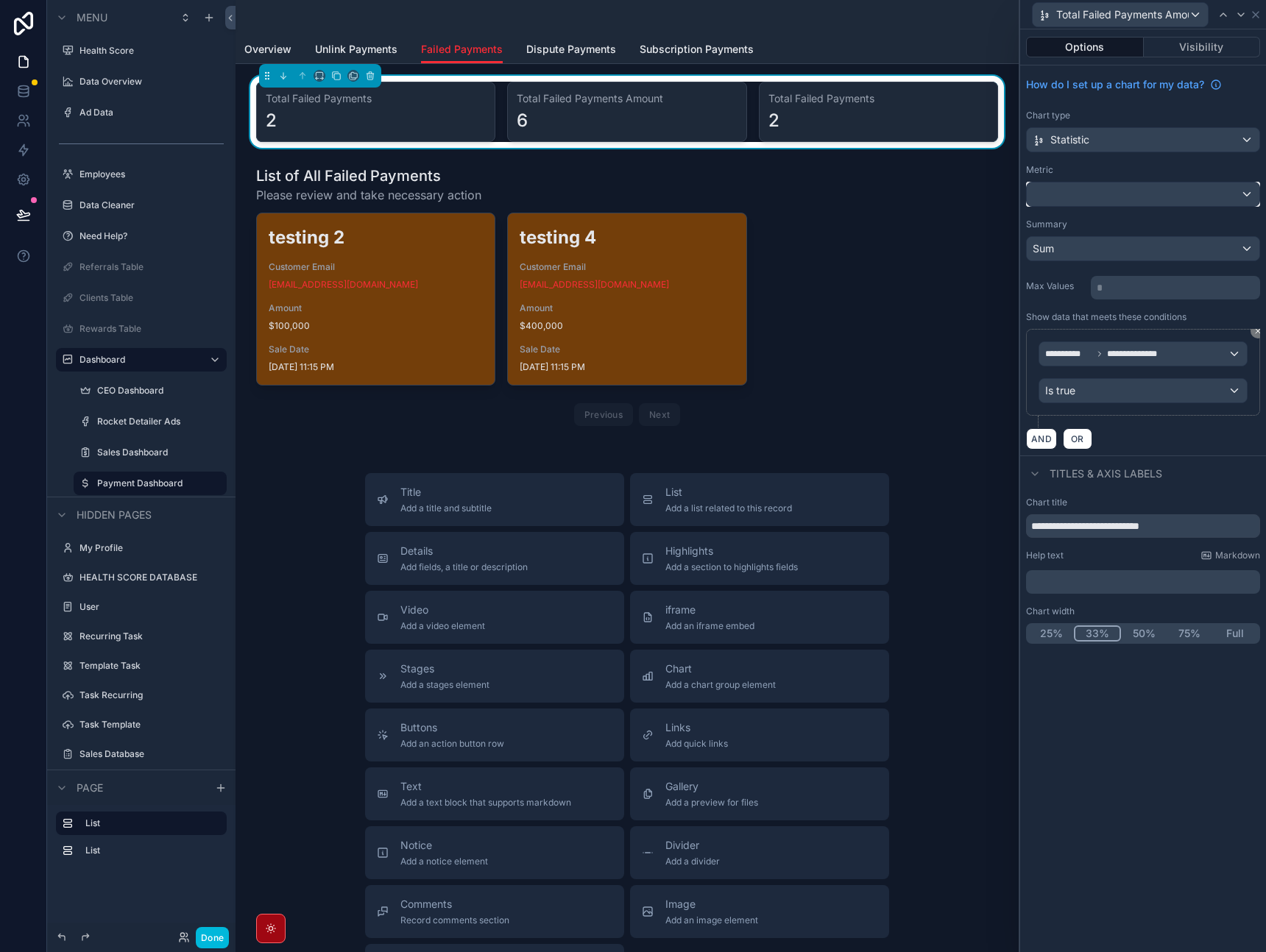
click at [1132, 196] on div at bounding box center [1143, 194] width 232 height 24
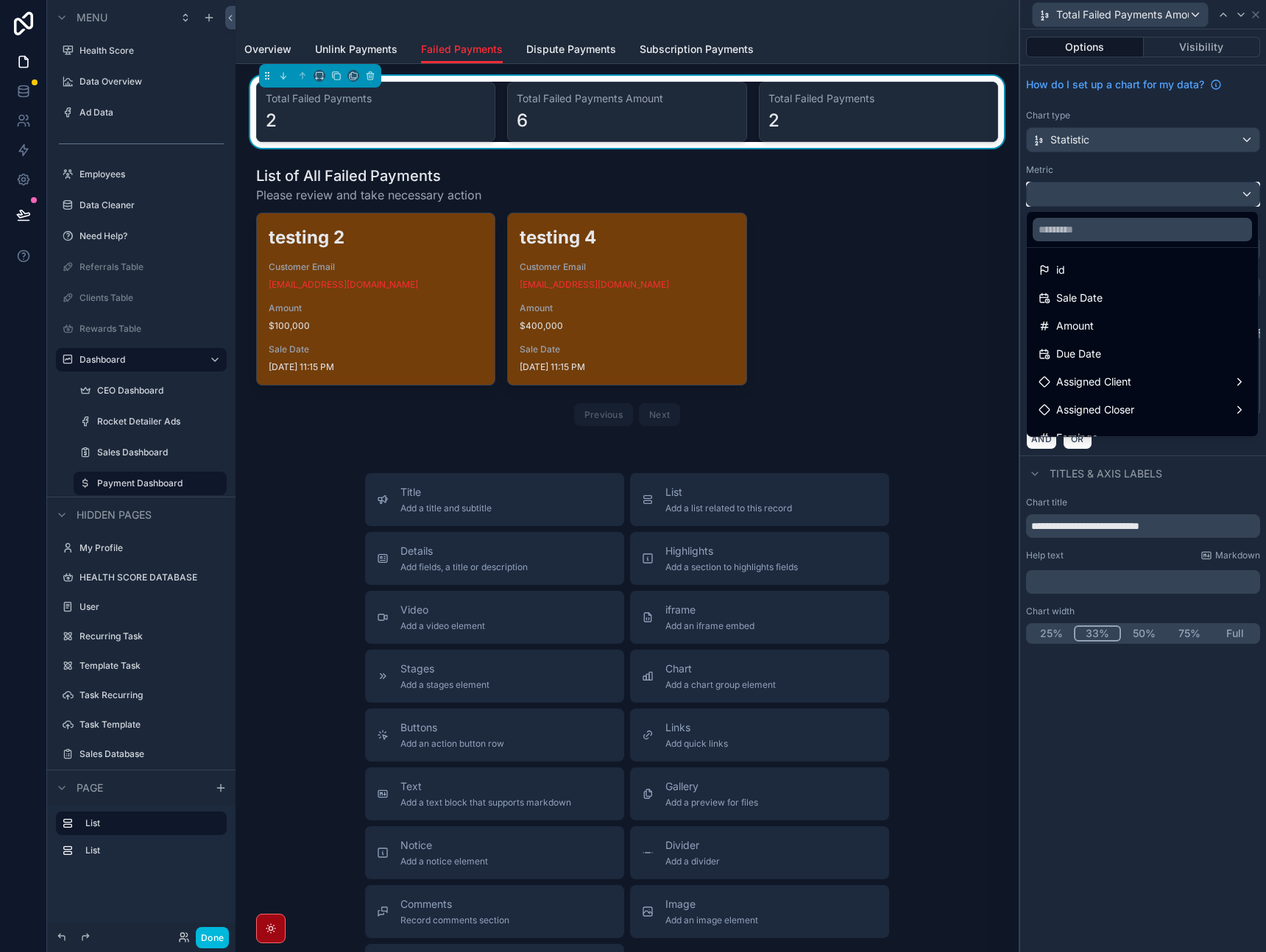
scroll to position [6, 0]
click at [1128, 328] on div "Amount" at bounding box center [1143, 323] width 208 height 17
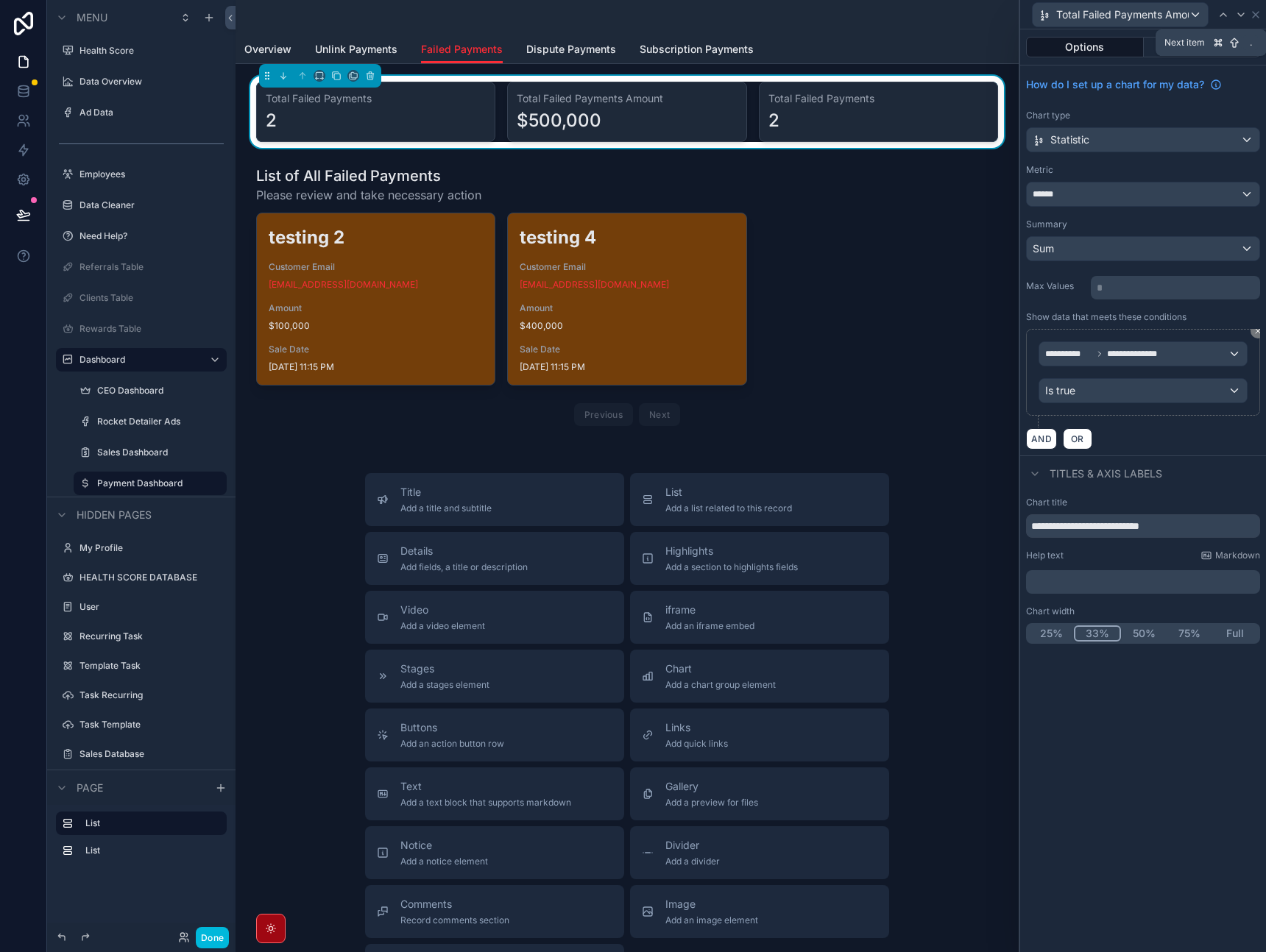
click at [1237, 11] on icon at bounding box center [1241, 14] width 12 height 12
click at [1163, 200] on div at bounding box center [1143, 194] width 232 height 24
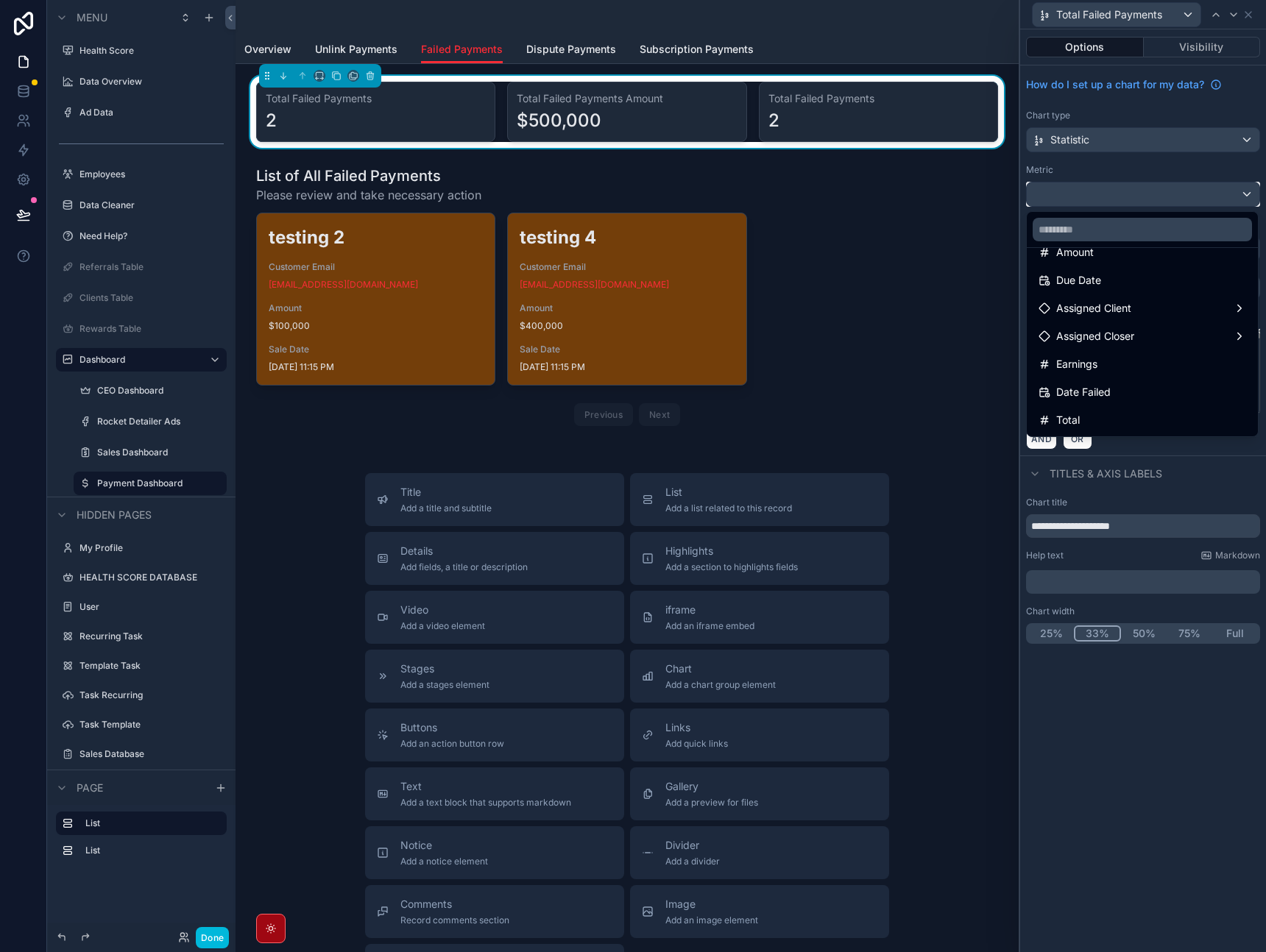
scroll to position [84, 0]
click at [1128, 350] on div "Earnings" at bounding box center [1143, 358] width 208 height 17
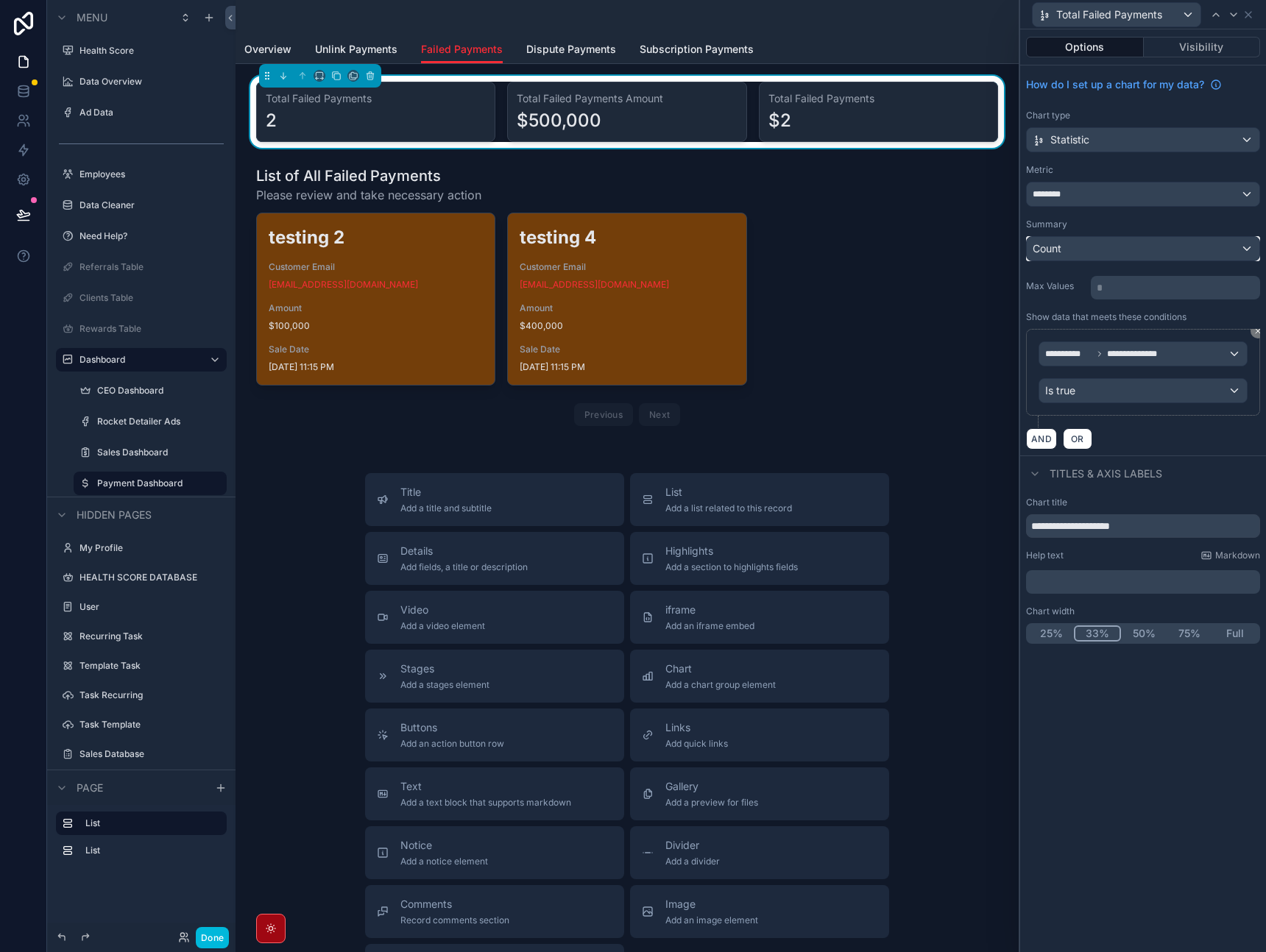
click at [1126, 253] on div "Count" at bounding box center [1143, 249] width 232 height 24
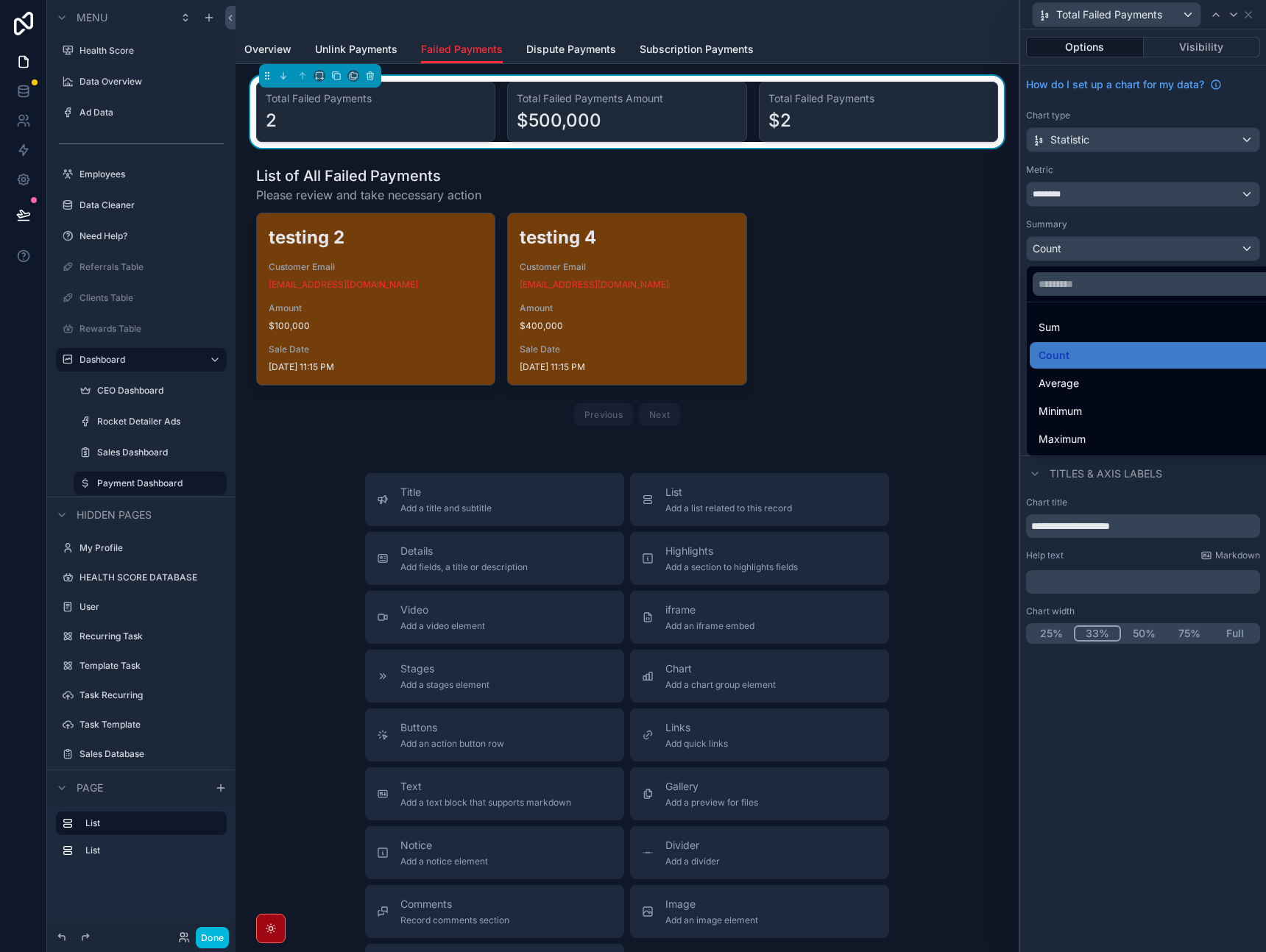
click at [1120, 330] on div "Sum" at bounding box center [1160, 328] width 243 height 17
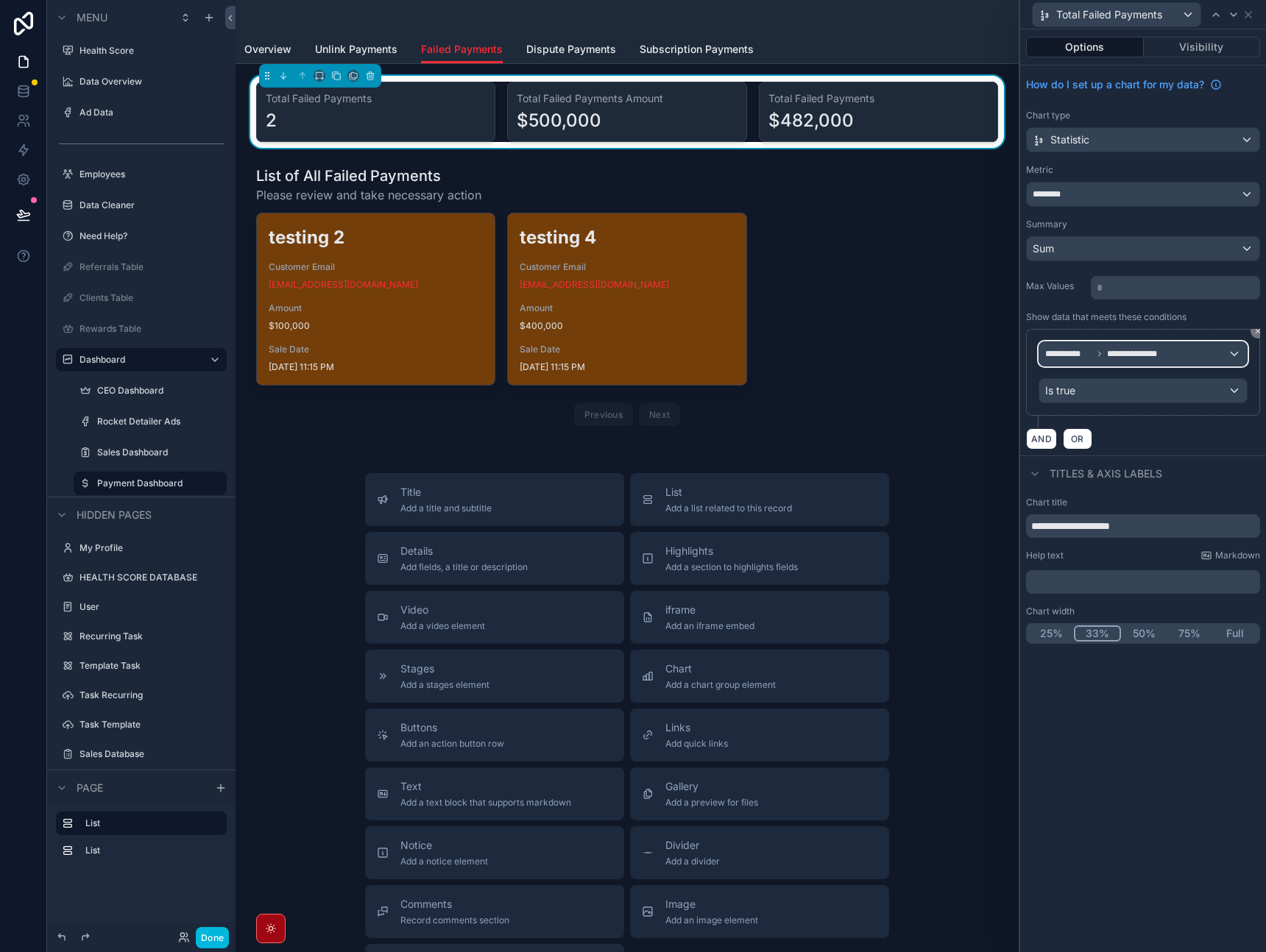
click at [1133, 358] on span "**********" at bounding box center [1139, 354] width 64 height 12
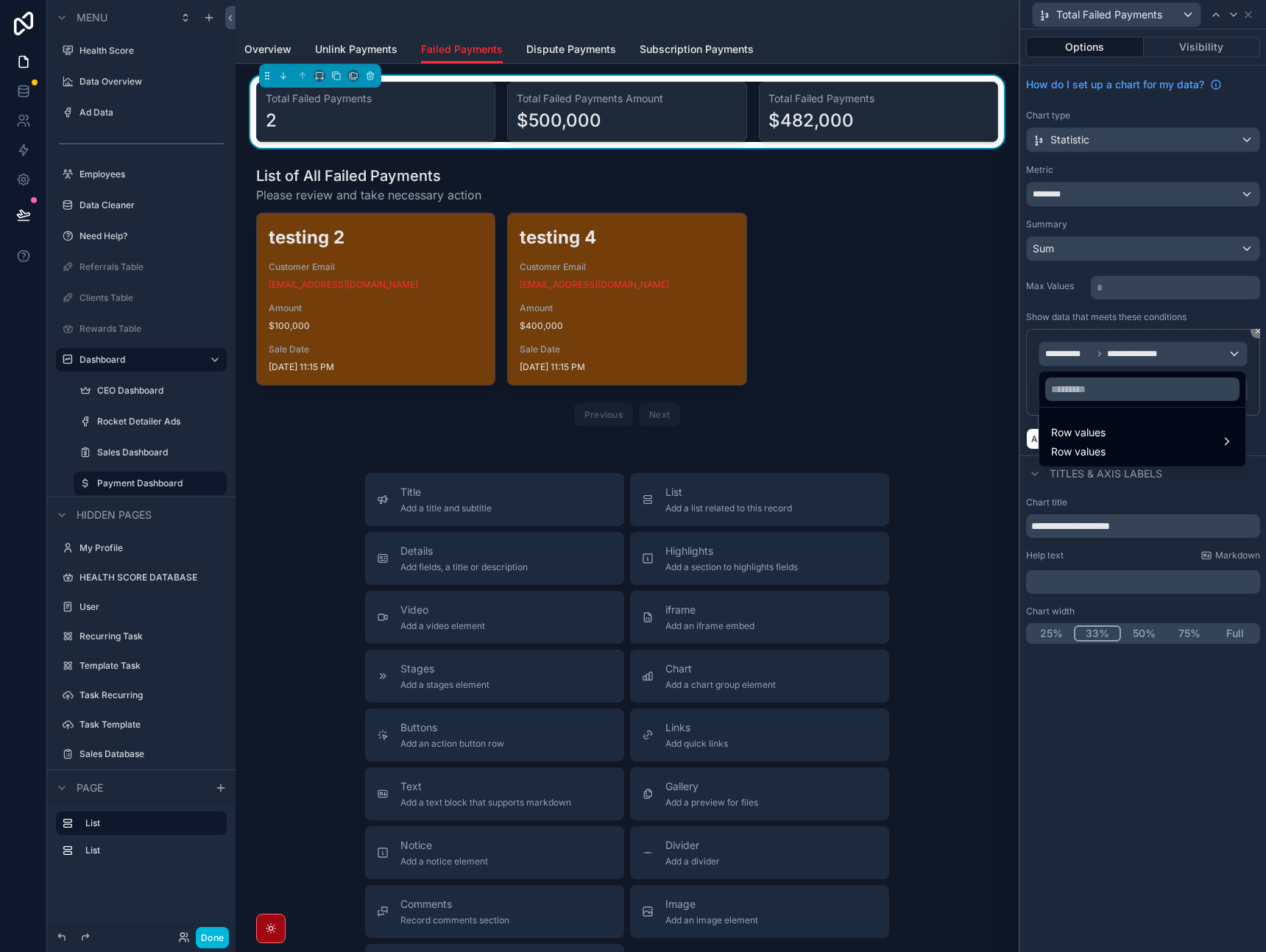
click at [1251, 336] on div at bounding box center [1143, 476] width 246 height 952
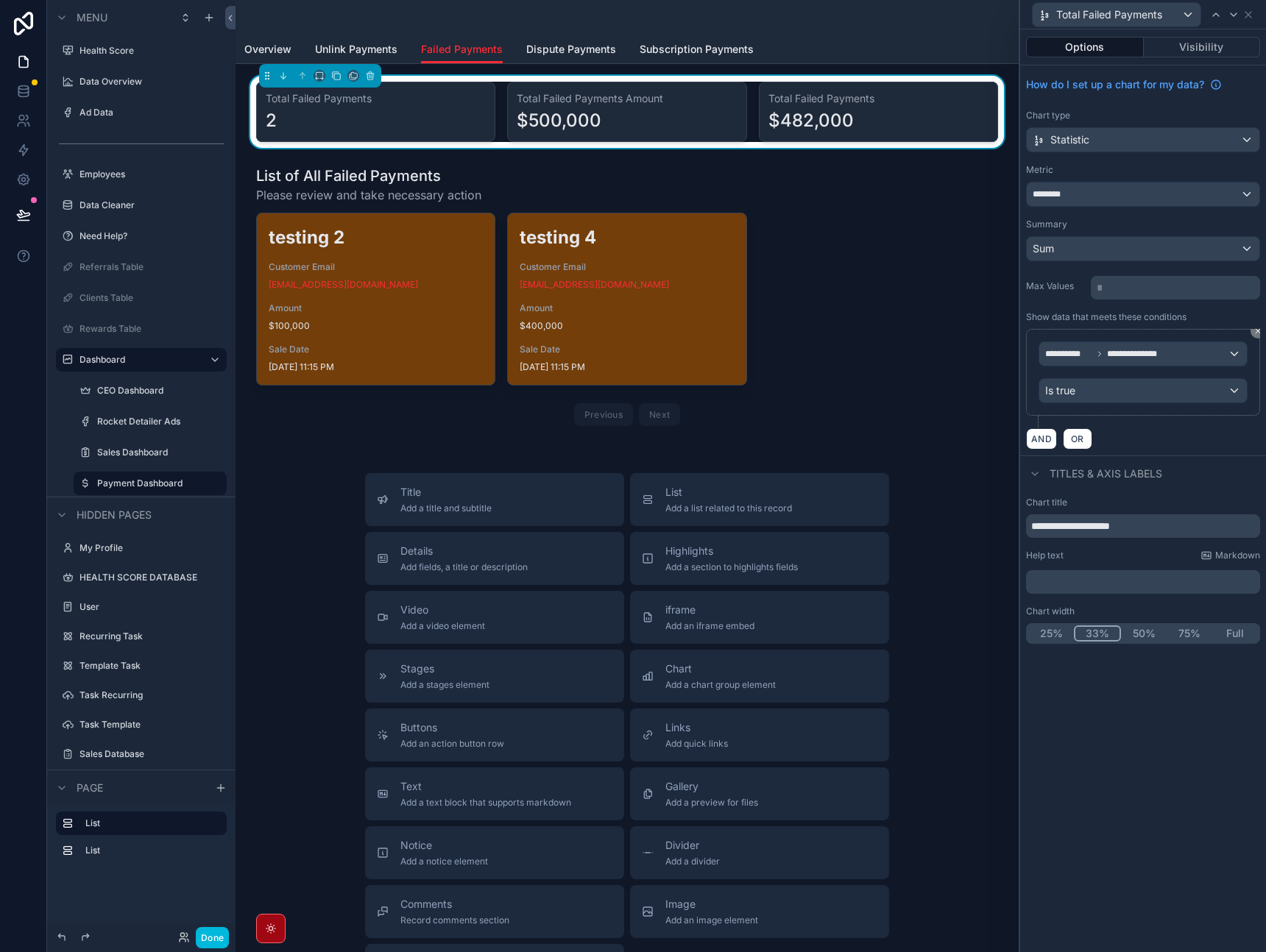
click at [1254, 335] on icon at bounding box center [1258, 331] width 9 height 9
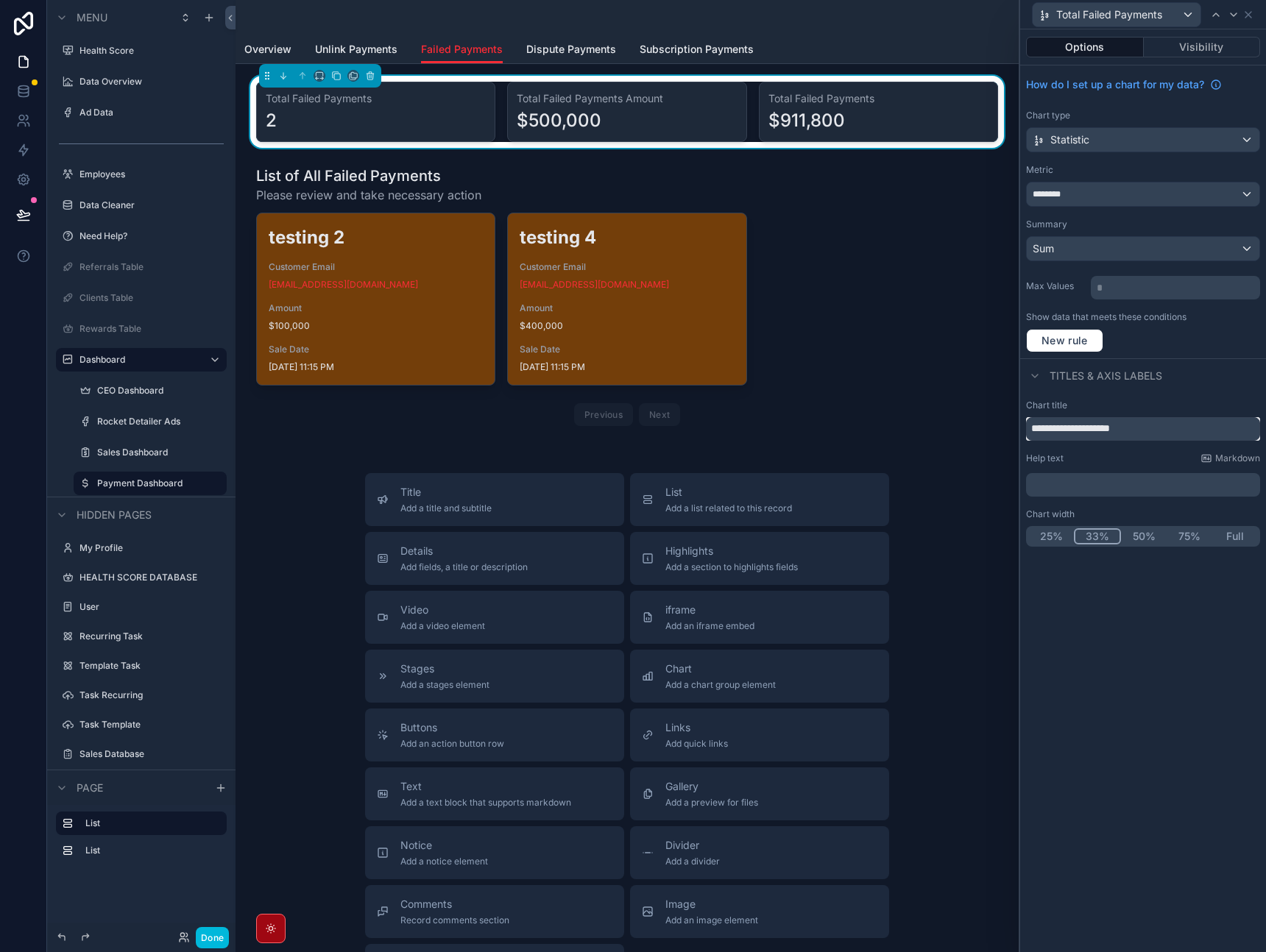
click at [1086, 431] on input "**********" at bounding box center [1143, 429] width 234 height 24
click at [1160, 433] on input "**********" at bounding box center [1143, 429] width 234 height 24
type input "**********"
click at [1192, 369] on div "Titles & Axis labels" at bounding box center [1143, 376] width 246 height 35
click at [943, 43] on div "Overview Unlink Payments Failed Payments Dispute Payments Subscription Payments" at bounding box center [627, 49] width 765 height 28
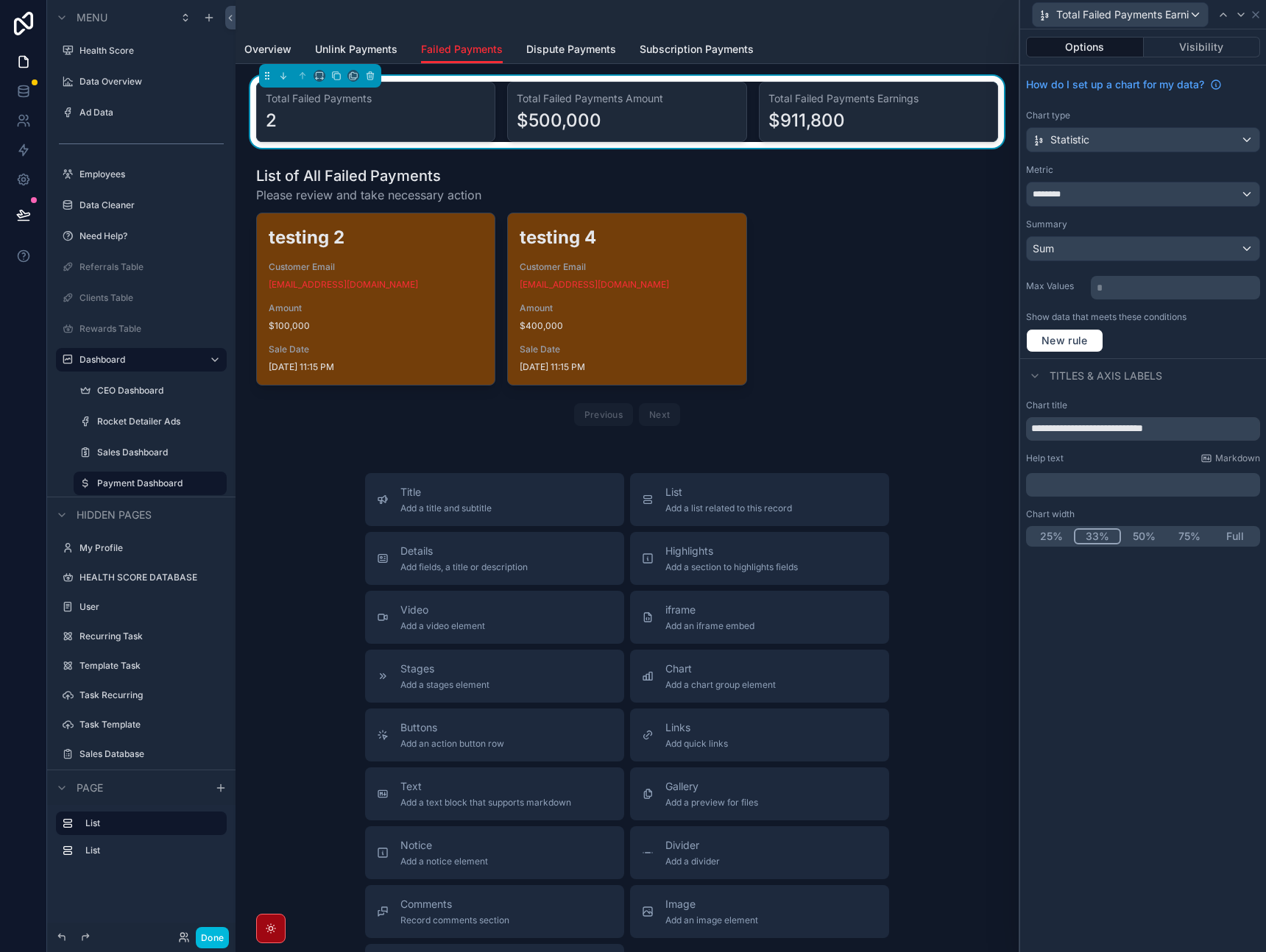
click at [949, 310] on div "scrollable content" at bounding box center [627, 299] width 760 height 278
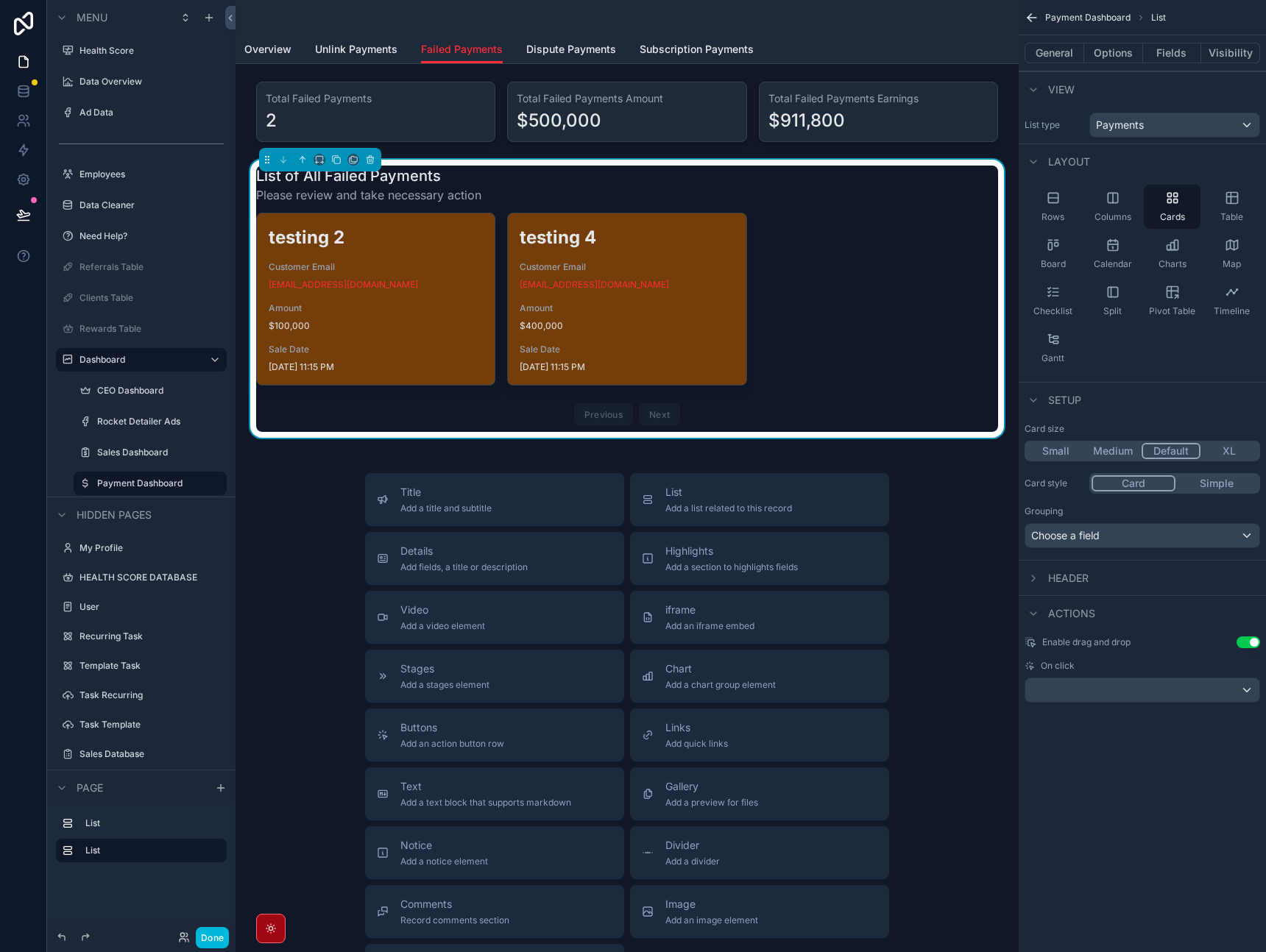
click at [906, 91] on div "scrollable content" at bounding box center [627, 111] width 760 height 72
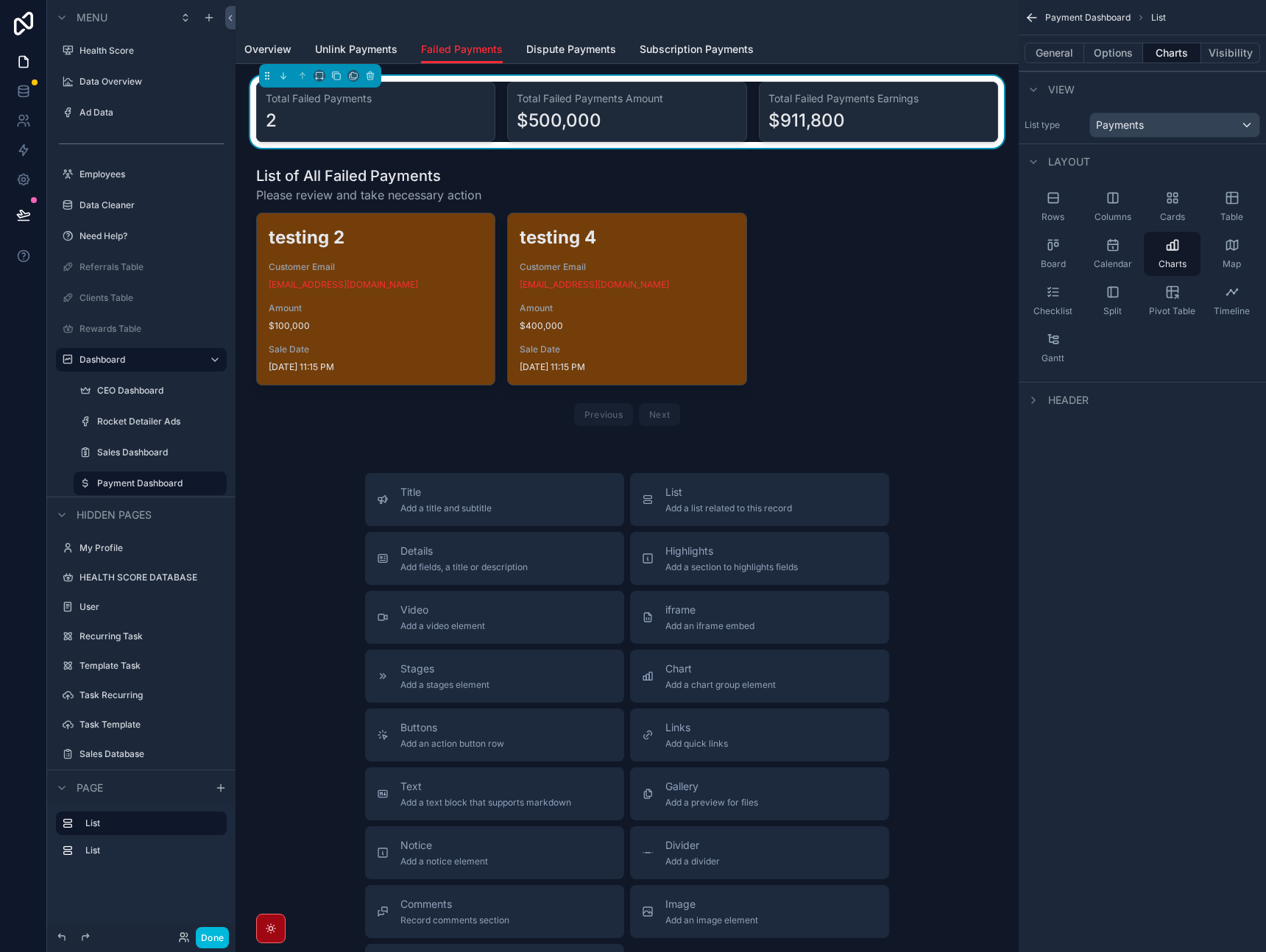
click at [902, 41] on div "Overview Unlink Payments Failed Payments Dispute Payments Subscription Payments" at bounding box center [627, 49] width 765 height 28
click at [865, 215] on div "scrollable content" at bounding box center [627, 299] width 760 height 278
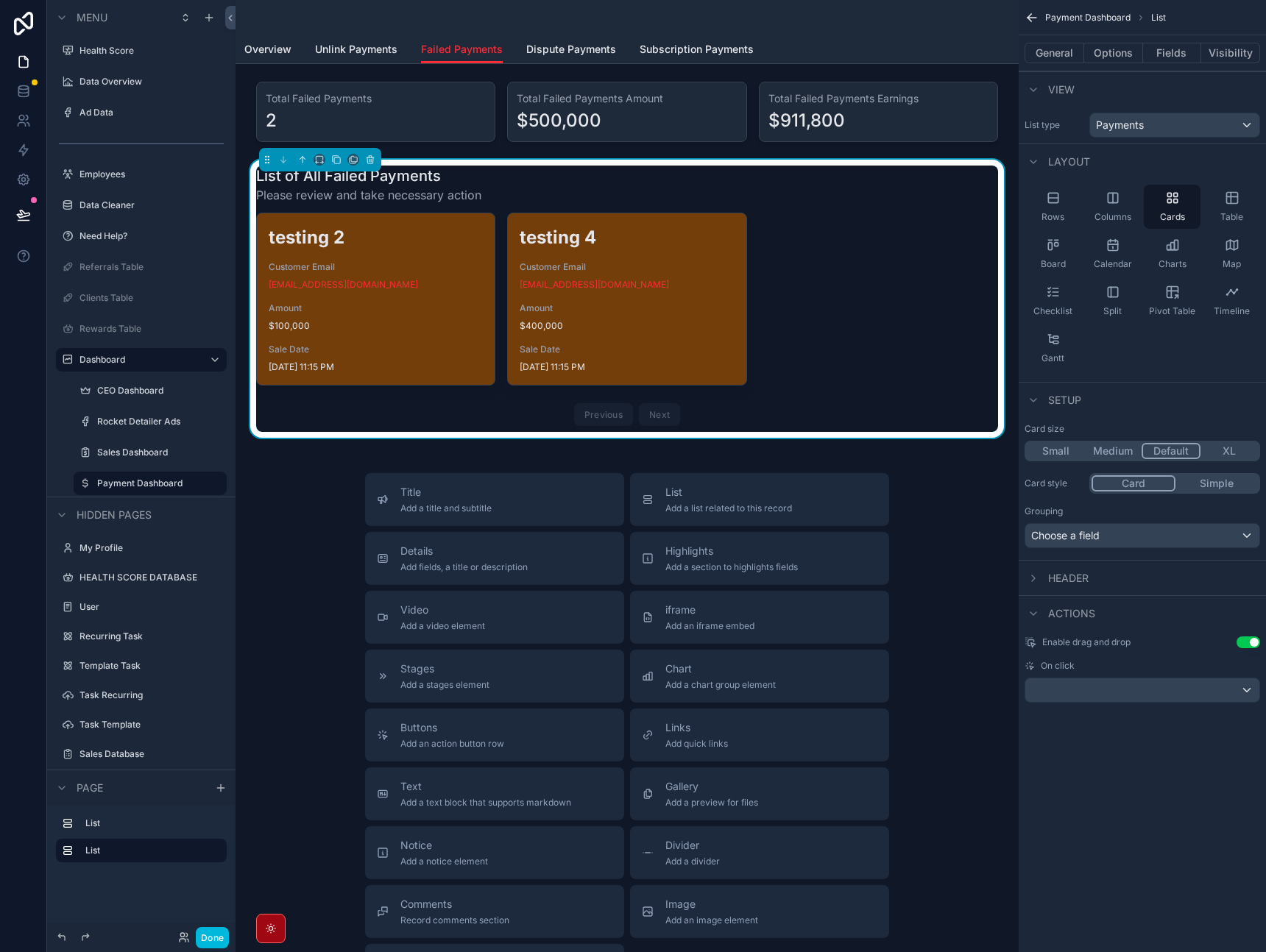
click at [1127, 371] on div "Rows Columns Cards Table Board Calendar Charts Map Checklist Split Pivot Table …" at bounding box center [1143, 278] width 247 height 197
click at [979, 99] on div "scrollable content" at bounding box center [627, 111] width 760 height 72
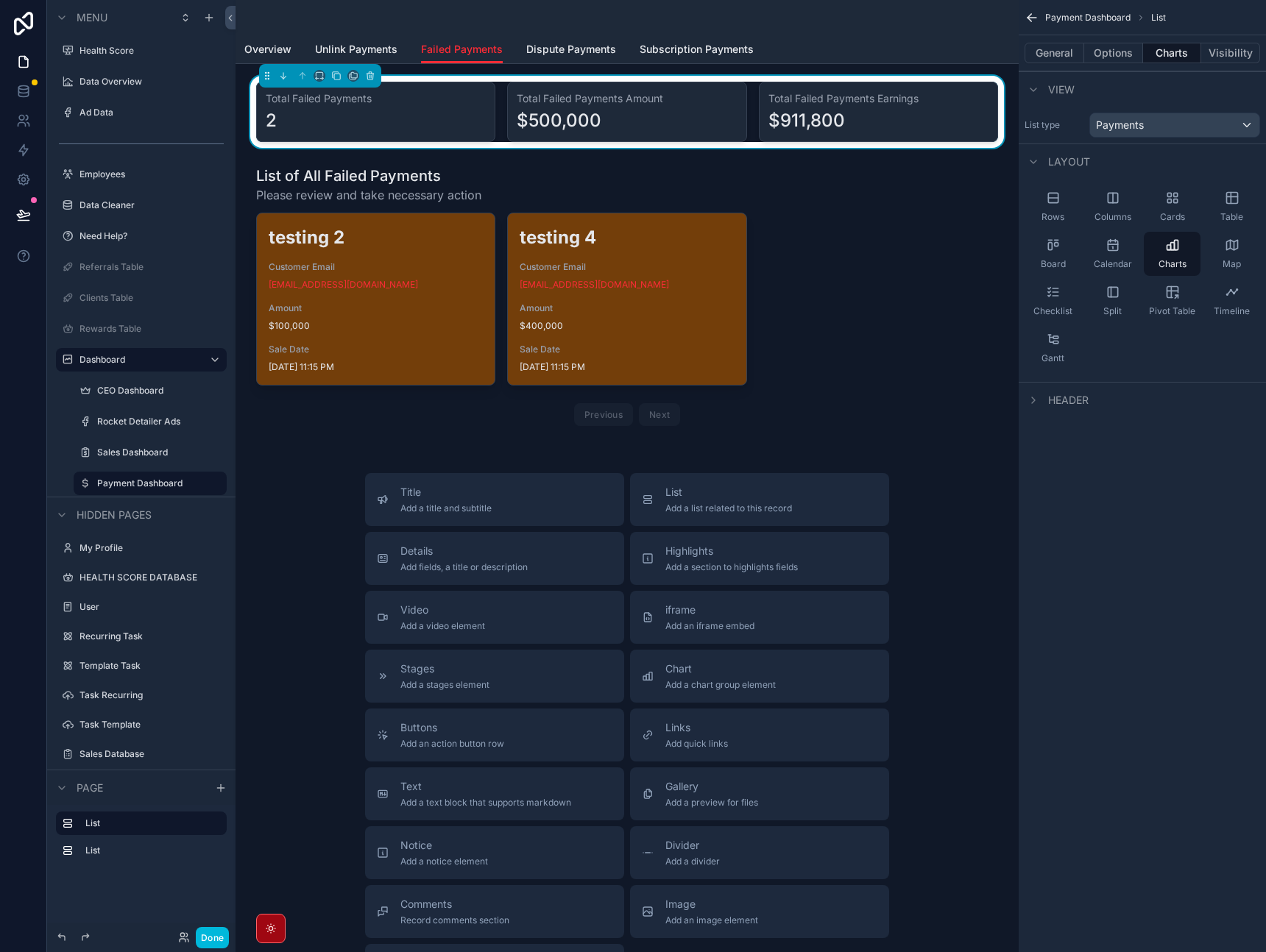
click at [941, 222] on div "scrollable content" at bounding box center [627, 299] width 760 height 278
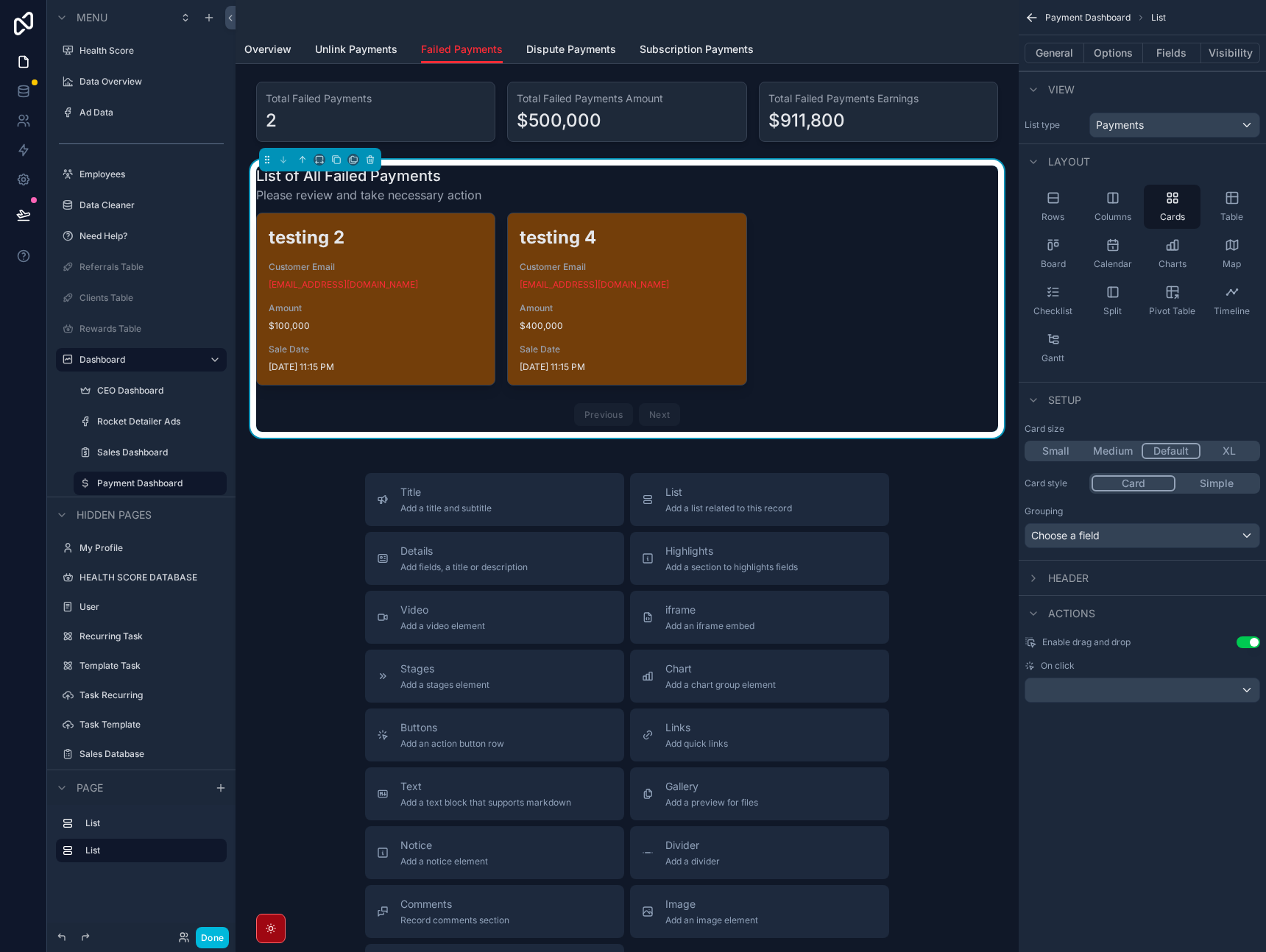
click at [965, 143] on div "scrollable content" at bounding box center [627, 111] width 760 height 72
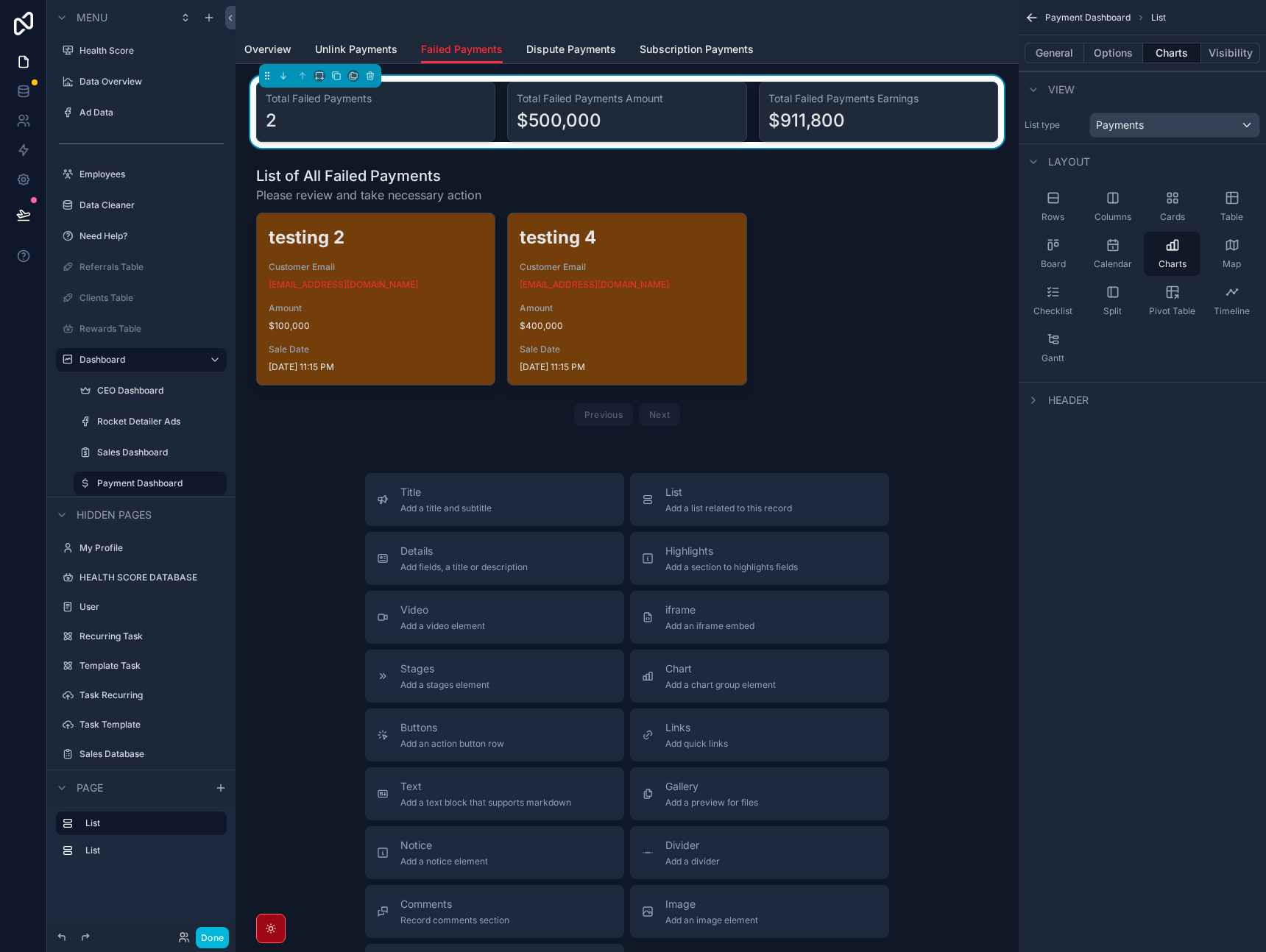
click at [932, 222] on div "scrollable content" at bounding box center [627, 299] width 760 height 278
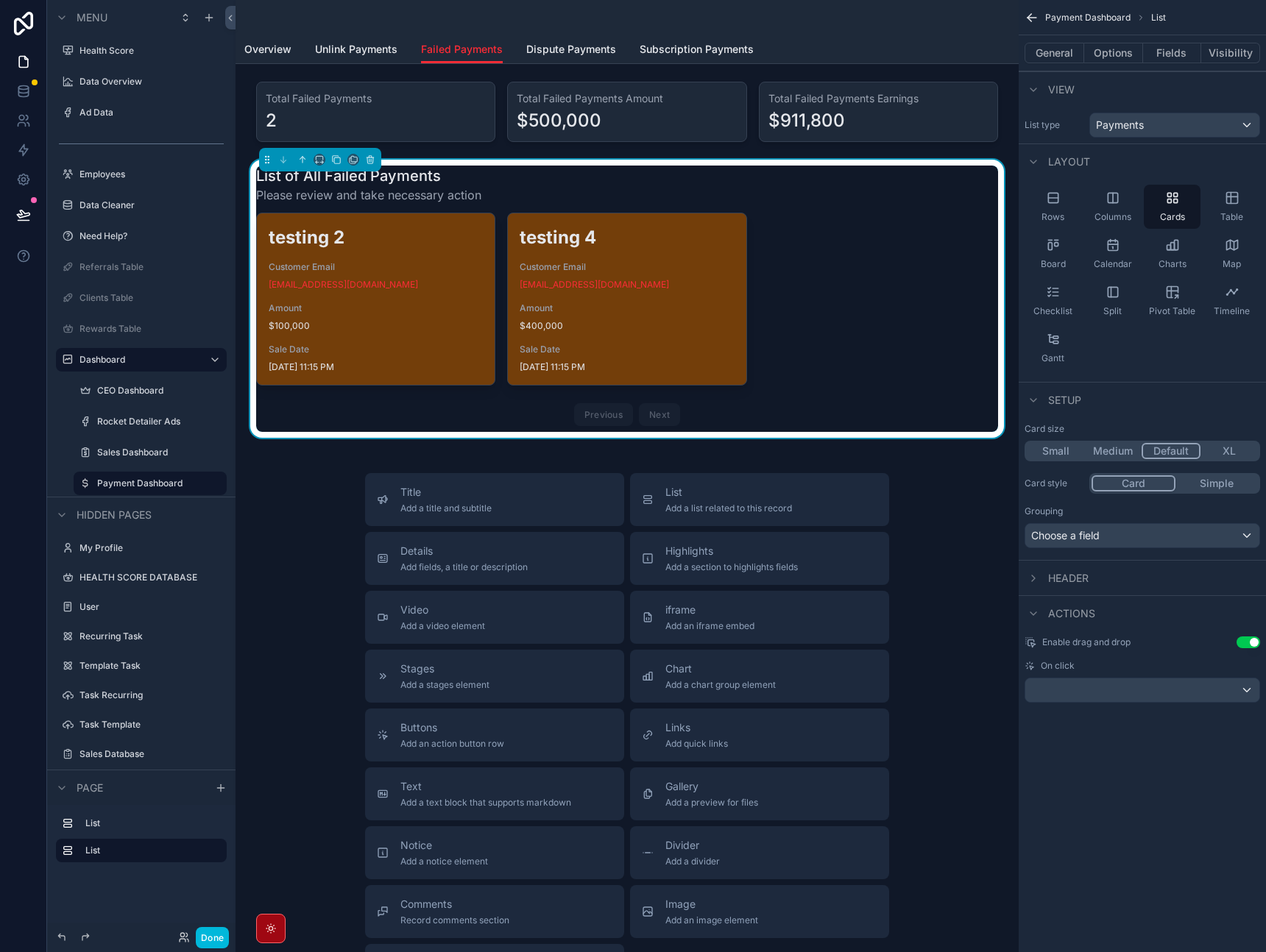
click at [949, 119] on div "scrollable content" at bounding box center [627, 111] width 760 height 72
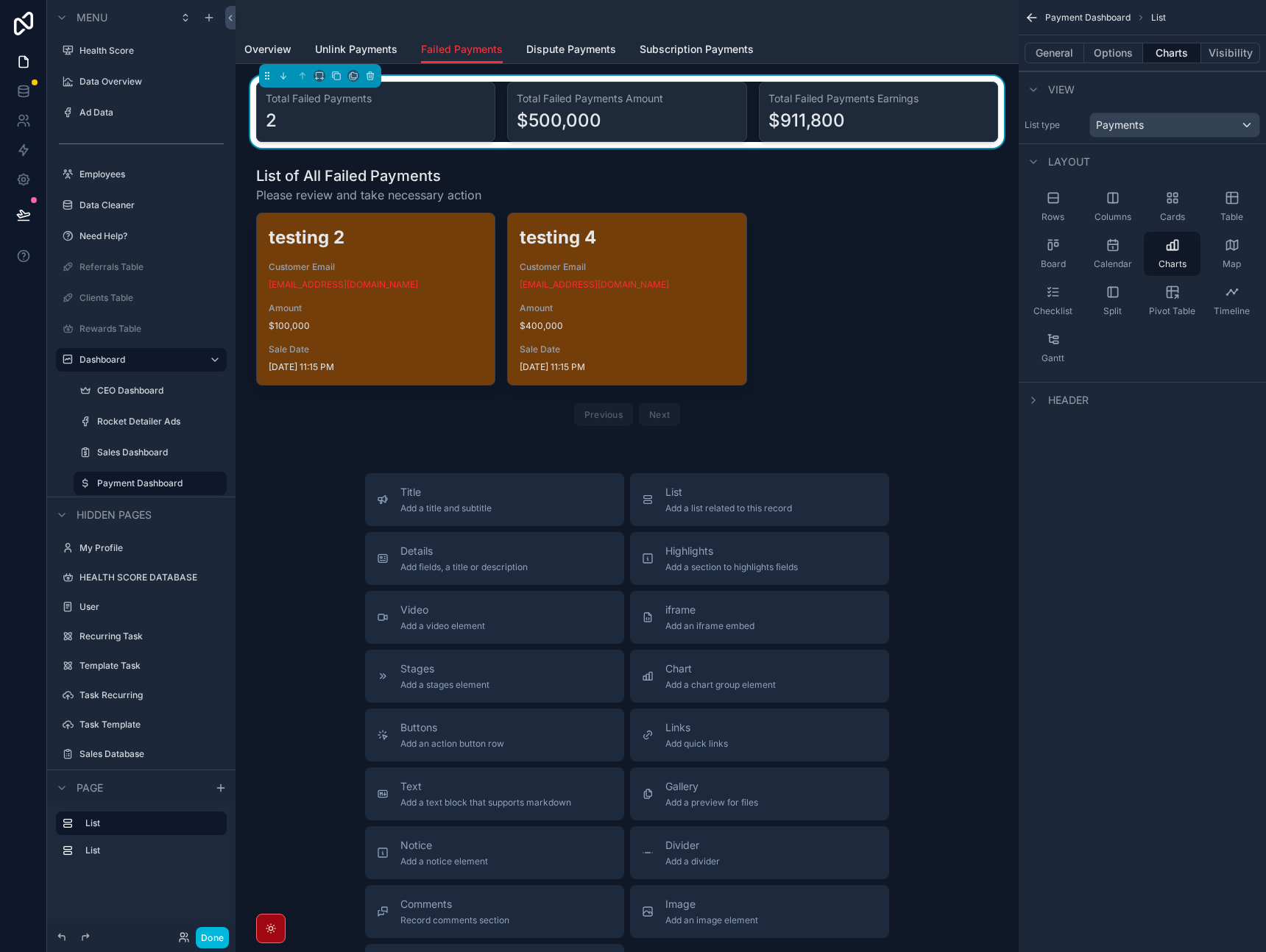
click at [913, 226] on div "scrollable content" at bounding box center [627, 299] width 760 height 278
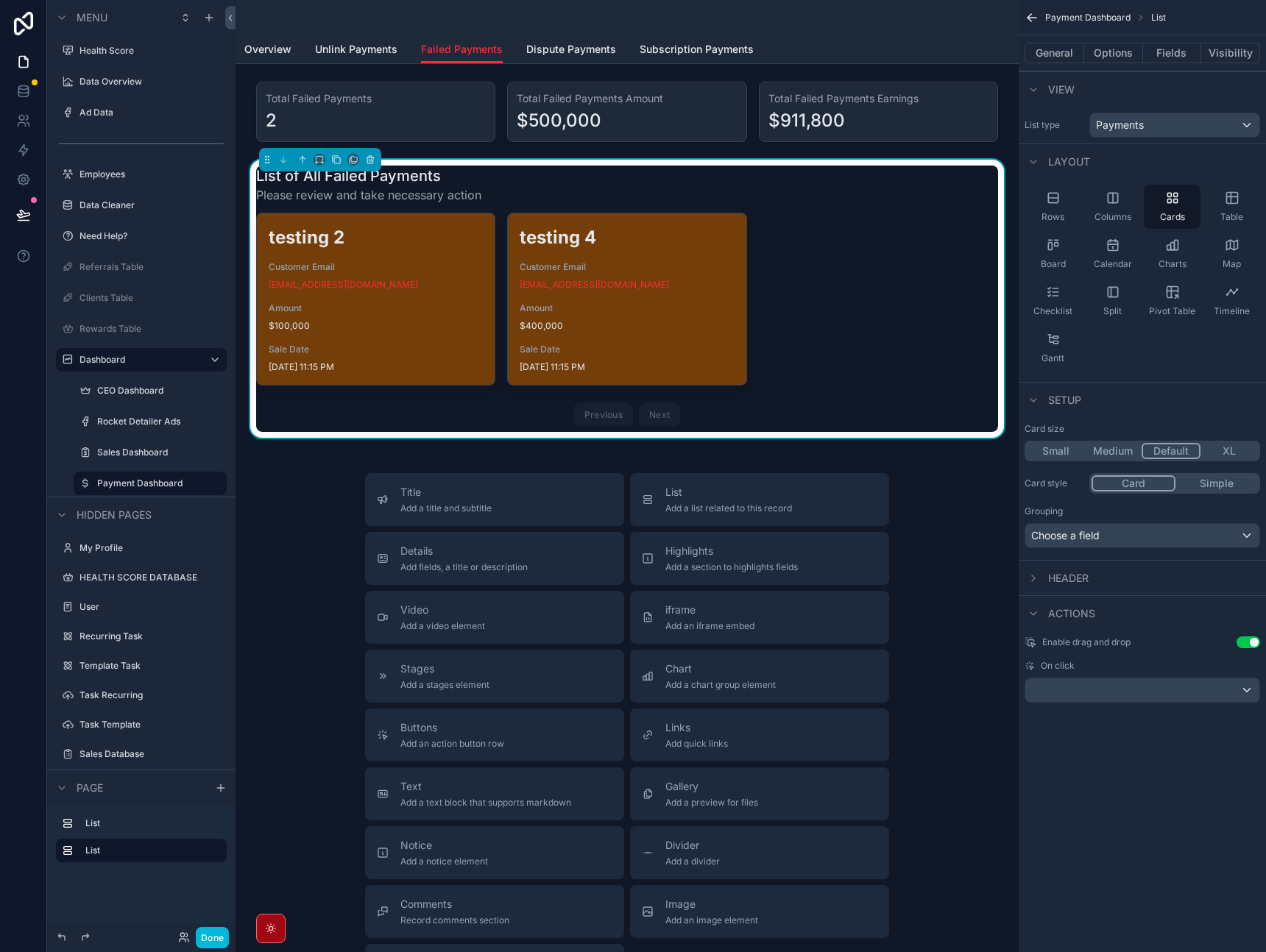
click at [593, 52] on span "Dispute Payments" at bounding box center [571, 49] width 90 height 15
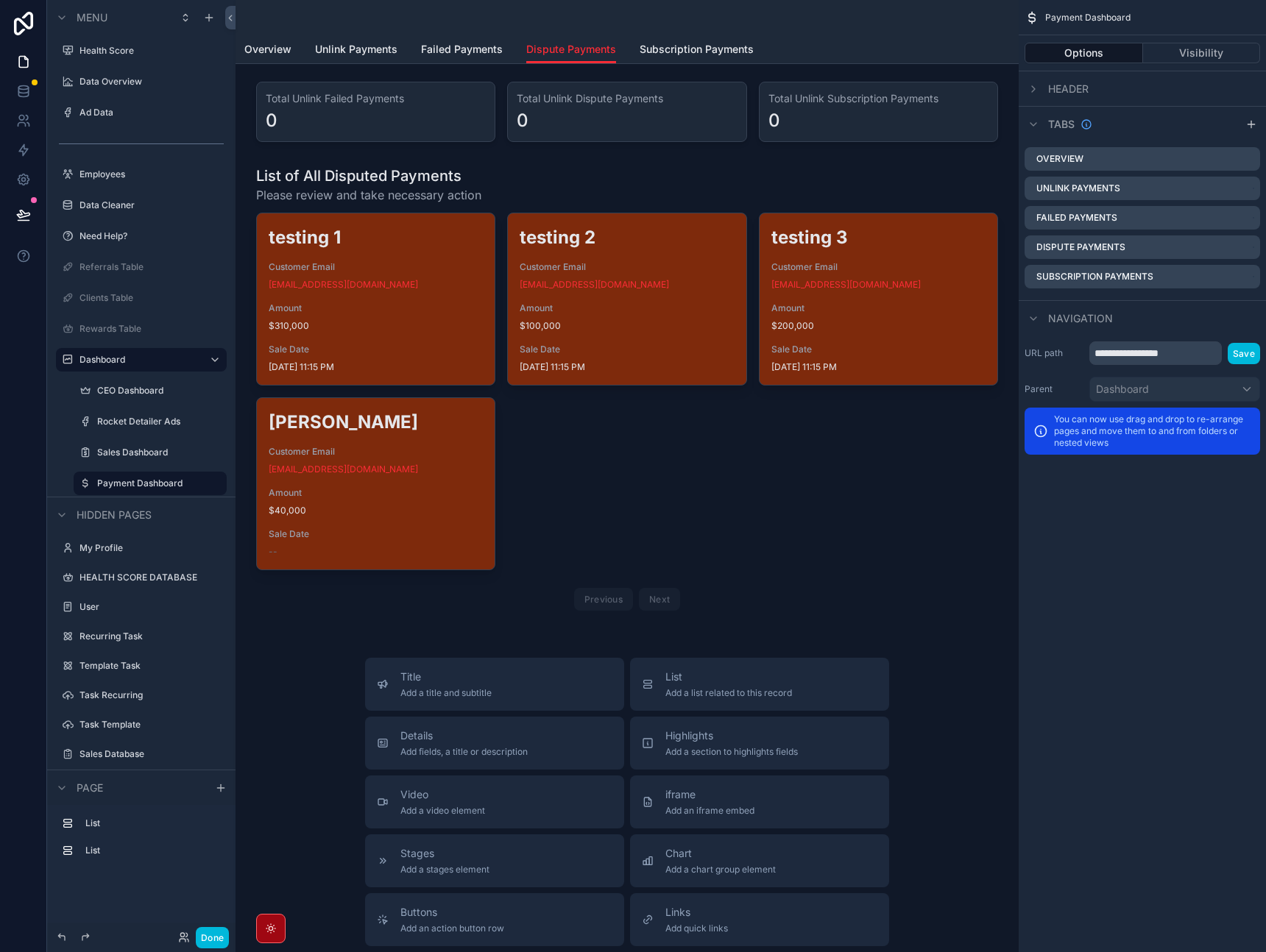
click at [458, 54] on span "Failed Payments" at bounding box center [462, 49] width 82 height 15
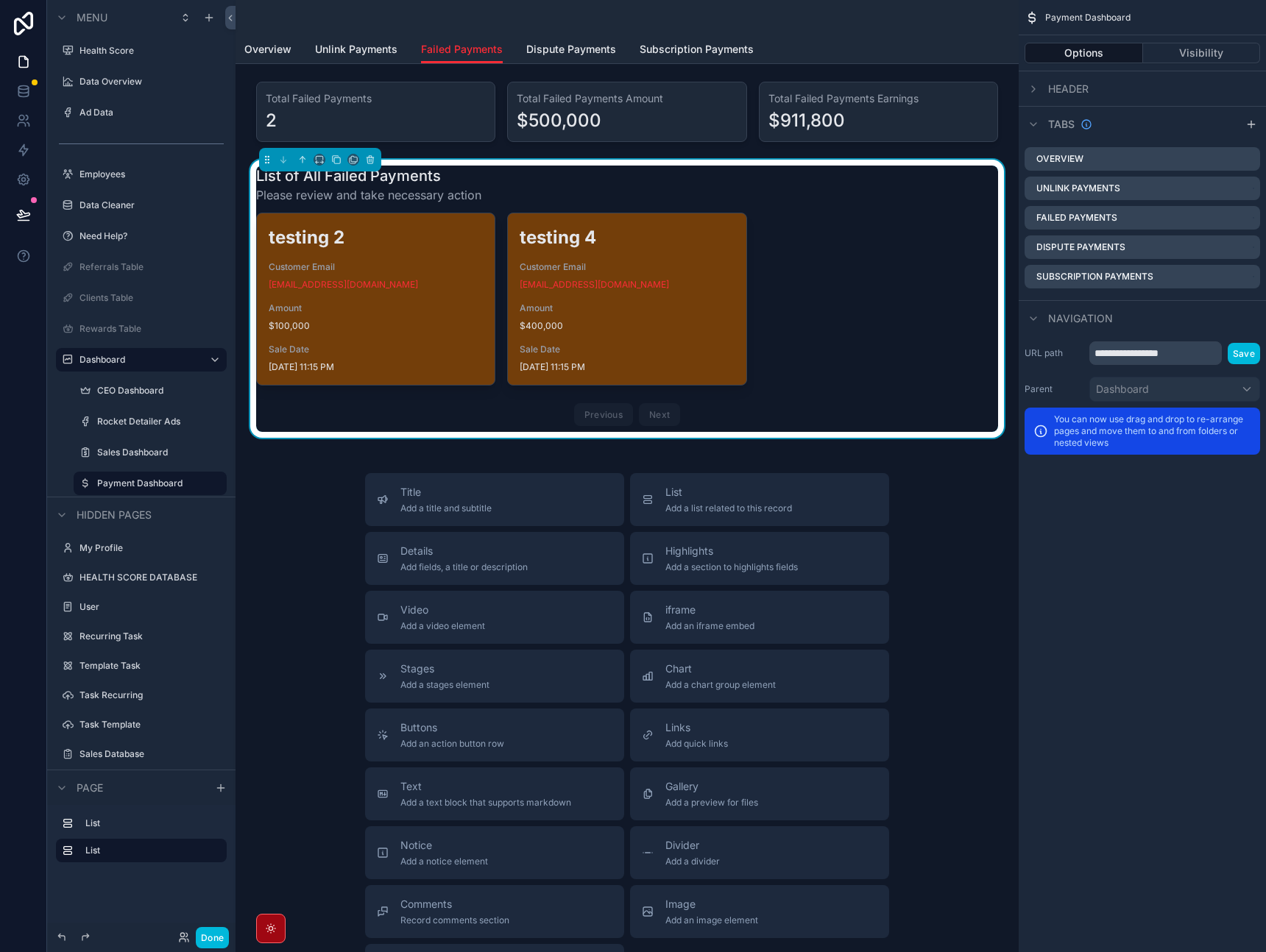
click at [497, 94] on div "scrollable content" at bounding box center [627, 111] width 760 height 72
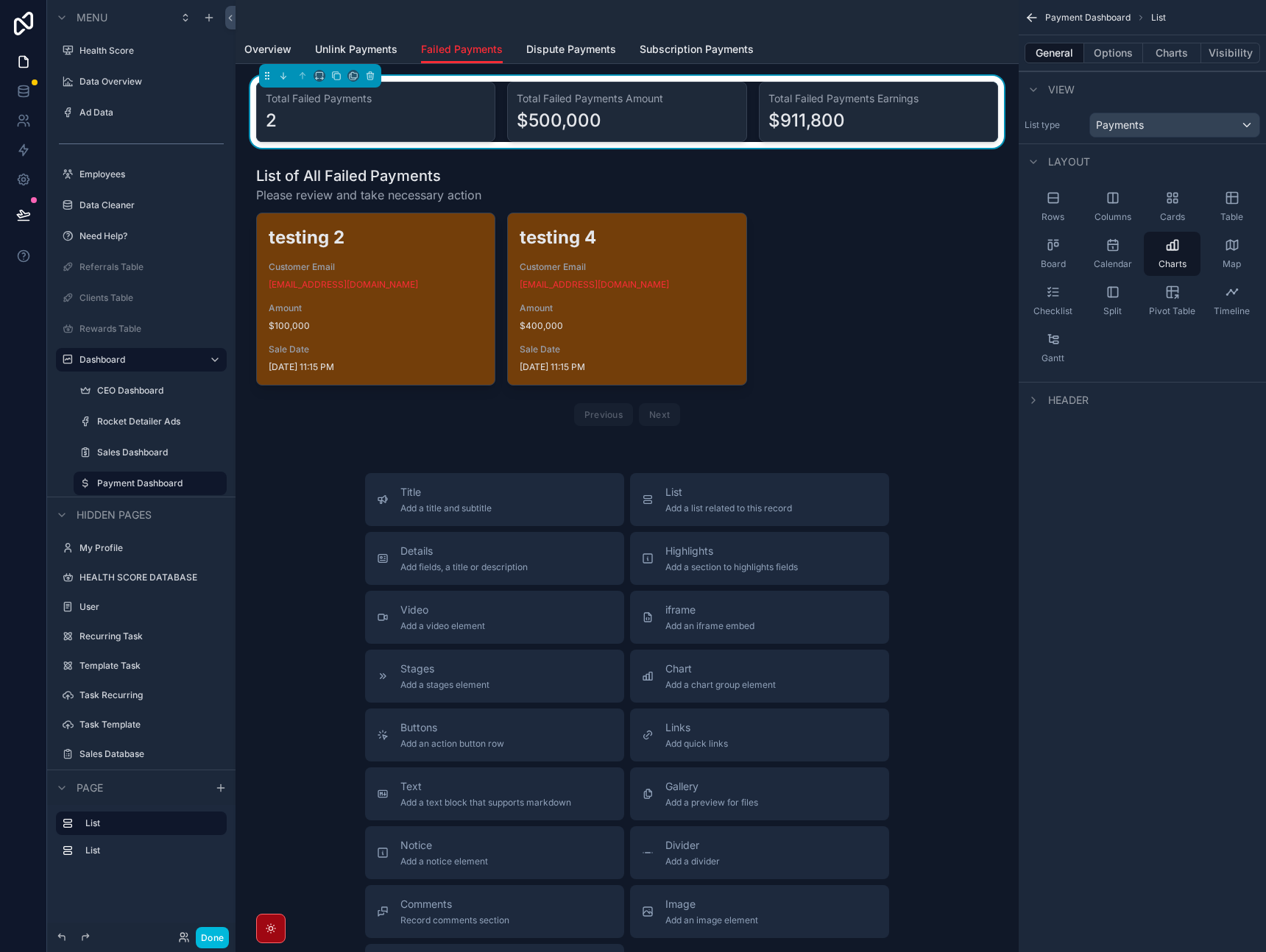
click at [497, 177] on div "scrollable content" at bounding box center [627, 299] width 760 height 278
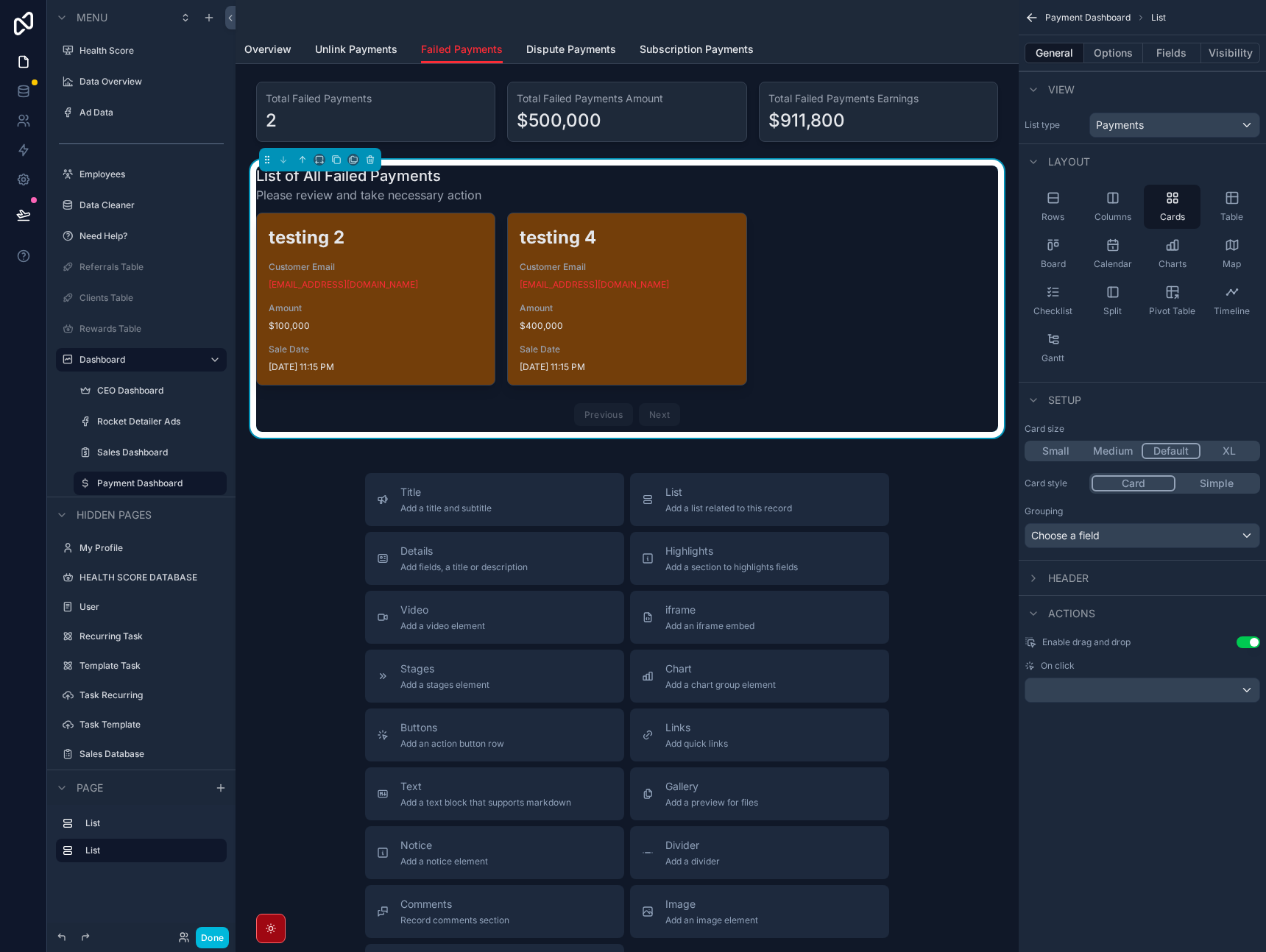
click at [497, 118] on div "scrollable content" at bounding box center [627, 111] width 760 height 72
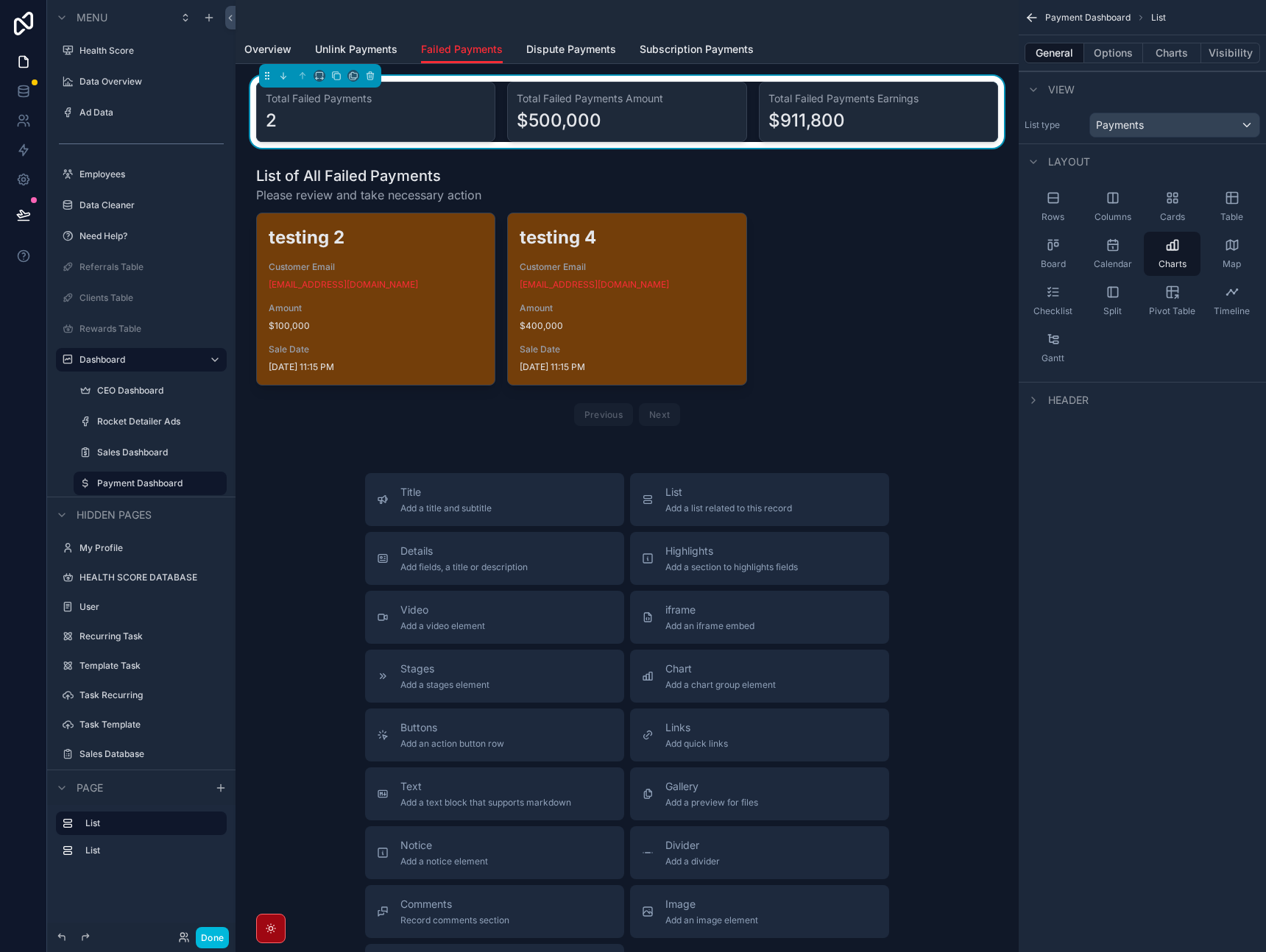
click at [542, 52] on span "Dispute Payments" at bounding box center [571, 49] width 90 height 15
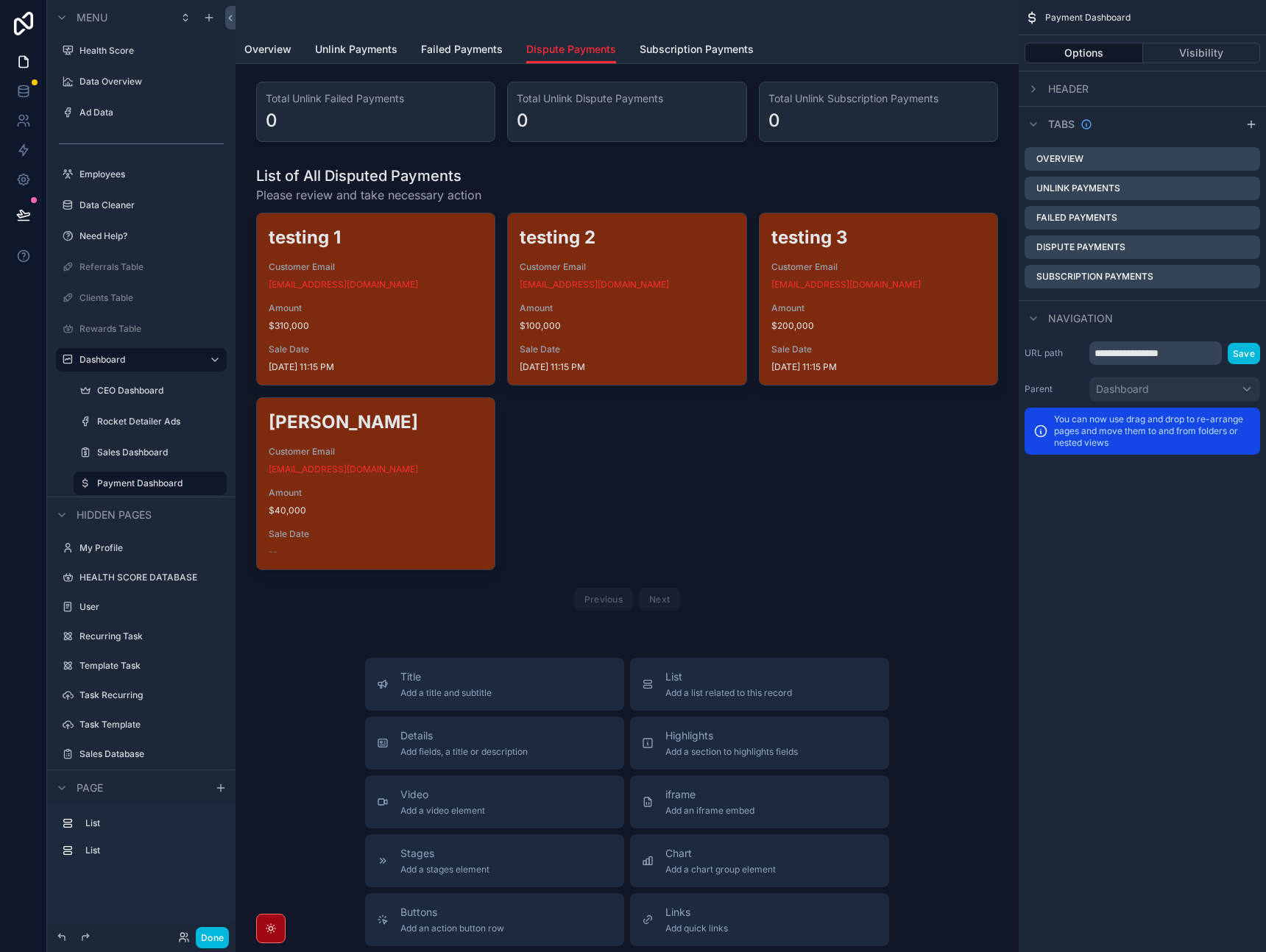
click at [497, 95] on div "scrollable content" at bounding box center [627, 111] width 760 height 72
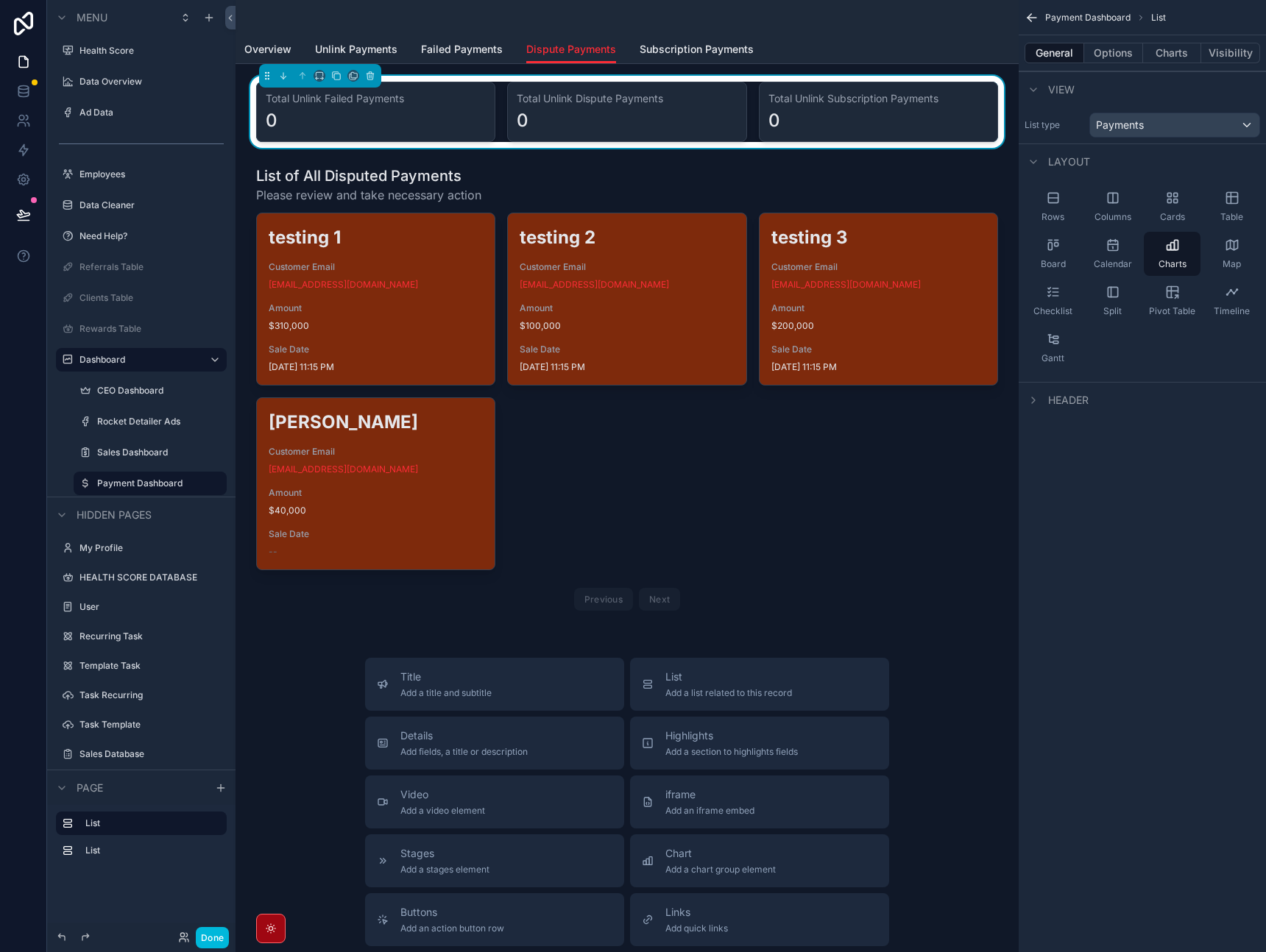
click at [1122, 64] on div "General Options Charts Visibility" at bounding box center [1143, 52] width 247 height 35
click at [1121, 56] on button "Options" at bounding box center [1114, 53] width 59 height 21
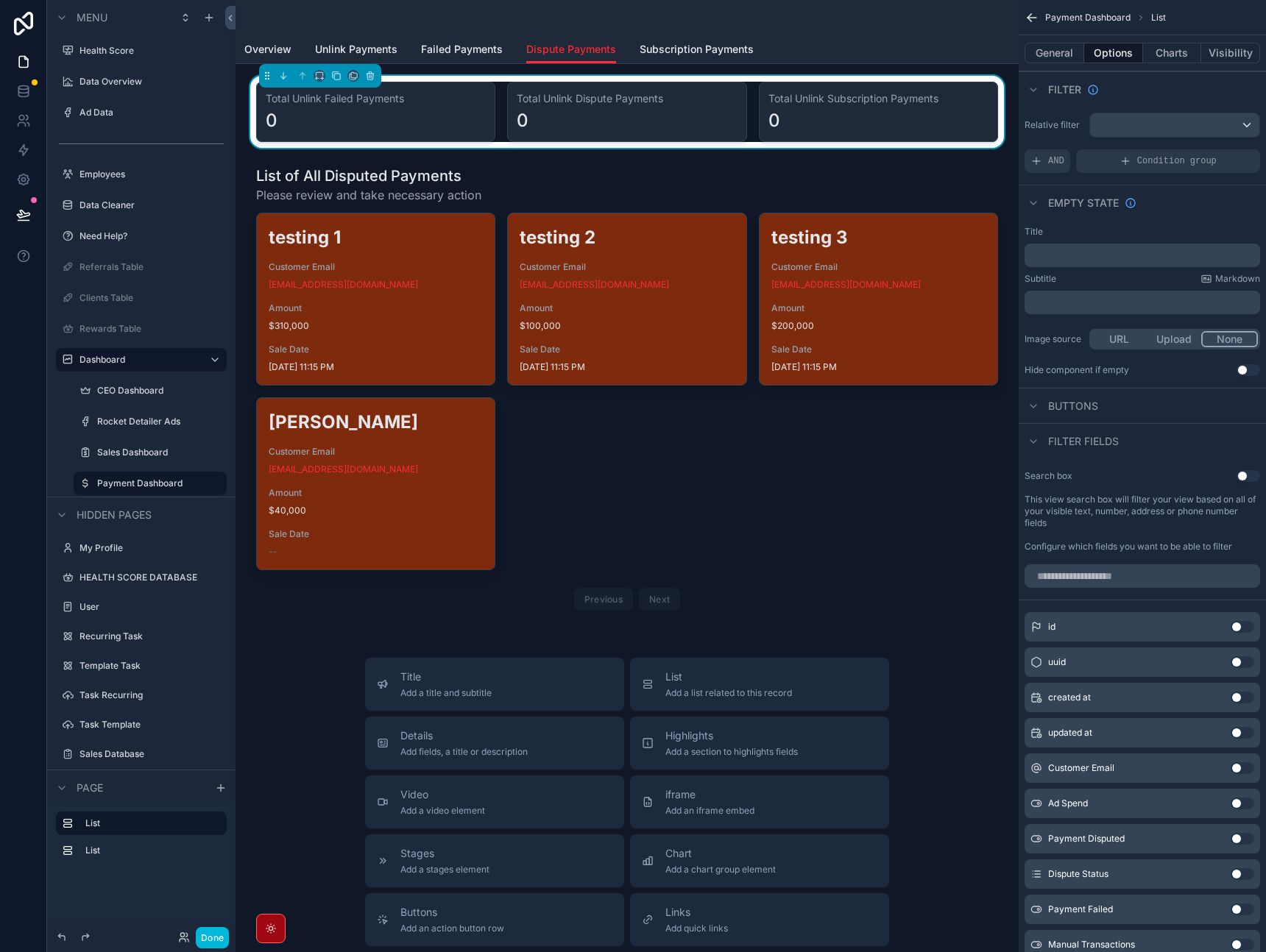
click at [1176, 54] on button "Charts" at bounding box center [1173, 53] width 59 height 21
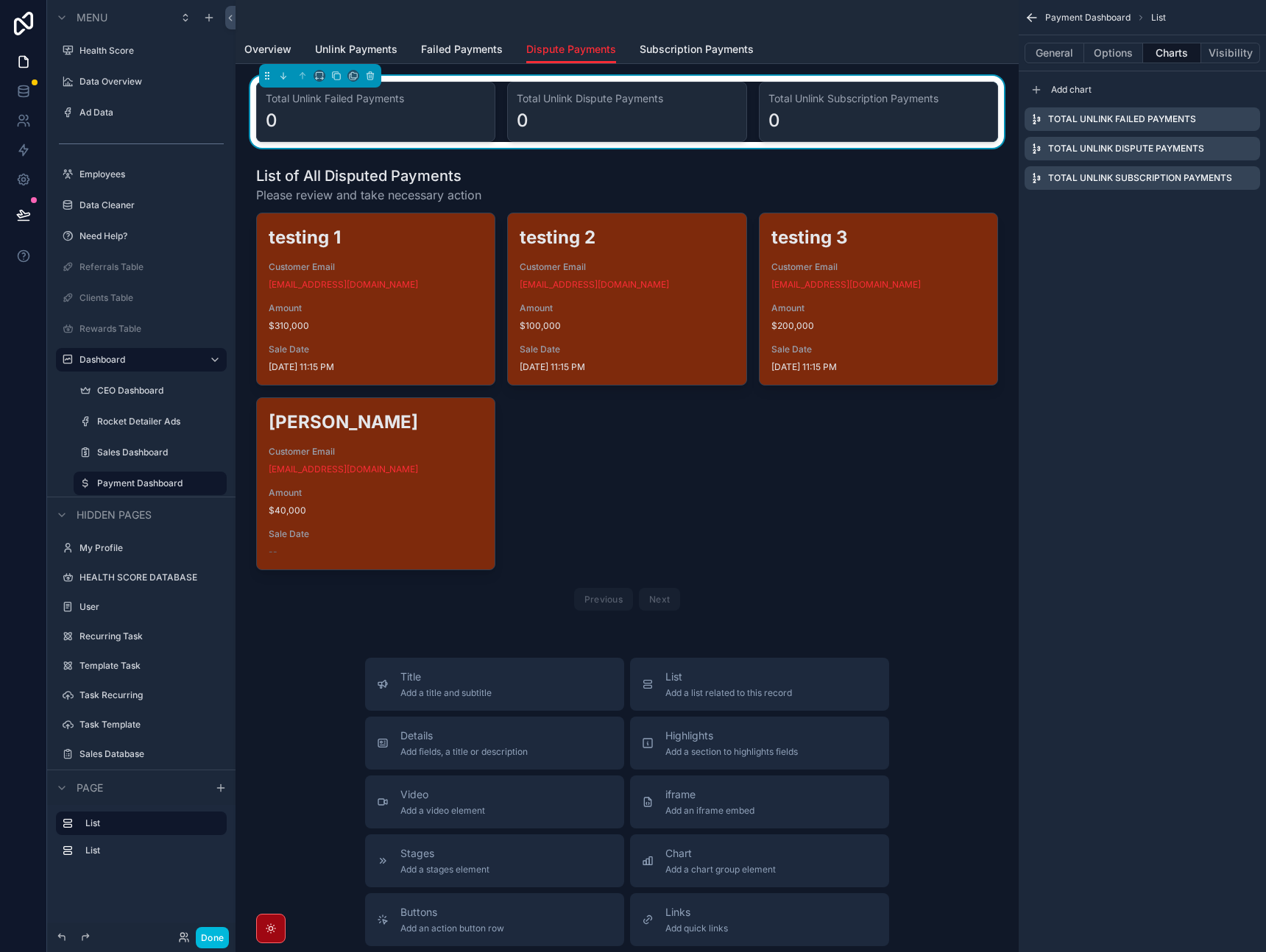
click at [1123, 54] on button "Options" at bounding box center [1114, 53] width 59 height 21
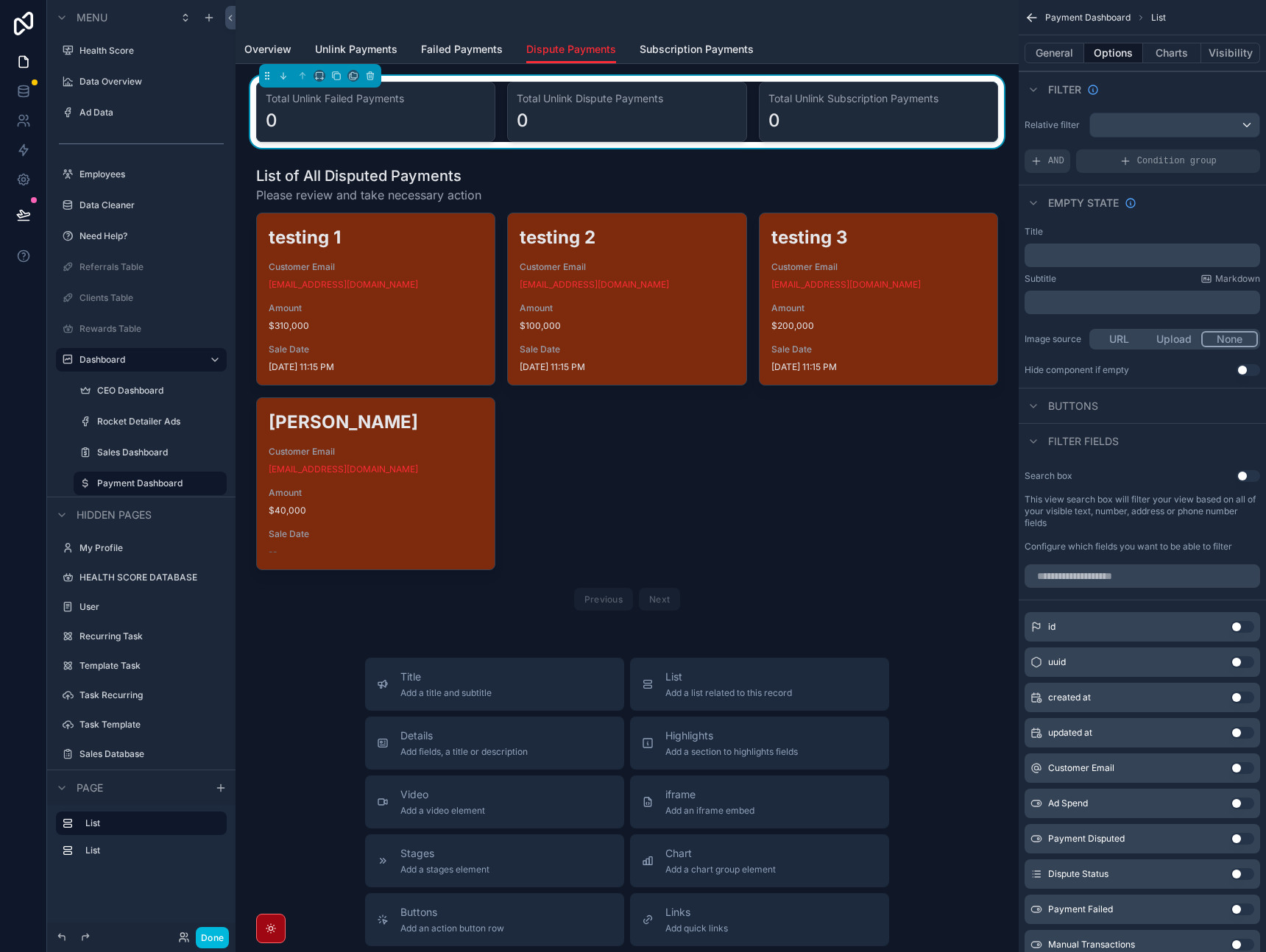
click at [1073, 54] on button "General" at bounding box center [1054, 53] width 60 height 21
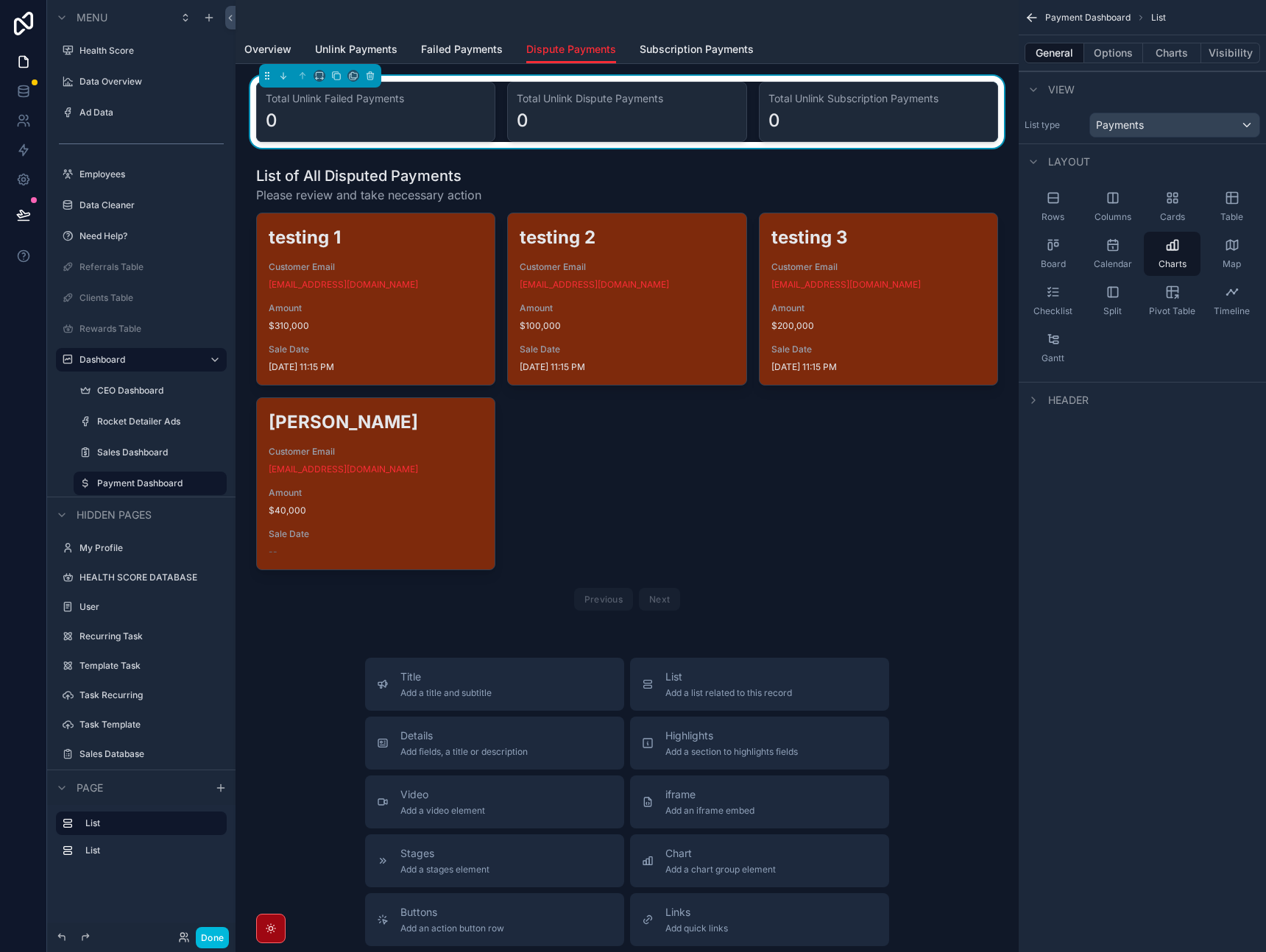
click at [445, 43] on span "Failed Payments" at bounding box center [462, 49] width 82 height 15
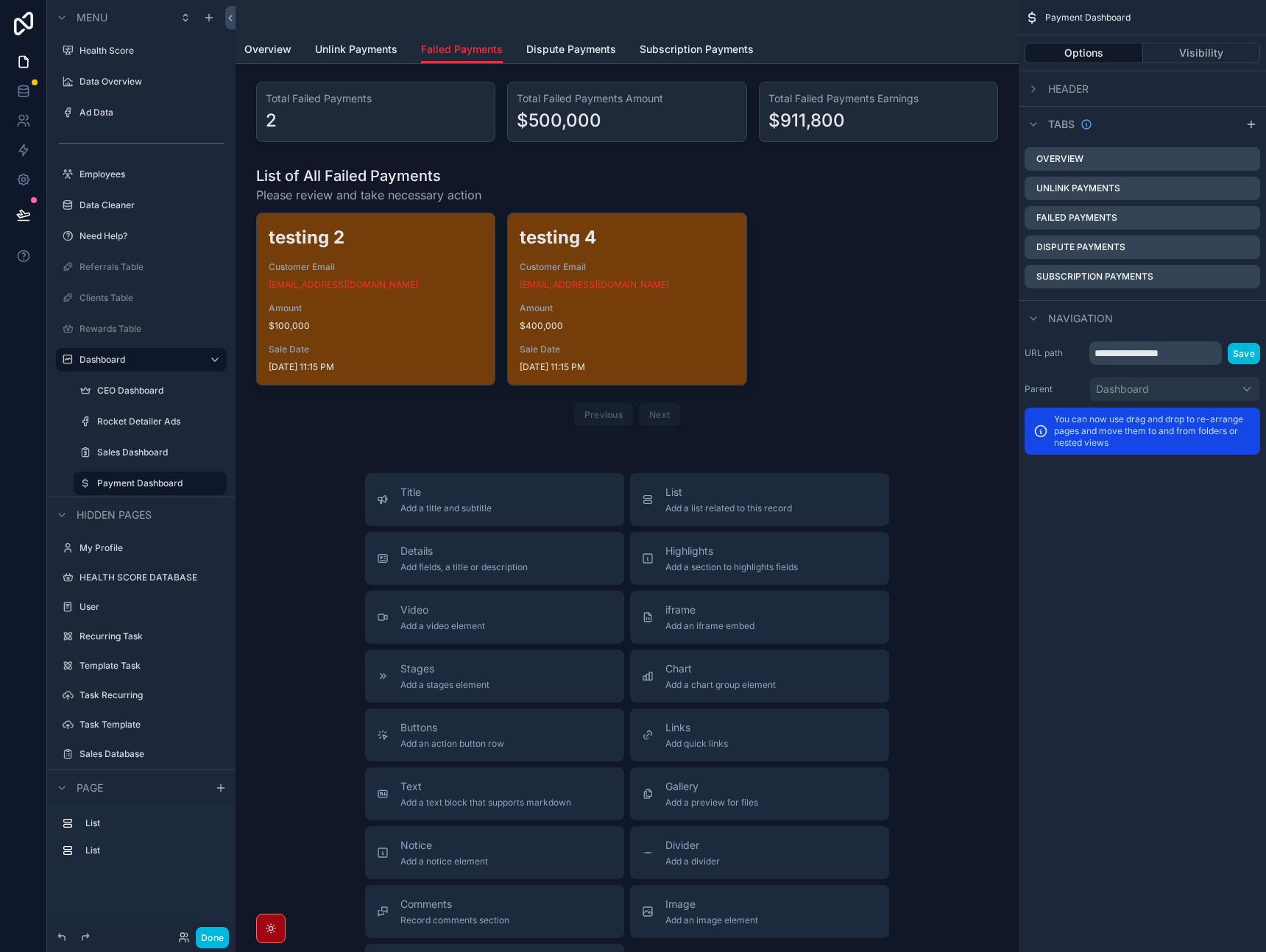
click at [672, 97] on div "scrollable content" at bounding box center [627, 111] width 760 height 72
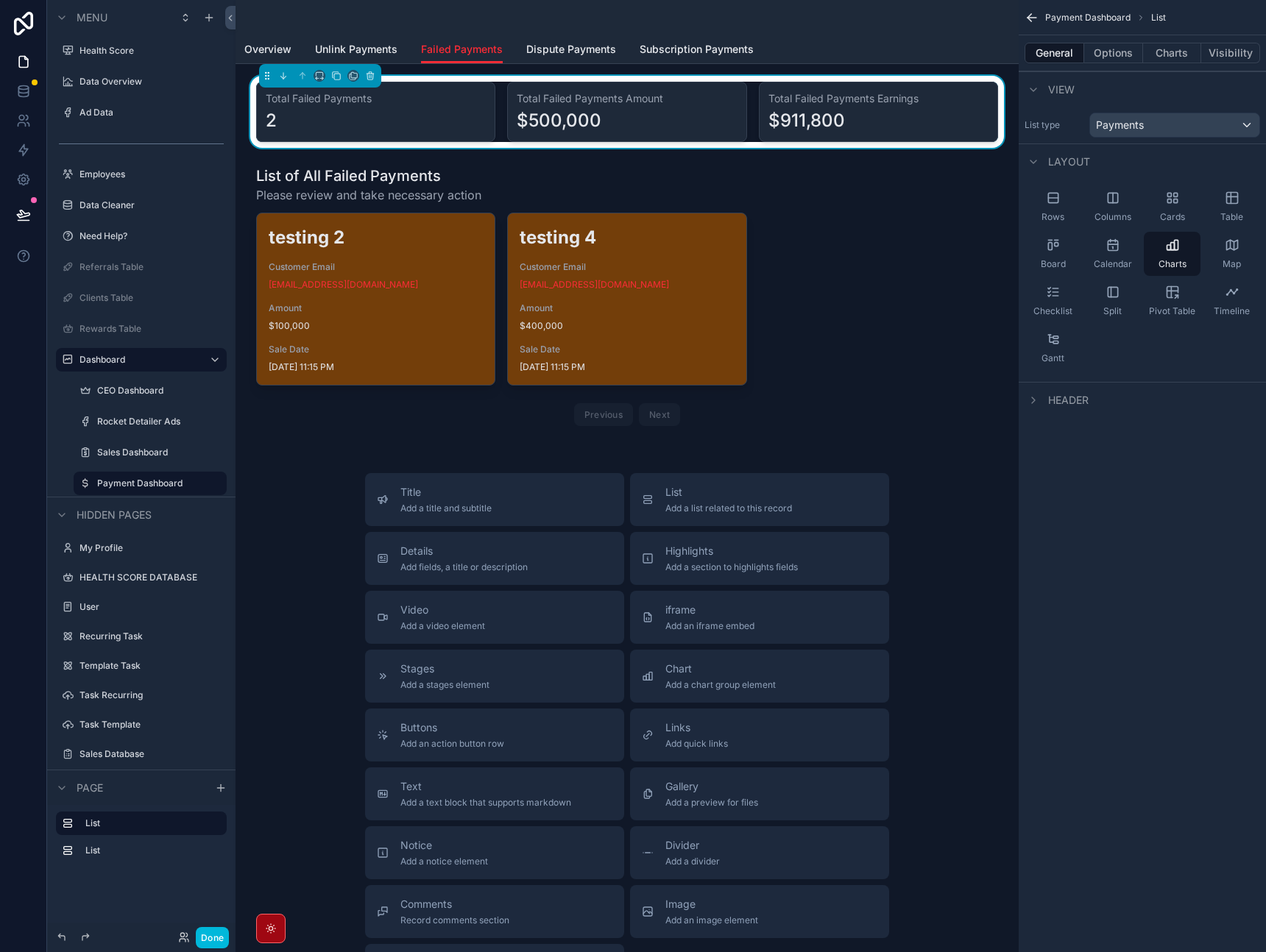
click at [1116, 57] on button "Options" at bounding box center [1114, 53] width 59 height 21
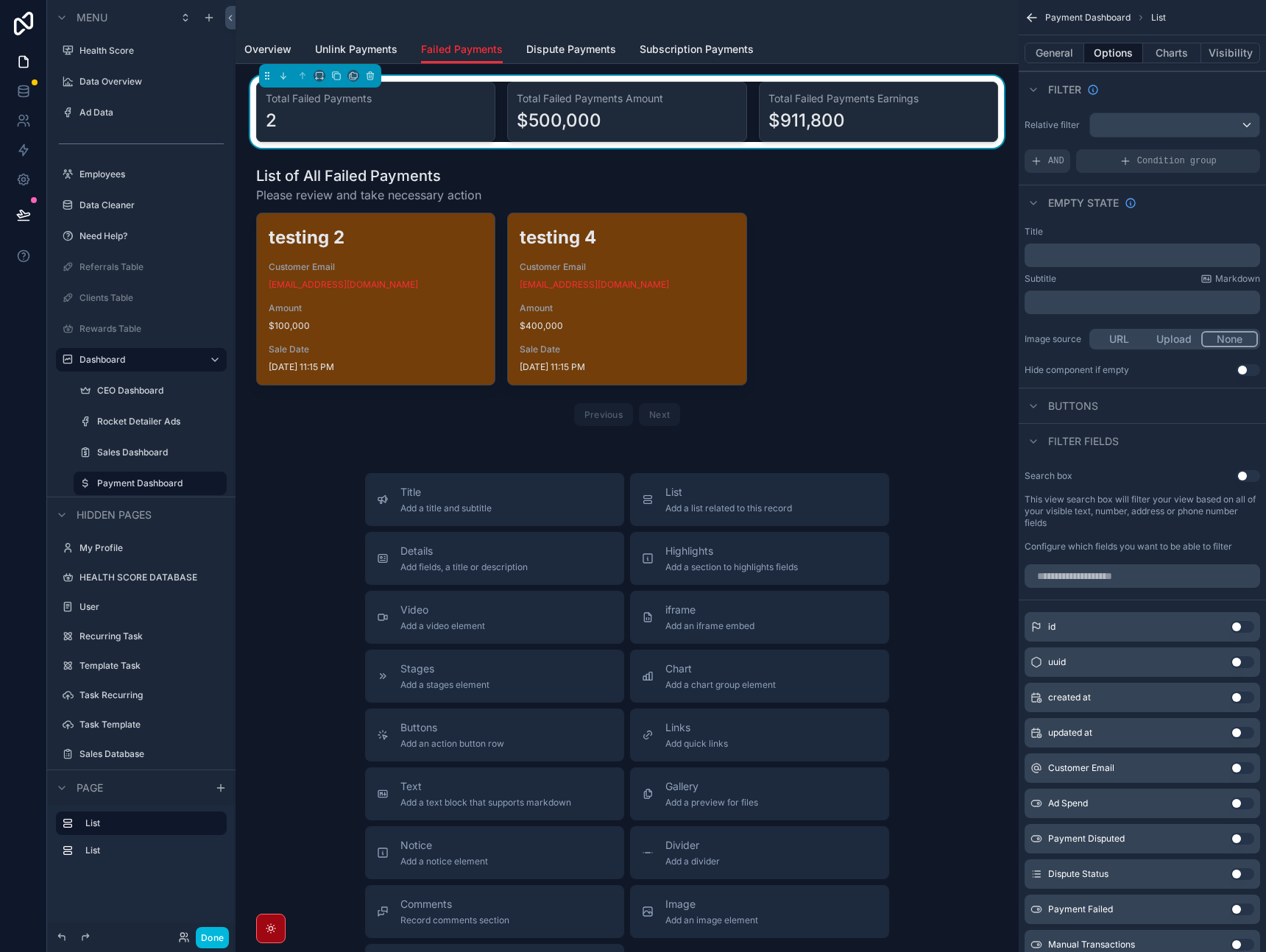
click at [1220, 139] on div "Relative filter AND Condition group" at bounding box center [1143, 142] width 247 height 72
click at [1222, 131] on div "scrollable content" at bounding box center [1174, 125] width 169 height 24
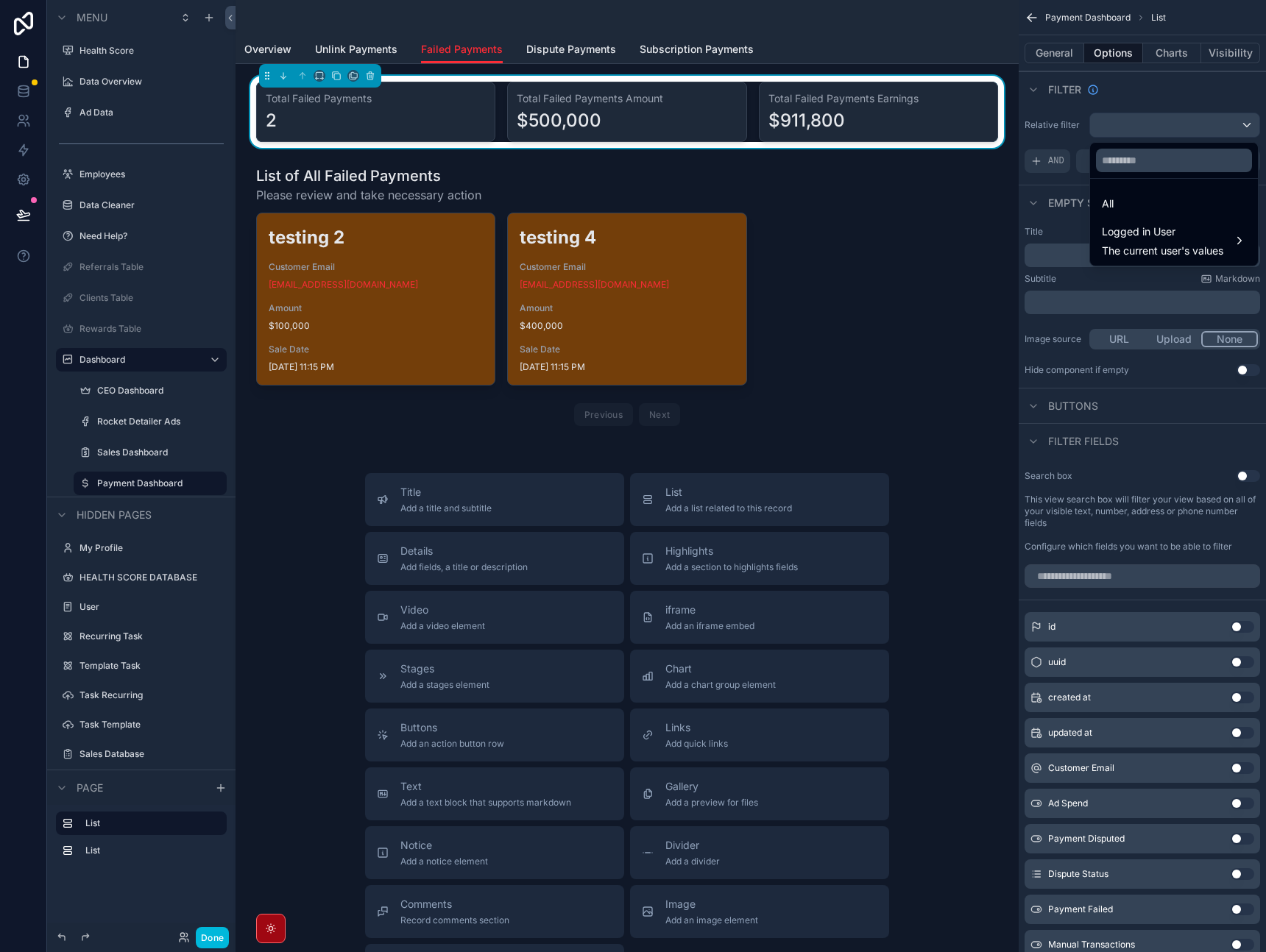
click at [1176, 199] on div "All" at bounding box center [1174, 204] width 144 height 17
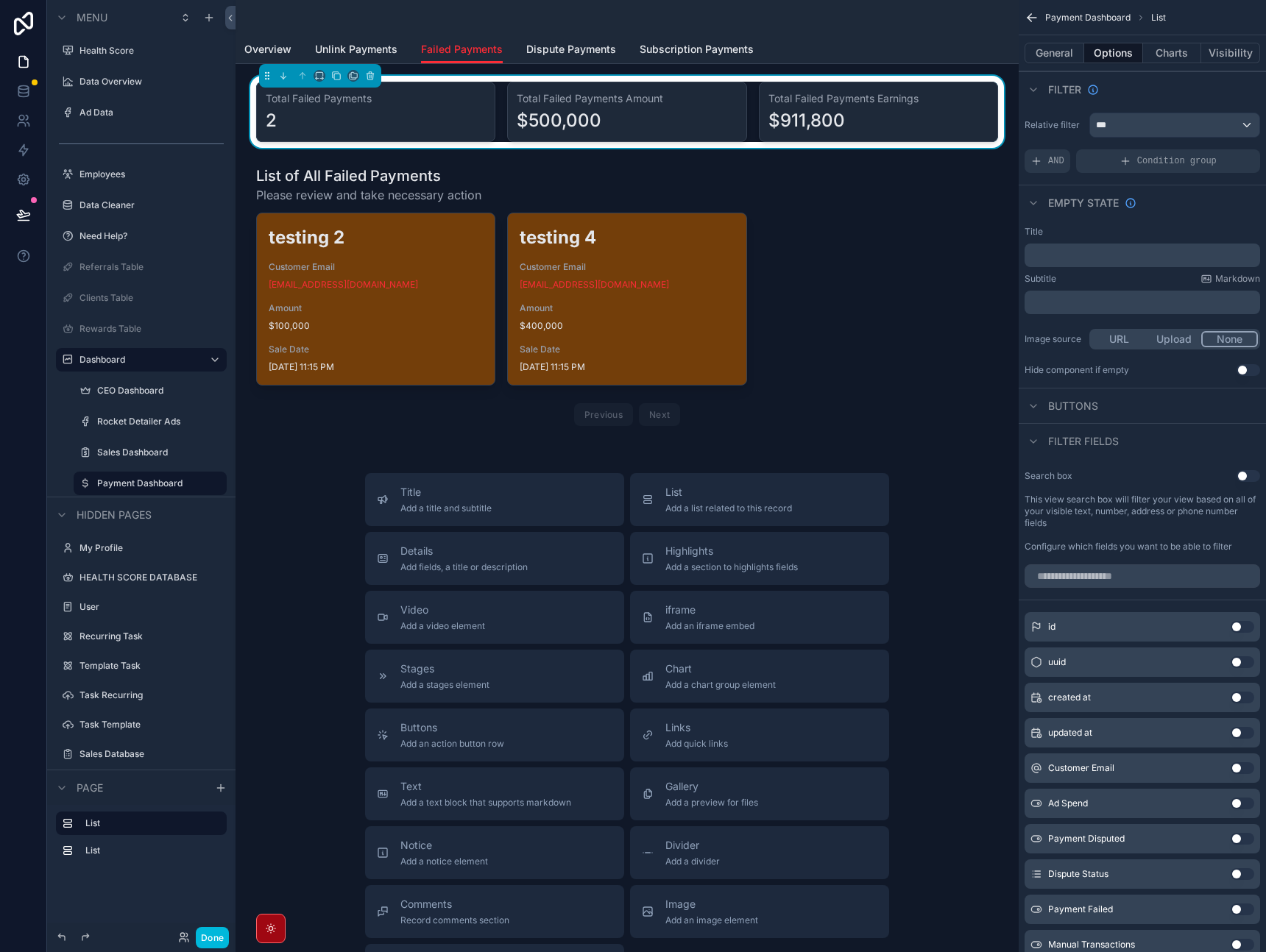
click at [1039, 161] on icon "scrollable content" at bounding box center [1036, 161] width 12 height 12
click at [0, 0] on div "scrollable content" at bounding box center [0, 0] width 0 height 0
click at [872, 132] on span "Select a field" at bounding box center [875, 139] width 63 height 15
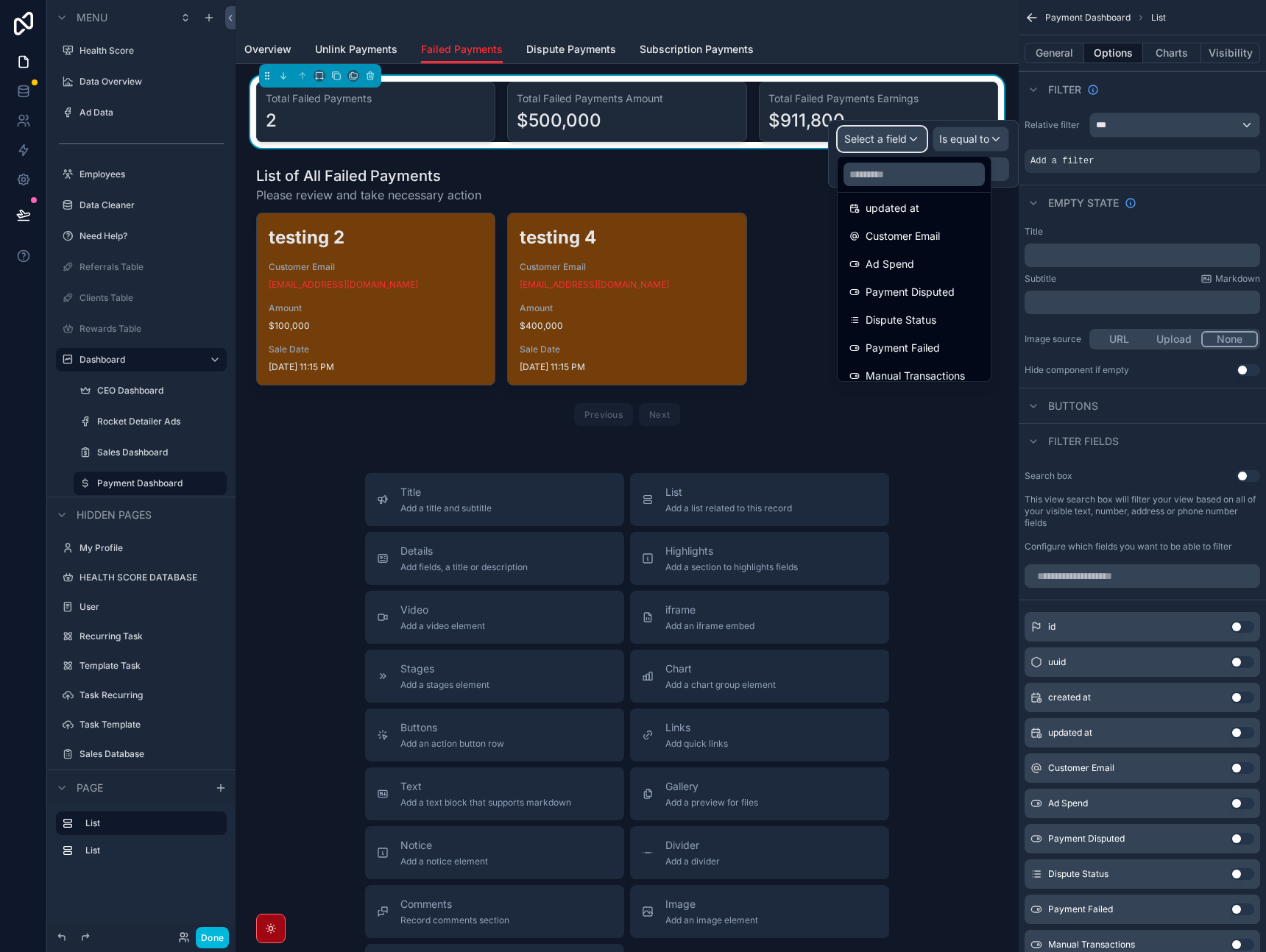
scroll to position [104, 0]
click at [911, 334] on span "Payment Failed" at bounding box center [902, 337] width 74 height 17
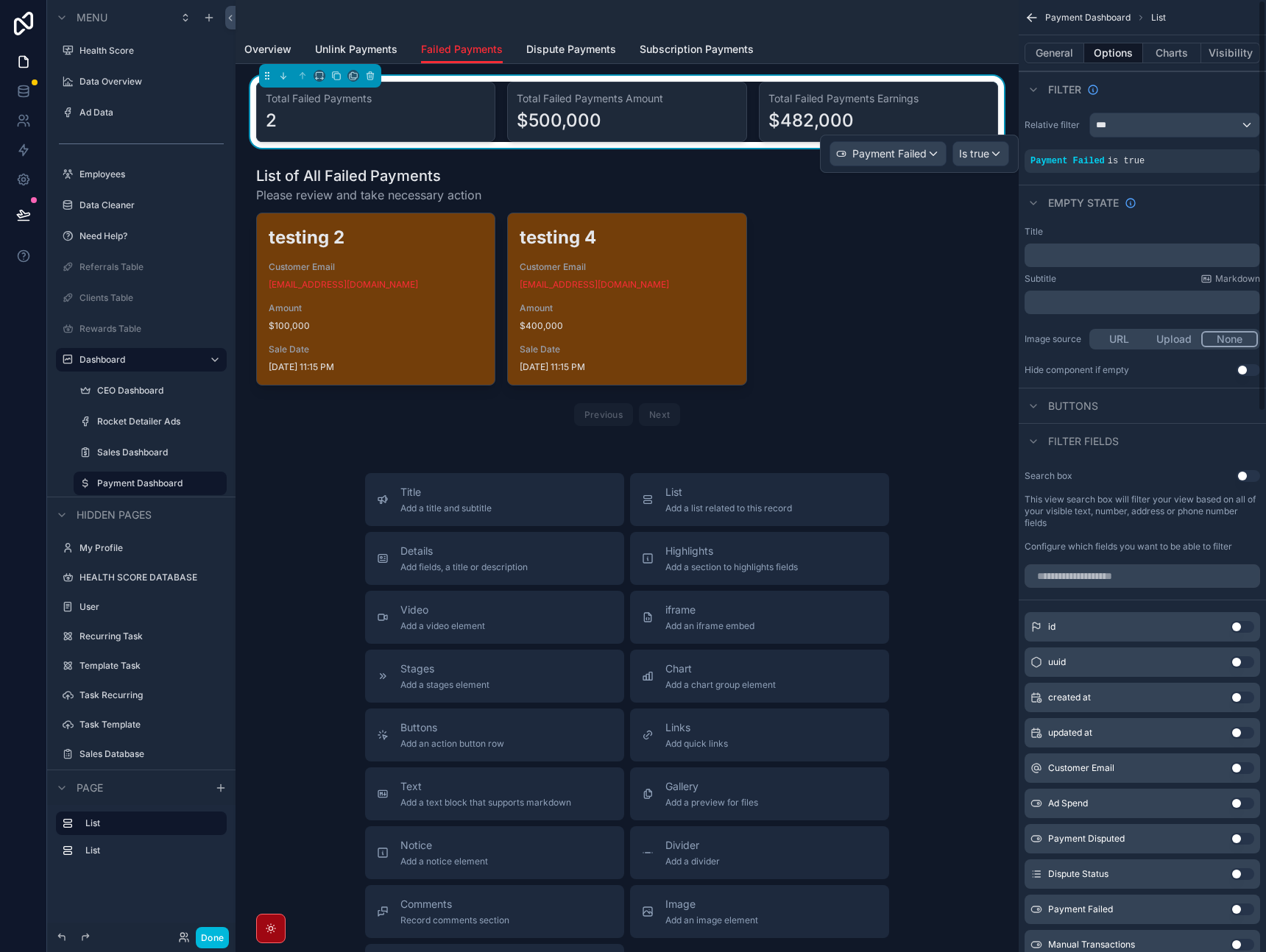
click at [1202, 201] on div "Empty state" at bounding box center [1143, 202] width 247 height 35
click at [552, 51] on span "Dispute Payments" at bounding box center [571, 49] width 90 height 15
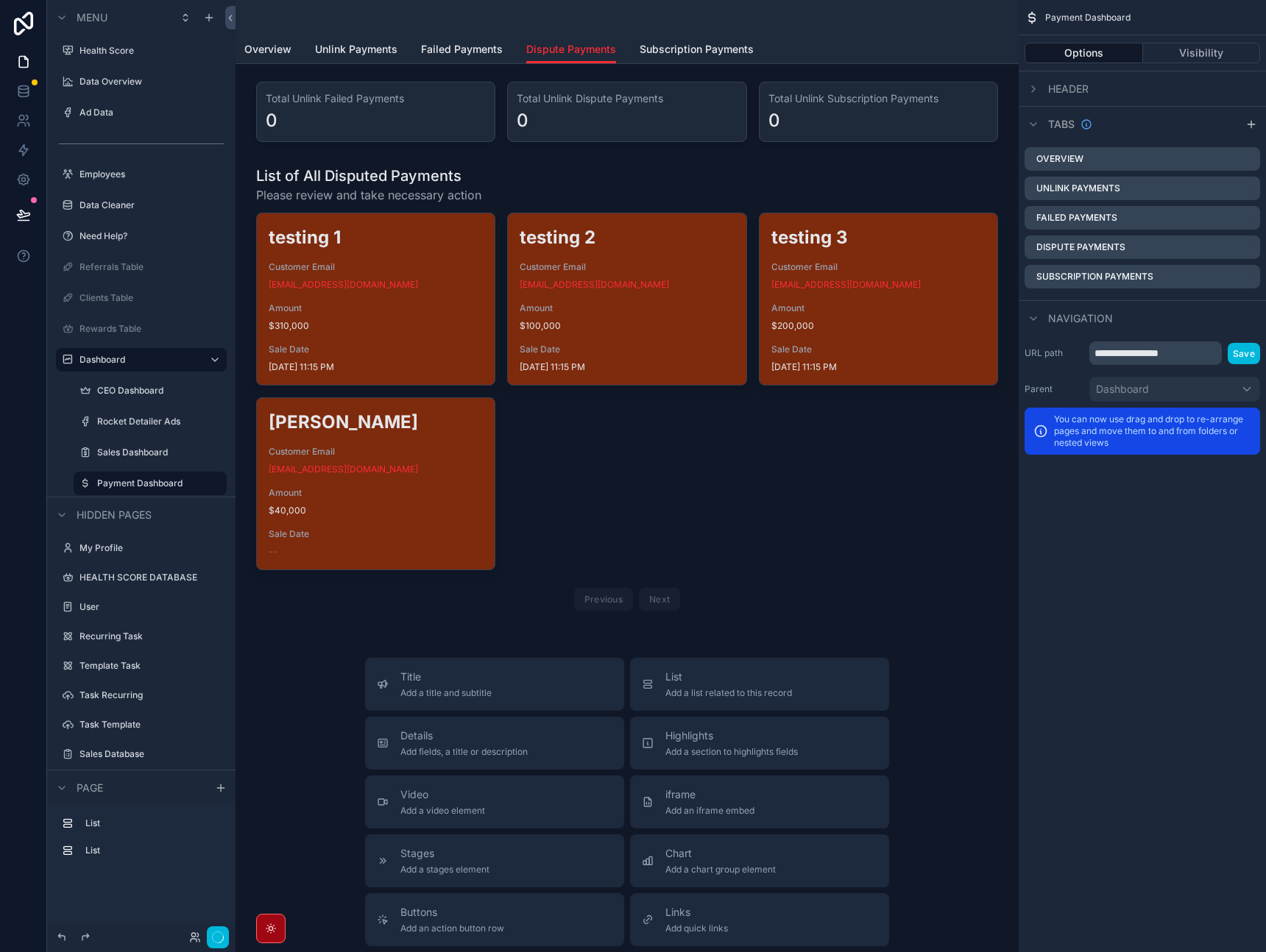
click at [828, 29] on div "scrollable content" at bounding box center [627, 17] width 765 height 35
click at [756, 107] on div "scrollable content" at bounding box center [627, 111] width 760 height 72
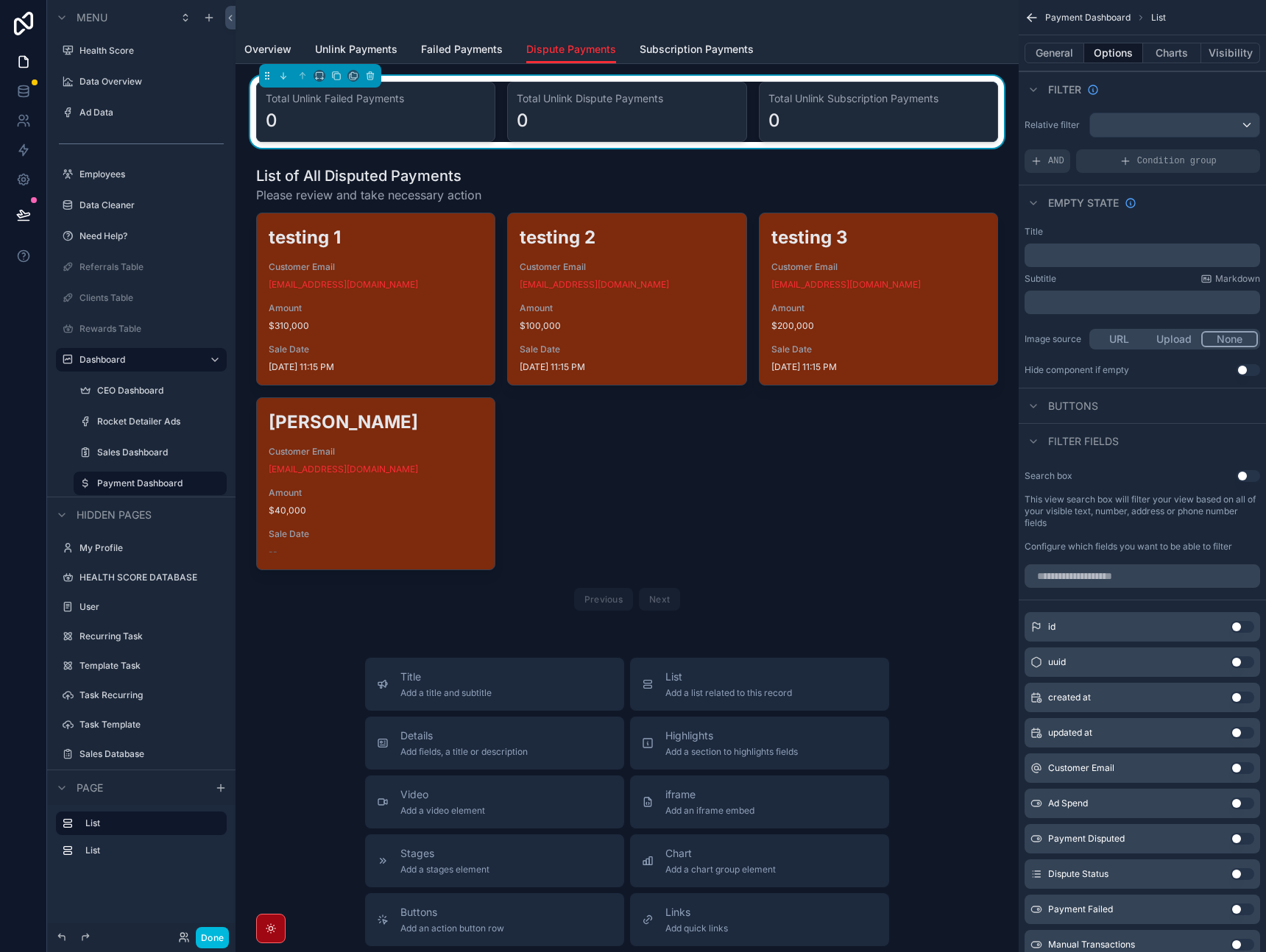
click at [1054, 42] on div "General Options Charts Visibility" at bounding box center [1143, 52] width 247 height 35
click at [1054, 46] on button "General" at bounding box center [1054, 53] width 60 height 21
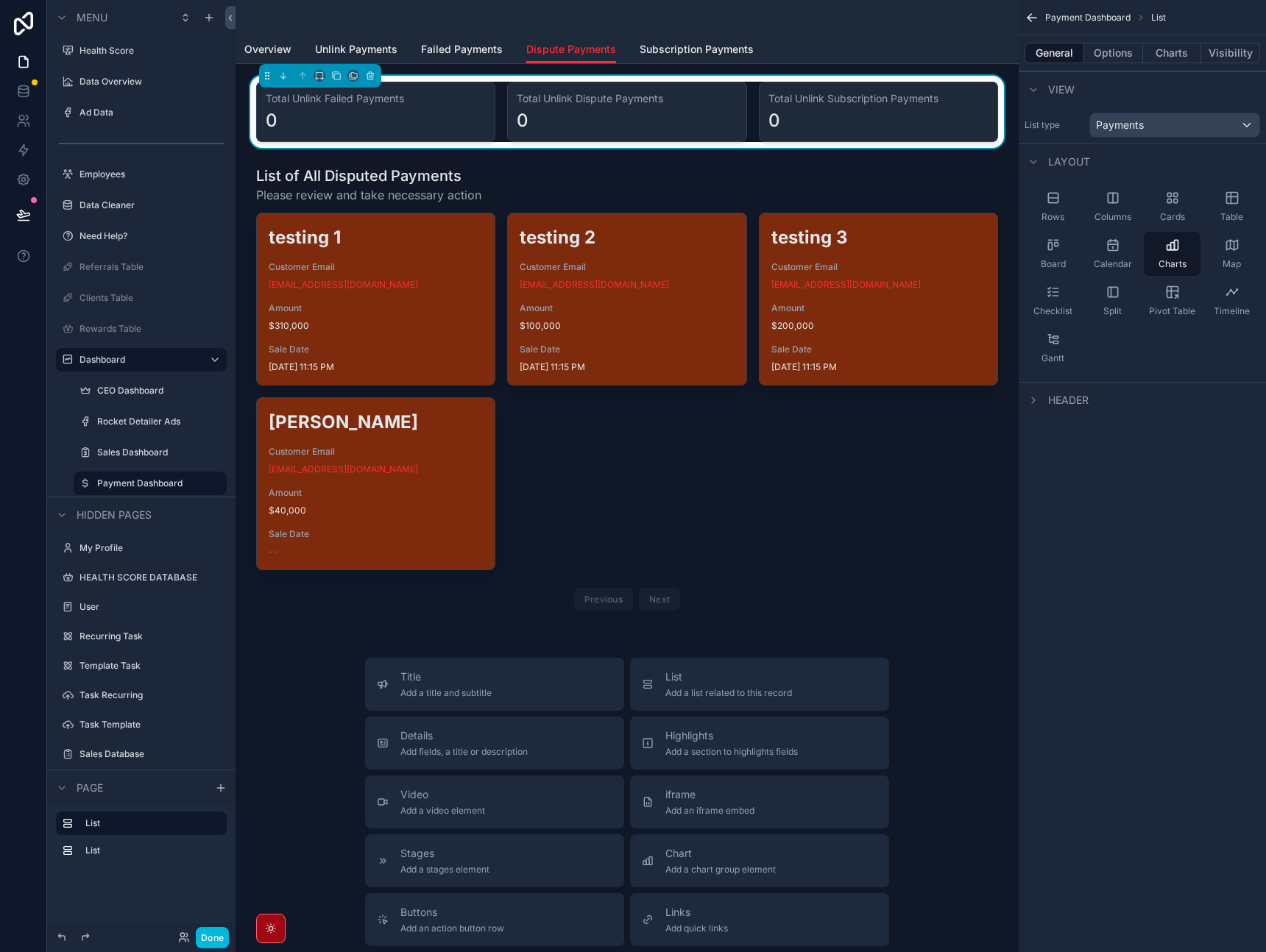
click at [1155, 45] on button "Charts" at bounding box center [1173, 53] width 59 height 21
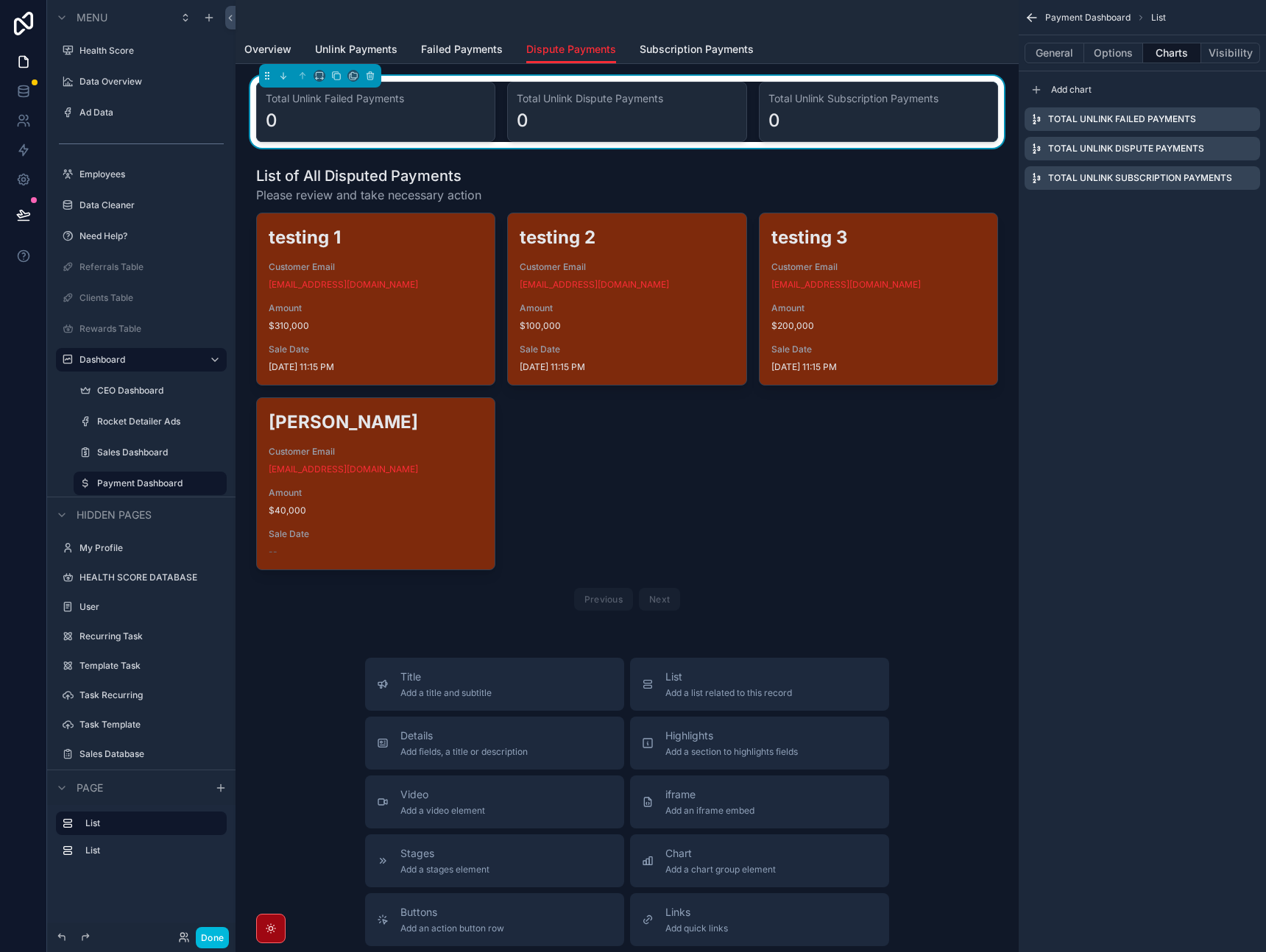
click at [1113, 55] on button "Options" at bounding box center [1114, 53] width 59 height 21
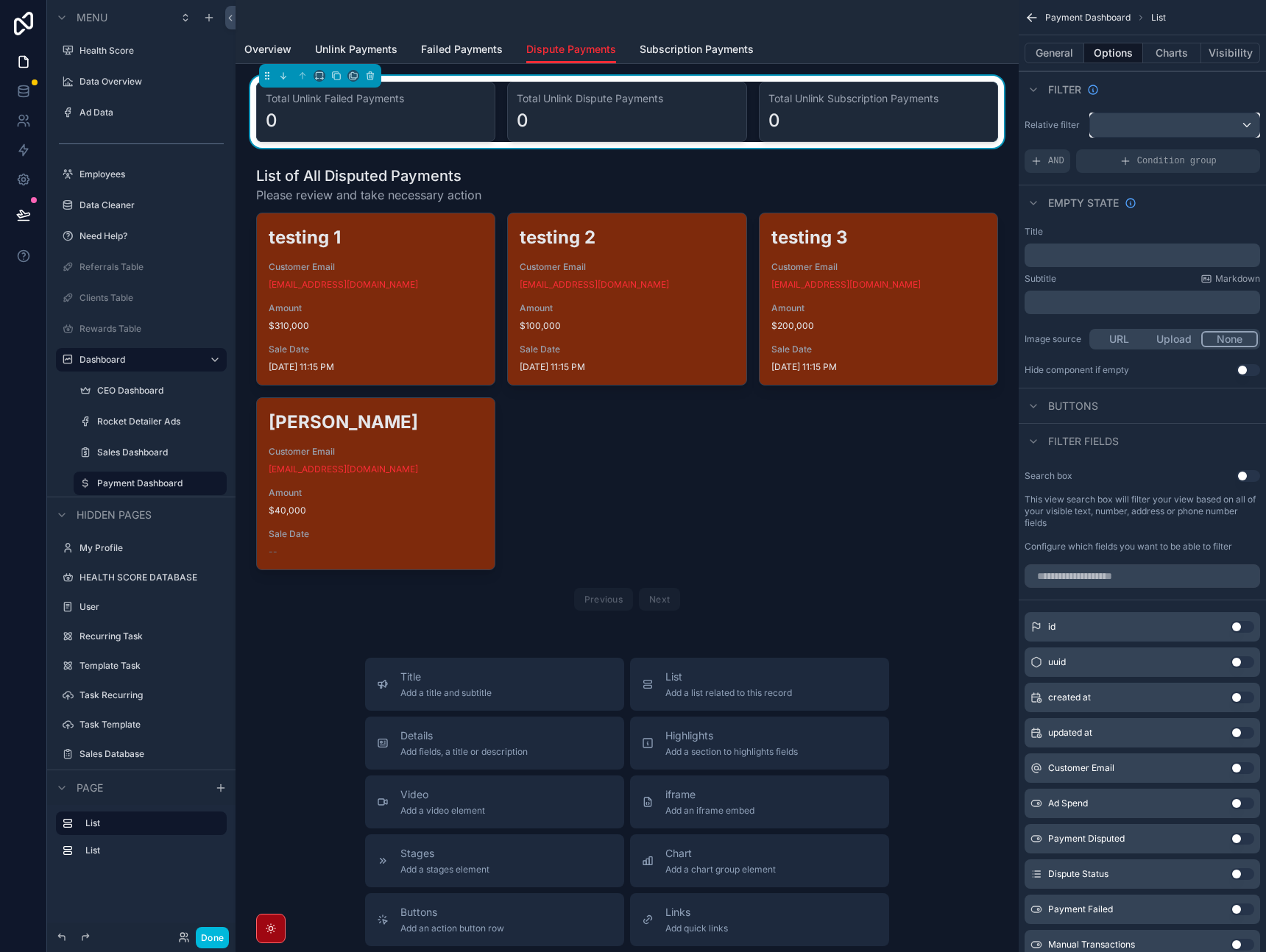
click at [1147, 130] on div "scrollable content" at bounding box center [1174, 125] width 169 height 24
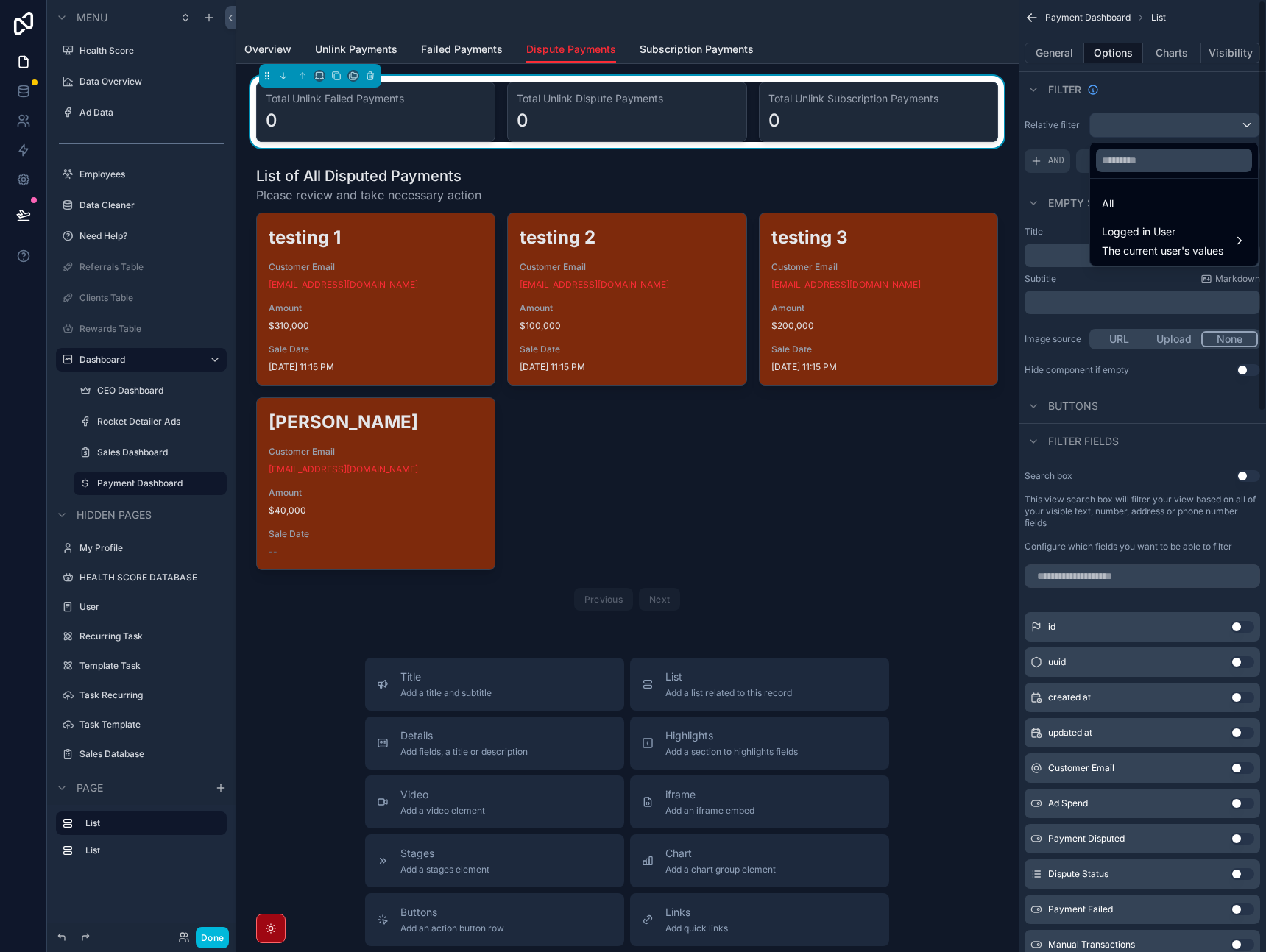
click at [1136, 208] on div "All" at bounding box center [1174, 204] width 144 height 17
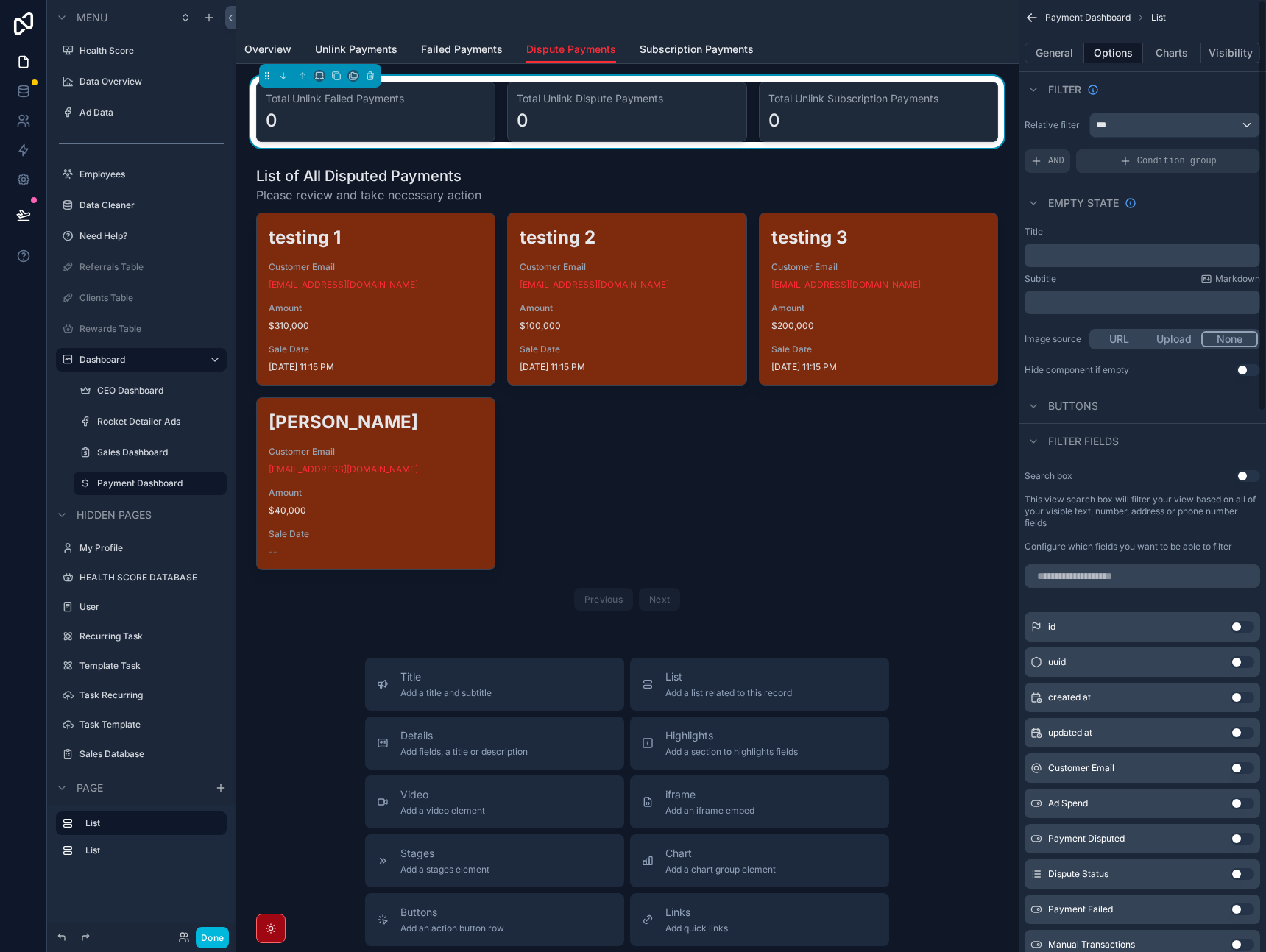
click at [1056, 162] on span "AND" at bounding box center [1057, 161] width 16 height 12
click at [0, 0] on div "scrollable content" at bounding box center [0, 0] width 0 height 0
click at [911, 146] on div "Select a field" at bounding box center [882, 139] width 88 height 24
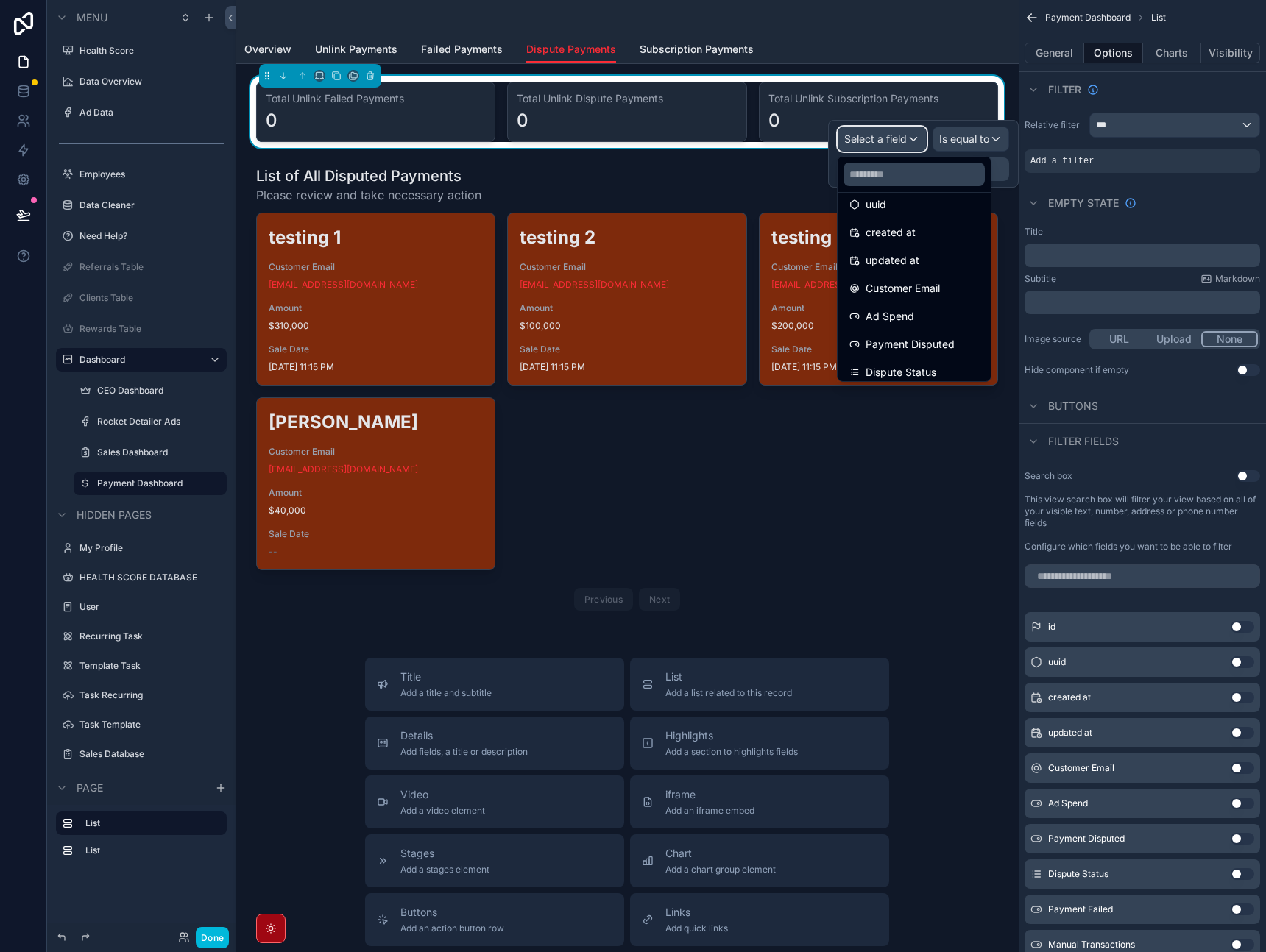
scroll to position [42, 0]
click at [914, 350] on span "Payment Disputed" at bounding box center [910, 344] width 89 height 17
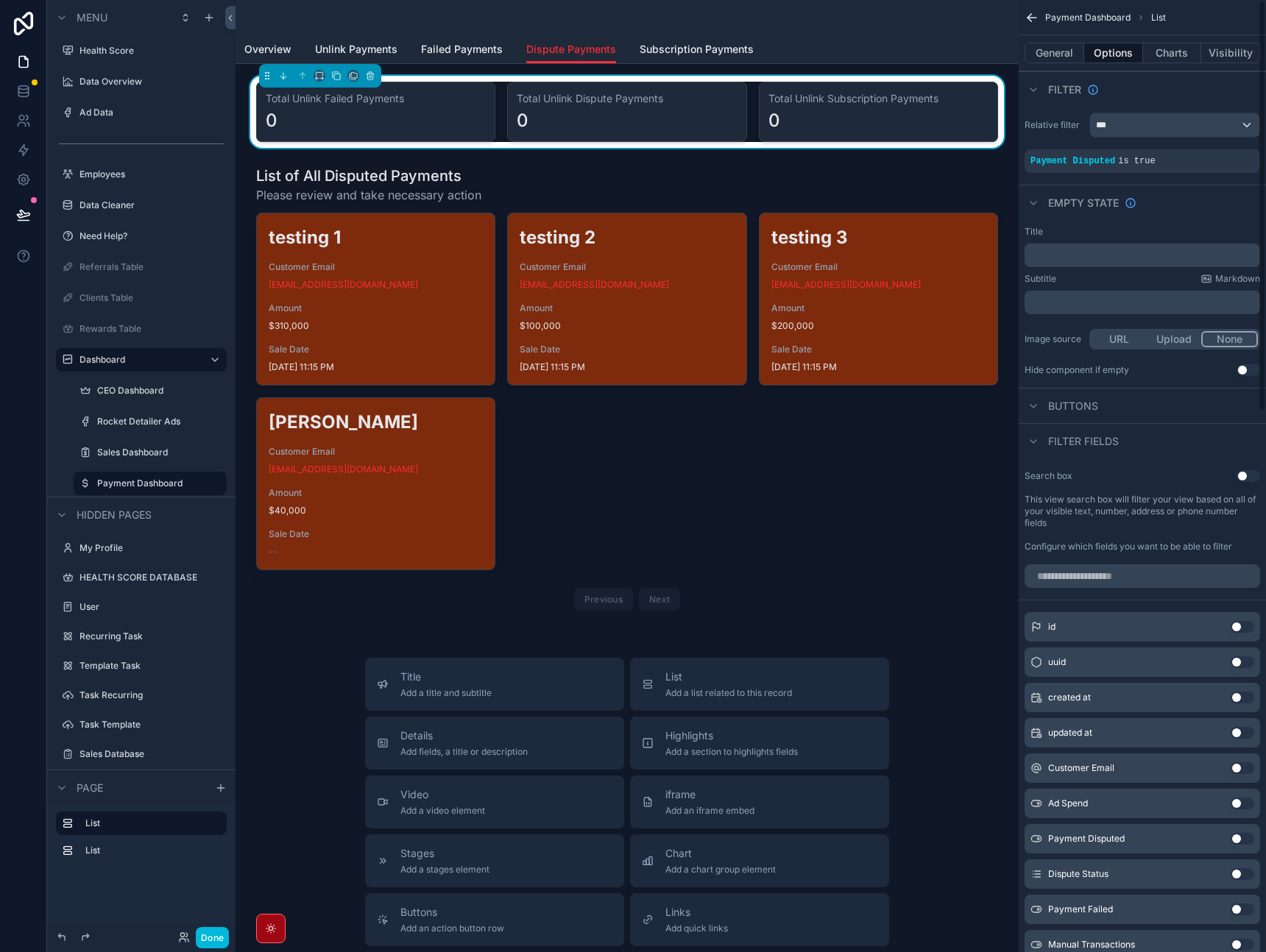
click at [1194, 191] on div "Empty state" at bounding box center [1143, 202] width 247 height 35
click at [1174, 53] on button "Charts" at bounding box center [1173, 53] width 59 height 21
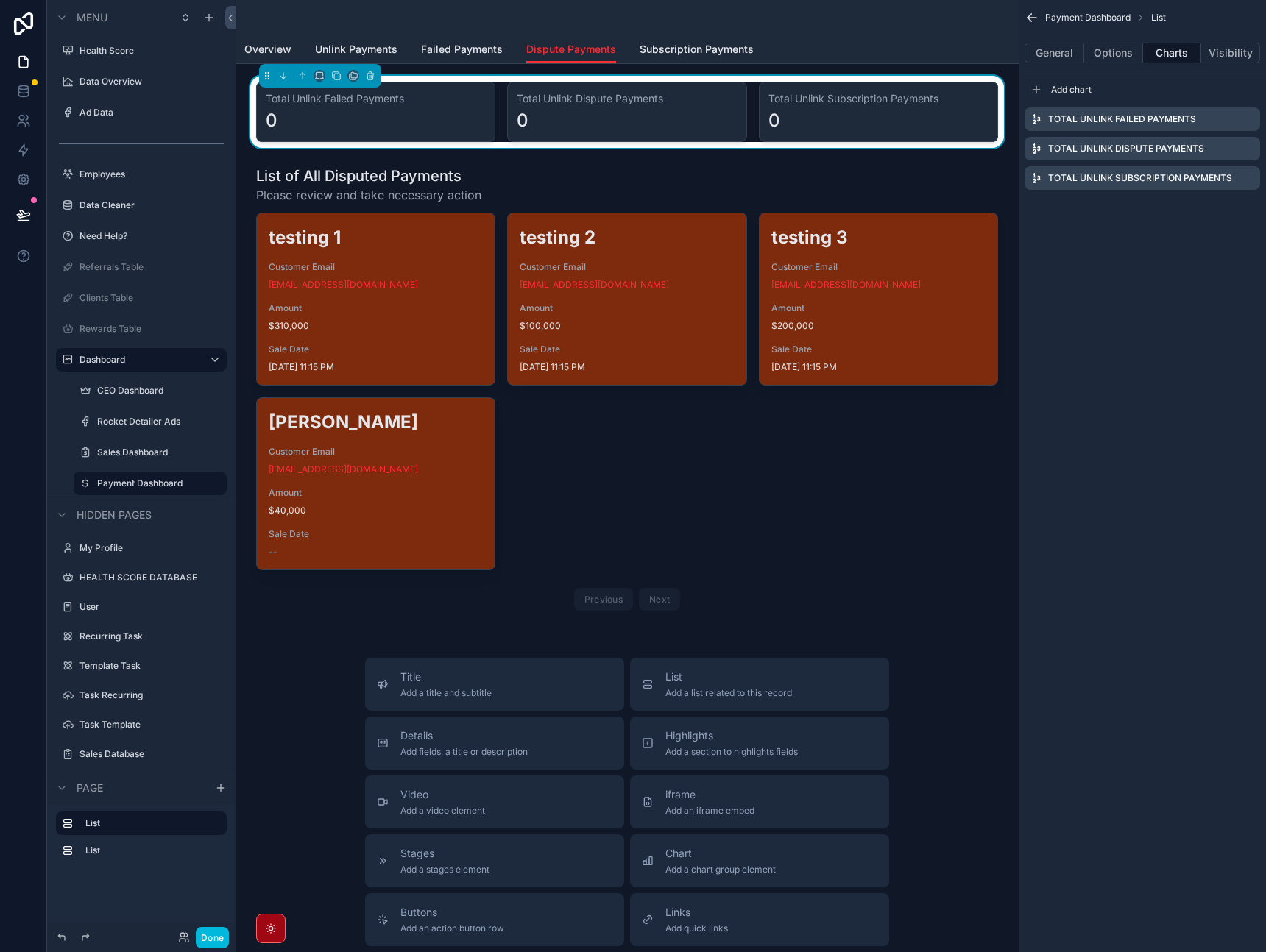
click at [0, 0] on icon "scrollable content" at bounding box center [0, 0] width 0 height 0
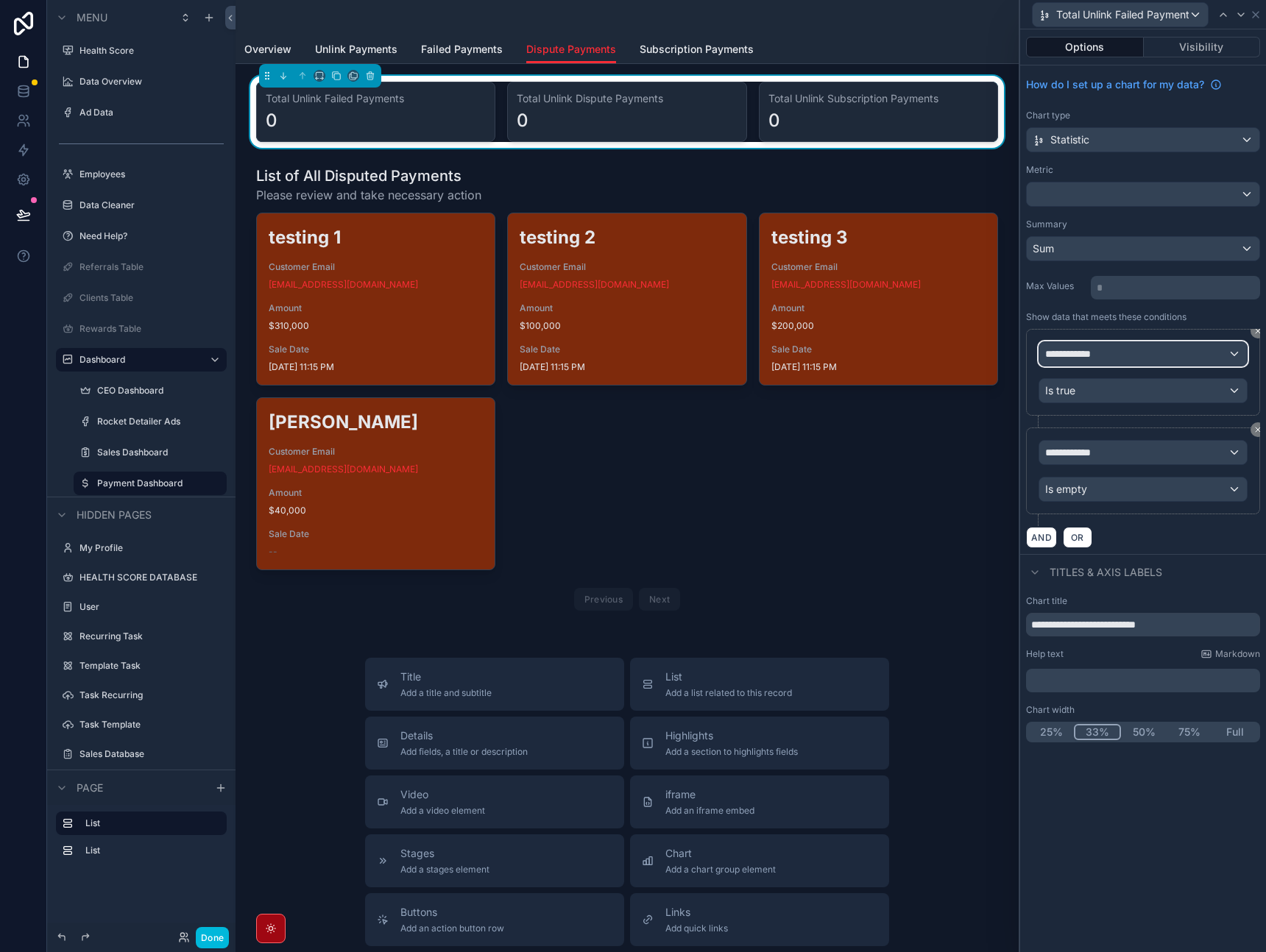
click at [1143, 359] on div "**********" at bounding box center [1143, 354] width 208 height 24
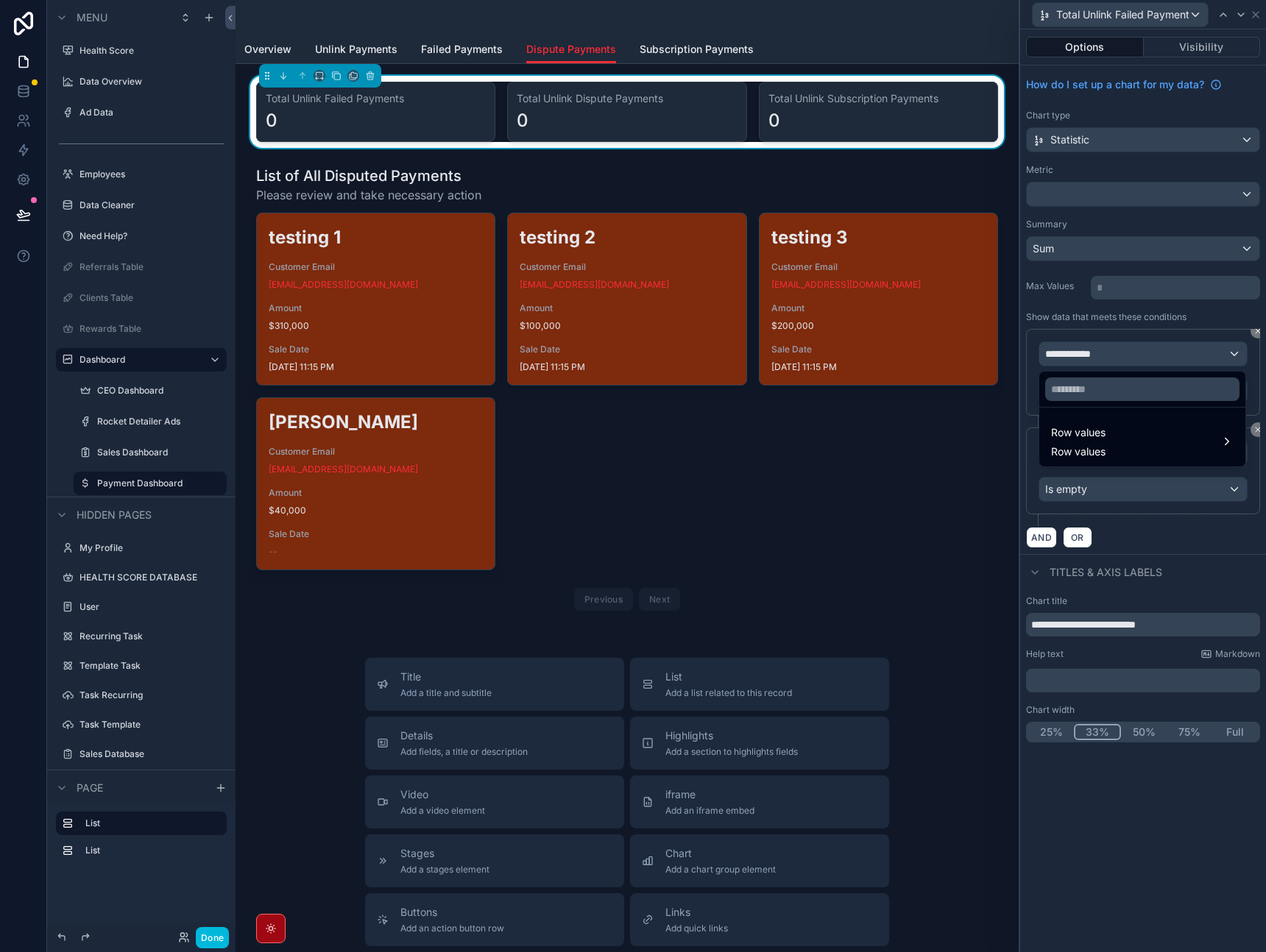
click at [1114, 436] on div "Row values Row values" at bounding box center [1142, 441] width 182 height 35
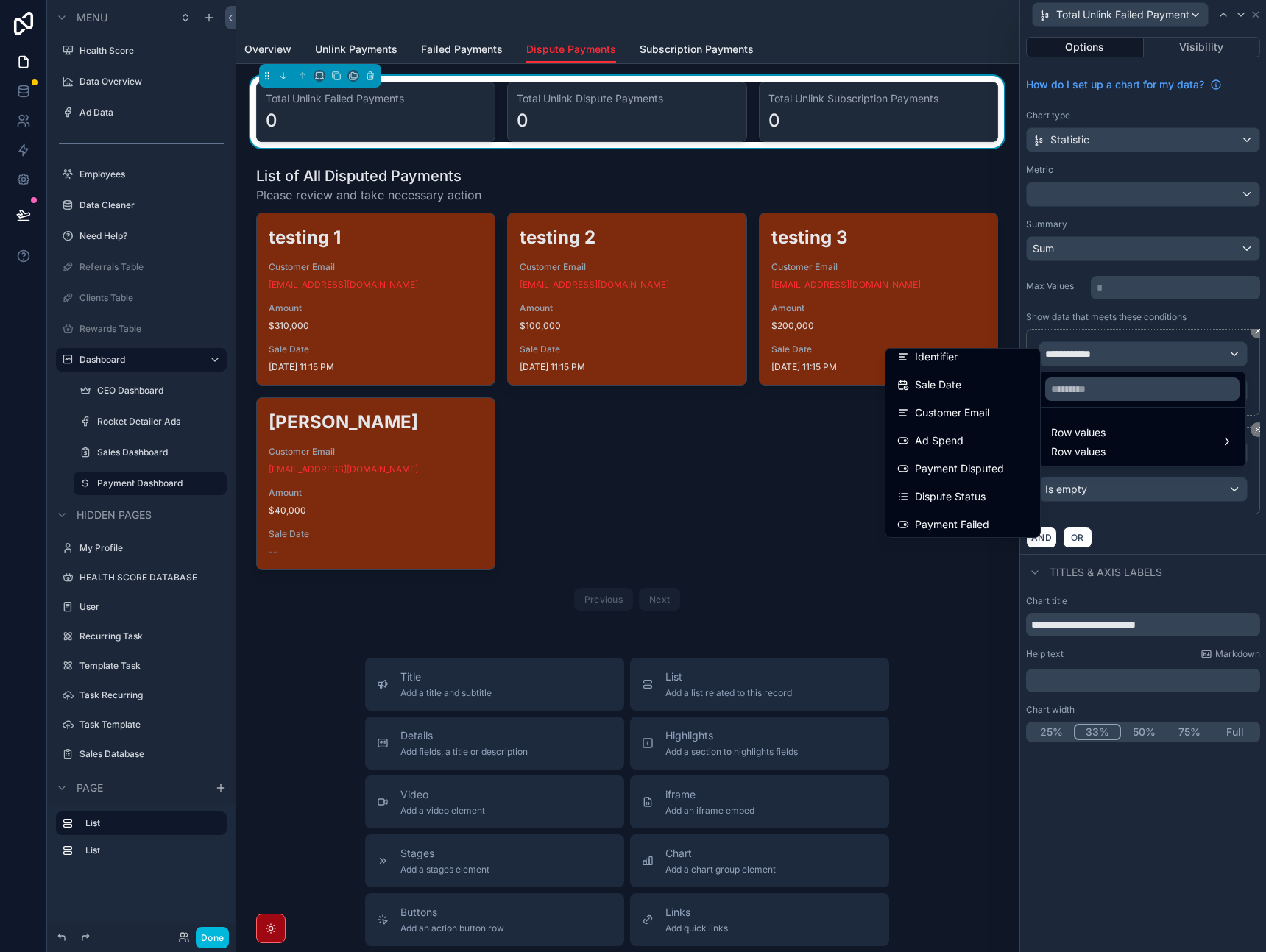
scroll to position [119, 0]
click at [960, 418] on span "Payment Disputed" at bounding box center [960, 414] width 89 height 17
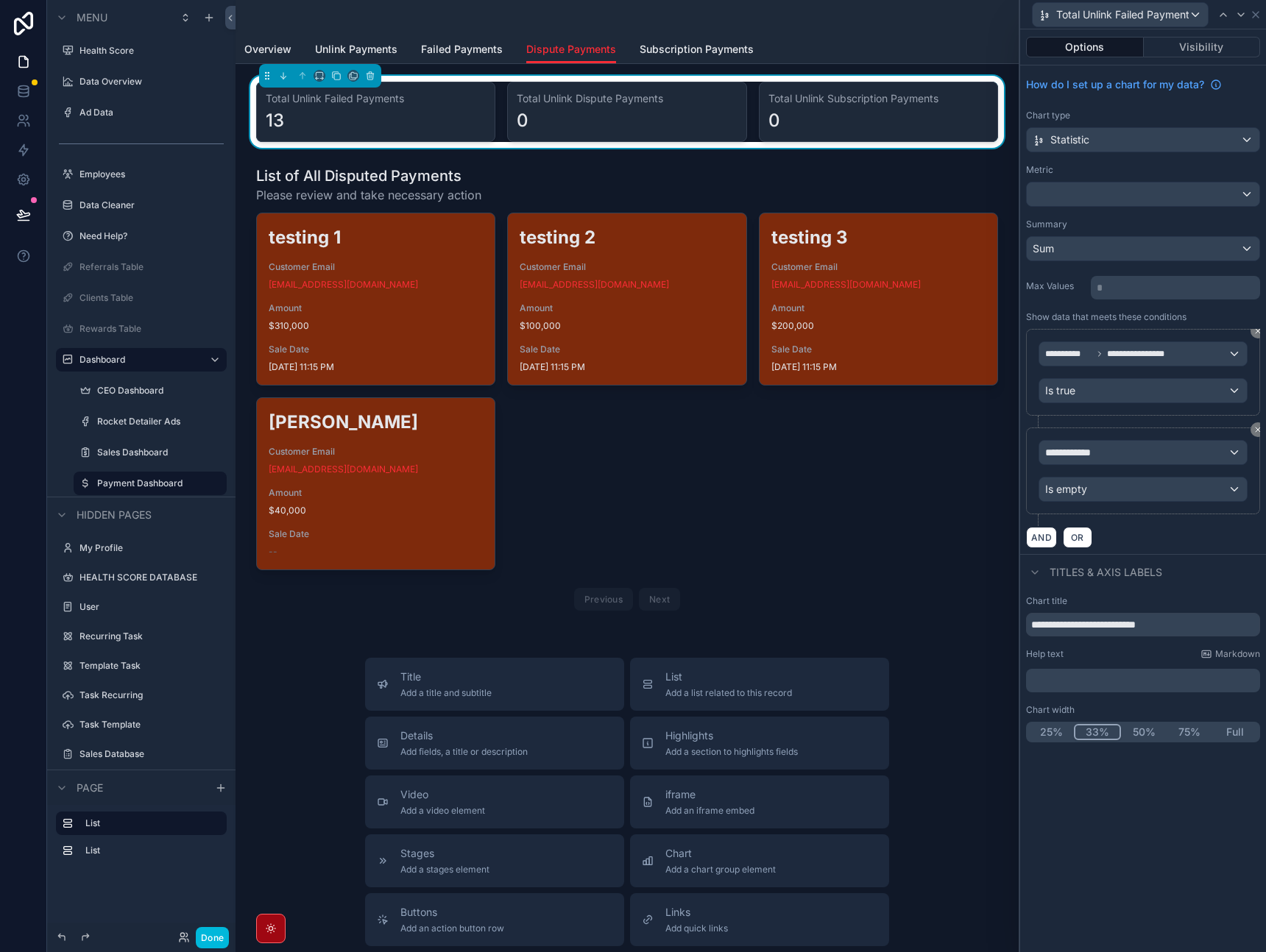
click at [1256, 429] on icon at bounding box center [1259, 430] width 5 height 5
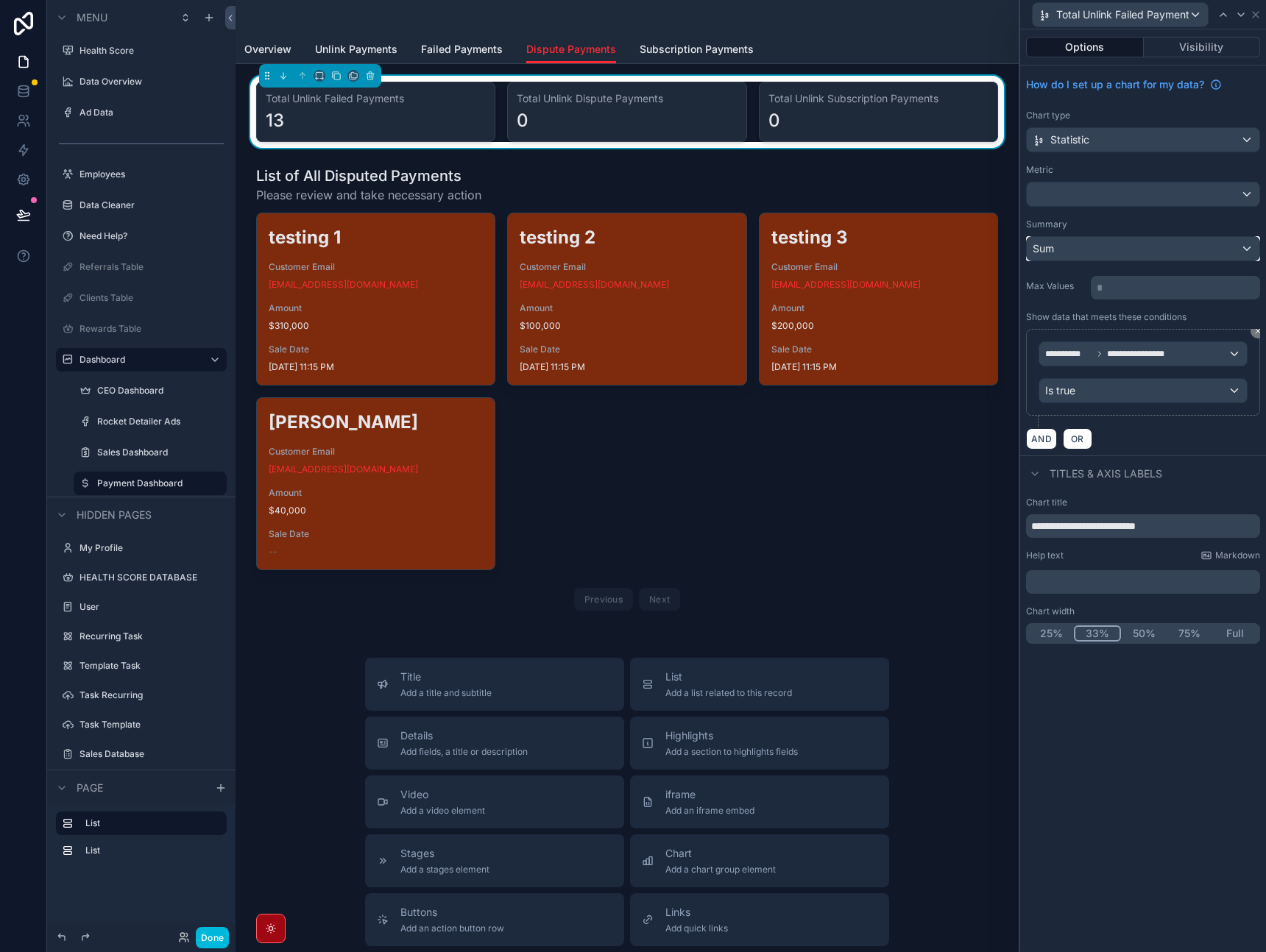
click at [1186, 246] on div "Sum" at bounding box center [1143, 249] width 232 height 24
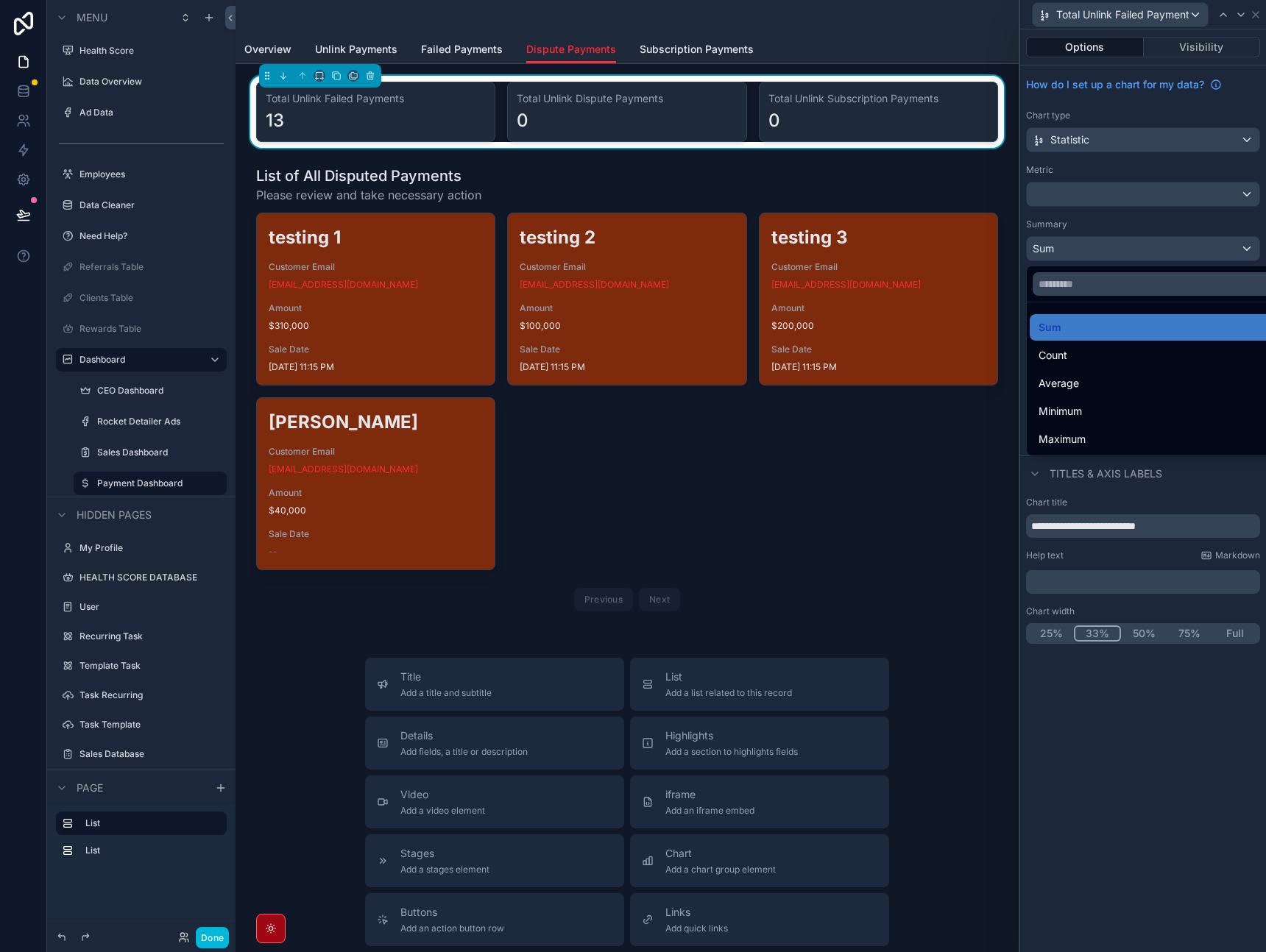
click at [1088, 363] on div "Count" at bounding box center [1160, 356] width 243 height 17
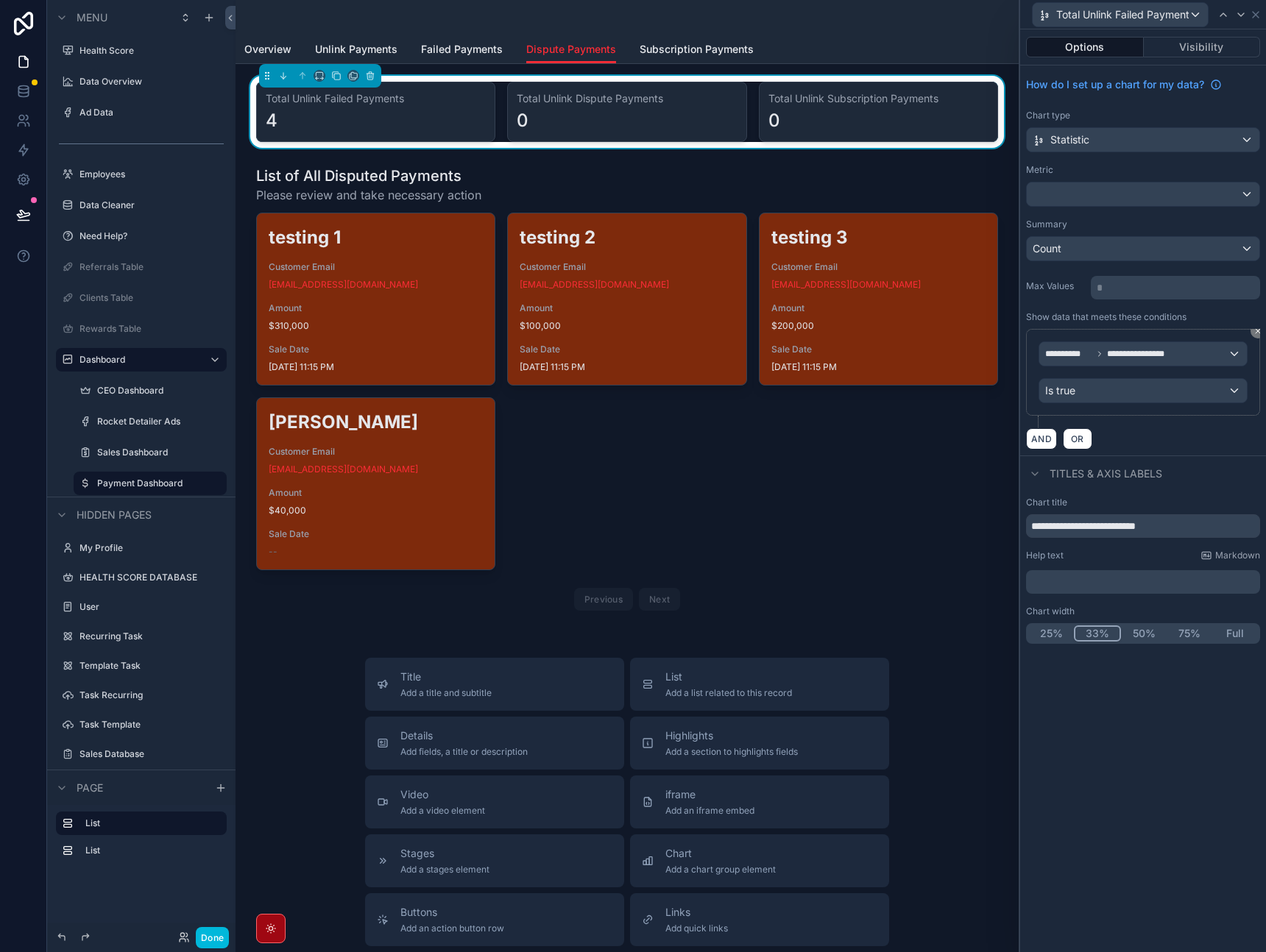
click at [1186, 438] on div "AND OR" at bounding box center [1143, 439] width 234 height 22
drag, startPoint x: 1120, startPoint y: 530, endPoint x: 1059, endPoint y: 529, distance: 61.0
click at [1059, 529] on input "**********" at bounding box center [1143, 527] width 234 height 24
type input "**********"
click at [1217, 482] on div "Titles & Axis labels" at bounding box center [1143, 473] width 246 height 35
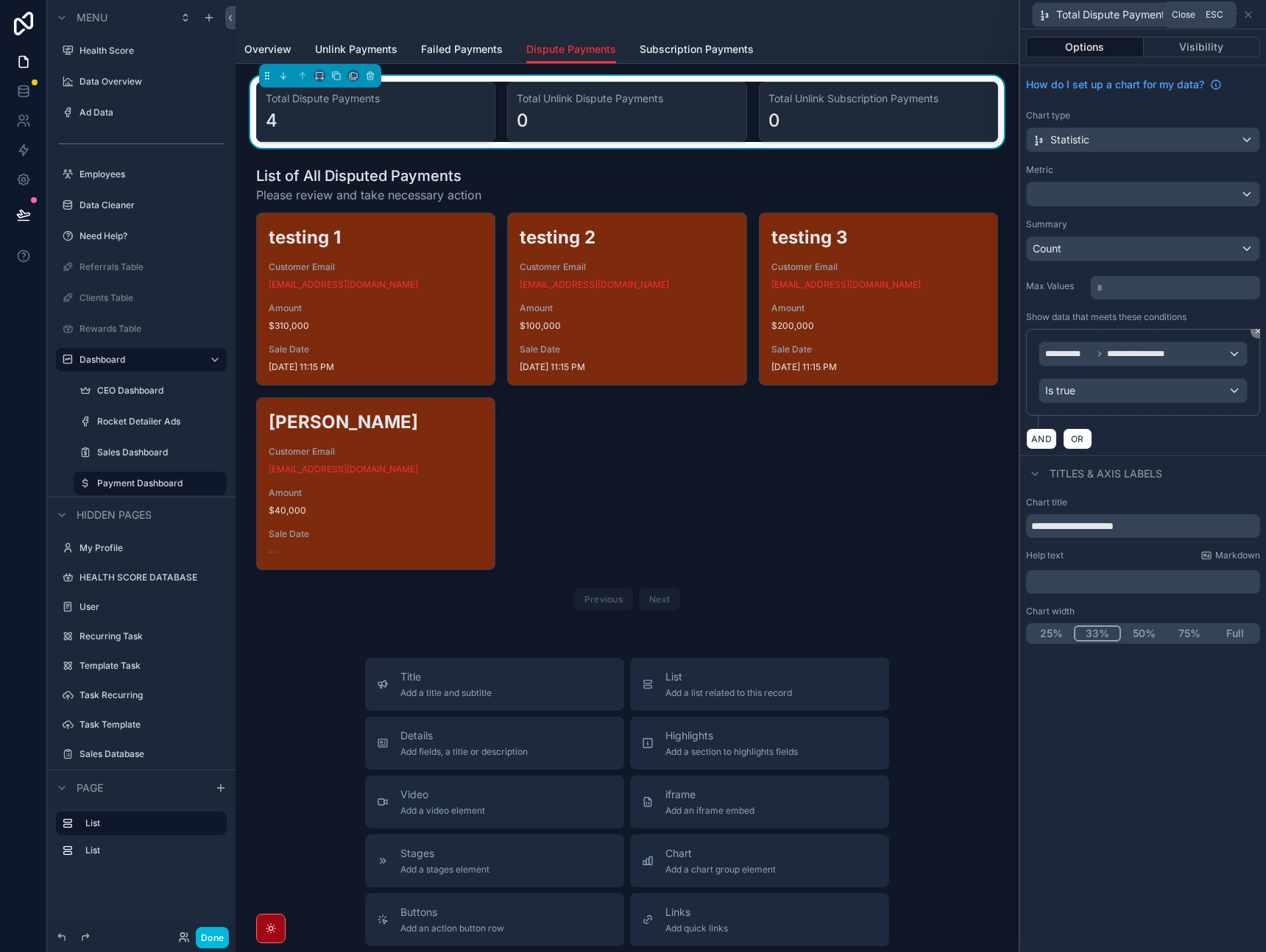
click at [1249, 14] on icon at bounding box center [1248, 14] width 12 height 12
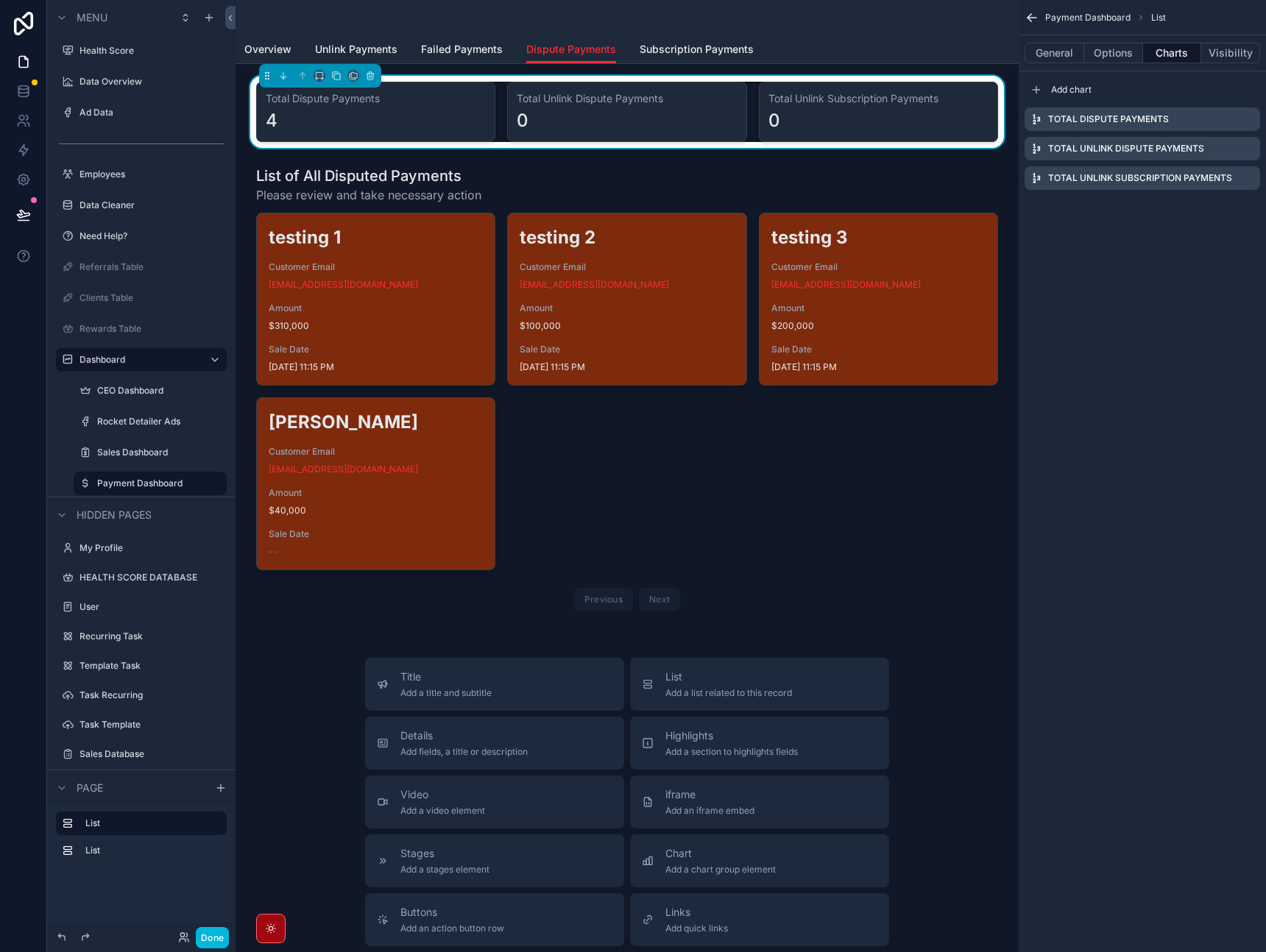
click at [0, 0] on icon "scrollable content" at bounding box center [0, 0] width 0 height 0
click at [1225, 130] on icon at bounding box center [1225, 126] width 6 height 6
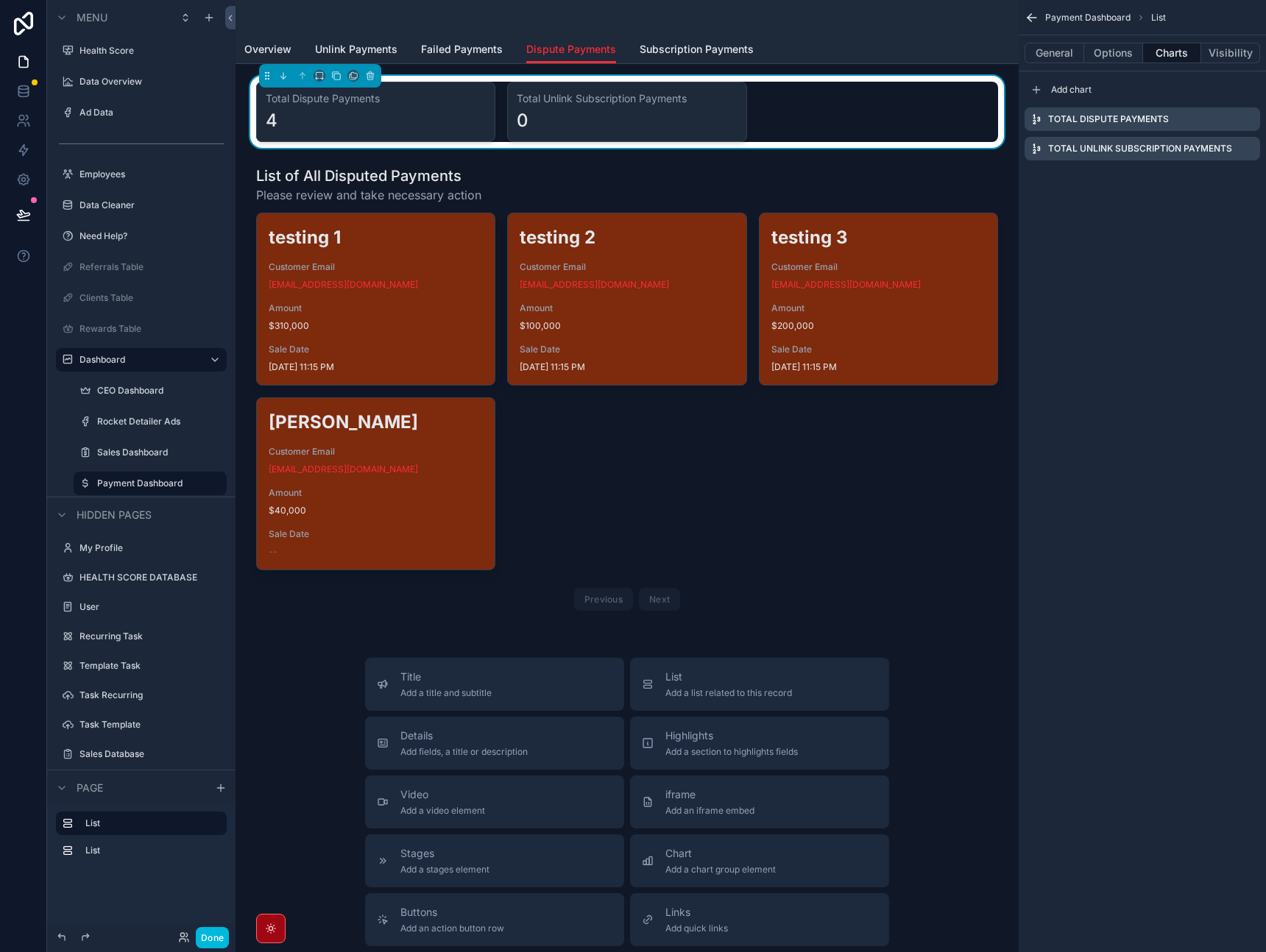
click at [0, 0] on icon "scrollable content" at bounding box center [0, 0] width 0 height 0
click at [1225, 123] on icon at bounding box center [1225, 125] width 12 height 12
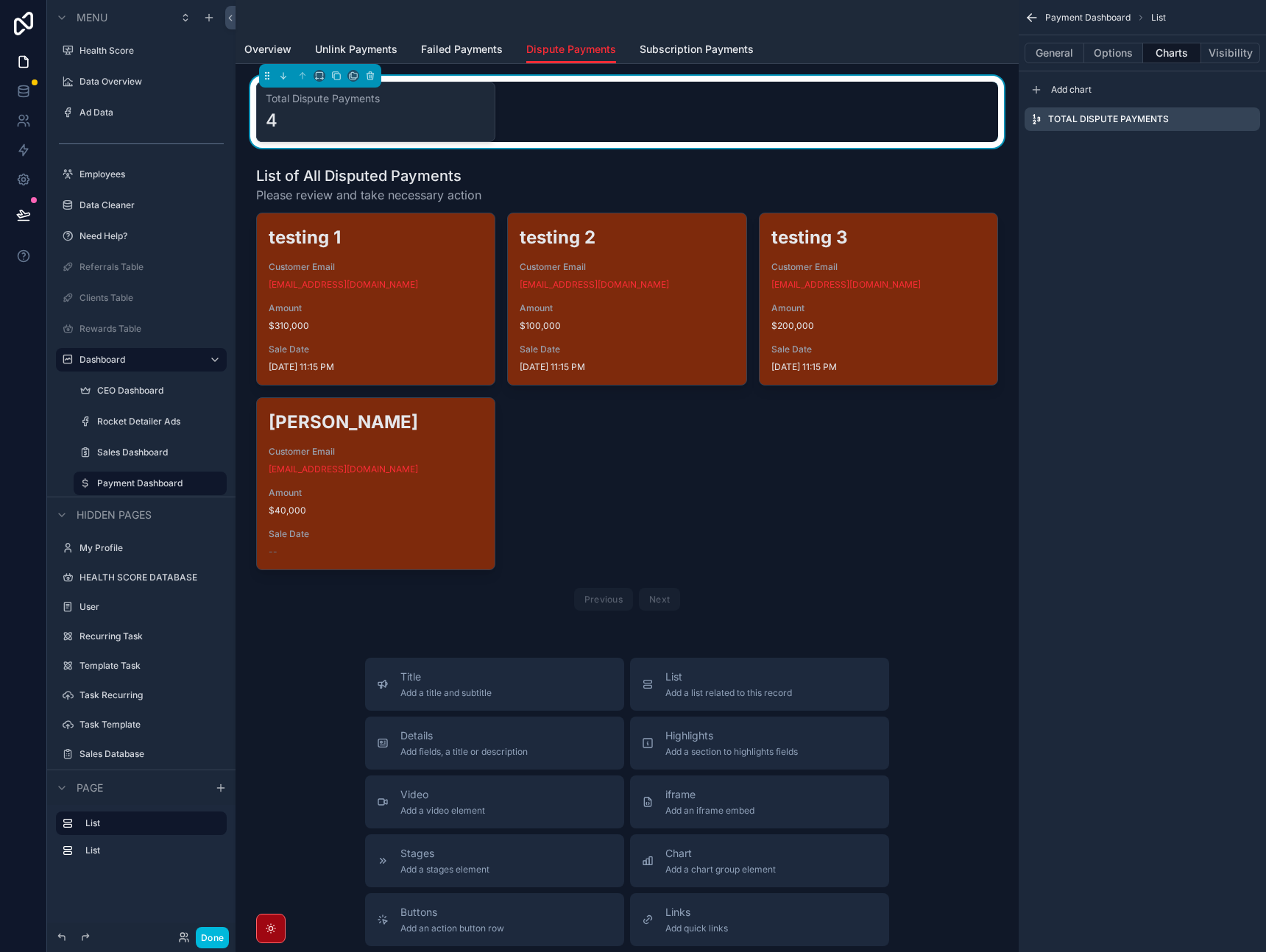
click at [0, 0] on icon "scrollable content" at bounding box center [0, 0] width 0 height 0
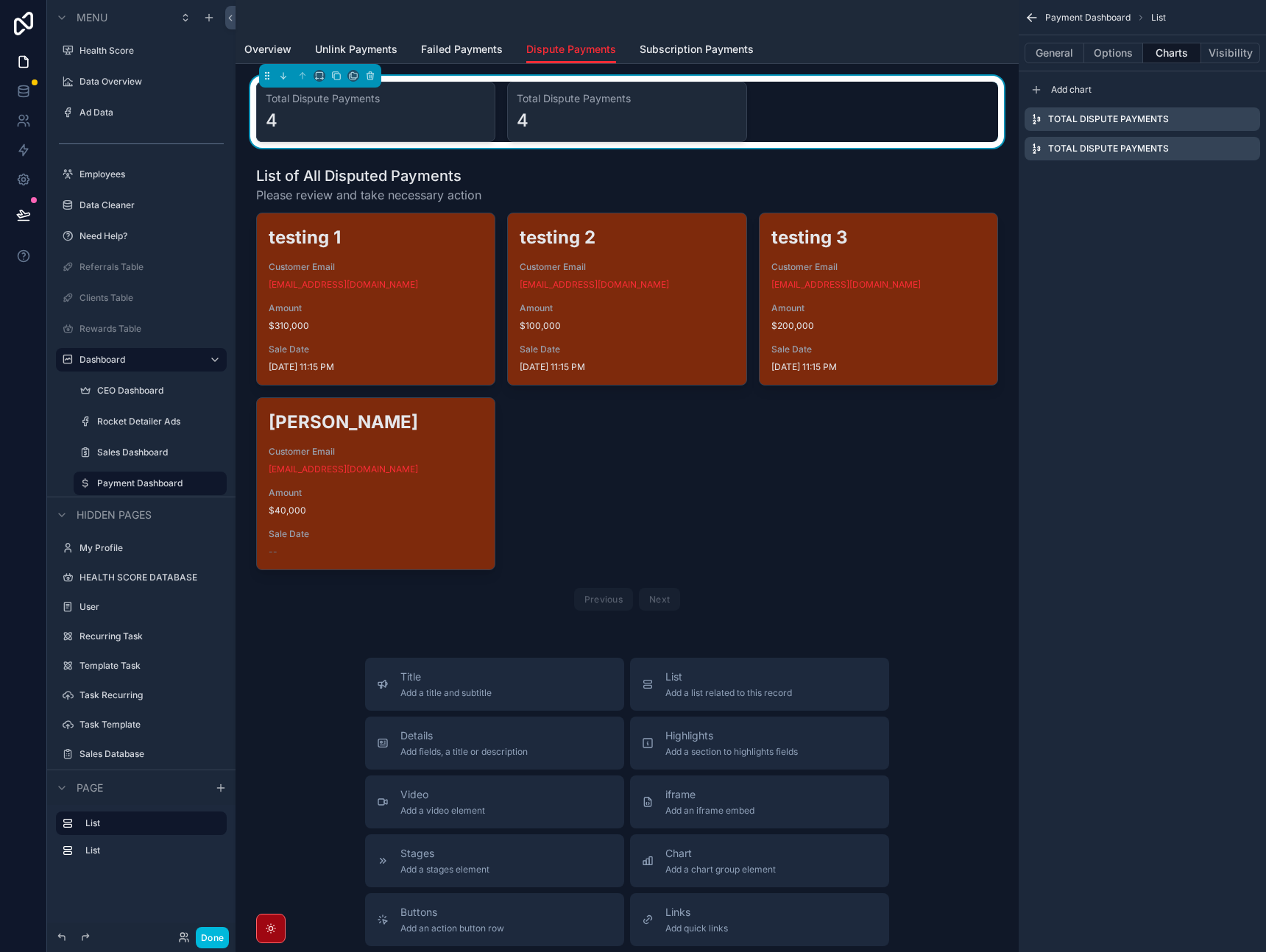
click at [0, 0] on icon "scrollable content" at bounding box center [0, 0] width 0 height 0
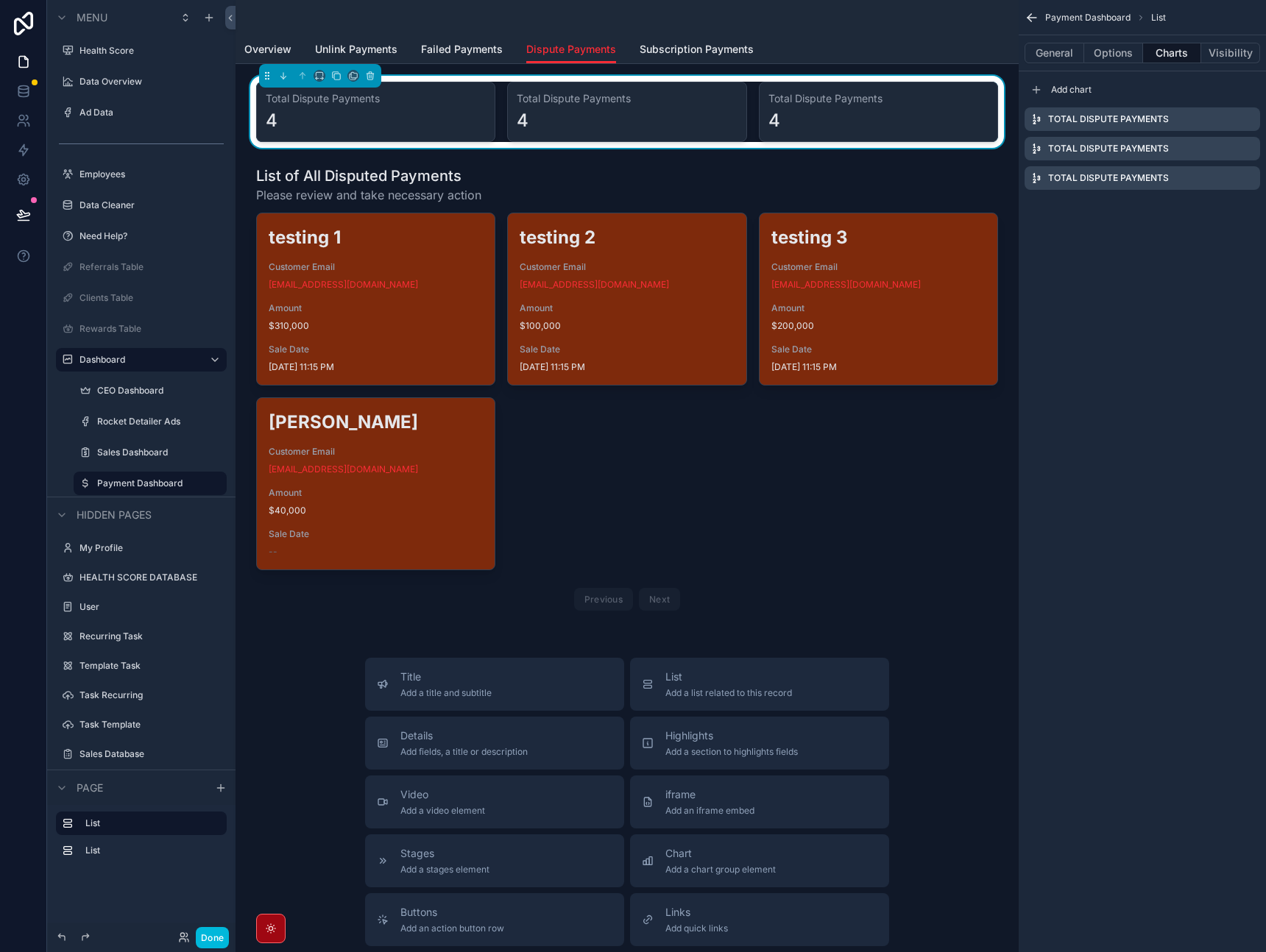
click at [0, 0] on icon "scrollable content" at bounding box center [0, 0] width 0 height 0
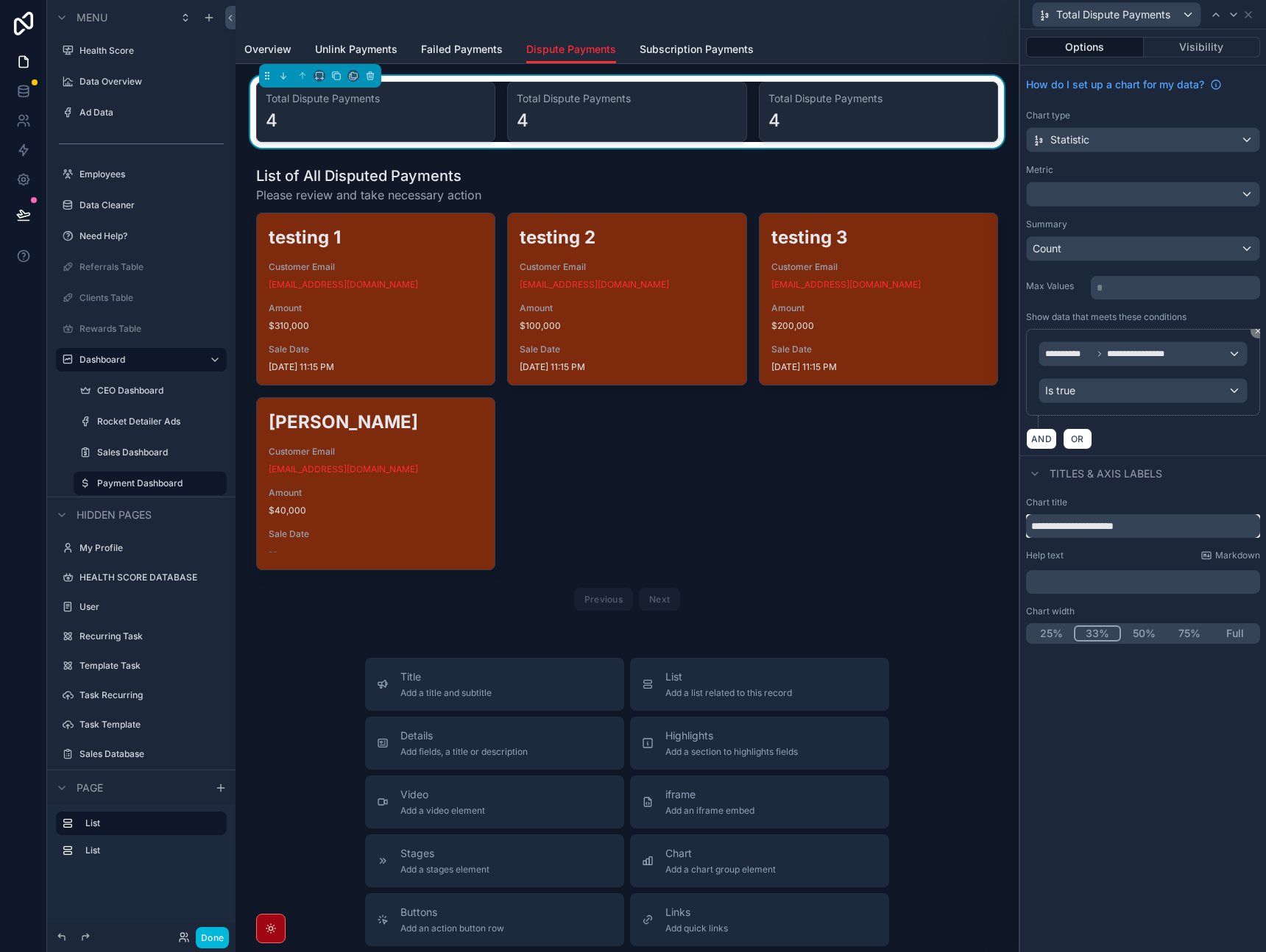
click at [1171, 529] on input "**********" at bounding box center [1143, 527] width 234 height 24
click at [1156, 530] on input "**********" at bounding box center [1143, 527] width 234 height 24
type input "**********"
click at [1203, 468] on div "Titles & Axis labels" at bounding box center [1143, 473] width 246 height 35
click at [1116, 198] on div at bounding box center [1143, 194] width 232 height 24
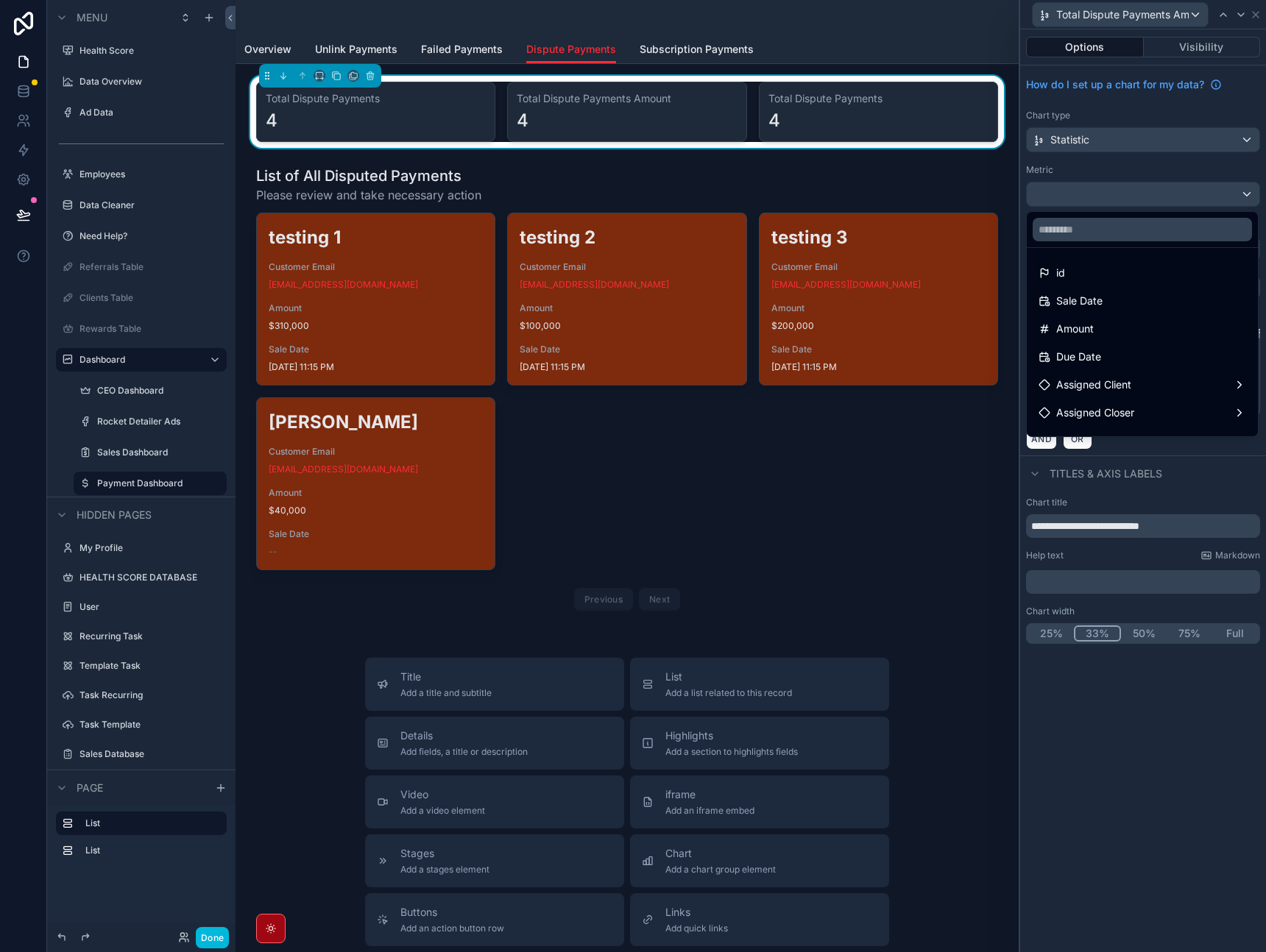
click at [1124, 338] on div "Amount" at bounding box center [1142, 328] width 225 height 26
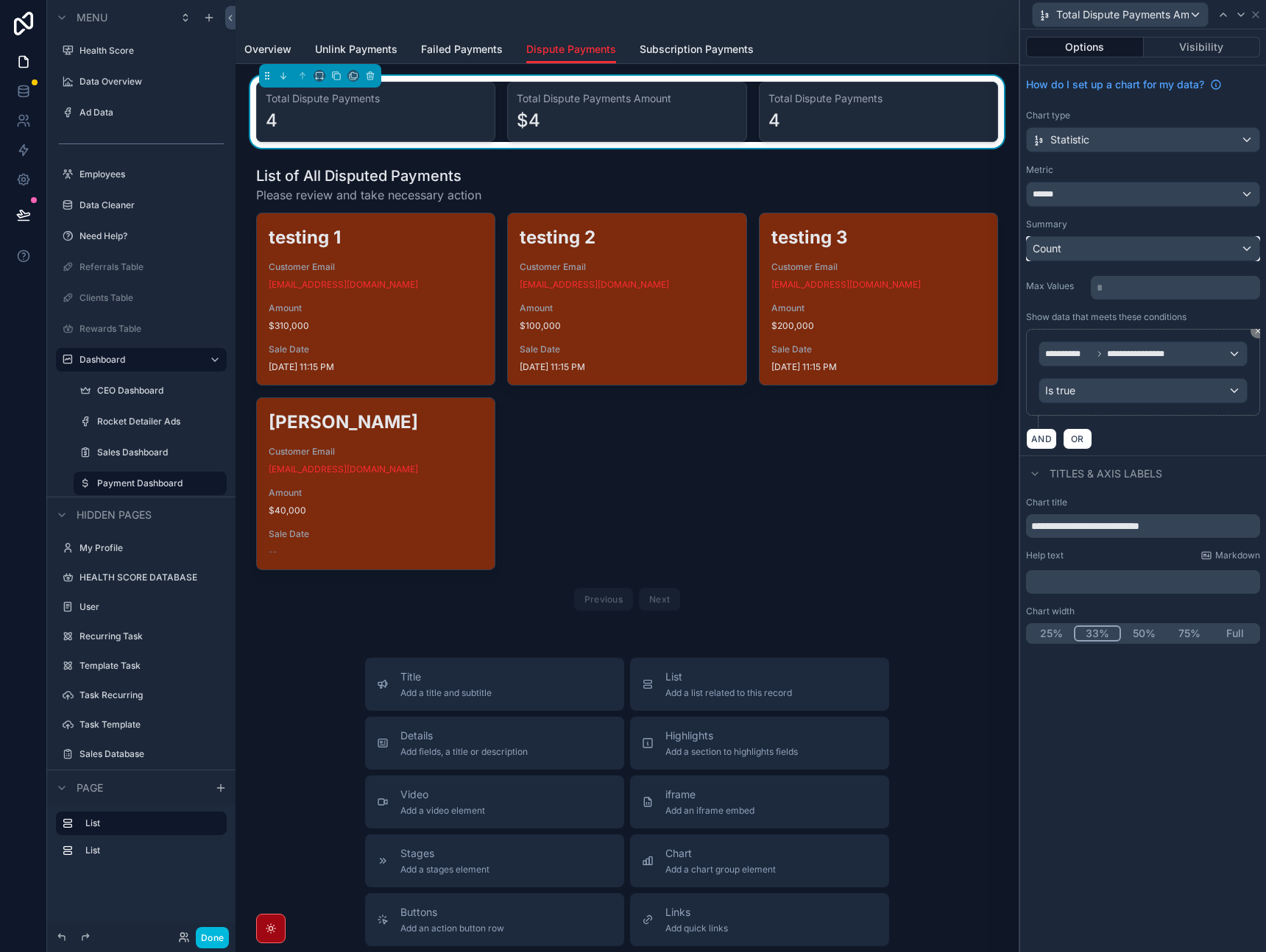
click at [1107, 254] on div "Count" at bounding box center [1143, 249] width 232 height 24
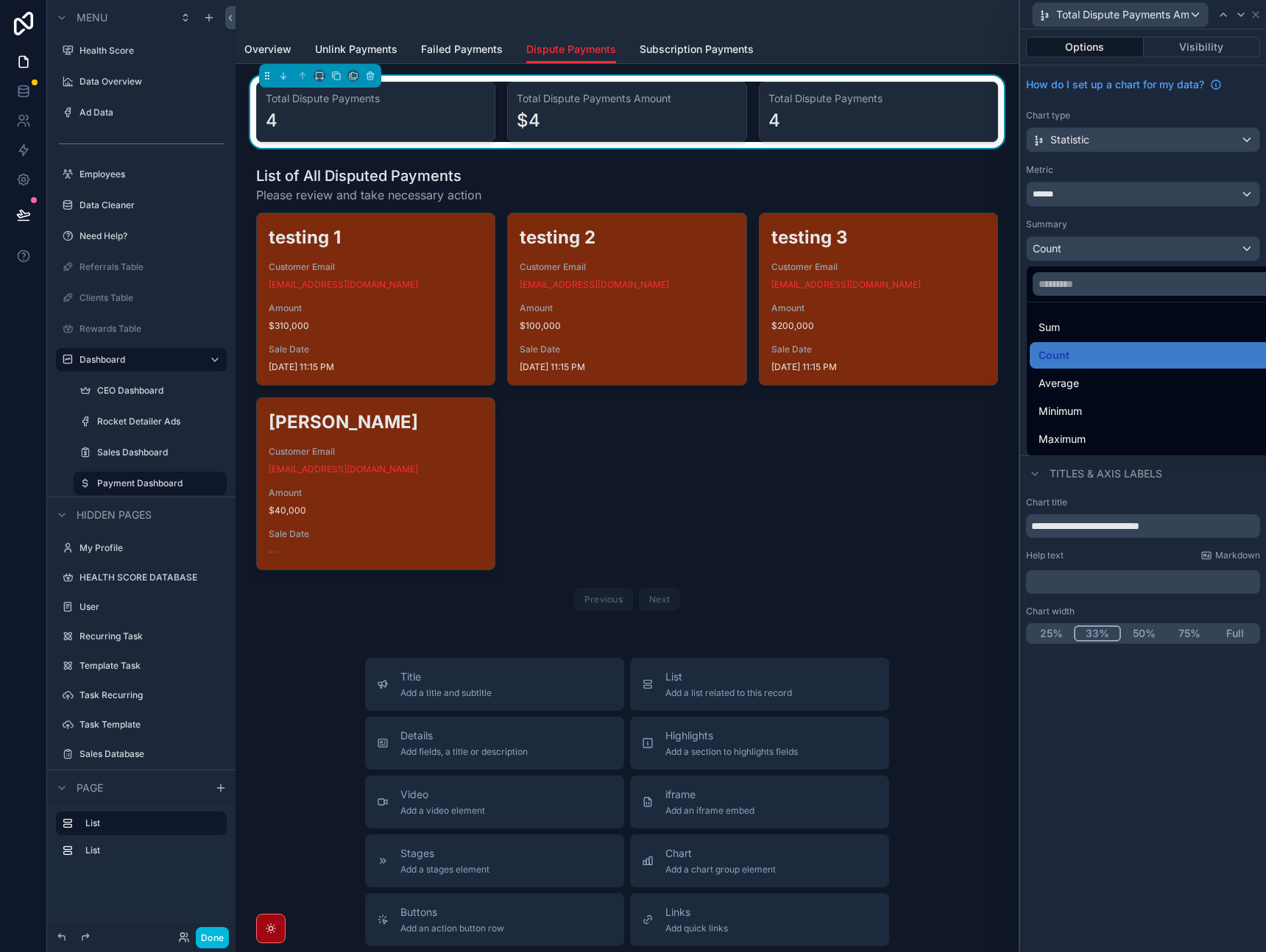
click at [1082, 321] on div "Sum" at bounding box center [1160, 328] width 243 height 17
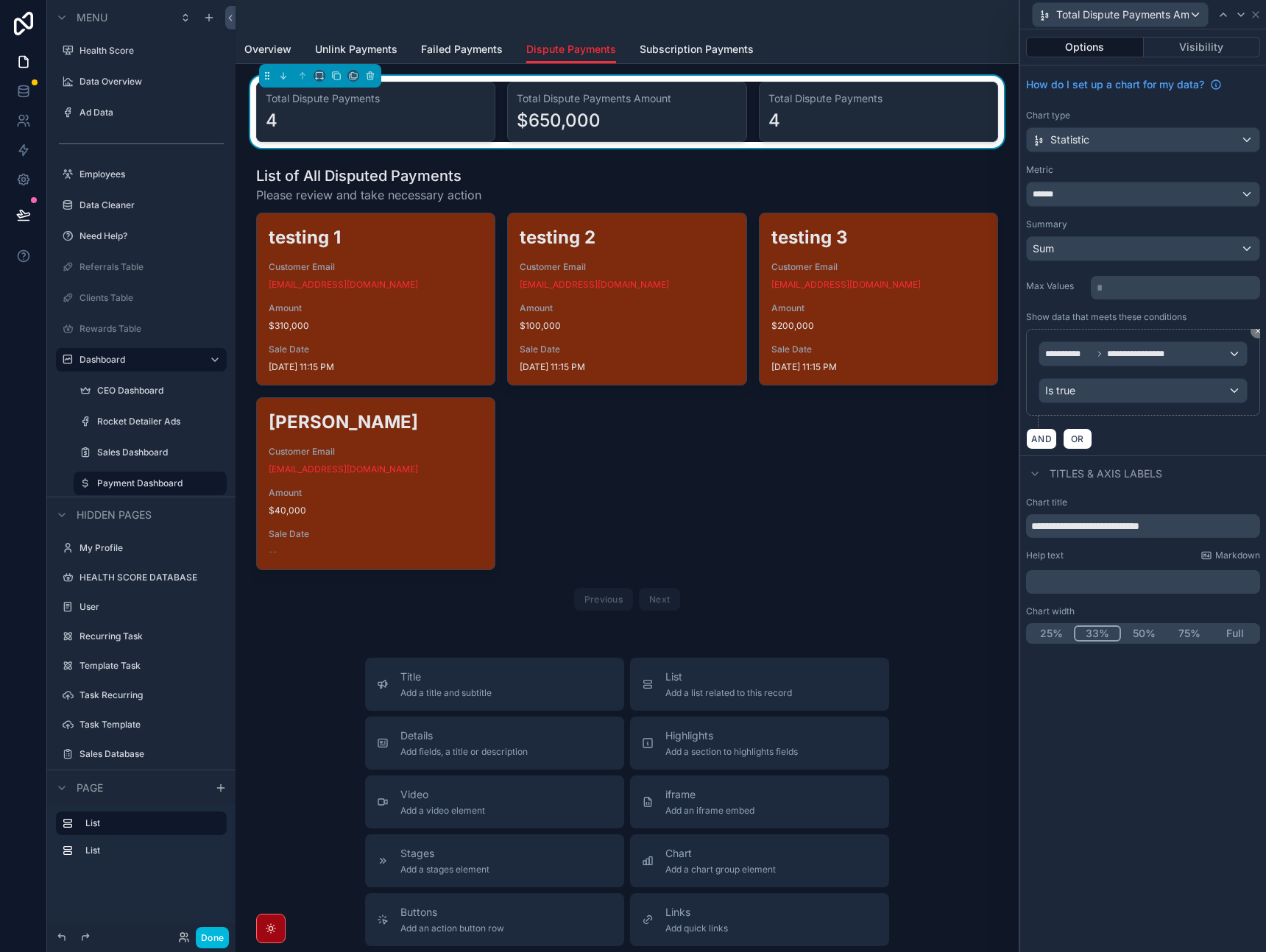
click at [1155, 222] on div "Summary" at bounding box center [1143, 224] width 234 height 12
click at [1260, 15] on icon at bounding box center [1256, 14] width 12 height 12
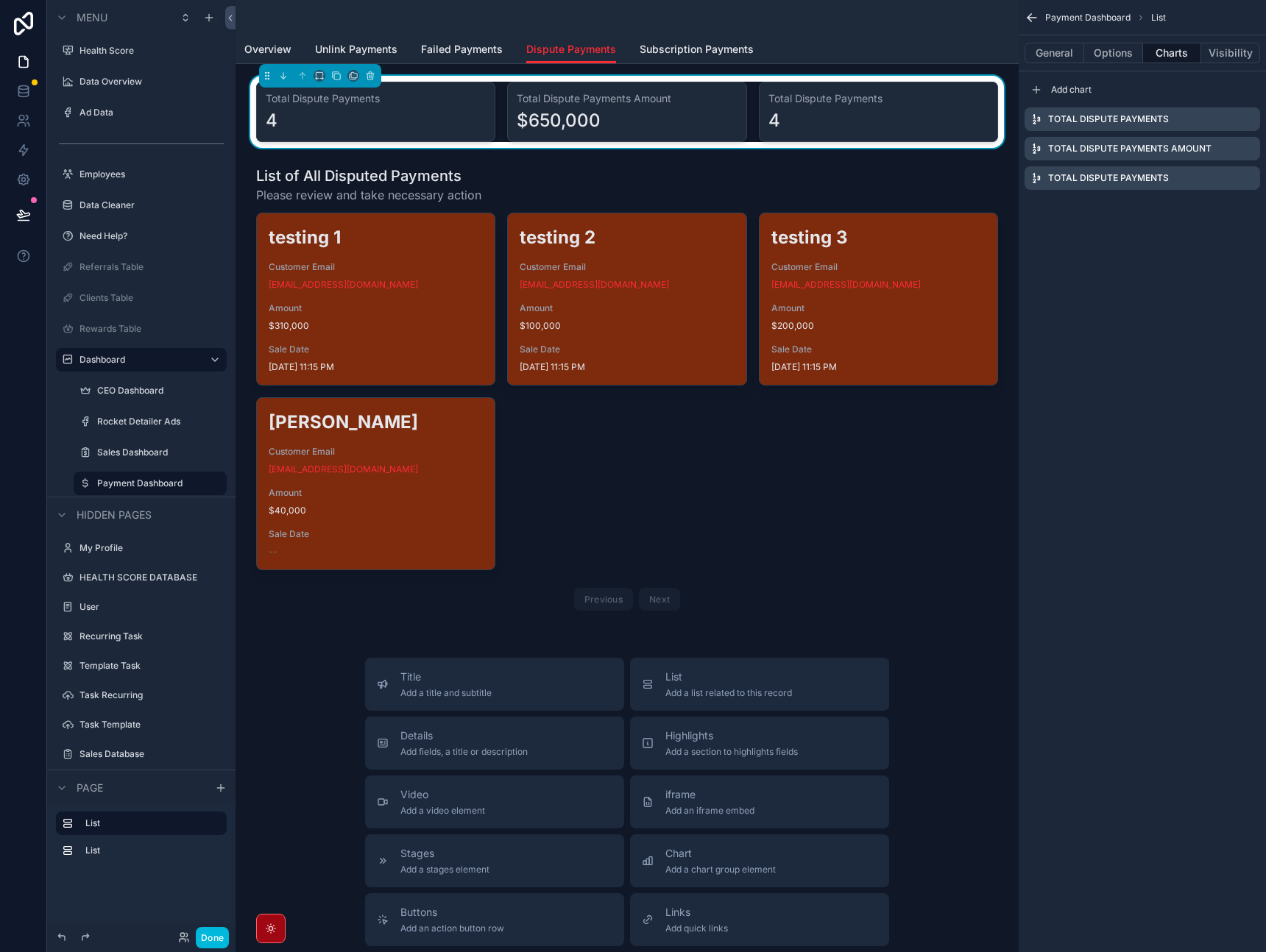
click at [0, 0] on icon "scrollable content" at bounding box center [0, 0] width 0 height 0
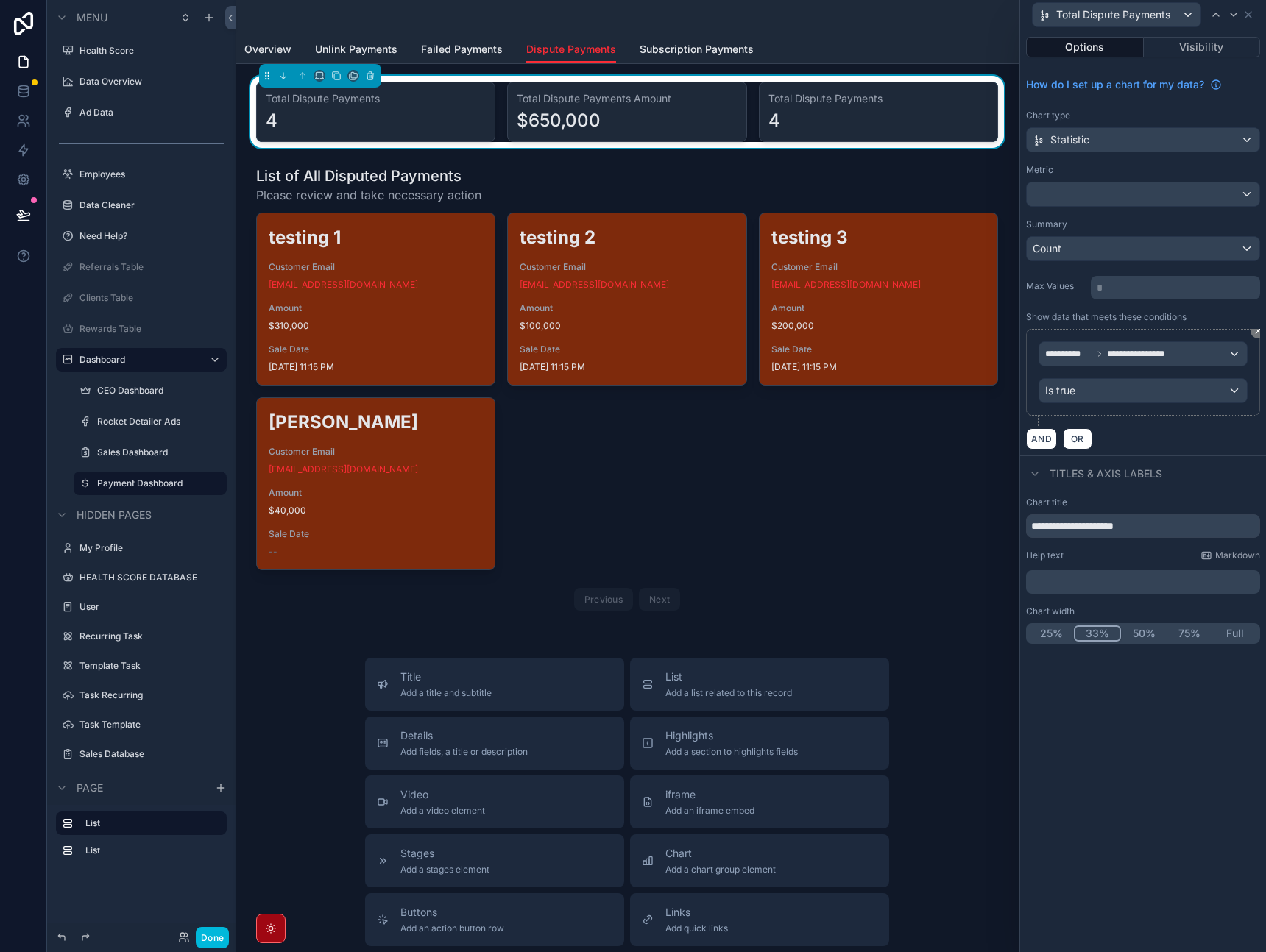
click at [1205, 460] on div "Titles & Axis labels" at bounding box center [1143, 473] width 246 height 35
click at [1162, 529] on input "**********" at bounding box center [1143, 527] width 234 height 24
type input "**********"
click at [1200, 464] on div "Titles & Axis labels" at bounding box center [1143, 473] width 246 height 35
click at [1136, 197] on div at bounding box center [1143, 194] width 232 height 24
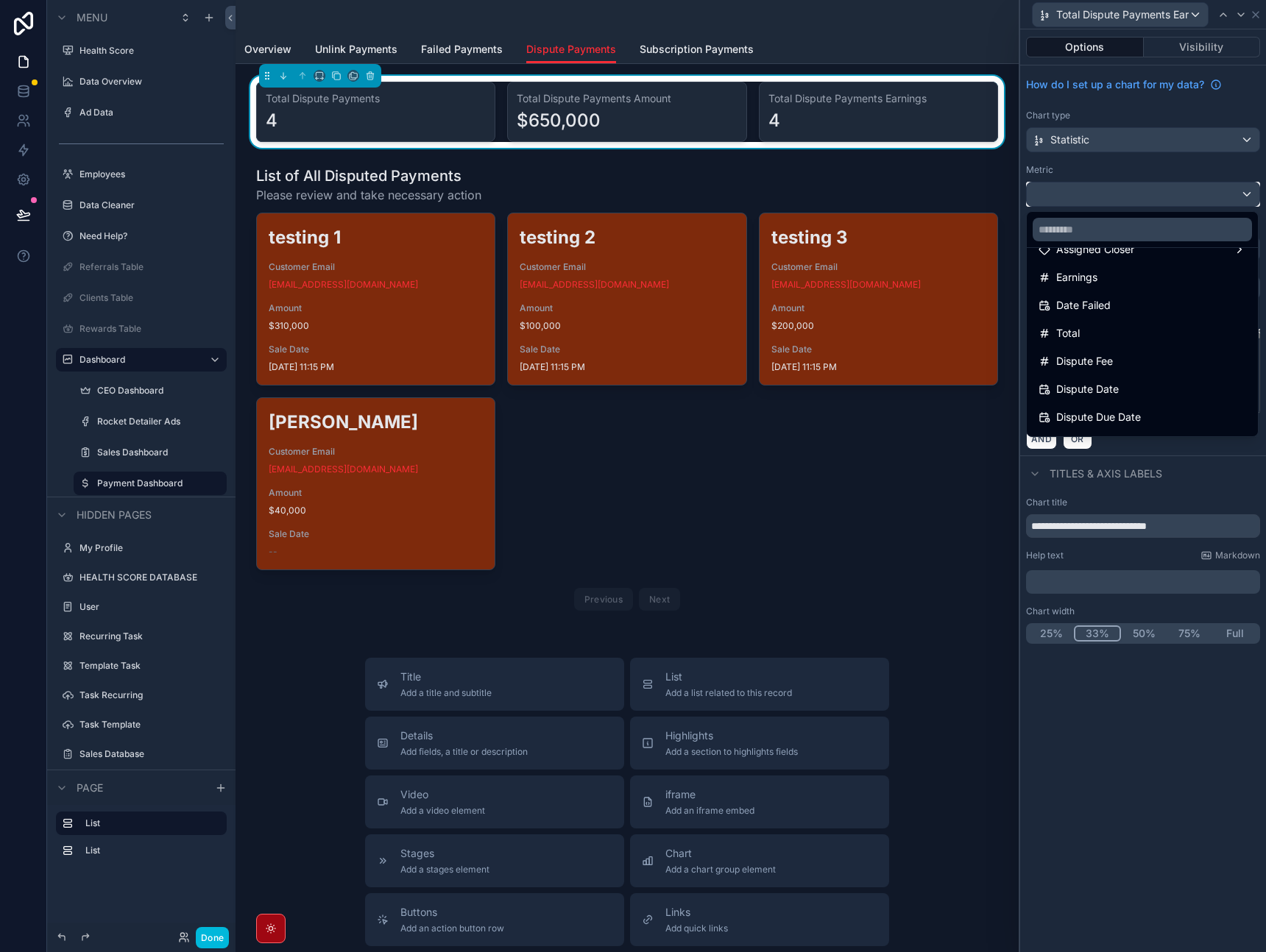
scroll to position [144, 0]
click at [1118, 297] on div "Earnings" at bounding box center [1143, 297] width 208 height 17
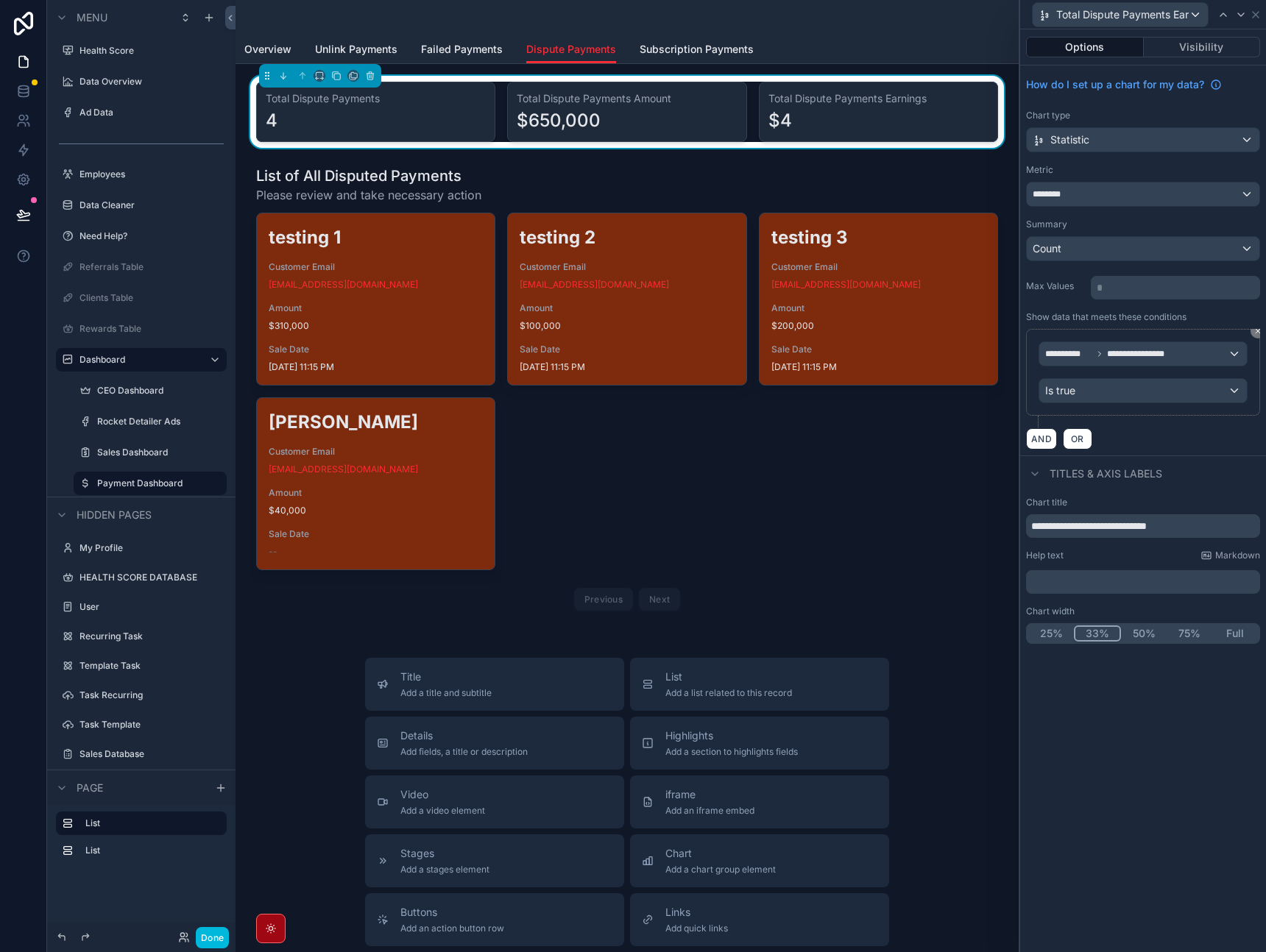
click at [1132, 262] on div "**********" at bounding box center [1143, 260] width 246 height 390
click at [1108, 248] on div "Count" at bounding box center [1143, 249] width 232 height 24
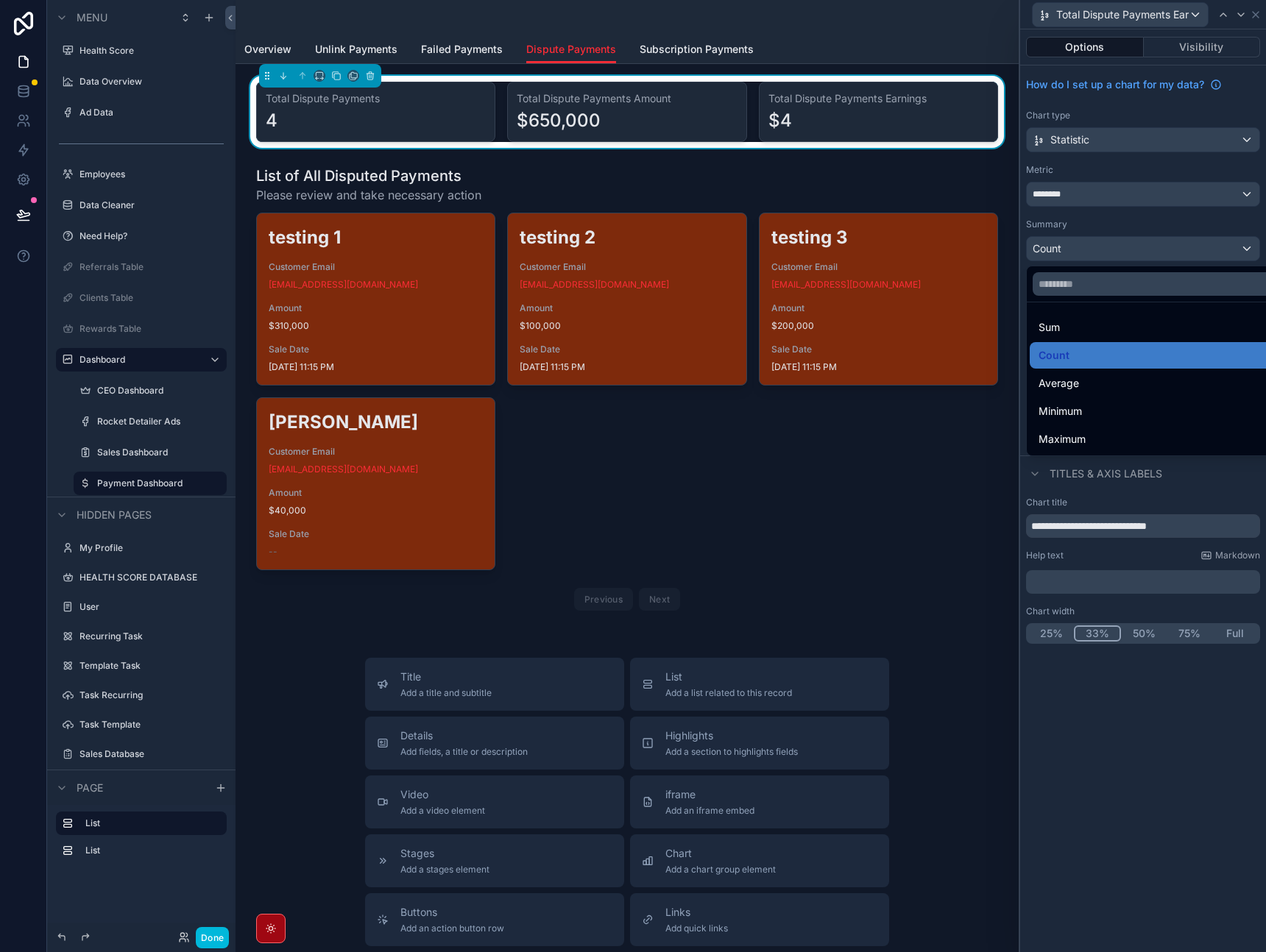
click at [1065, 329] on div "Sum" at bounding box center [1160, 328] width 243 height 17
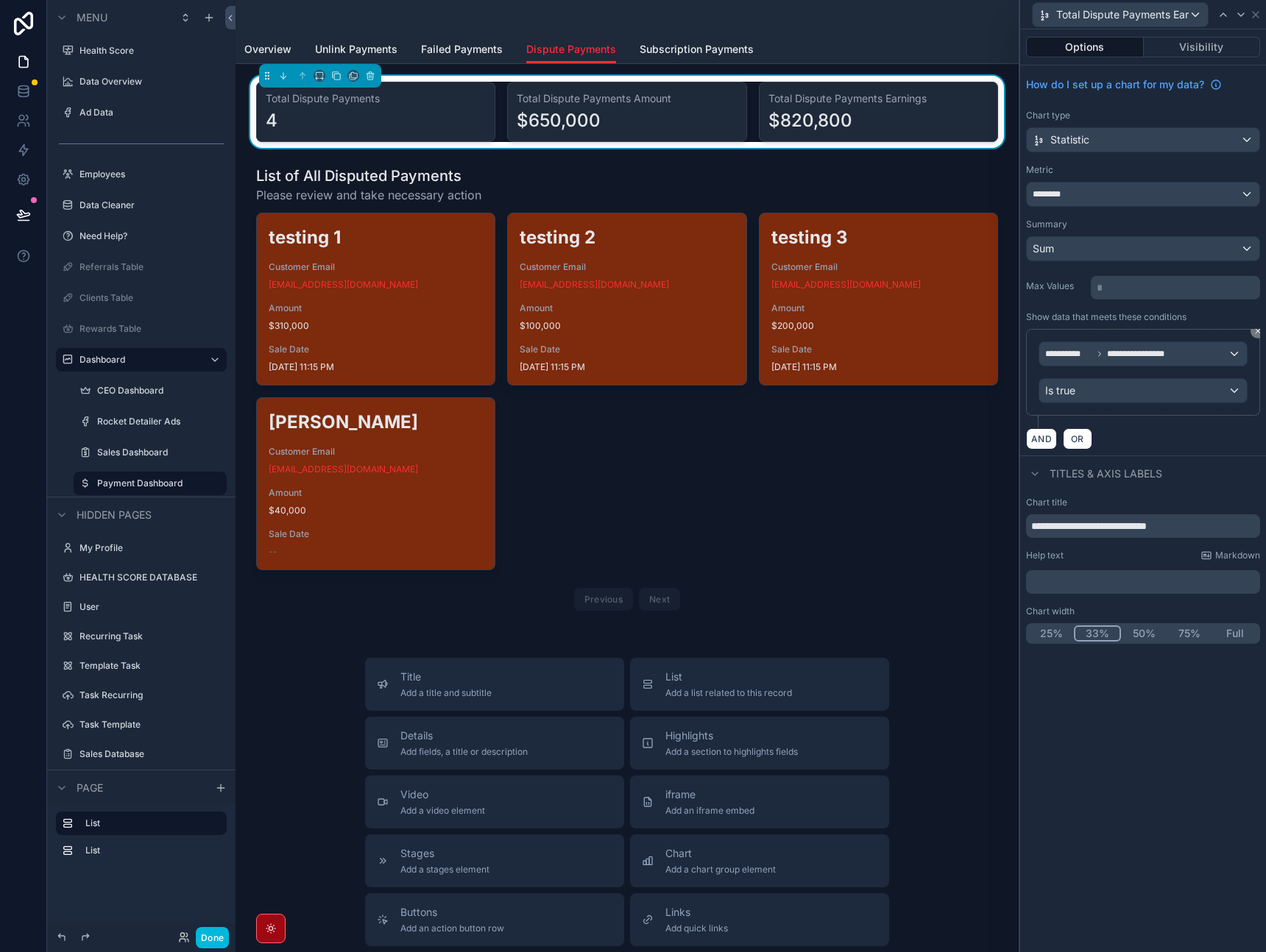
click at [1167, 224] on div "Summary" at bounding box center [1143, 224] width 234 height 12
click at [1256, 14] on icon at bounding box center [1256, 14] width 6 height 6
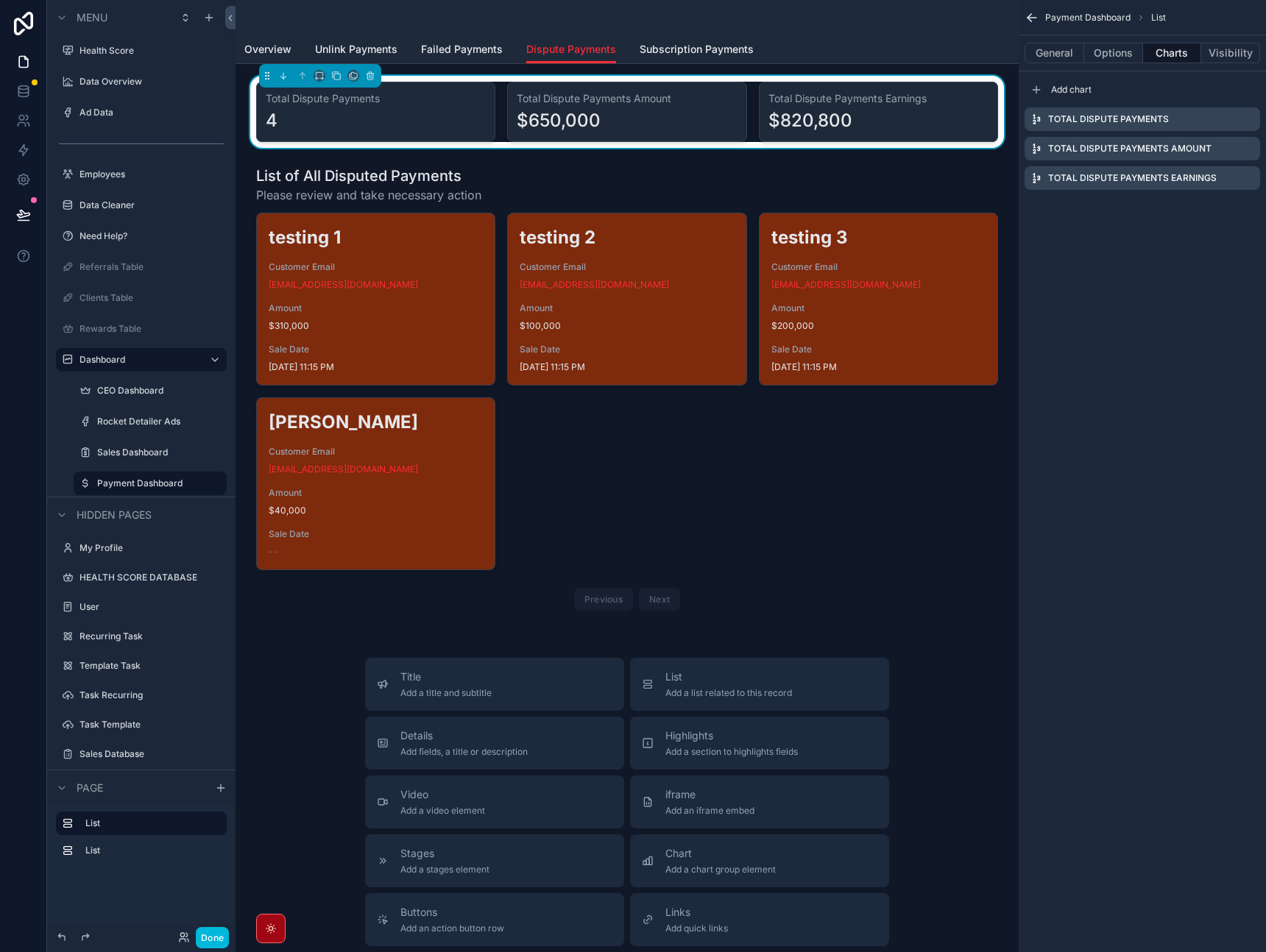
click at [724, 56] on link "Subscription Payments" at bounding box center [696, 50] width 114 height 29
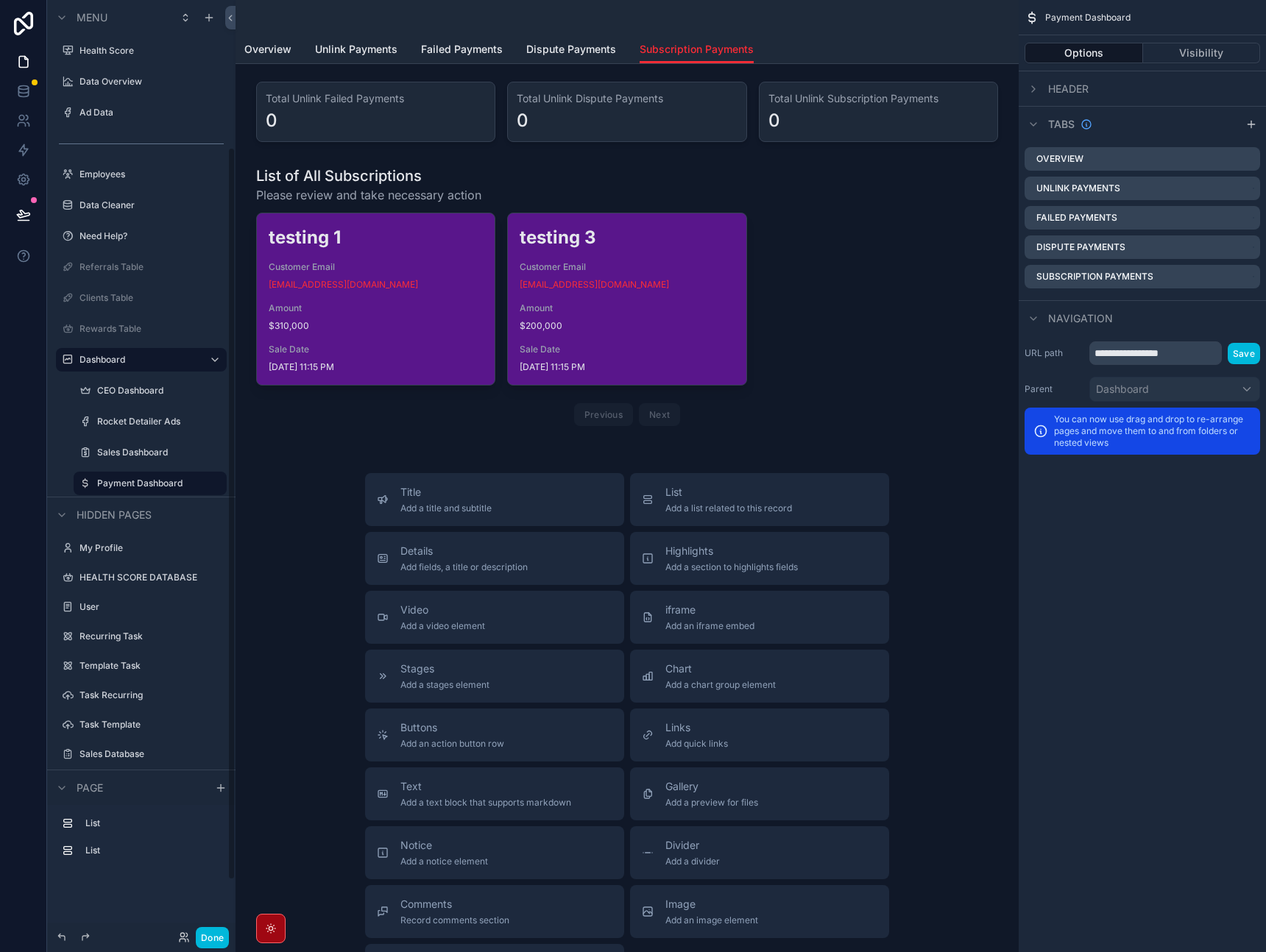
click at [735, 127] on div "scrollable content" at bounding box center [627, 111] width 760 height 72
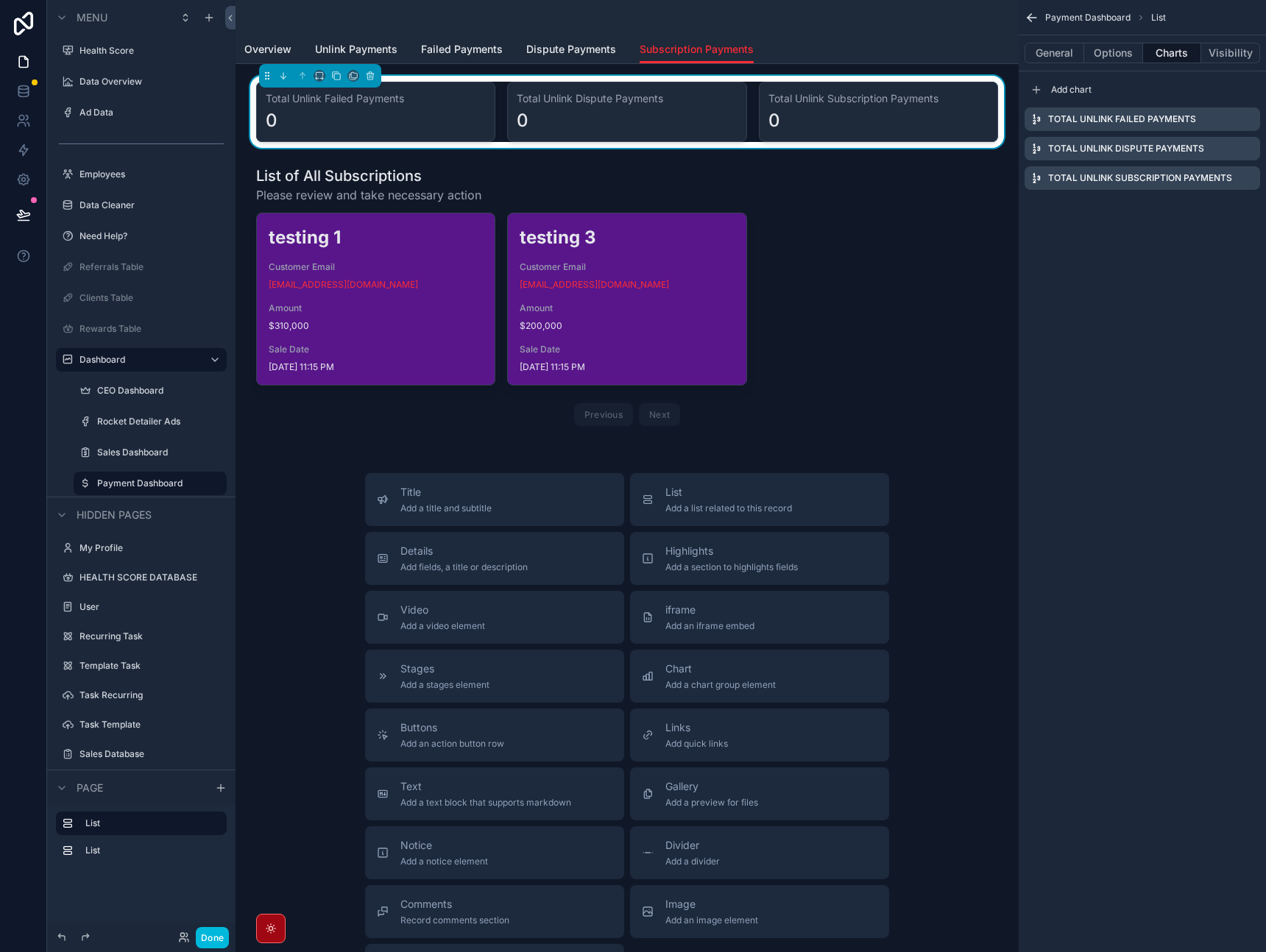
click at [0, 0] on icon "scrollable content" at bounding box center [0, 0] width 0 height 0
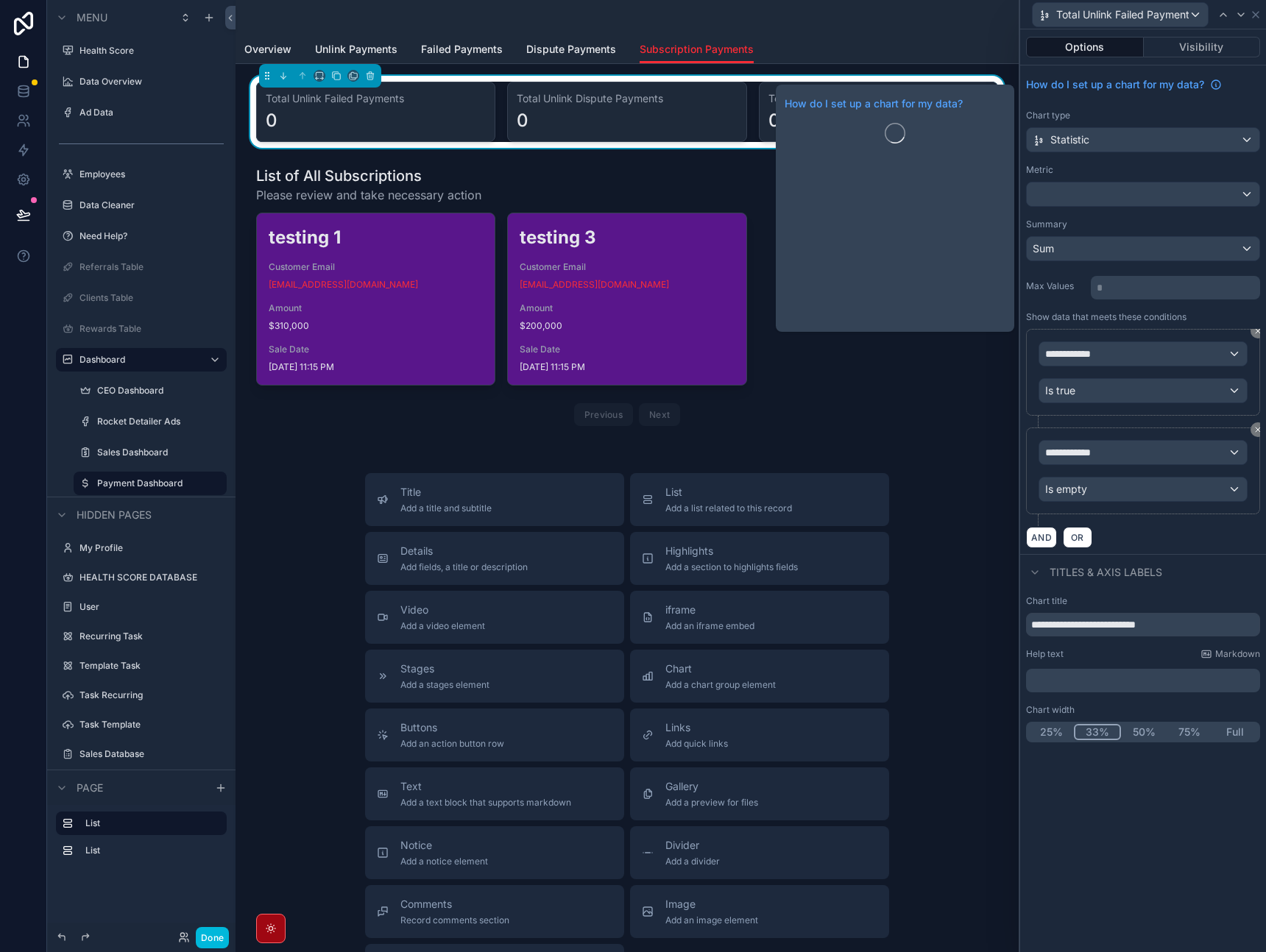
click at [1247, 93] on div "How do I set up a chart for my data?" at bounding box center [1143, 84] width 234 height 26
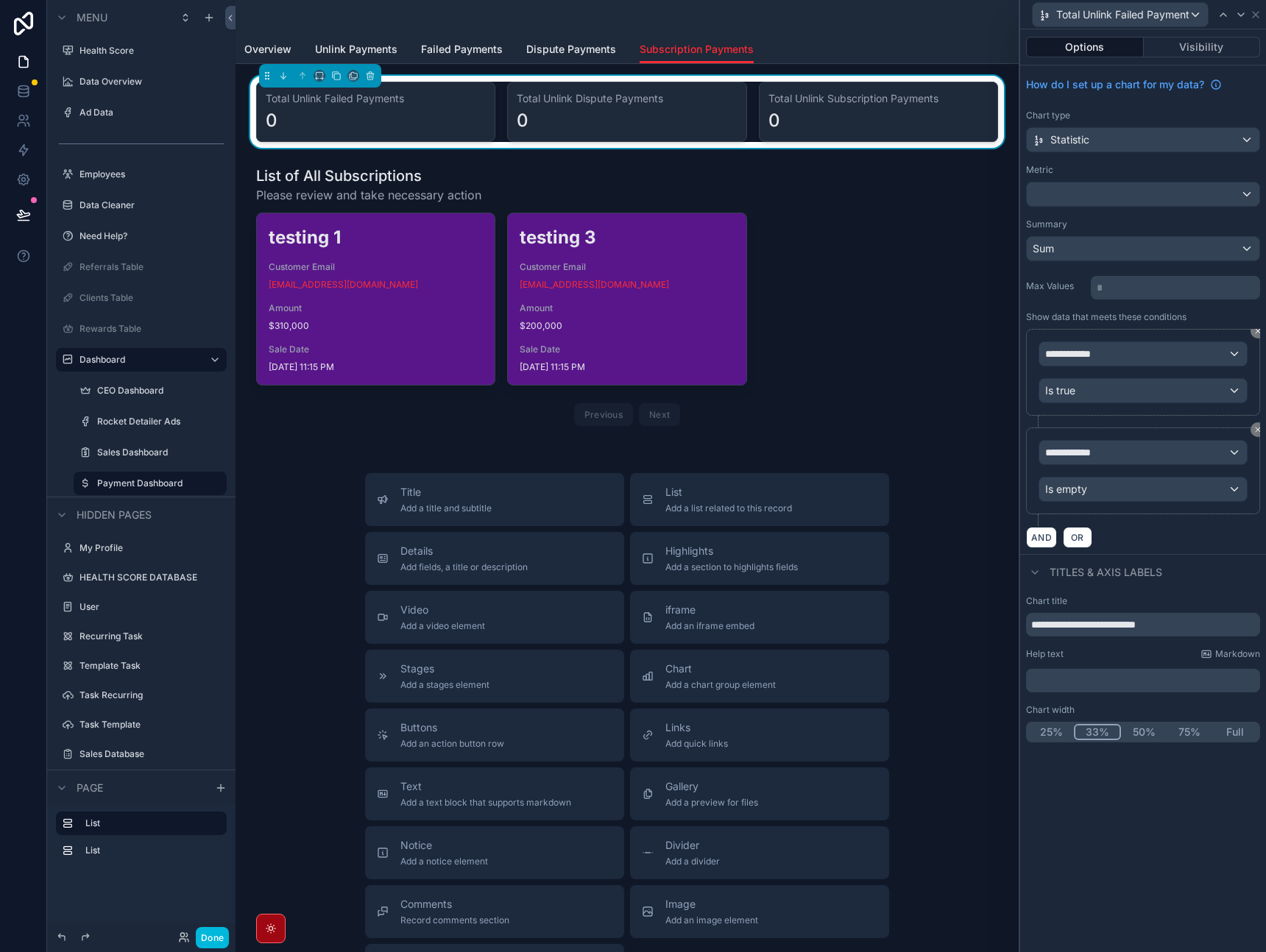
click at [1173, 177] on div "Metric" at bounding box center [1143, 185] width 234 height 43
click at [1211, 419] on div "**********" at bounding box center [1143, 379] width 234 height 99
click at [1155, 199] on div at bounding box center [1143, 194] width 232 height 24
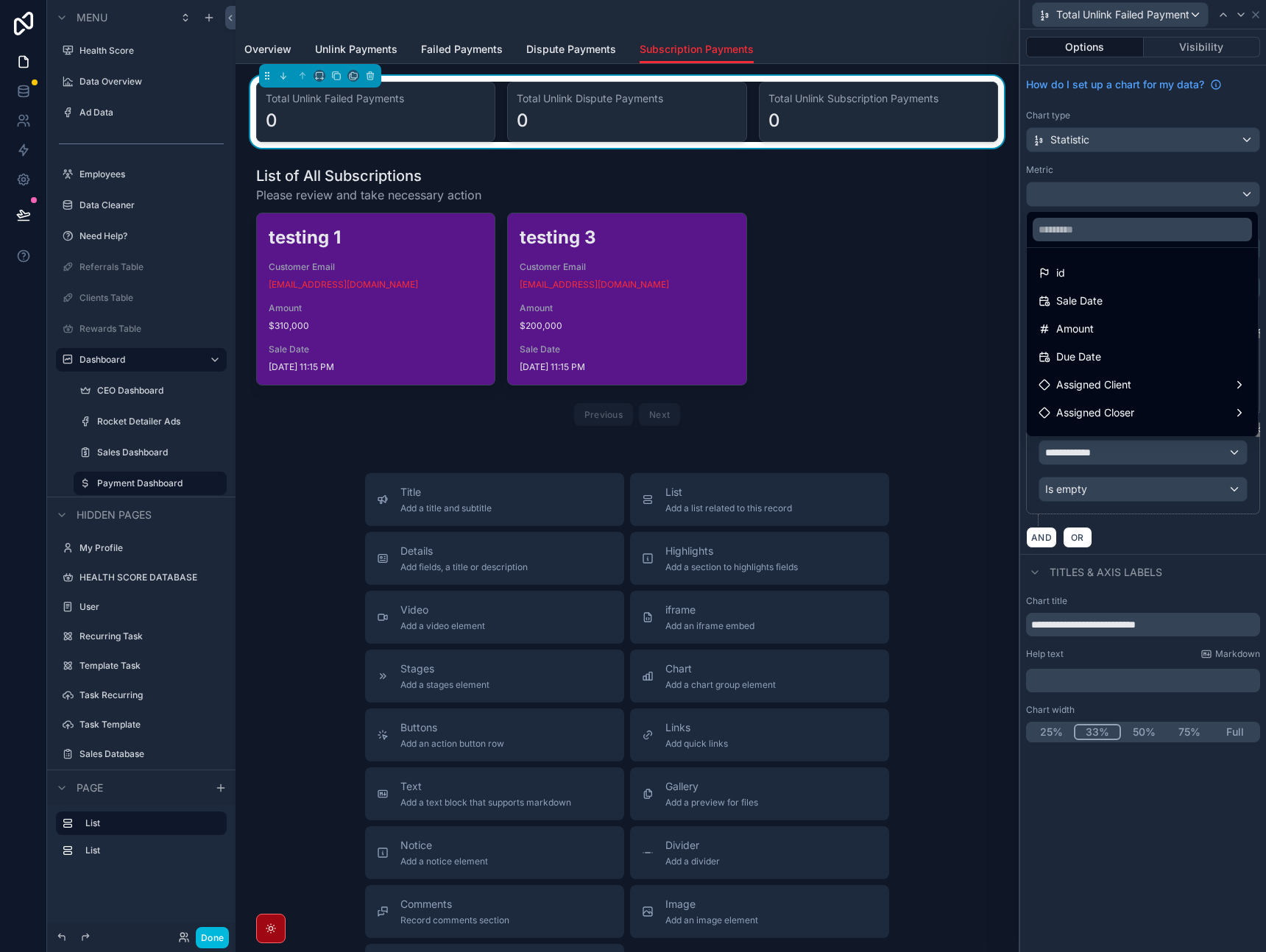
click at [1155, 199] on div at bounding box center [1143, 476] width 246 height 952
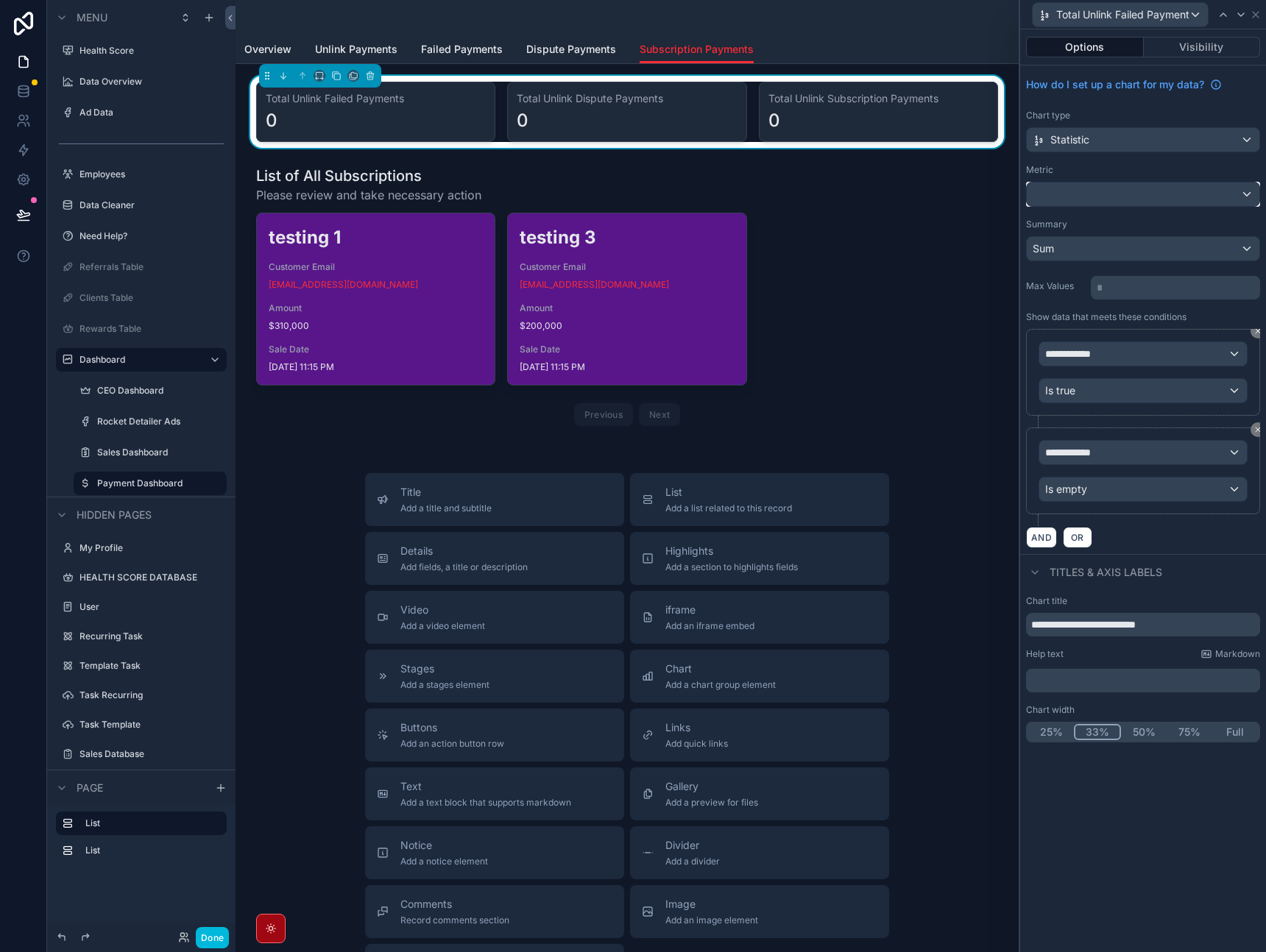
click at [1158, 195] on div at bounding box center [1143, 194] width 232 height 24
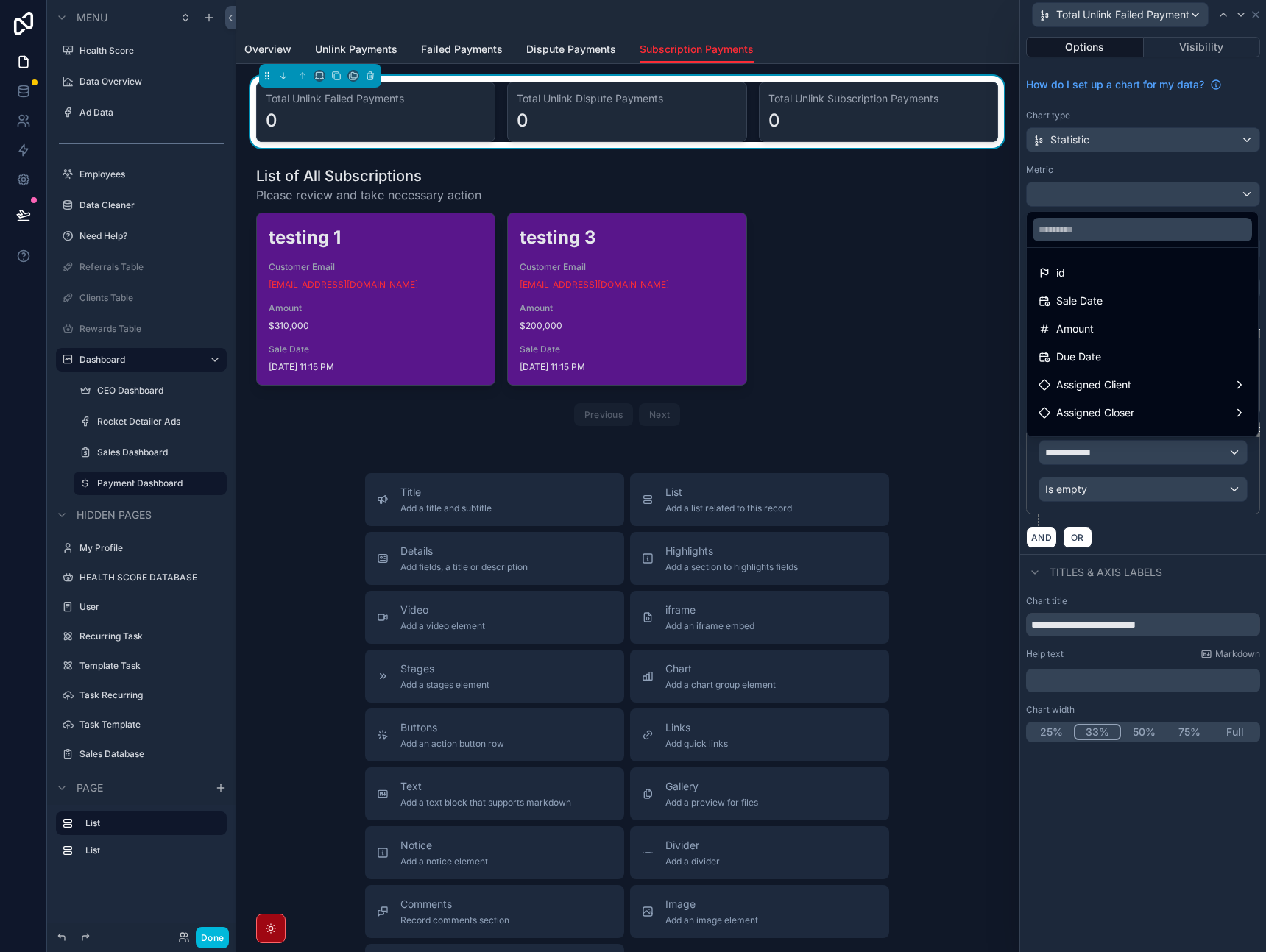
click at [1159, 191] on div at bounding box center [1143, 476] width 246 height 952
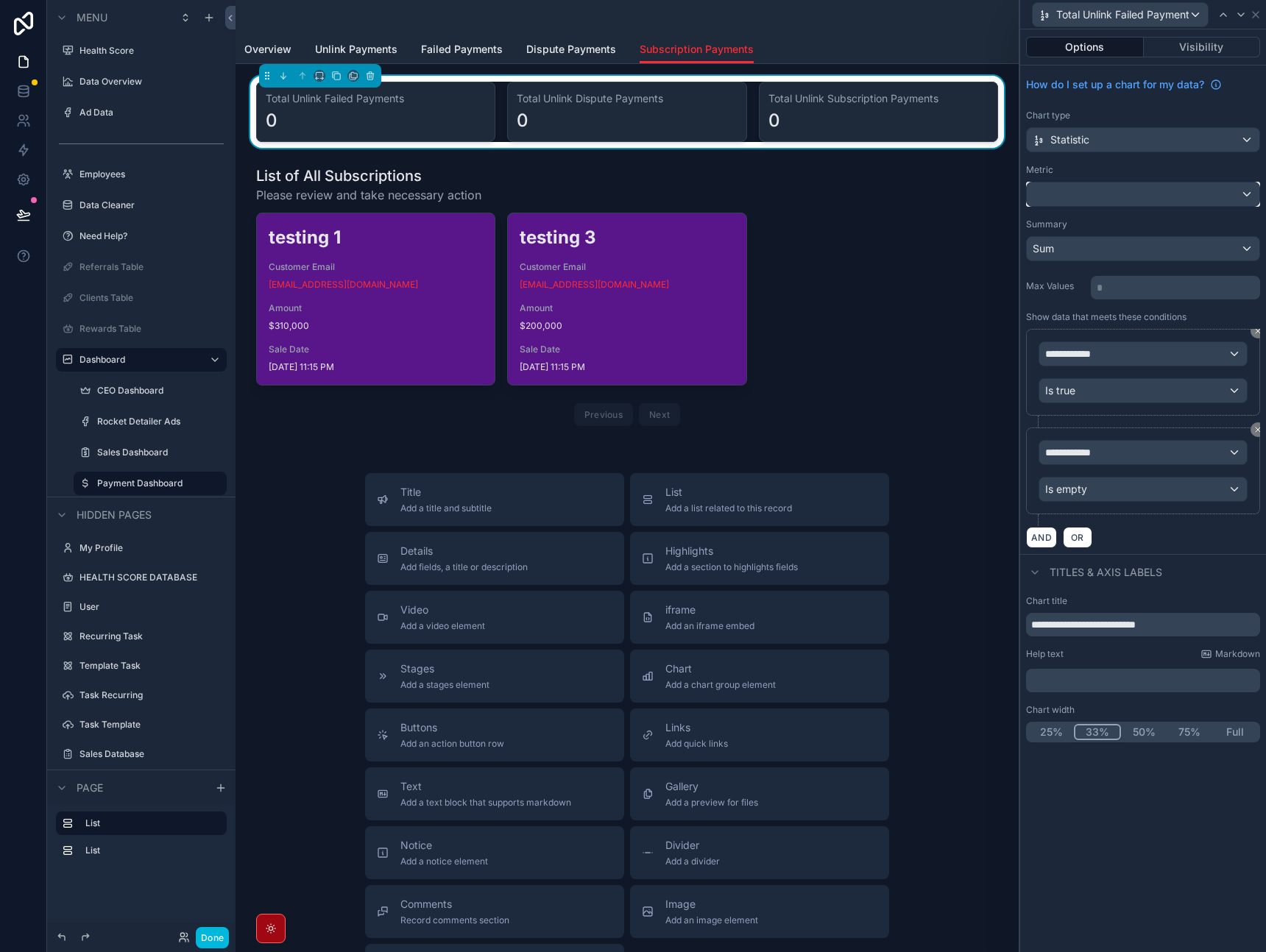
click at [1160, 188] on div at bounding box center [1143, 194] width 232 height 24
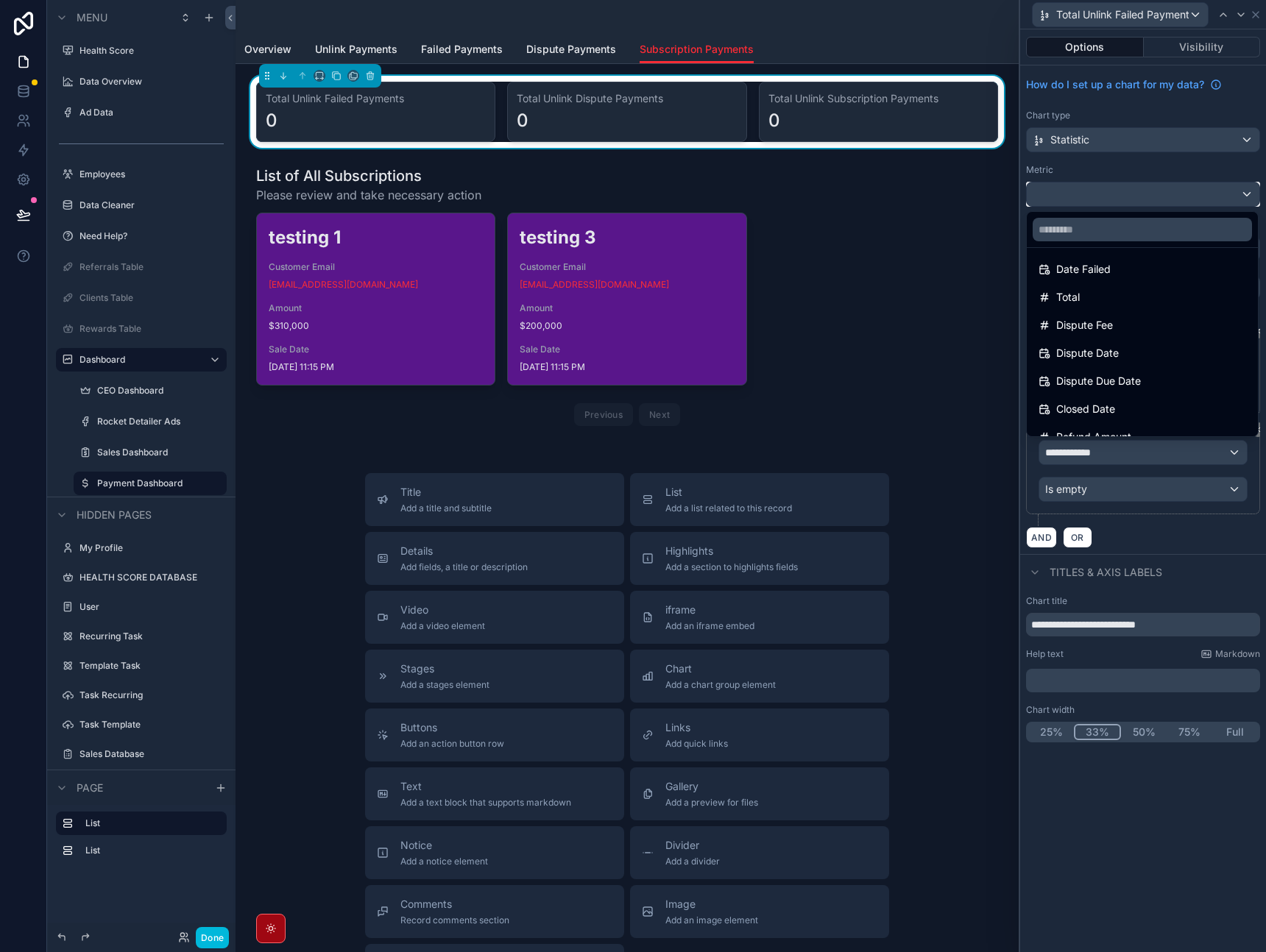
scroll to position [223, 0]
click at [1152, 161] on div at bounding box center [1143, 476] width 246 height 952
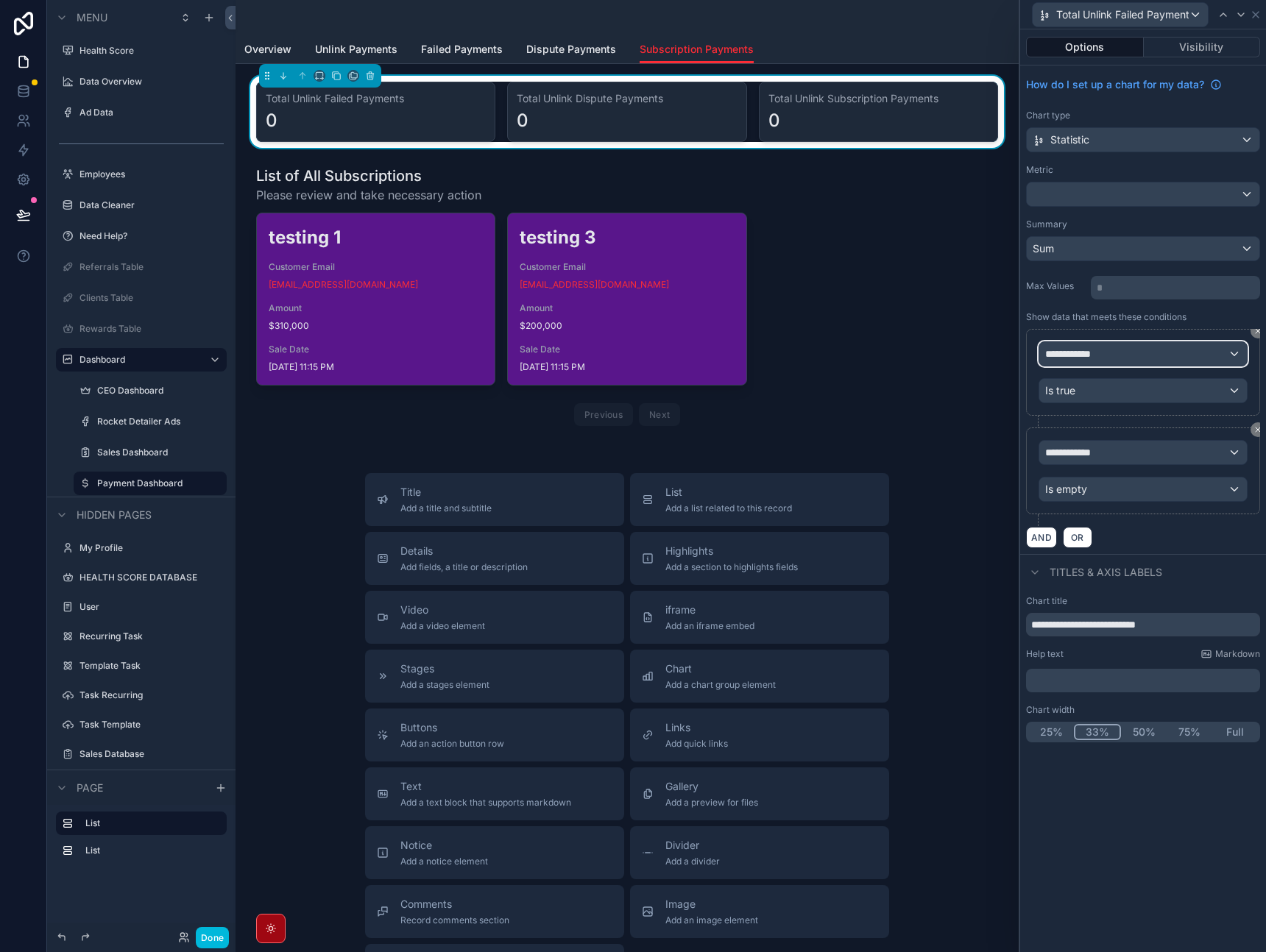
click at [1235, 352] on div "**********" at bounding box center [1143, 354] width 208 height 24
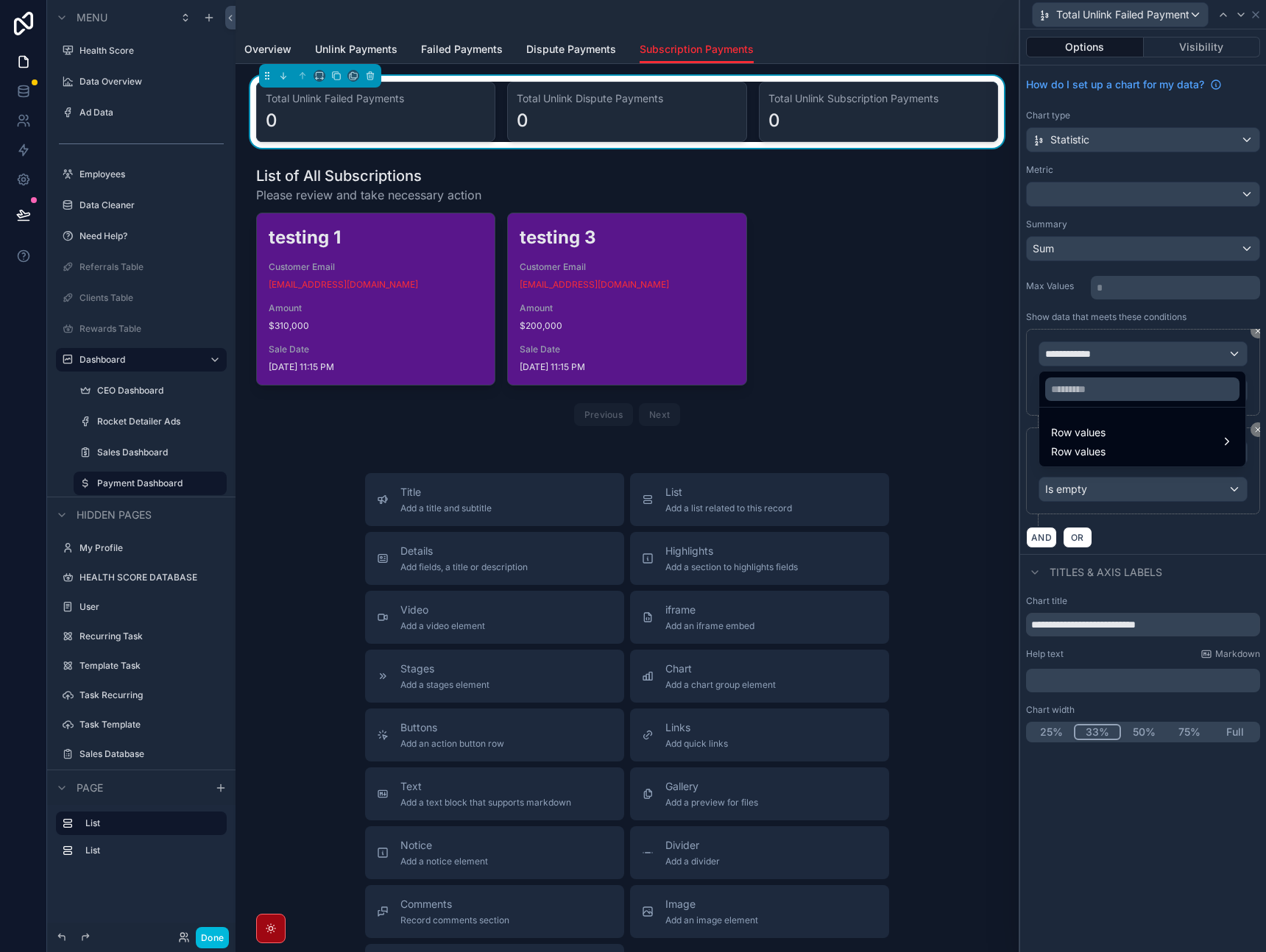
click at [1118, 425] on div "Row values Row values" at bounding box center [1142, 441] width 182 height 35
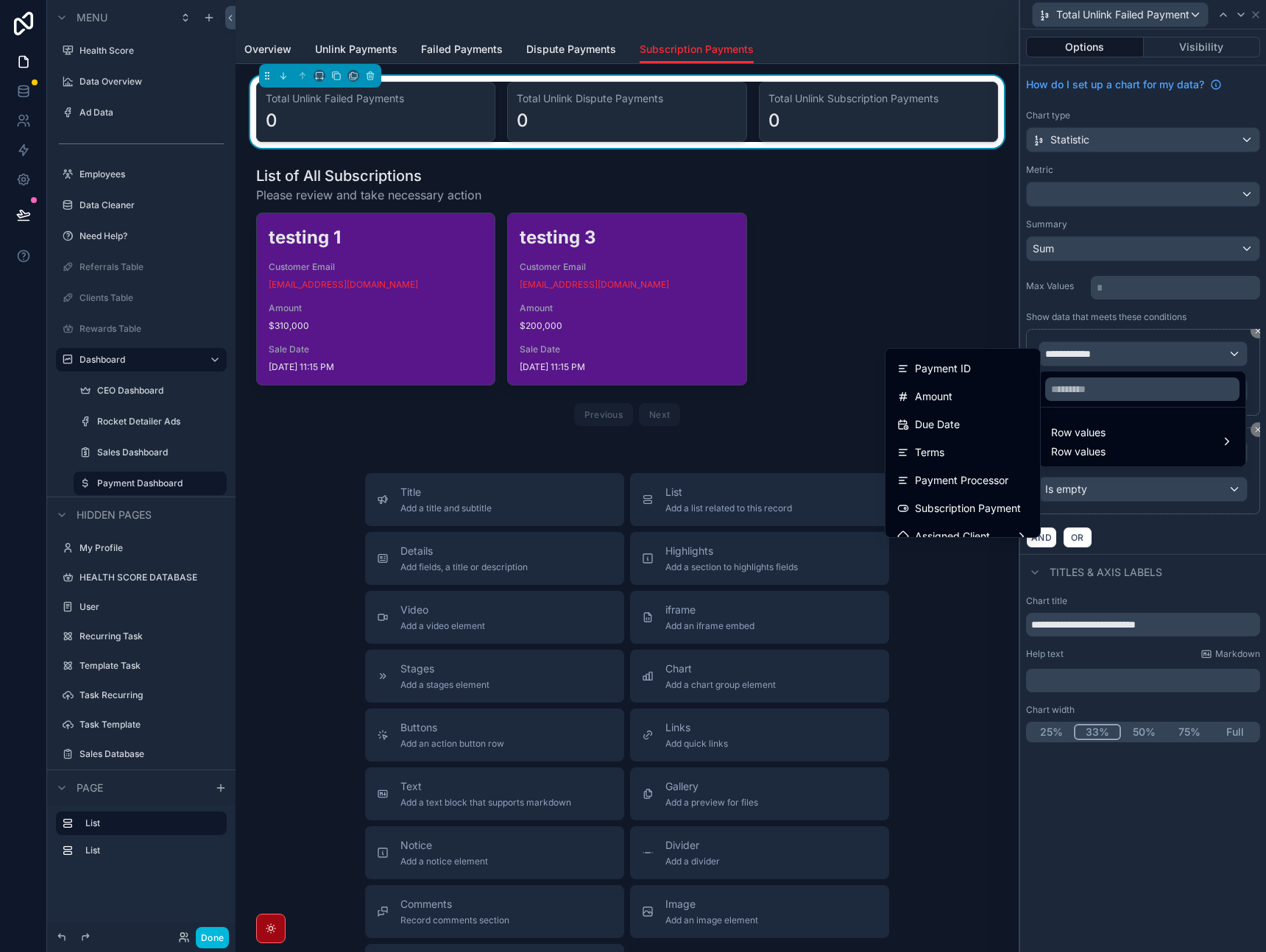
scroll to position [441, 0]
click at [961, 486] on span "Subscription Payment" at bounding box center [968, 483] width 106 height 17
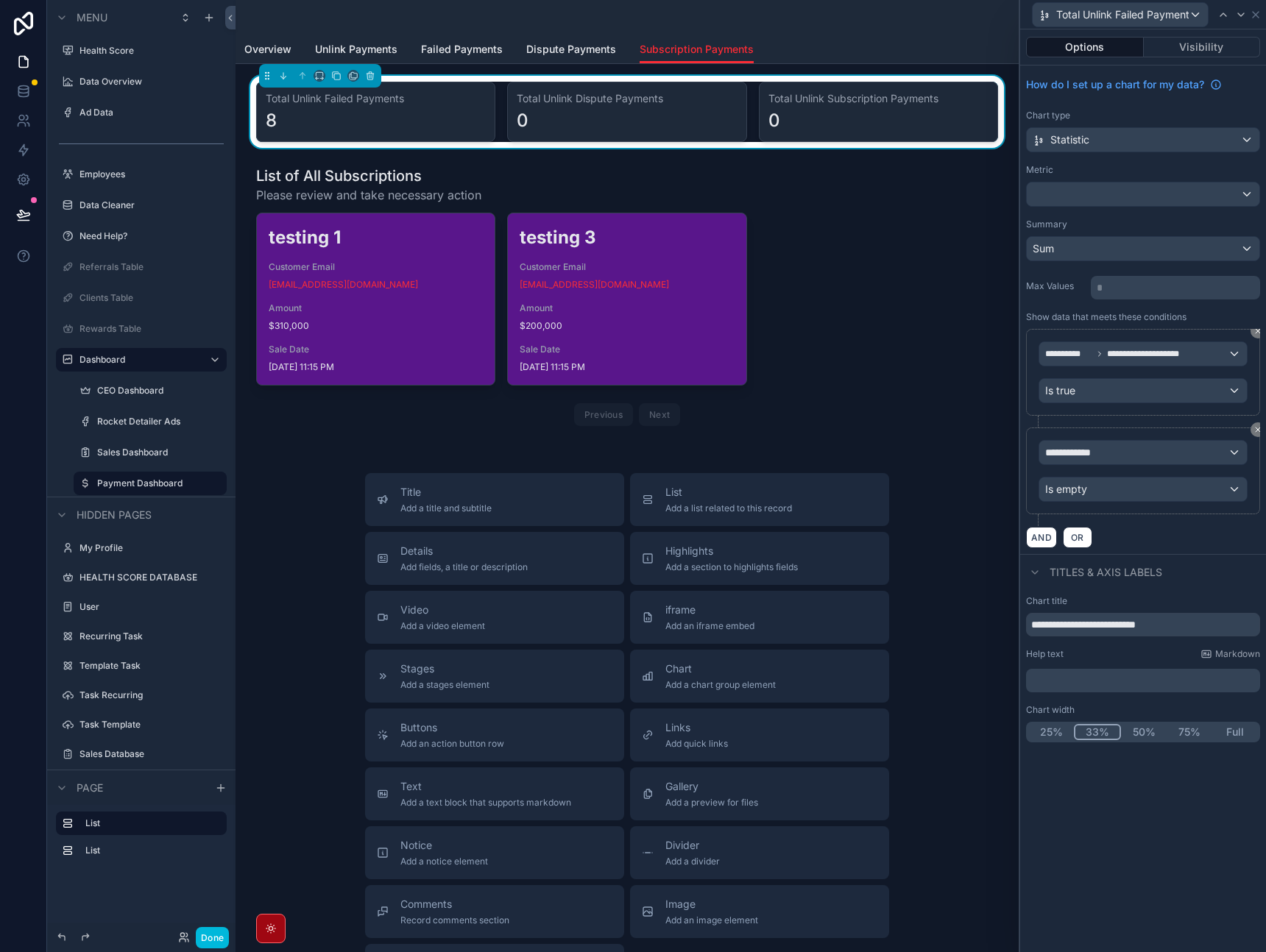
click at [1256, 430] on icon at bounding box center [1258, 429] width 9 height 9
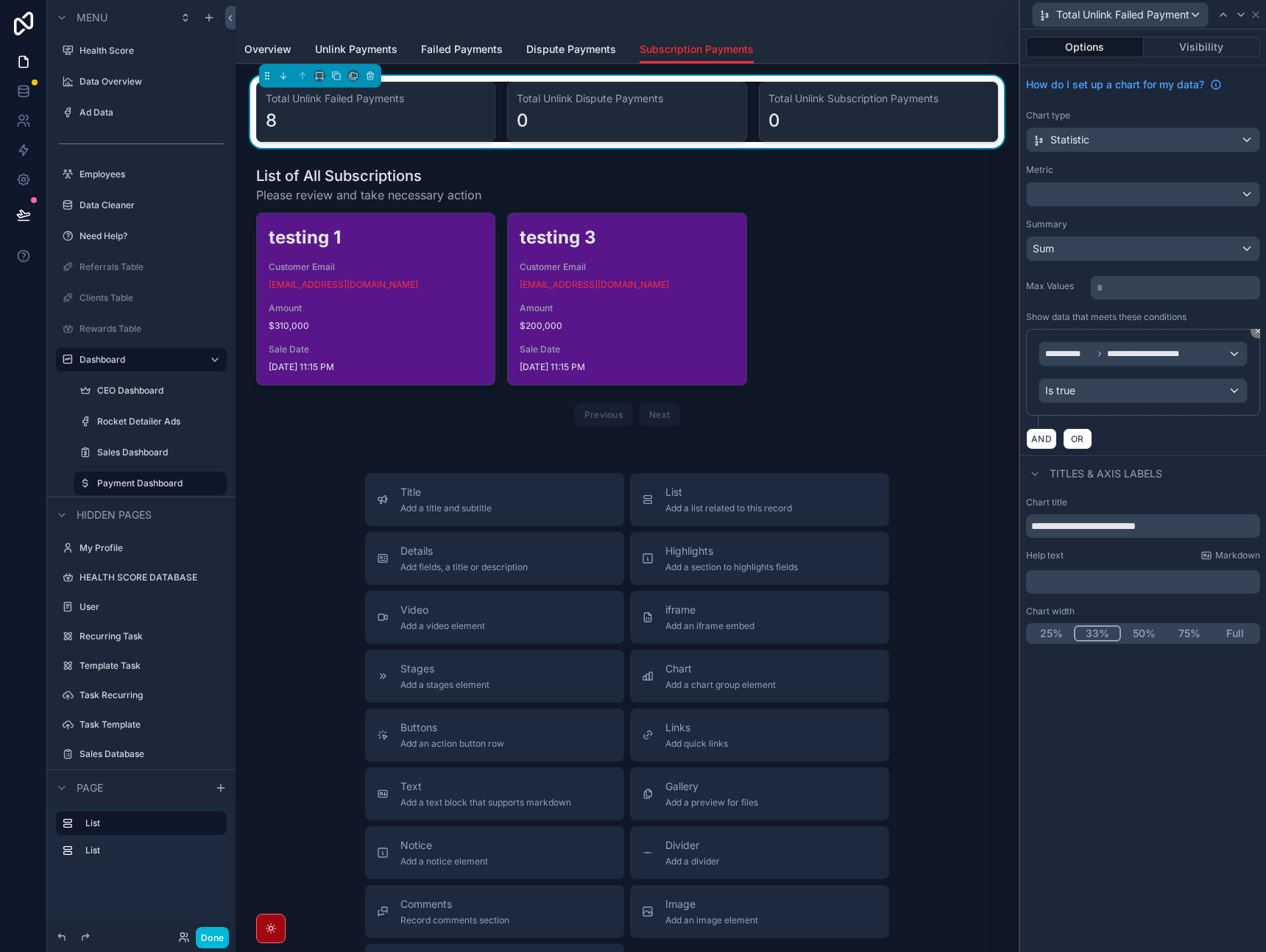
click at [1183, 439] on div "AND OR" at bounding box center [1143, 439] width 234 height 22
drag, startPoint x: 1120, startPoint y: 527, endPoint x: 1060, endPoint y: 527, distance: 60.0
click at [1060, 527] on input "**********" at bounding box center [1143, 527] width 234 height 24
click at [1104, 530] on input "**********" at bounding box center [1143, 527] width 234 height 24
type input "**********"
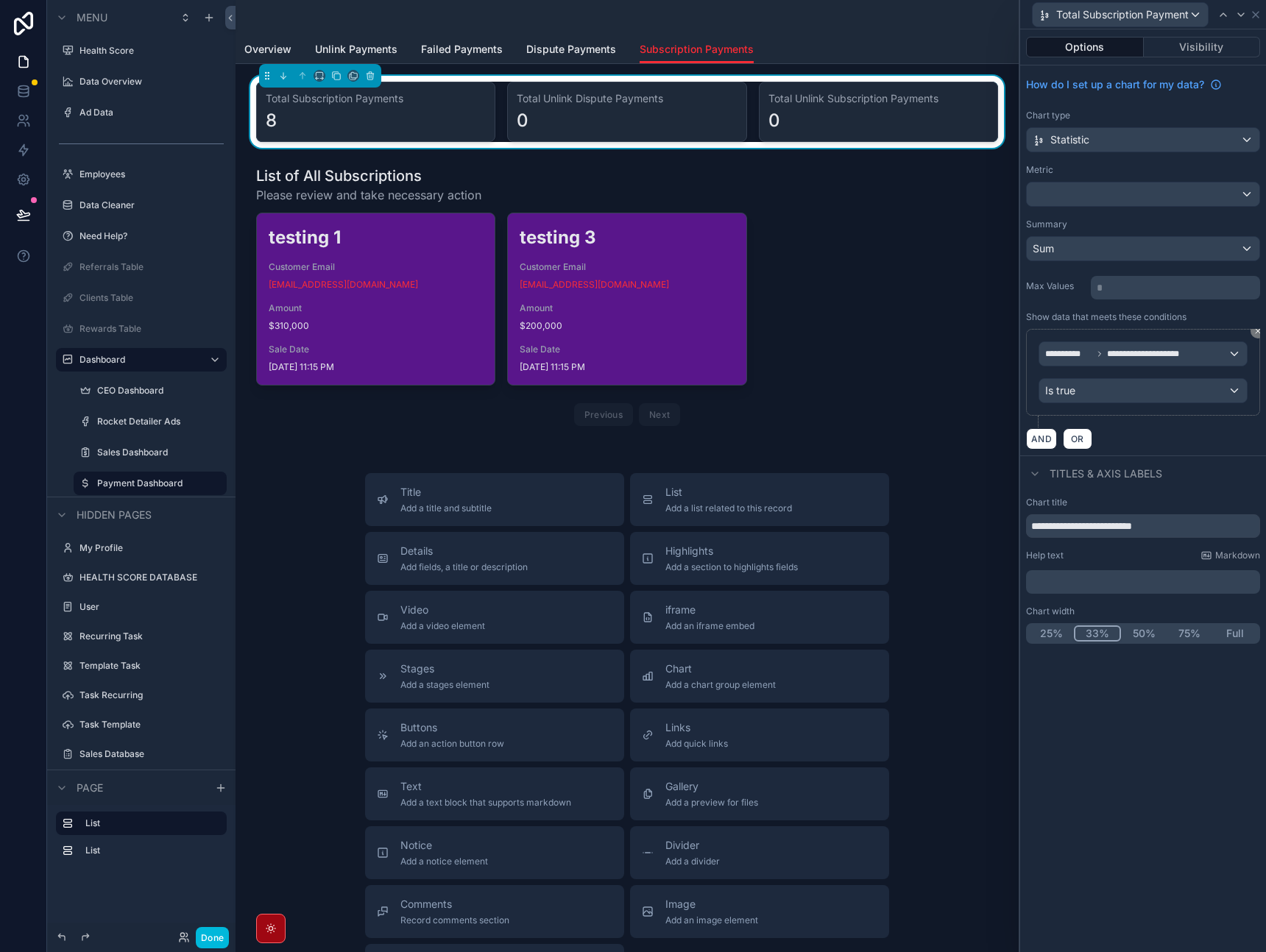
click at [1209, 483] on div "Titles & Axis labels" at bounding box center [1143, 473] width 246 height 35
click at [1093, 248] on div "Sum" at bounding box center [1143, 249] width 232 height 24
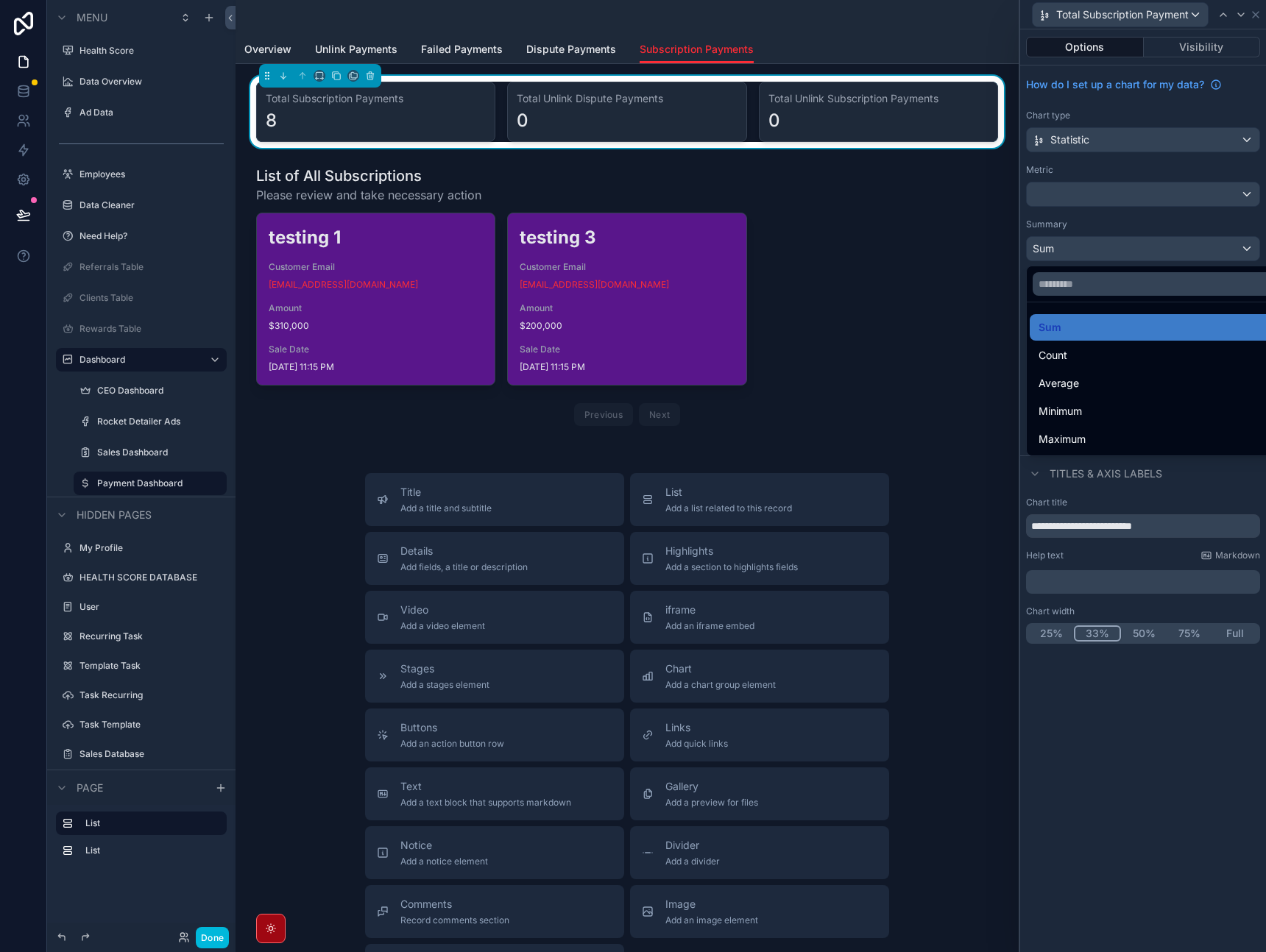
click at [1074, 355] on div "Count" at bounding box center [1160, 356] width 243 height 17
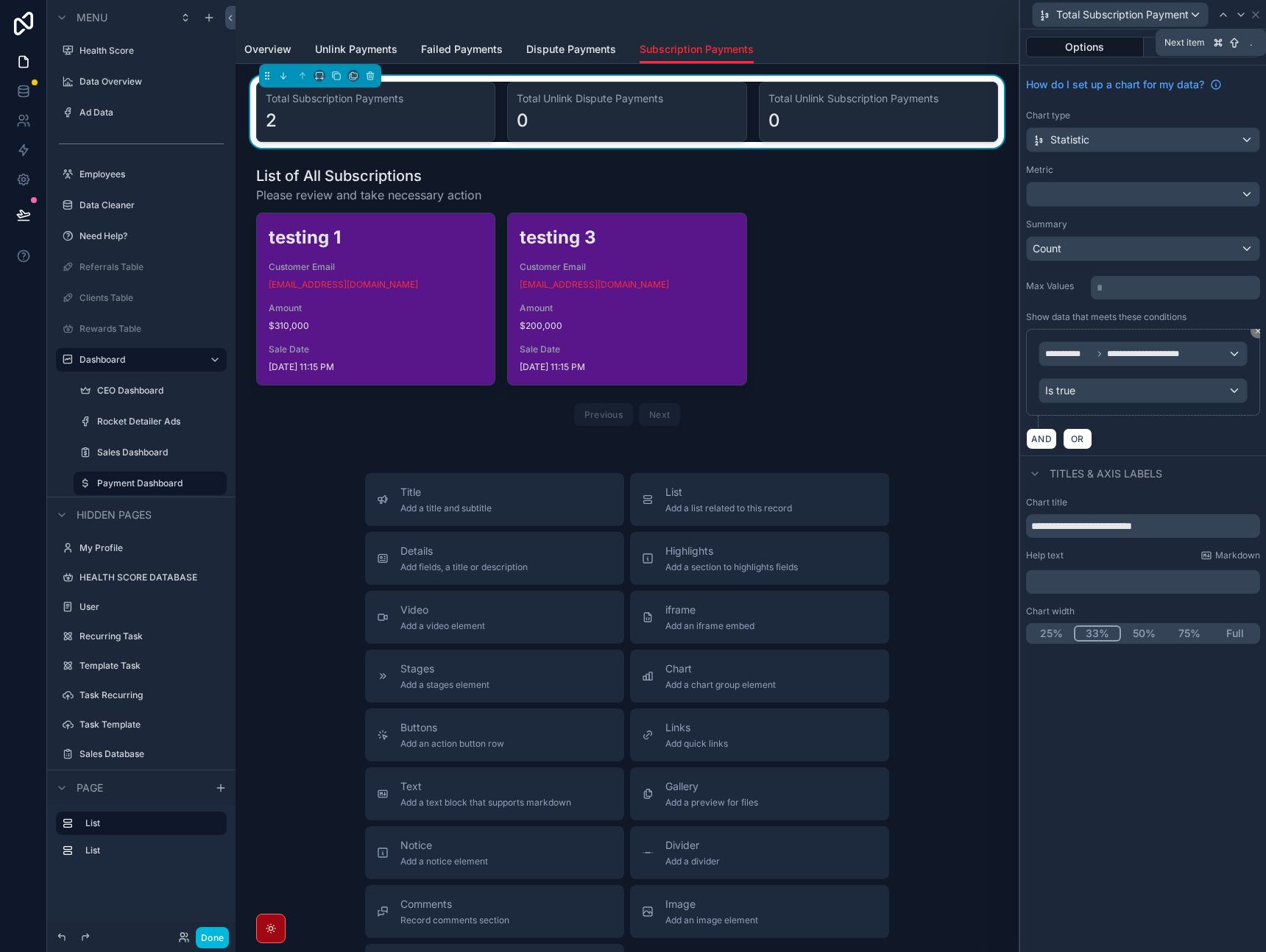
click at [1241, 17] on icon at bounding box center [1241, 14] width 12 height 12
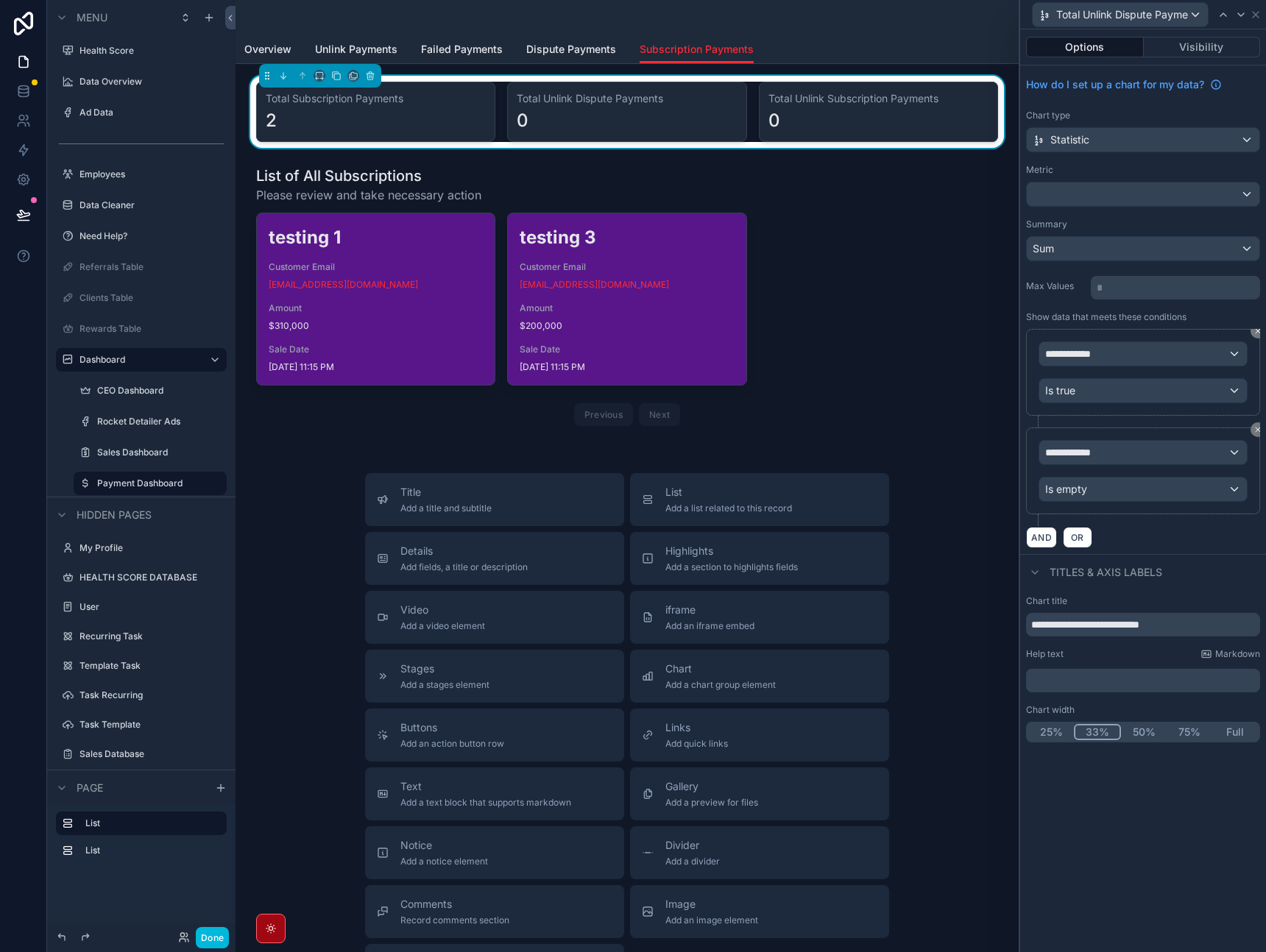
drag, startPoint x: 1252, startPoint y: 437, endPoint x: 1254, endPoint y: 429, distance: 8.2
click at [1252, 437] on div "**********" at bounding box center [1143, 471] width 234 height 87
click at [1254, 428] on icon at bounding box center [1258, 429] width 9 height 9
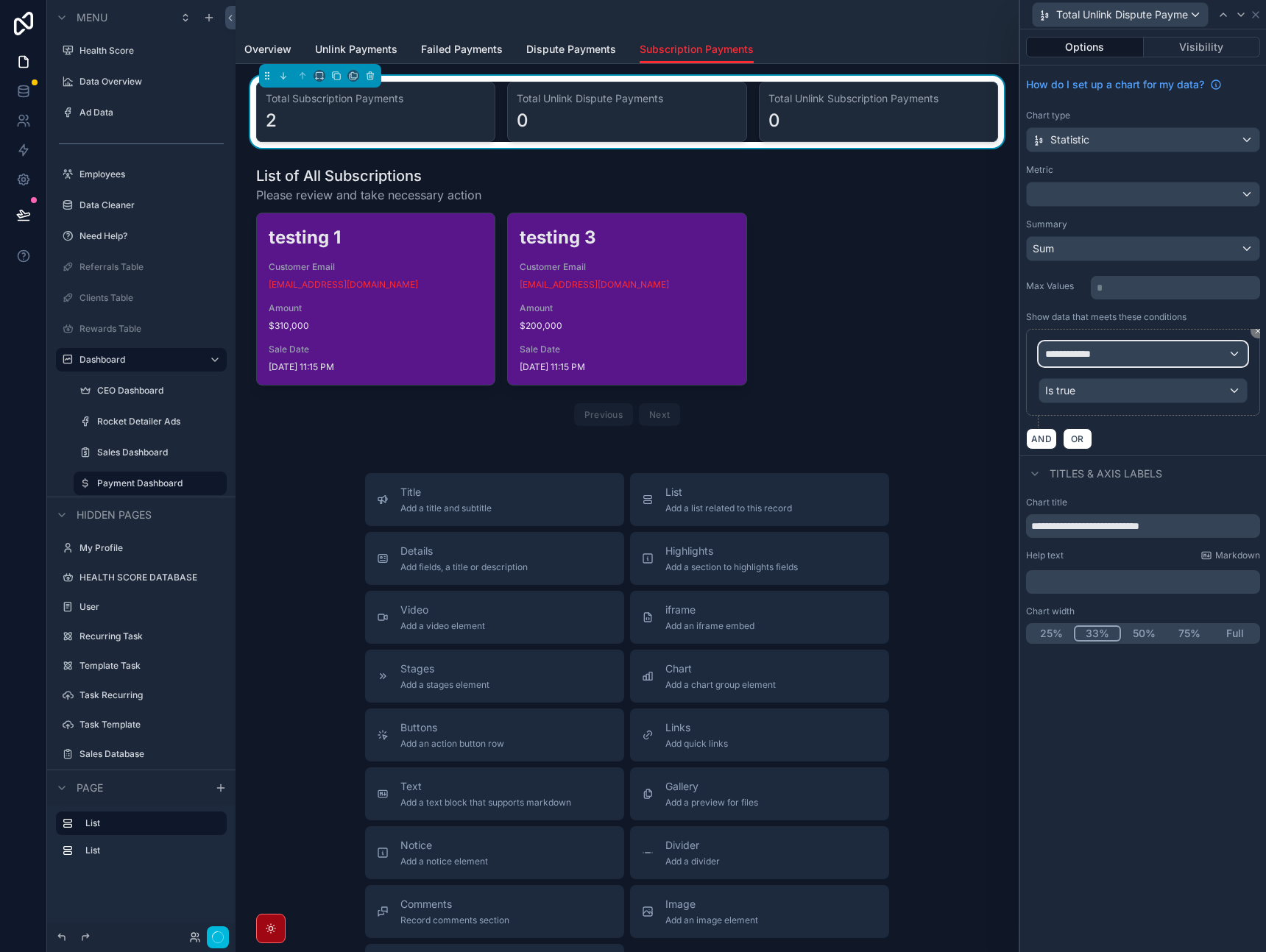
click at [1214, 357] on div "**********" at bounding box center [1143, 354] width 208 height 24
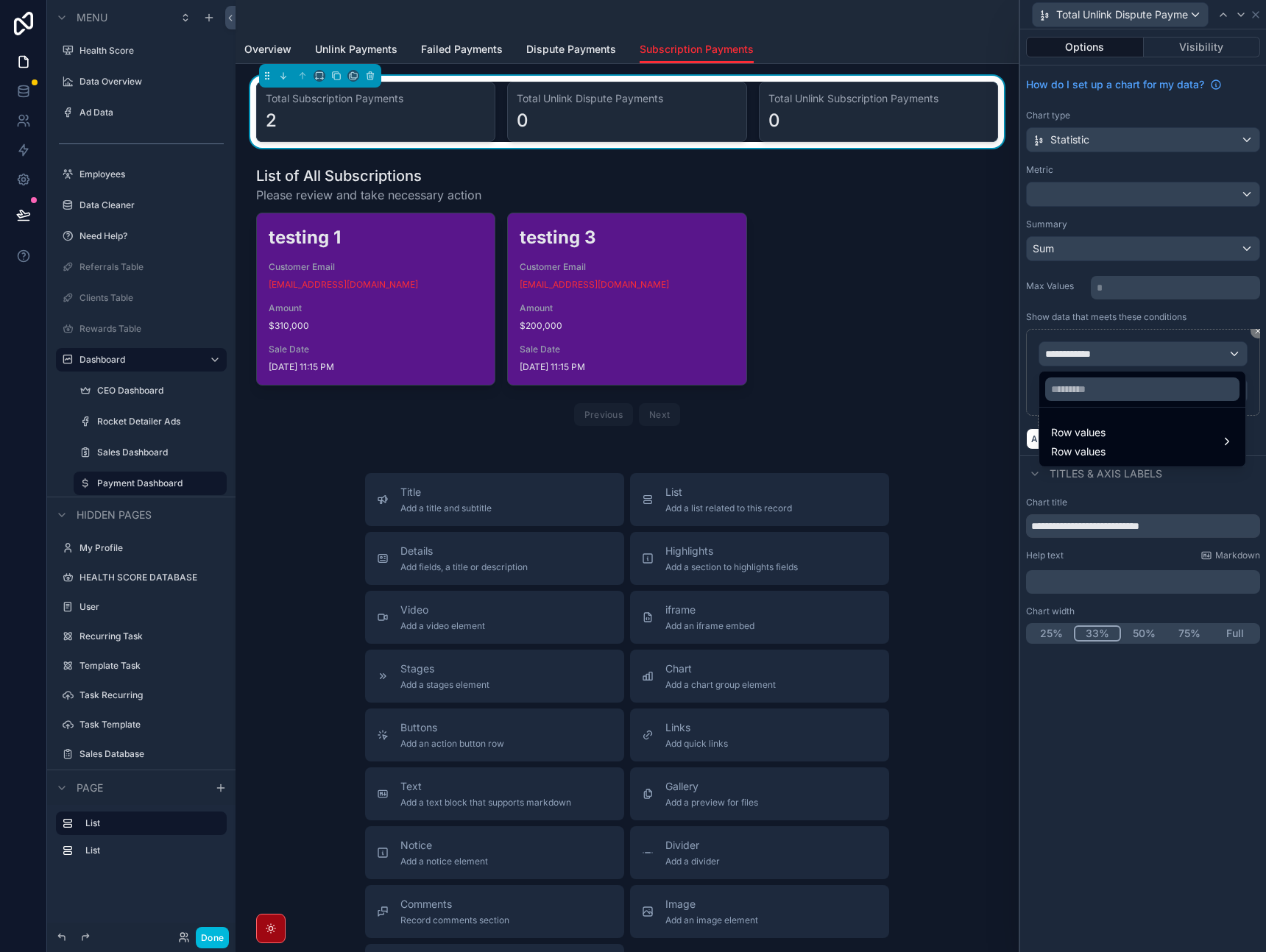
click at [1142, 433] on div "Row values Row values" at bounding box center [1142, 441] width 182 height 35
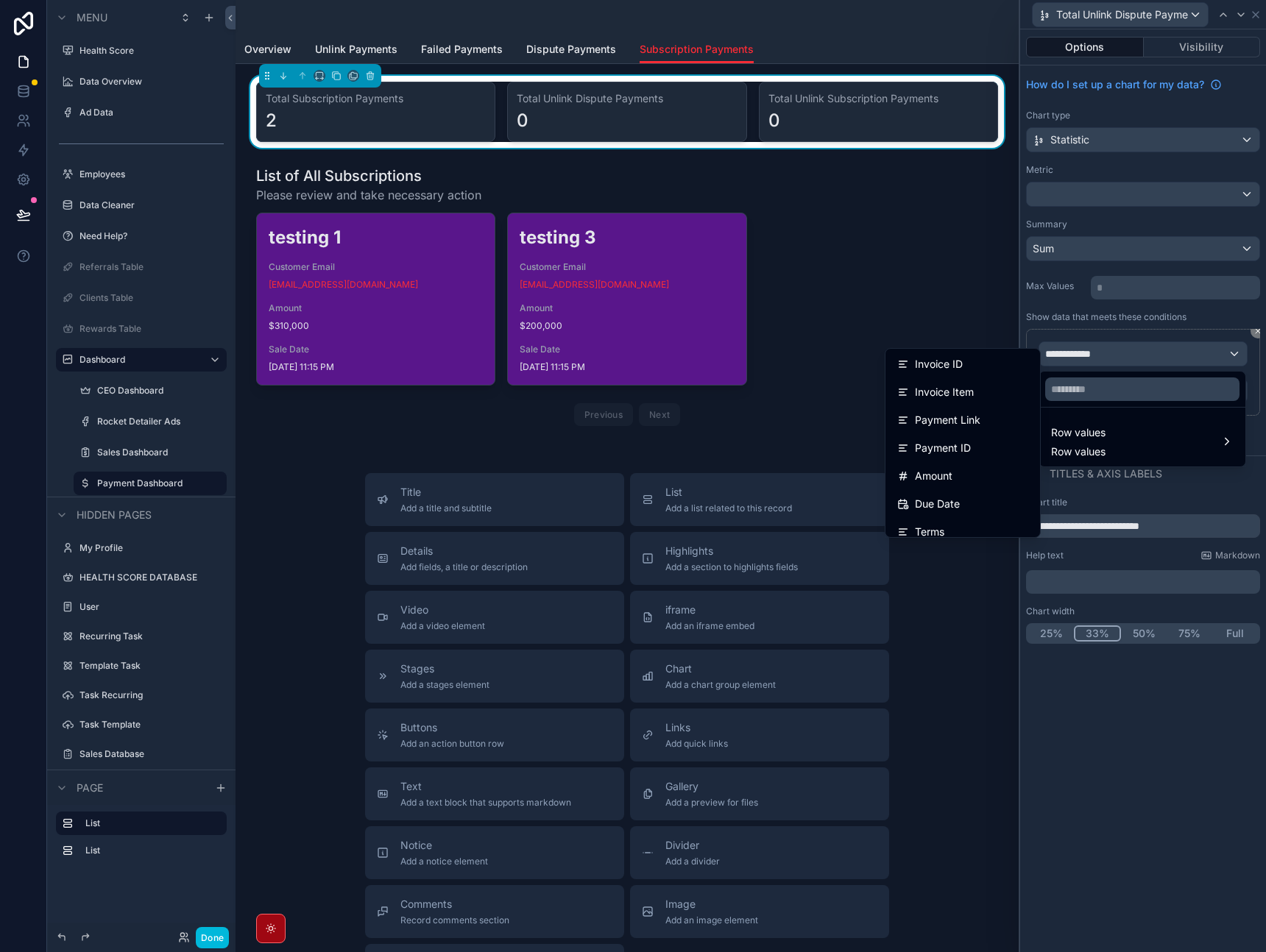
scroll to position [350, 0]
click at [941, 468] on span "Amount" at bounding box center [933, 463] width 37 height 17
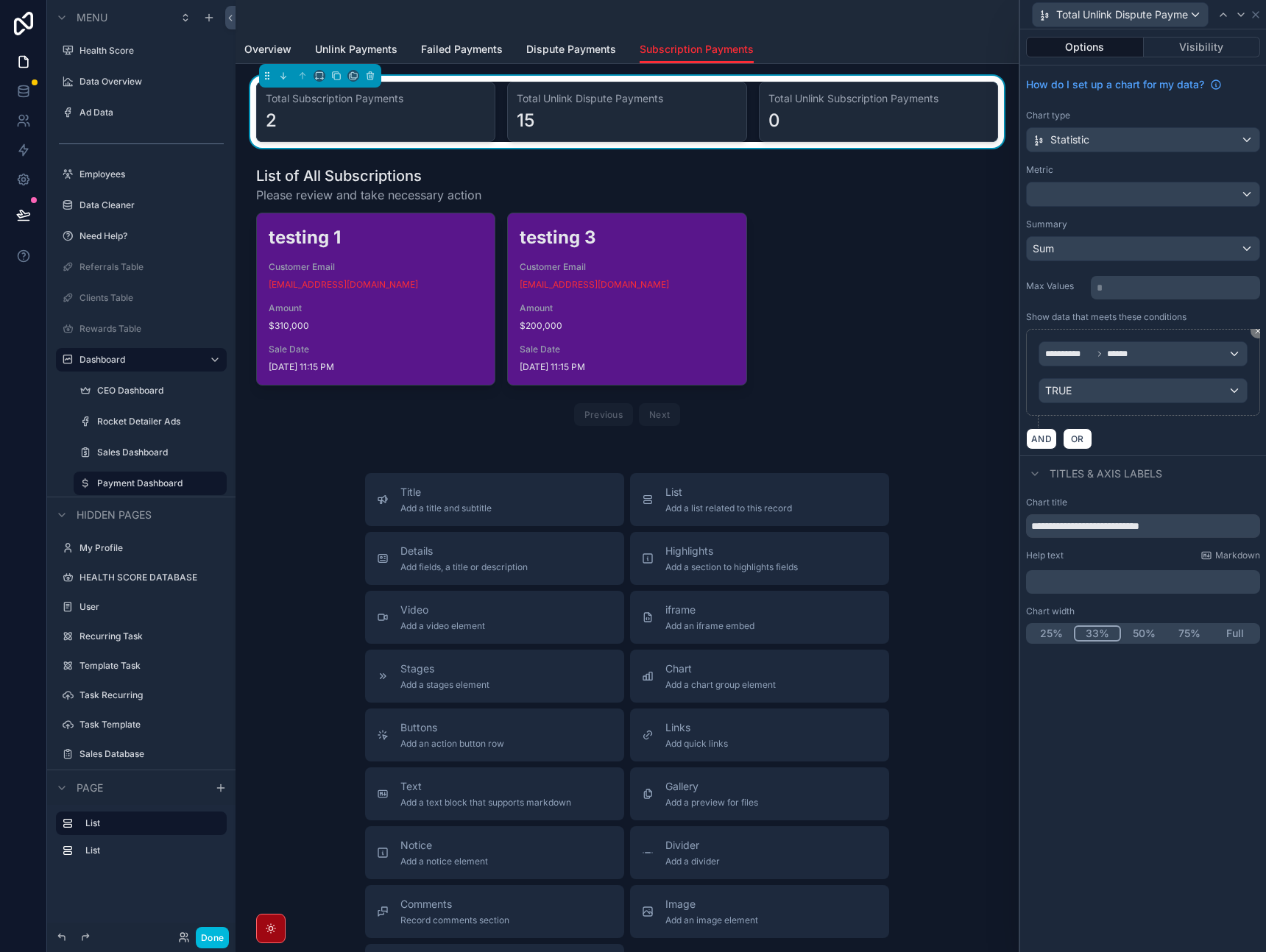
click at [1254, 339] on div "**********" at bounding box center [1143, 372] width 234 height 87
click at [1256, 337] on button at bounding box center [1258, 331] width 15 height 15
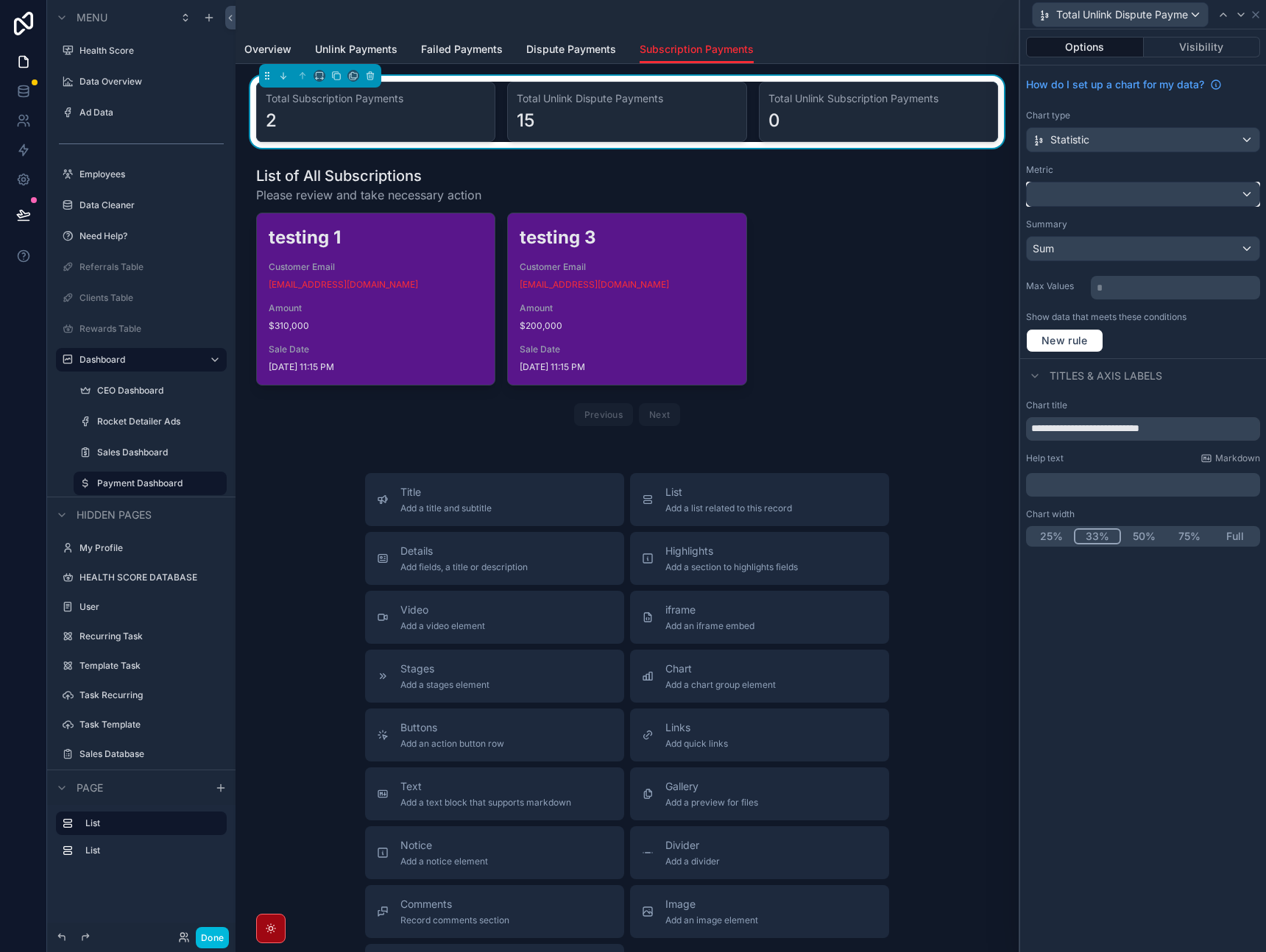
click at [1131, 192] on div at bounding box center [1143, 194] width 232 height 24
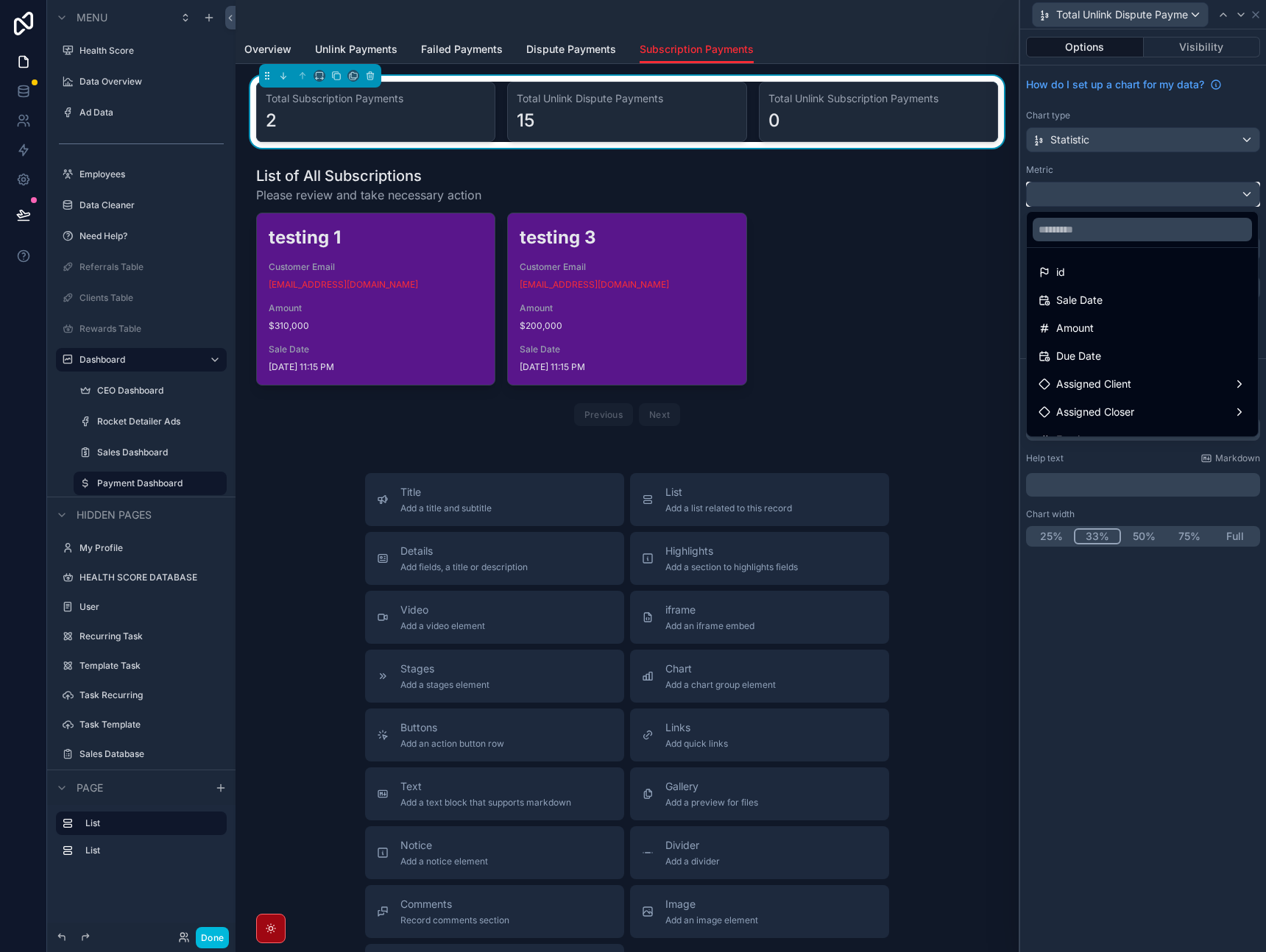
scroll to position [0, 0]
click at [1104, 327] on div "Amount" at bounding box center [1143, 328] width 208 height 17
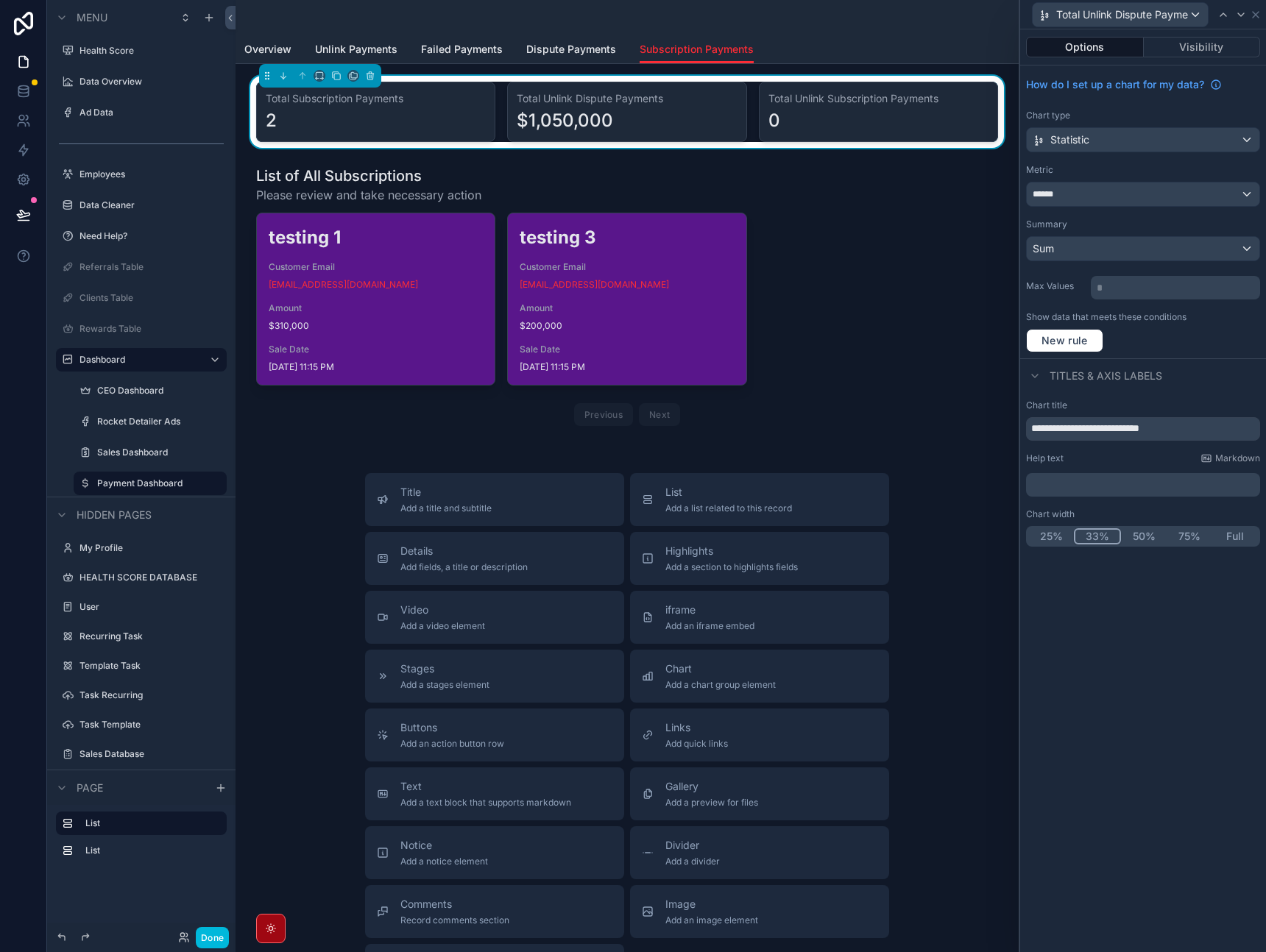
click at [571, 58] on link "Dispute Payments" at bounding box center [571, 50] width 90 height 29
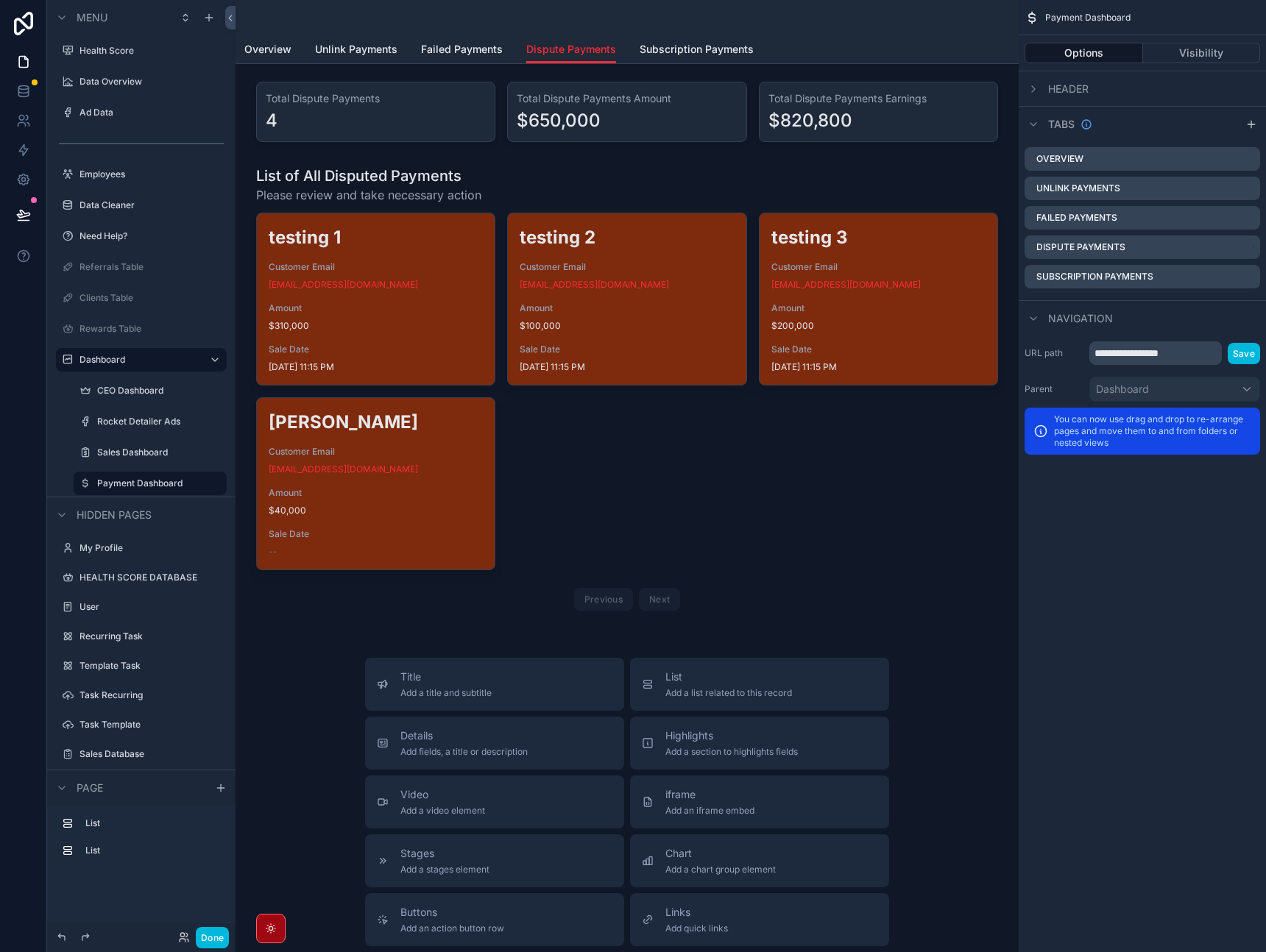
click at [547, 88] on div "scrollable content" at bounding box center [627, 111] width 760 height 72
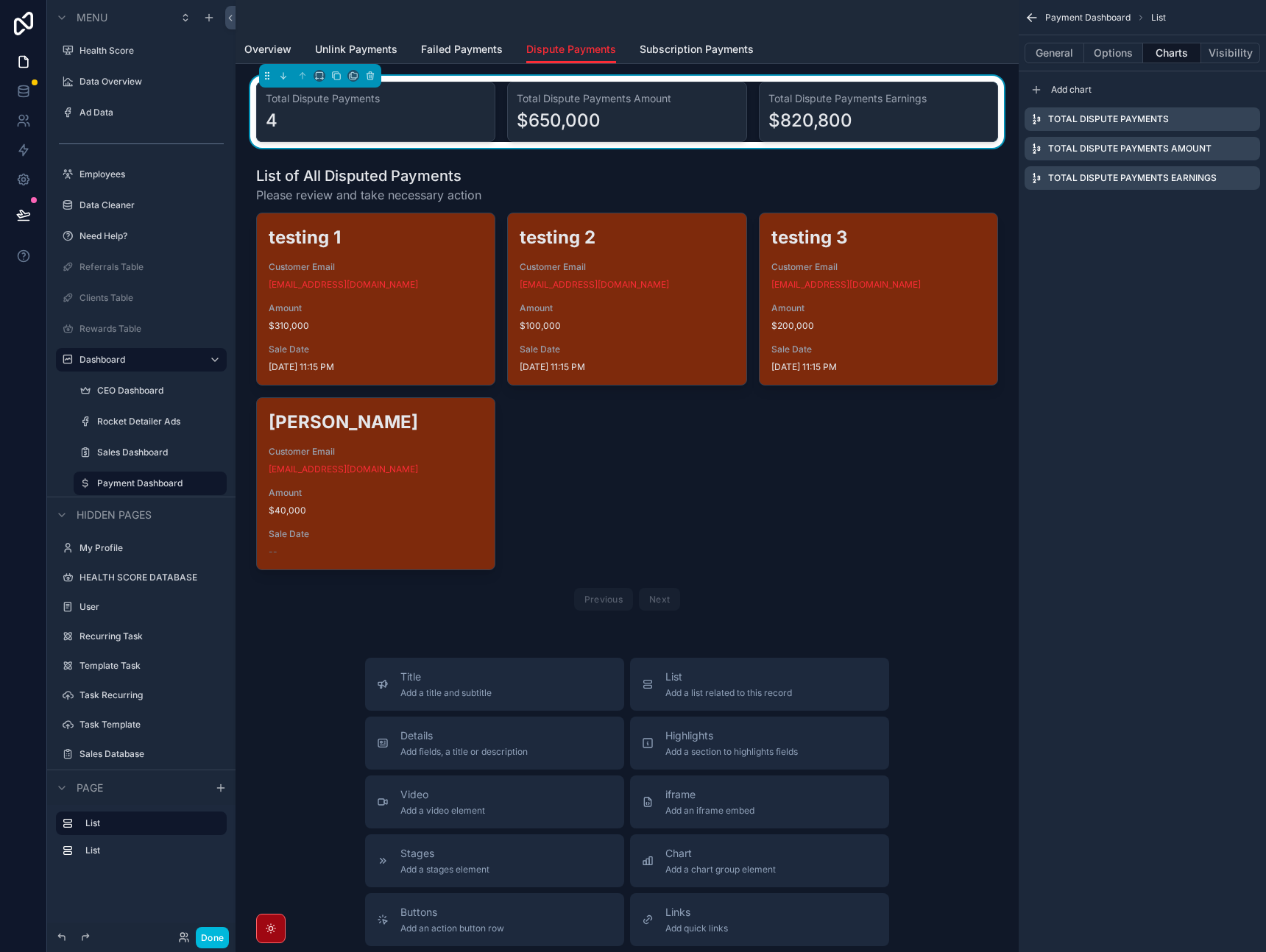
click at [0, 0] on icon "scrollable content" at bounding box center [0, 0] width 0 height 0
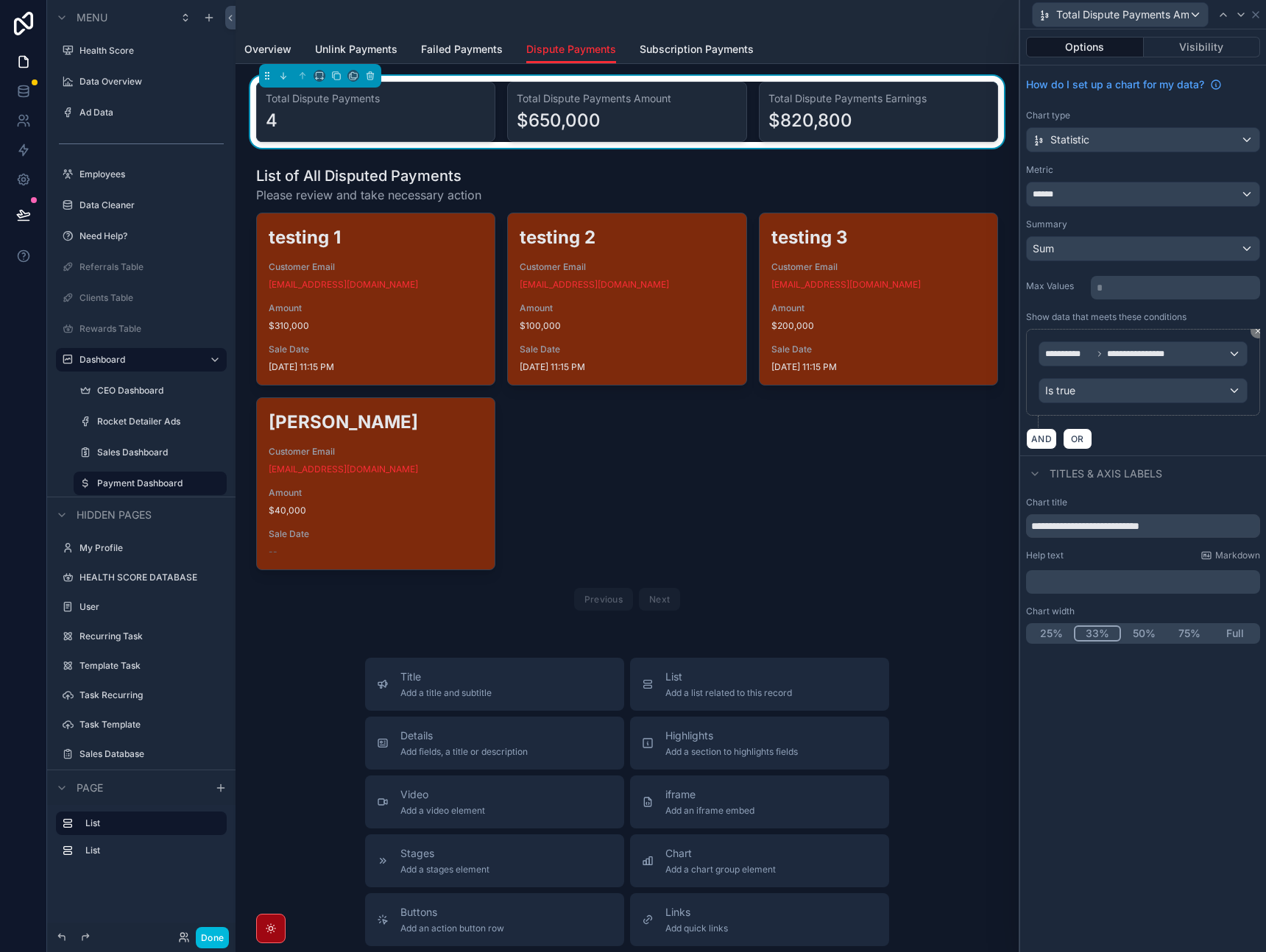
click at [708, 56] on span "Subscription Payments" at bounding box center [696, 49] width 114 height 15
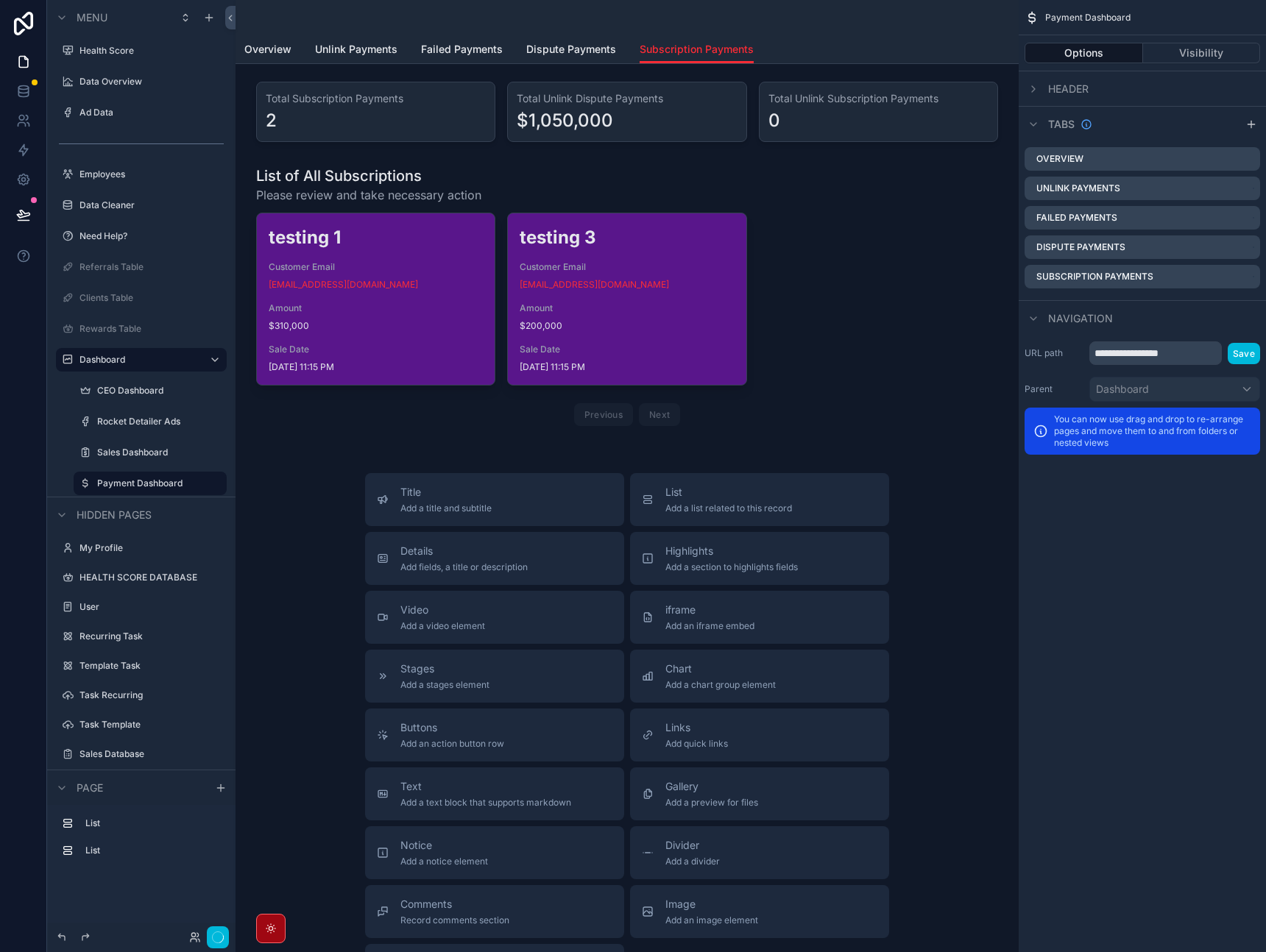
click at [769, 123] on div "scrollable content" at bounding box center [627, 111] width 760 height 72
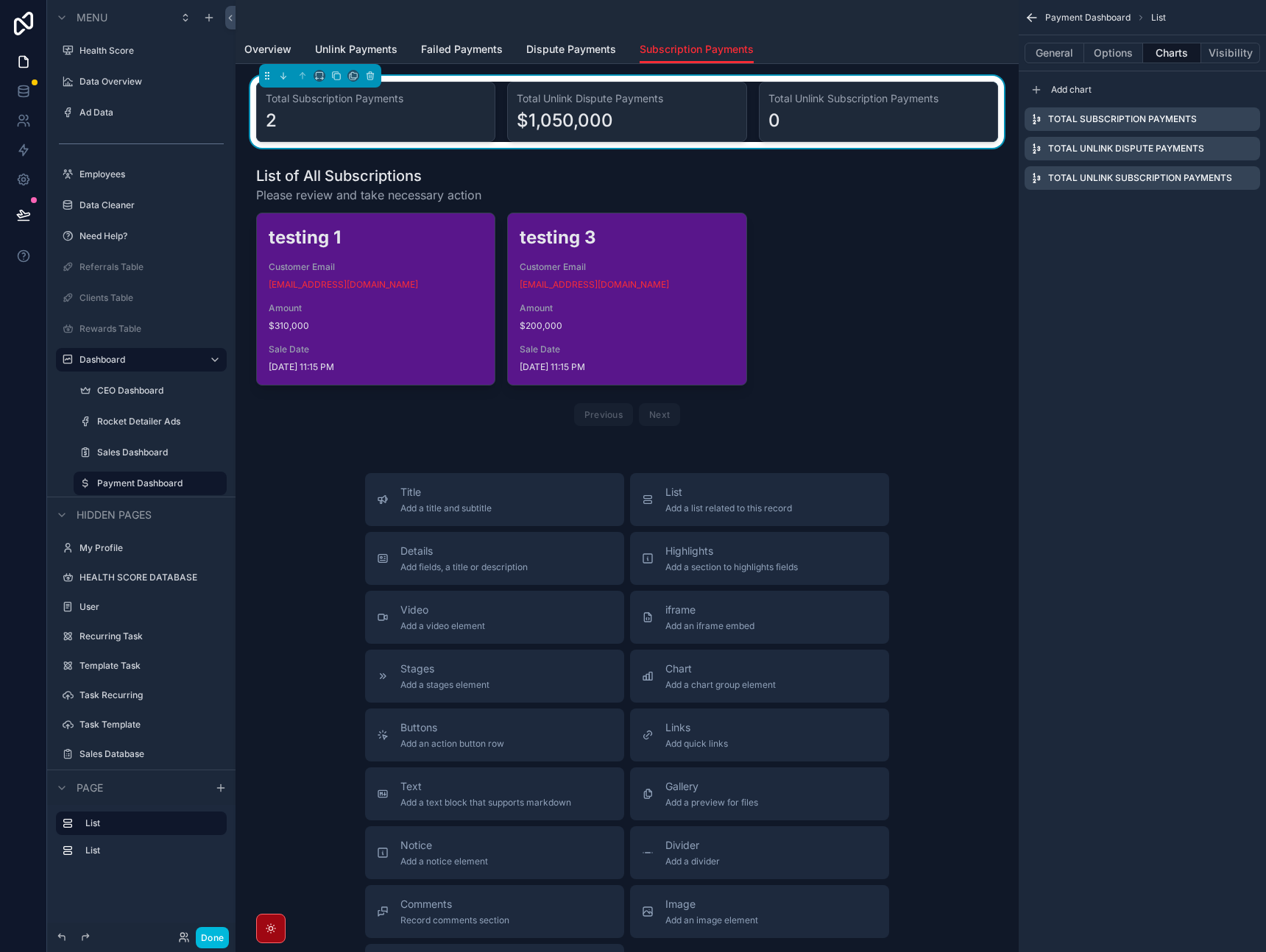
click at [0, 0] on icon "scrollable content" at bounding box center [0, 0] width 0 height 0
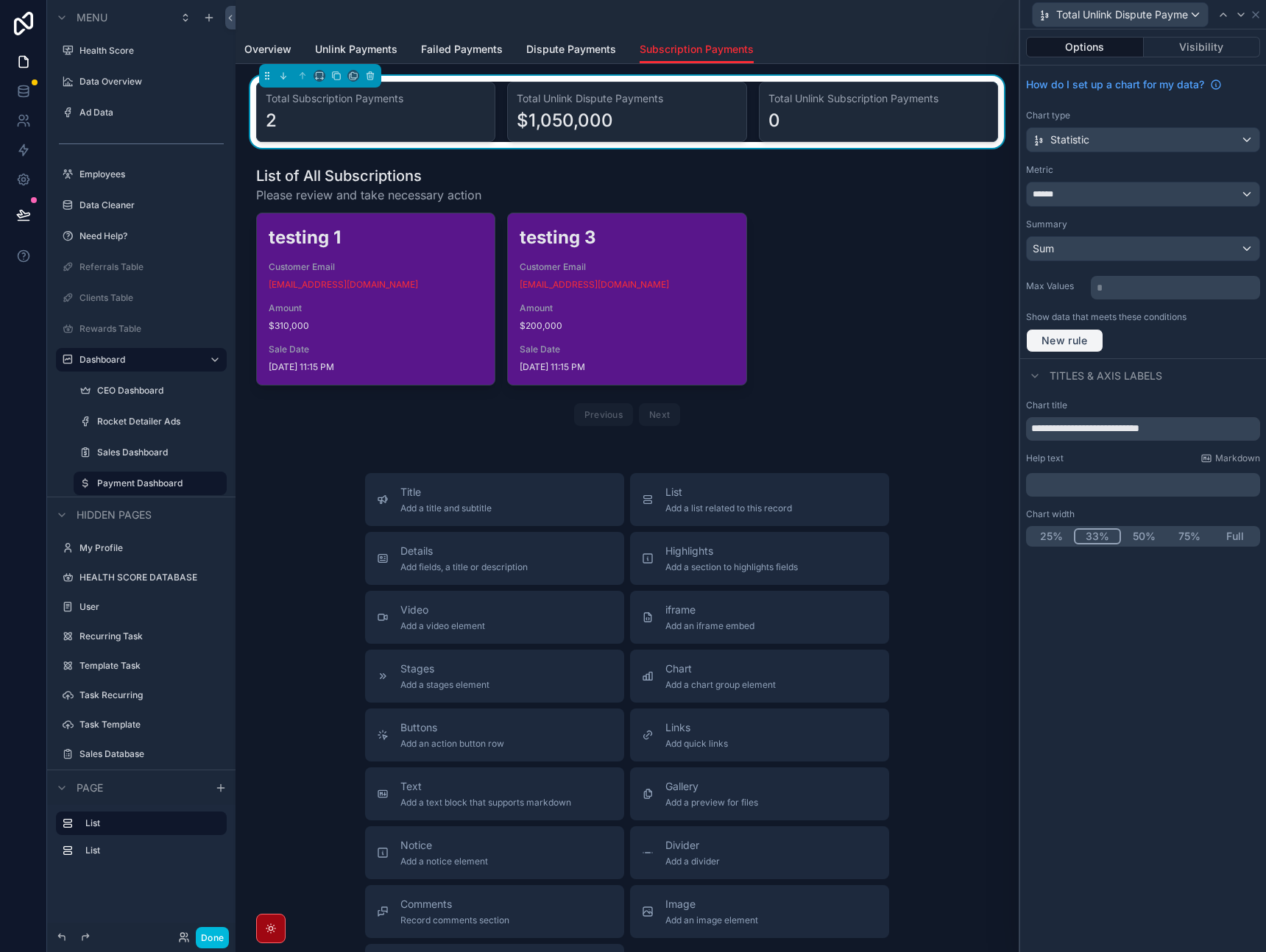
click at [1098, 344] on button "New rule" at bounding box center [1065, 341] width 77 height 24
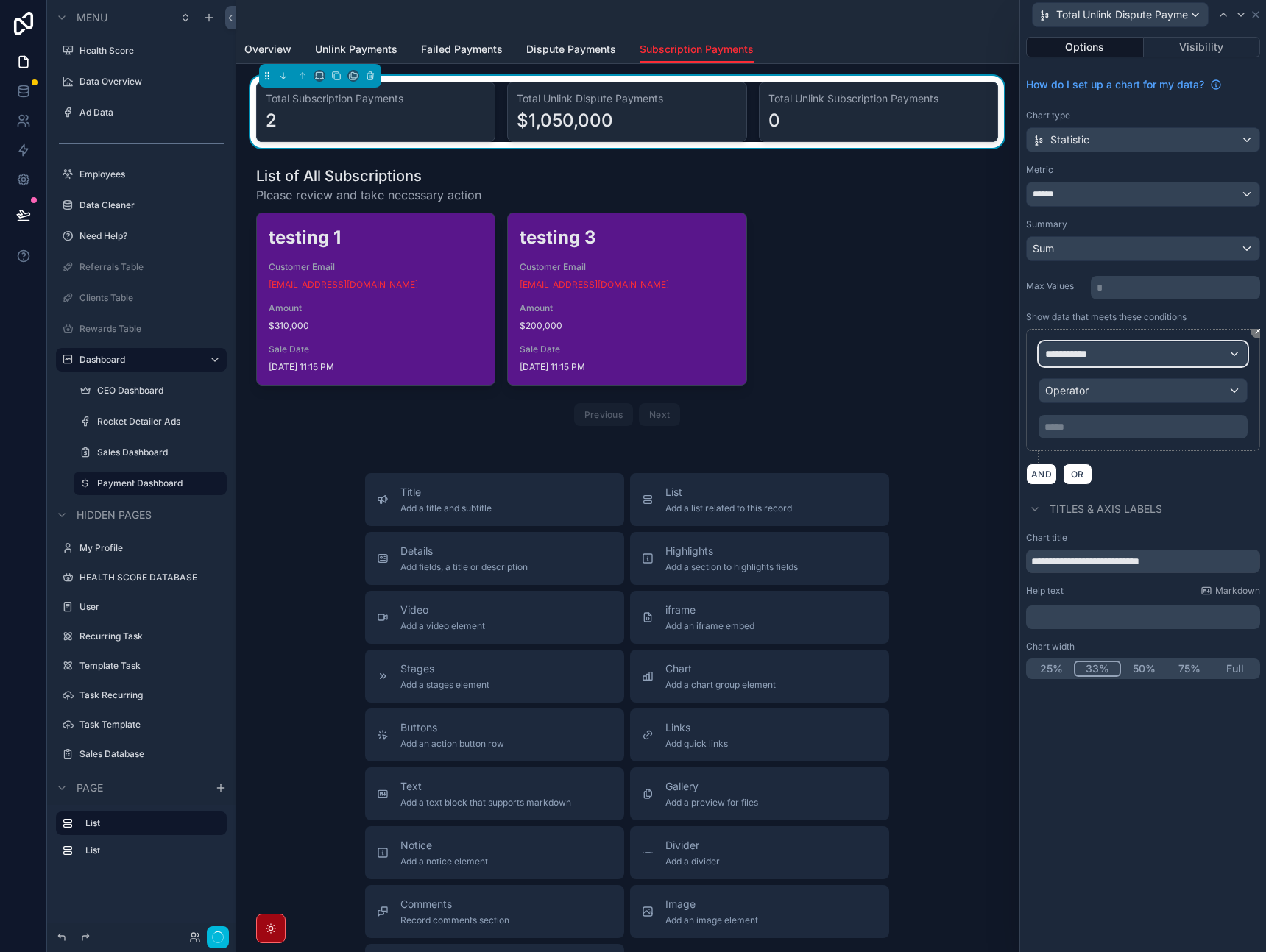
click at [1099, 347] on span "**********" at bounding box center [1073, 354] width 54 height 15
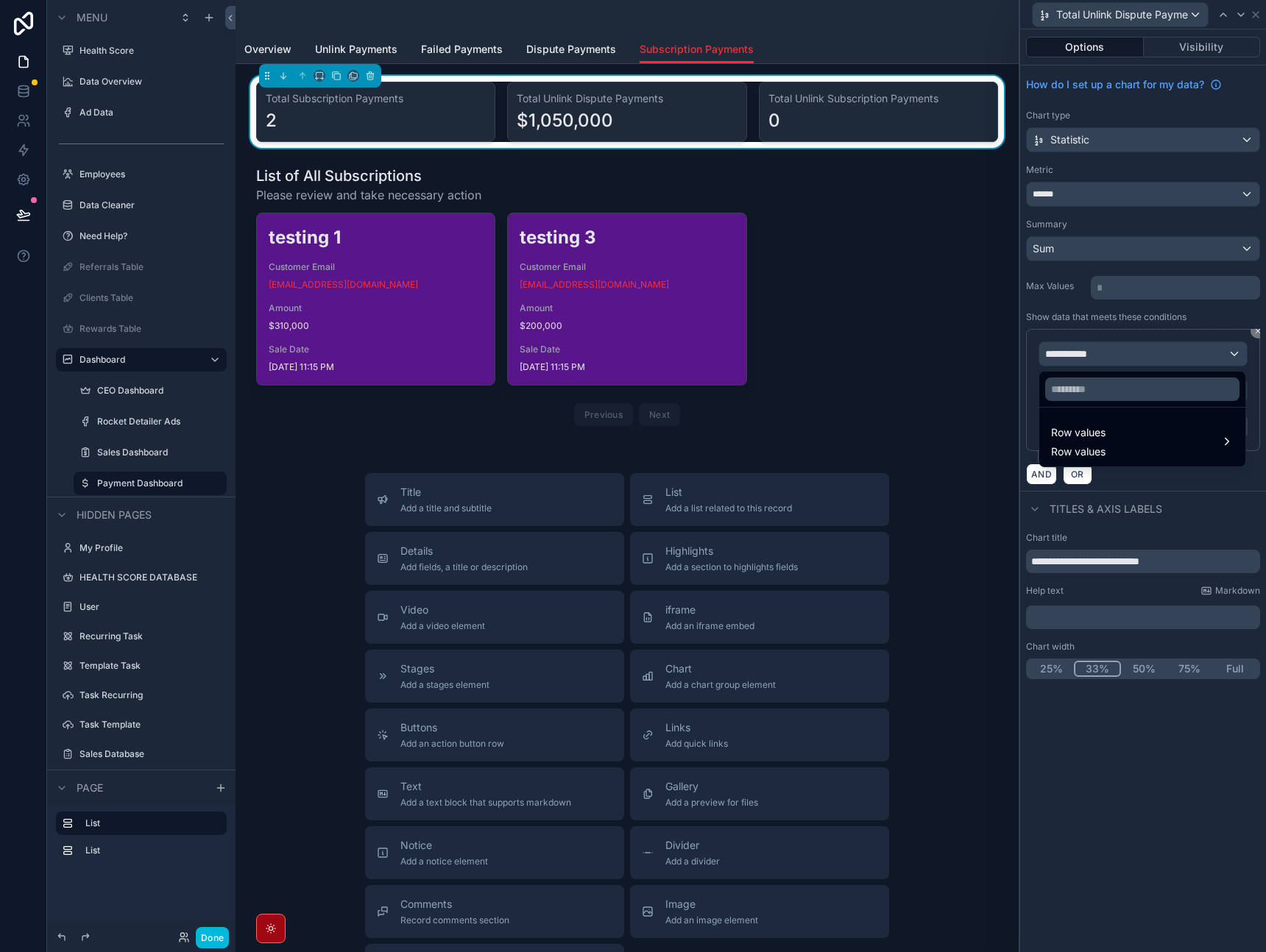
click at [1116, 454] on div "Row values Row values" at bounding box center [1142, 441] width 182 height 35
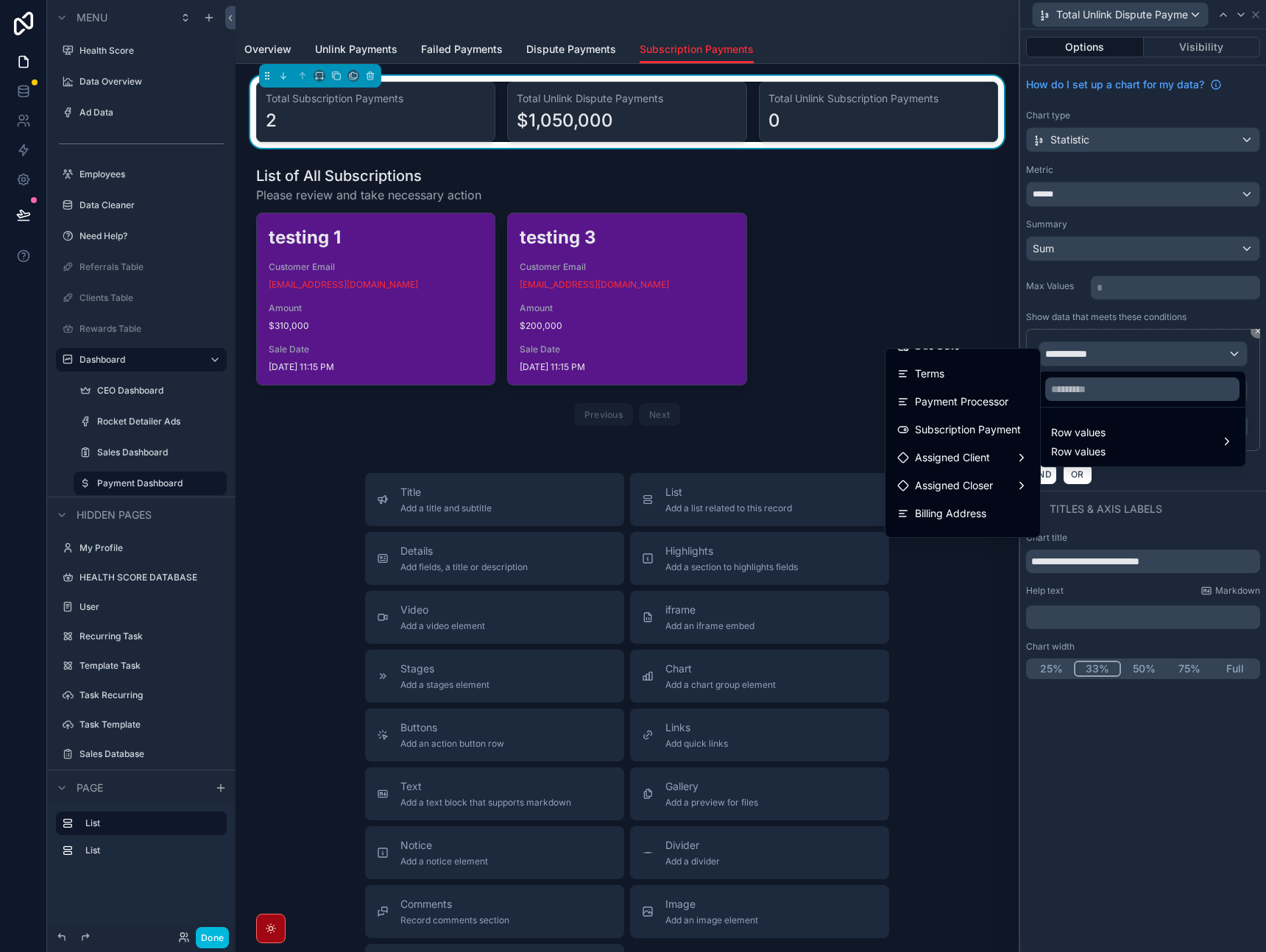
scroll to position [495, 0]
click at [950, 436] on span "Subscription Payment" at bounding box center [968, 429] width 106 height 17
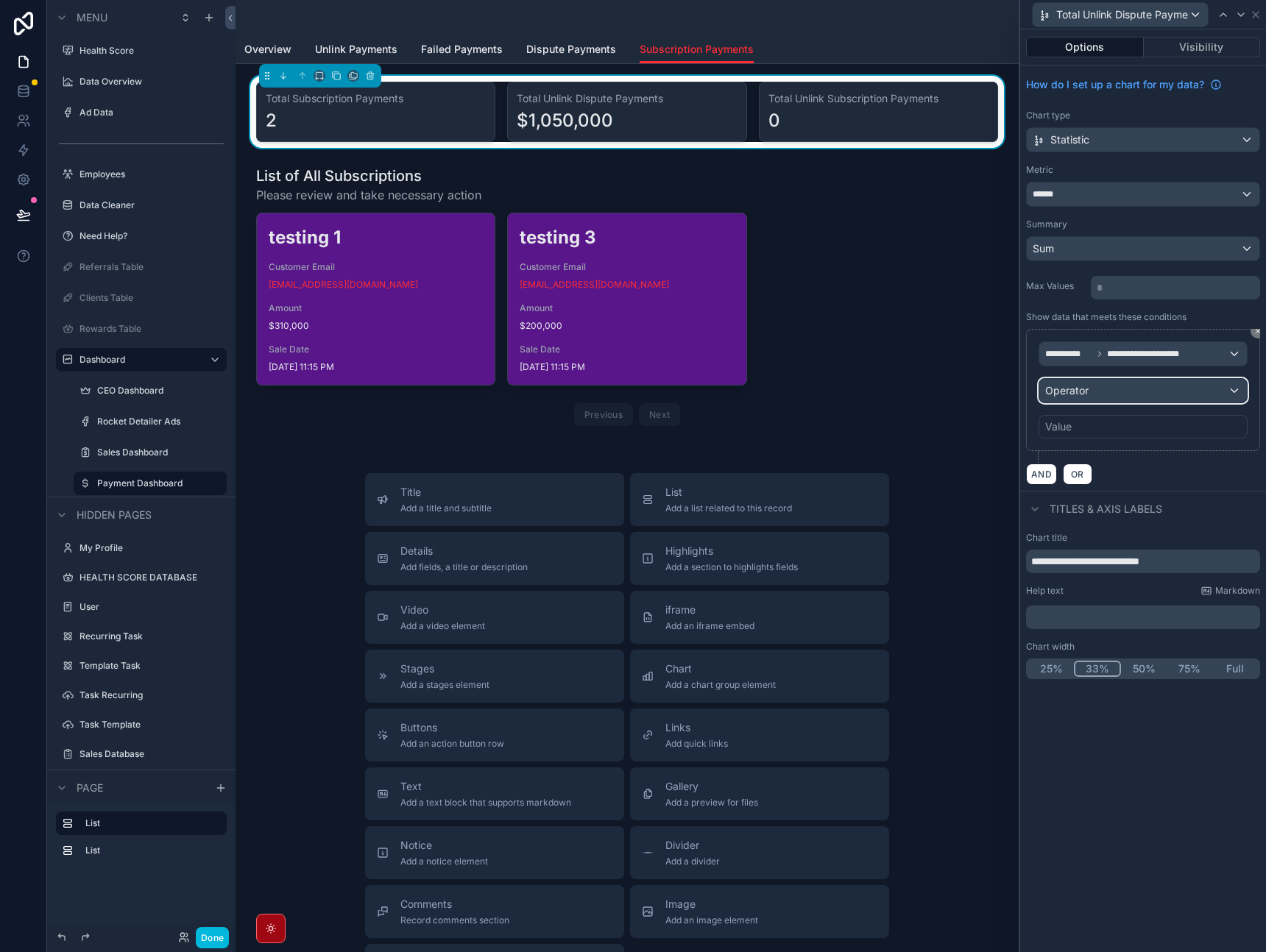
click at [1128, 397] on div "Operator" at bounding box center [1143, 391] width 208 height 24
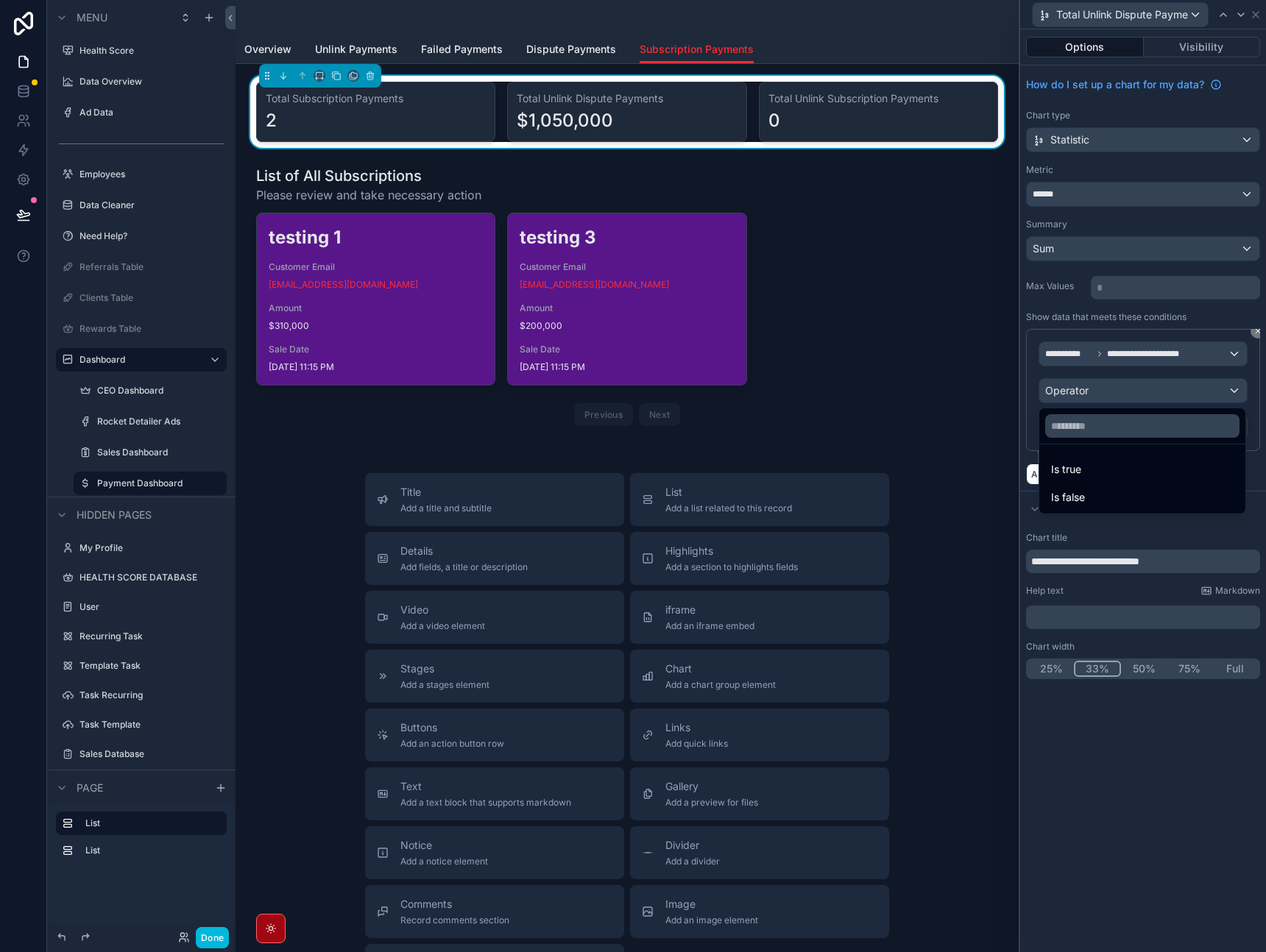
click at [1099, 464] on div "Is true" at bounding box center [1142, 469] width 182 height 17
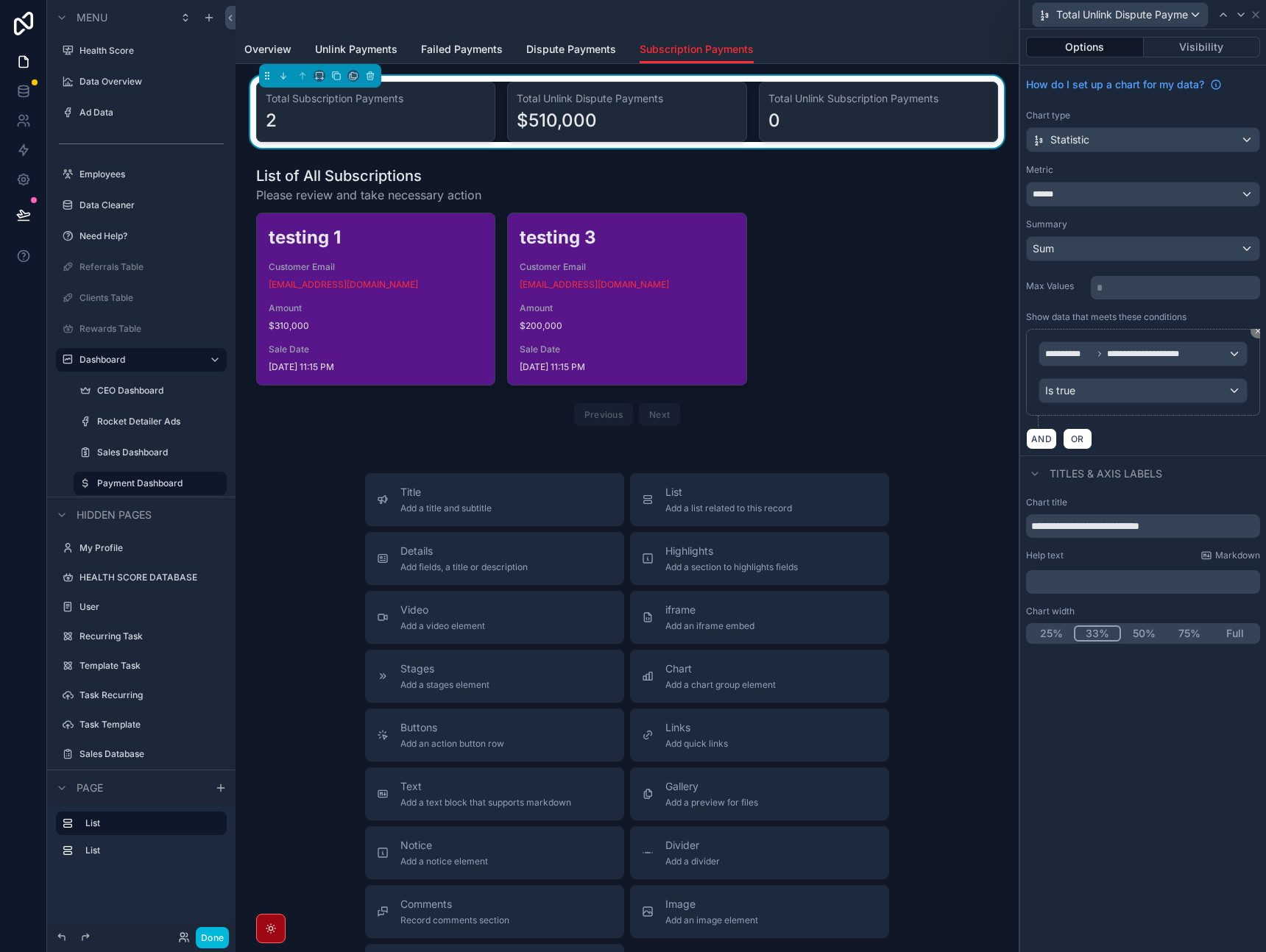
click at [1212, 439] on div "AND OR" at bounding box center [1143, 439] width 234 height 22
drag, startPoint x: 1129, startPoint y: 527, endPoint x: 1061, endPoint y: 529, distance: 68.0
click at [1061, 529] on input "**********" at bounding box center [1143, 527] width 234 height 24
click at [1194, 527] on input "**********" at bounding box center [1143, 527] width 234 height 24
type input "**********"
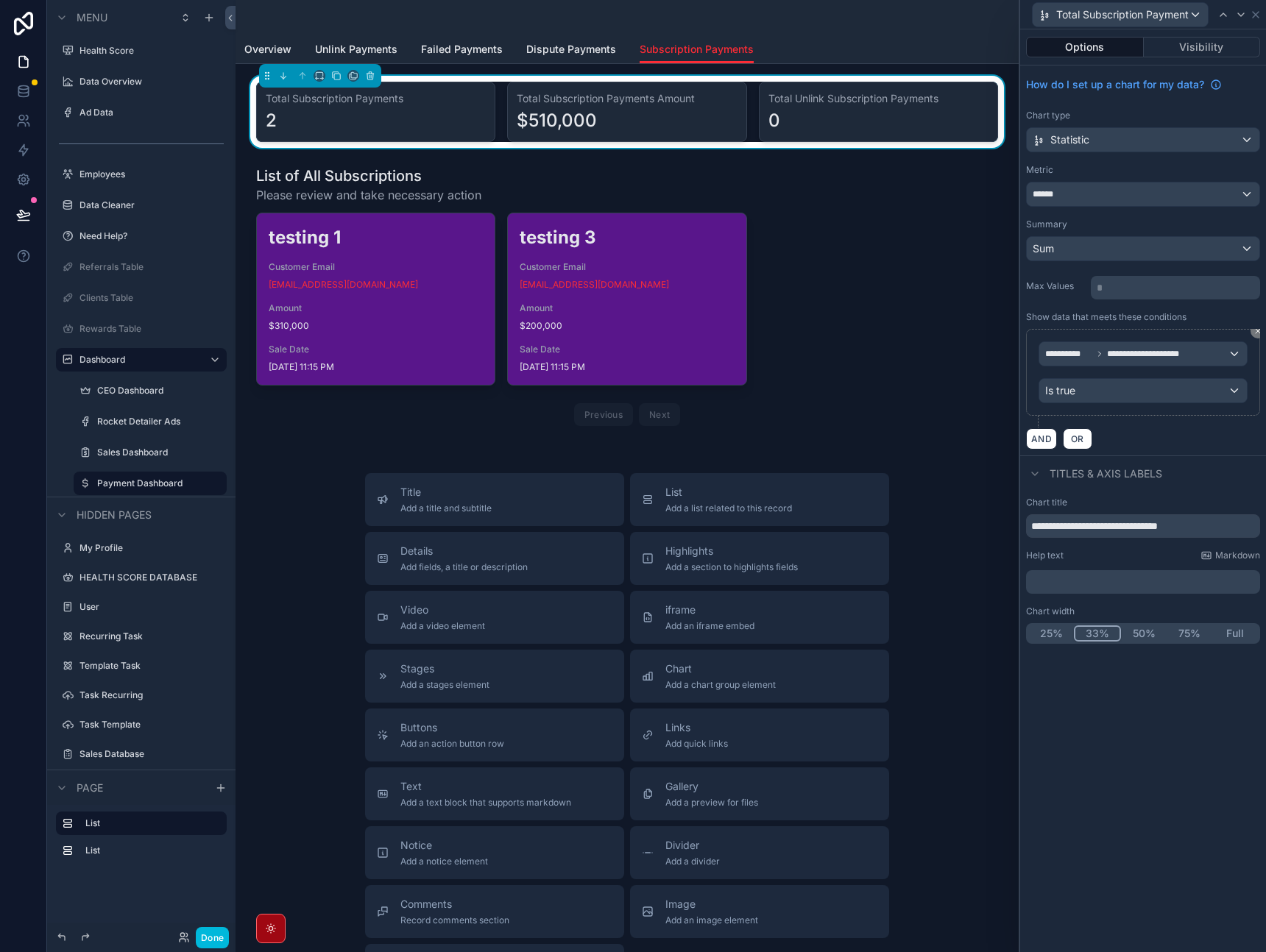
click at [1217, 479] on div "Titles & Axis labels" at bounding box center [1143, 473] width 246 height 35
click at [1245, 14] on icon at bounding box center [1241, 14] width 12 height 12
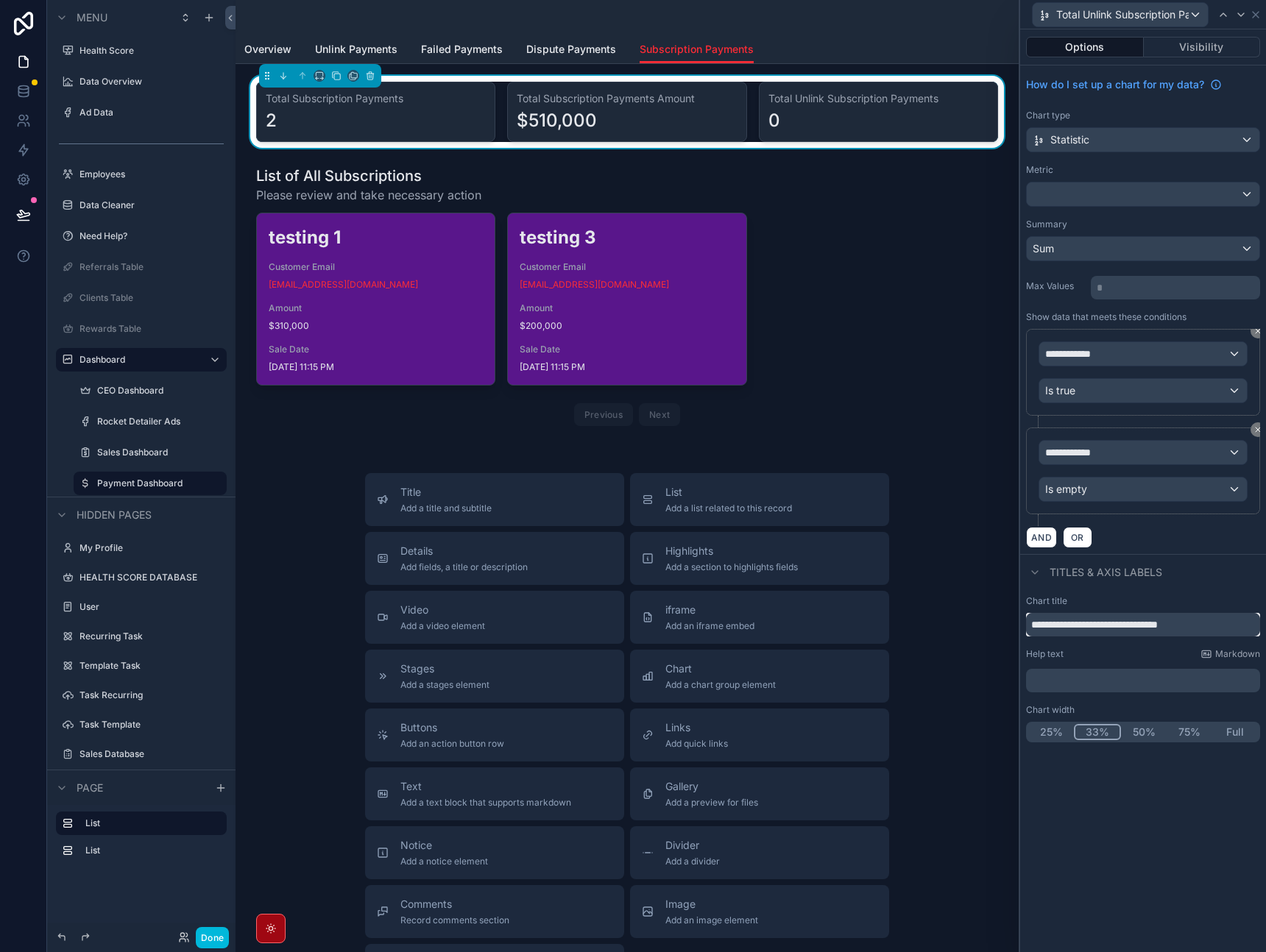
drag, startPoint x: 1094, startPoint y: 628, endPoint x: 1061, endPoint y: 630, distance: 33.1
click at [1061, 630] on input "**********" at bounding box center [1143, 625] width 234 height 24
click at [1200, 631] on input "**********" at bounding box center [1143, 625] width 234 height 24
type input "**********"
click at [1237, 585] on div "Titles & Axis labels" at bounding box center [1143, 572] width 246 height 35
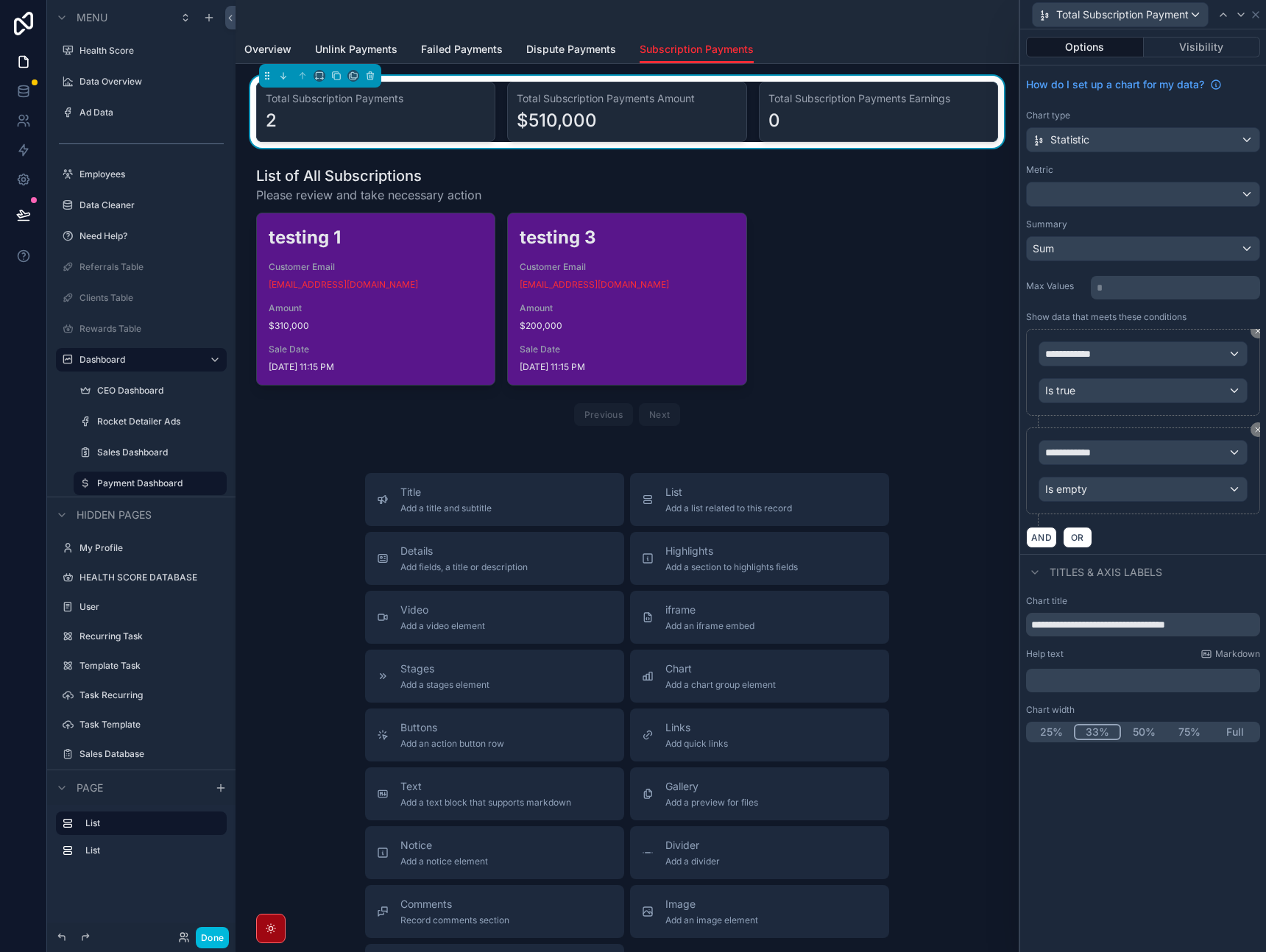
click at [1256, 433] on icon at bounding box center [1258, 429] width 9 height 9
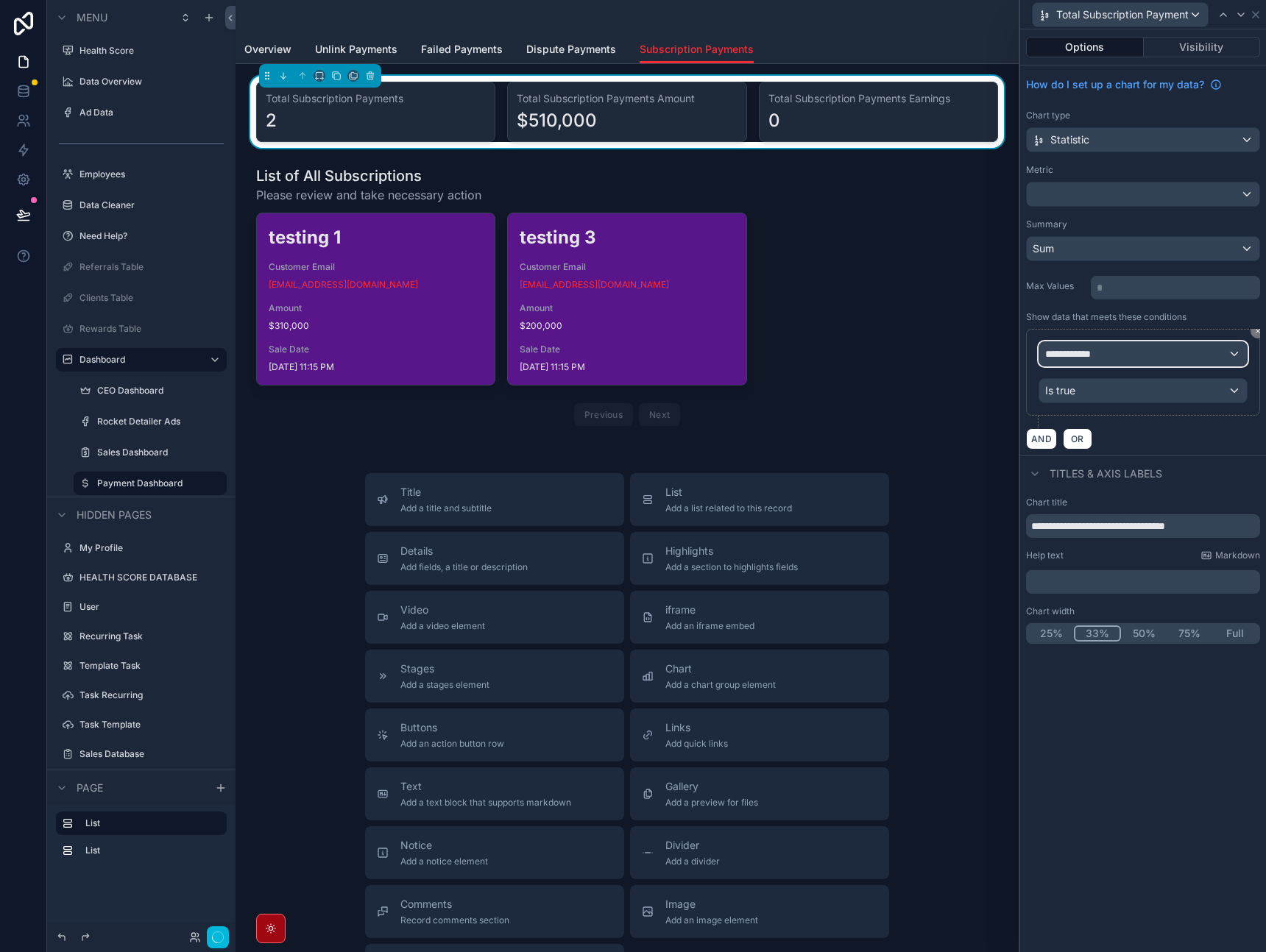
click at [1175, 352] on div "**********" at bounding box center [1143, 354] width 208 height 24
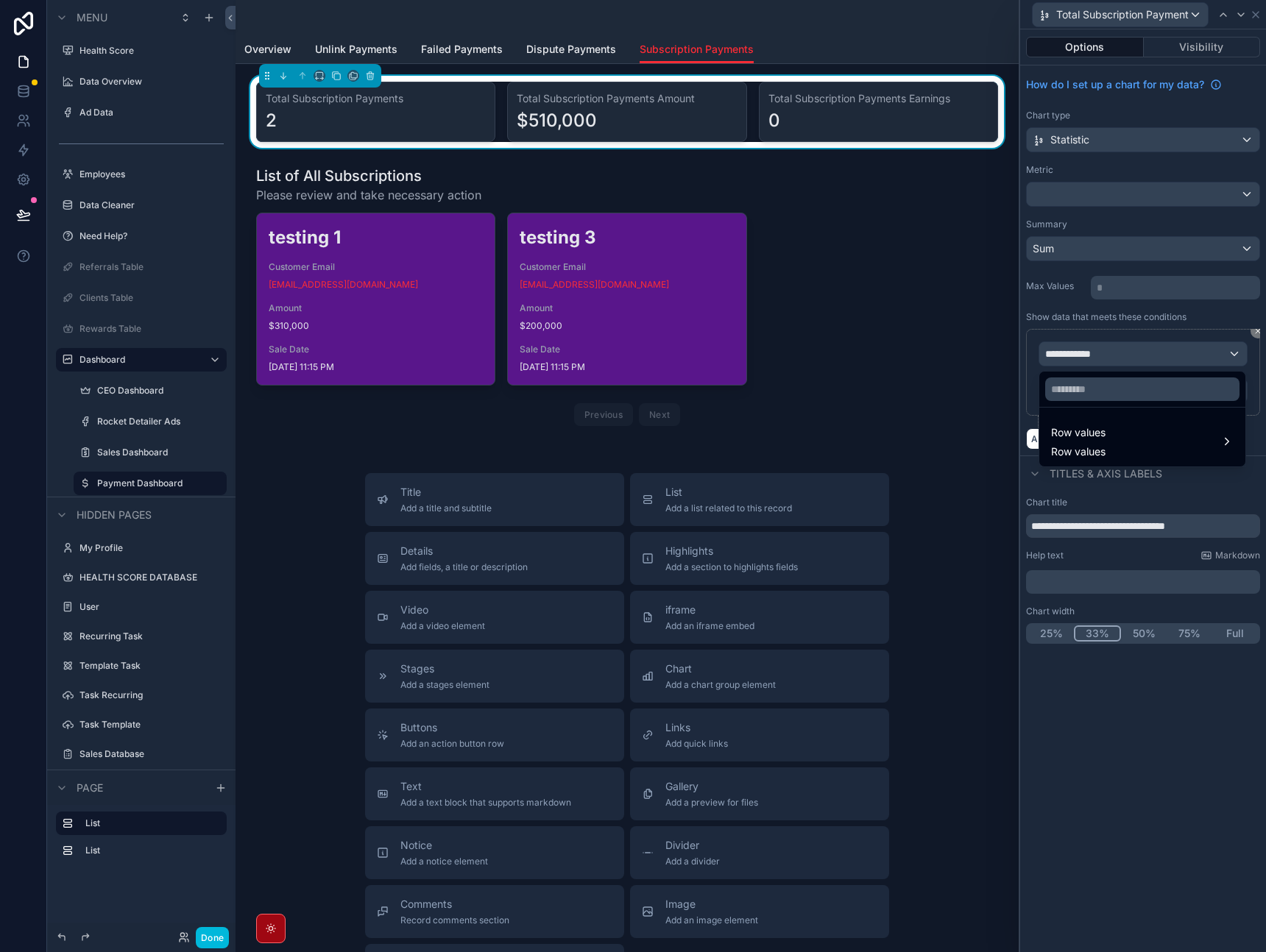
click at [1122, 438] on div "Row values Row values" at bounding box center [1142, 441] width 182 height 35
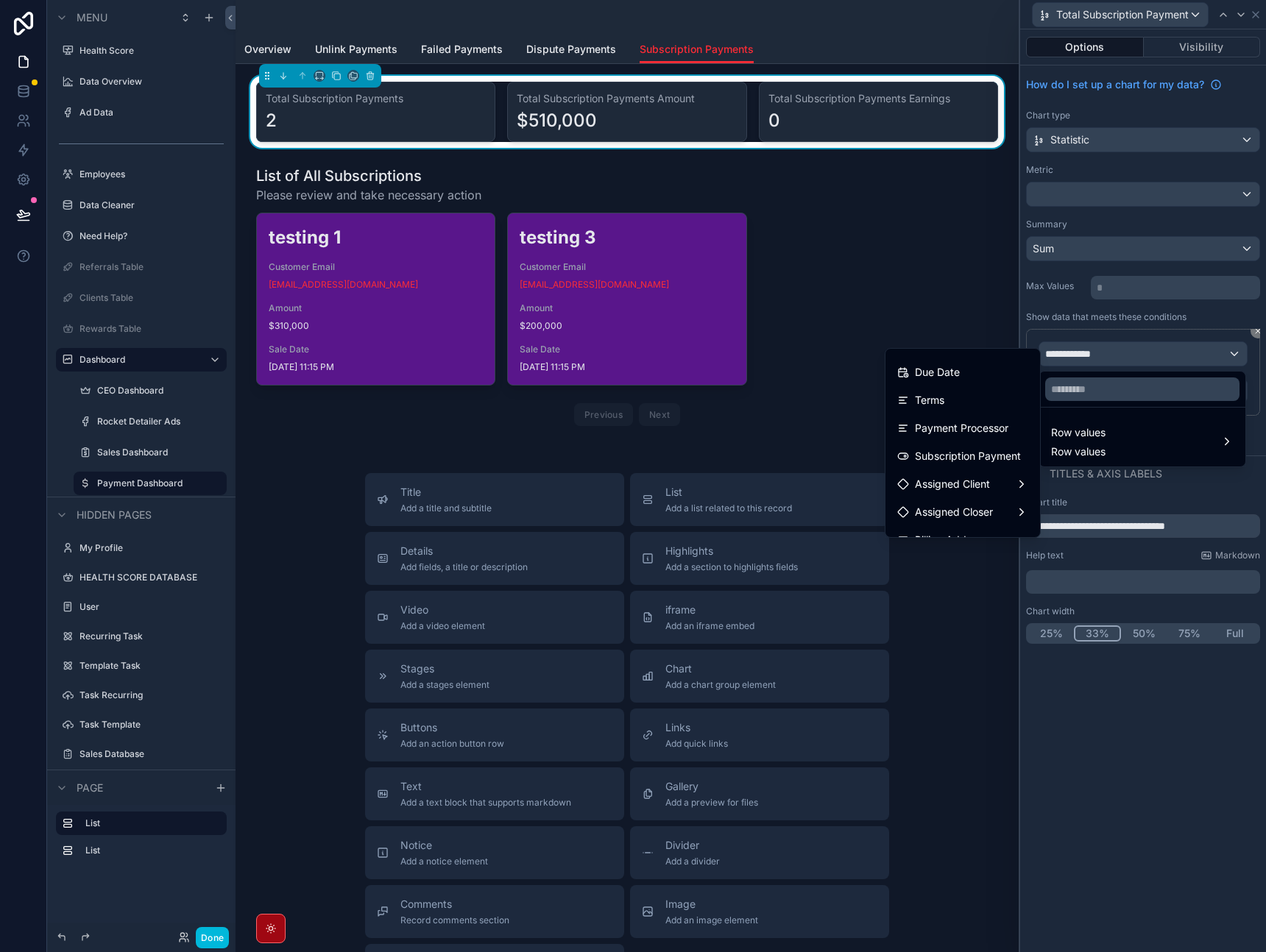
scroll to position [468, 0]
click at [937, 455] on span "Subscription Payment" at bounding box center [968, 456] width 106 height 17
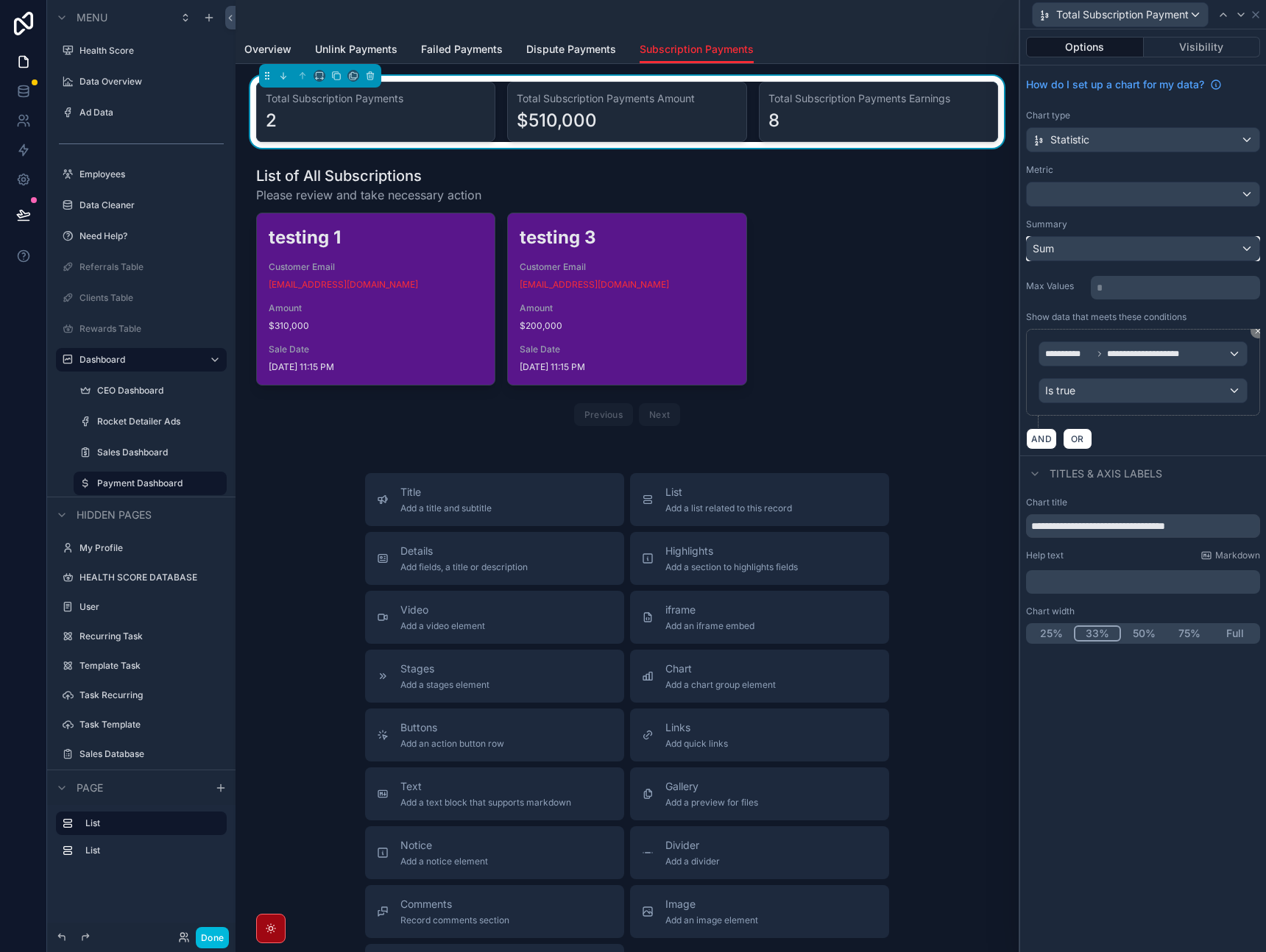
click at [1093, 258] on div "Sum" at bounding box center [1143, 249] width 232 height 24
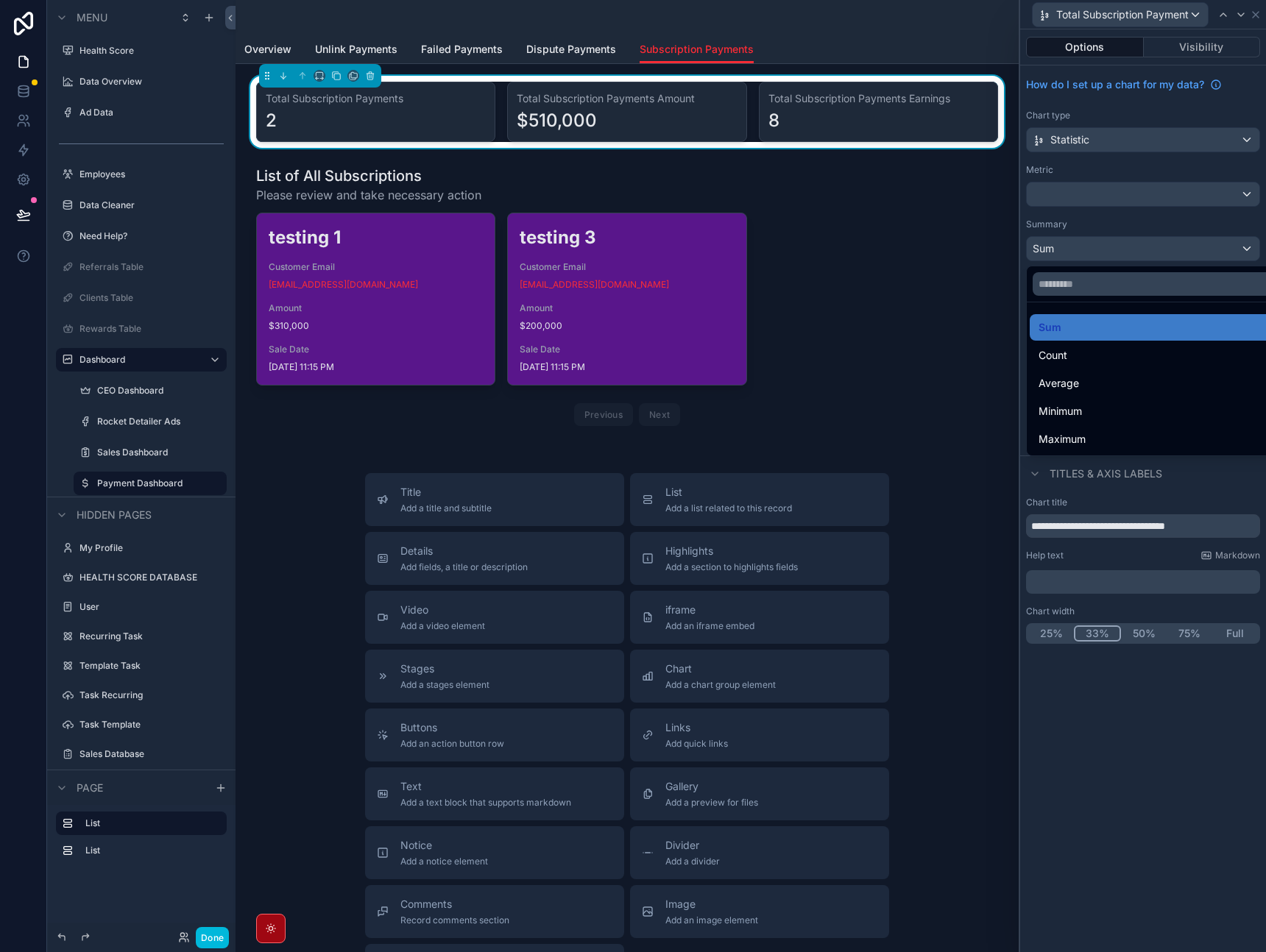
click at [1104, 198] on div at bounding box center [1143, 476] width 246 height 952
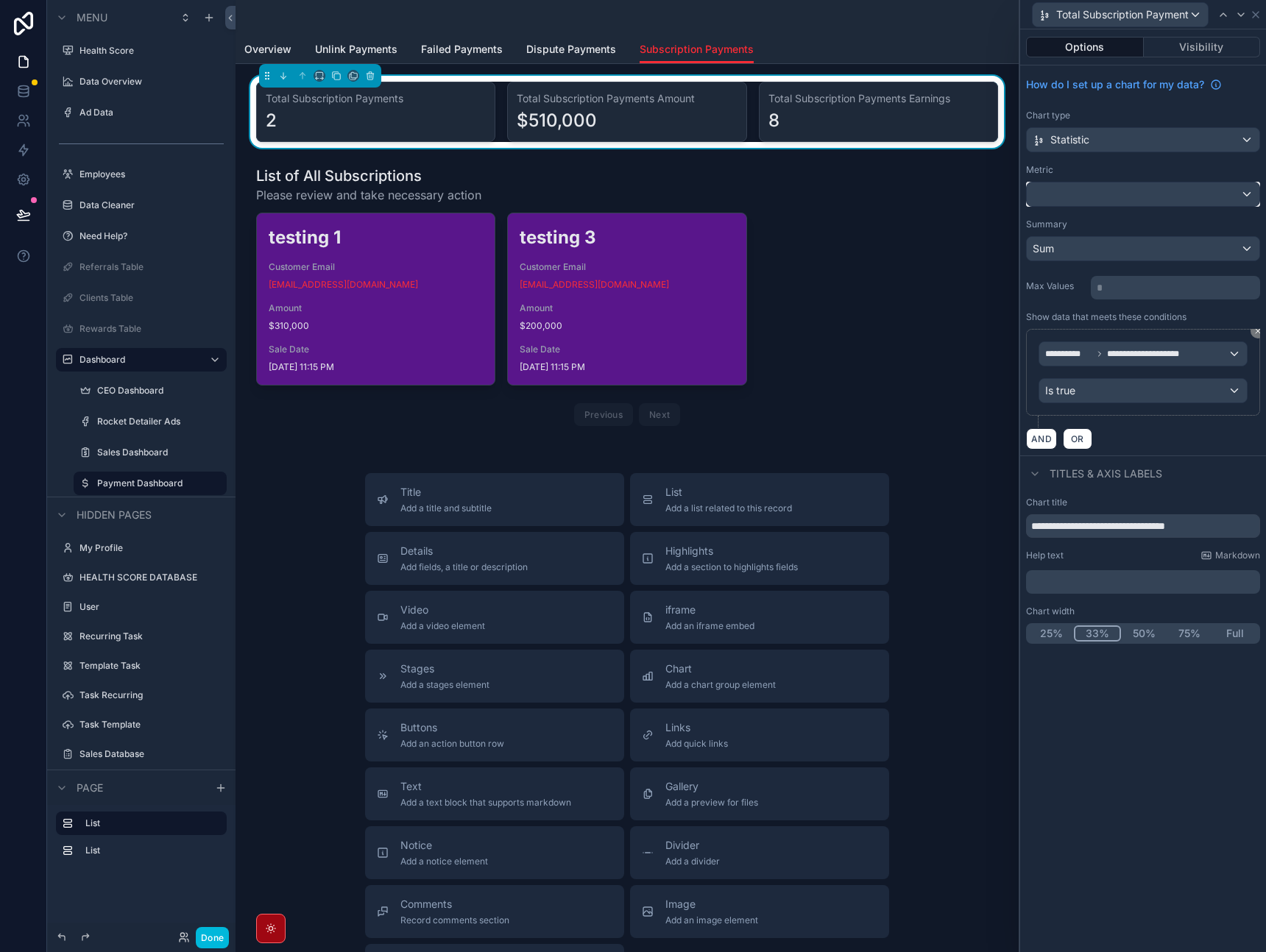
click at [1104, 198] on div at bounding box center [1143, 194] width 232 height 24
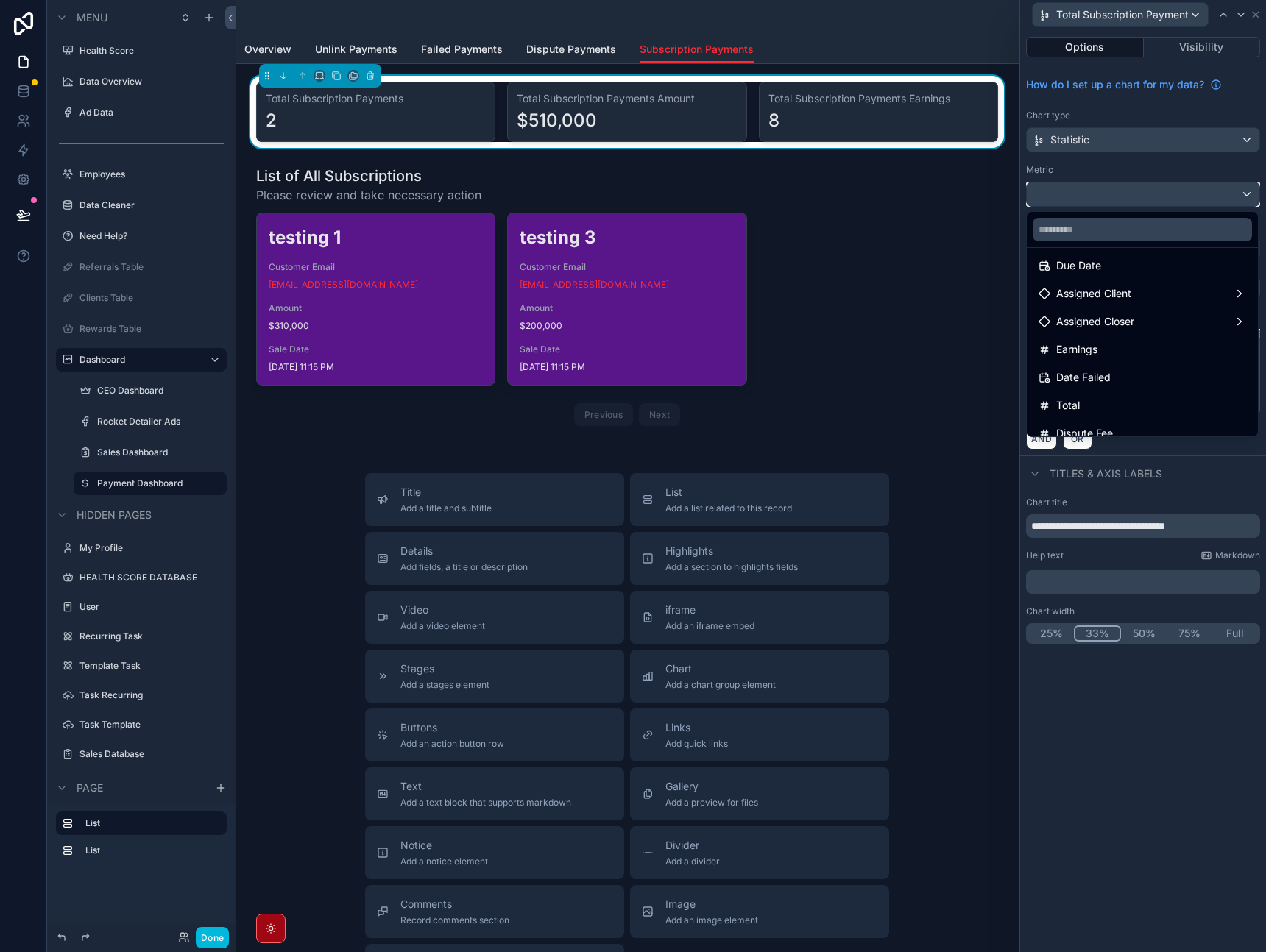
scroll to position [93, 0]
click at [1116, 350] on div "Earnings" at bounding box center [1143, 348] width 208 height 17
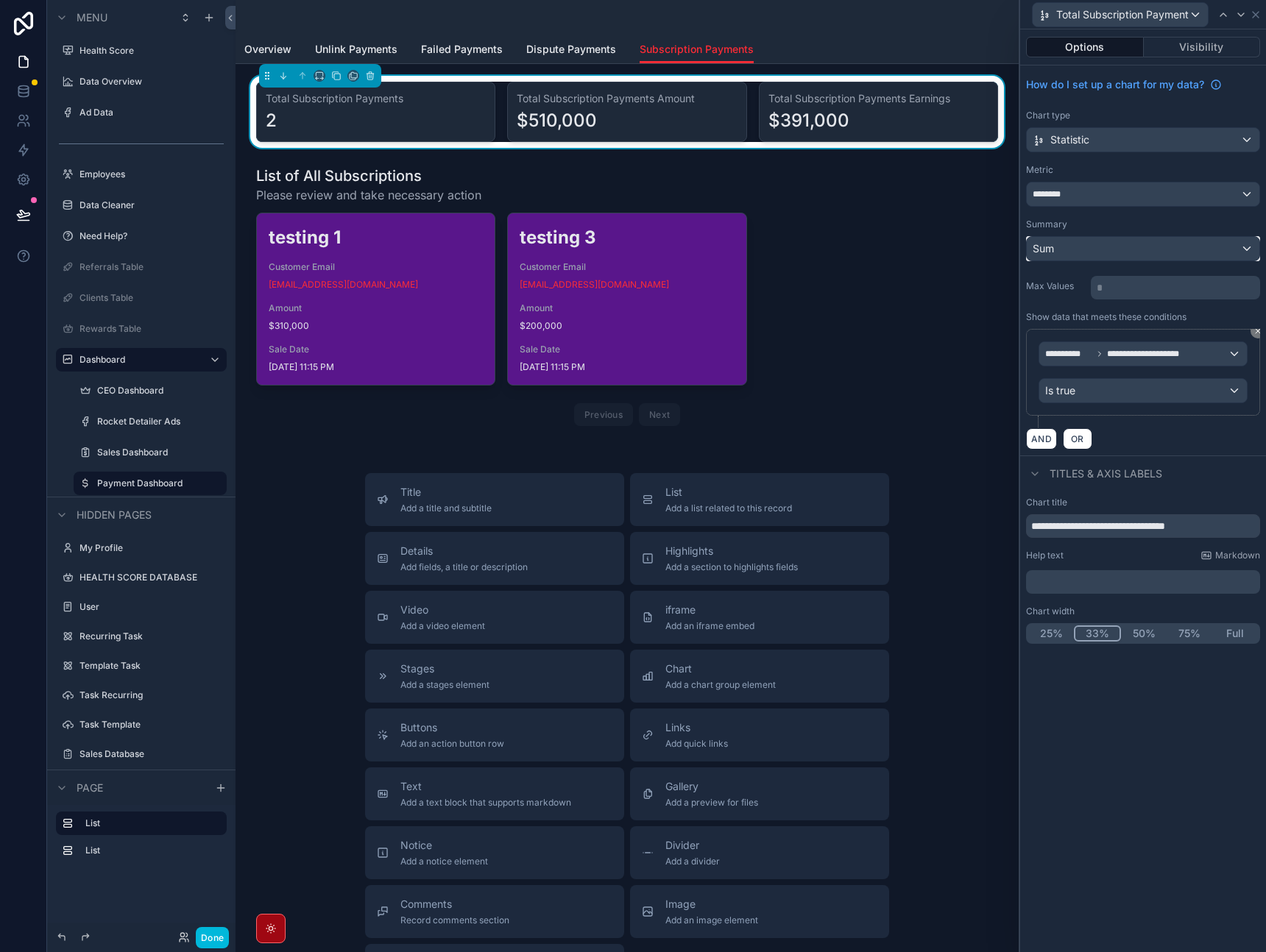
click at [1105, 252] on div "Sum" at bounding box center [1143, 249] width 232 height 24
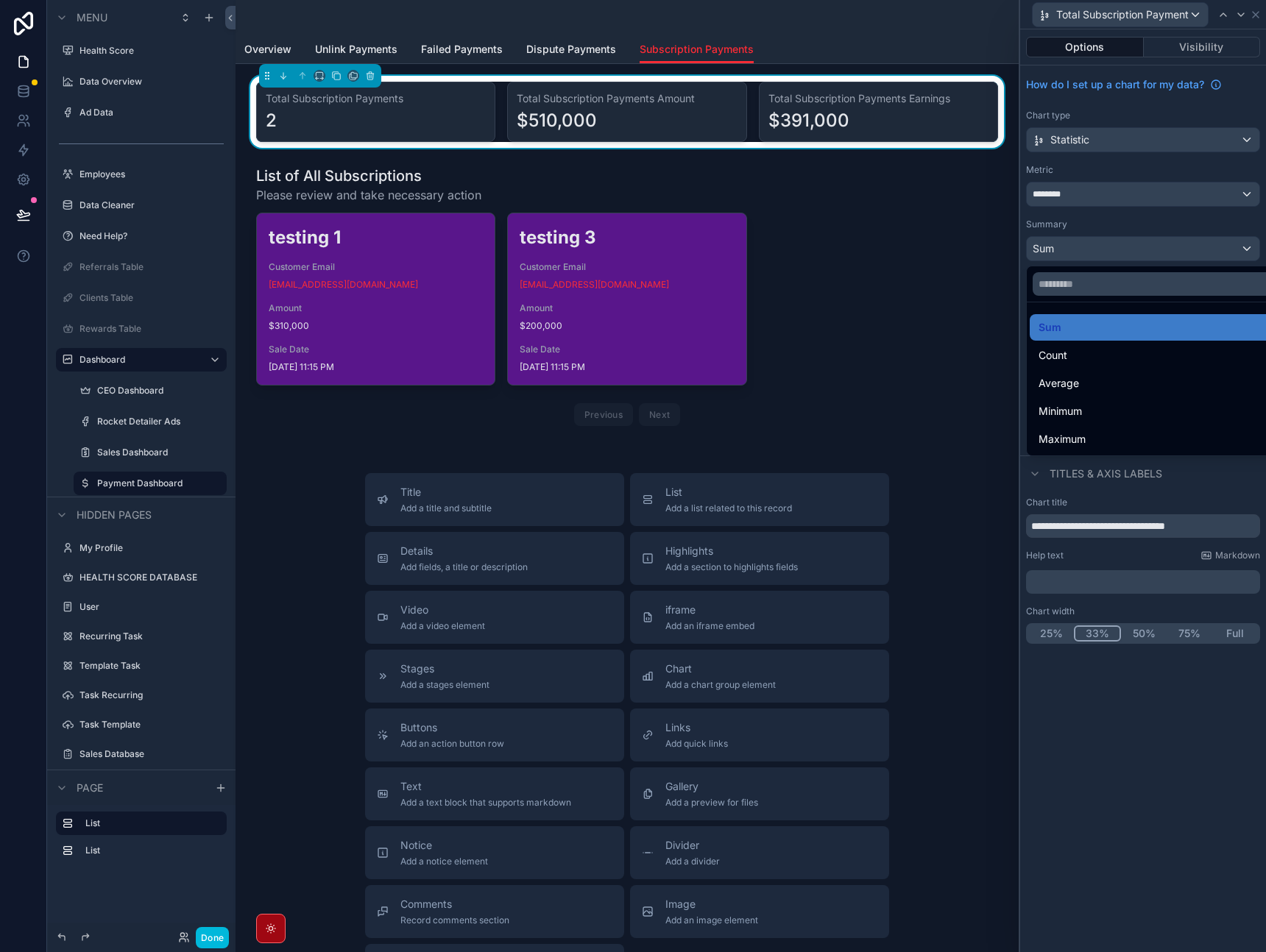
click at [1158, 228] on div at bounding box center [1143, 476] width 246 height 952
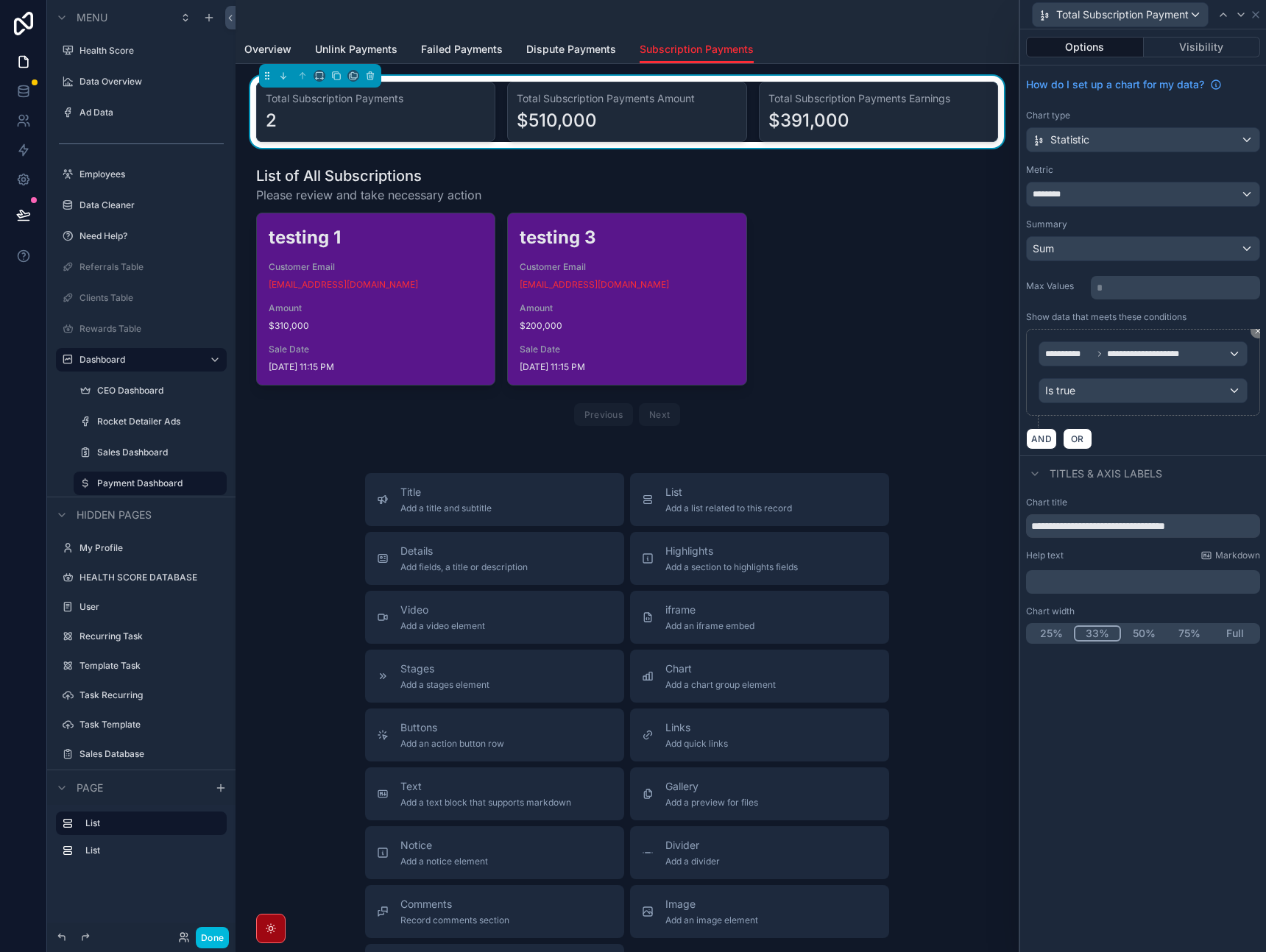
click at [979, 682] on div "Title Add a title and subtitle List Add a list related to this record Details A…" at bounding box center [627, 735] width 760 height 524
click at [1115, 717] on div "**********" at bounding box center [1143, 491] width 246 height 923
click at [1193, 488] on div "Titles & Axis labels" at bounding box center [1143, 473] width 246 height 35
click at [917, 316] on div "scrollable content" at bounding box center [627, 299] width 760 height 278
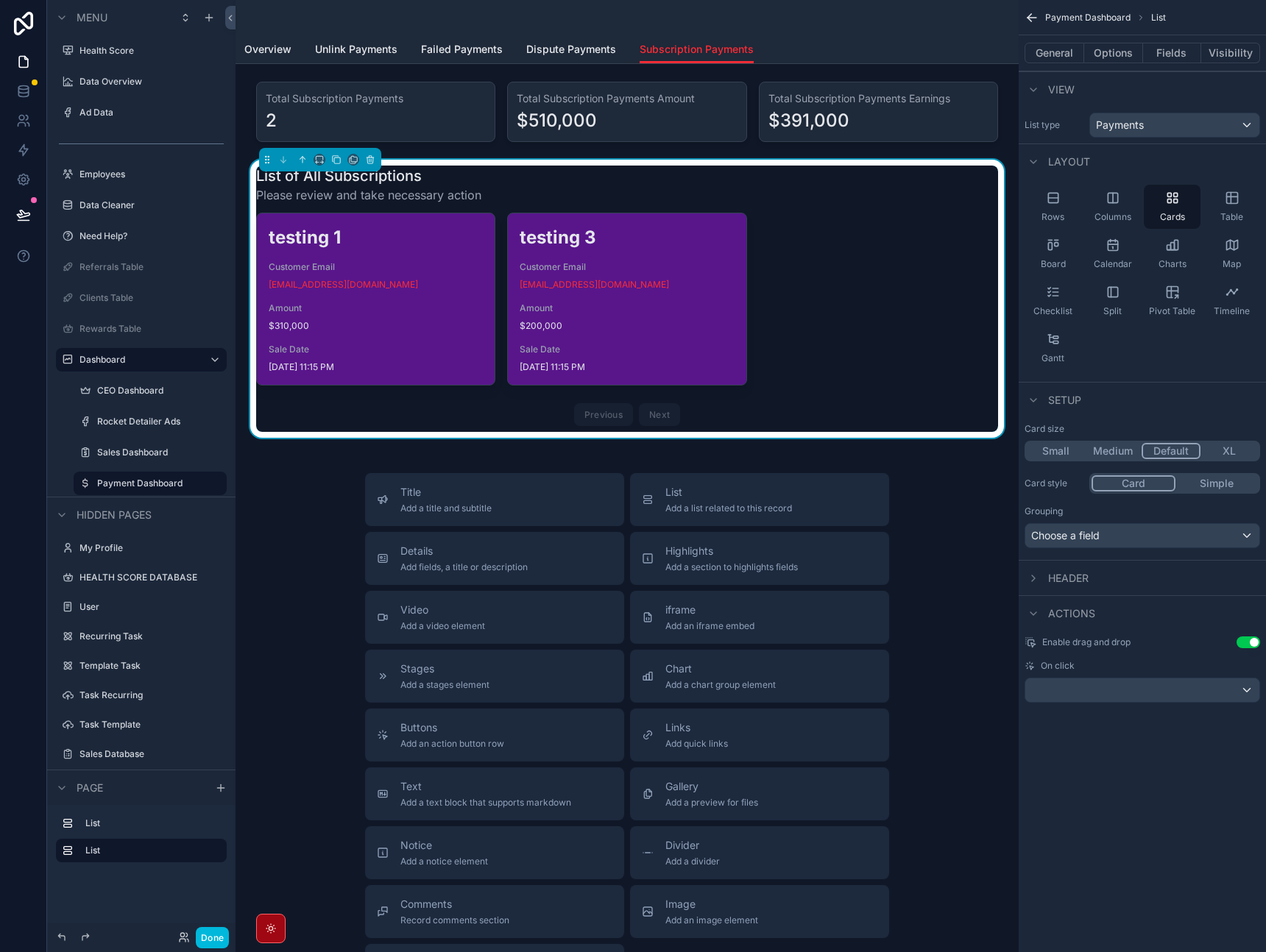
click at [927, 120] on div "scrollable content" at bounding box center [627, 111] width 760 height 72
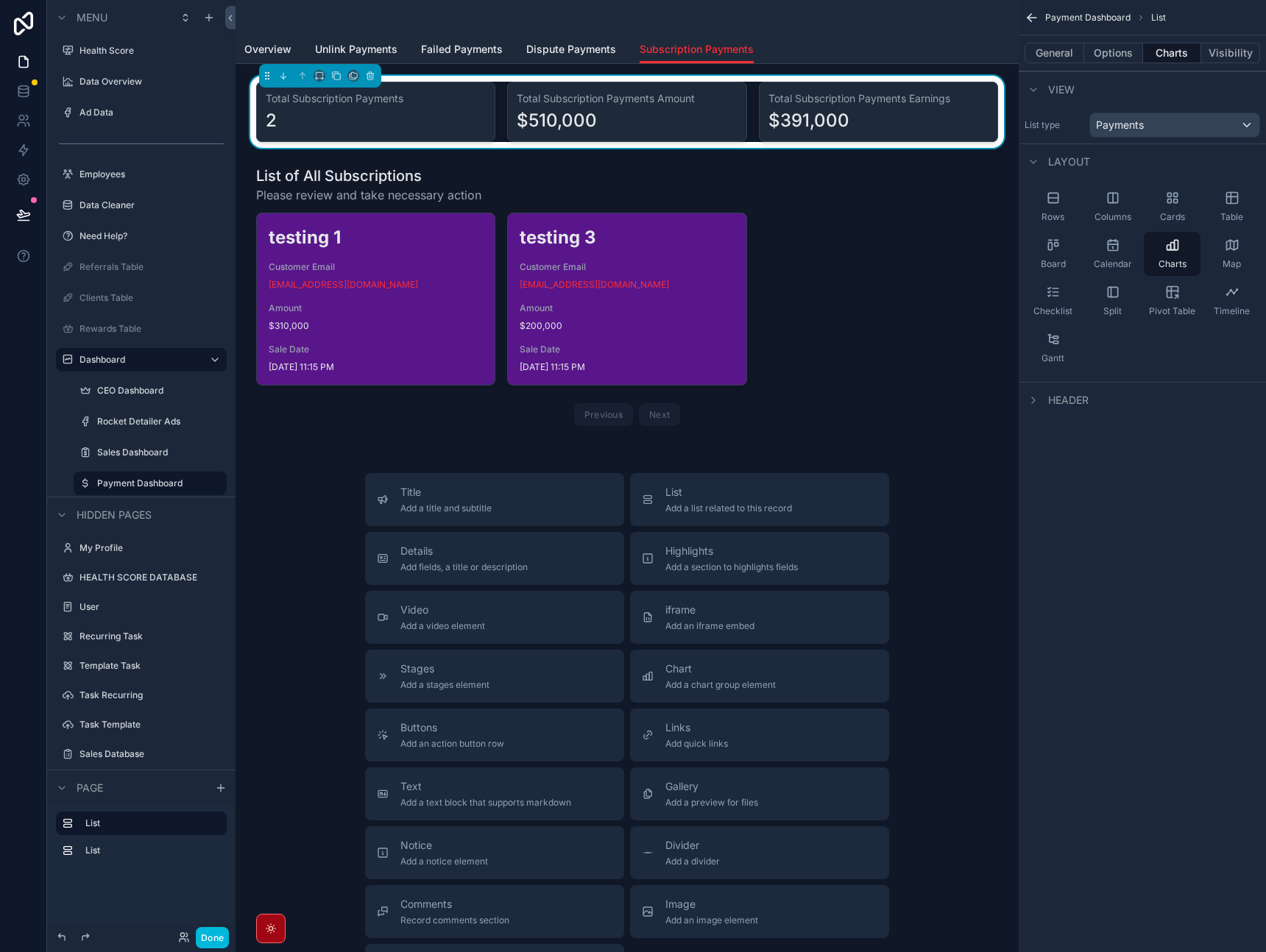
click at [281, 49] on span "Overview" at bounding box center [267, 49] width 47 height 15
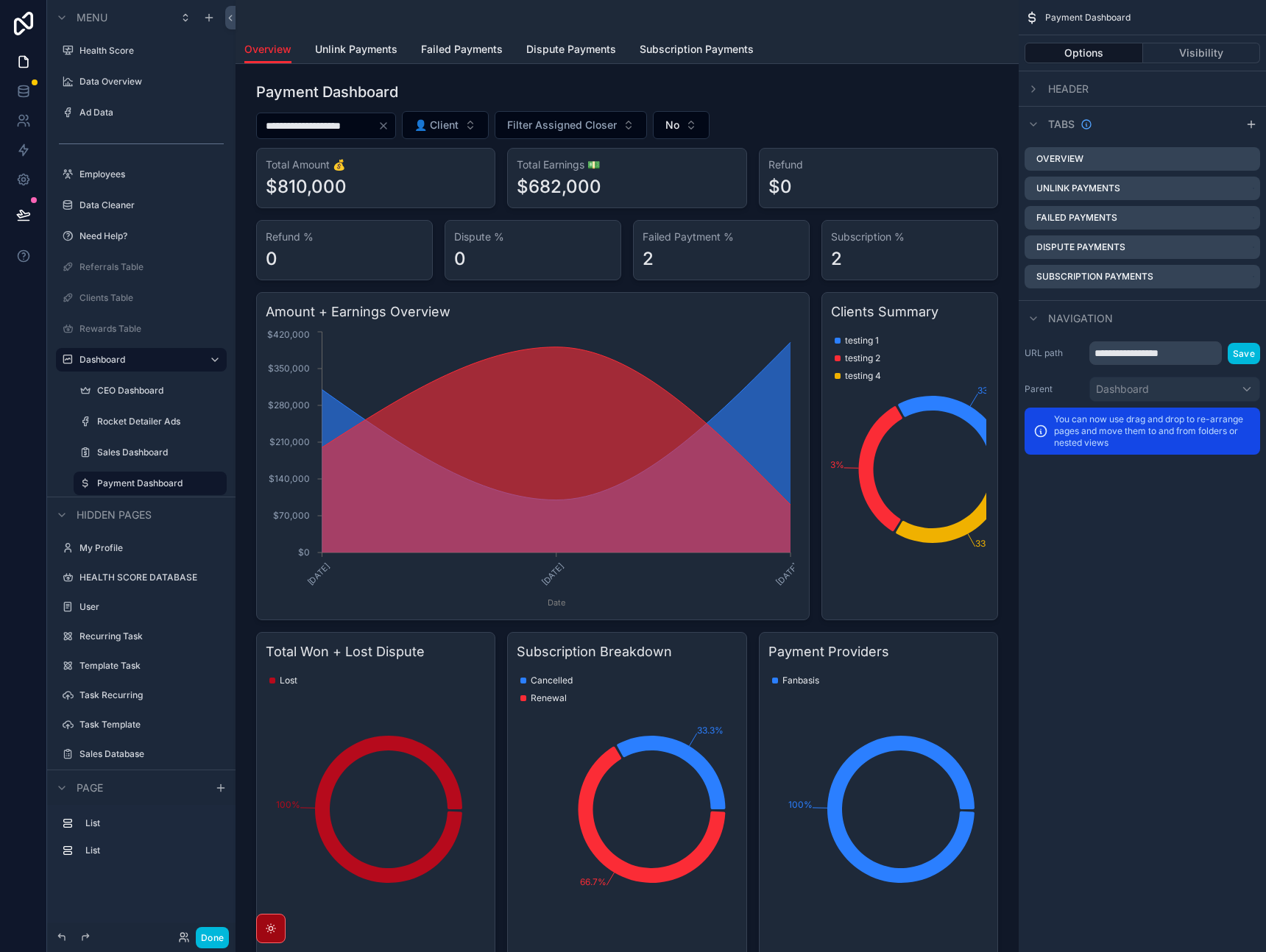
click at [353, 49] on span "Unlink Payments" at bounding box center [356, 49] width 83 height 15
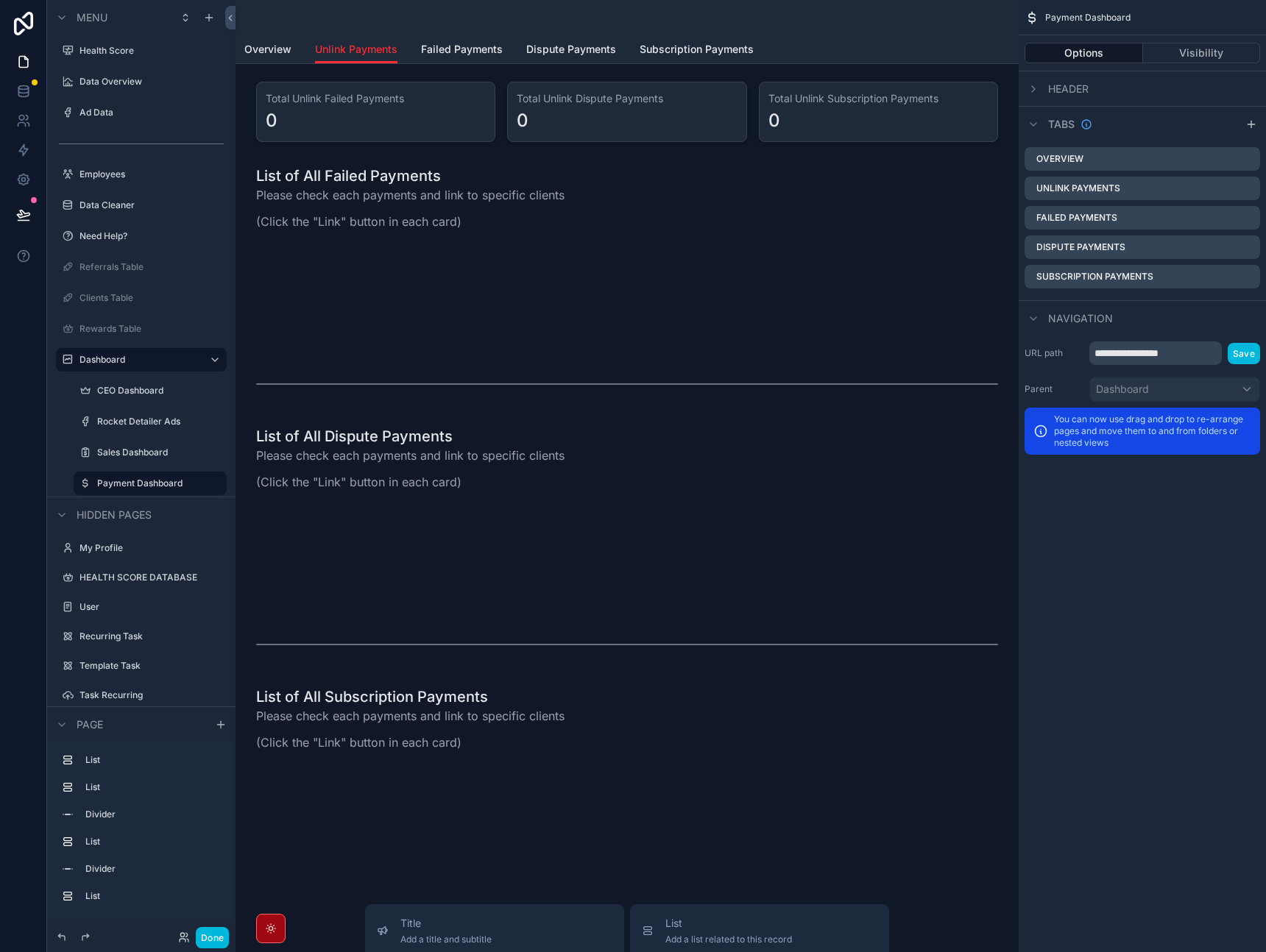
click at [442, 49] on span "Failed Payments" at bounding box center [462, 49] width 82 height 15
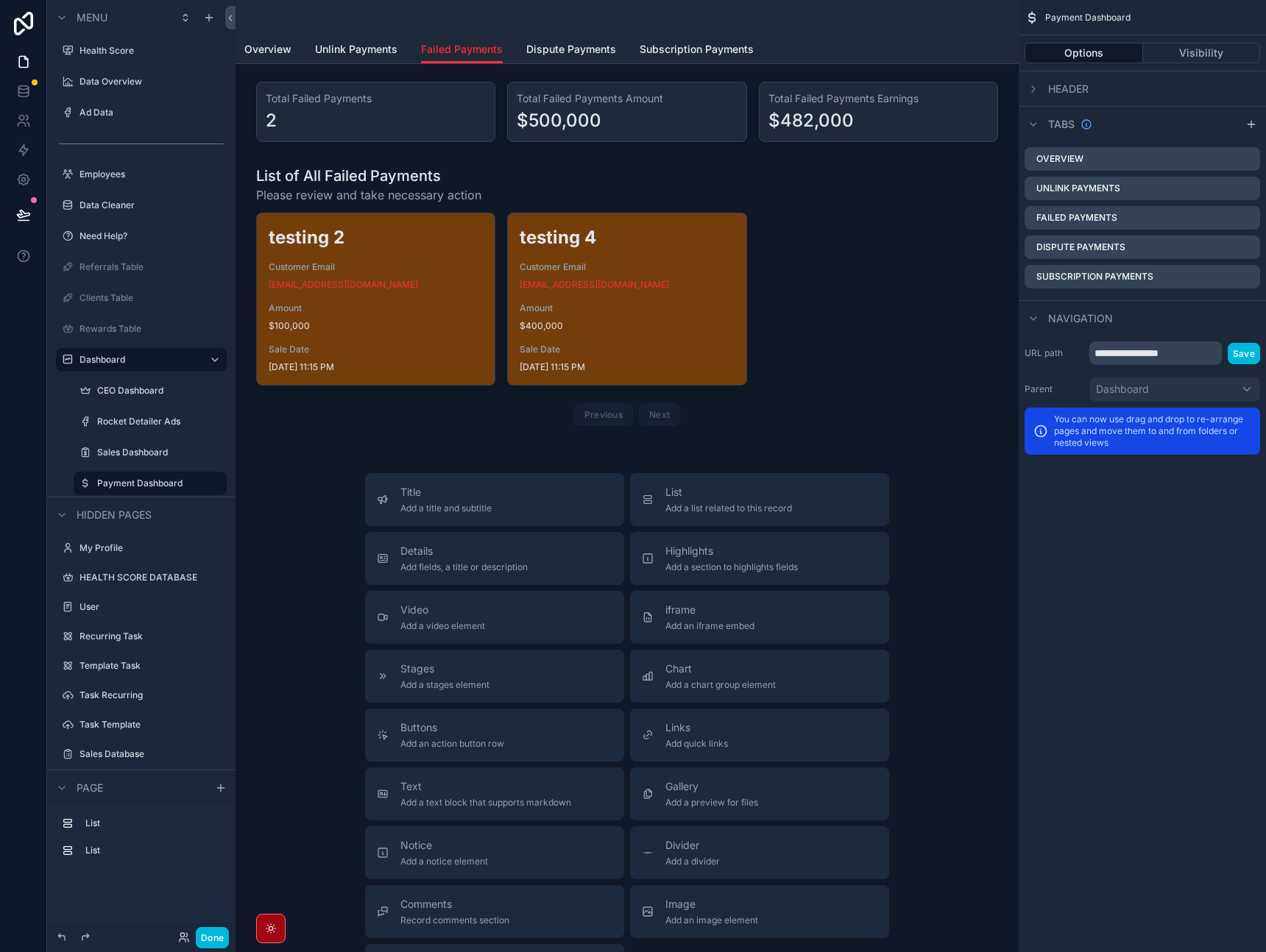
click at [370, 55] on span "Unlink Payments" at bounding box center [356, 49] width 83 height 15
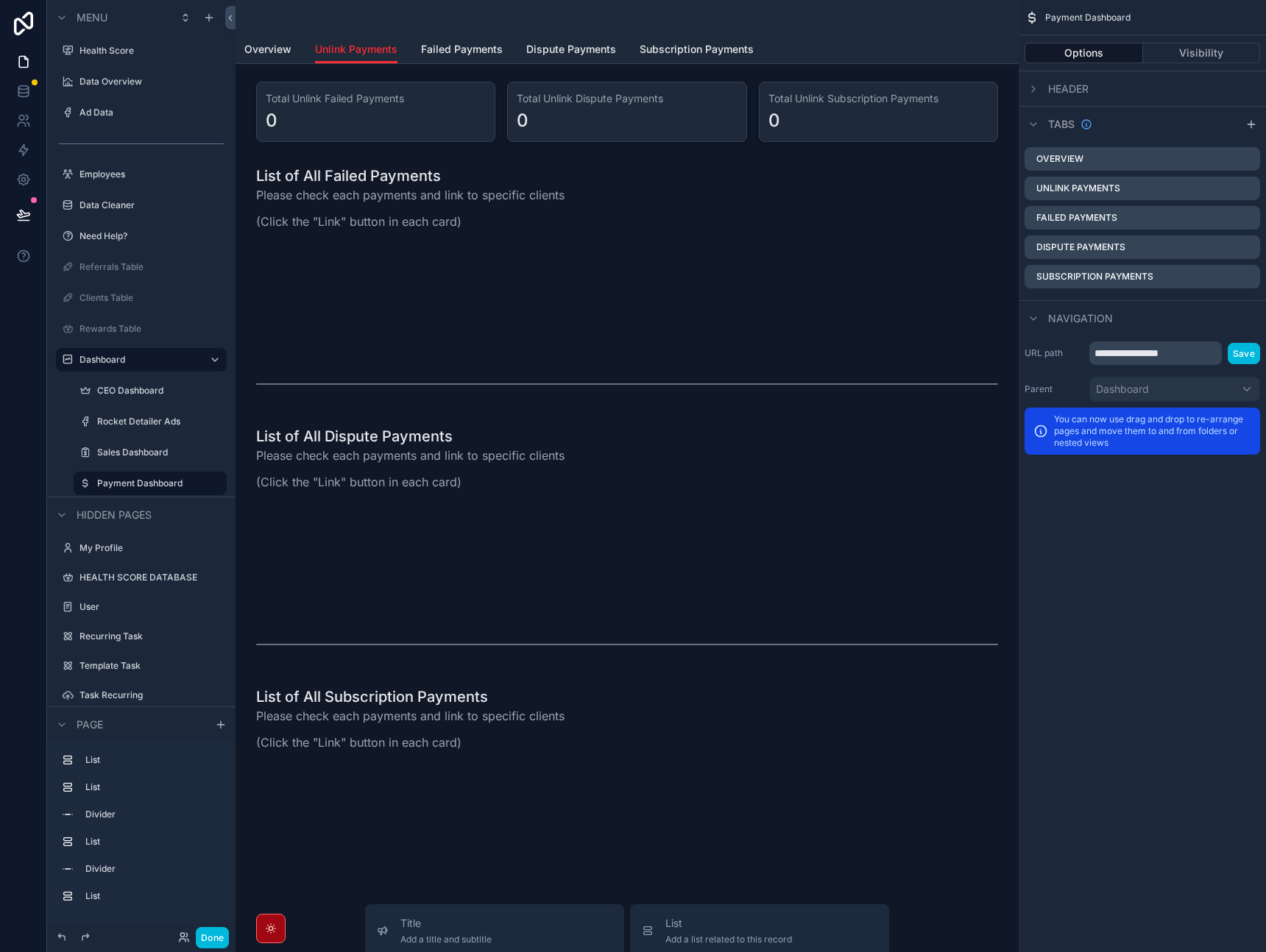
click at [370, 55] on span "Unlink Payments" at bounding box center [356, 49] width 83 height 15
click at [441, 243] on div "scrollable content" at bounding box center [627, 254] width 760 height 188
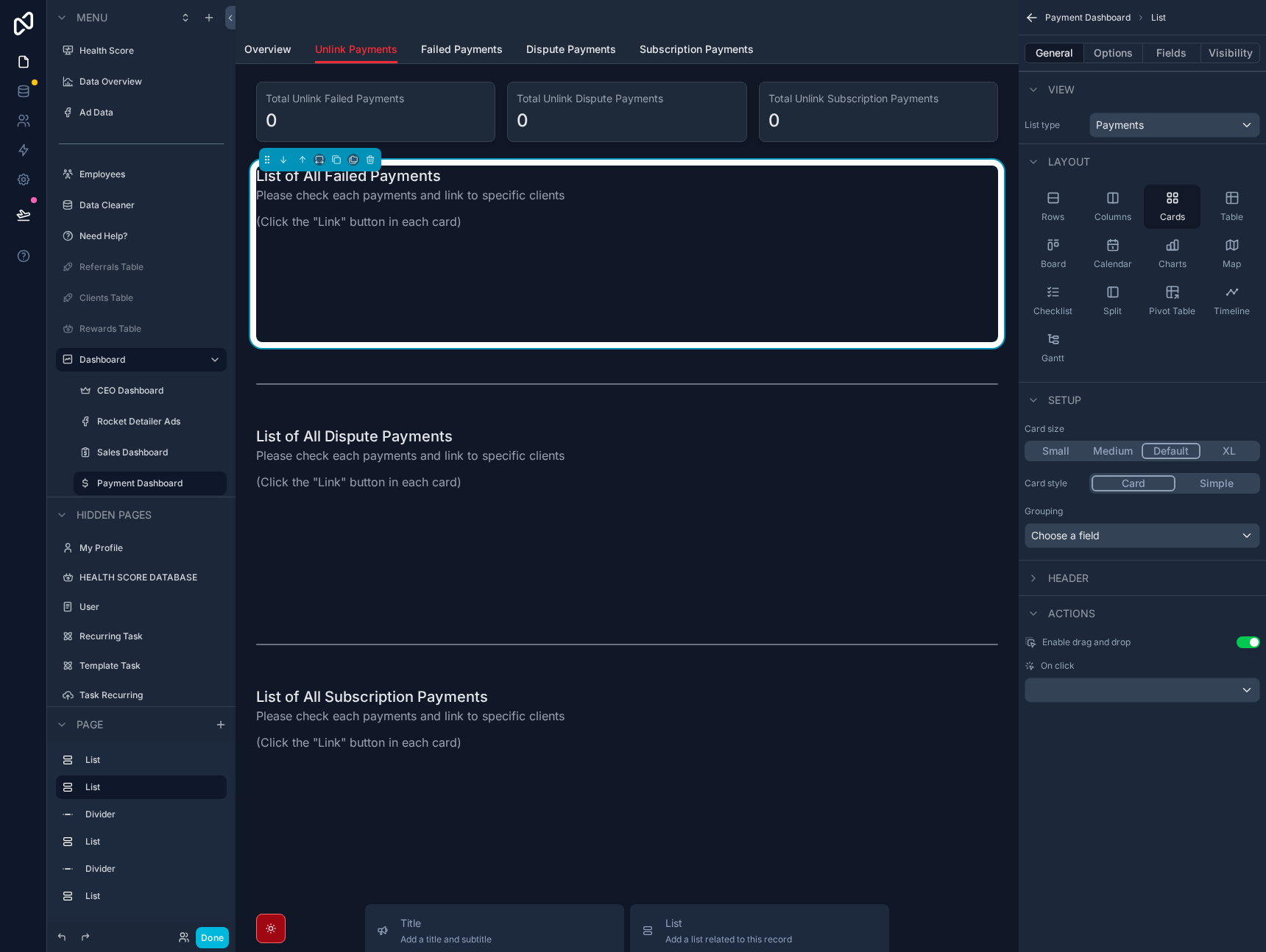
click at [691, 17] on div "scrollable content" at bounding box center [627, 17] width 765 height 35
click at [367, 38] on link "Unlink Payments" at bounding box center [356, 49] width 83 height 28
click at [1027, 17] on icon "scrollable content" at bounding box center [1032, 17] width 15 height 15
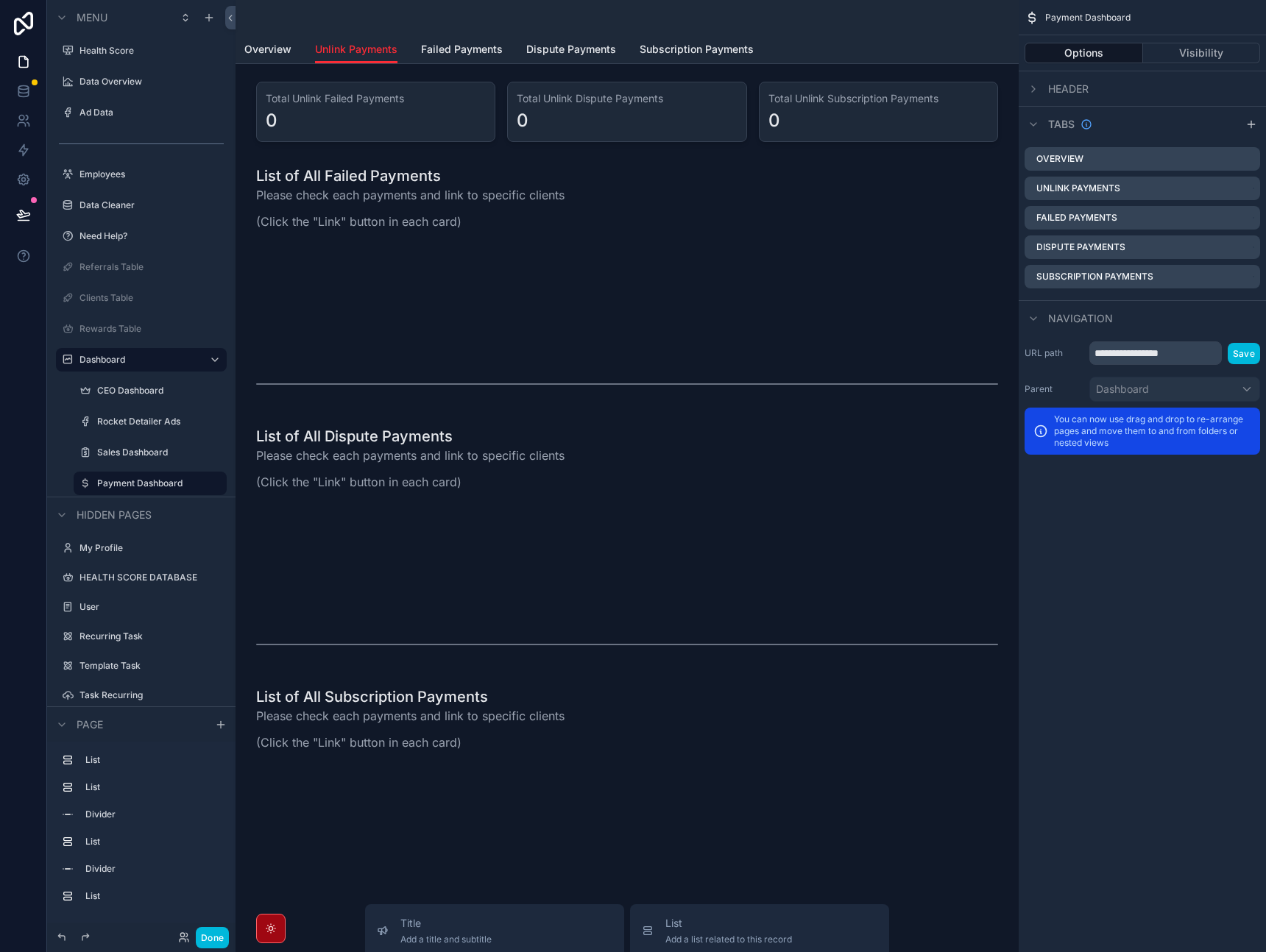
click at [136, 390] on label "CEO Dashboard" at bounding box center [158, 391] width 121 height 12
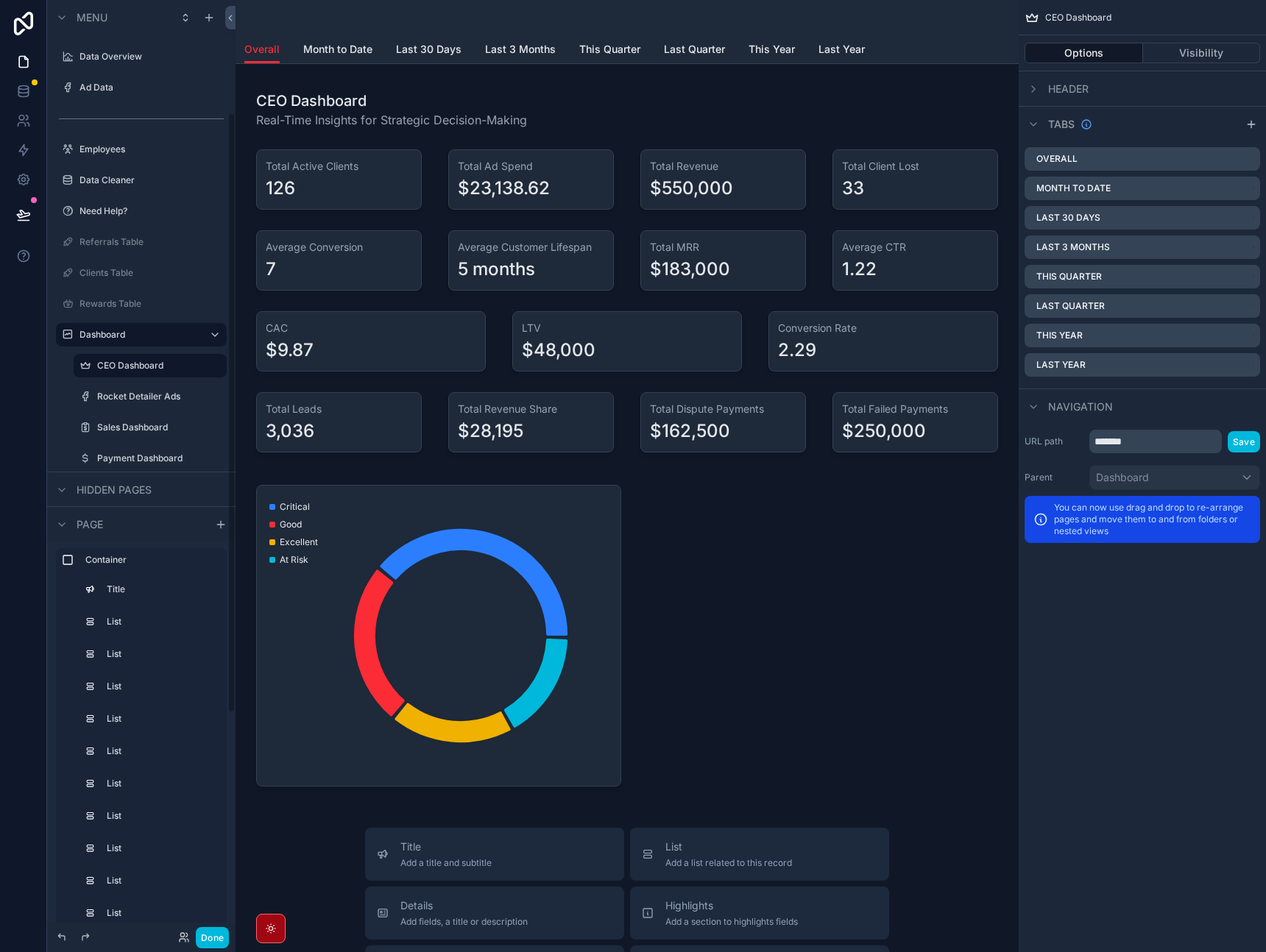
scroll to position [214, 0]
click at [130, 427] on label "Sales Dashboard" at bounding box center [158, 425] width 121 height 12
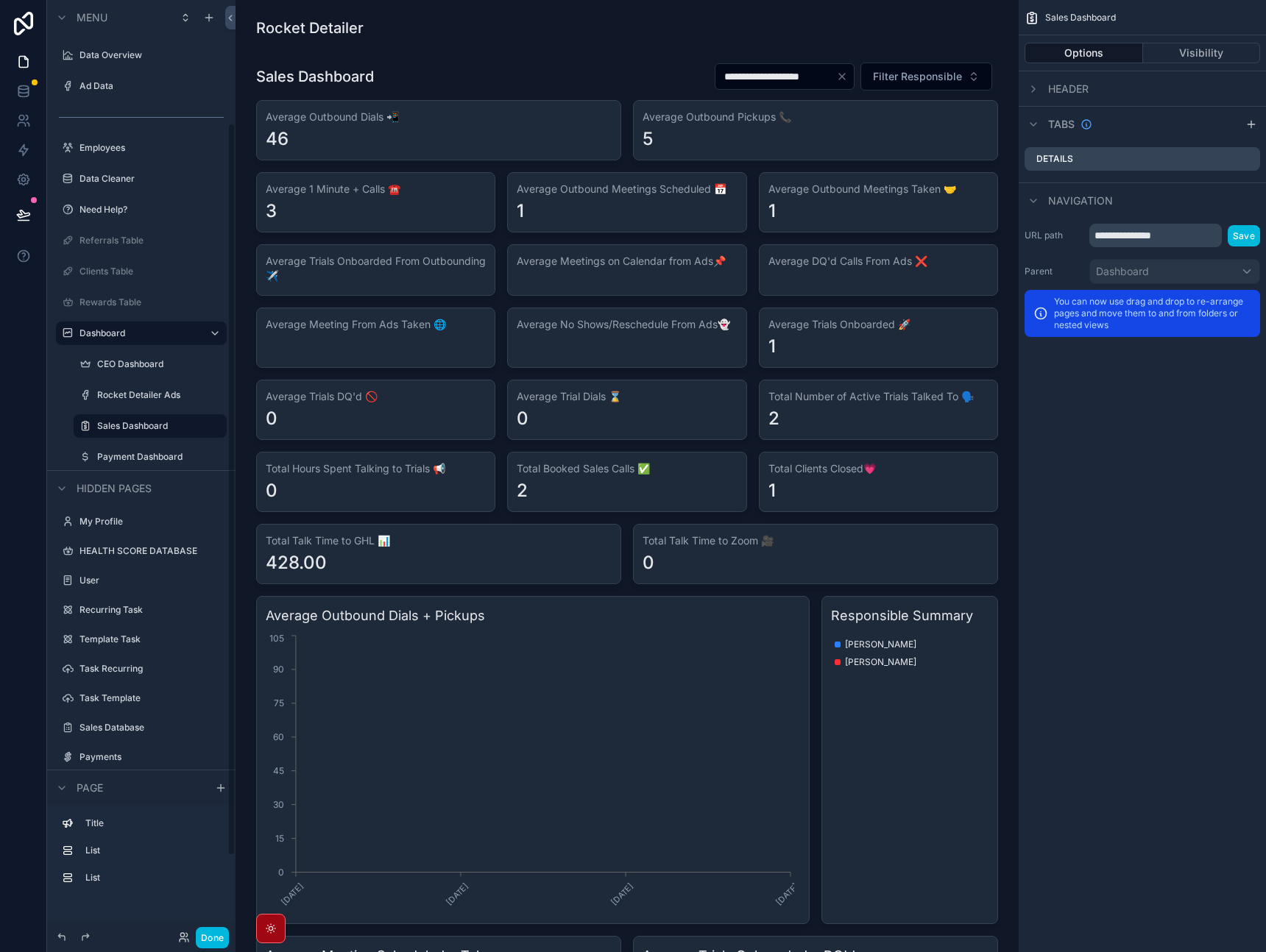
scroll to position [157, 0]
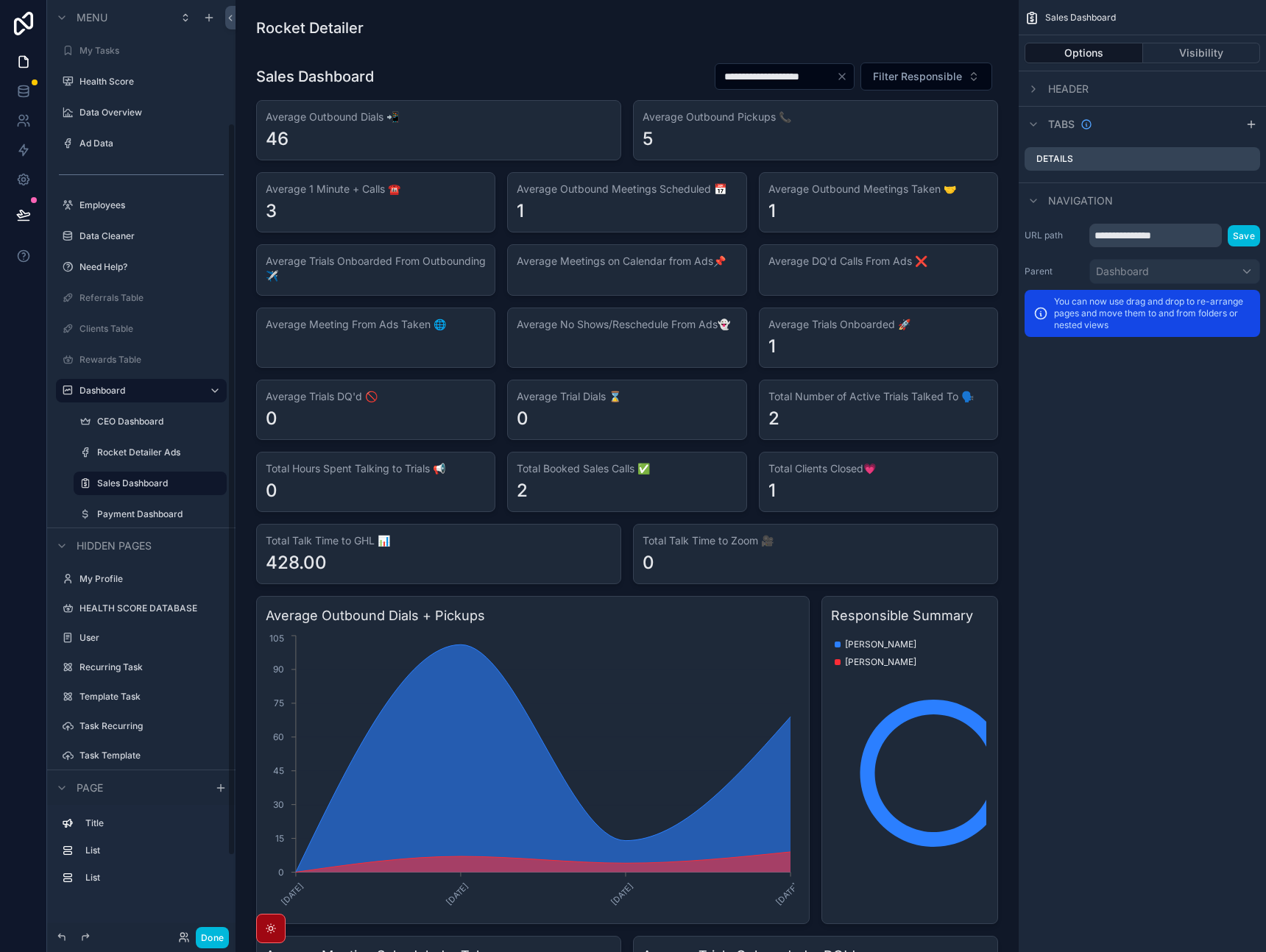
click at [126, 511] on label "Payment Dashboard" at bounding box center [158, 514] width 121 height 12
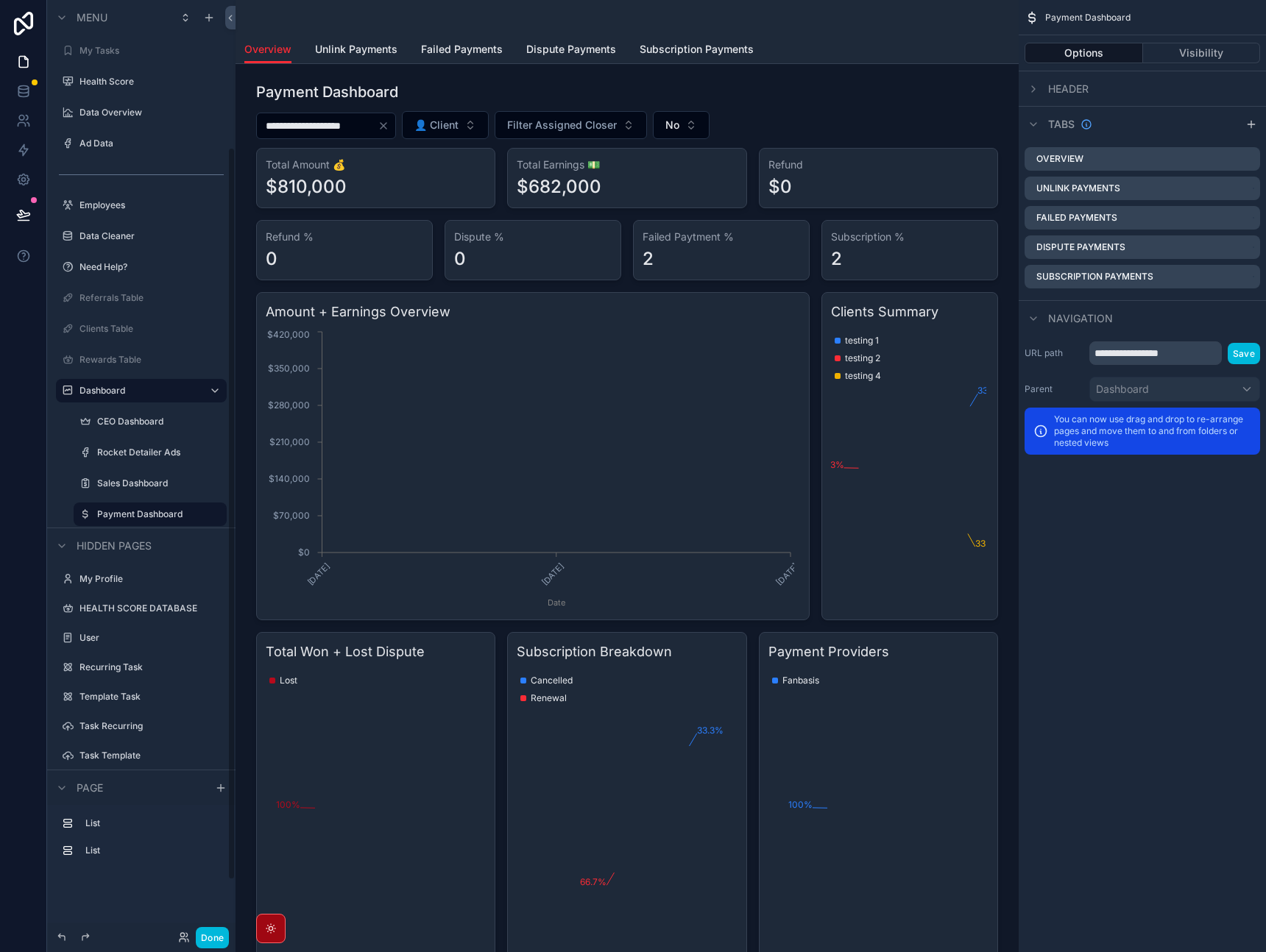
scroll to position [188, 0]
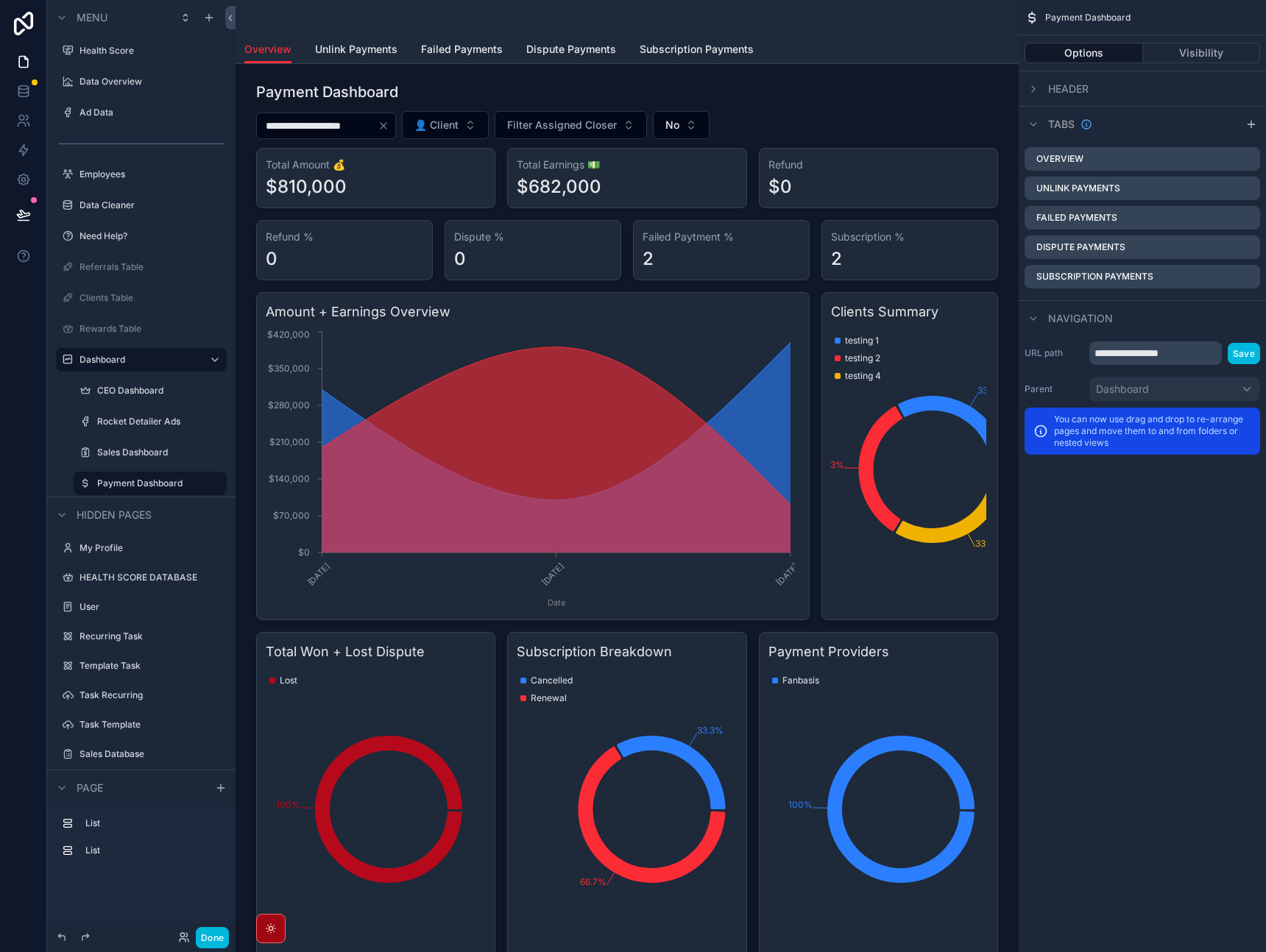
click at [430, 29] on div "scrollable content" at bounding box center [627, 17] width 765 height 35
click at [374, 52] on span "Unlink Payments" at bounding box center [356, 49] width 83 height 15
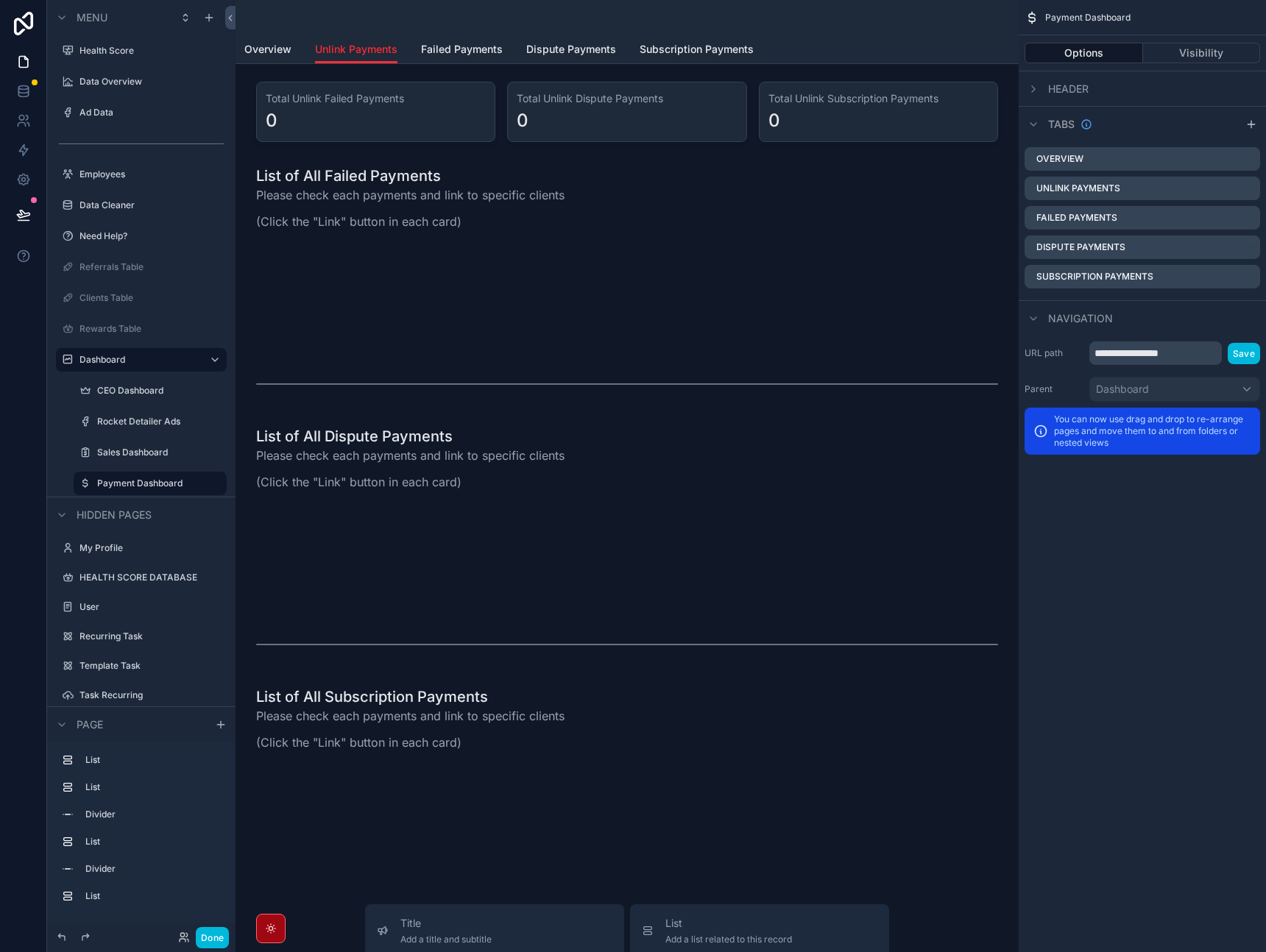
click at [0, 0] on icon "scrollable content" at bounding box center [0, 0] width 0 height 0
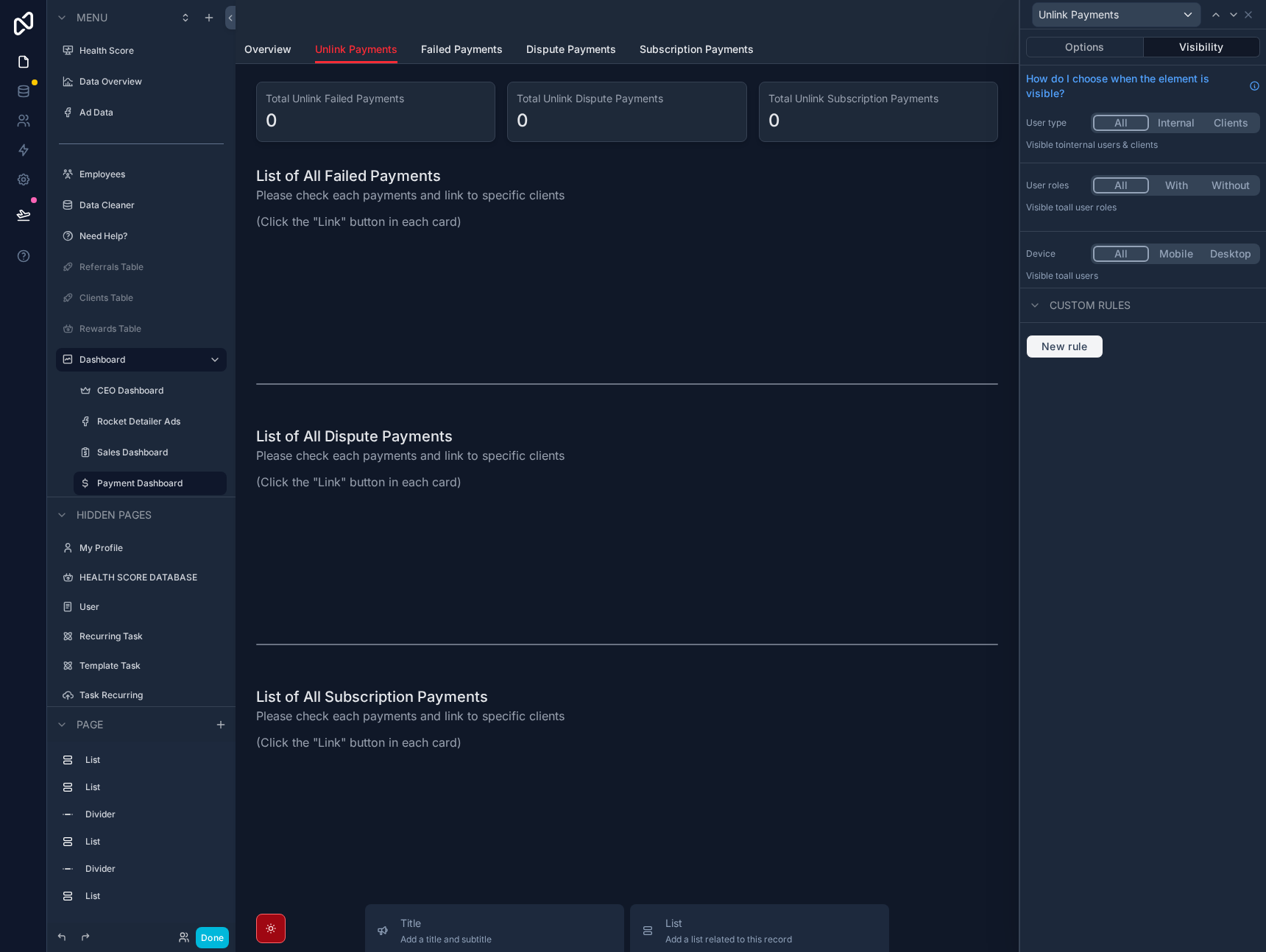
click at [1085, 336] on button "New rule" at bounding box center [1065, 347] width 77 height 24
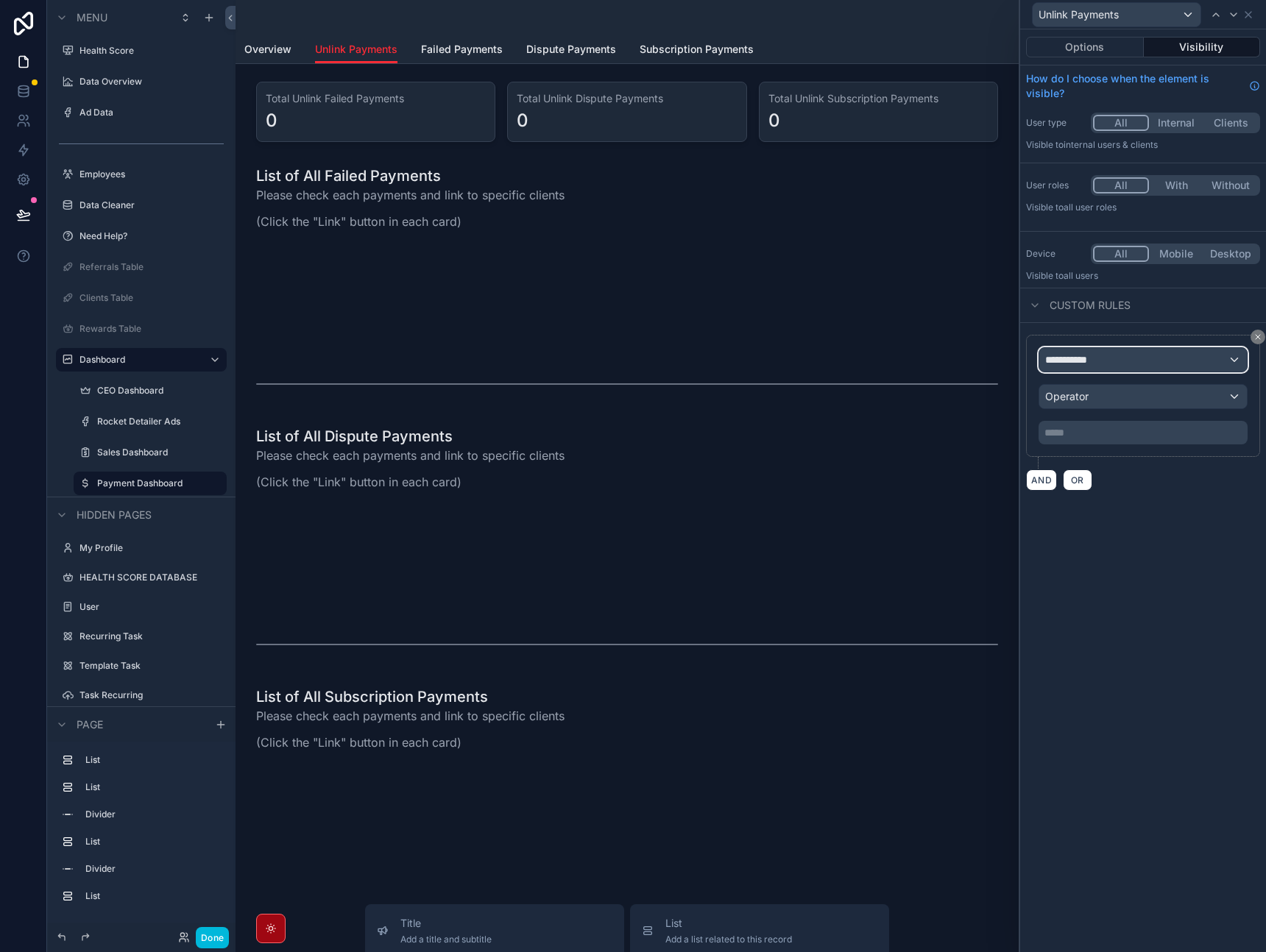
click at [1089, 363] on span "**********" at bounding box center [1073, 359] width 54 height 15
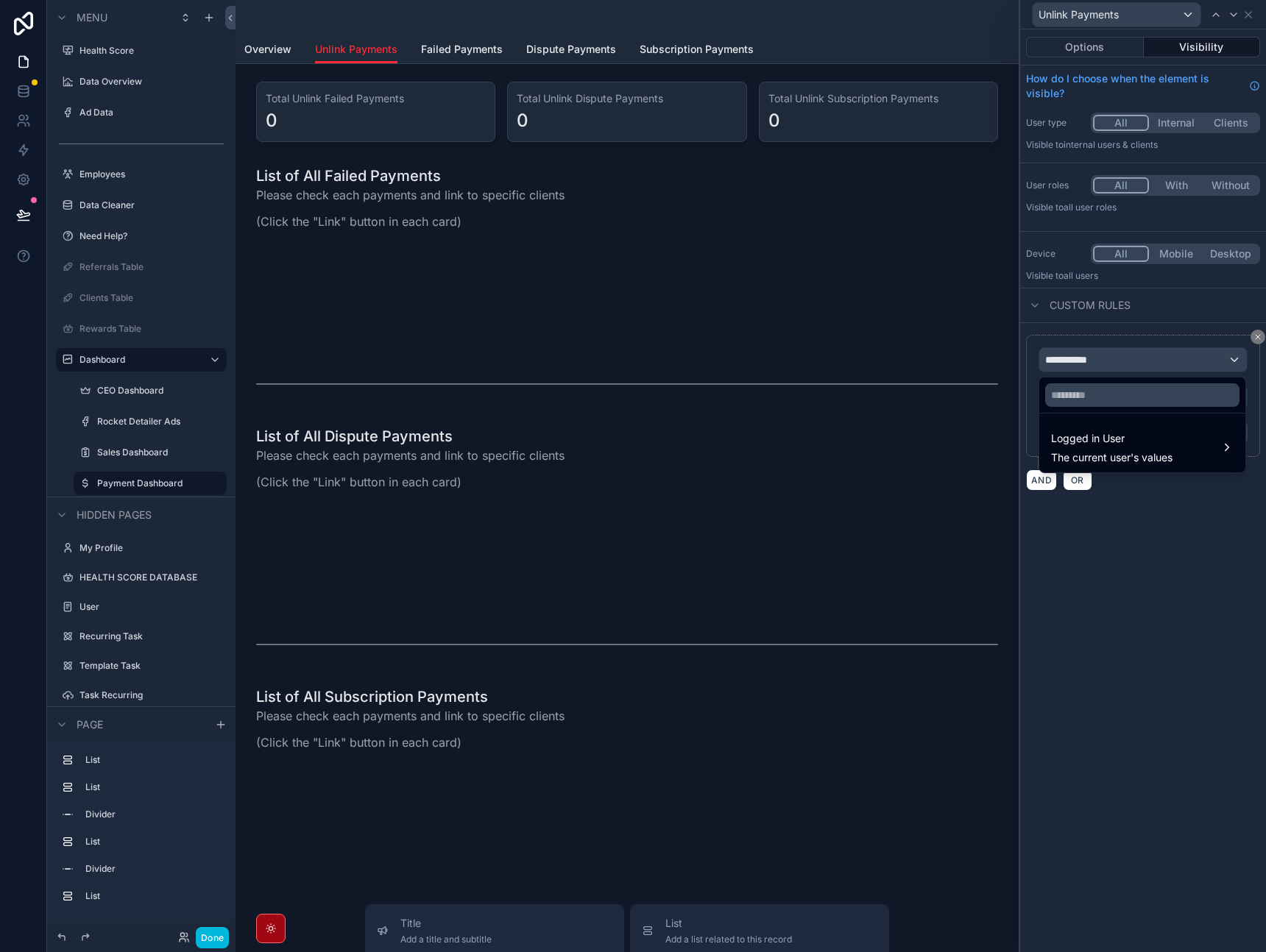
click at [1110, 447] on span "Logged in User" at bounding box center [1112, 438] width 122 height 17
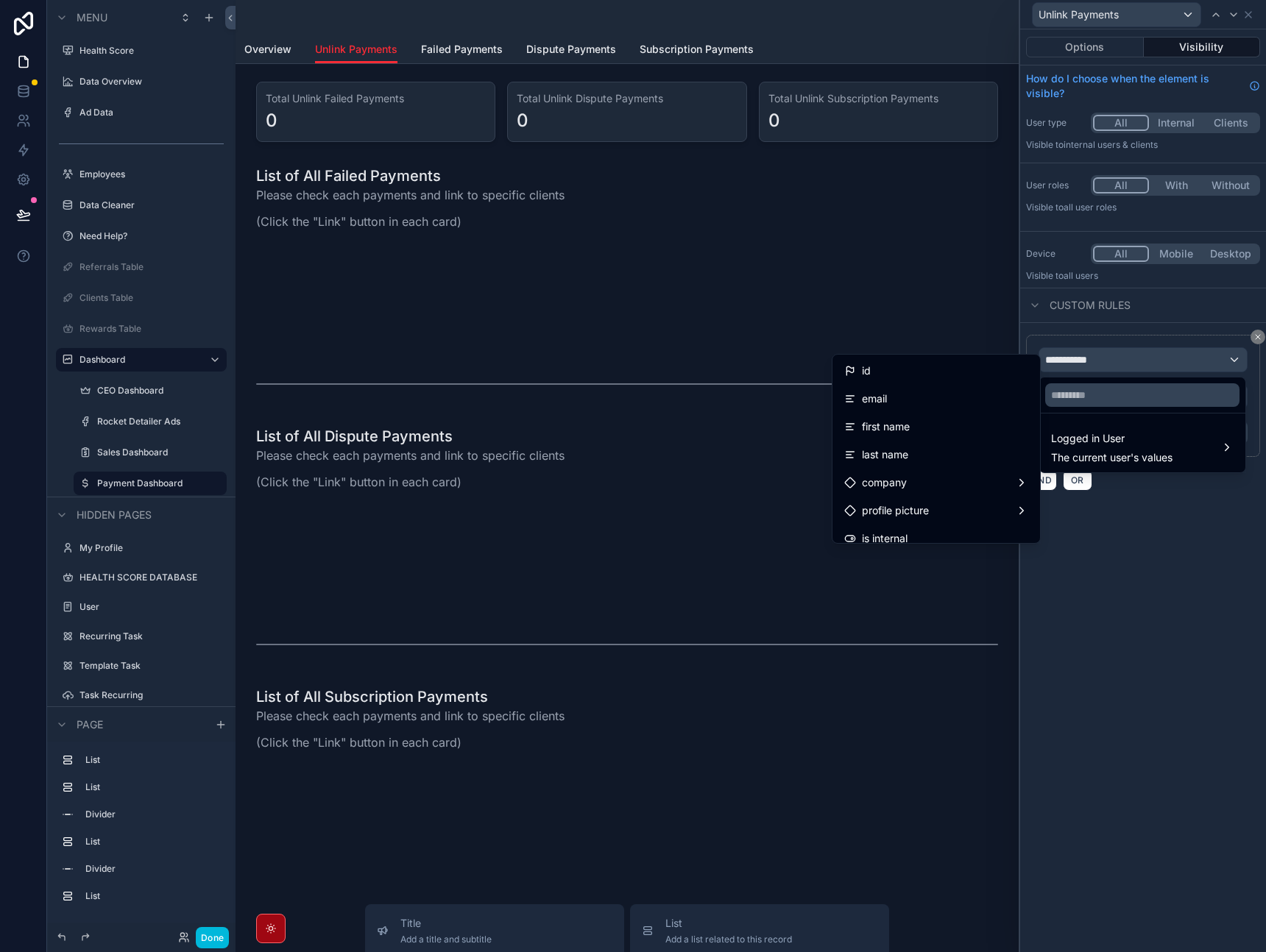
drag, startPoint x: 1182, startPoint y: 566, endPoint x: 1139, endPoint y: 465, distance: 109.8
click at [1178, 558] on div at bounding box center [1143, 476] width 246 height 952
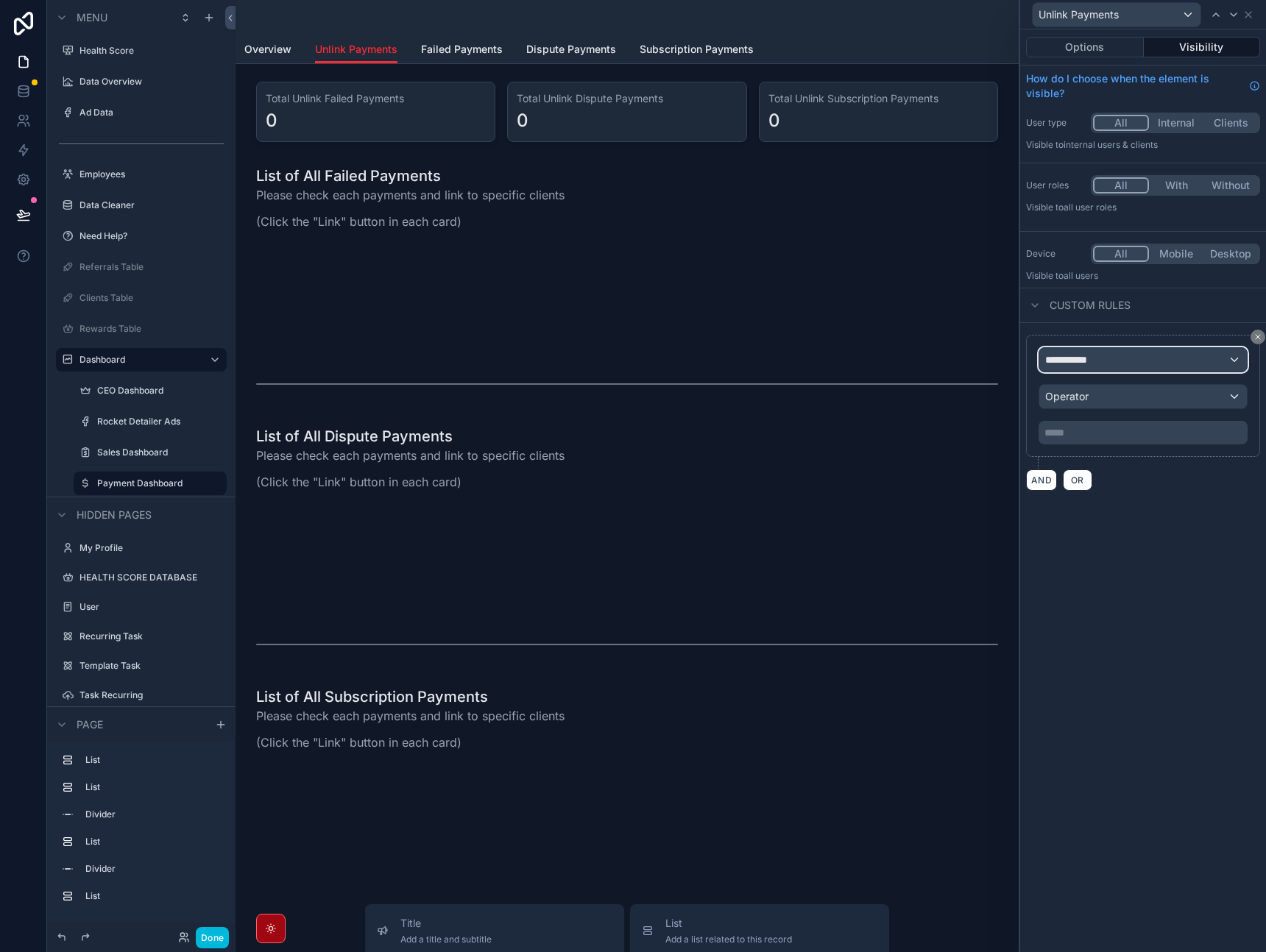
click at [1115, 358] on div "**********" at bounding box center [1143, 360] width 208 height 24
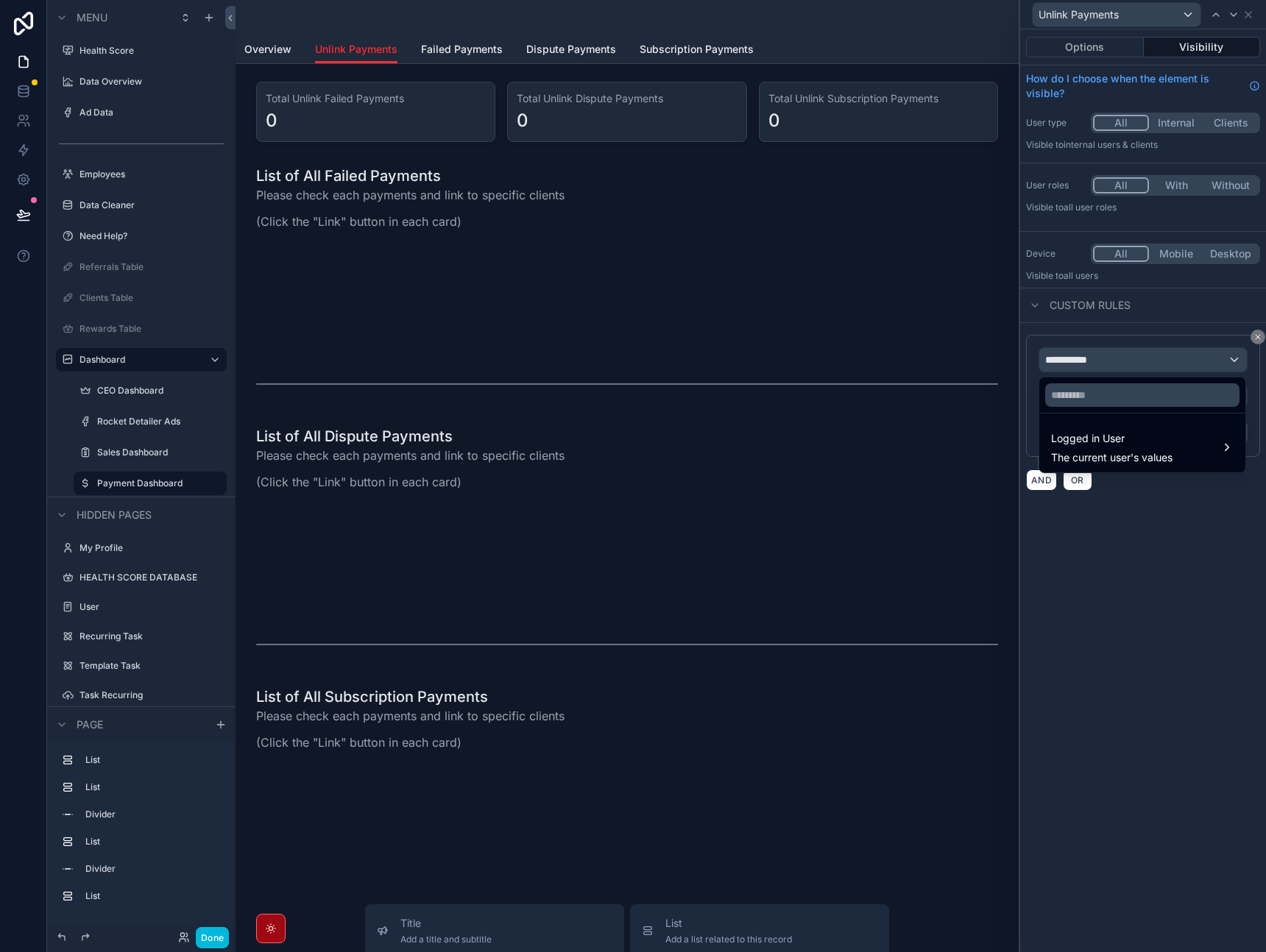
click at [1113, 446] on span "Logged in User" at bounding box center [1112, 438] width 122 height 17
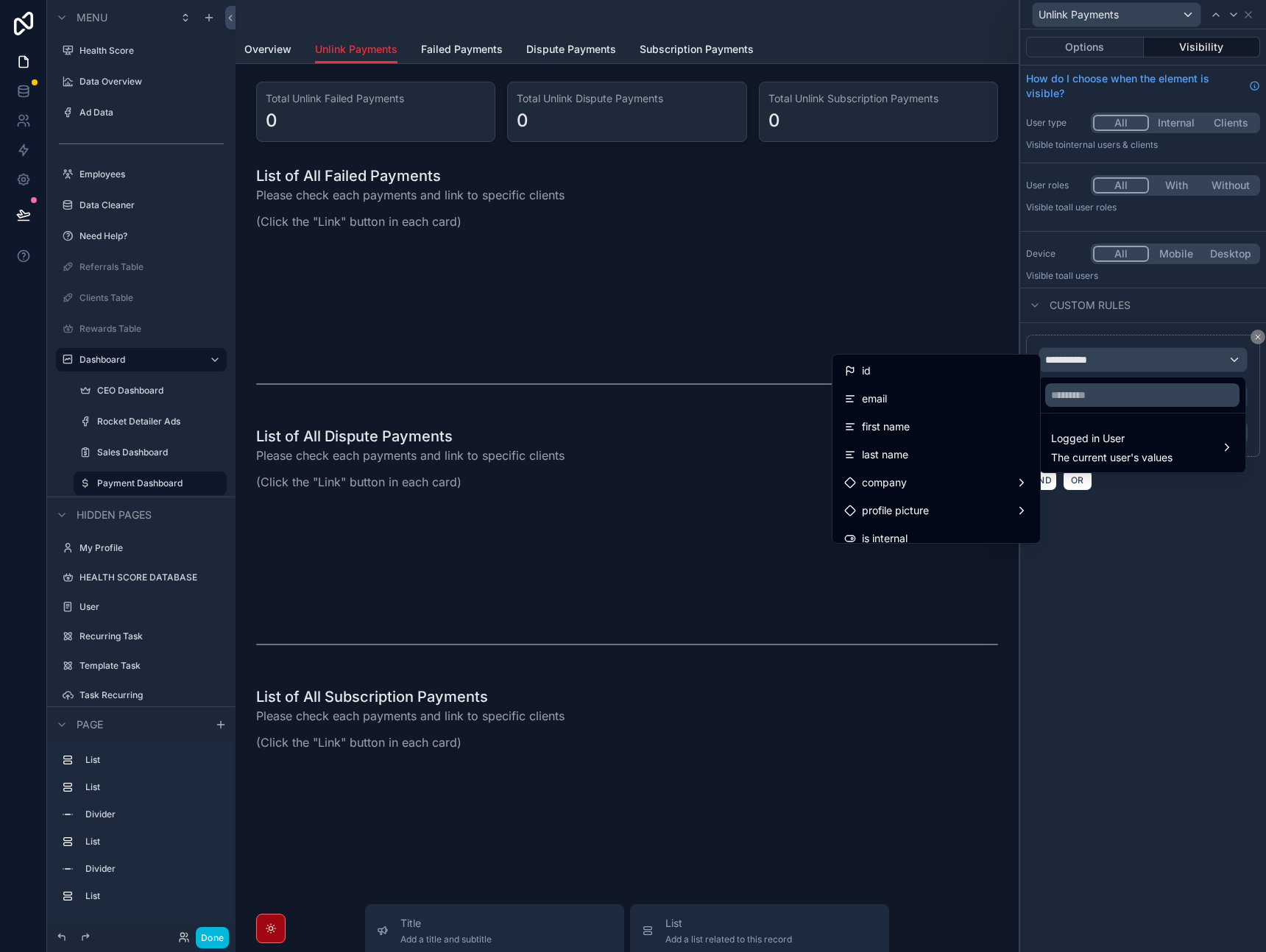
click at [1089, 569] on div at bounding box center [1143, 476] width 246 height 952
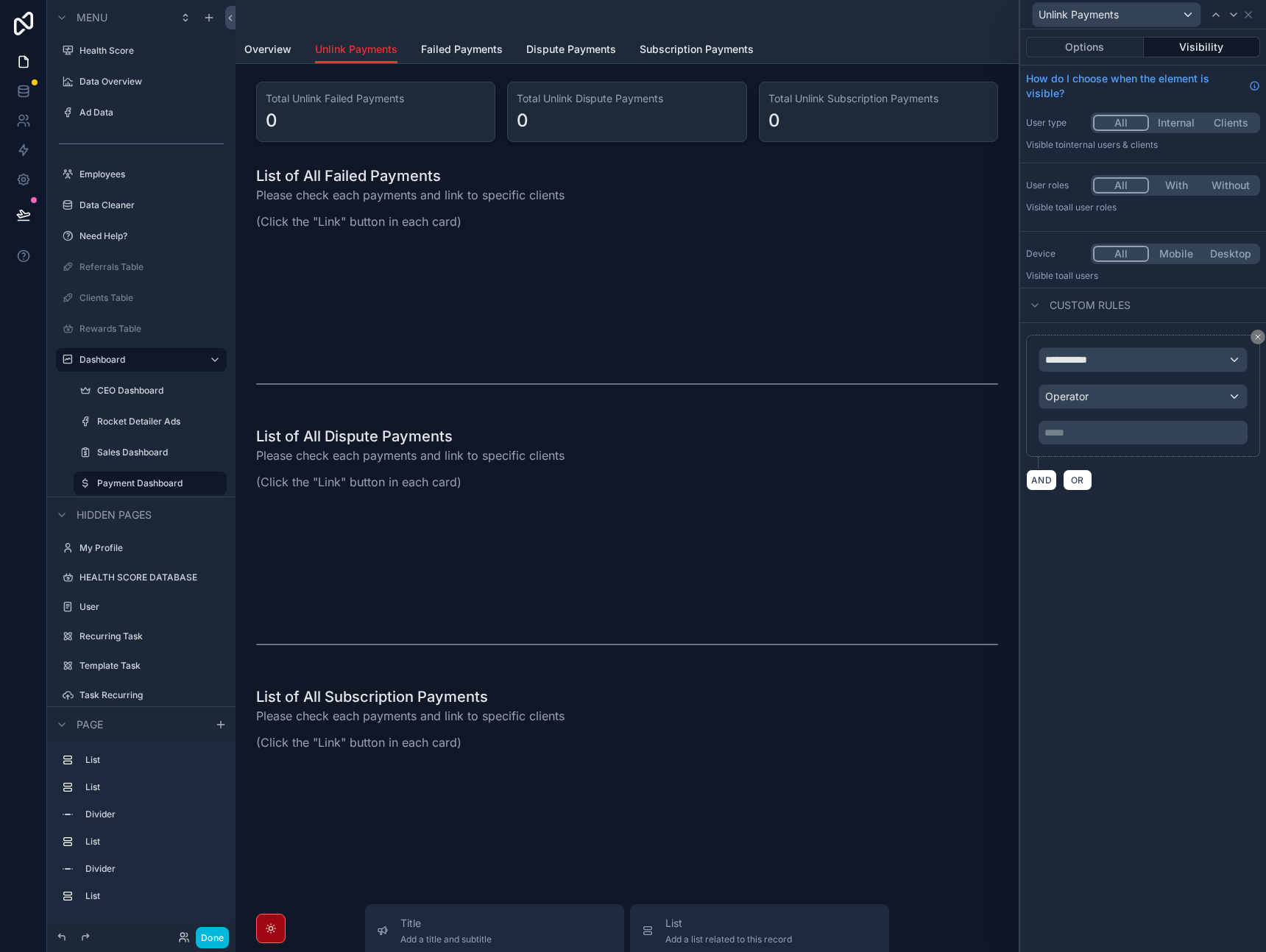
click at [1250, 340] on div "**********" at bounding box center [1143, 396] width 234 height 122
click at [1252, 340] on button at bounding box center [1258, 337] width 15 height 15
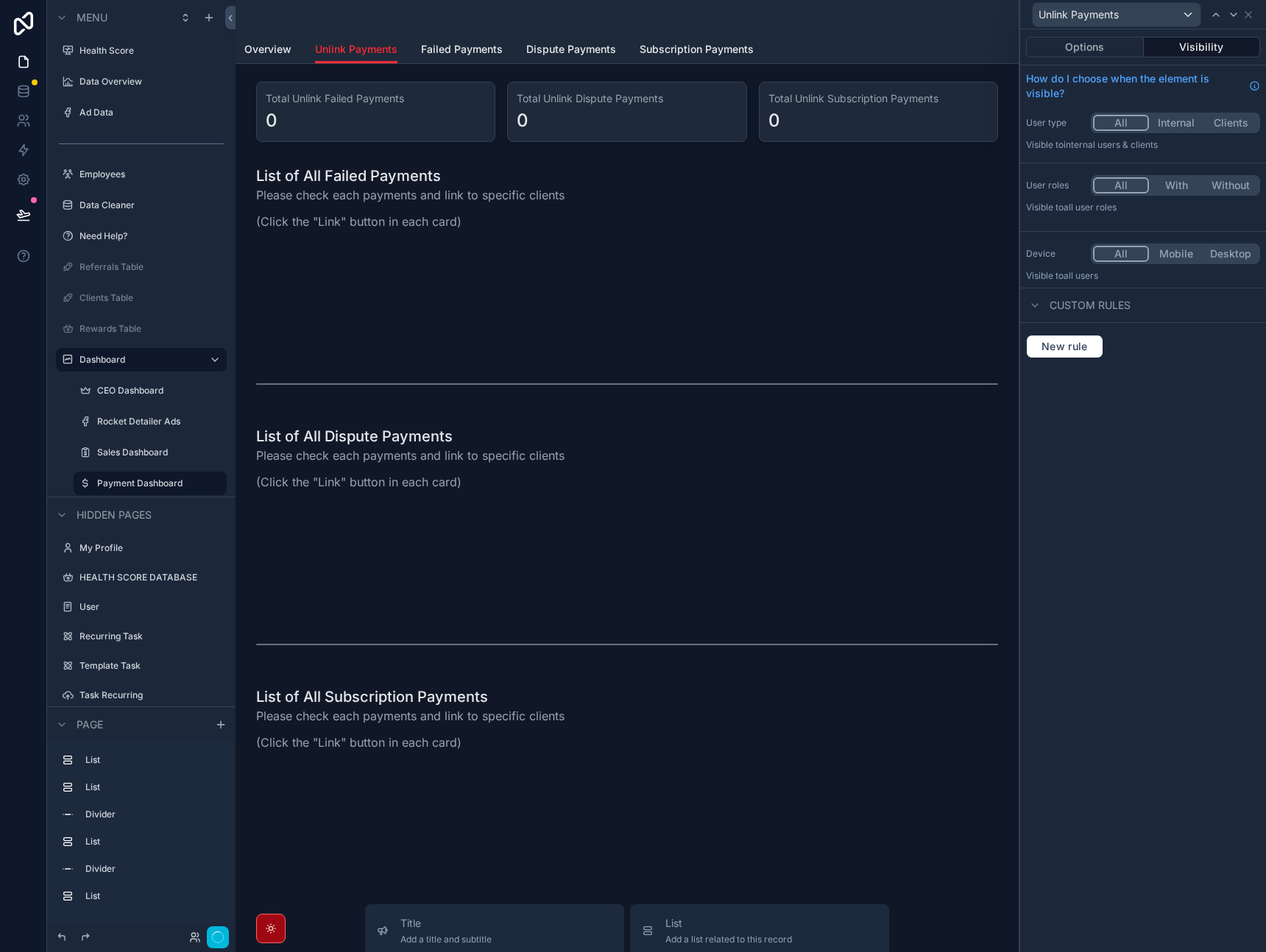
click at [452, 48] on span "Failed Payments" at bounding box center [462, 49] width 82 height 15
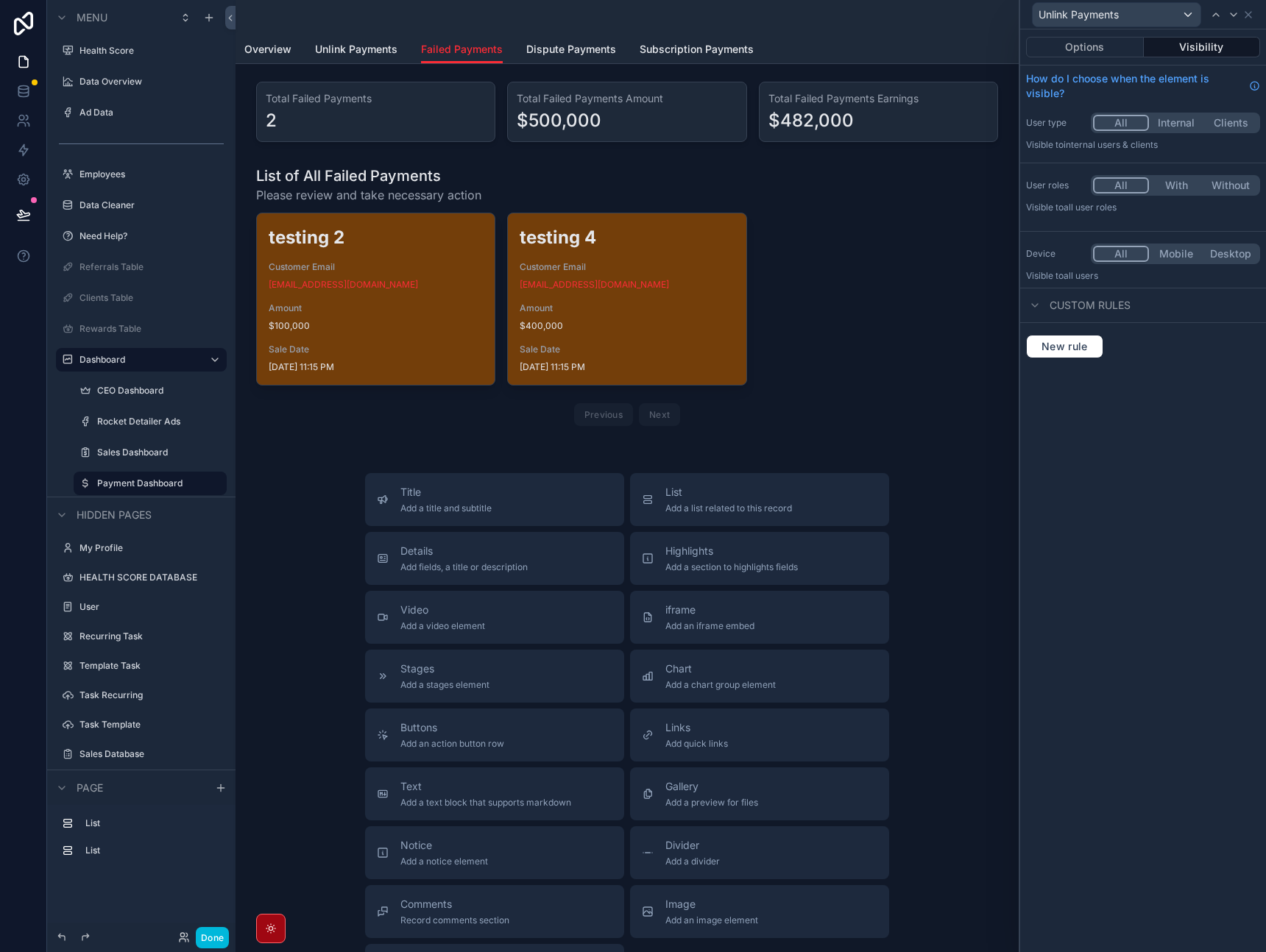
click at [368, 49] on span "Unlink Payments" at bounding box center [356, 49] width 83 height 15
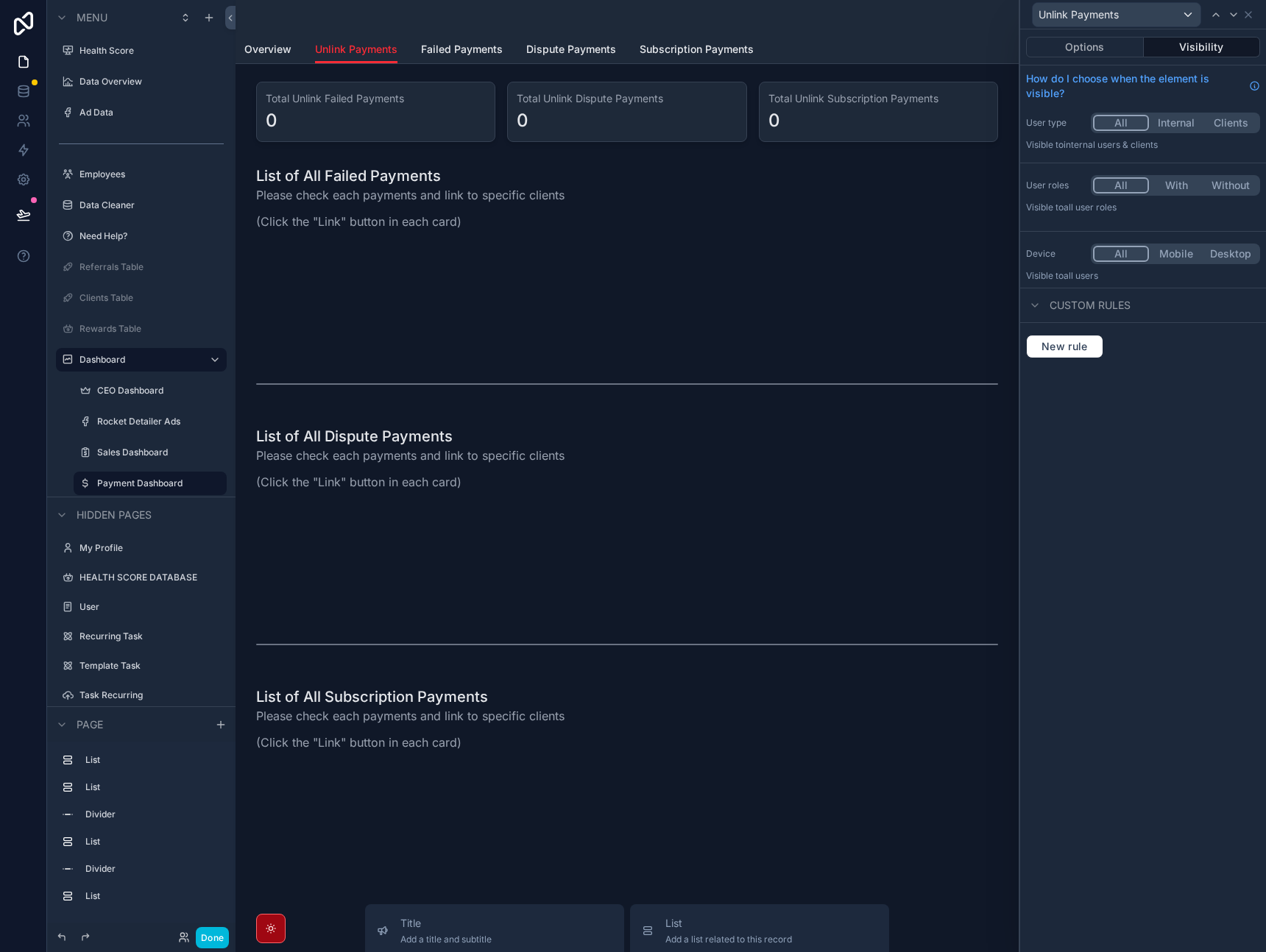
click at [589, 264] on div "scrollable content" at bounding box center [627, 254] width 760 height 188
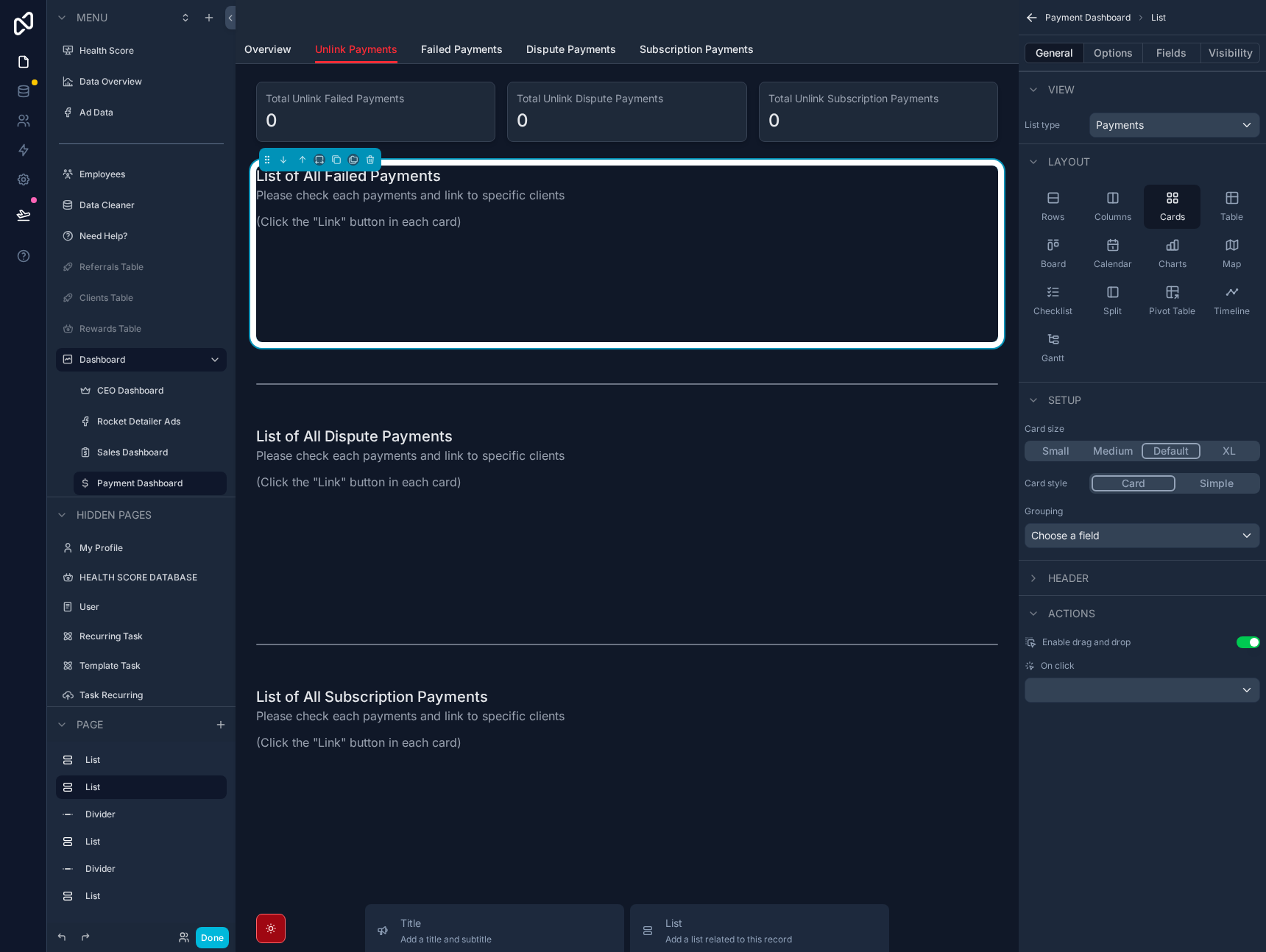
click at [1232, 56] on button "Visibility" at bounding box center [1231, 53] width 59 height 21
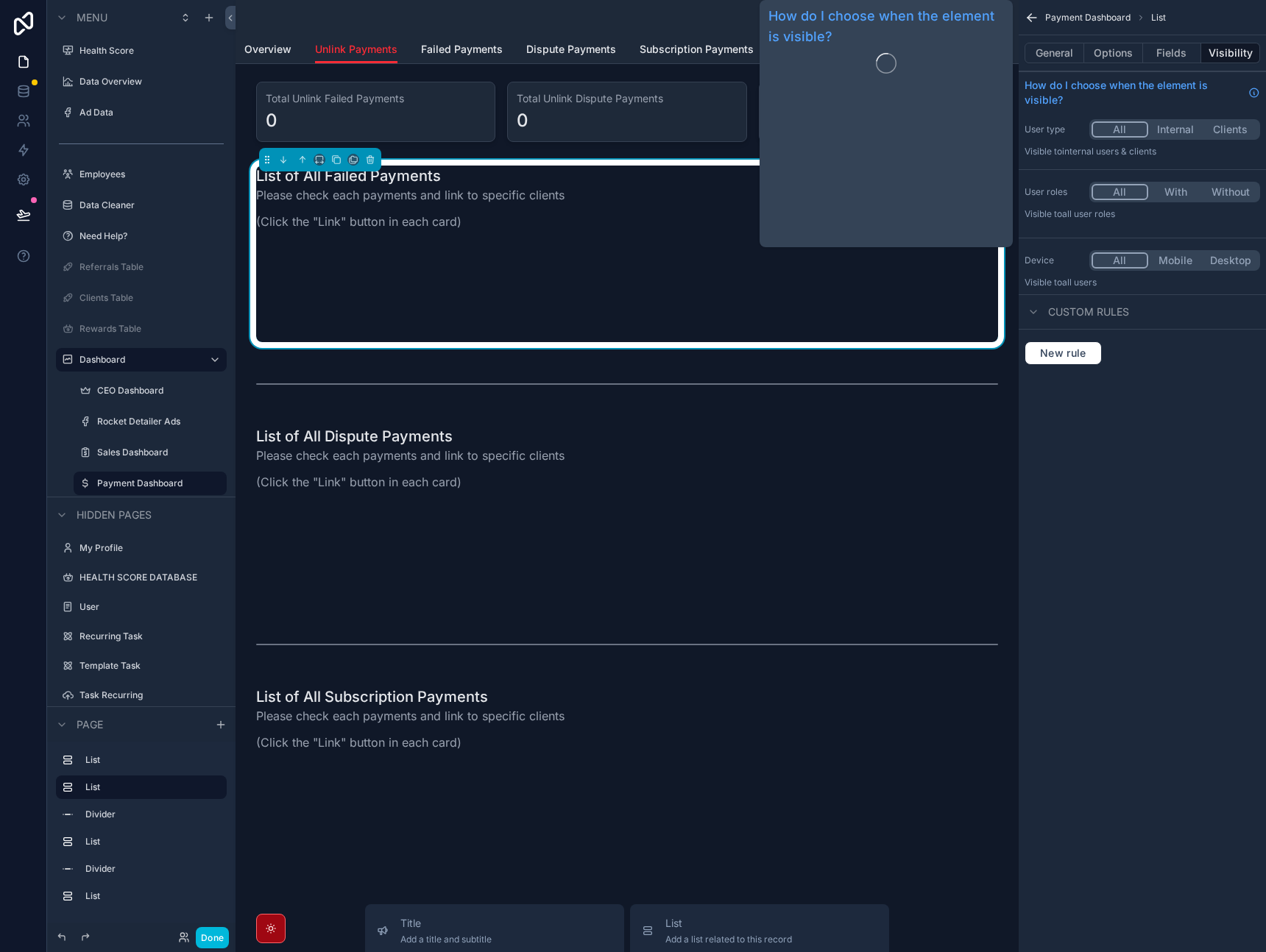
click at [1112, 49] on button "Options" at bounding box center [1114, 53] width 59 height 21
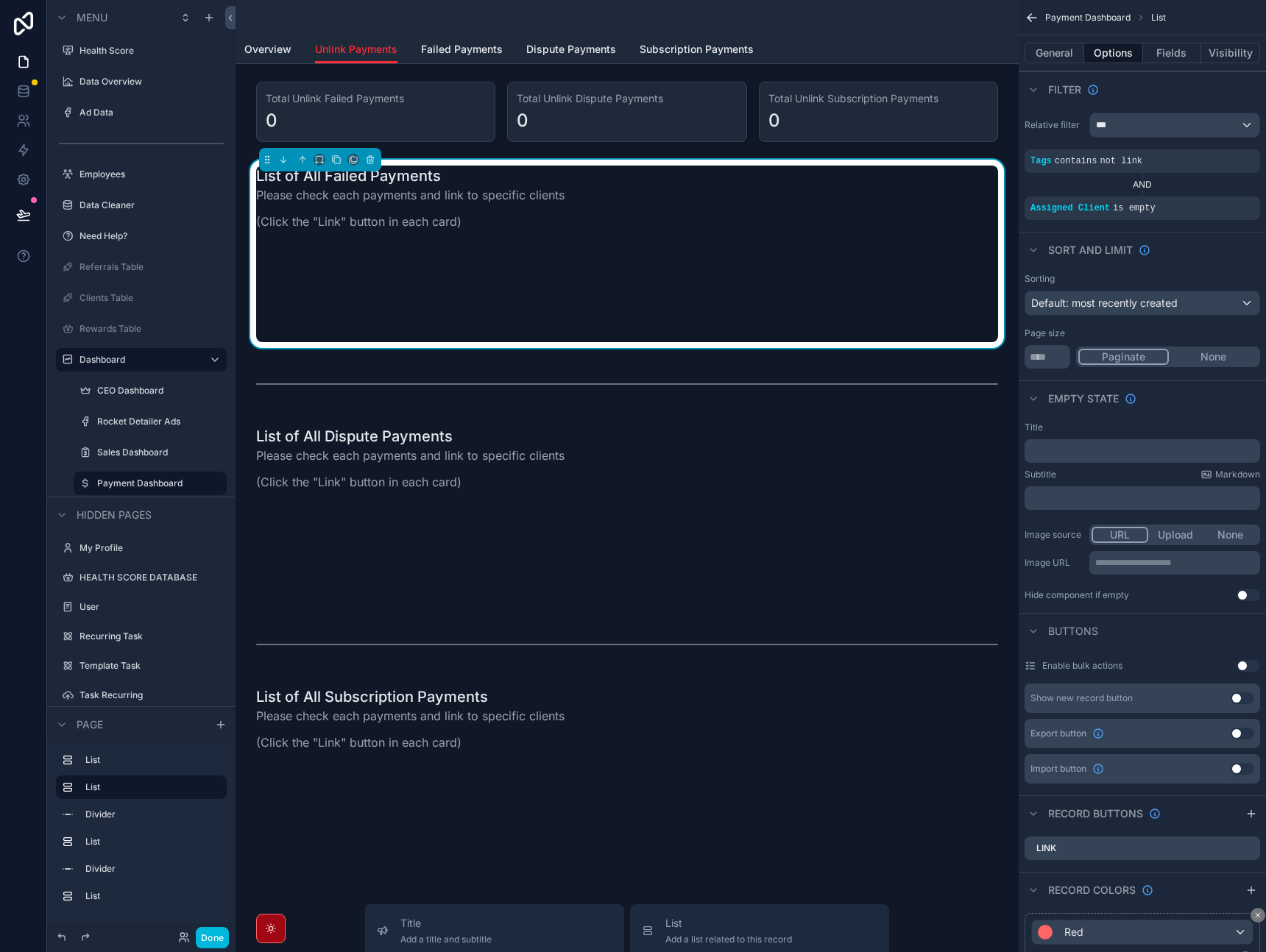
click at [1107, 457] on p "﻿" at bounding box center [1143, 451] width 227 height 12
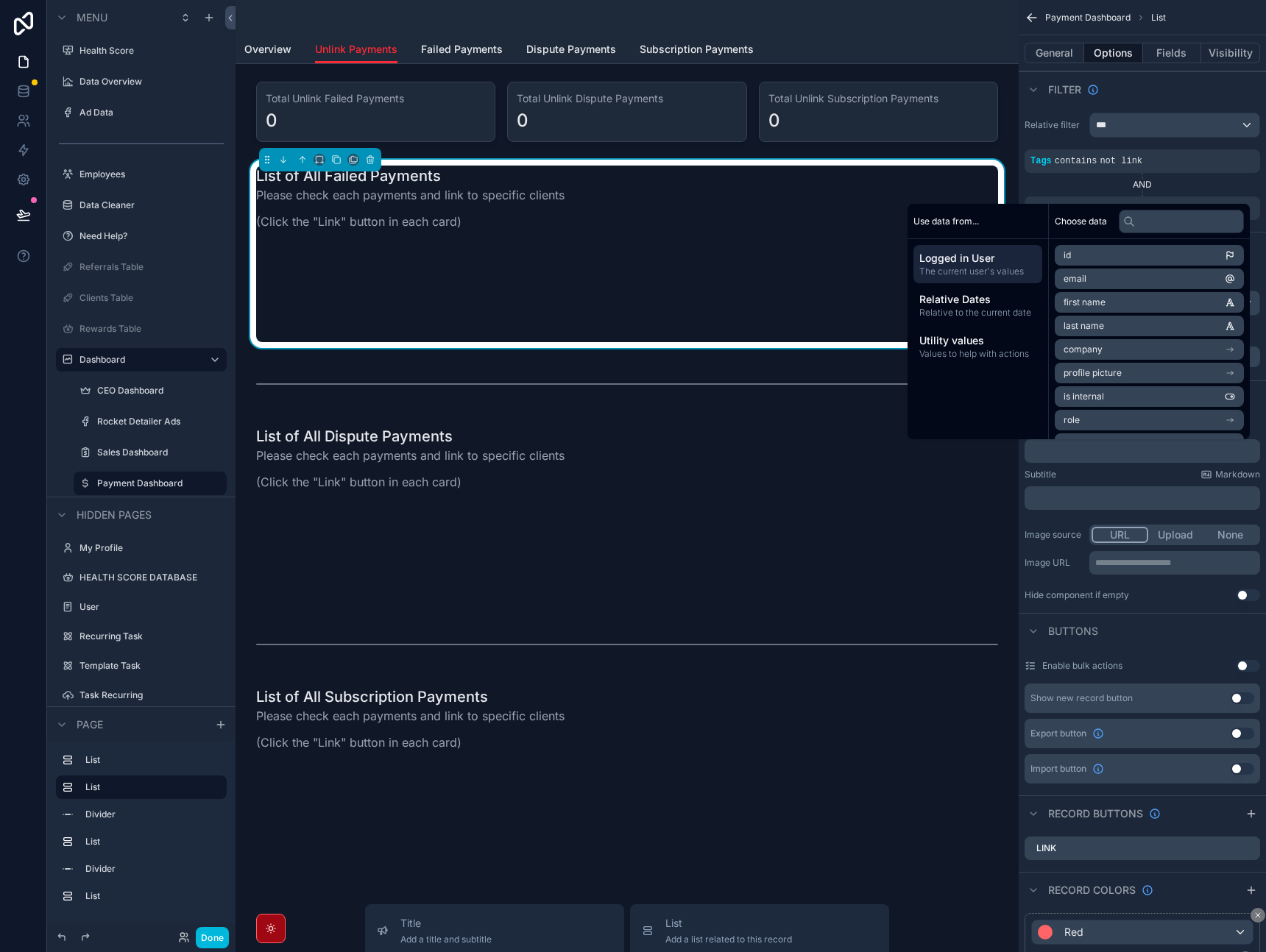
click at [1112, 481] on div "Subtitle Markdown ﻿" at bounding box center [1143, 489] width 236 height 41
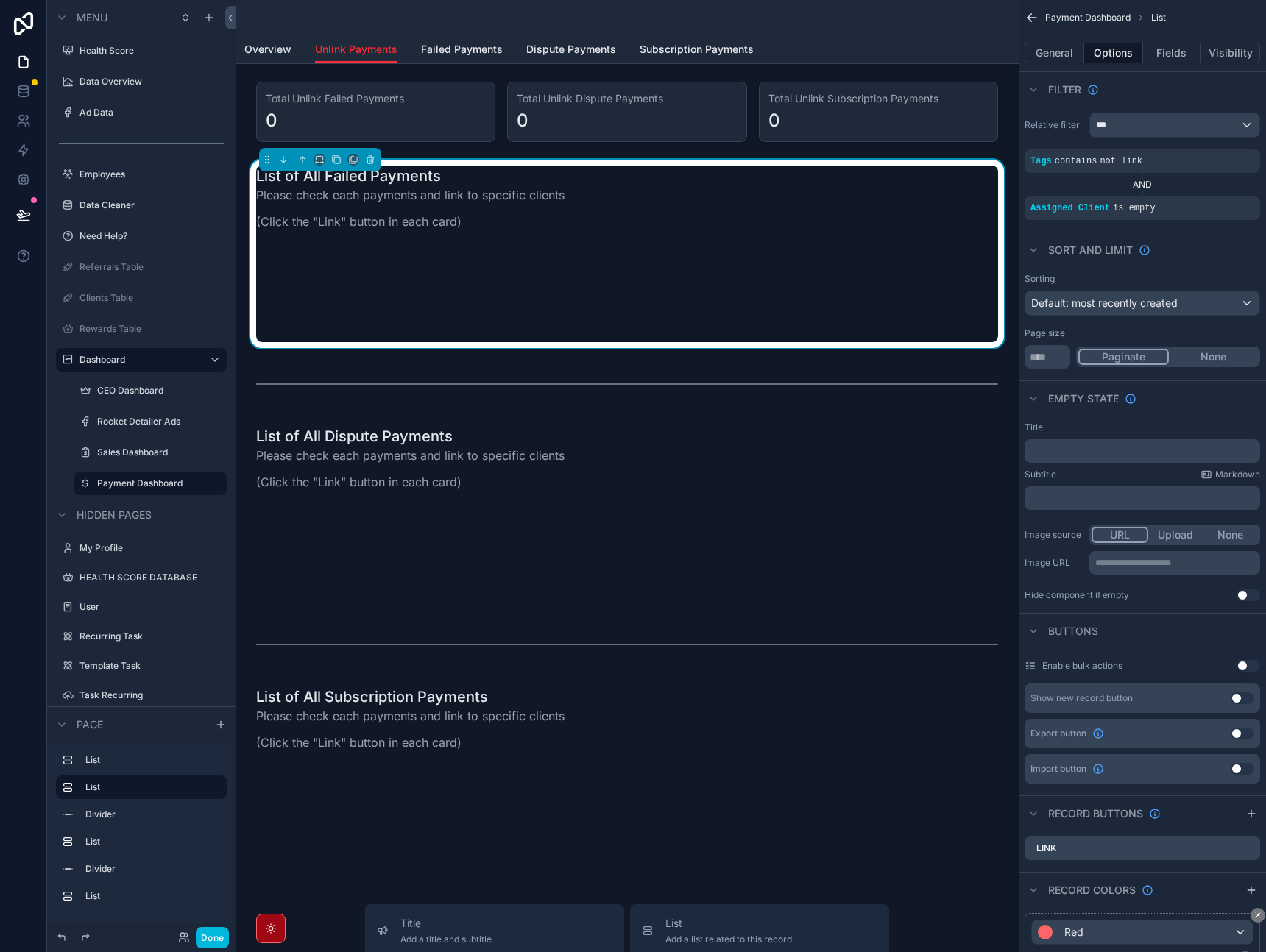
click at [1250, 594] on button "Use setting" at bounding box center [1248, 595] width 24 height 12
click at [1112, 600] on div "Hide component if empty" at bounding box center [1077, 595] width 104 height 12
drag, startPoint x: 1138, startPoint y: 601, endPoint x: 1042, endPoint y: 596, distance: 96.1
click at [1043, 596] on div "**********" at bounding box center [1143, 511] width 247 height 192
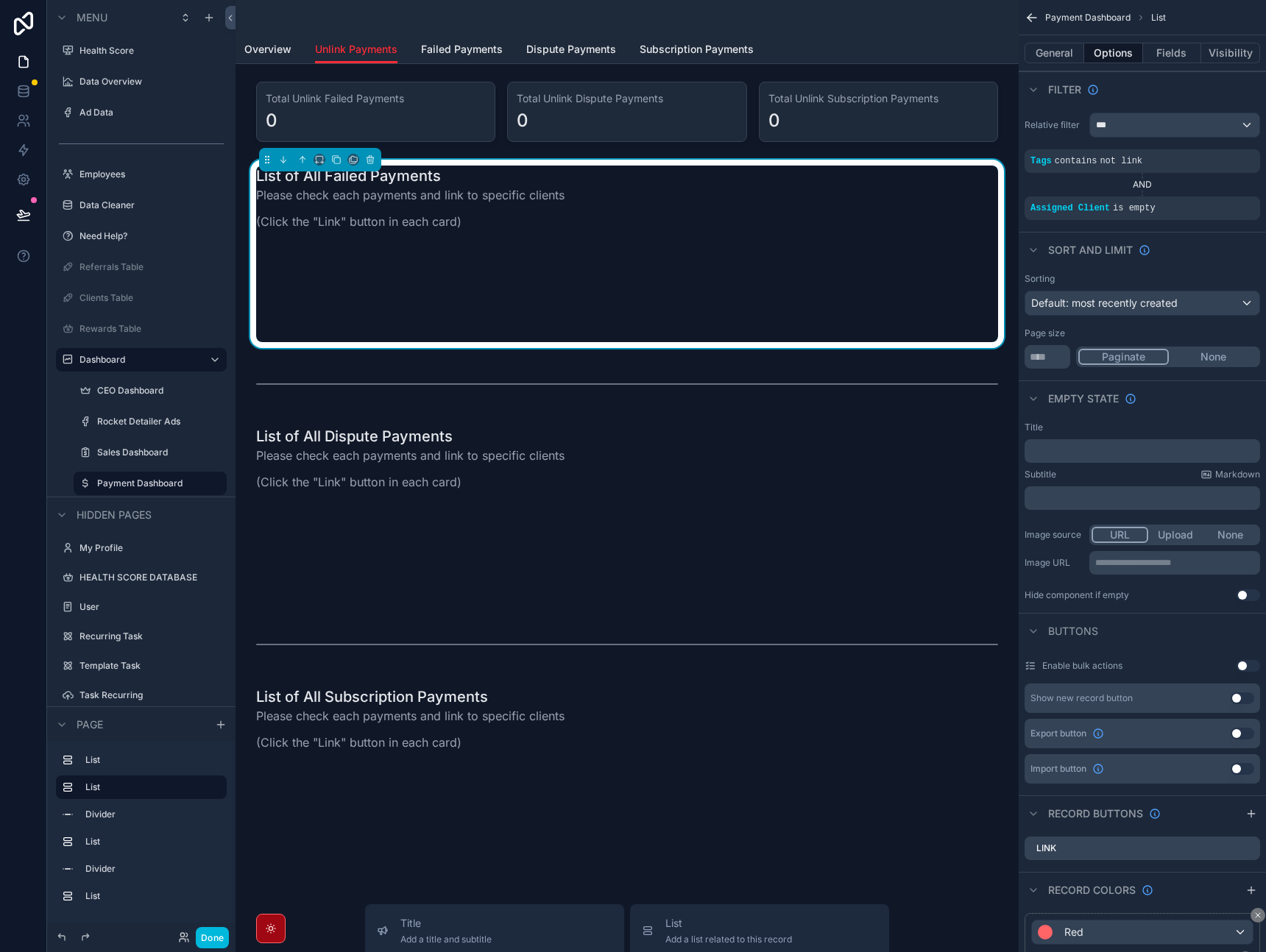
click at [409, 27] on div "scrollable content" at bounding box center [627, 17] width 765 height 35
click at [25, 92] on icon at bounding box center [23, 90] width 10 height 6
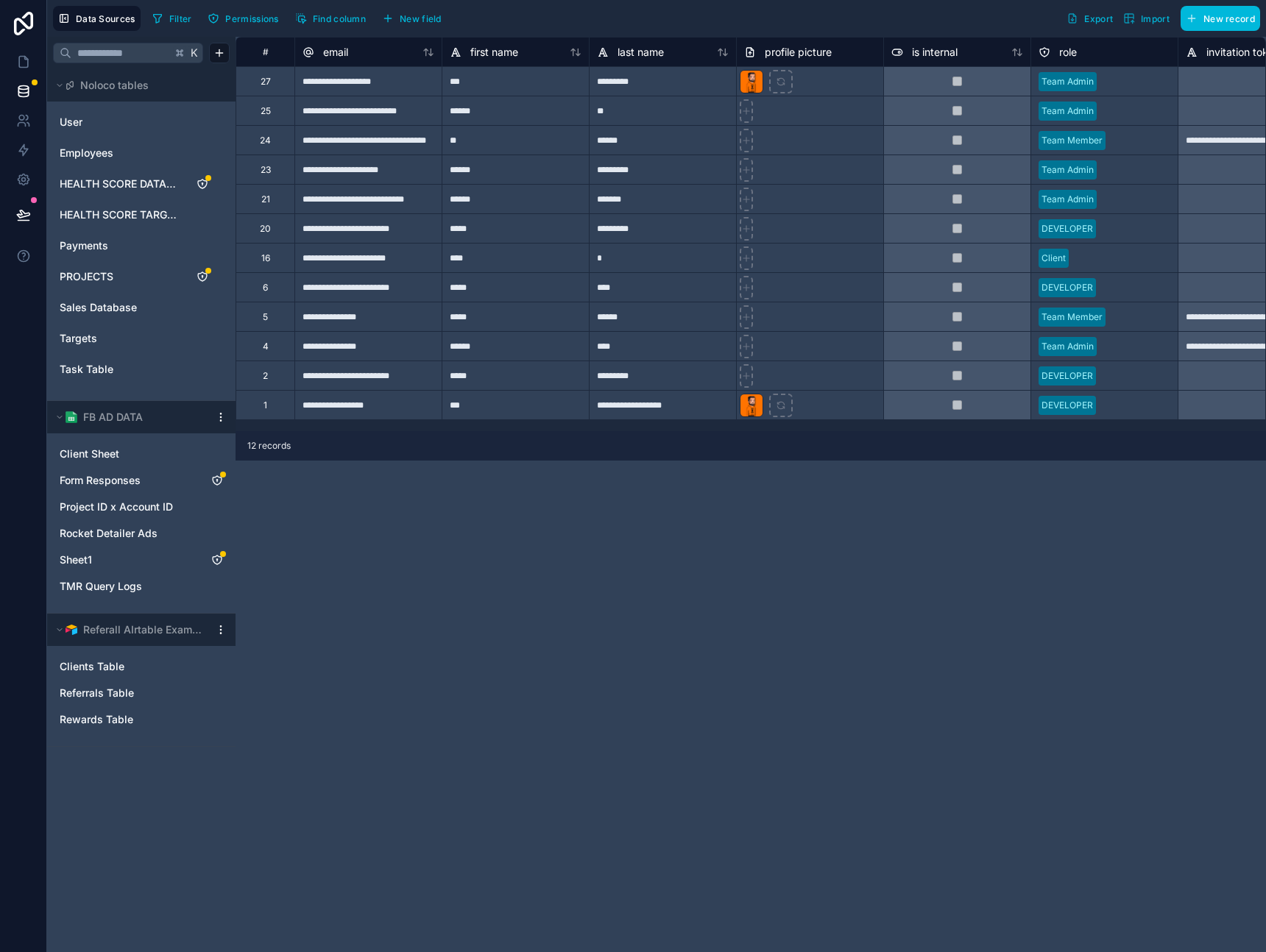
click at [107, 252] on span "Payments" at bounding box center [84, 246] width 49 height 15
click at [116, 281] on link "PROJECTS" at bounding box center [119, 277] width 119 height 15
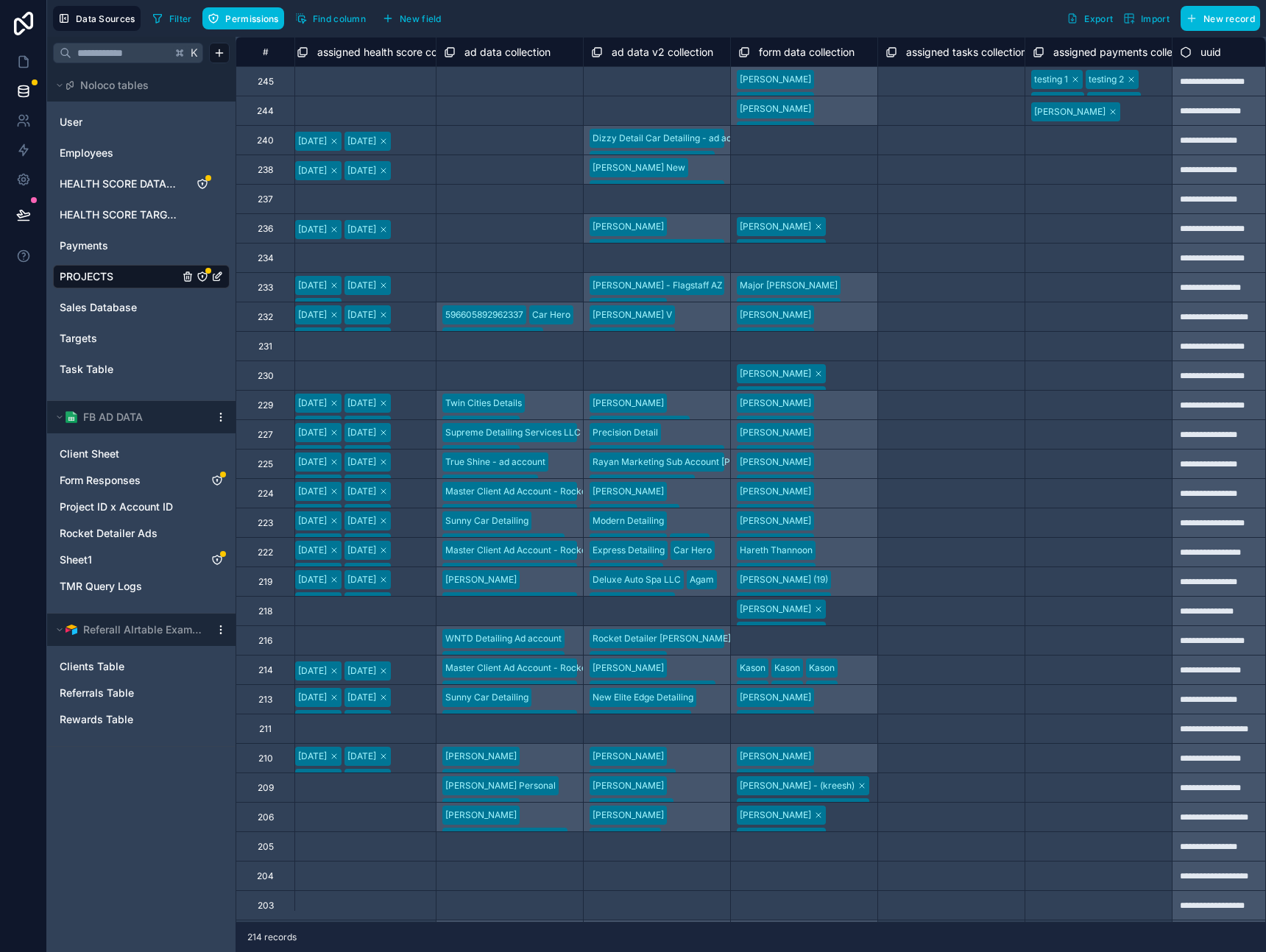
scroll to position [0, 7139]
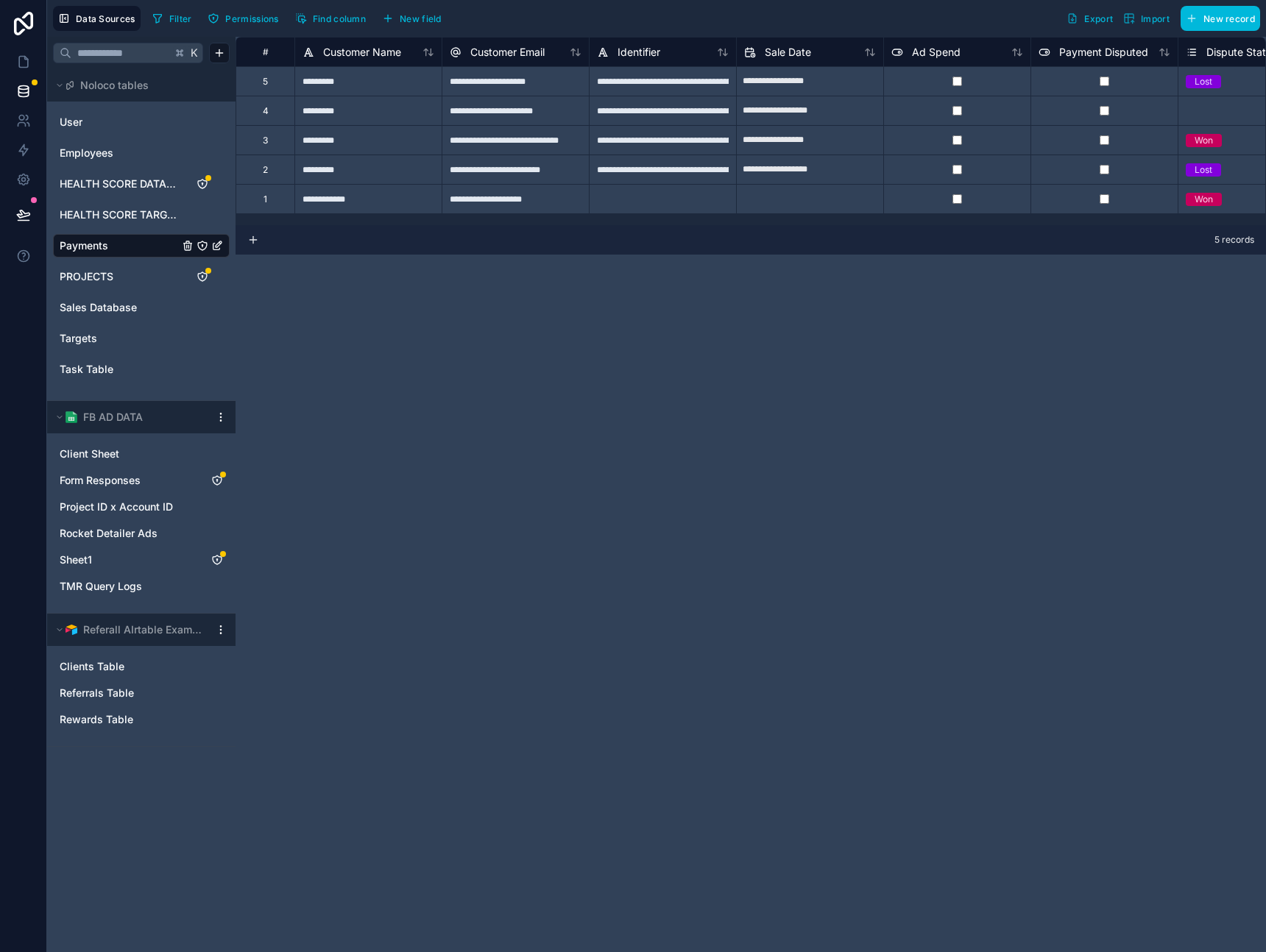
click at [103, 305] on span "Sales Database" at bounding box center [98, 308] width 77 height 15
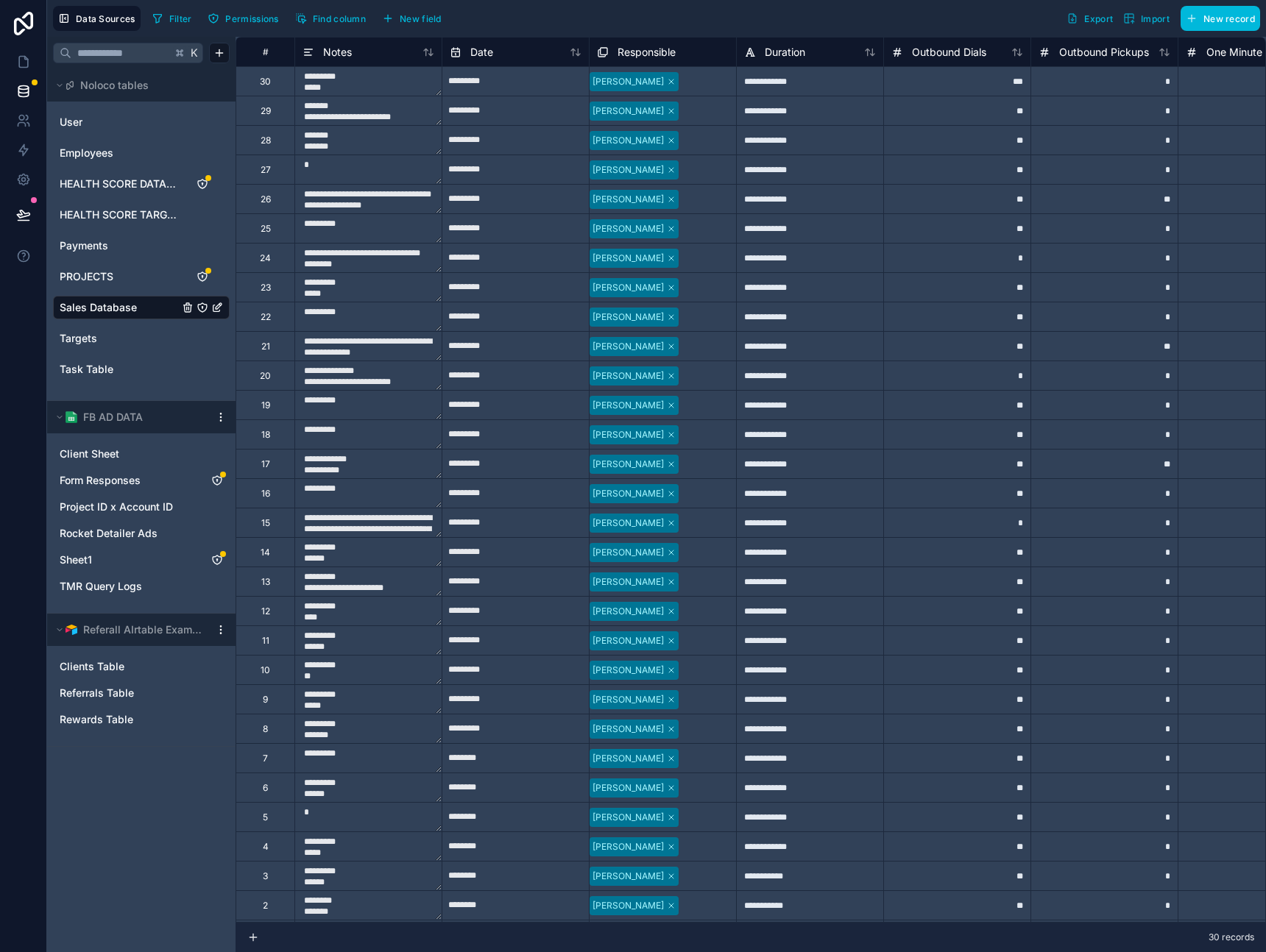
drag, startPoint x: 368, startPoint y: 923, endPoint x: 413, endPoint y: 927, distance: 45.2
click at [413, 927] on div "30 records" at bounding box center [750, 937] width 1030 height 29
click at [683, 79] on div at bounding box center [681, 82] width 2 height 15
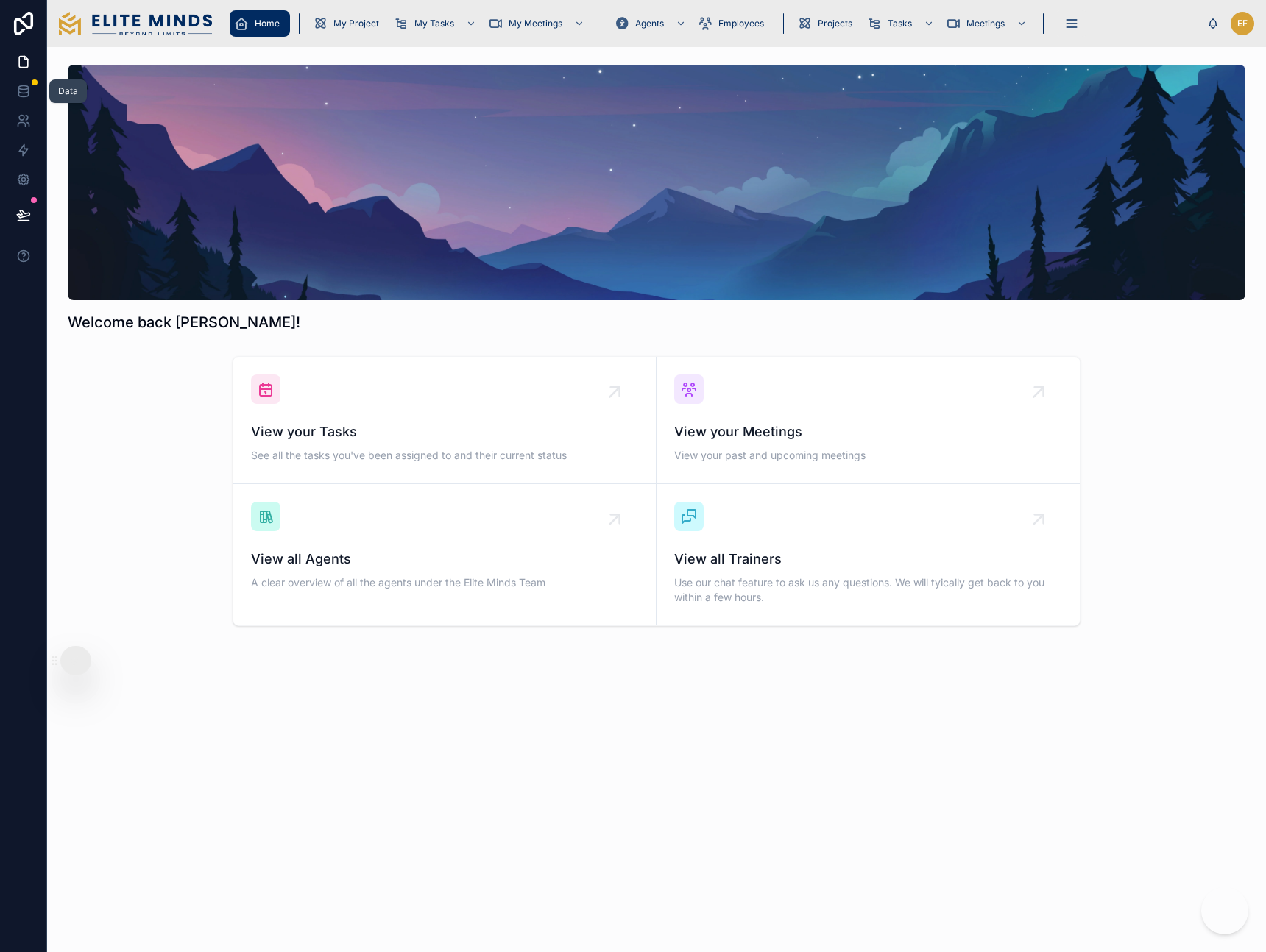
click at [20, 84] on icon at bounding box center [23, 91] width 15 height 15
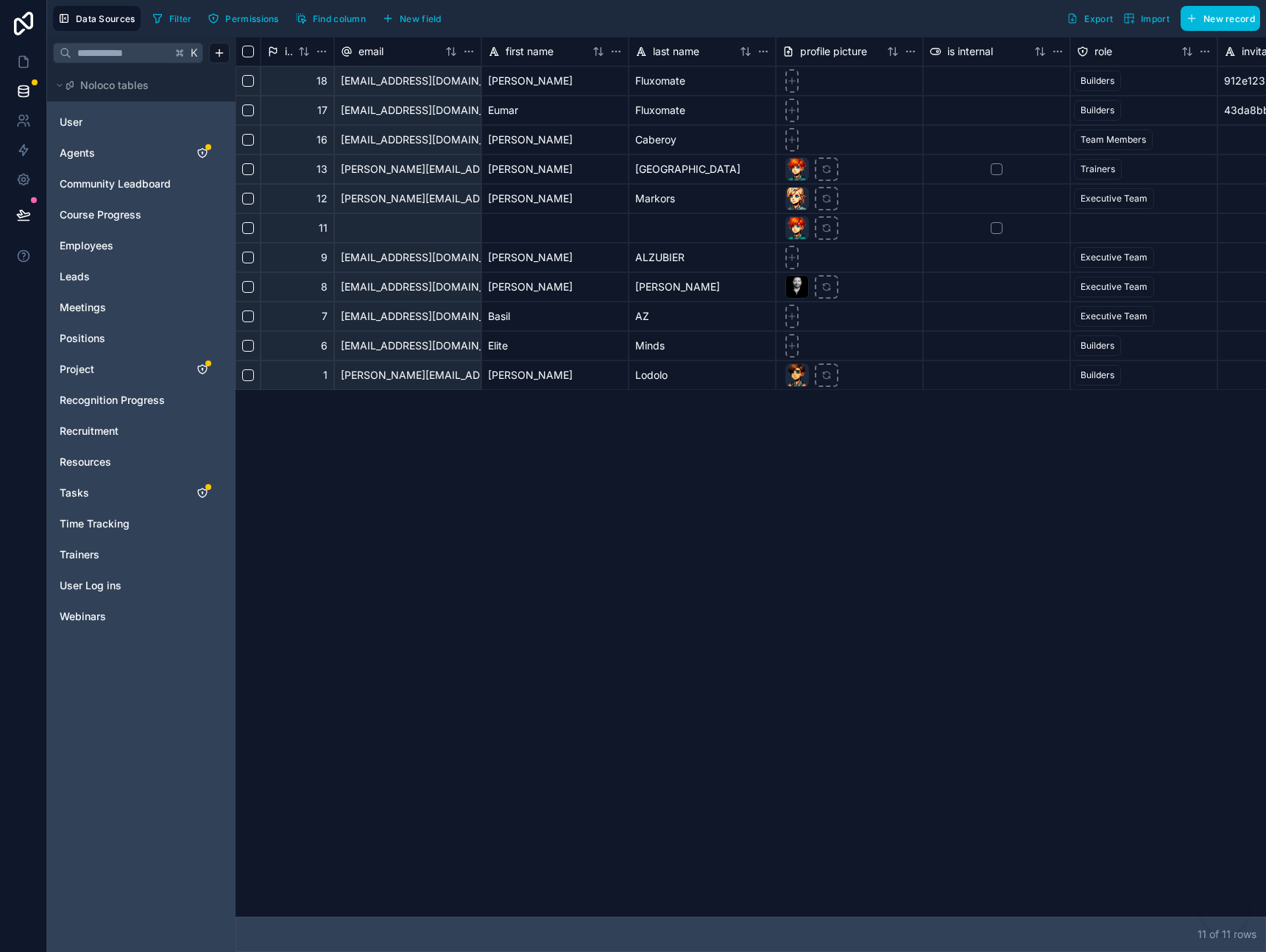
click at [131, 153] on link "Agents" at bounding box center [119, 153] width 119 height 15
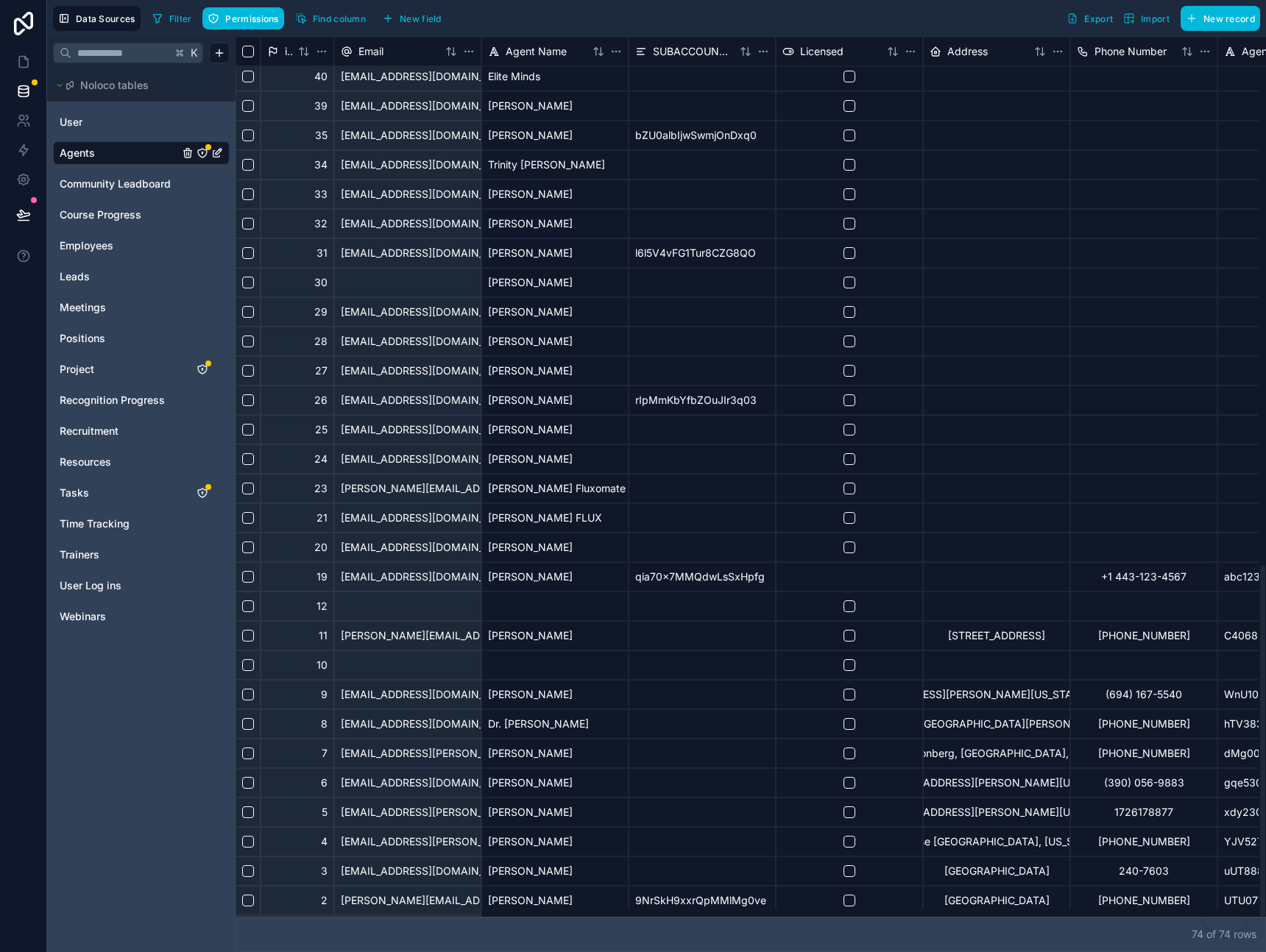
scroll to position [1327, 0]
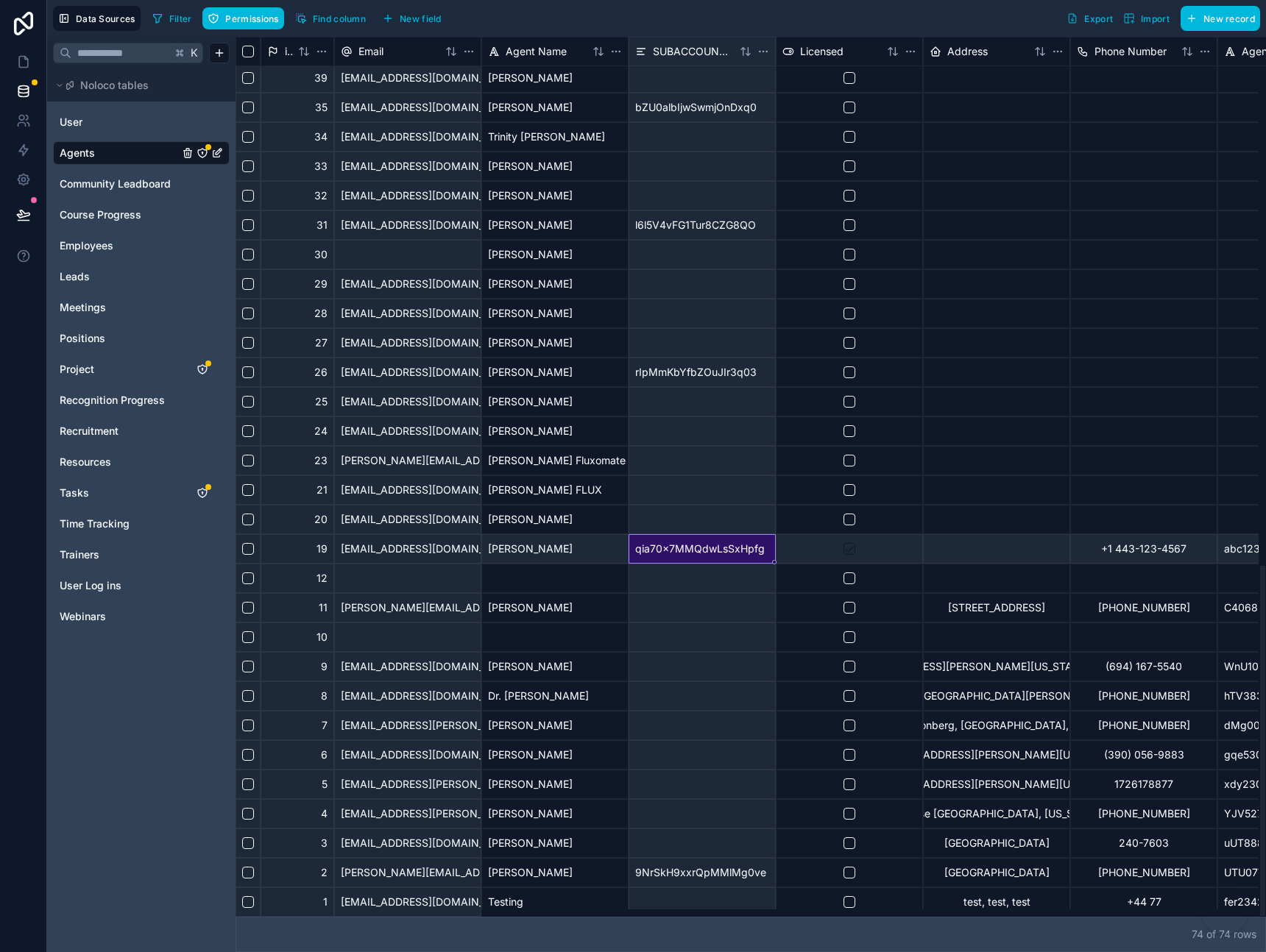
click at [695, 556] on div "qia70x7MMQdwLsSxHpfg" at bounding box center [702, 549] width 147 height 29
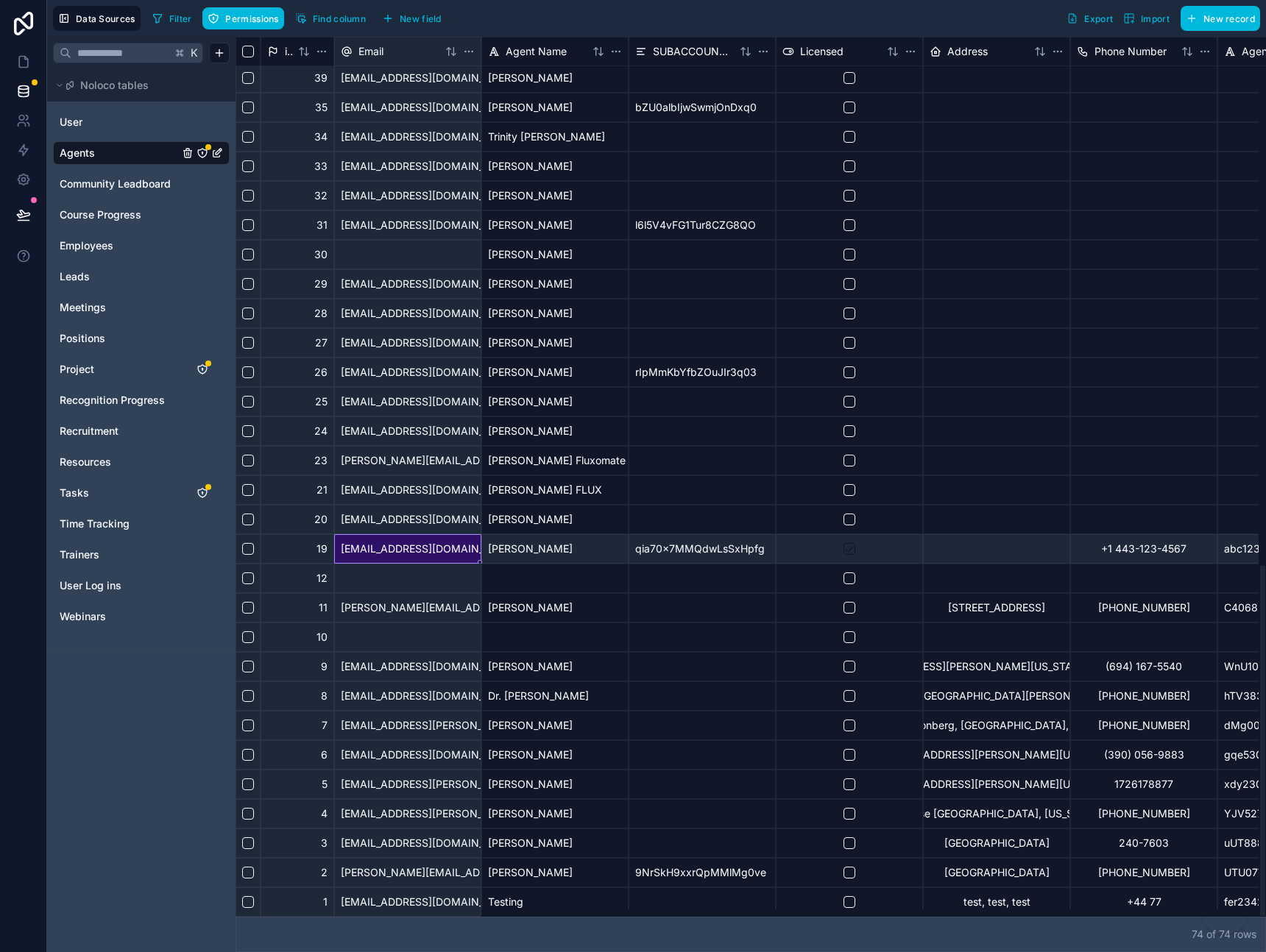
click at [419, 554] on div "[EMAIL_ADDRESS][DOMAIN_NAME]" at bounding box center [407, 549] width 147 height 29
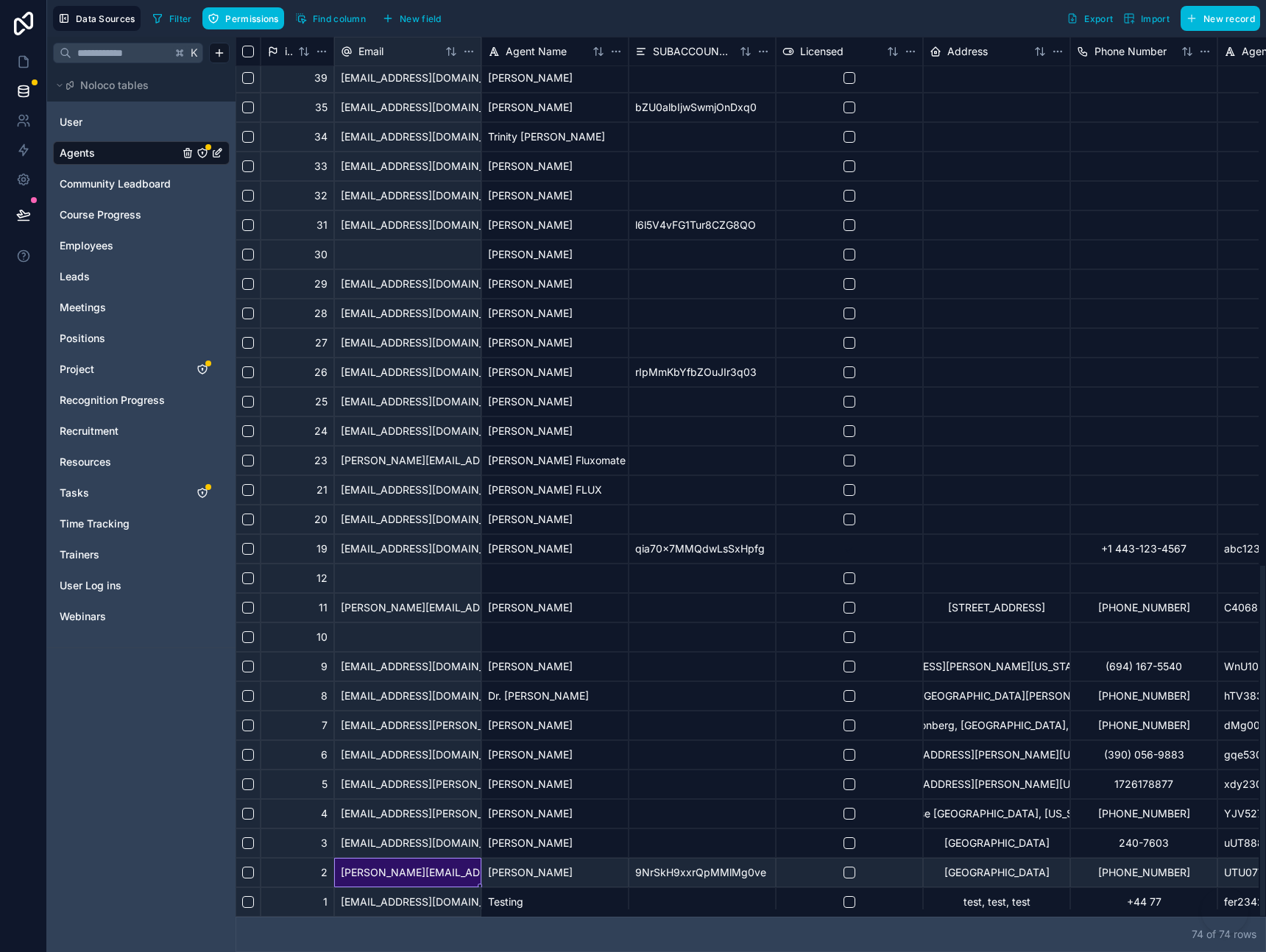
click at [427, 876] on div "leo@fluxomate.com" at bounding box center [407, 872] width 147 height 29
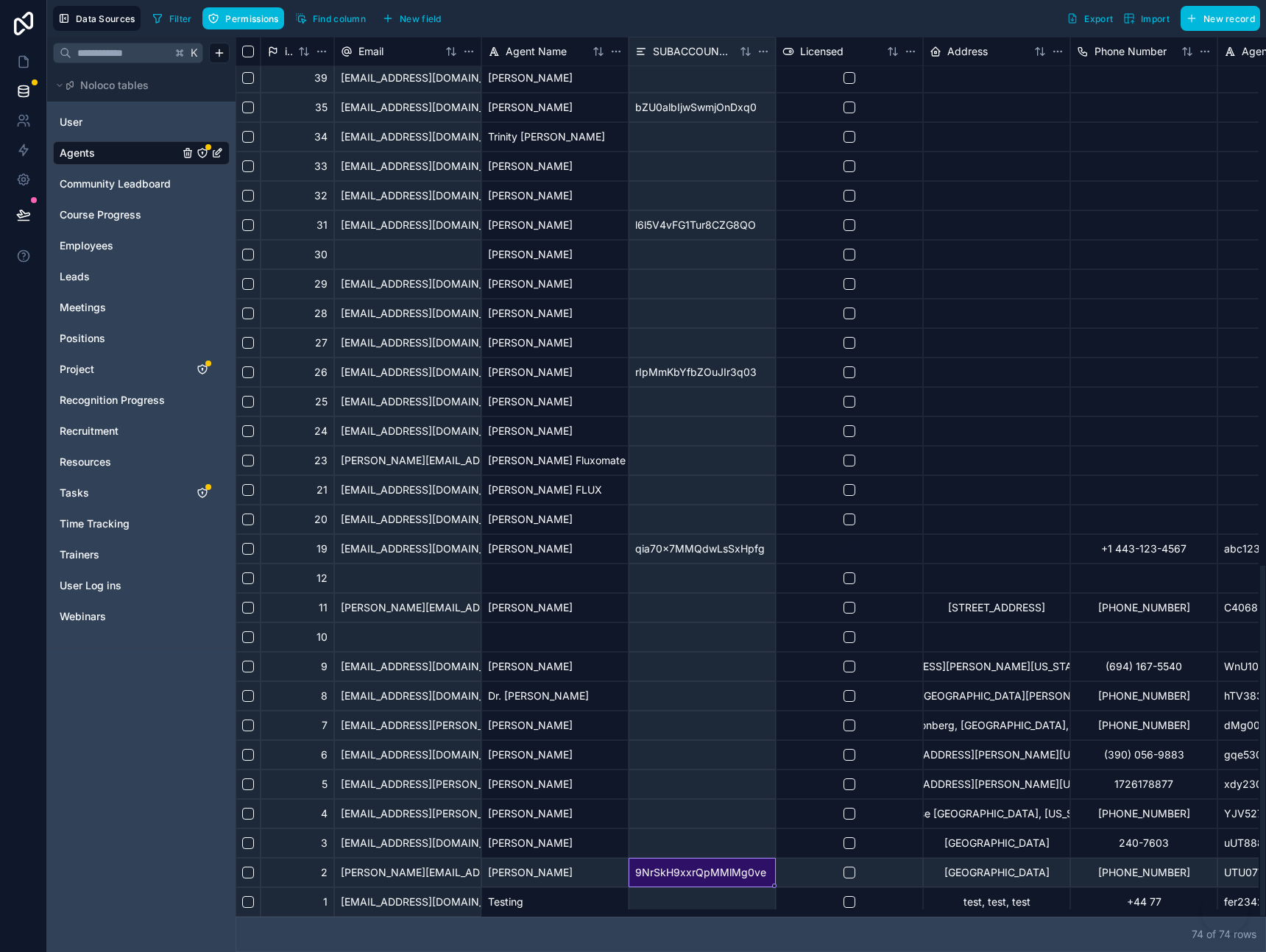
click at [679, 872] on div "9NrSkH9xxrQpMMlMg0ve" at bounding box center [702, 872] width 147 height 29
click at [399, 871] on div "leo@fluxomate.com" at bounding box center [407, 872] width 147 height 29
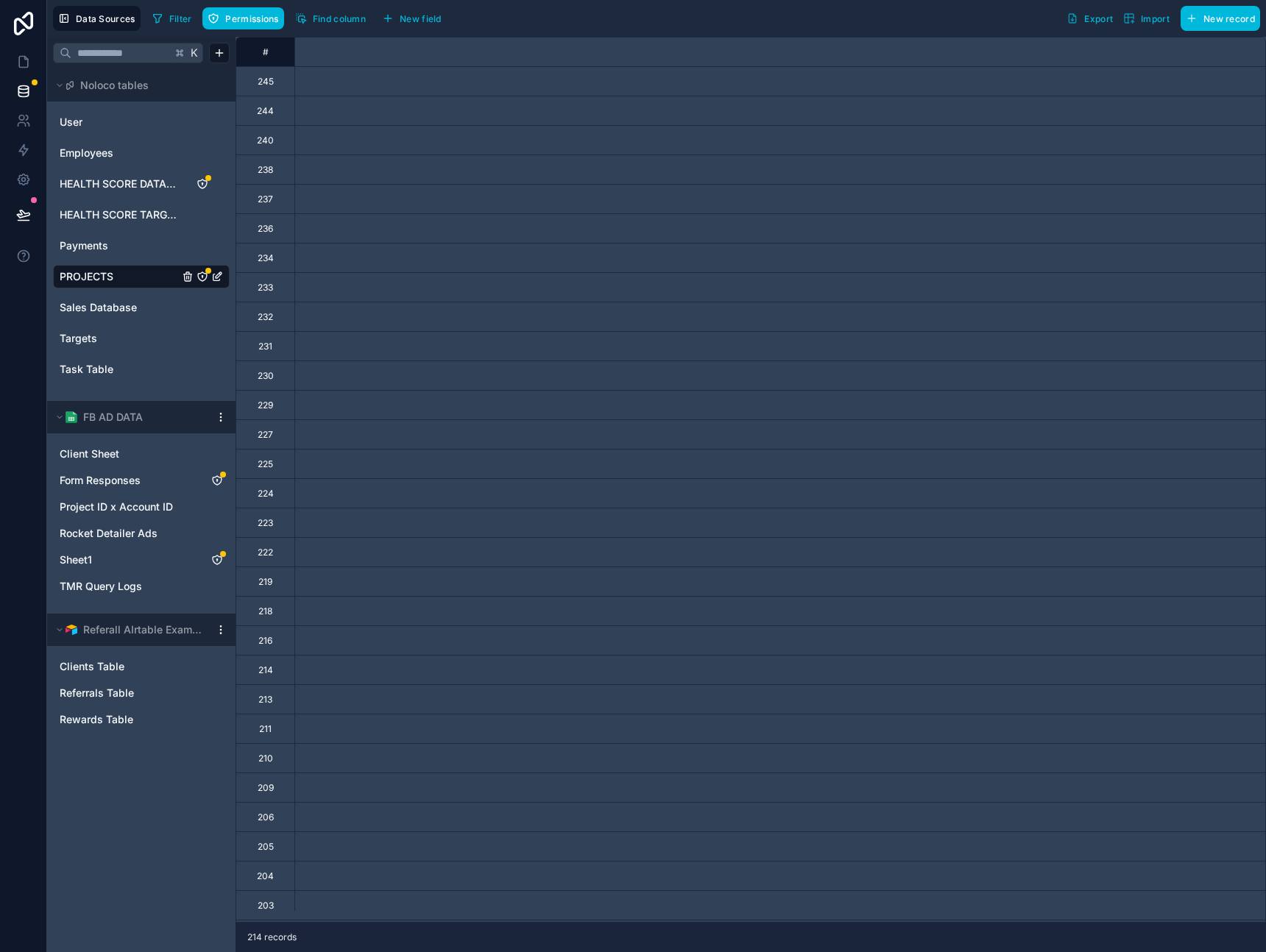
scroll to position [0, 7139]
